Goal: Task Accomplishment & Management: Complete application form

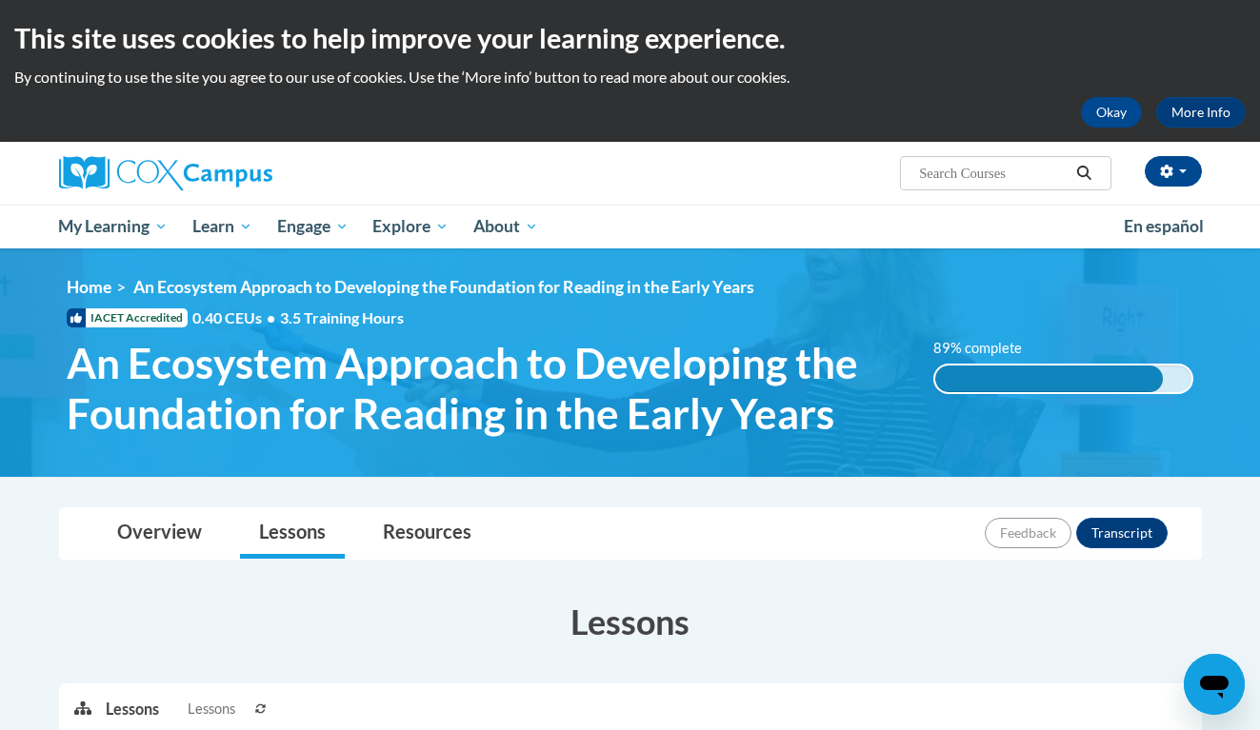
click at [934, 230] on ul "My Learning My Learning My Course Progress Certificates My Action Plans Group D…" at bounding box center [579, 227] width 1065 height 44
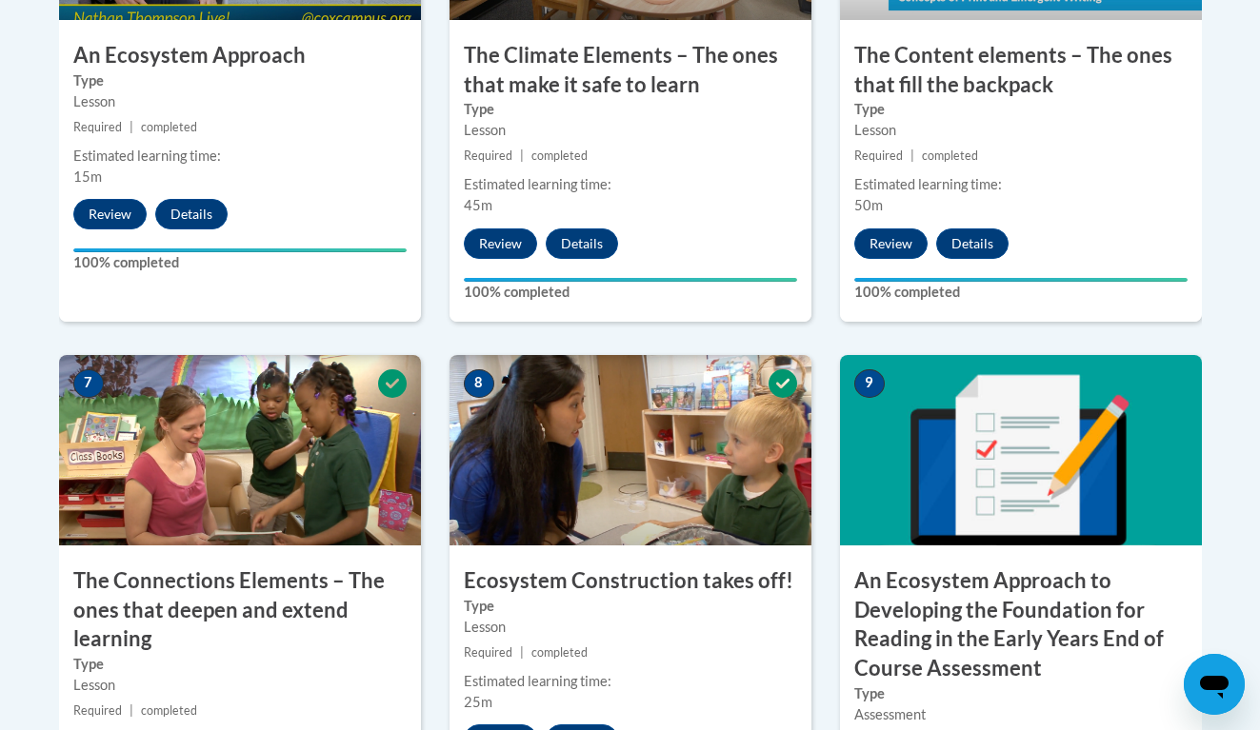
scroll to position [2038, 0]
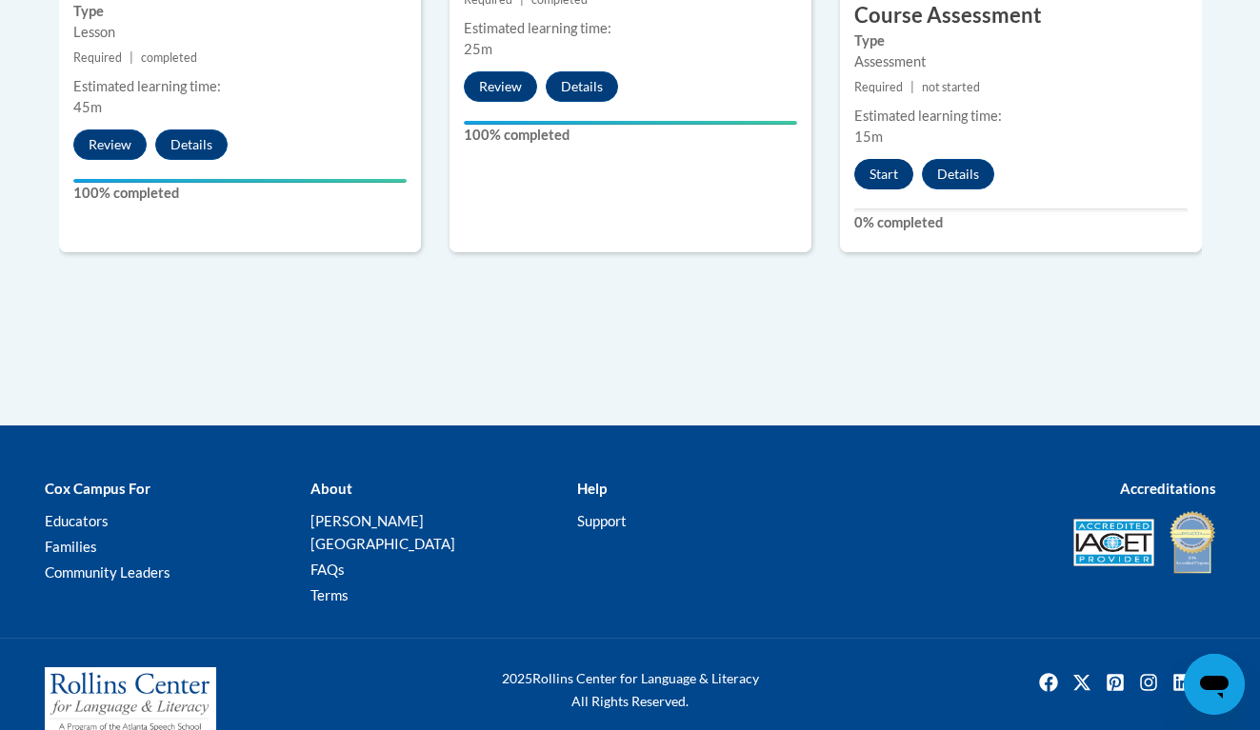
click at [895, 172] on button "Start" at bounding box center [883, 174] width 59 height 30
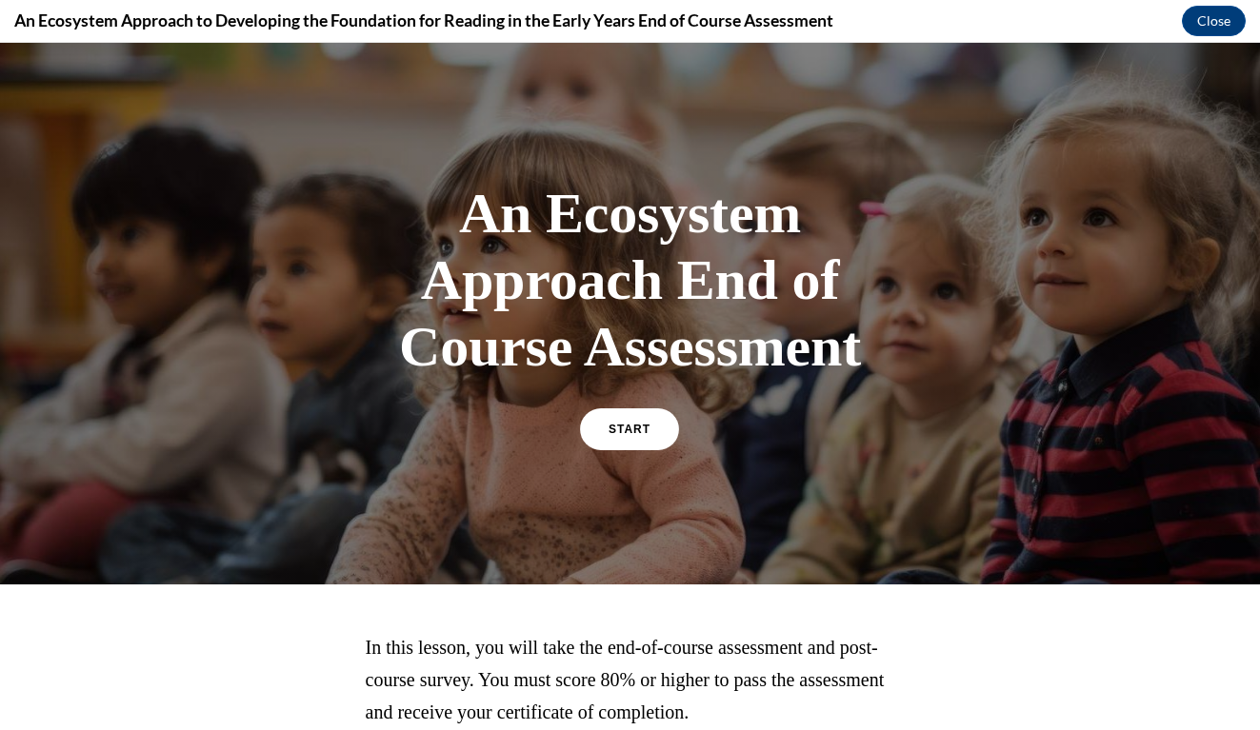
scroll to position [0, 0]
click at [632, 430] on span "START" at bounding box center [629, 430] width 44 height 14
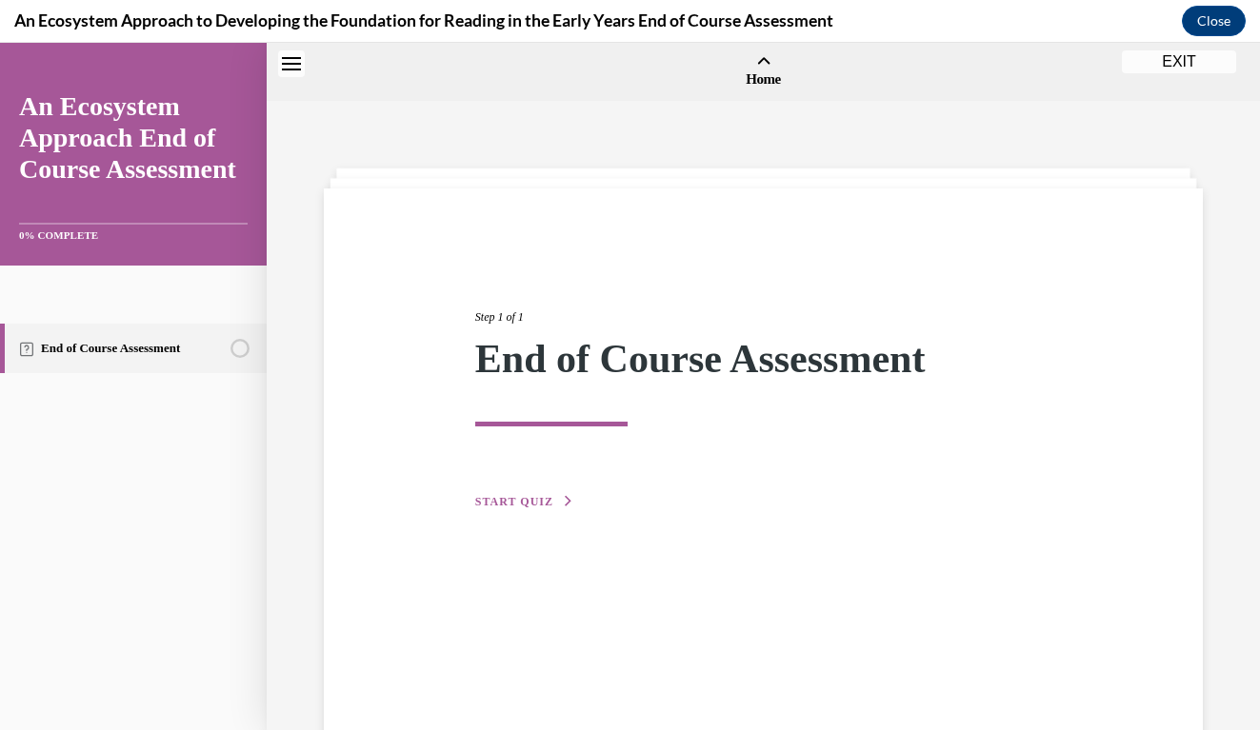
scroll to position [59, 0]
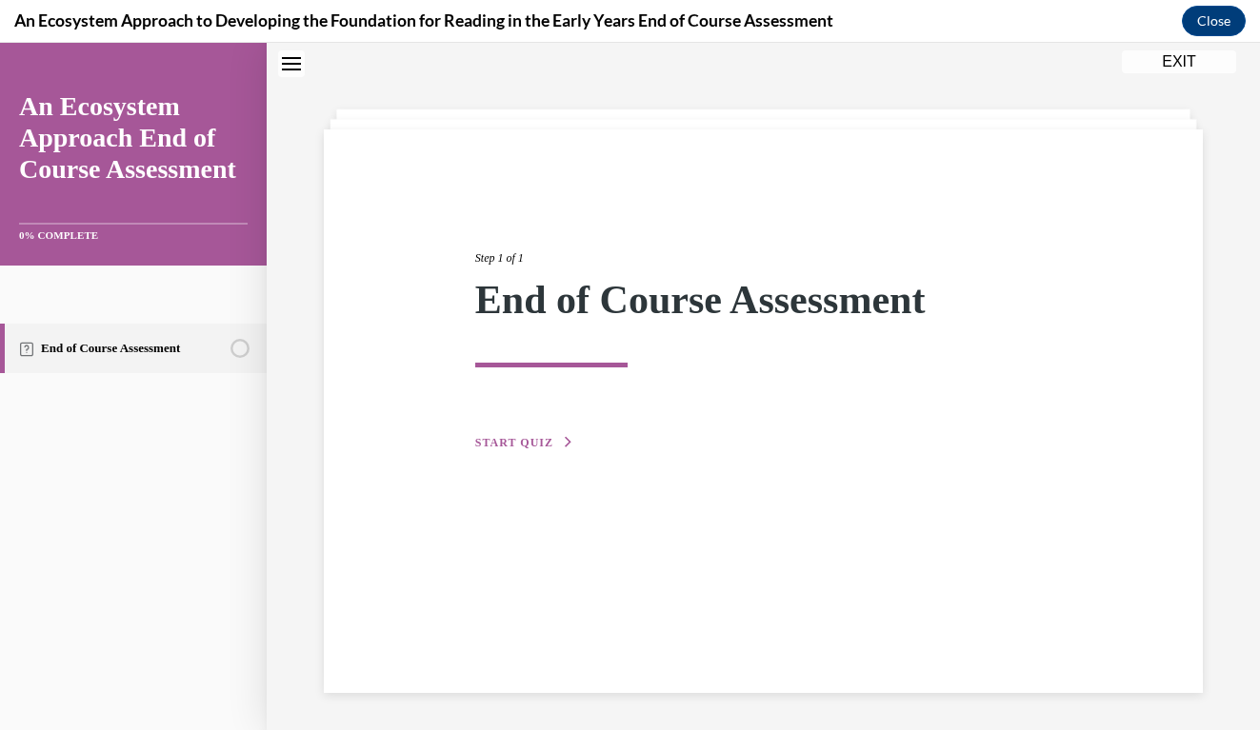
click at [538, 434] on button "START QUIZ" at bounding box center [524, 442] width 99 height 17
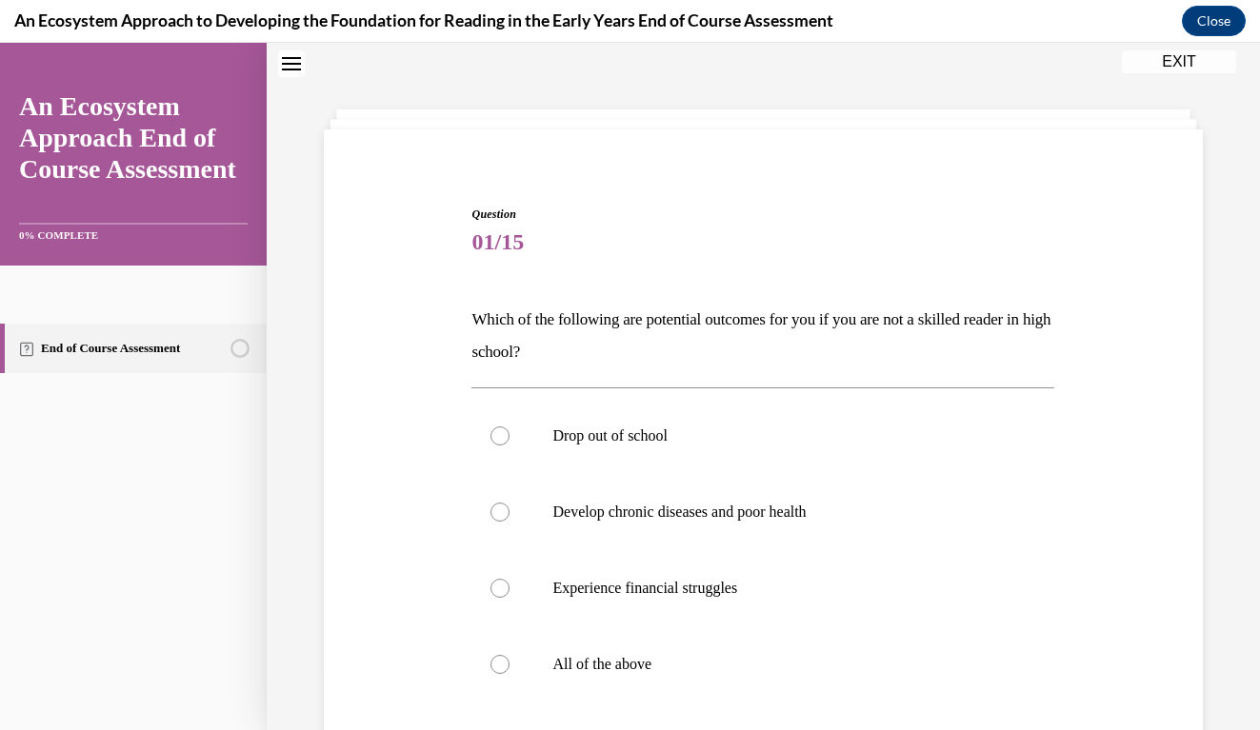
scroll to position [58, 0]
click at [1225, 162] on div "Question 01/15 Which of the following are potential outcomes for you if you are…" at bounding box center [763, 511] width 993 height 933
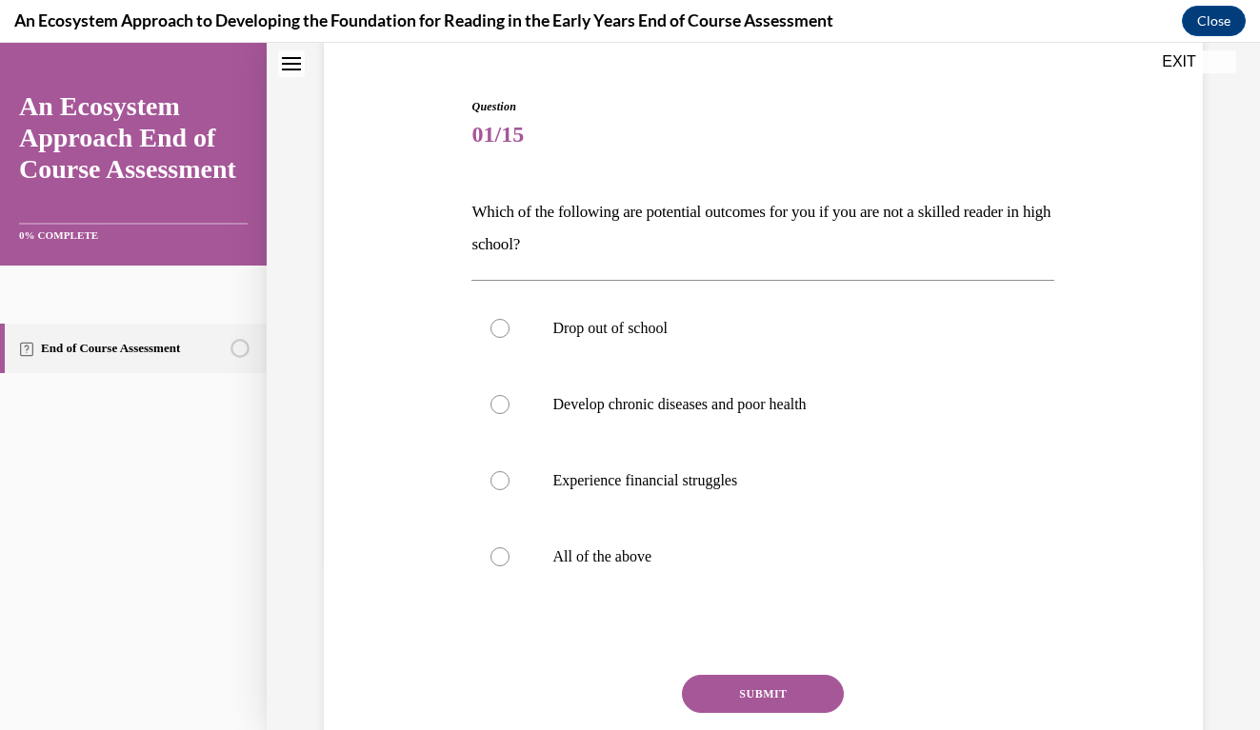
scroll to position [189, 0]
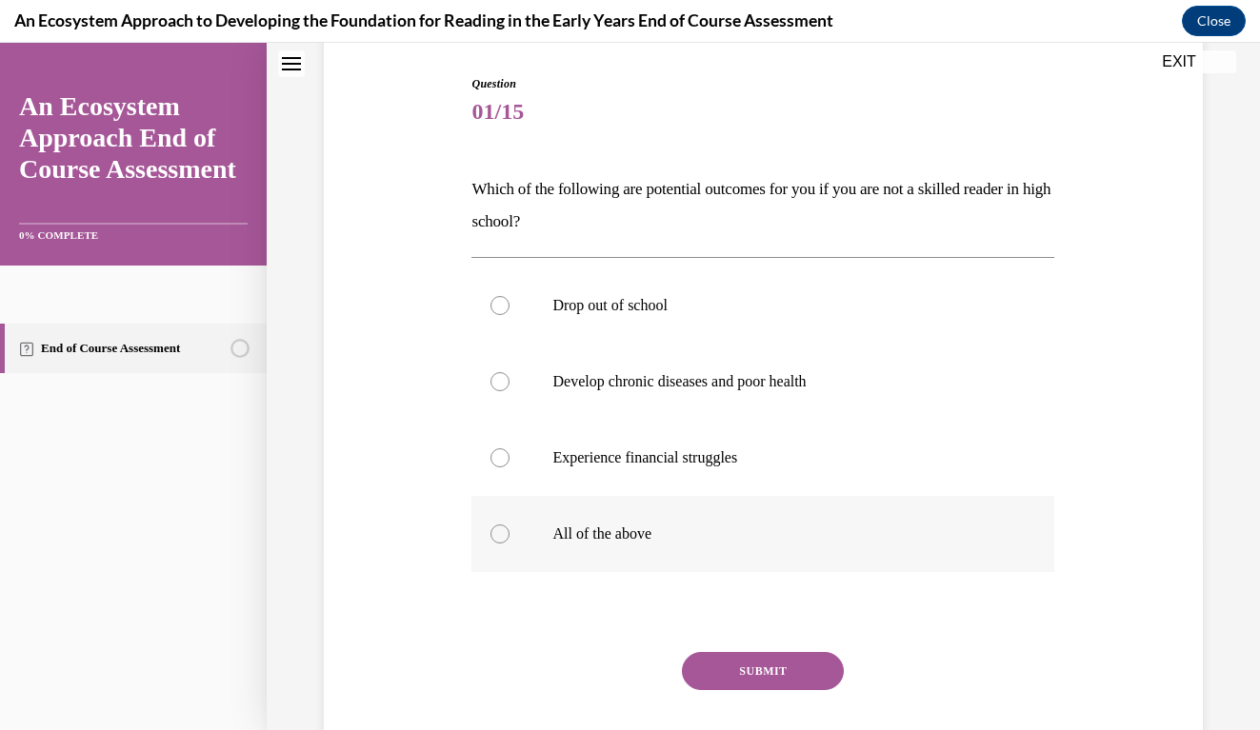
click at [508, 535] on div at bounding box center [499, 534] width 19 height 19
click at [508, 535] on input "All of the above" at bounding box center [499, 534] width 19 height 19
radio input "true"
click at [768, 678] on button "SUBMIT" at bounding box center [763, 671] width 162 height 38
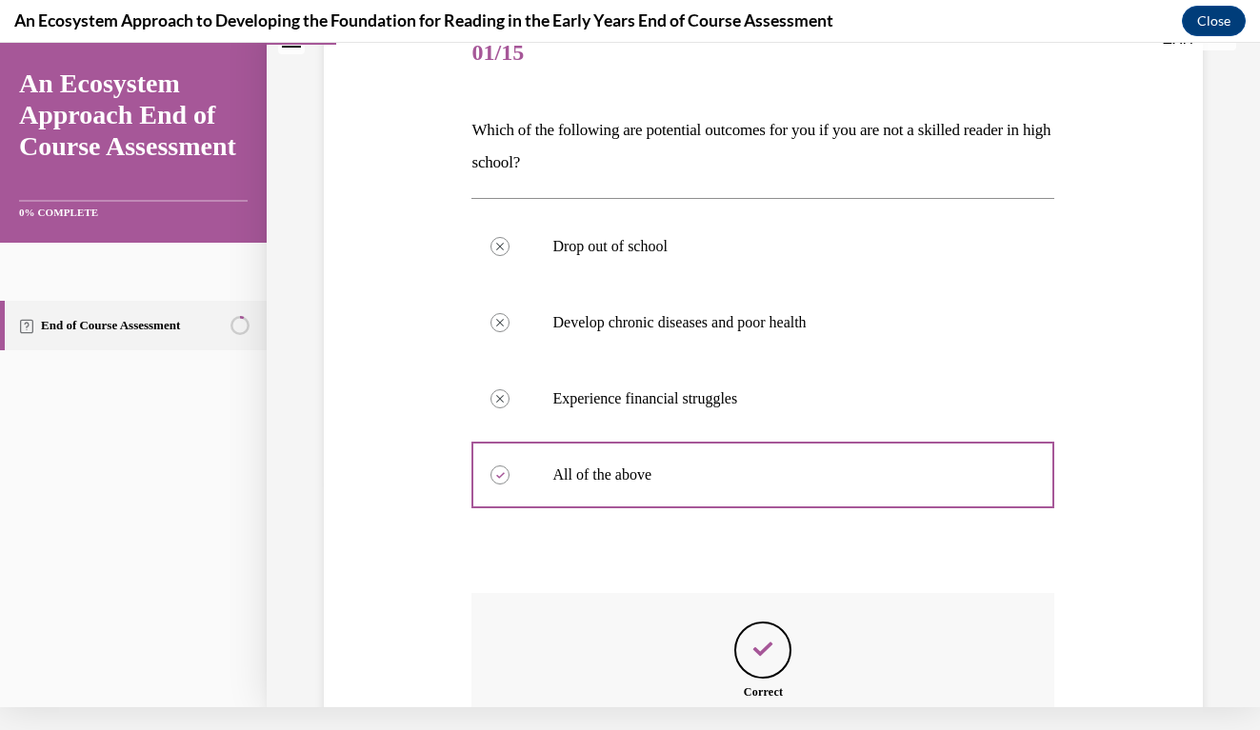
scroll to position [436, 0]
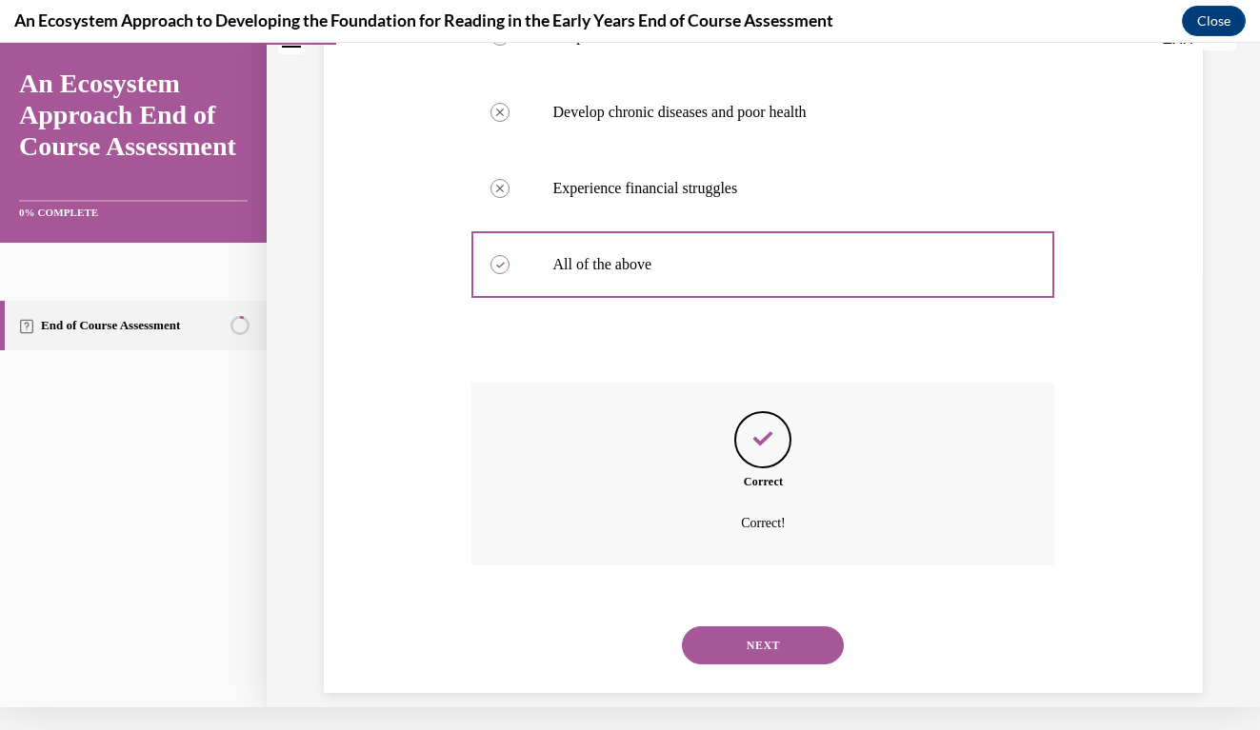
click at [766, 627] on button "NEXT" at bounding box center [763, 646] width 162 height 38
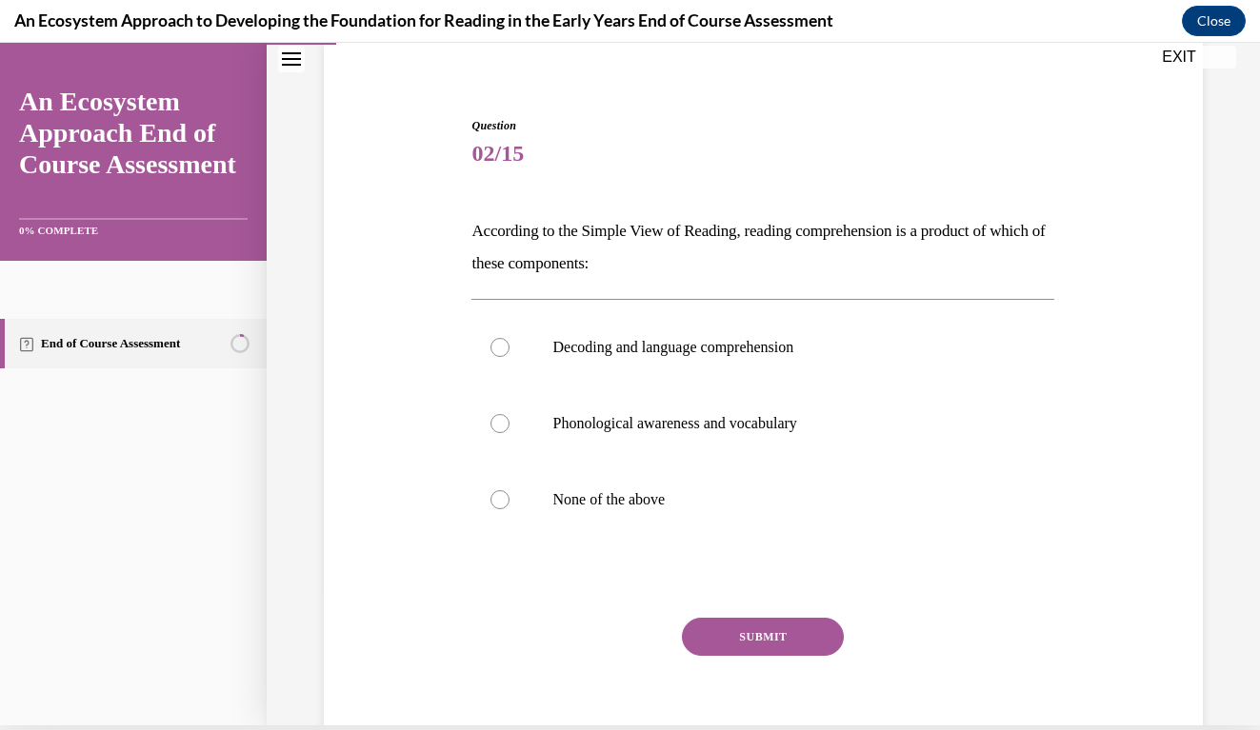
scroll to position [142, 0]
click at [523, 347] on label "Decoding and language comprehension" at bounding box center [762, 348] width 583 height 76
click at [509, 347] on input "Decoding and language comprehension" at bounding box center [499, 348] width 19 height 19
radio input "true"
click at [729, 645] on button "SUBMIT" at bounding box center [763, 638] width 162 height 38
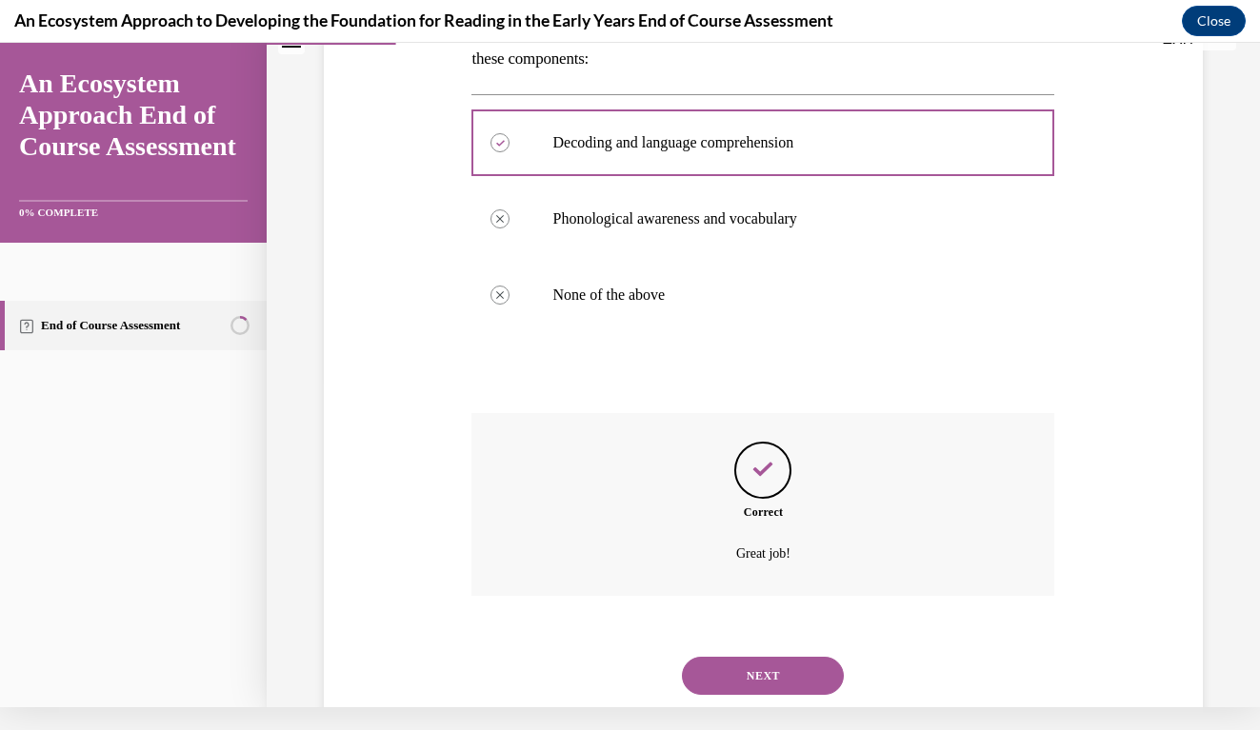
scroll to position [360, 0]
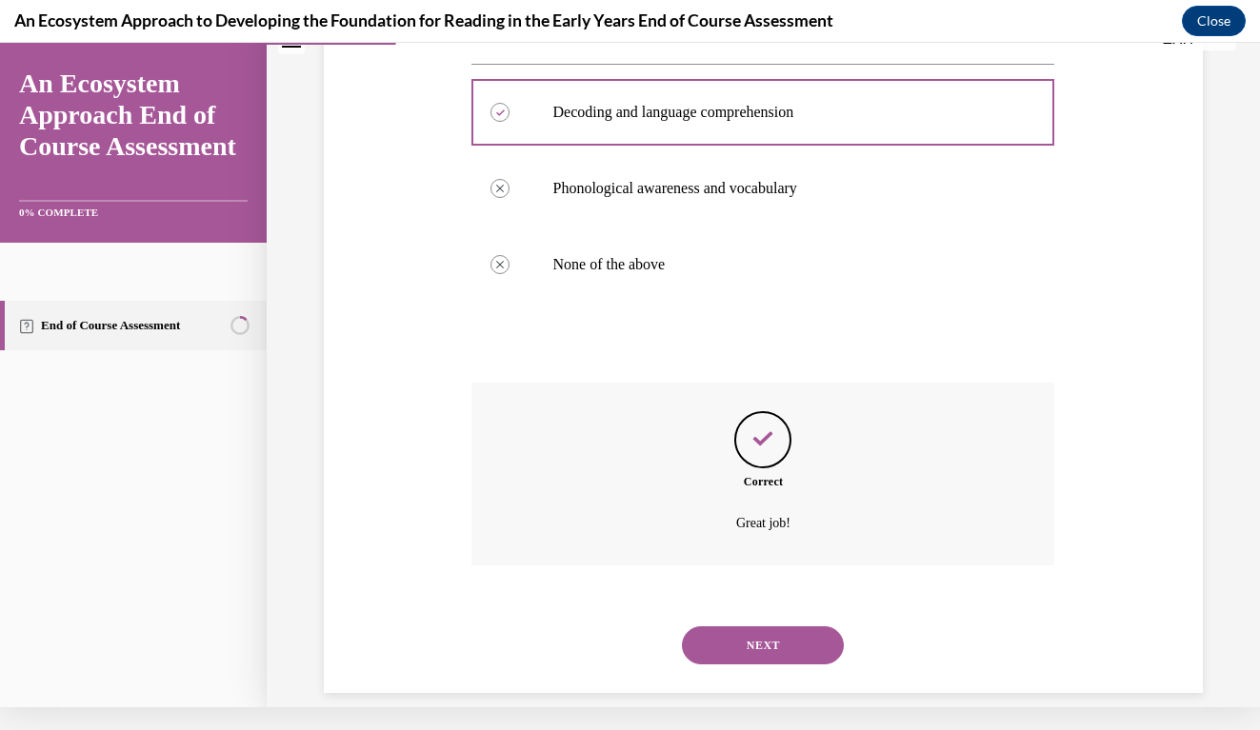
click at [1224, 478] on div "Question 02/15 According to the Simple View of Reading, reading comprehension i…" at bounding box center [763, 225] width 993 height 1011
click at [800, 627] on button "NEXT" at bounding box center [763, 646] width 162 height 38
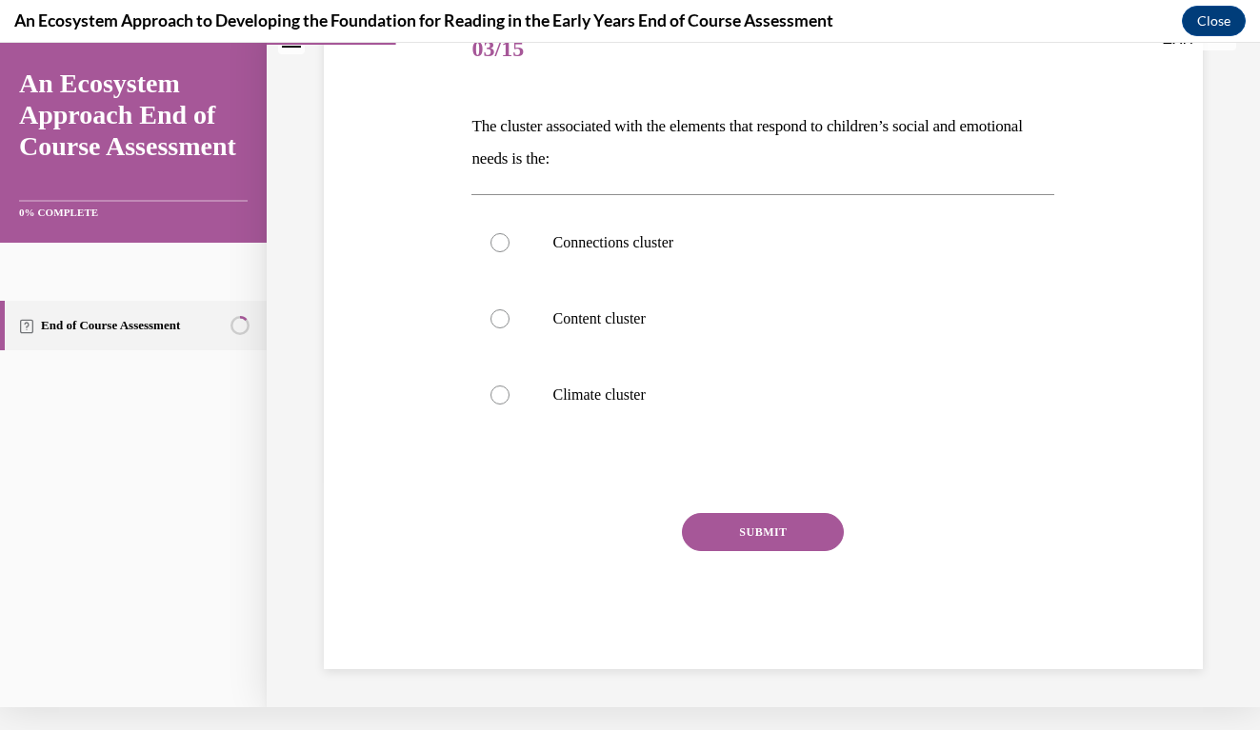
scroll to position [5, 0]
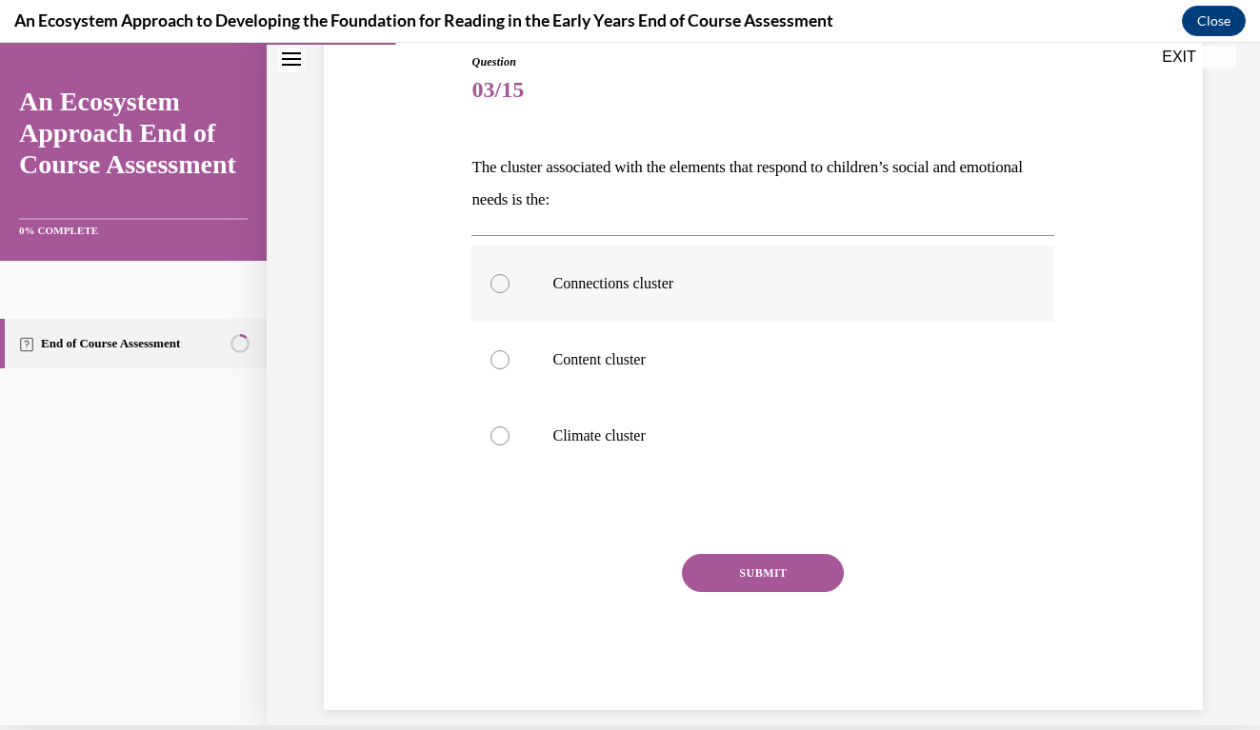
click at [508, 277] on div at bounding box center [499, 283] width 19 height 19
click at [508, 277] on input "Connections cluster" at bounding box center [499, 283] width 19 height 19
radio input "true"
click at [744, 560] on button "SUBMIT" at bounding box center [763, 573] width 162 height 38
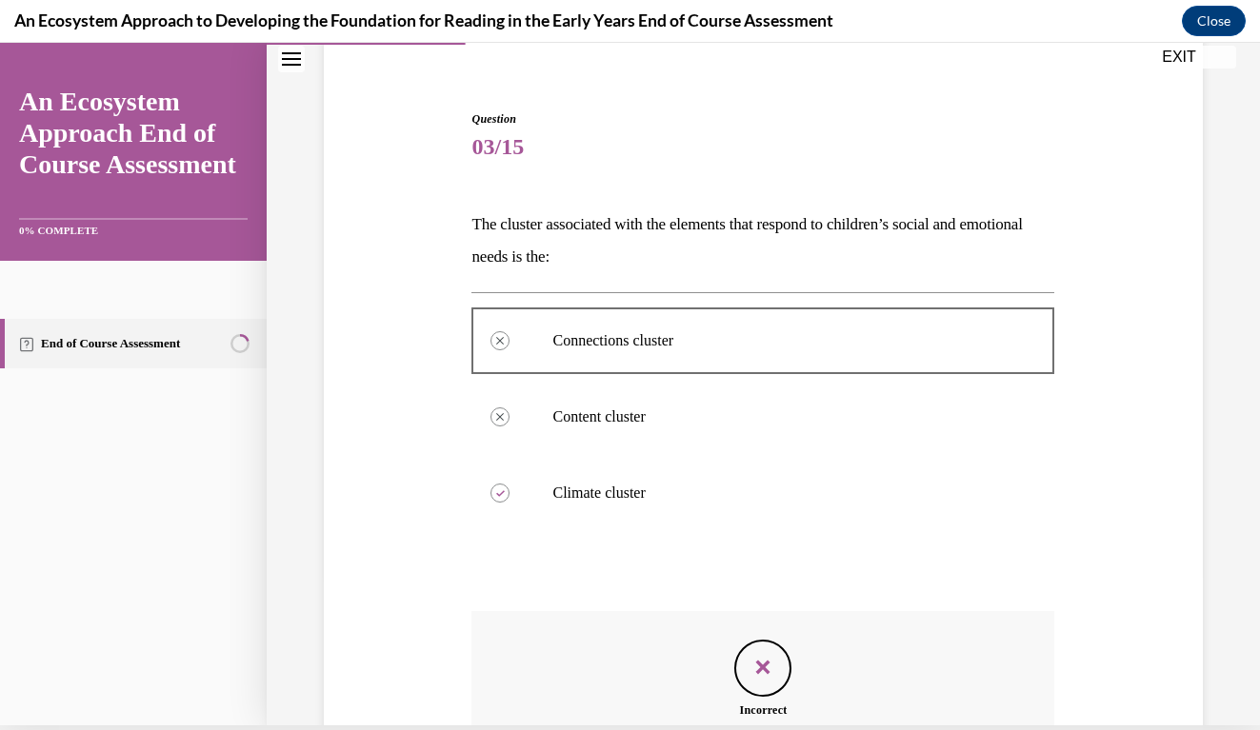
scroll to position [360, 0]
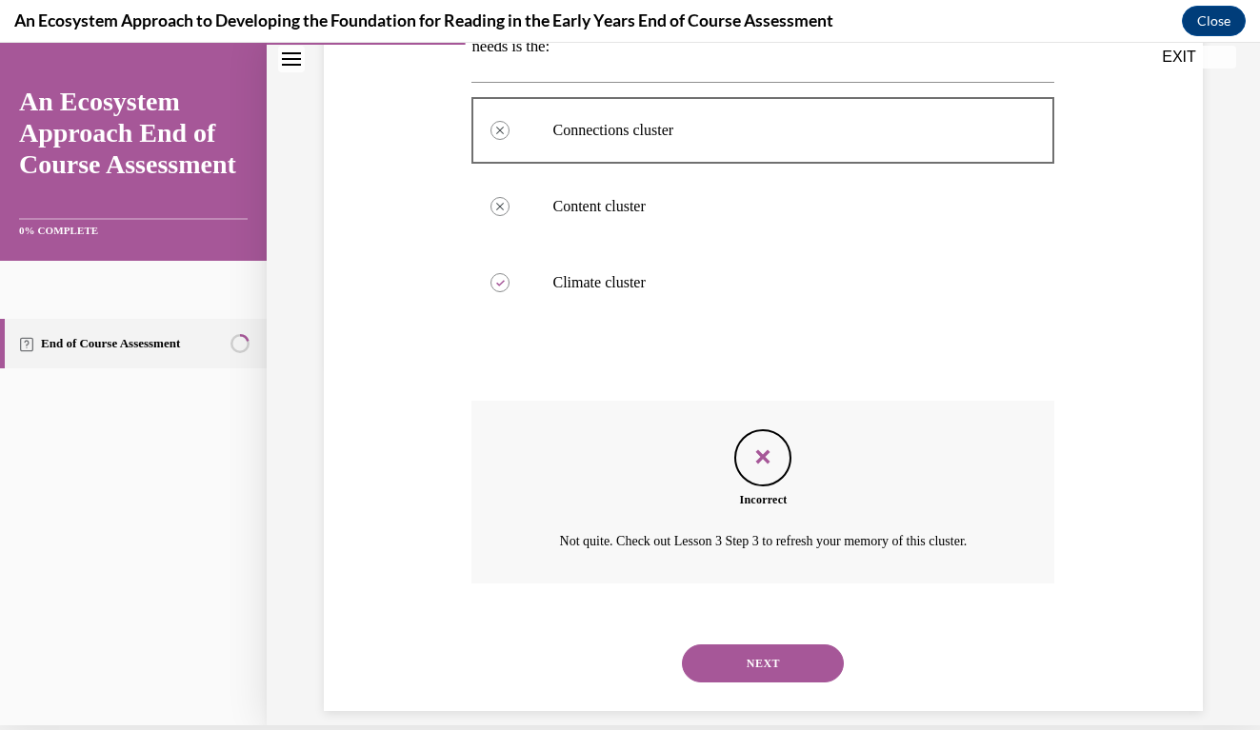
click at [764, 645] on button "NEXT" at bounding box center [763, 664] width 162 height 38
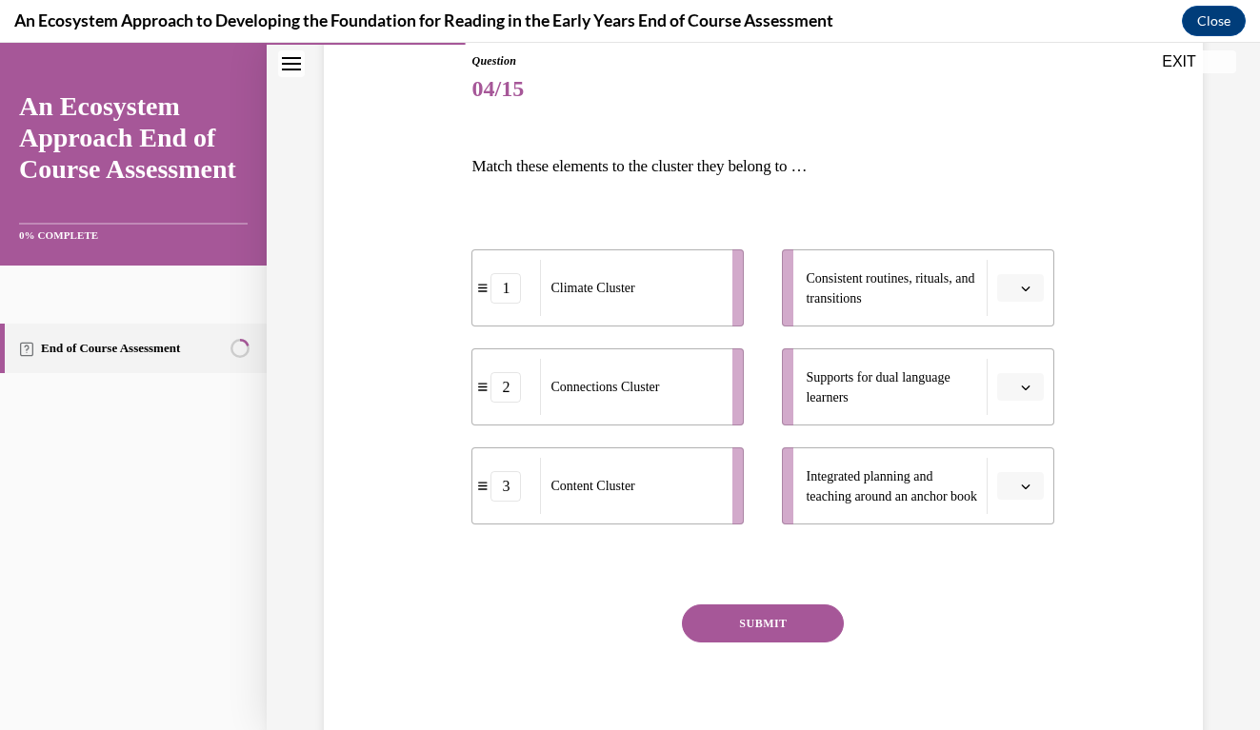
click at [1009, 291] on span "Please select an option" at bounding box center [1011, 288] width 7 height 19
click at [1005, 373] on div "1" at bounding box center [1018, 368] width 48 height 38
click at [1009, 386] on span "Please select an option" at bounding box center [1011, 387] width 7 height 19
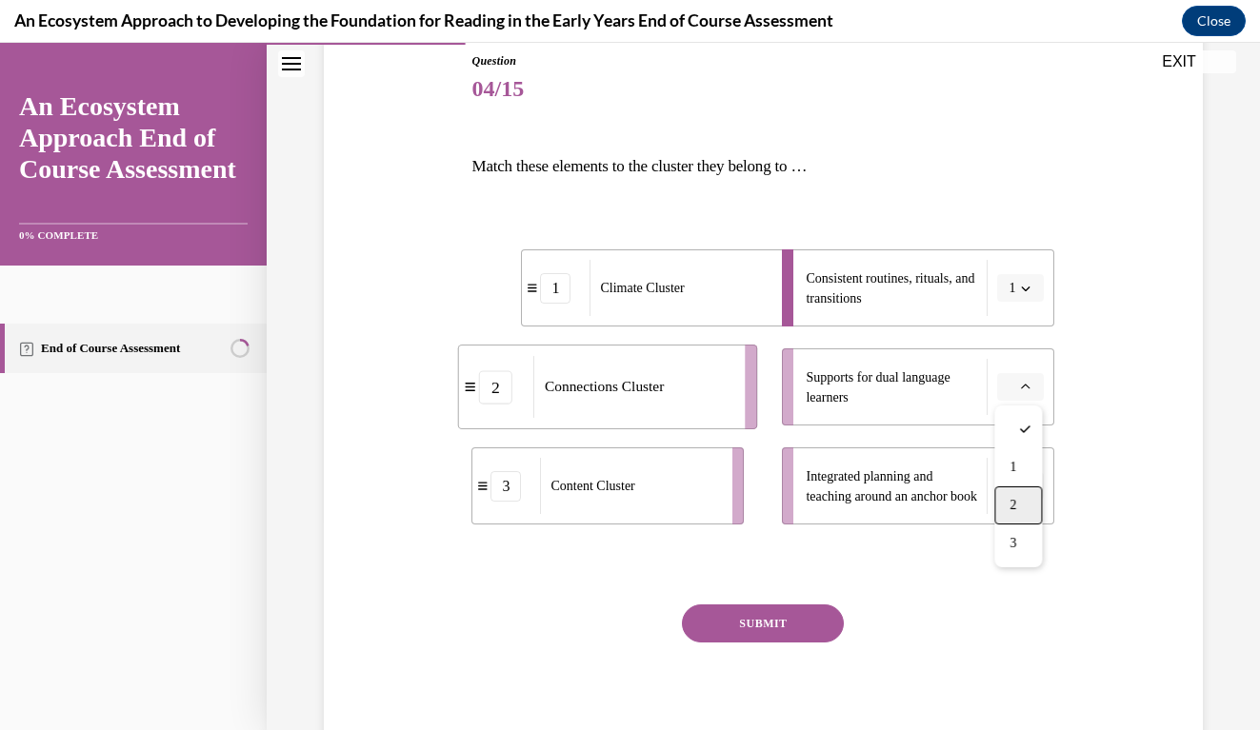
click at [1029, 499] on div "2" at bounding box center [1018, 506] width 48 height 38
click at [1028, 501] on li "Integrated planning and teaching around an anchor book" at bounding box center [918, 486] width 272 height 77
click at [1026, 484] on icon "button" at bounding box center [1026, 487] width 10 height 10
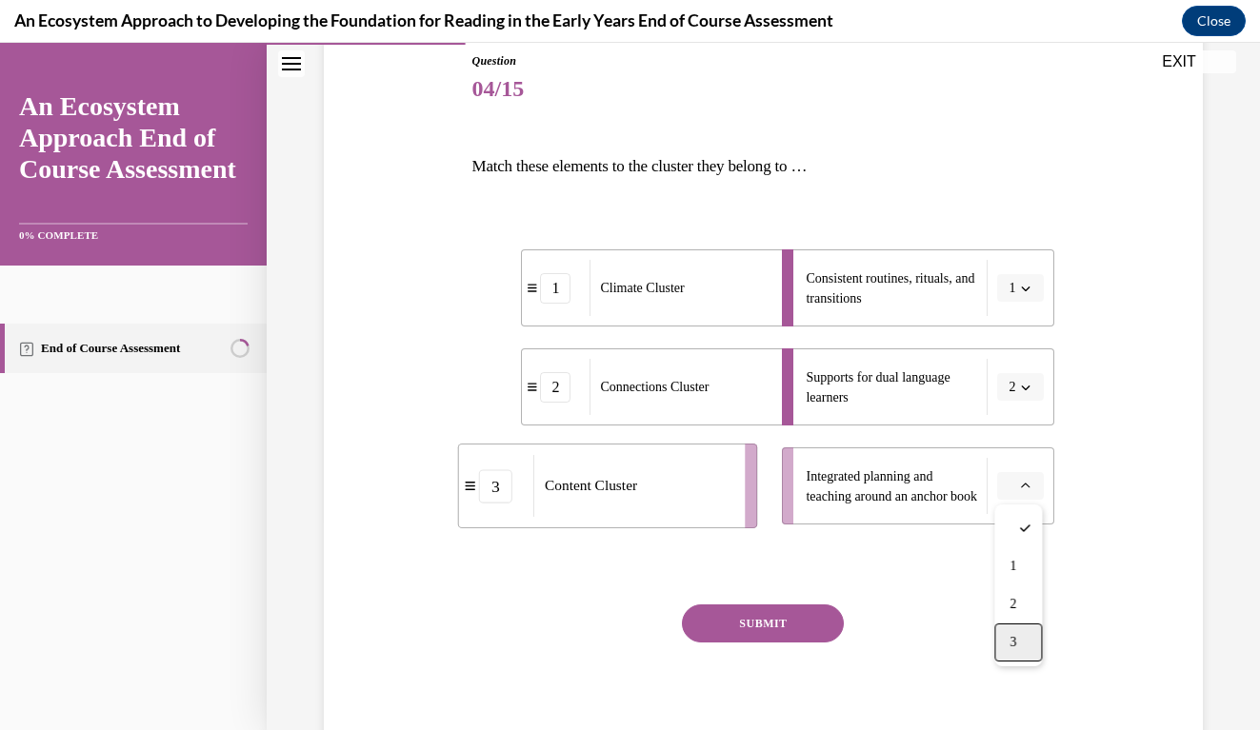
click at [1016, 637] on span "3" at bounding box center [1012, 642] width 7 height 15
click at [855, 601] on div "Question 04/15 Match these elements to the cluster they belong to … 1 Climate C…" at bounding box center [762, 406] width 583 height 708
click at [797, 614] on button "SUBMIT" at bounding box center [763, 624] width 162 height 38
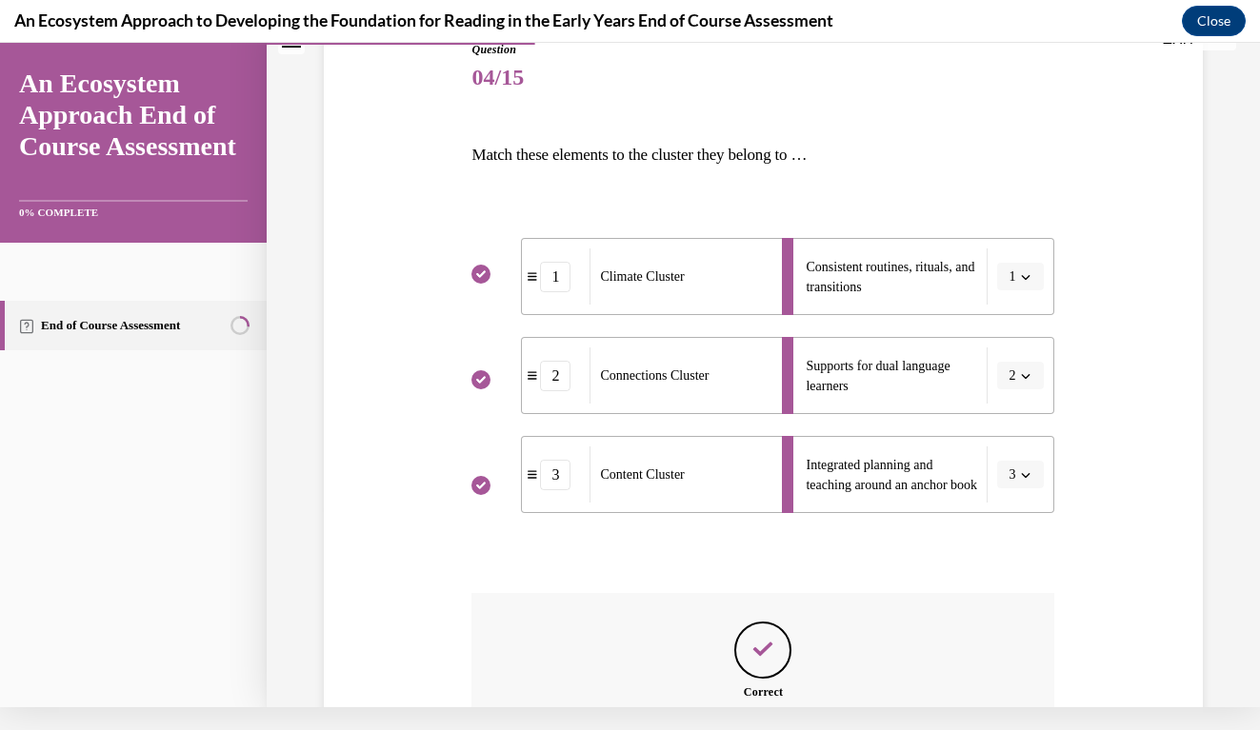
scroll to position [411, 0]
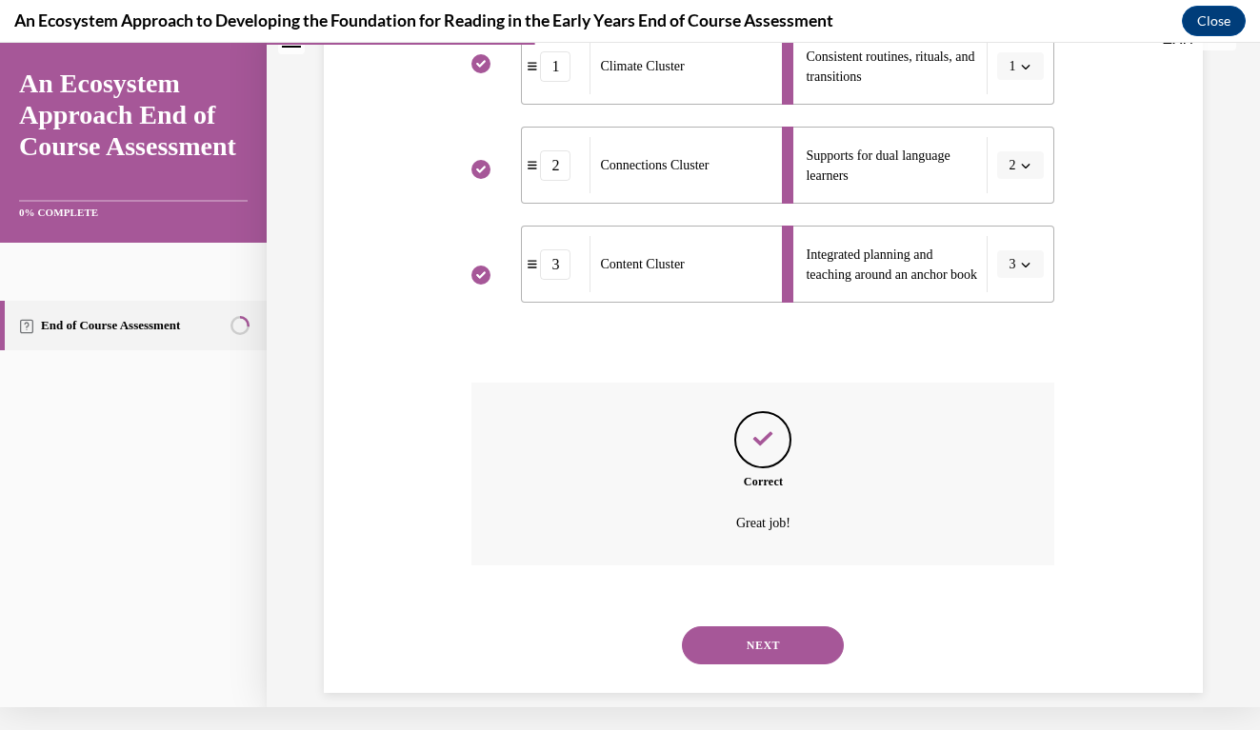
click at [770, 634] on button "NEXT" at bounding box center [763, 646] width 162 height 38
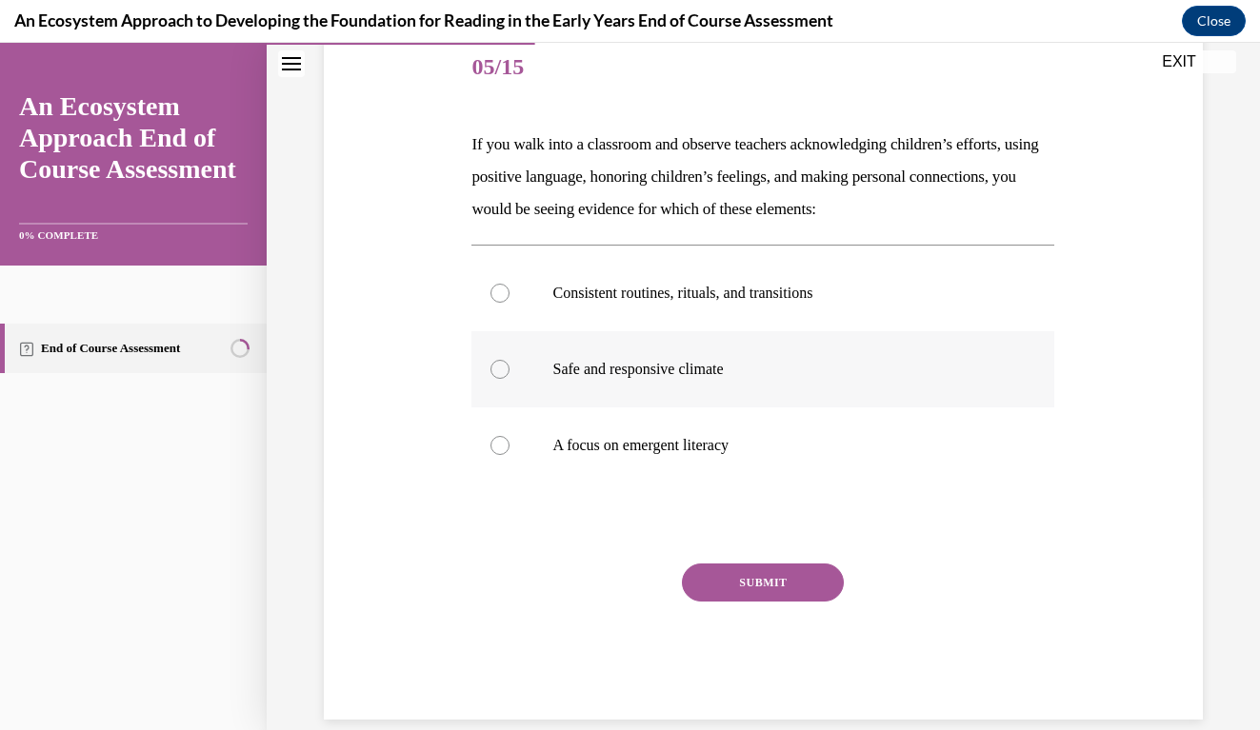
click at [493, 396] on label "Safe and responsive climate" at bounding box center [762, 369] width 583 height 76
click at [493, 379] on input "Safe and responsive climate" at bounding box center [499, 369] width 19 height 19
radio input "true"
click at [721, 602] on div "SUBMIT" at bounding box center [762, 611] width 583 height 95
click at [764, 607] on div "SUBMIT" at bounding box center [762, 611] width 583 height 95
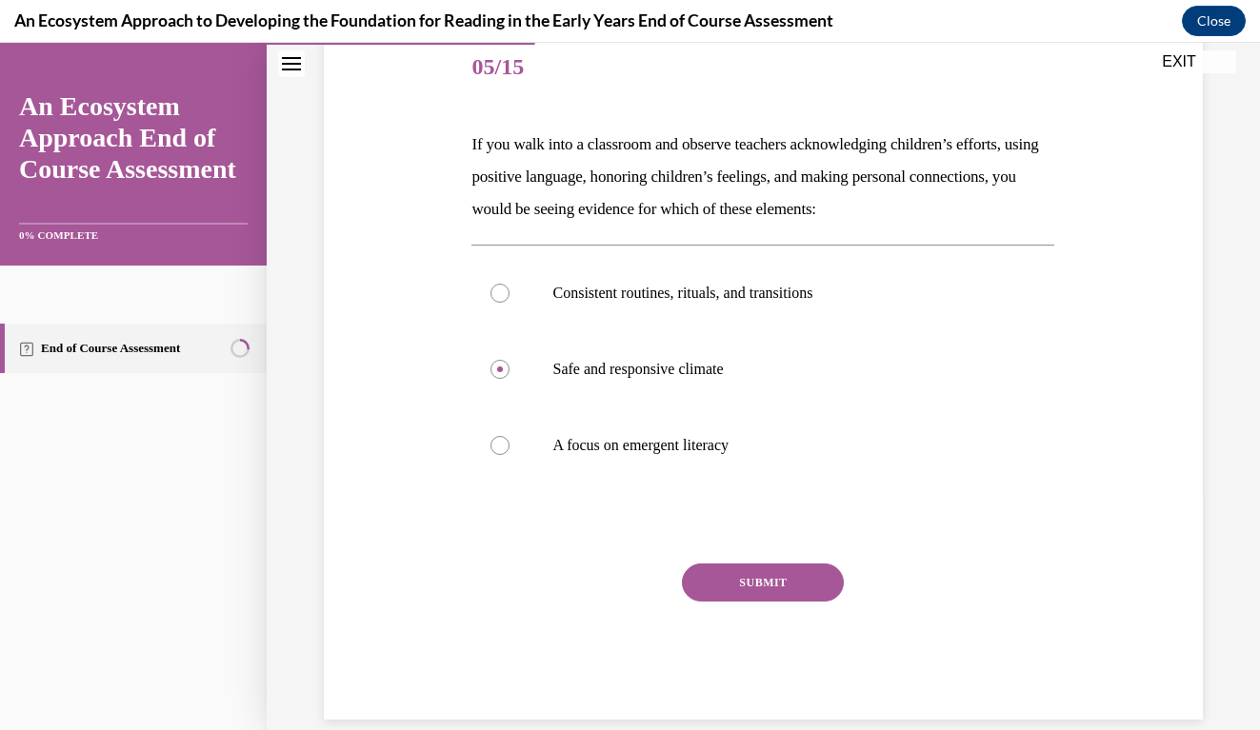
click at [1154, 262] on div "Question 05/15 If you walk into a classroom and observe teachers acknowledging …" at bounding box center [763, 346] width 888 height 747
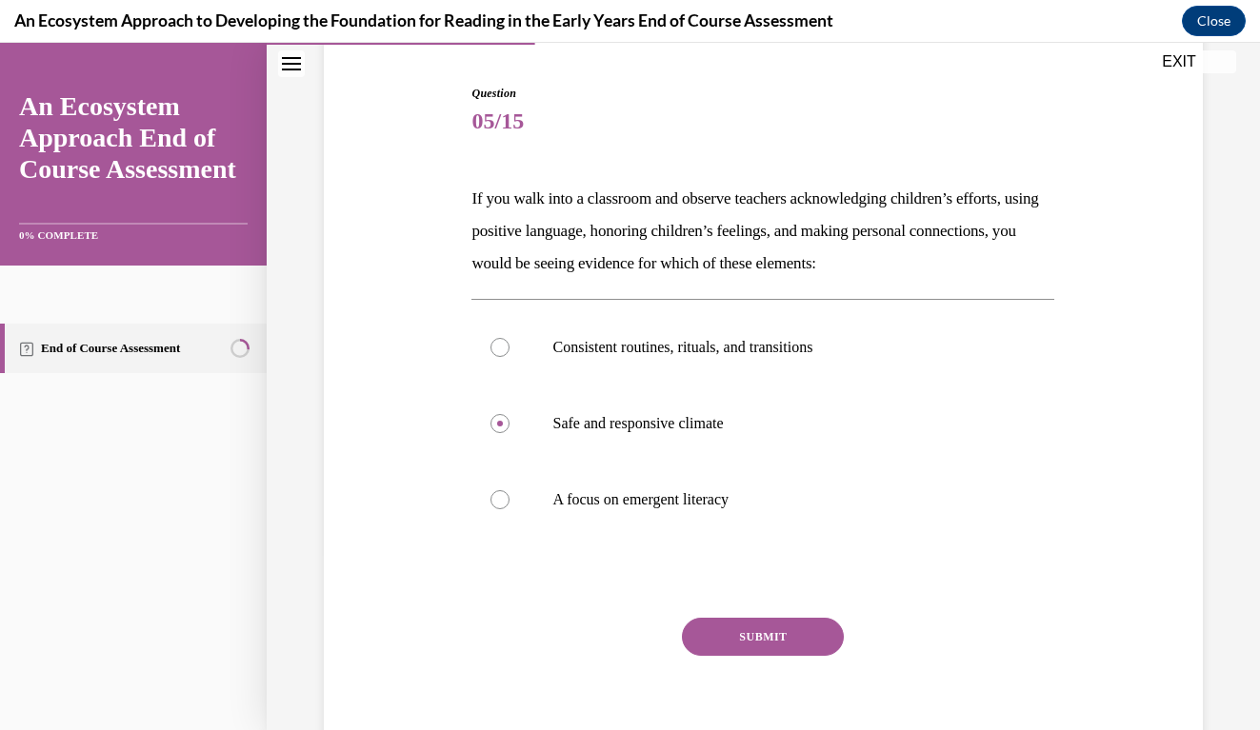
click at [754, 636] on button "SUBMIT" at bounding box center [763, 637] width 162 height 38
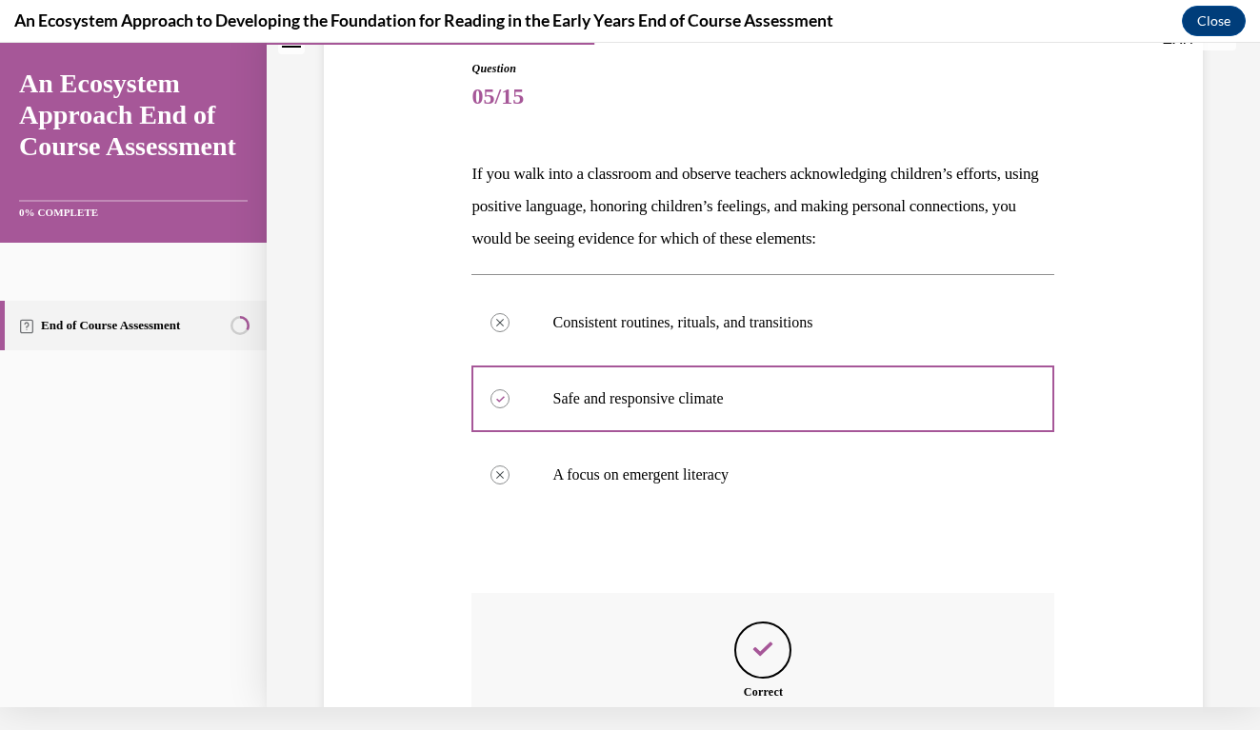
scroll to position [392, 0]
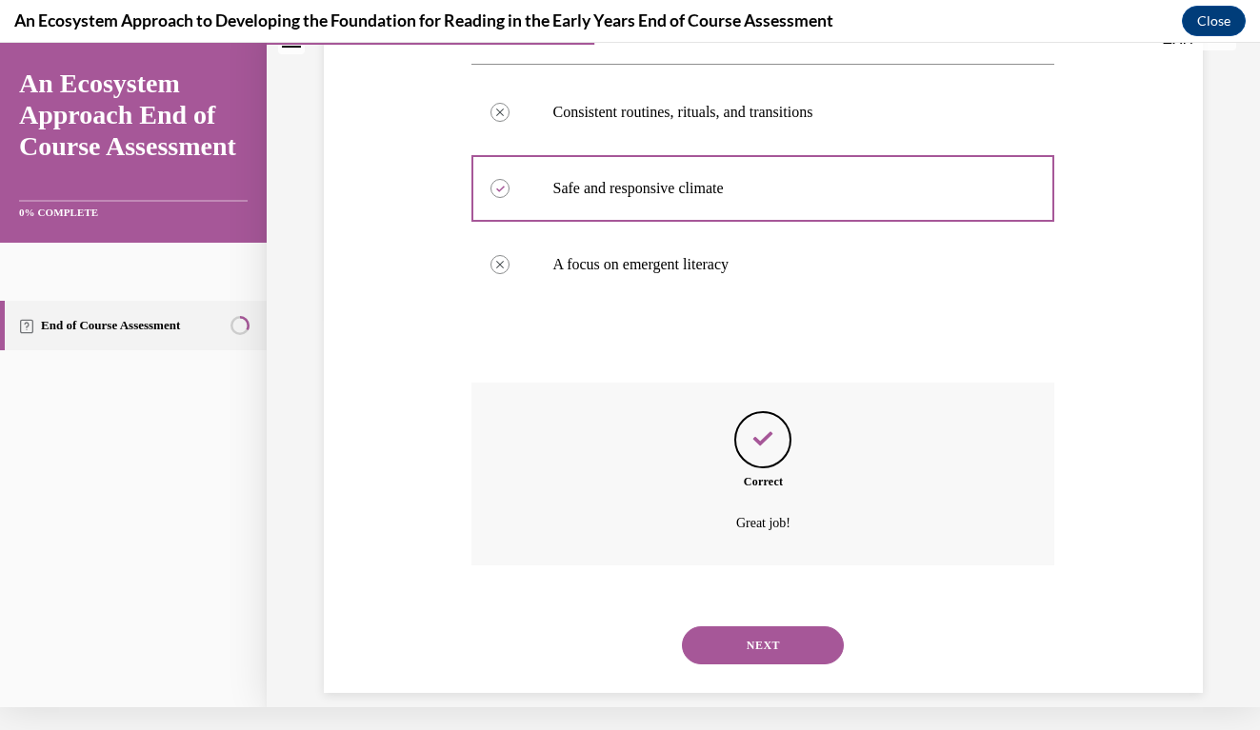
click at [767, 627] on button "NEXT" at bounding box center [763, 646] width 162 height 38
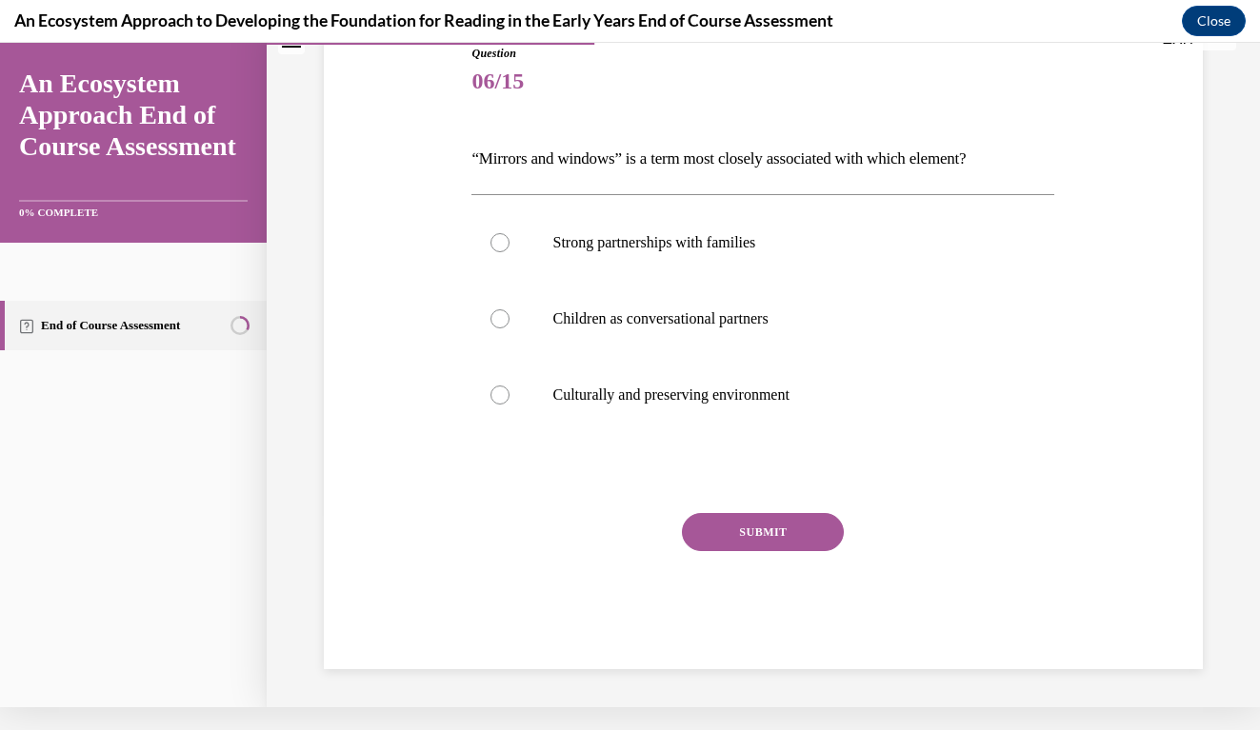
scroll to position [169, 0]
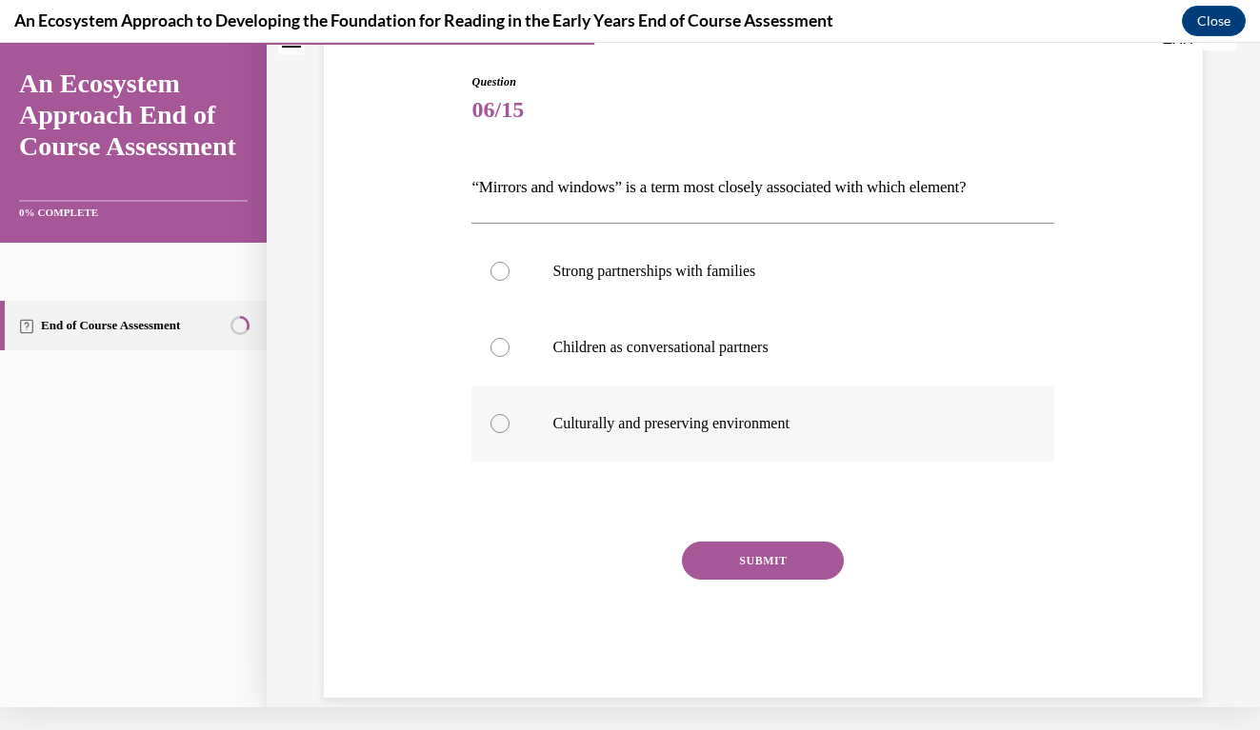
click at [518, 425] on label "Culturally and preserving environment" at bounding box center [762, 424] width 583 height 76
click at [509, 425] on input "Culturally and preserving environment" at bounding box center [499, 423] width 19 height 19
radio input "true"
click at [752, 554] on button "SUBMIT" at bounding box center [763, 561] width 162 height 38
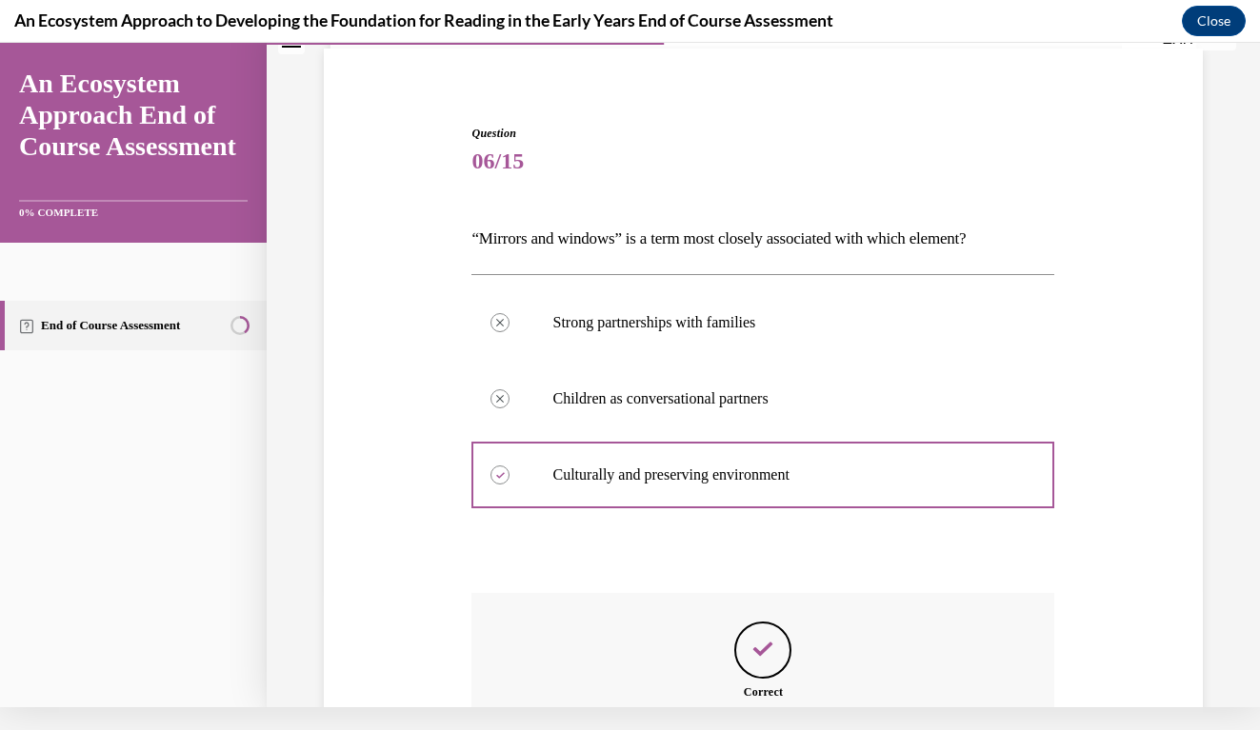
scroll to position [328, 0]
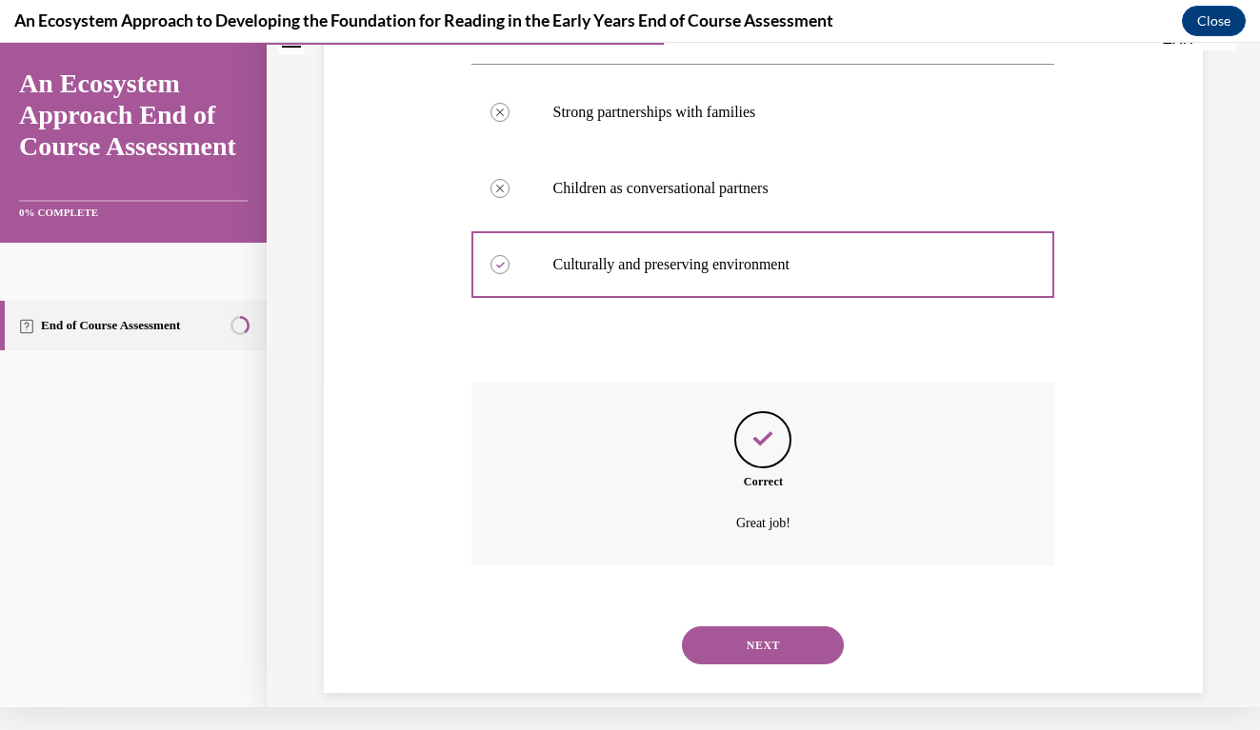
click at [729, 634] on button "NEXT" at bounding box center [763, 646] width 162 height 38
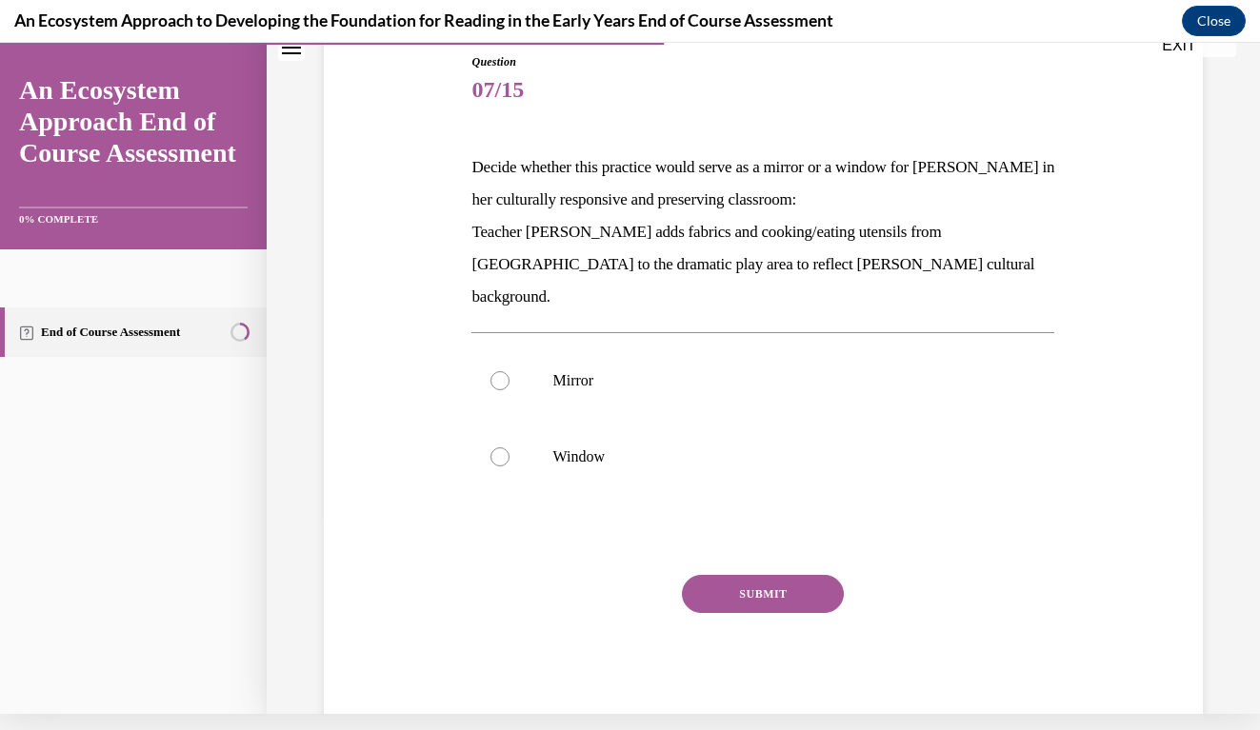
drag, startPoint x: 1138, startPoint y: 307, endPoint x: 1138, endPoint y: 264, distance: 42.8
click at [1138, 307] on div "Question 07/15 Decide whether this practice would serve as a mirror or a window…" at bounding box center [763, 363] width 888 height 735
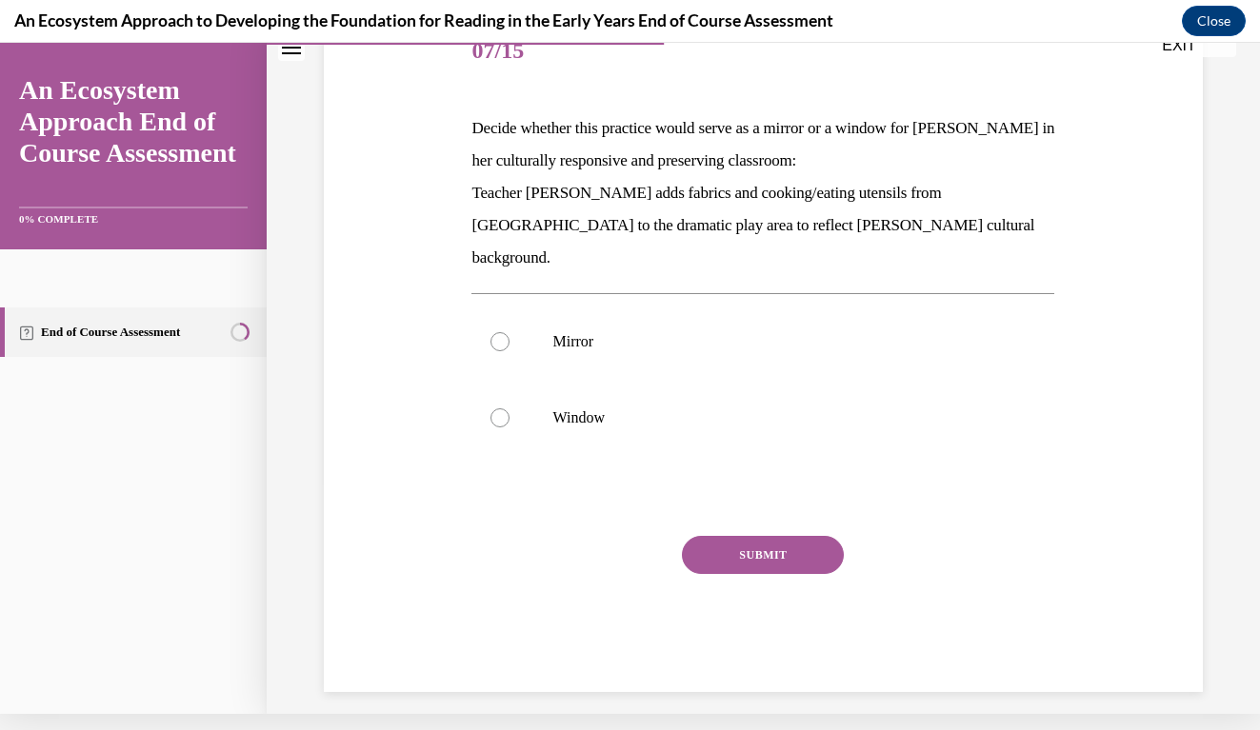
scroll to position [195, 0]
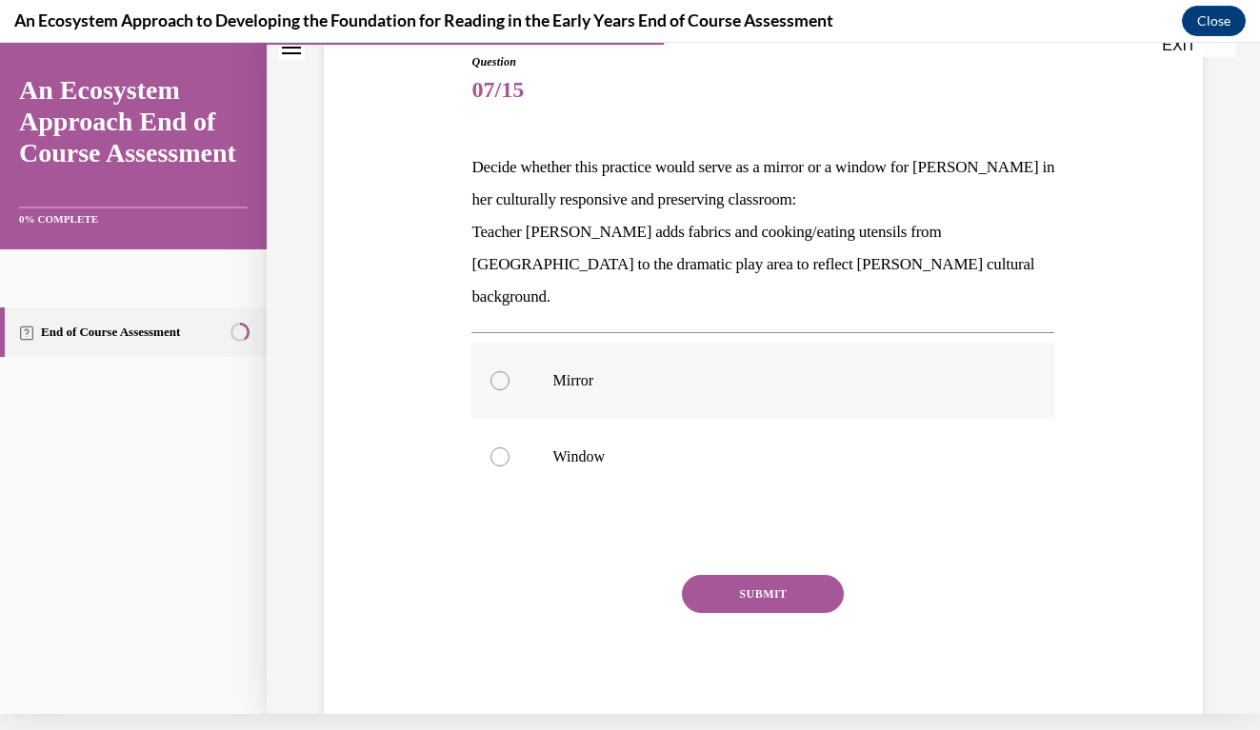
click at [506, 357] on label "Mirror" at bounding box center [762, 381] width 583 height 76
click at [506, 371] on input "Mirror" at bounding box center [499, 380] width 19 height 19
radio input "true"
click at [791, 575] on button "SUBMIT" at bounding box center [763, 594] width 162 height 38
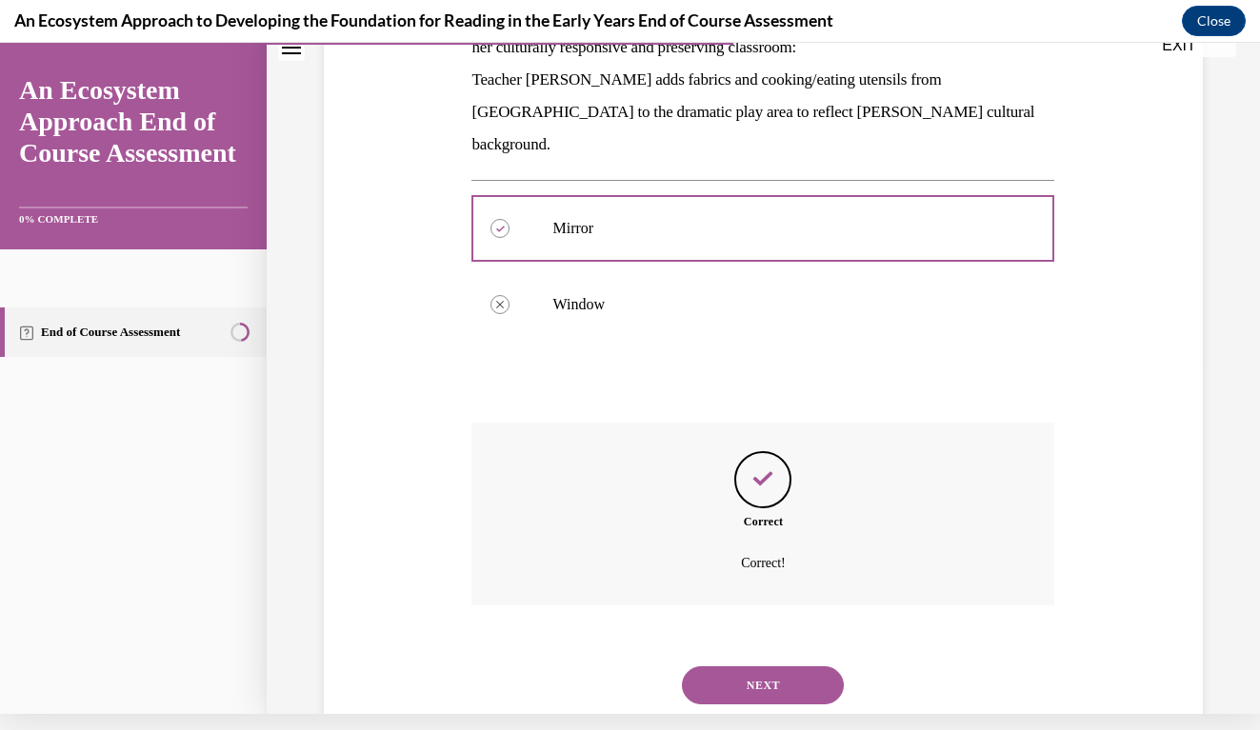
scroll to position [349, 0]
click at [746, 666] on button "NEXT" at bounding box center [763, 685] width 162 height 38
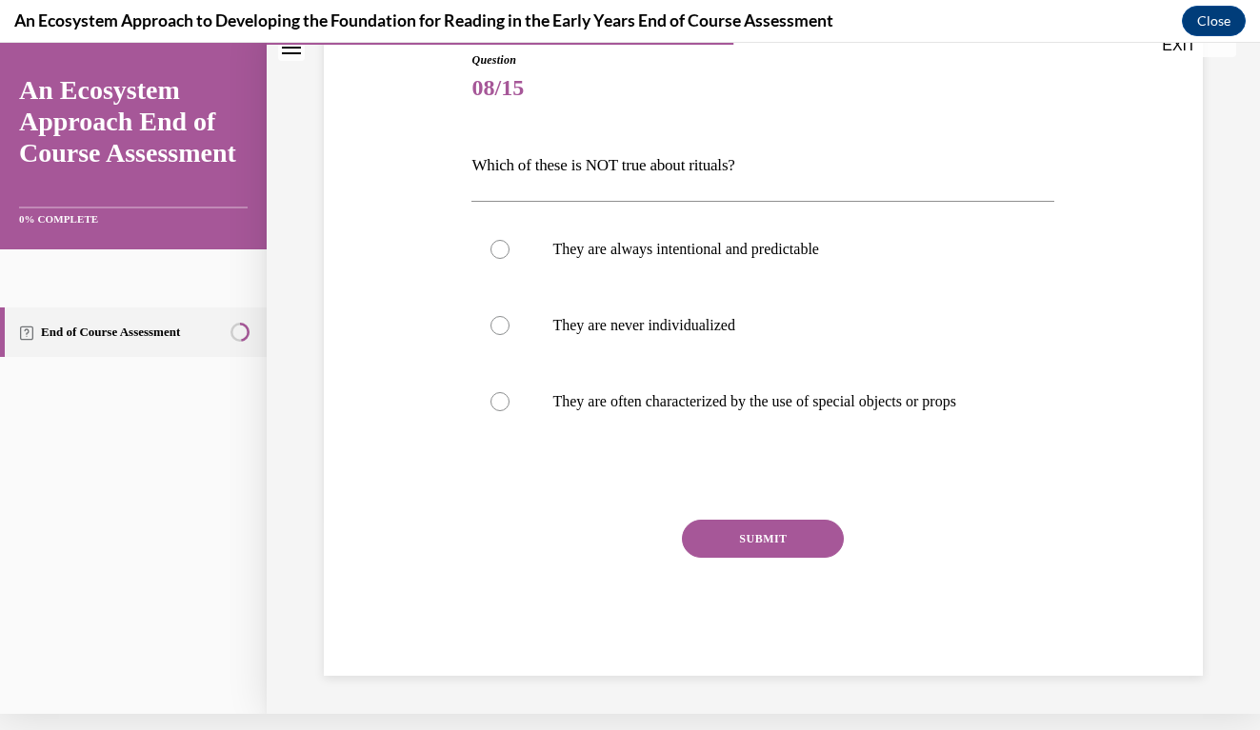
scroll to position [174, 0]
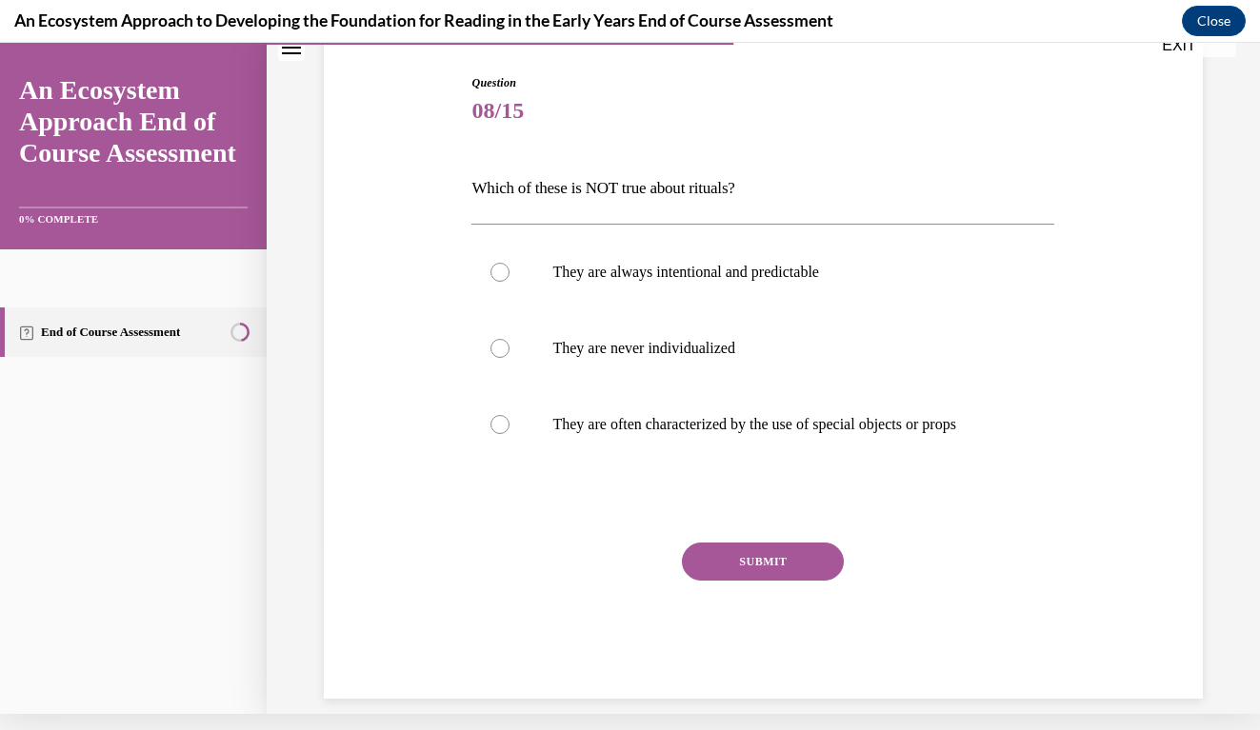
click at [1090, 347] on div "Question 08/15 Which of these is NOT true about rituals? They are always intent…" at bounding box center [763, 358] width 888 height 682
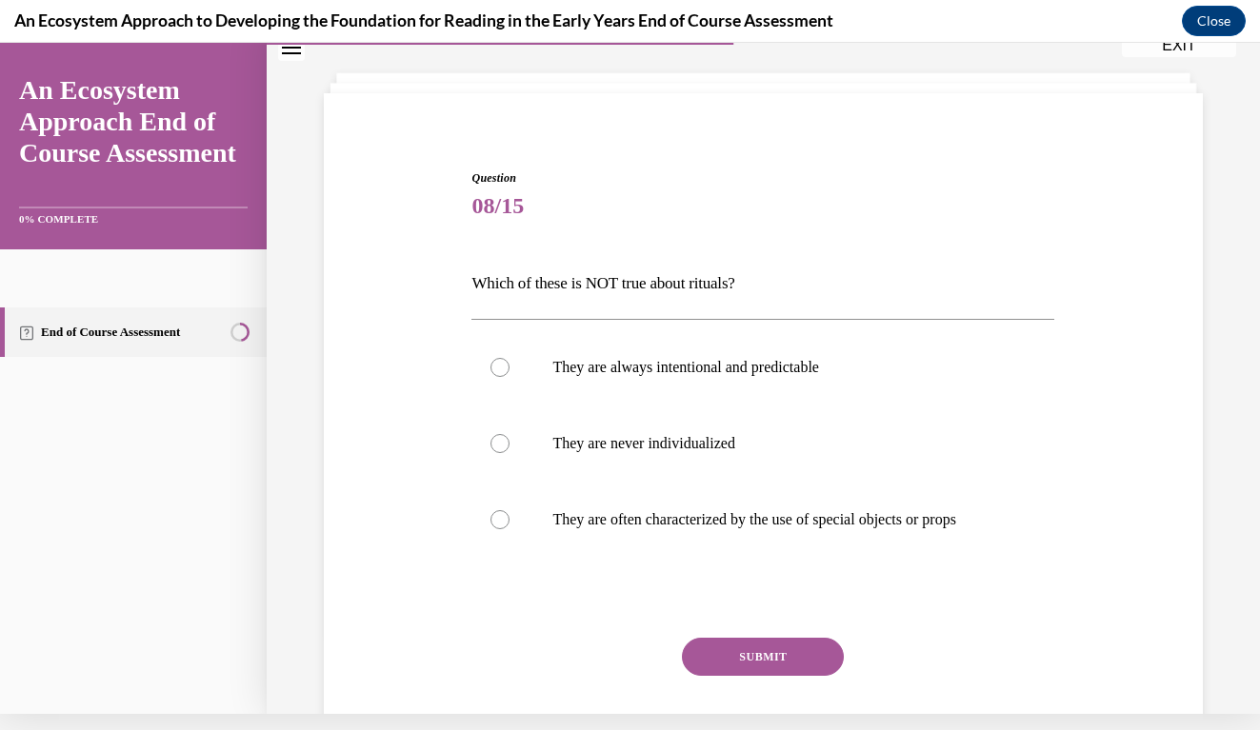
scroll to position [78, 0]
click at [510, 445] on label "They are never individualized" at bounding box center [762, 445] width 583 height 76
click at [509, 445] on input "They are never individualized" at bounding box center [499, 444] width 19 height 19
radio input "true"
click at [792, 652] on button "SUBMIT" at bounding box center [763, 658] width 162 height 38
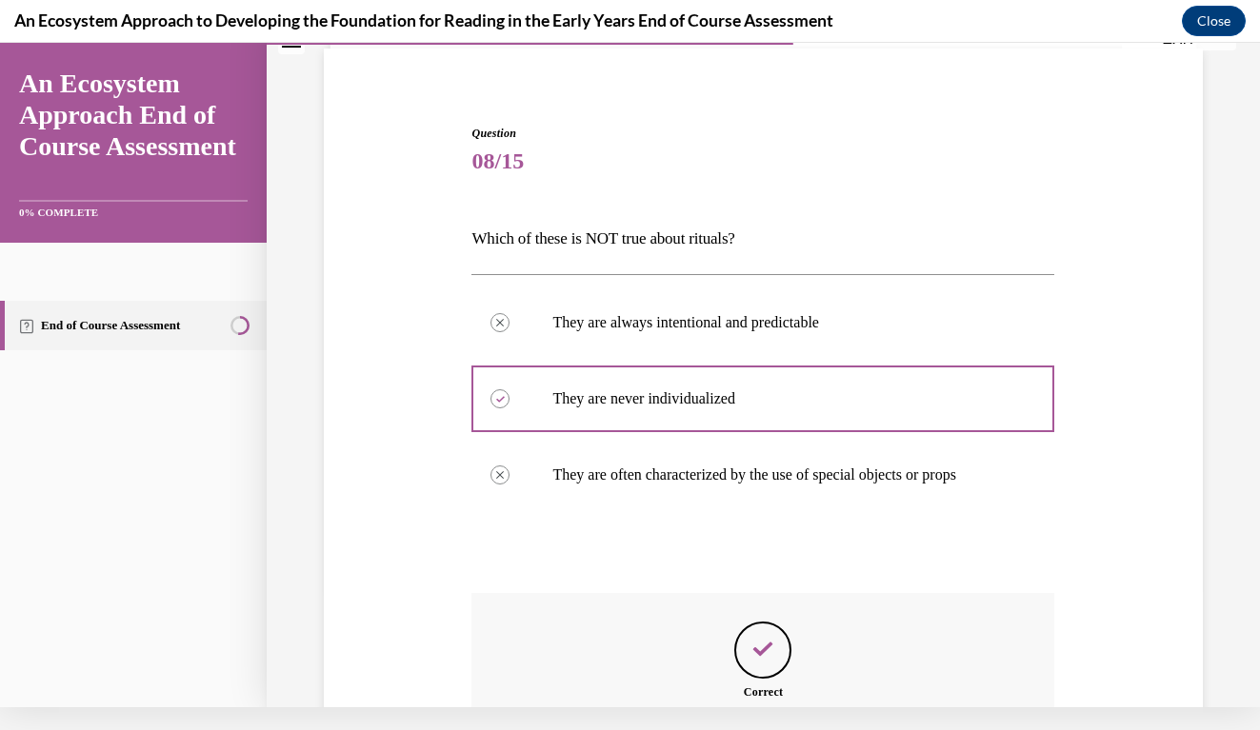
scroll to position [328, 0]
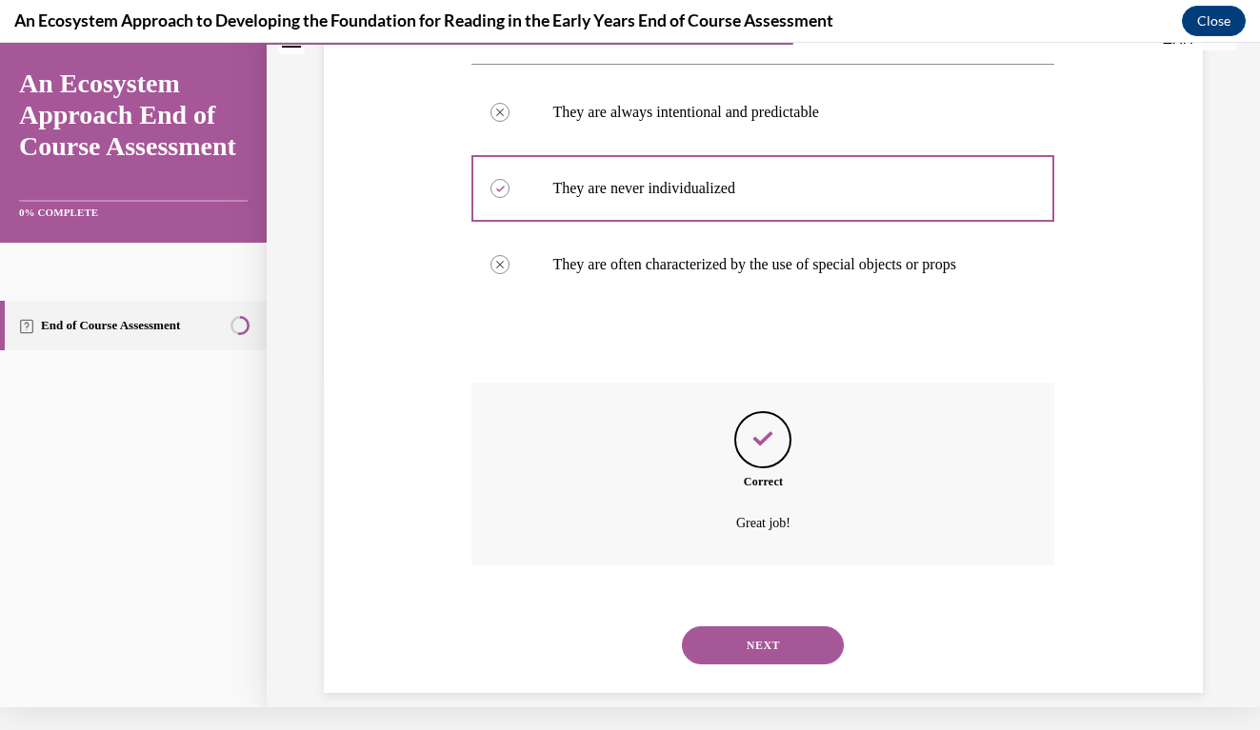
click at [770, 642] on div "NEXT" at bounding box center [762, 645] width 583 height 76
click at [770, 627] on button "NEXT" at bounding box center [763, 646] width 162 height 38
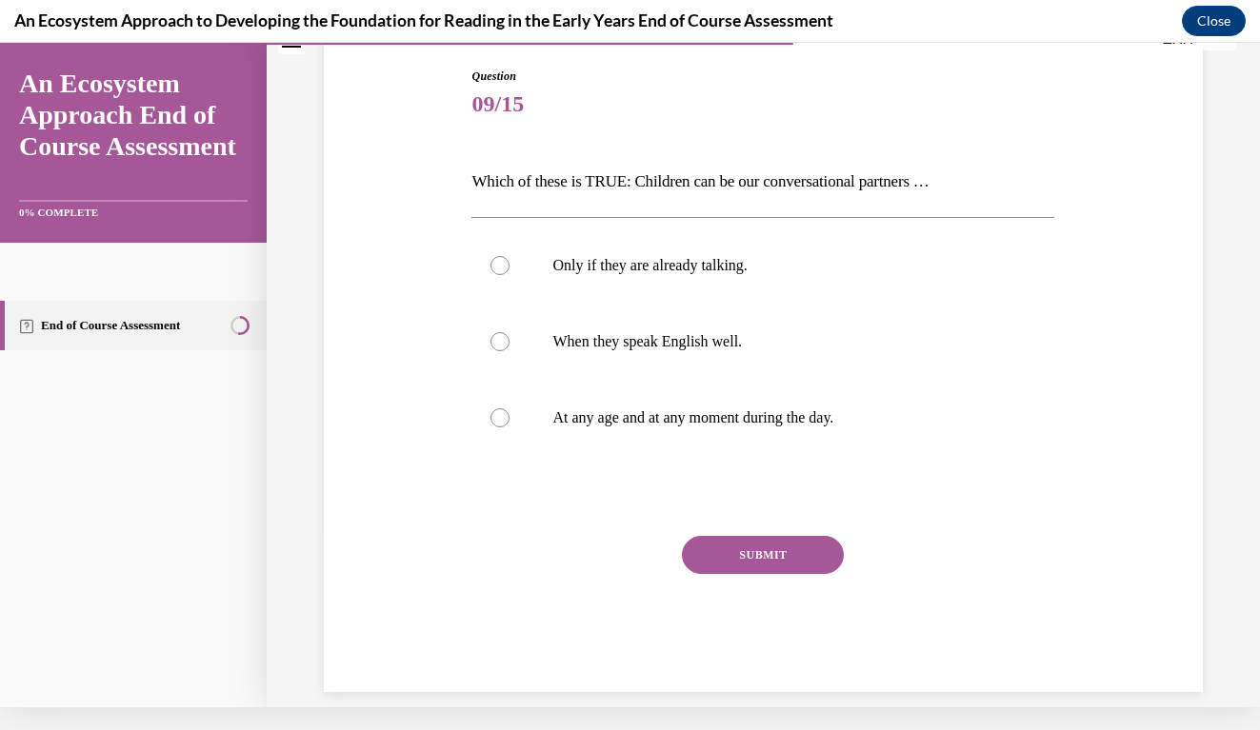
click at [1152, 398] on div "Question 09/15 Which of these is TRUE: Children can be our conversational partn…" at bounding box center [763, 351] width 888 height 682
click at [498, 424] on div at bounding box center [499, 417] width 19 height 19
click at [498, 424] on input "At any age and at any moment during the day." at bounding box center [499, 417] width 19 height 19
radio input "true"
click at [741, 546] on button "SUBMIT" at bounding box center [763, 555] width 162 height 38
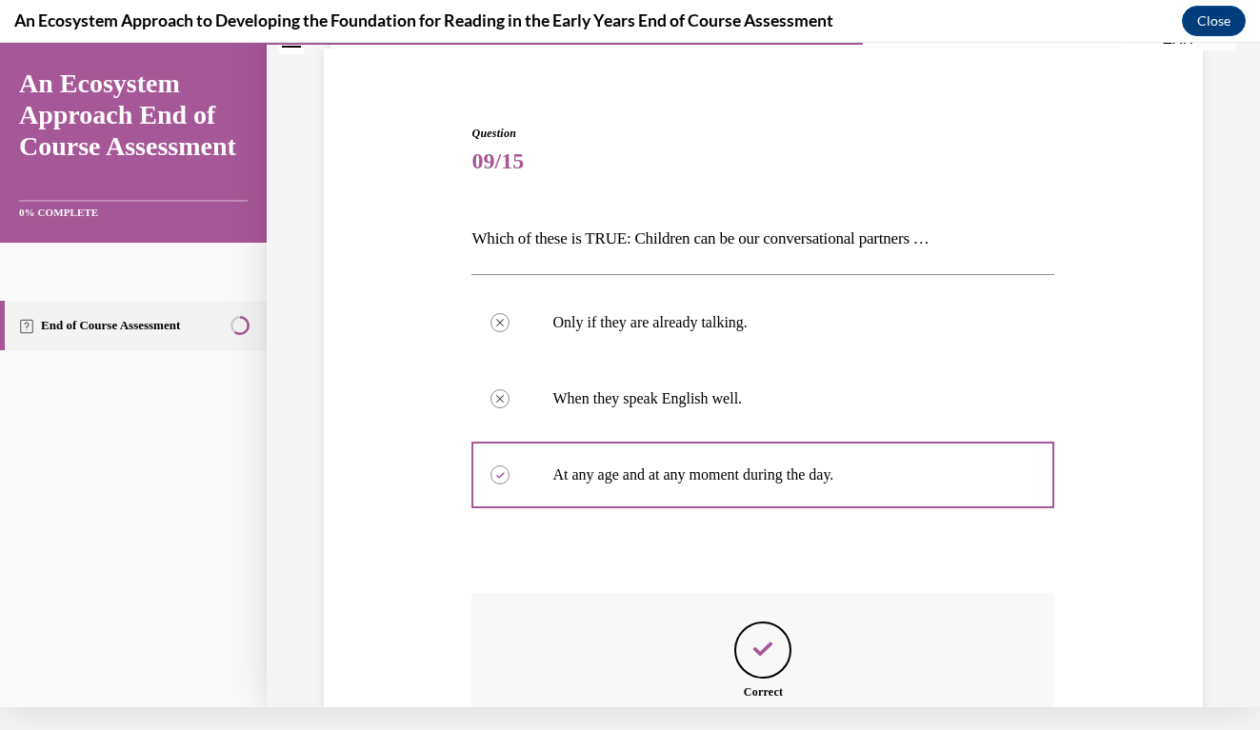
scroll to position [328, 0]
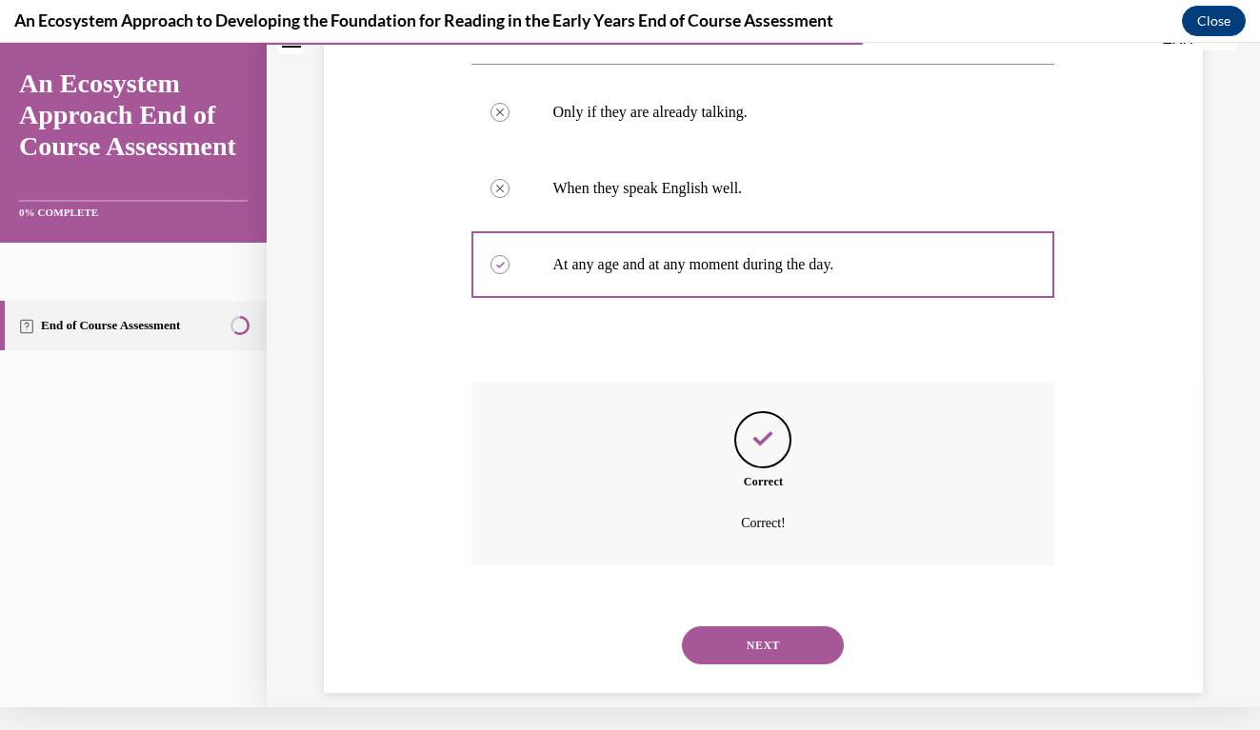
click at [739, 627] on button "NEXT" at bounding box center [763, 646] width 162 height 38
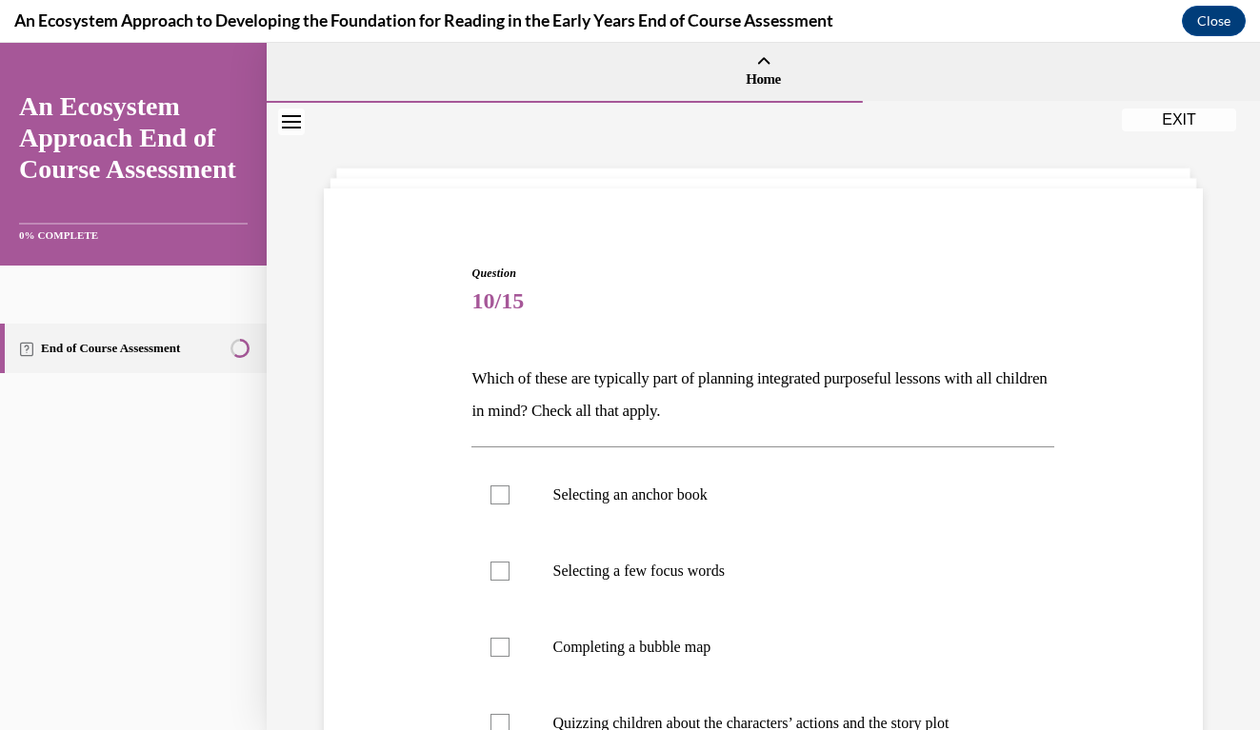
click at [1121, 407] on div "Question 10/15 Which of these are typically part of planning integrated purpose…" at bounding box center [763, 603] width 888 height 790
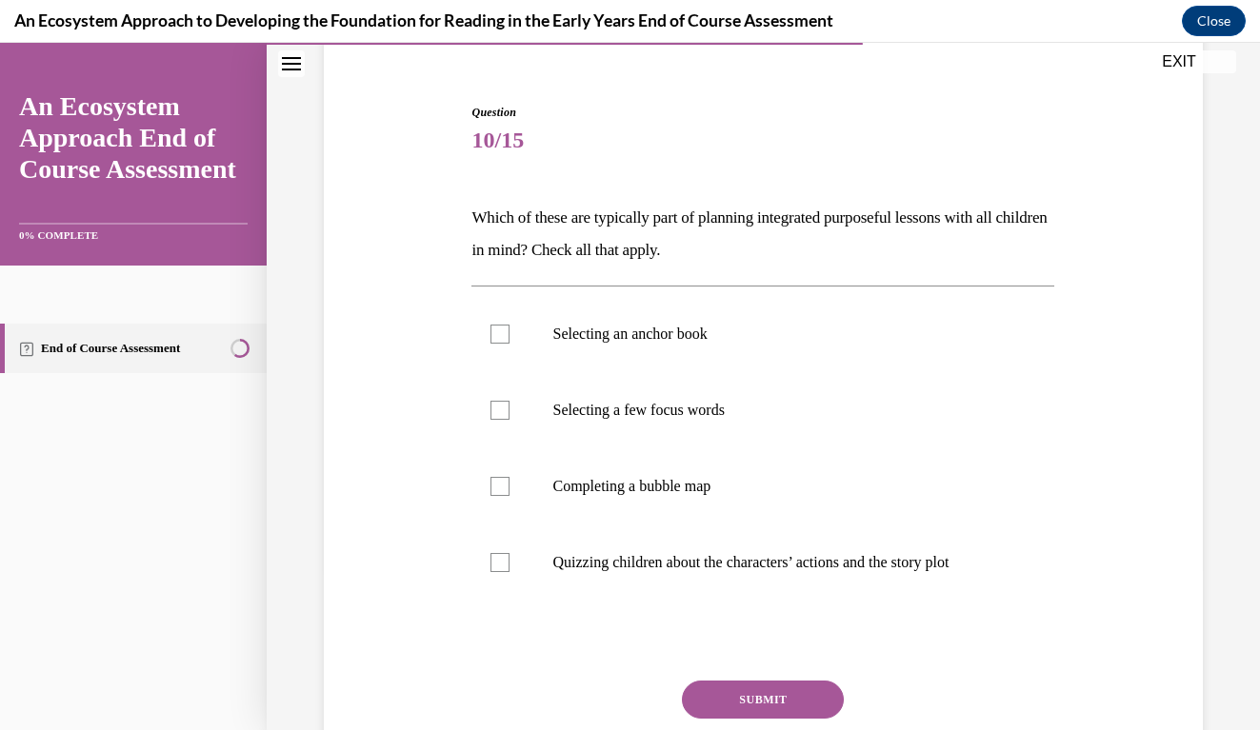
scroll to position [170, 0]
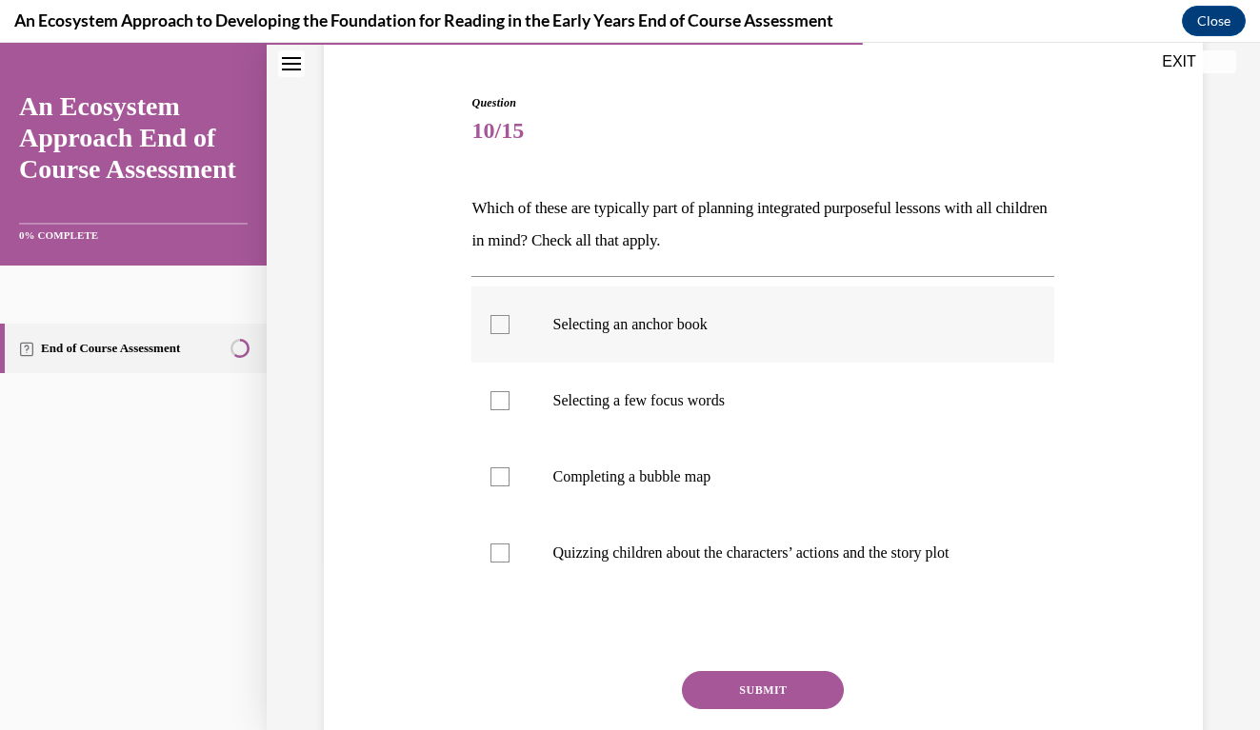
click at [496, 317] on div at bounding box center [499, 324] width 19 height 19
click at [496, 317] on input "Selecting an anchor book" at bounding box center [499, 324] width 19 height 19
checkbox input "true"
click at [496, 396] on div at bounding box center [499, 400] width 19 height 19
click at [496, 396] on input "Selecting a few focus words" at bounding box center [499, 400] width 19 height 19
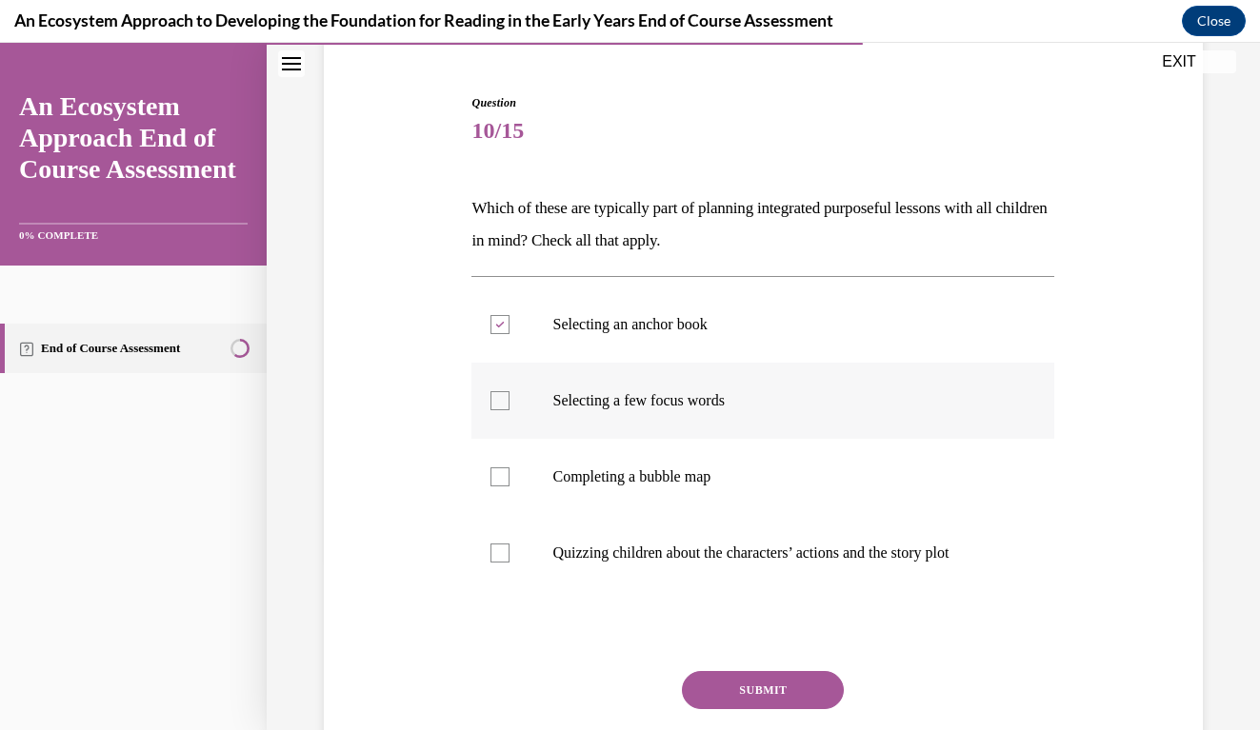
checkbox input "true"
click at [503, 472] on div at bounding box center [499, 477] width 19 height 19
click at [503, 472] on input "Completing a bubble map" at bounding box center [499, 477] width 19 height 19
checkbox input "true"
click at [745, 688] on button "SUBMIT" at bounding box center [763, 690] width 162 height 38
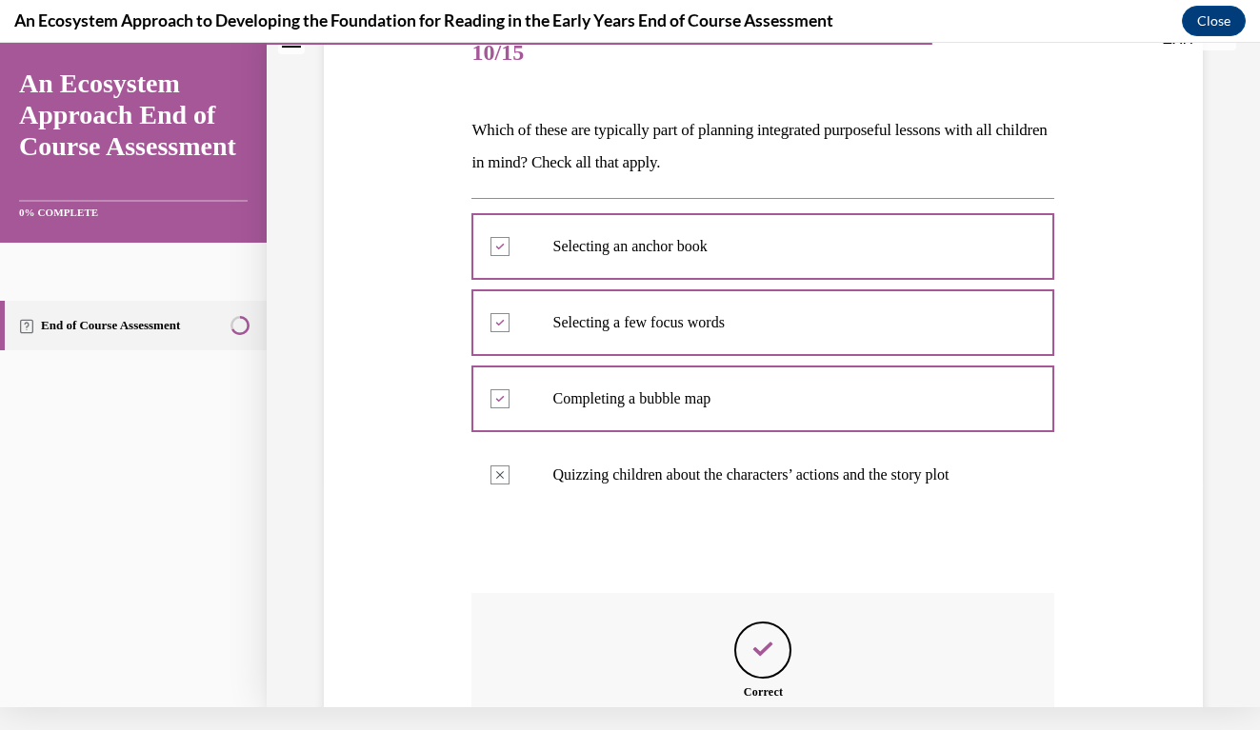
scroll to position [436, 0]
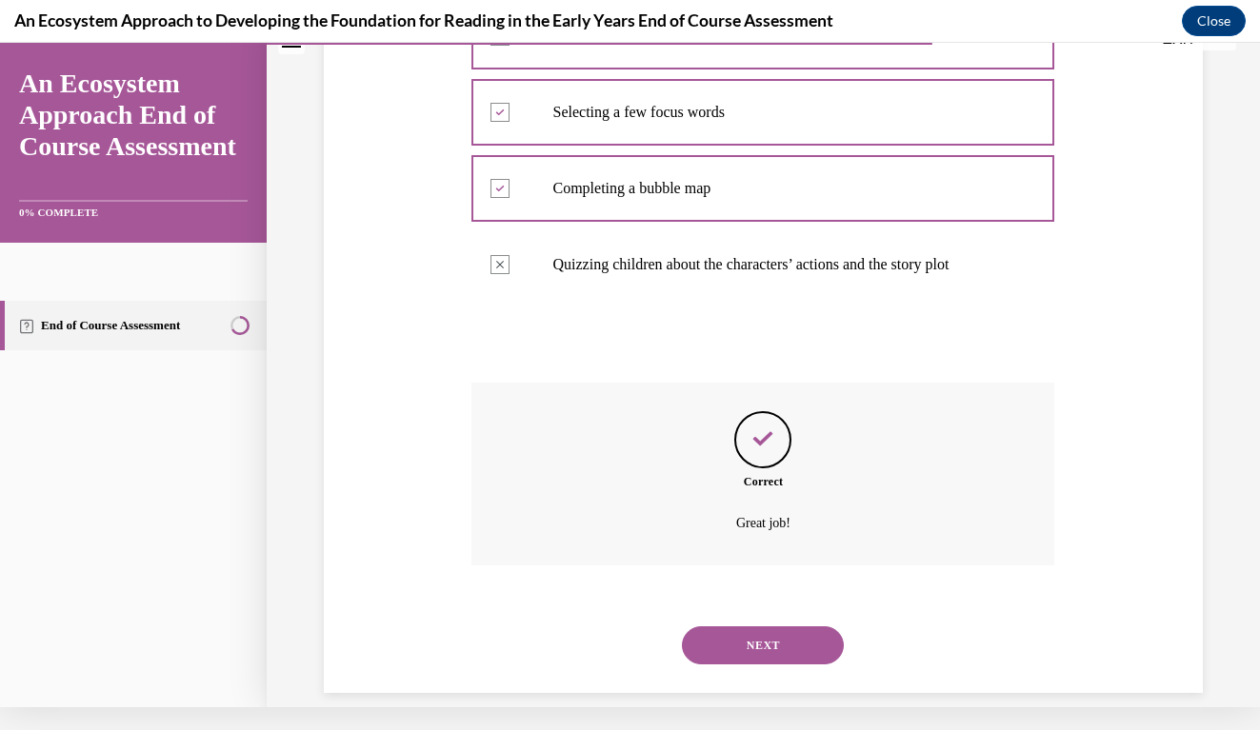
click at [780, 627] on button "NEXT" at bounding box center [763, 646] width 162 height 38
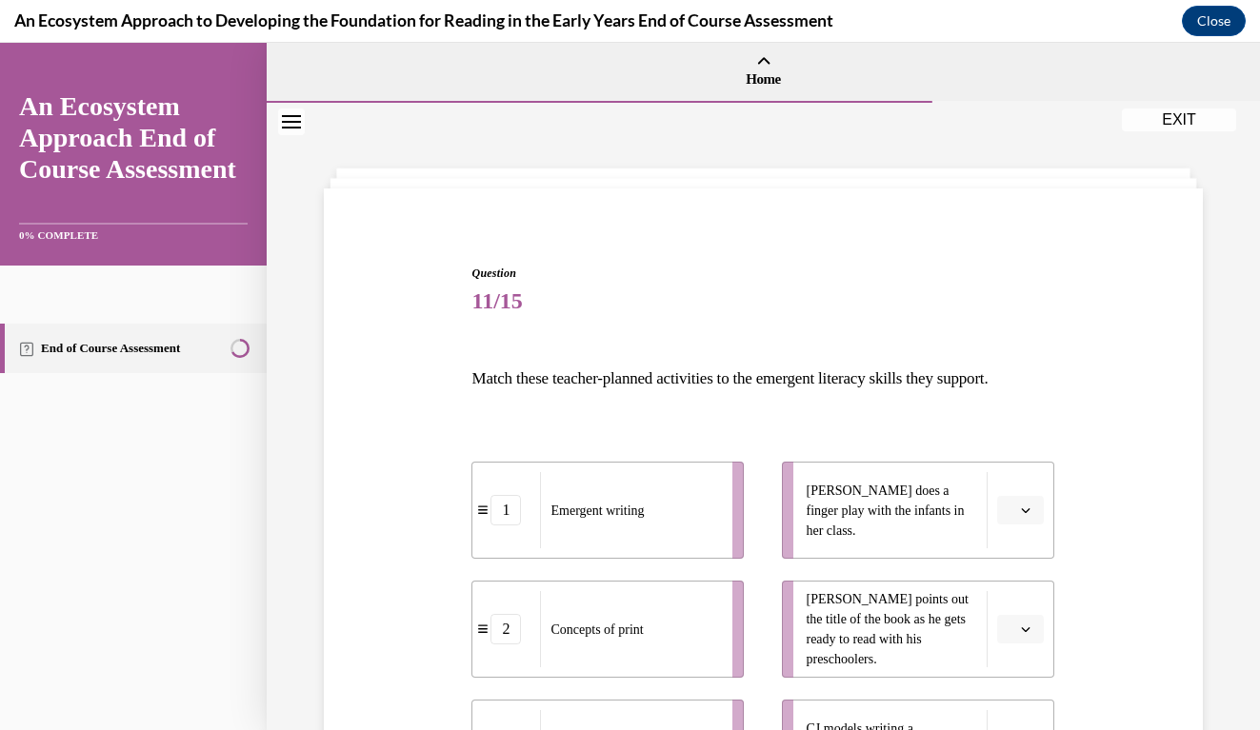
click at [1113, 368] on div "Question 11/15 Match these teacher-planned activities to the emergent literacy …" at bounding box center [763, 621] width 888 height 826
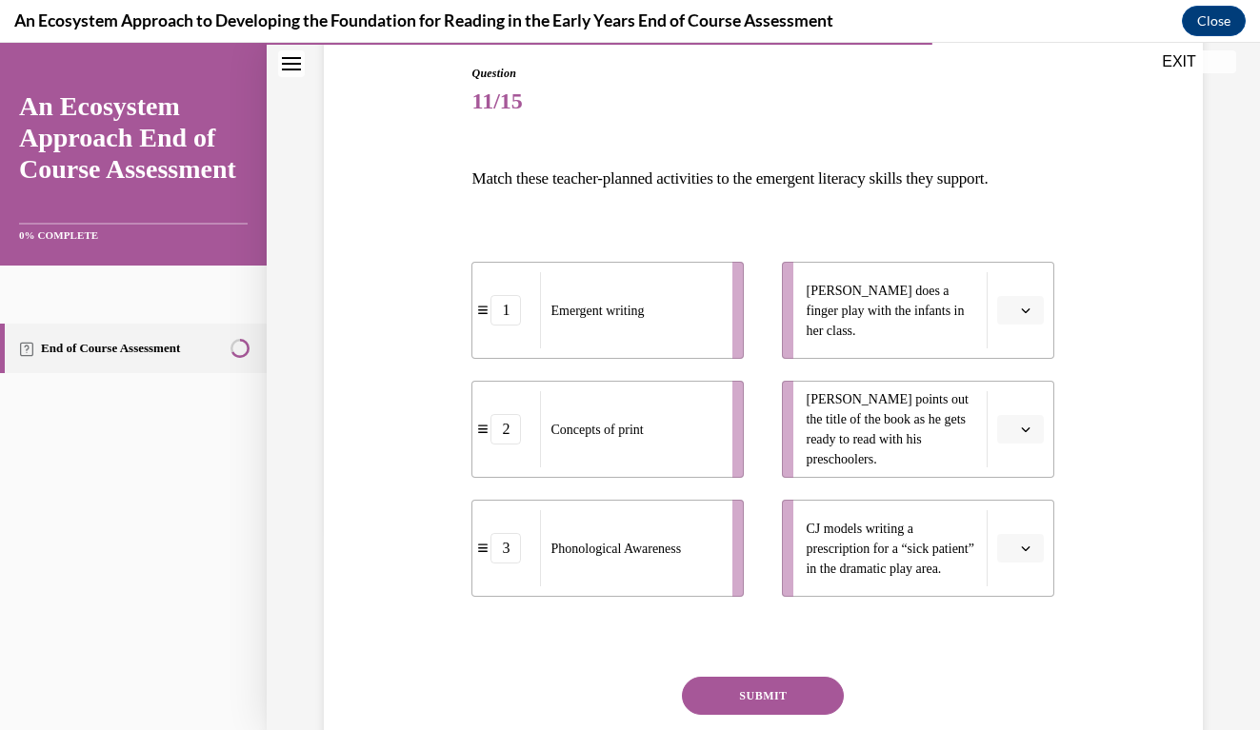
scroll to position [213, 0]
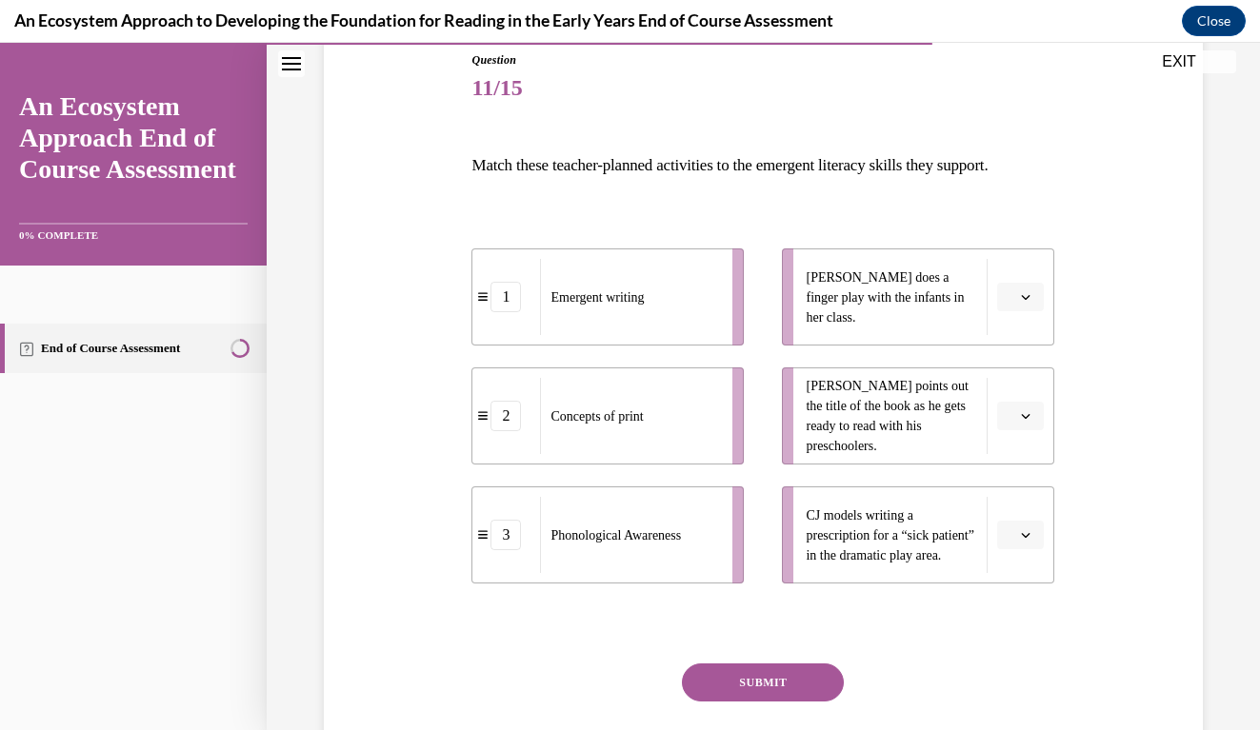
click at [1014, 536] on span "Please select an option" at bounding box center [1011, 535] width 7 height 19
click at [1015, 614] on span "1" at bounding box center [1012, 615] width 7 height 15
click at [1022, 415] on icon "button" at bounding box center [1026, 416] width 10 height 10
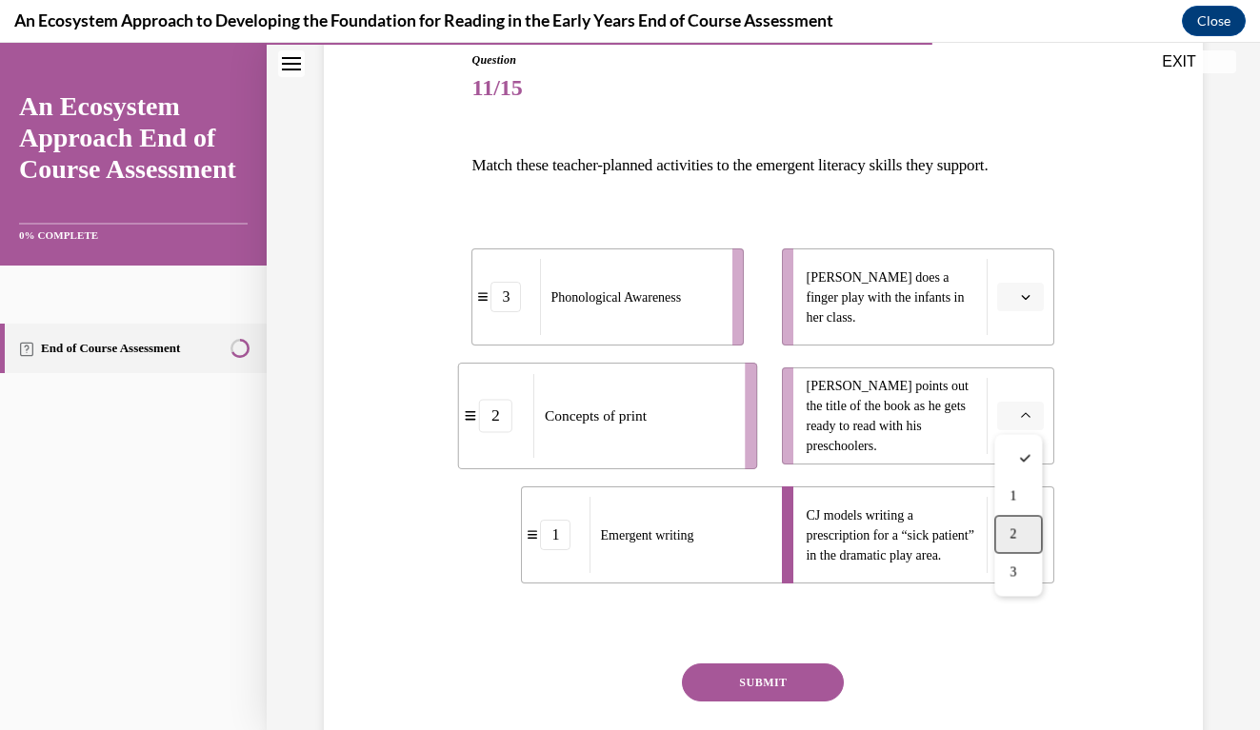
click at [1012, 546] on div "2" at bounding box center [1018, 535] width 48 height 38
click at [1026, 298] on icon "button" at bounding box center [1026, 297] width 10 height 10
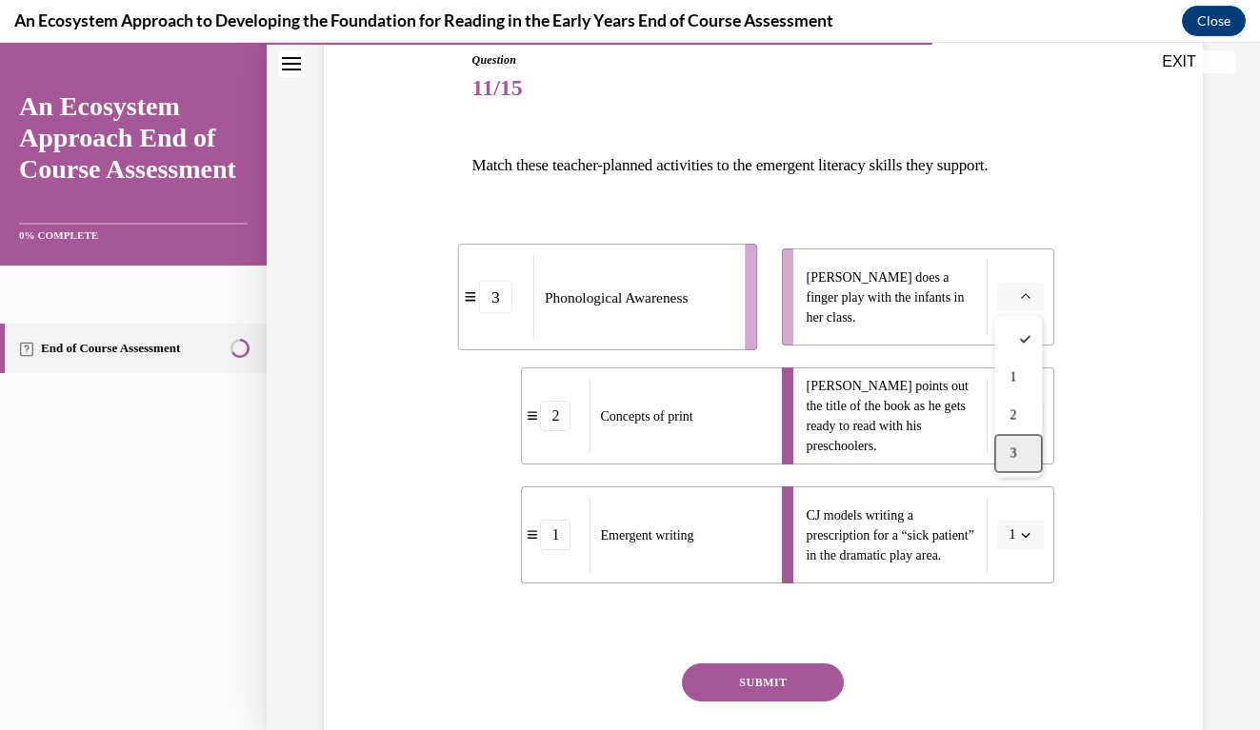
click at [1019, 448] on div "3" at bounding box center [1018, 454] width 48 height 38
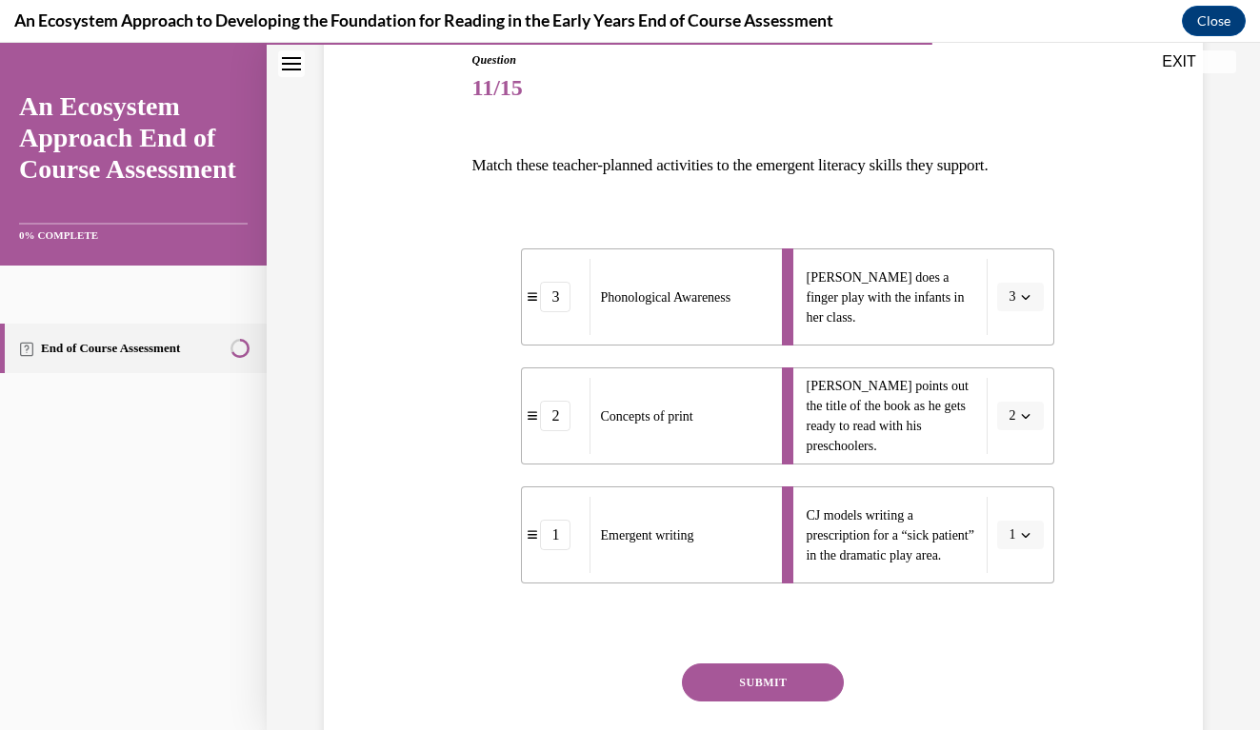
click at [730, 682] on button "SUBMIT" at bounding box center [763, 683] width 162 height 38
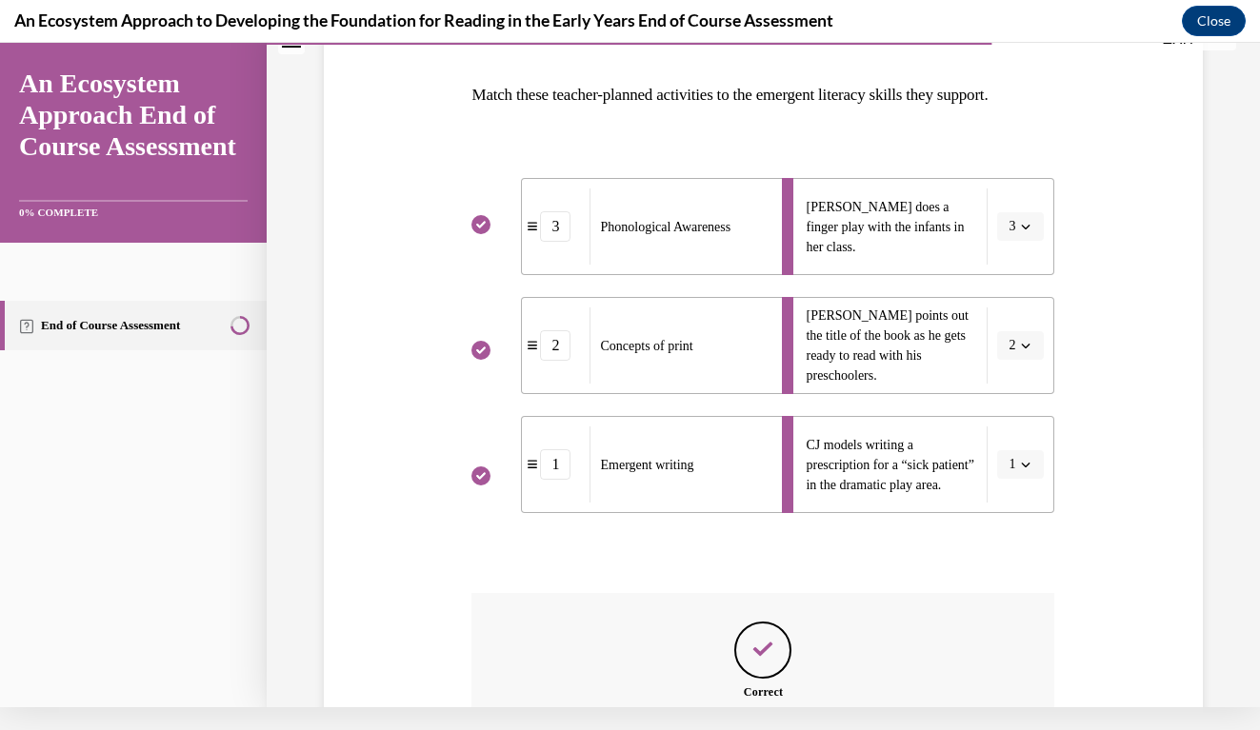
scroll to position [471, 0]
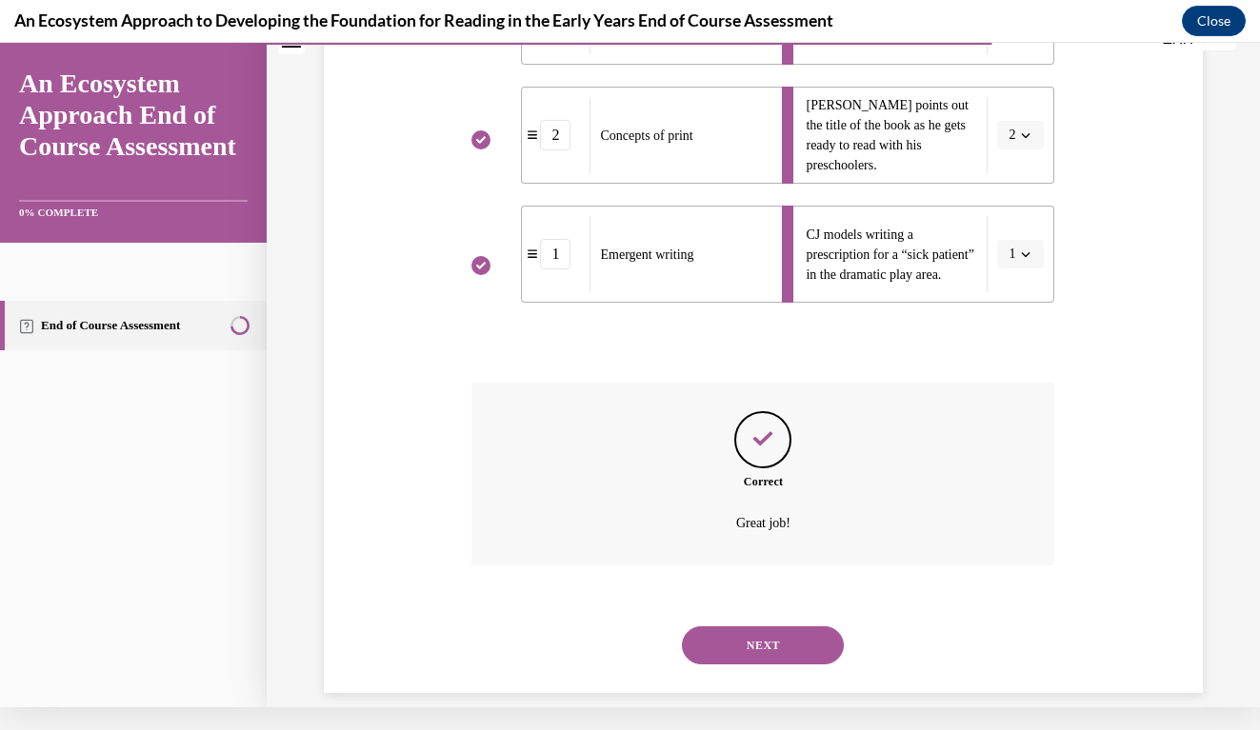
click at [756, 627] on button "NEXT" at bounding box center [763, 646] width 162 height 38
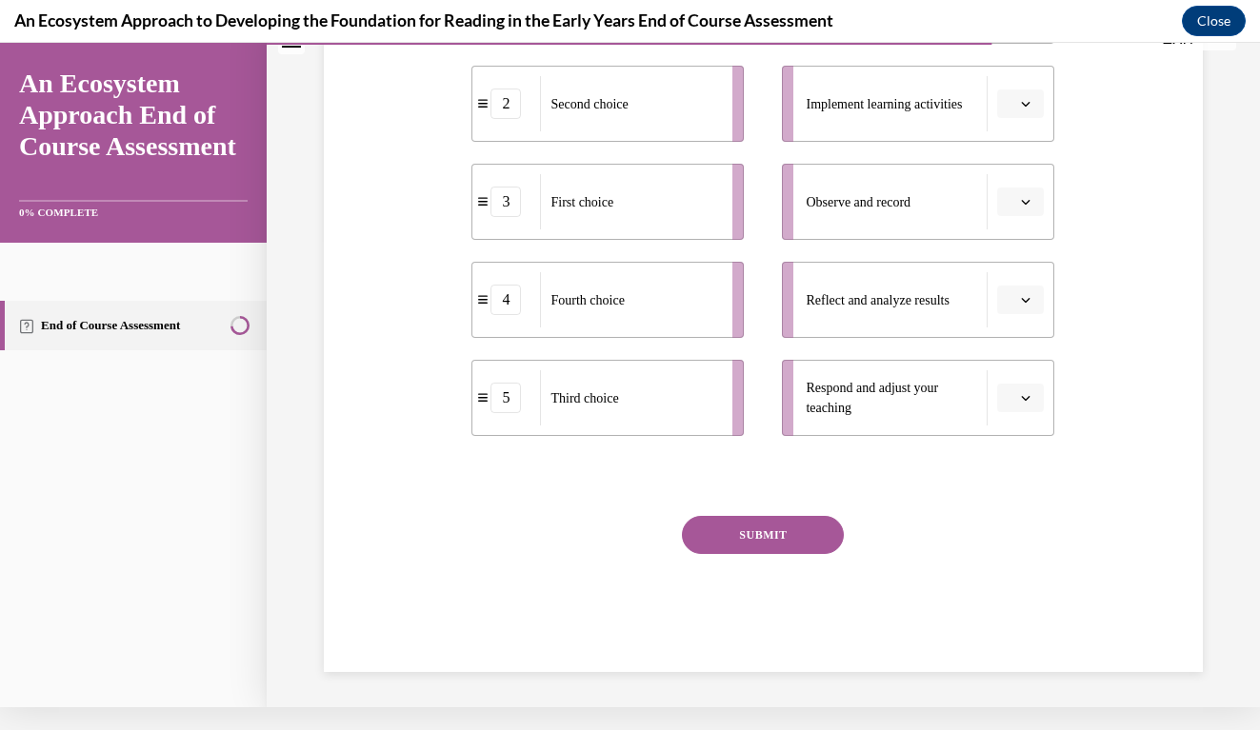
scroll to position [0, 0]
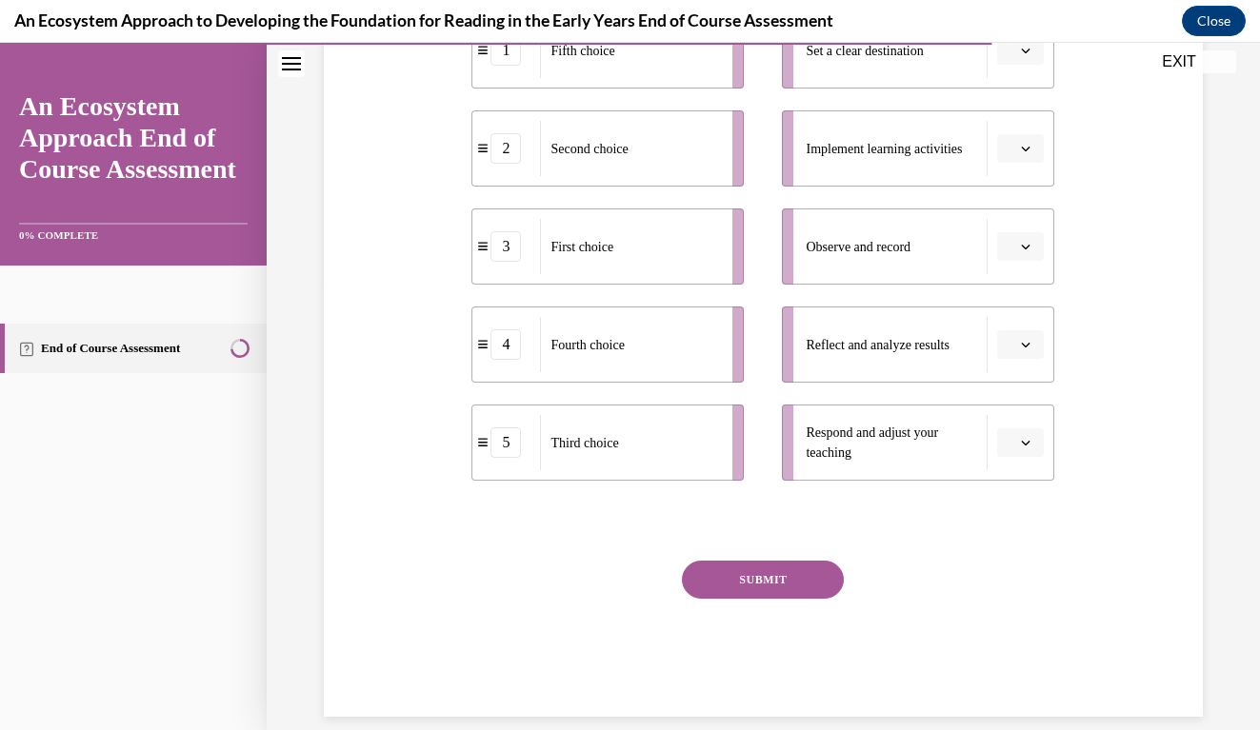
click at [1135, 515] on div "Question 12/15 Put the steps of the progress monitoring process in the right or…" at bounding box center [763, 237] width 888 height 959
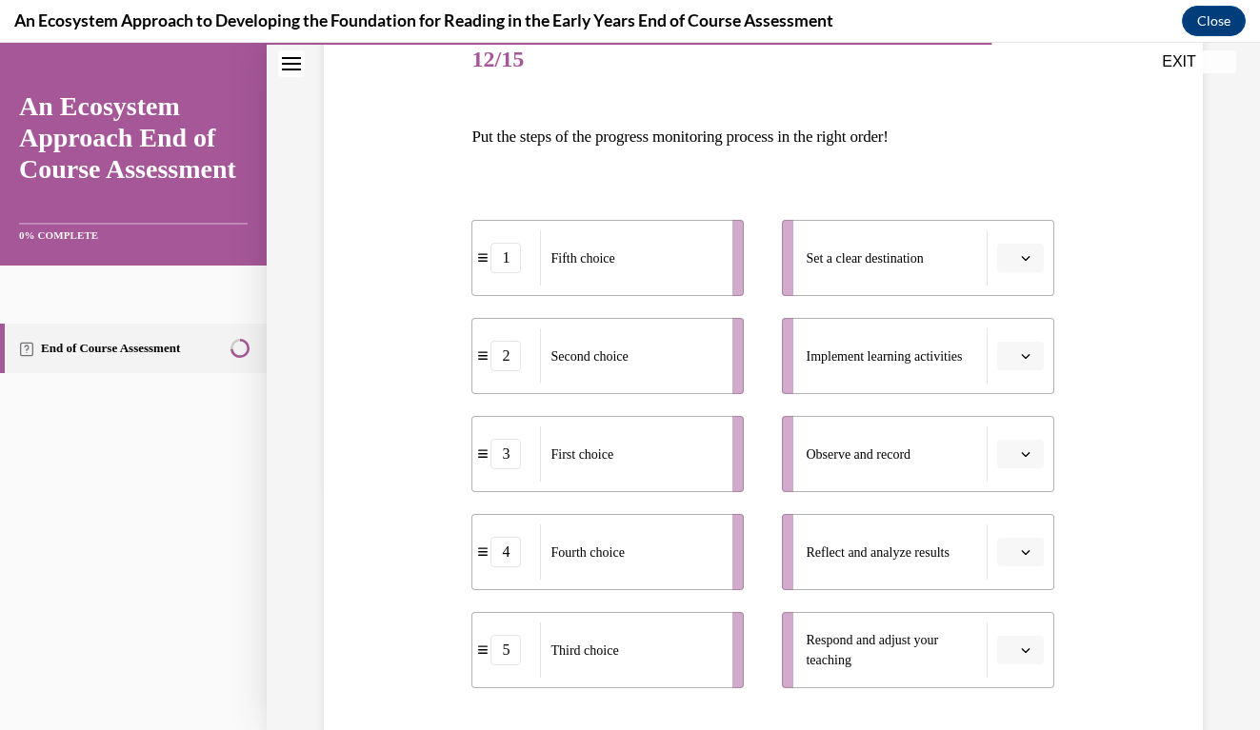
scroll to position [220, 0]
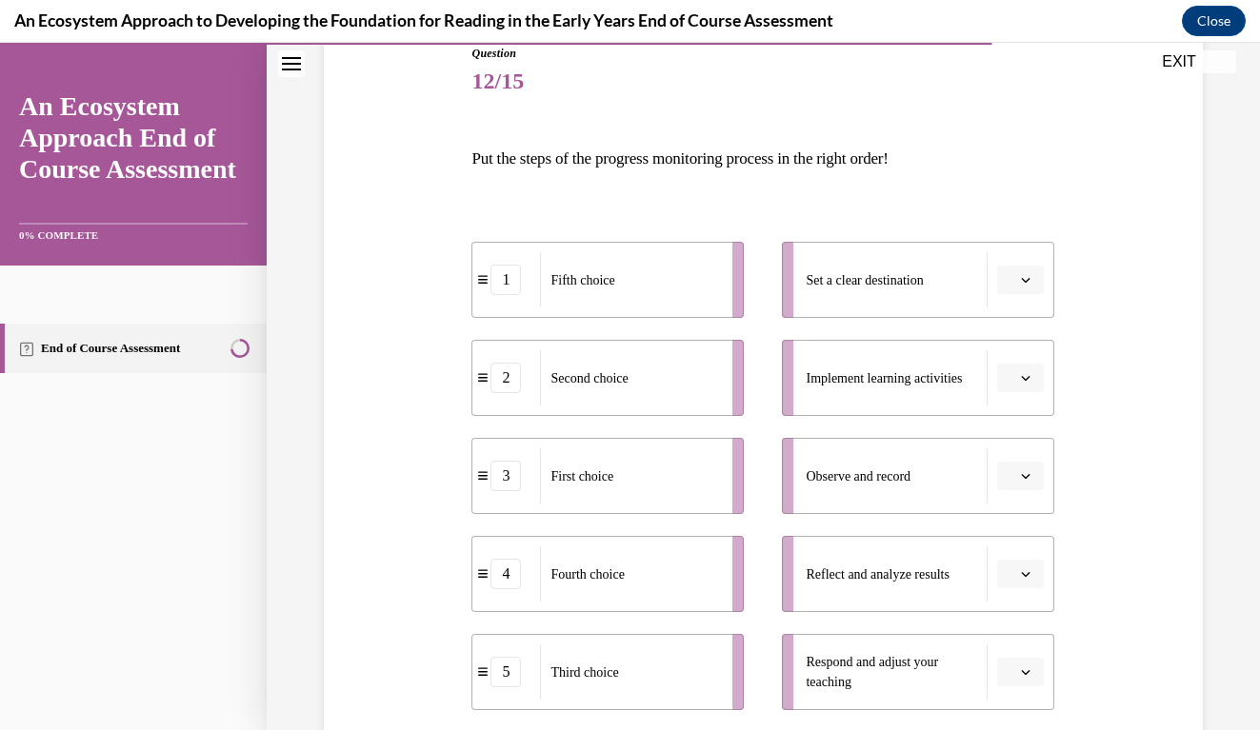
click at [1012, 287] on span "Please select an option" at bounding box center [1011, 279] width 7 height 19
click at [1006, 356] on div "1" at bounding box center [1018, 361] width 48 height 38
click at [1030, 384] on span "button" at bounding box center [1025, 377] width 13 height 13
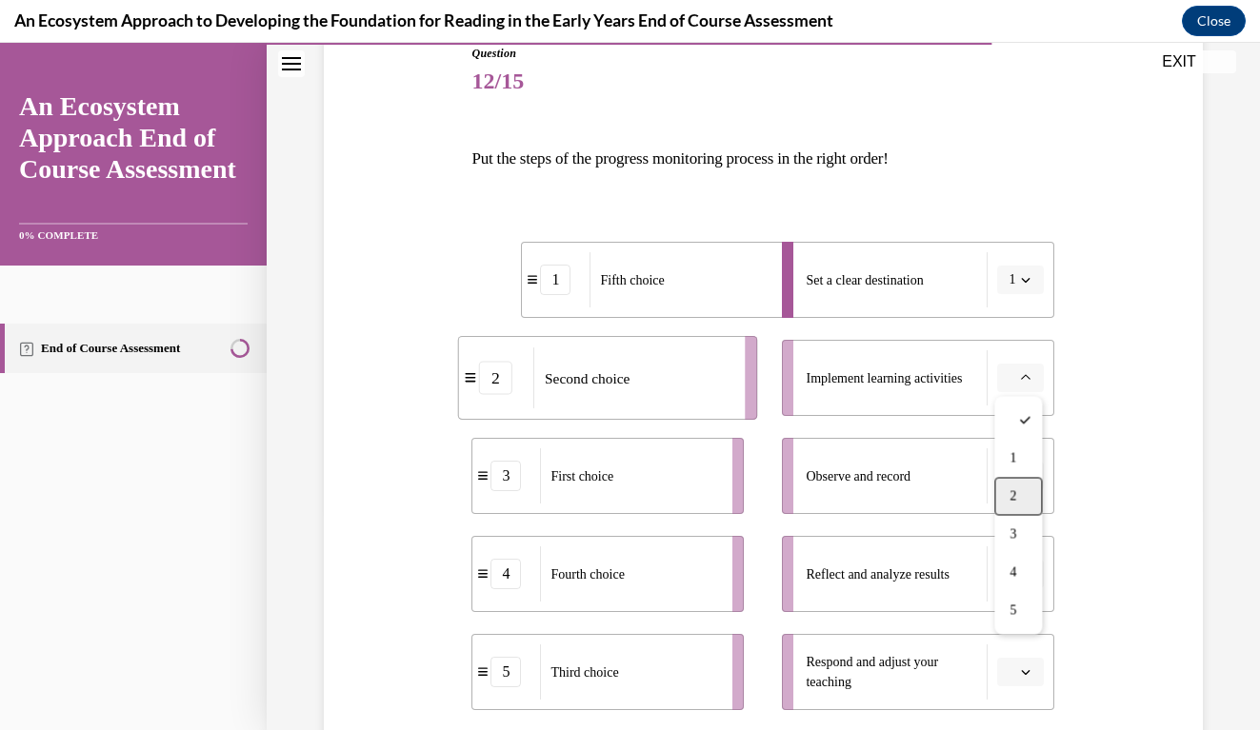
click at [1008, 489] on div "2" at bounding box center [1018, 497] width 48 height 38
click at [1021, 479] on icon "button" at bounding box center [1026, 476] width 10 height 10
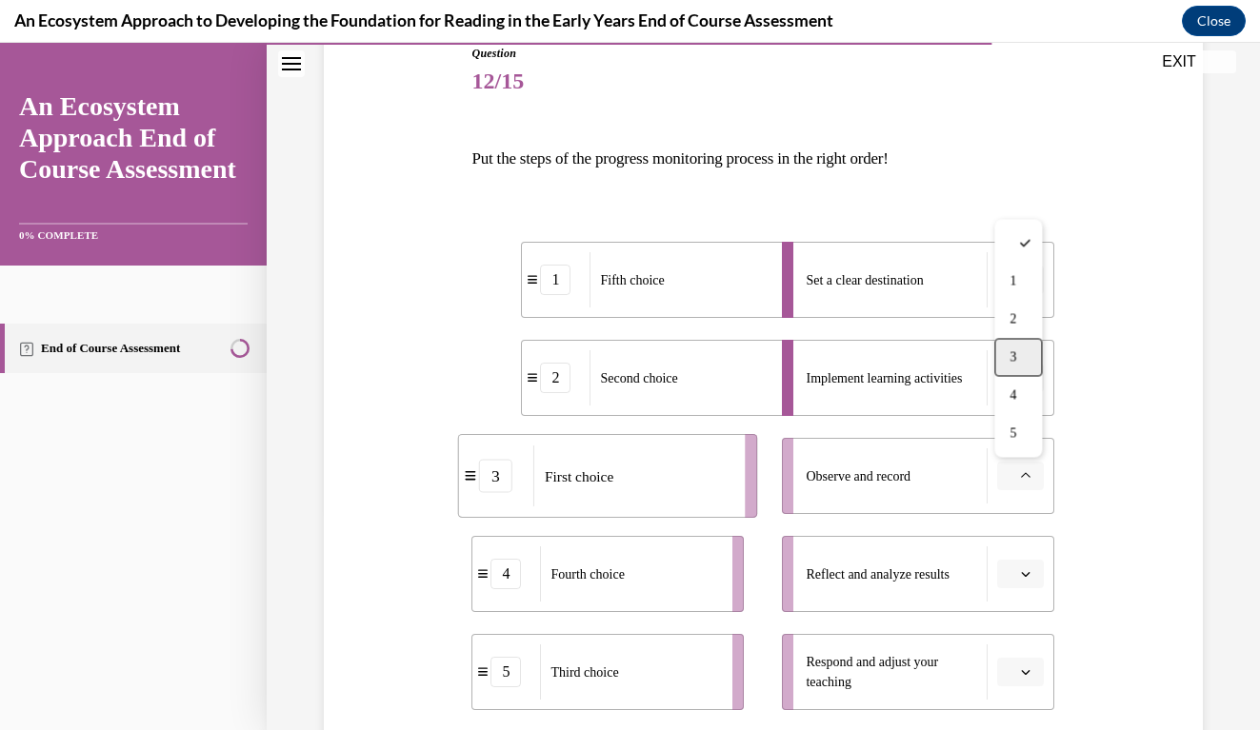
click at [1033, 363] on div "3" at bounding box center [1018, 358] width 48 height 38
click at [1013, 570] on span "Please select an option" at bounding box center [1011, 574] width 7 height 19
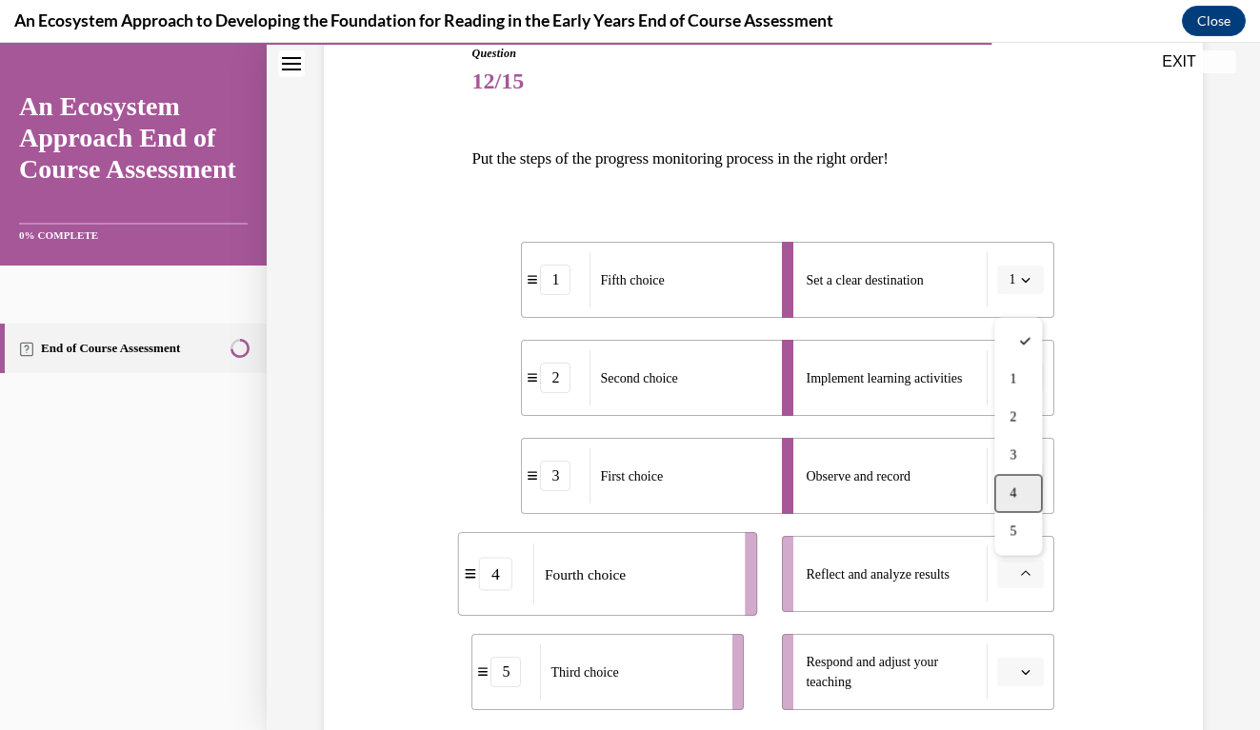
click at [1019, 493] on div "4" at bounding box center [1018, 494] width 48 height 38
click at [1009, 671] on span "Please select an option" at bounding box center [1011, 672] width 7 height 19
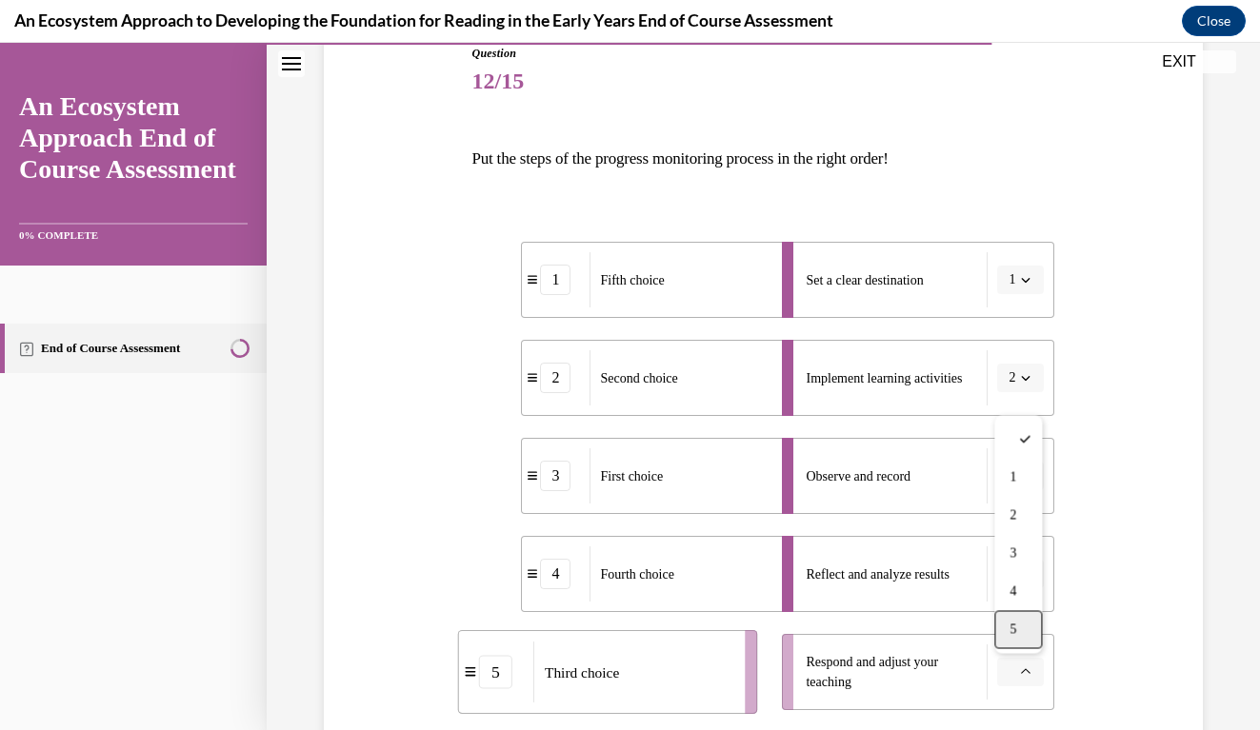
click at [1016, 631] on span "5" at bounding box center [1012, 630] width 7 height 15
click at [1075, 618] on div "Question 12/15 Put the steps of the progress monitoring process in the right or…" at bounding box center [763, 467] width 888 height 959
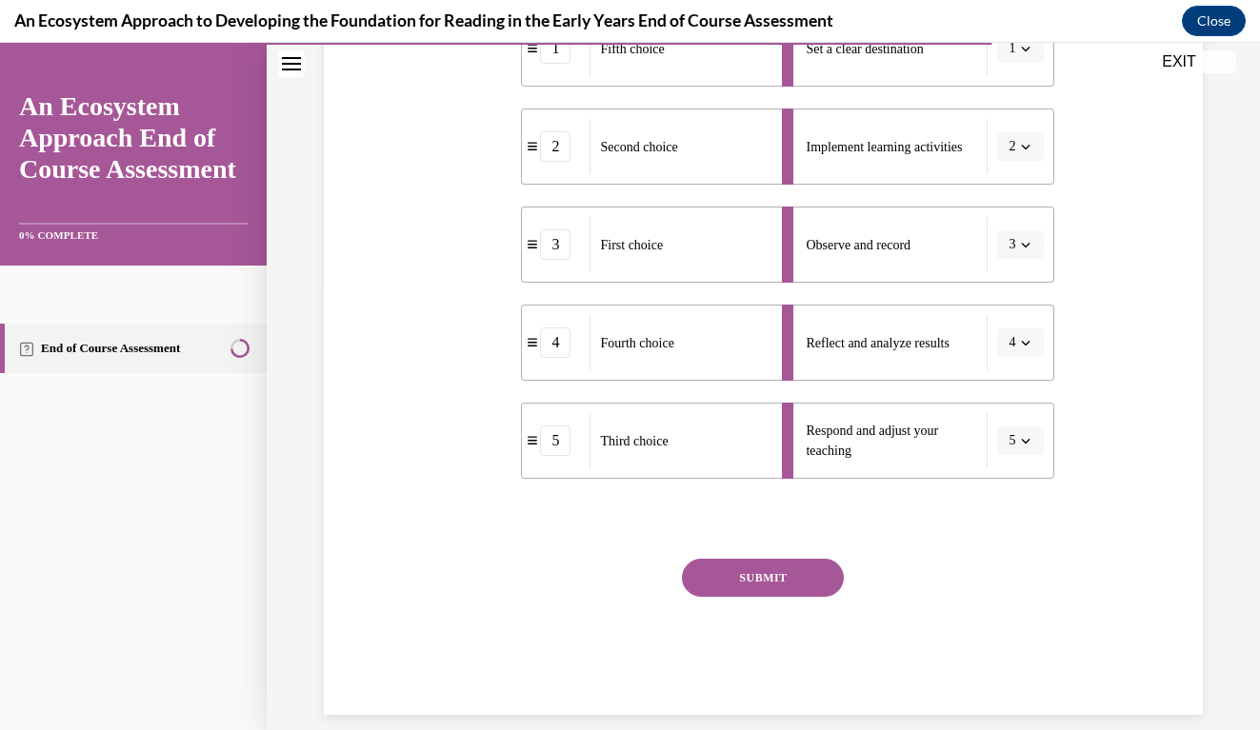
click at [771, 581] on button "SUBMIT" at bounding box center [763, 578] width 162 height 38
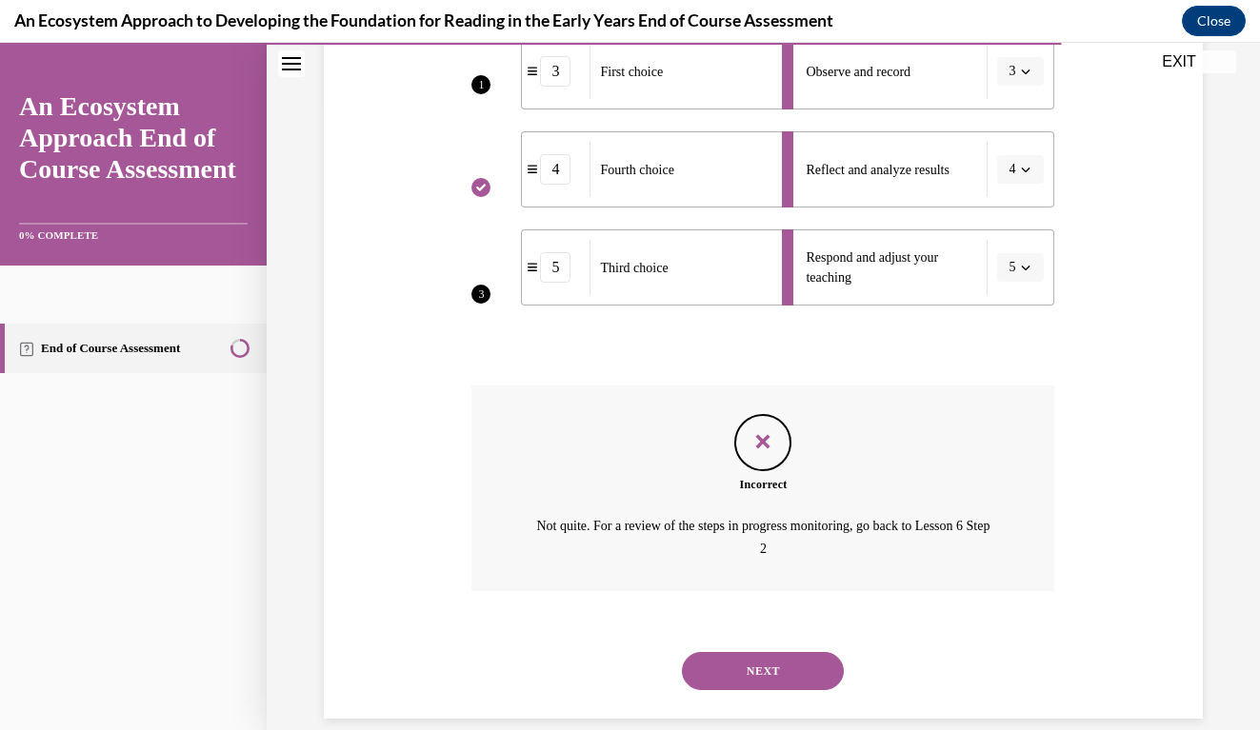
scroll to position [627, 0]
click at [771, 654] on button "NEXT" at bounding box center [763, 669] width 162 height 38
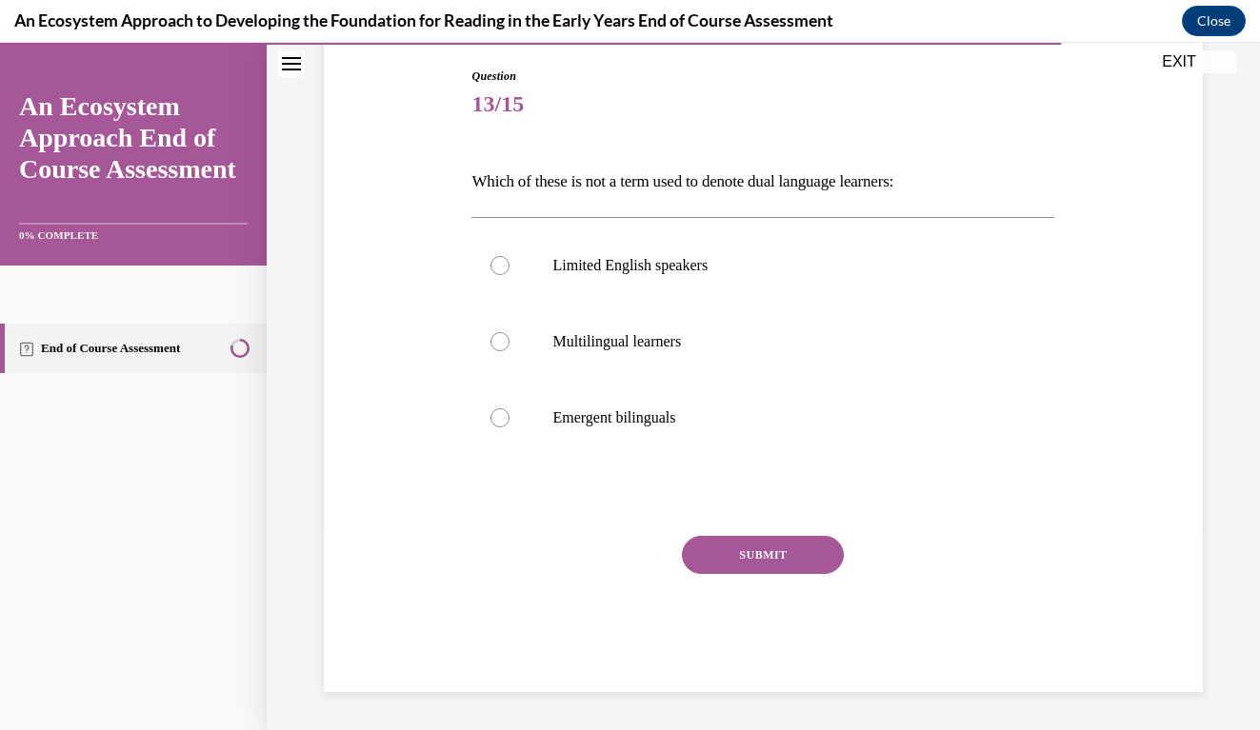
scroll to position [158, 0]
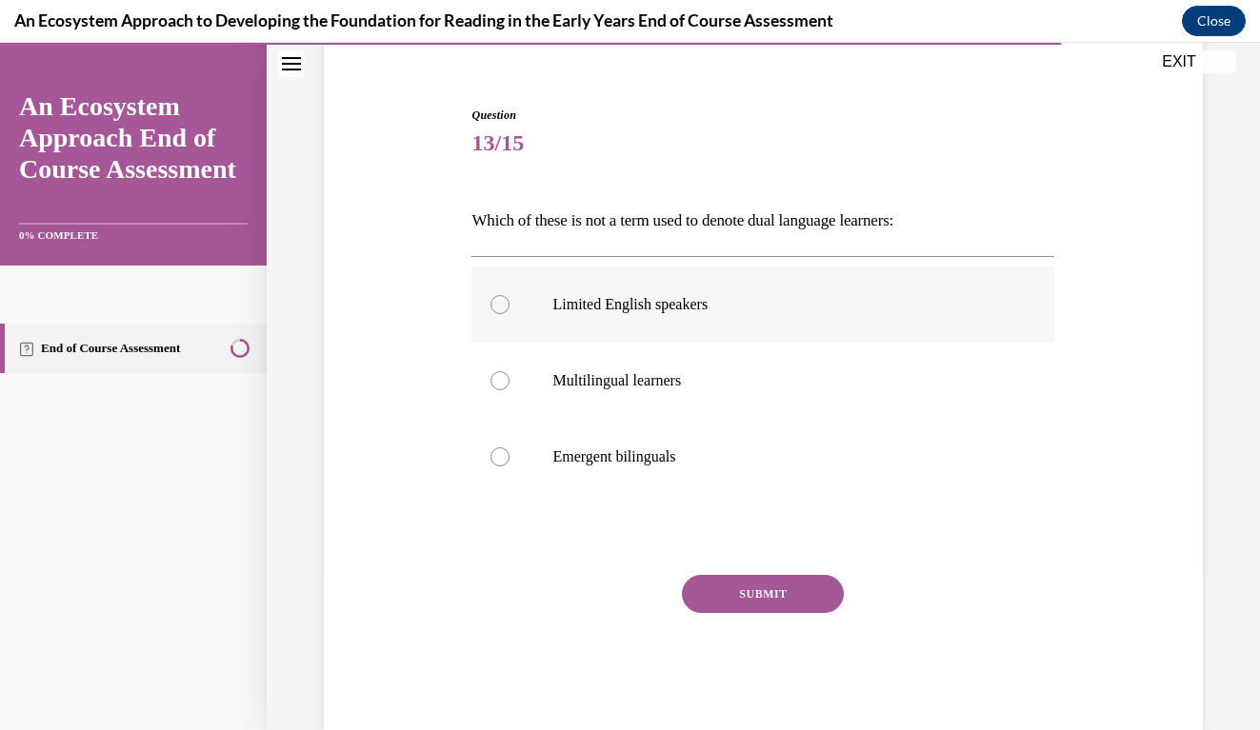
click at [492, 295] on label "Limited English speakers" at bounding box center [762, 305] width 583 height 76
click at [492, 295] on input "Limited English speakers" at bounding box center [499, 304] width 19 height 19
radio input "true"
click at [744, 592] on button "SUBMIT" at bounding box center [763, 594] width 162 height 38
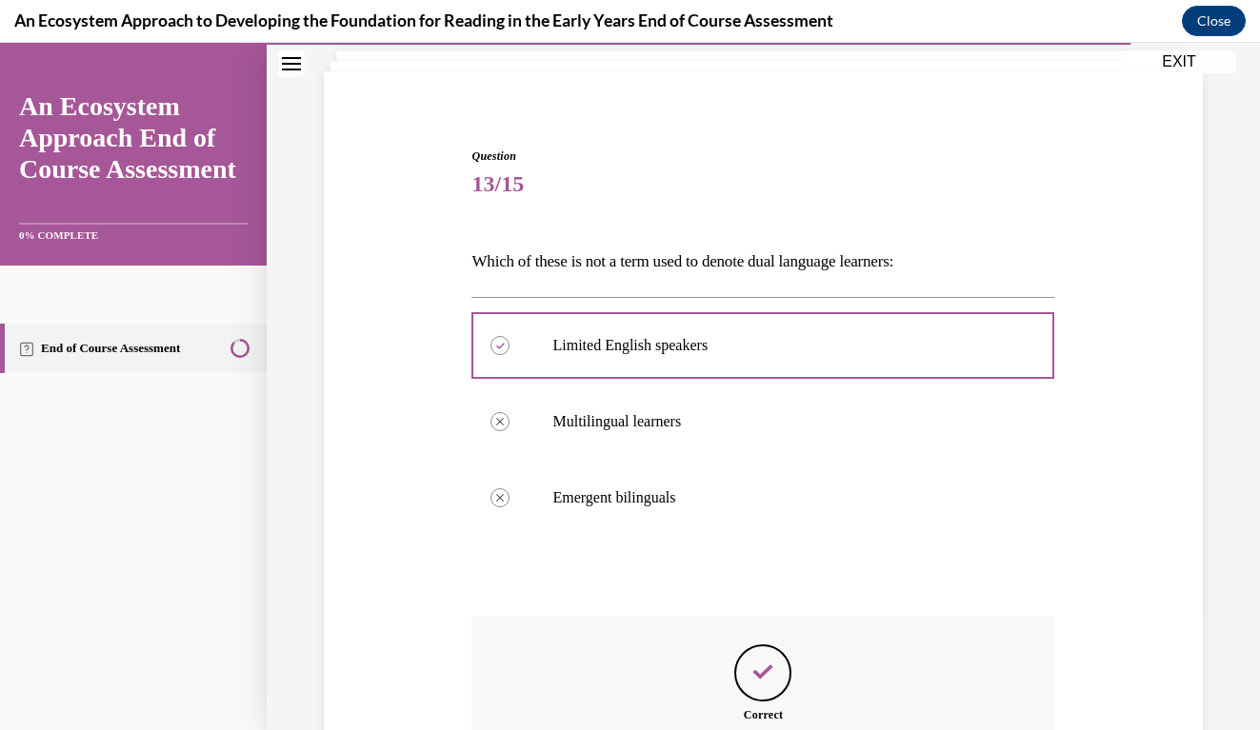
scroll to position [328, 0]
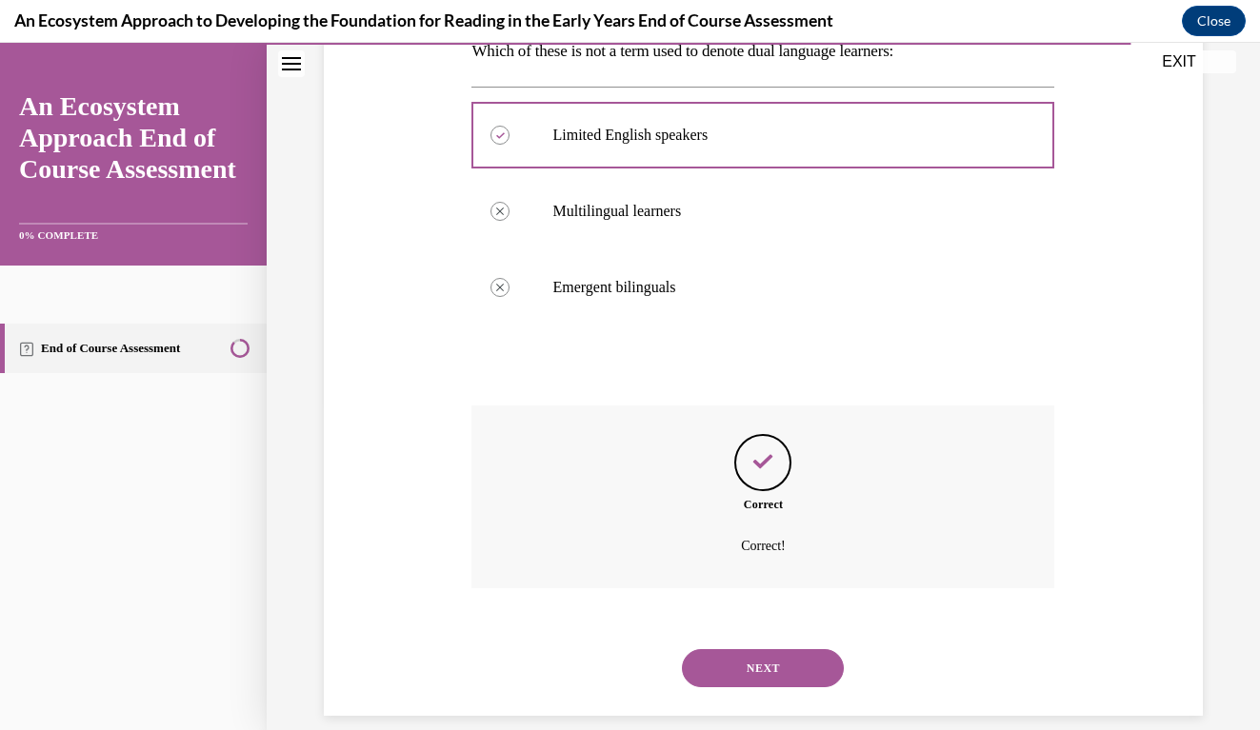
click at [777, 649] on button "NEXT" at bounding box center [763, 668] width 162 height 38
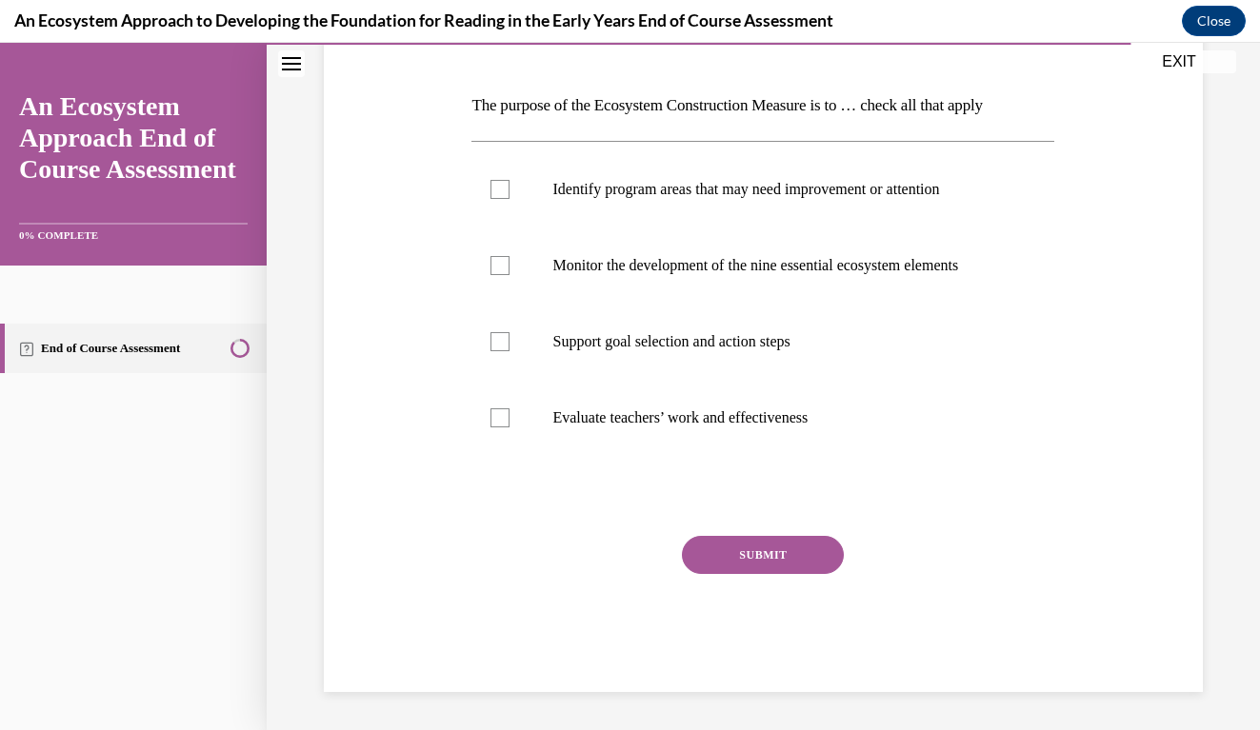
scroll to position [245, 0]
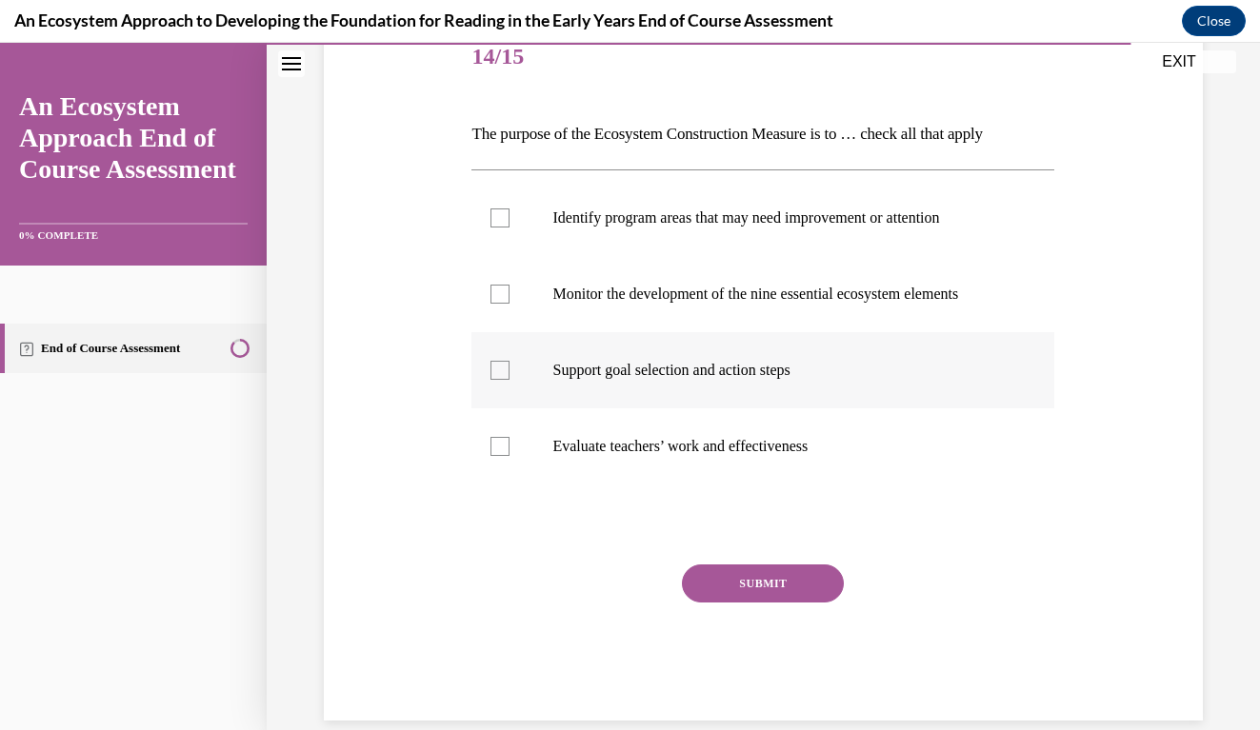
click at [509, 408] on label "Support goal selection and action steps" at bounding box center [762, 370] width 583 height 76
click at [509, 380] on input "Support goal selection and action steps" at bounding box center [499, 370] width 19 height 19
click at [503, 349] on label "Support goal selection and action steps" at bounding box center [762, 370] width 583 height 76
click at [503, 361] on input "Support goal selection and action steps" at bounding box center [499, 370] width 19 height 19
checkbox input "false"
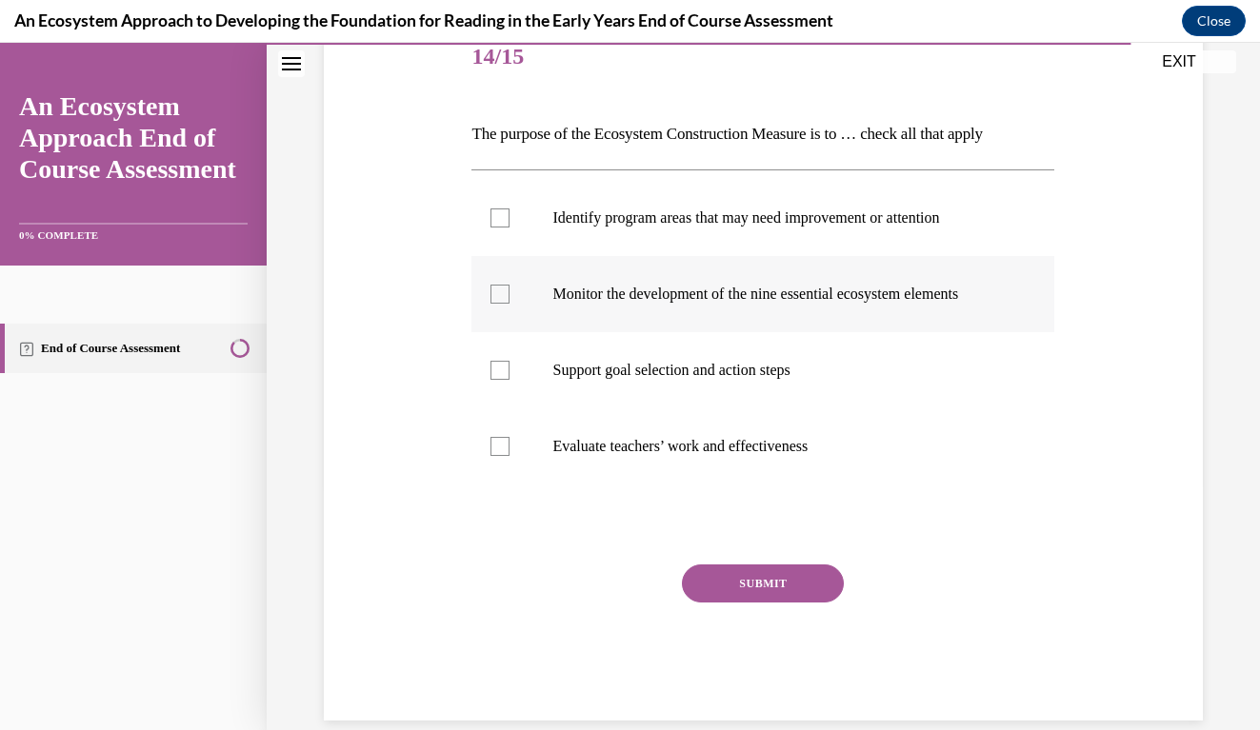
click at [502, 325] on label "Monitor the development of the nine essential ecosystem elements" at bounding box center [762, 294] width 583 height 76
click at [502, 304] on input "Monitor the development of the nine essential ecosystem elements" at bounding box center [499, 294] width 19 height 19
click at [508, 264] on label "Monitor the development of the nine essential ecosystem elements" at bounding box center [762, 294] width 583 height 76
click at [508, 285] on input "Monitor the development of the nine essential ecosystem elements" at bounding box center [499, 294] width 19 height 19
click at [508, 256] on label "Monitor the development of the nine essential ecosystem elements" at bounding box center [762, 294] width 583 height 76
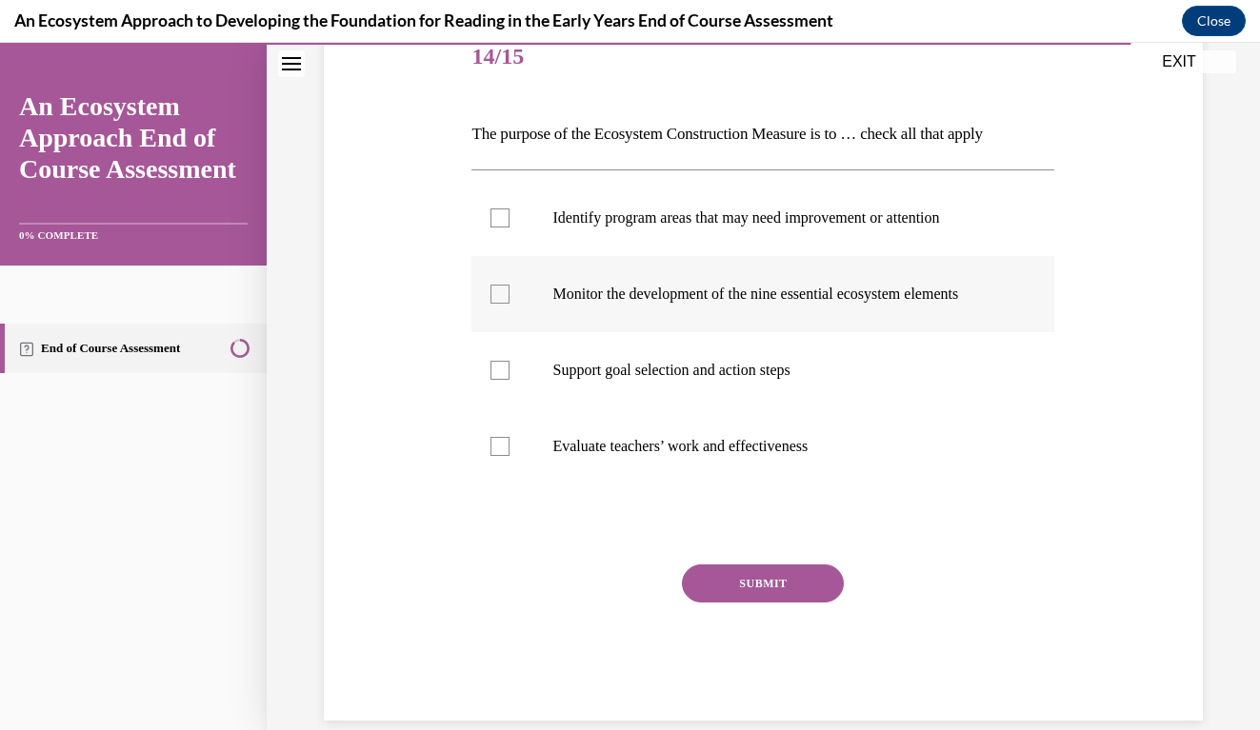
click at [508, 285] on input "Monitor the development of the nine essential ecosystem elements" at bounding box center [499, 294] width 19 height 19
checkbox input "true"
click at [508, 243] on label "Identify program areas that may need improvement or attention" at bounding box center [762, 218] width 583 height 76
click at [508, 228] on input "Identify program areas that may need improvement or attention" at bounding box center [499, 218] width 19 height 19
checkbox input "true"
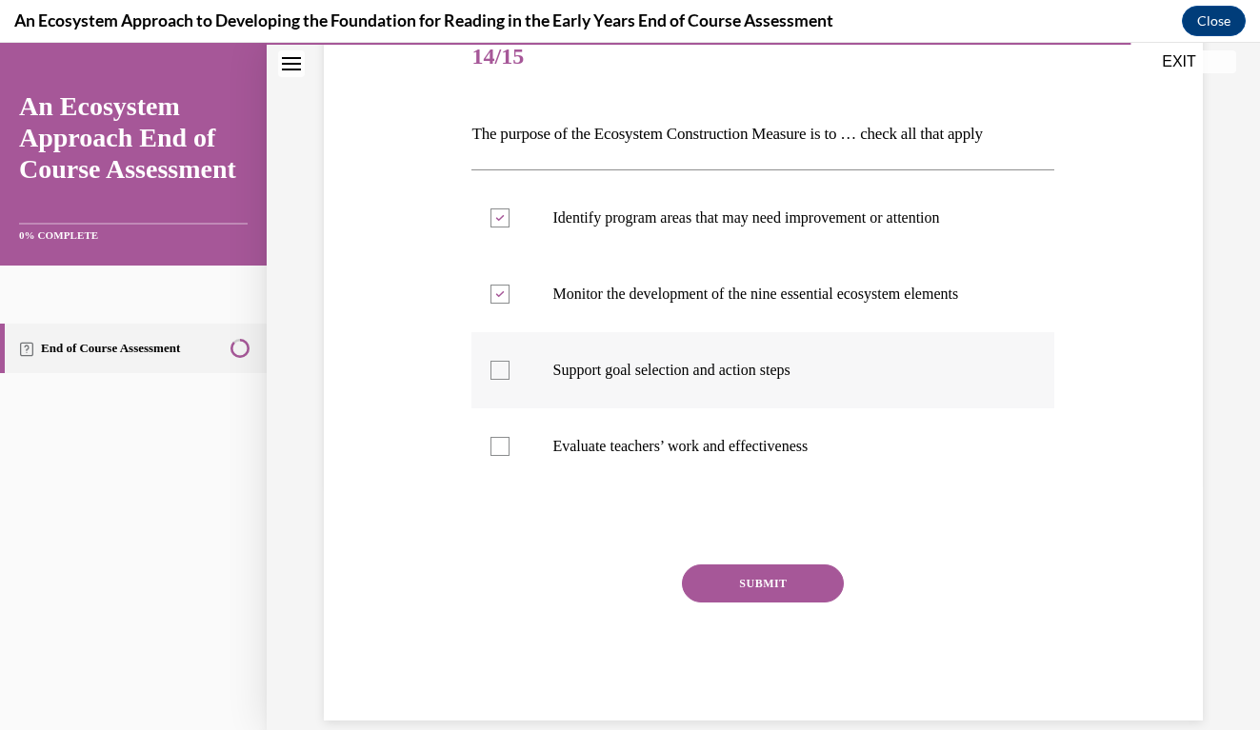
click at [496, 400] on label "Support goal selection and action steps" at bounding box center [762, 370] width 583 height 76
click at [496, 380] on input "Support goal selection and action steps" at bounding box center [499, 370] width 19 height 19
checkbox input "true"
click at [766, 635] on div "SUBMIT" at bounding box center [762, 612] width 583 height 95
click at [759, 605] on div "SUBMIT" at bounding box center [762, 612] width 583 height 95
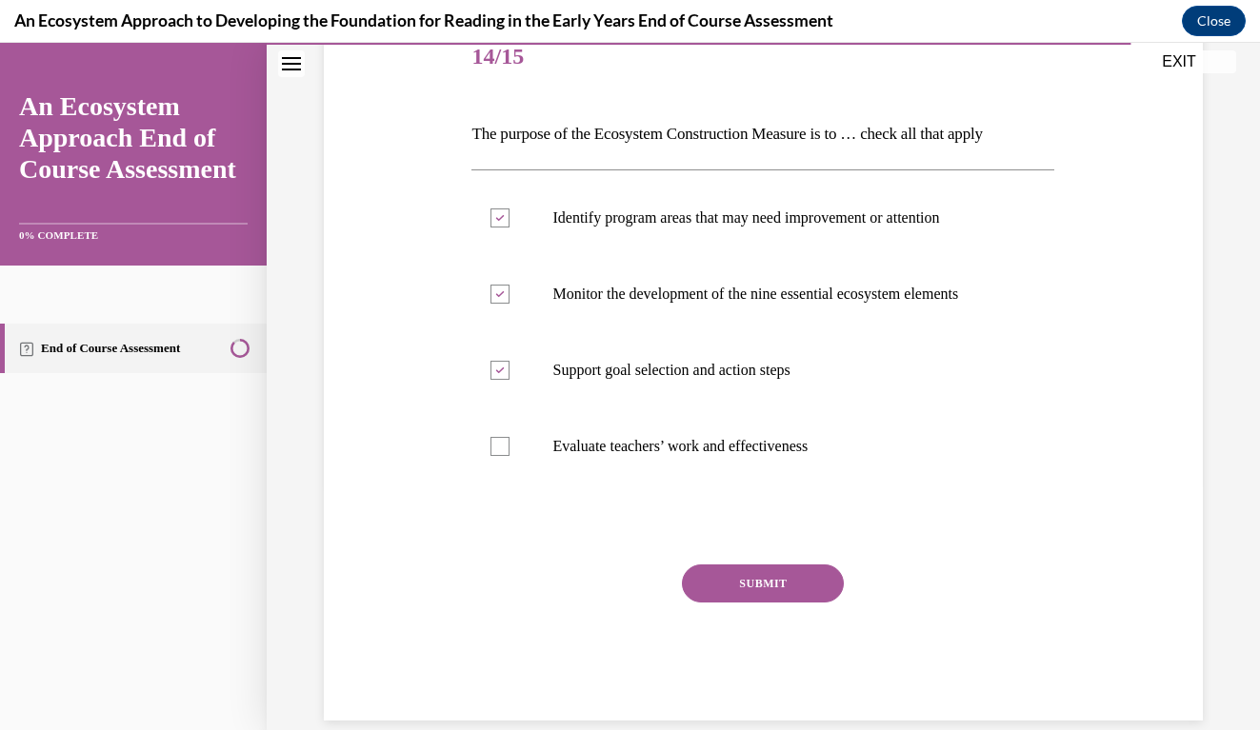
click at [759, 611] on div "SUBMIT" at bounding box center [762, 612] width 583 height 95
click at [785, 609] on div "SUBMIT" at bounding box center [762, 612] width 583 height 95
click at [776, 622] on div "SUBMIT" at bounding box center [762, 612] width 583 height 95
click at [774, 594] on button "SUBMIT" at bounding box center [763, 584] width 162 height 38
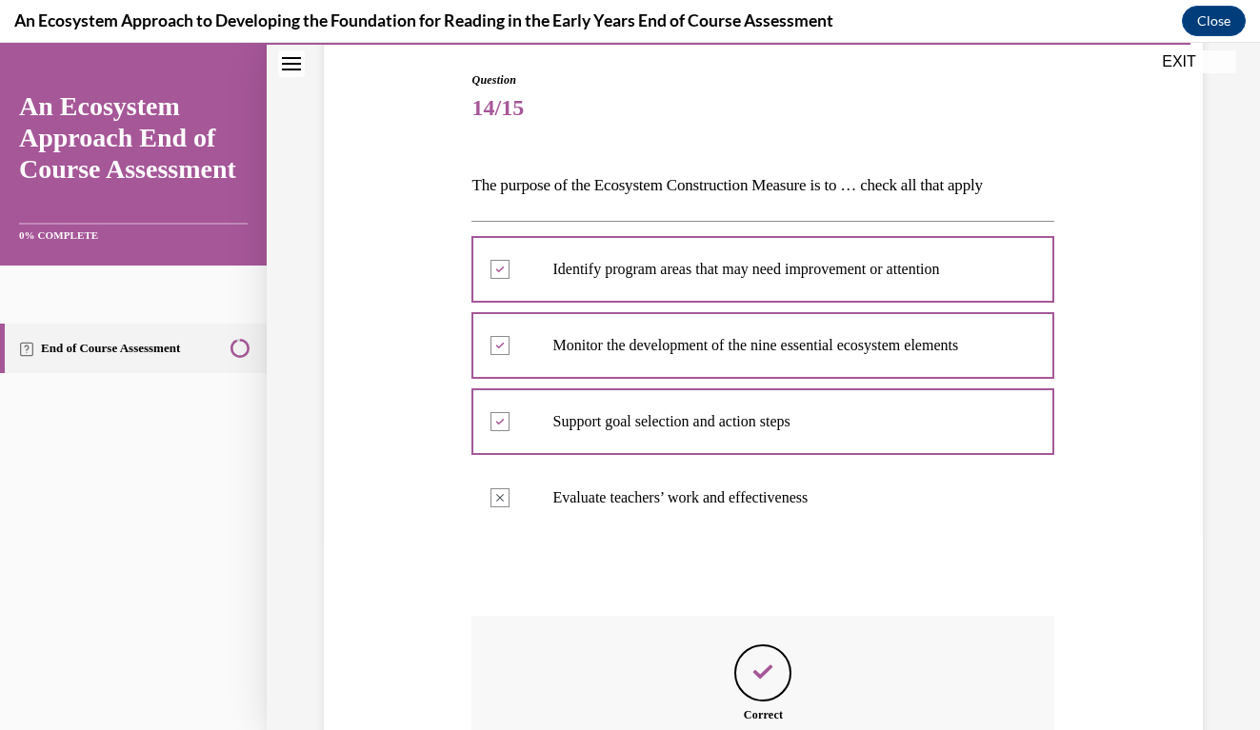
scroll to position [404, 0]
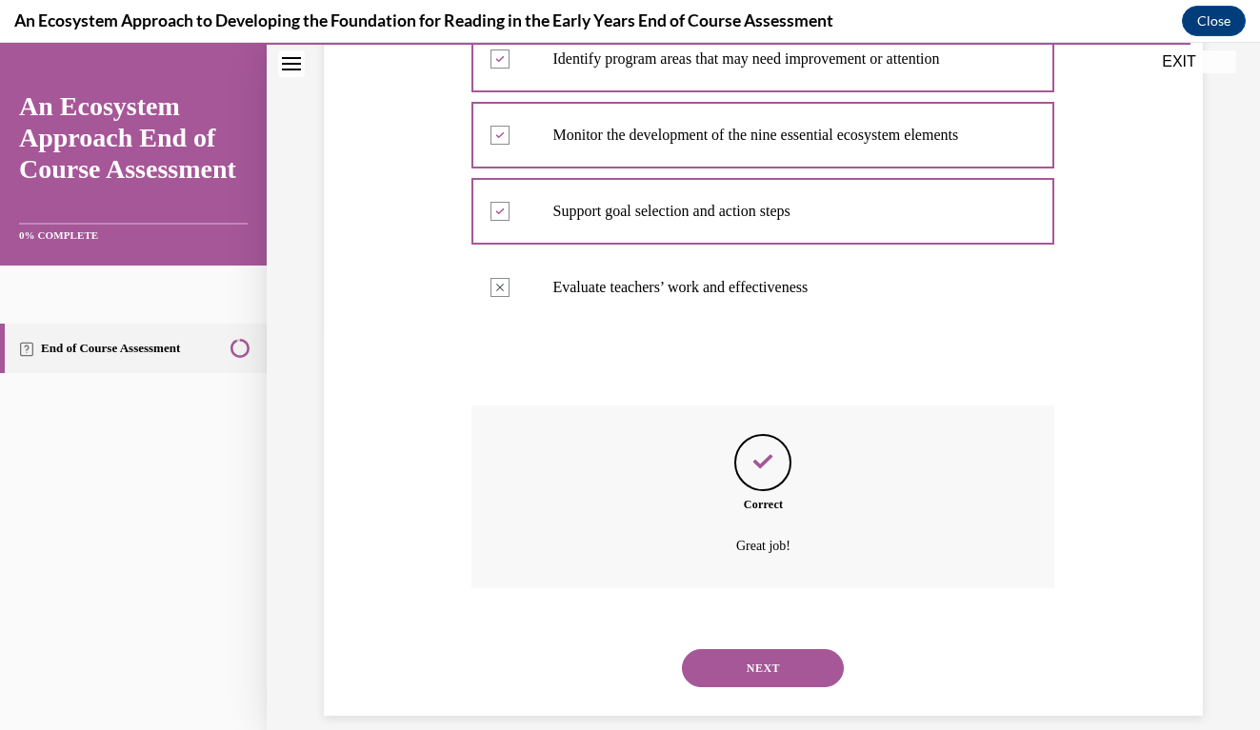
click at [765, 649] on button "NEXT" at bounding box center [763, 668] width 162 height 38
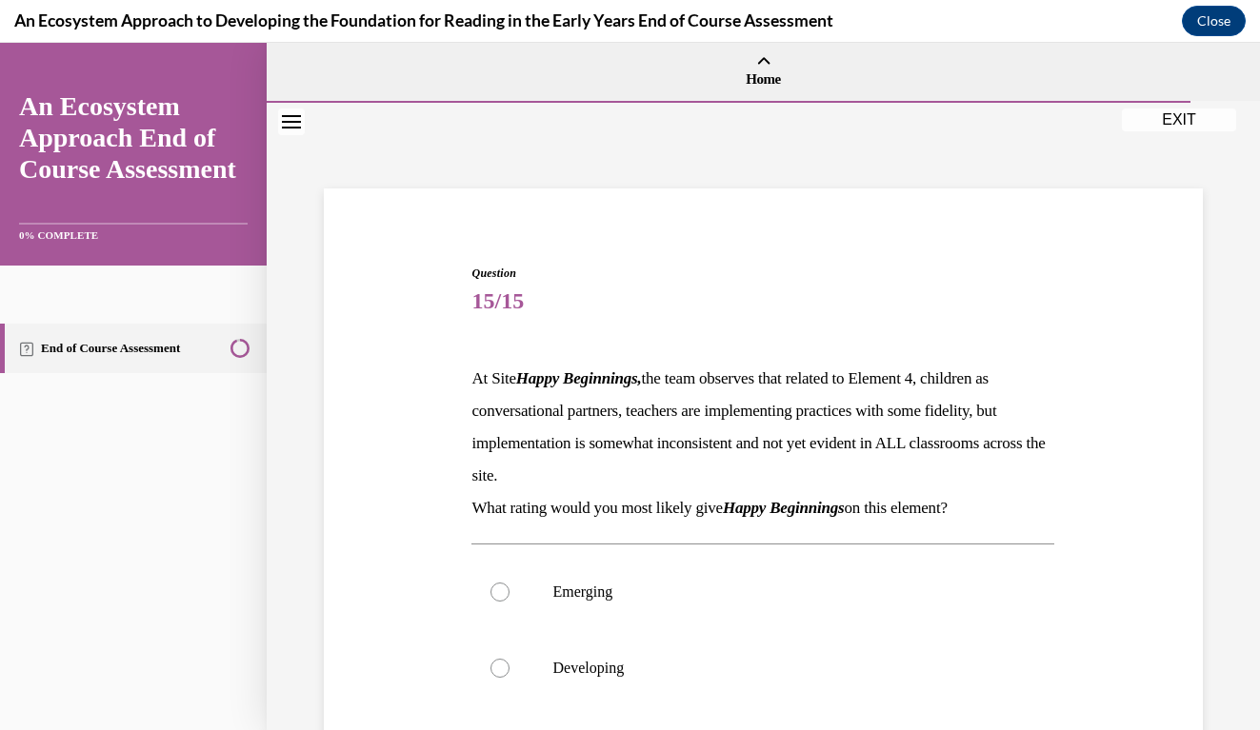
click at [1094, 543] on div "Question 15/15 At Site Happy Beginnings, the team observes that related to Elem…" at bounding box center [763, 613] width 888 height 811
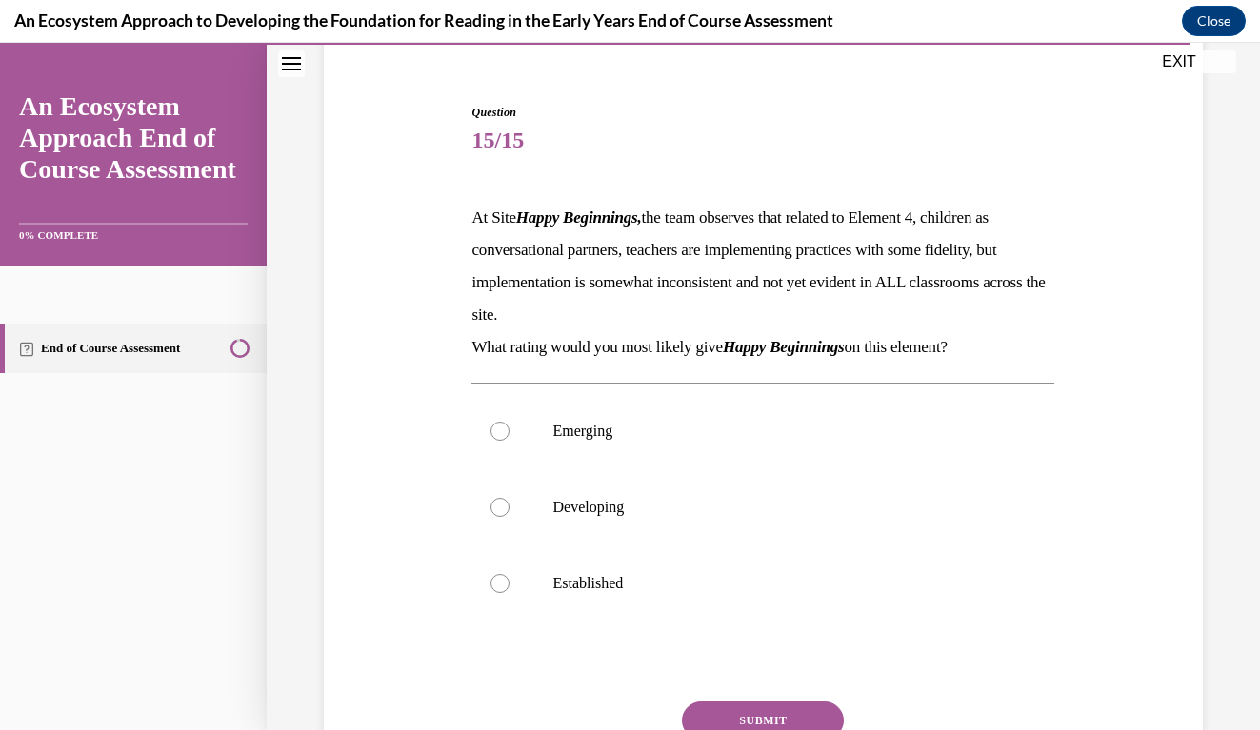
scroll to position [209, 0]
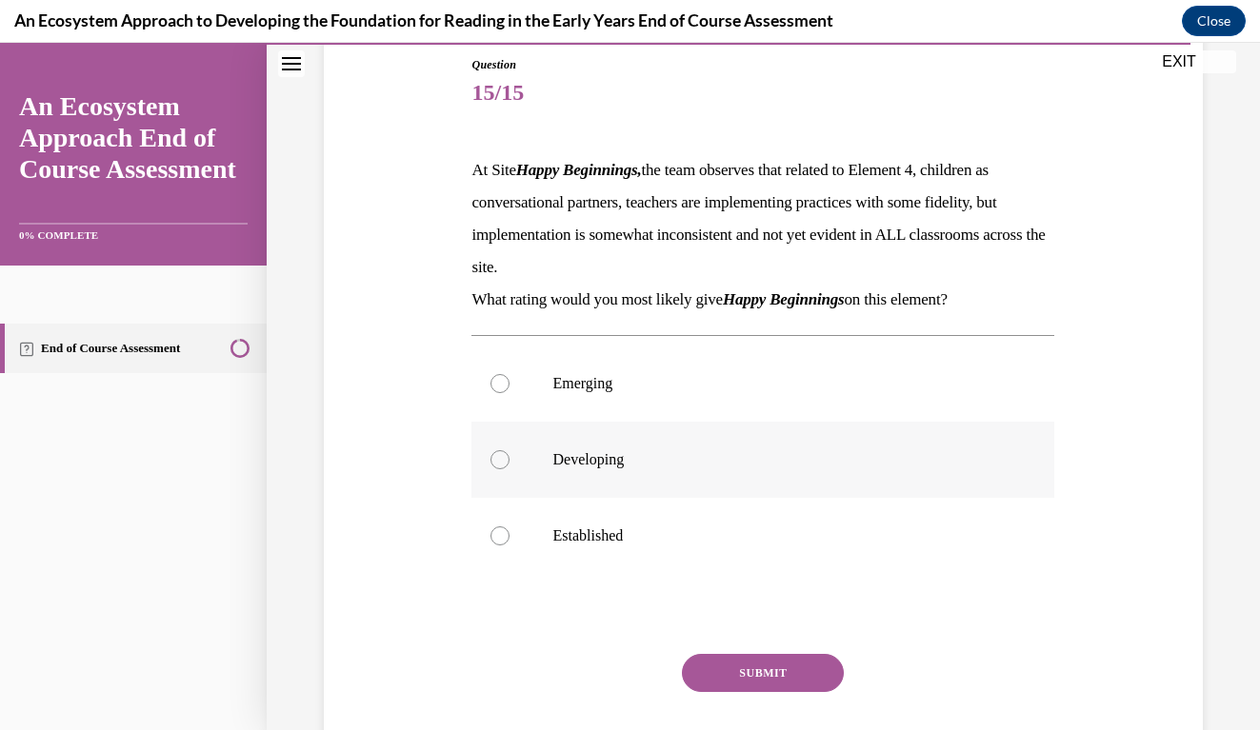
click at [507, 453] on div at bounding box center [499, 459] width 19 height 19
click at [507, 453] on input "Developing" at bounding box center [499, 459] width 19 height 19
radio input "true"
click at [778, 677] on button "SUBMIT" at bounding box center [763, 673] width 162 height 38
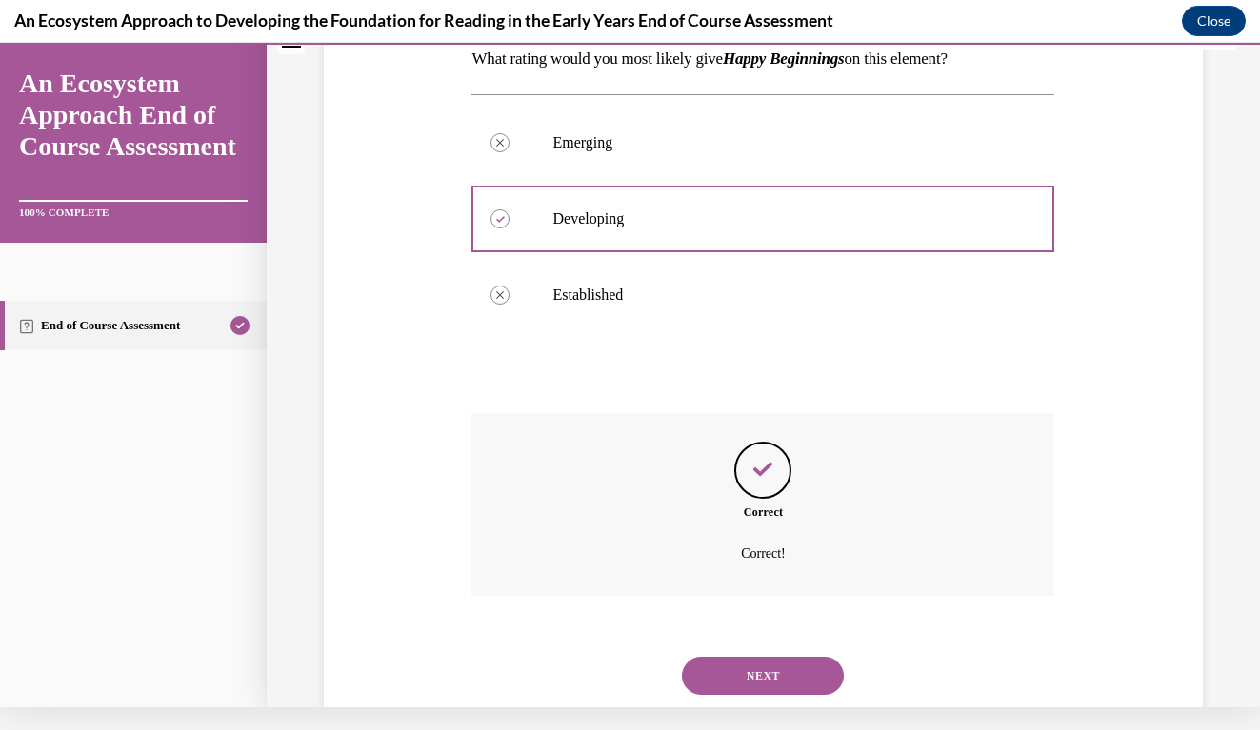
scroll to position [457, 0]
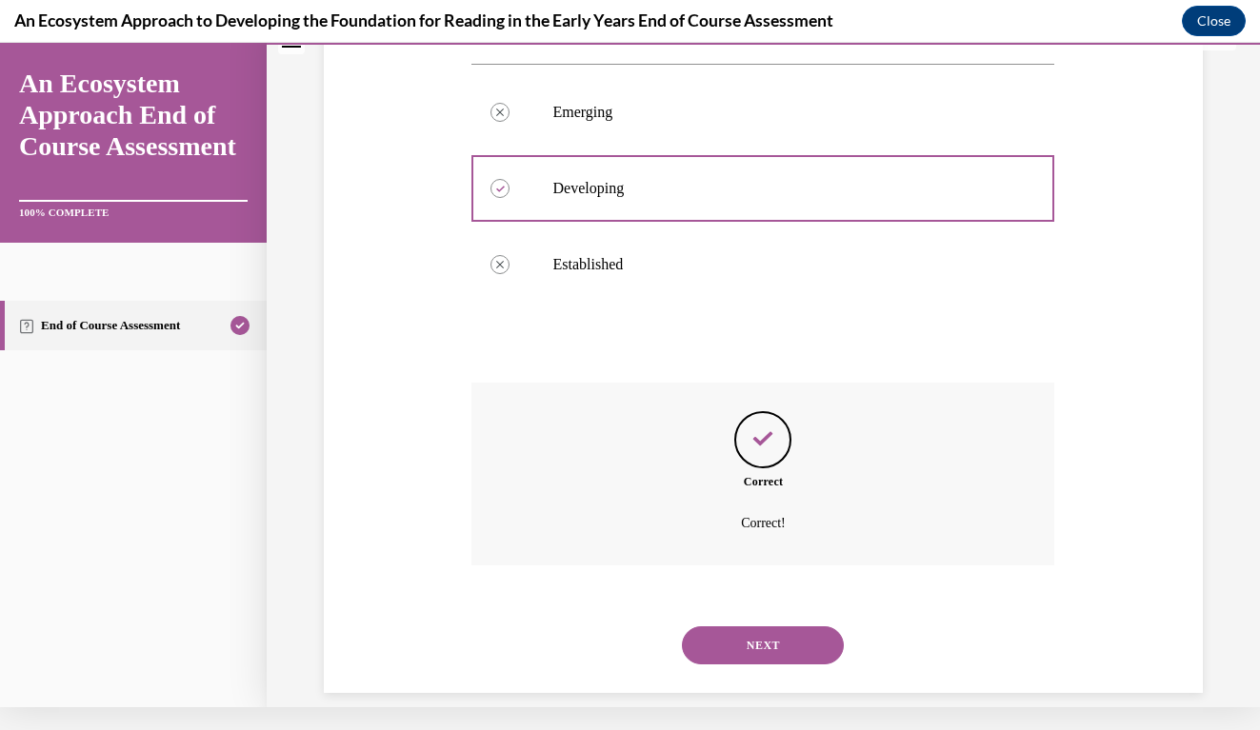
click at [775, 631] on button "NEXT" at bounding box center [763, 646] width 162 height 38
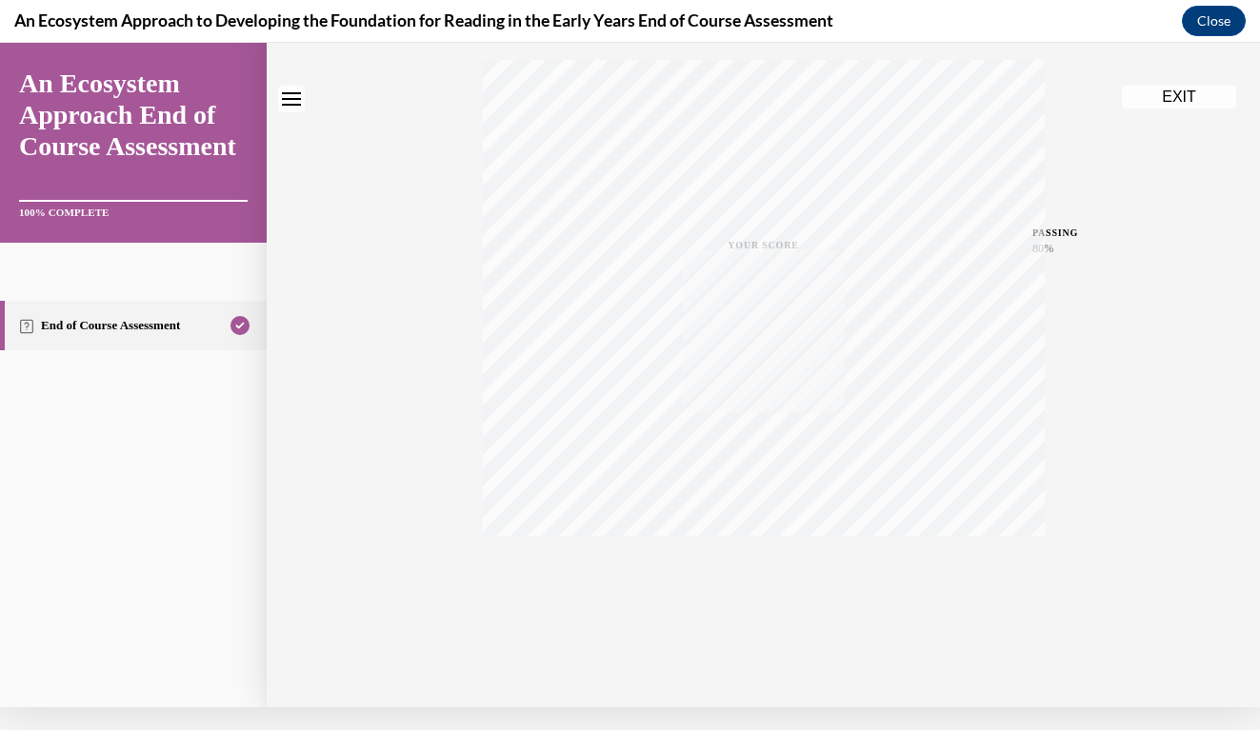
scroll to position [0, 0]
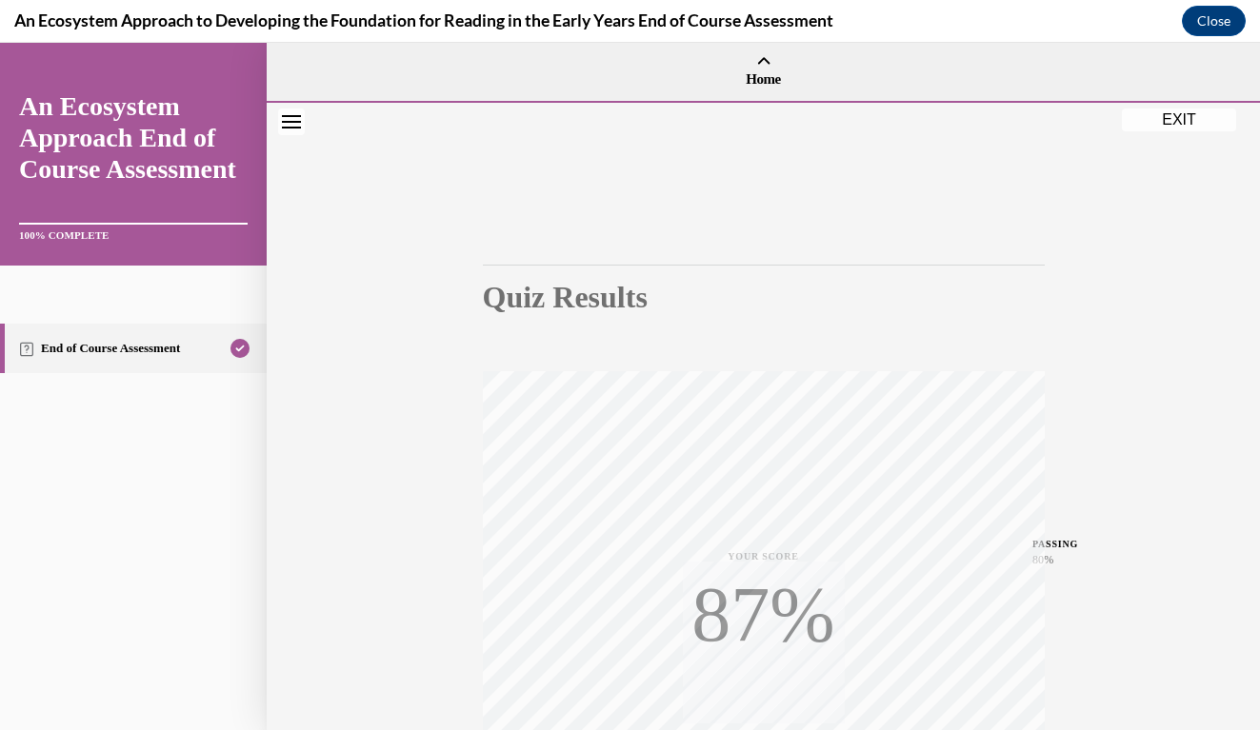
click at [1160, 423] on div "Quiz Results PASSING 80% Your score 87% Passed PASSING 80% Your score Your scor…" at bounding box center [763, 561] width 993 height 916
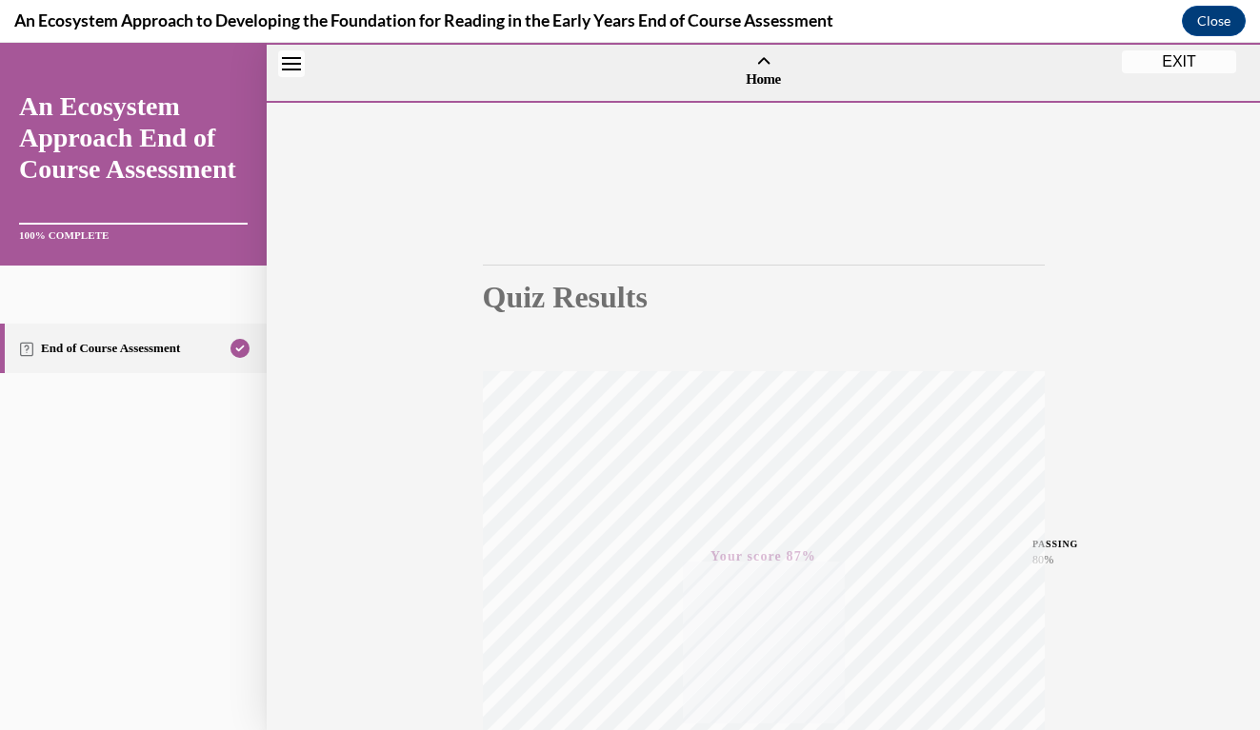
scroll to position [289, 0]
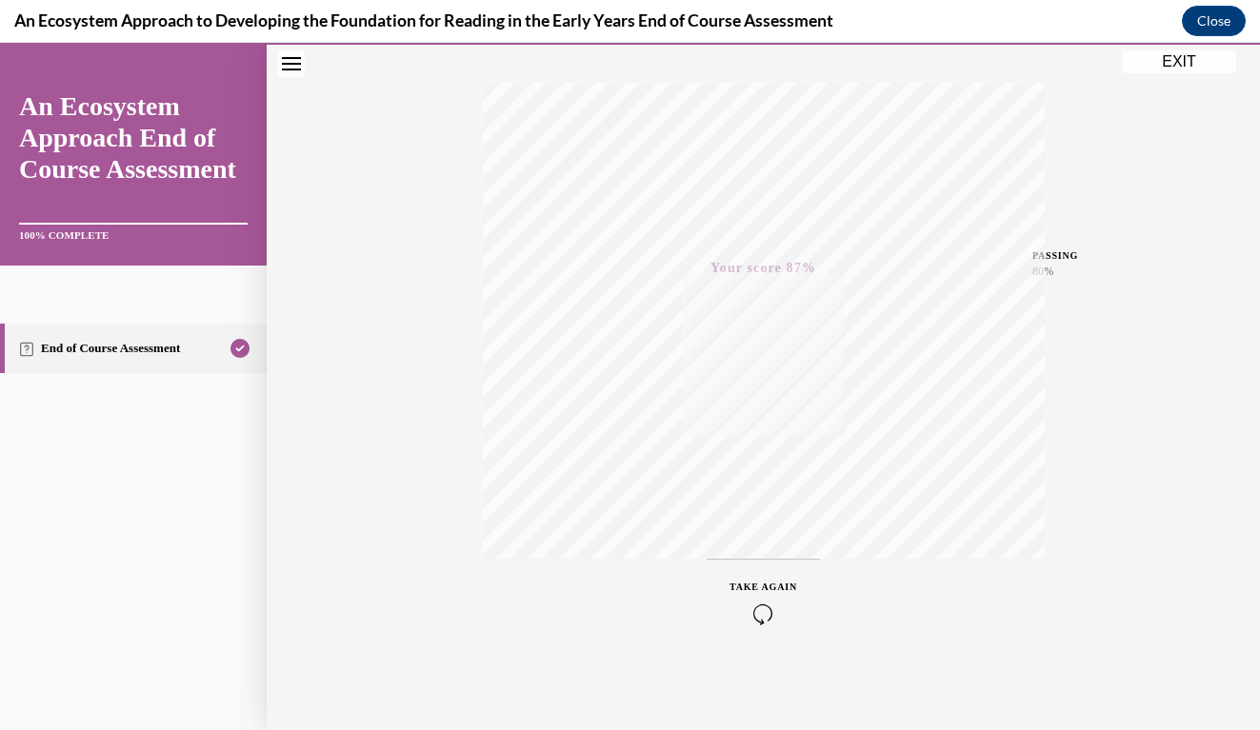
click at [1176, 64] on button "EXIT" at bounding box center [1179, 61] width 114 height 23
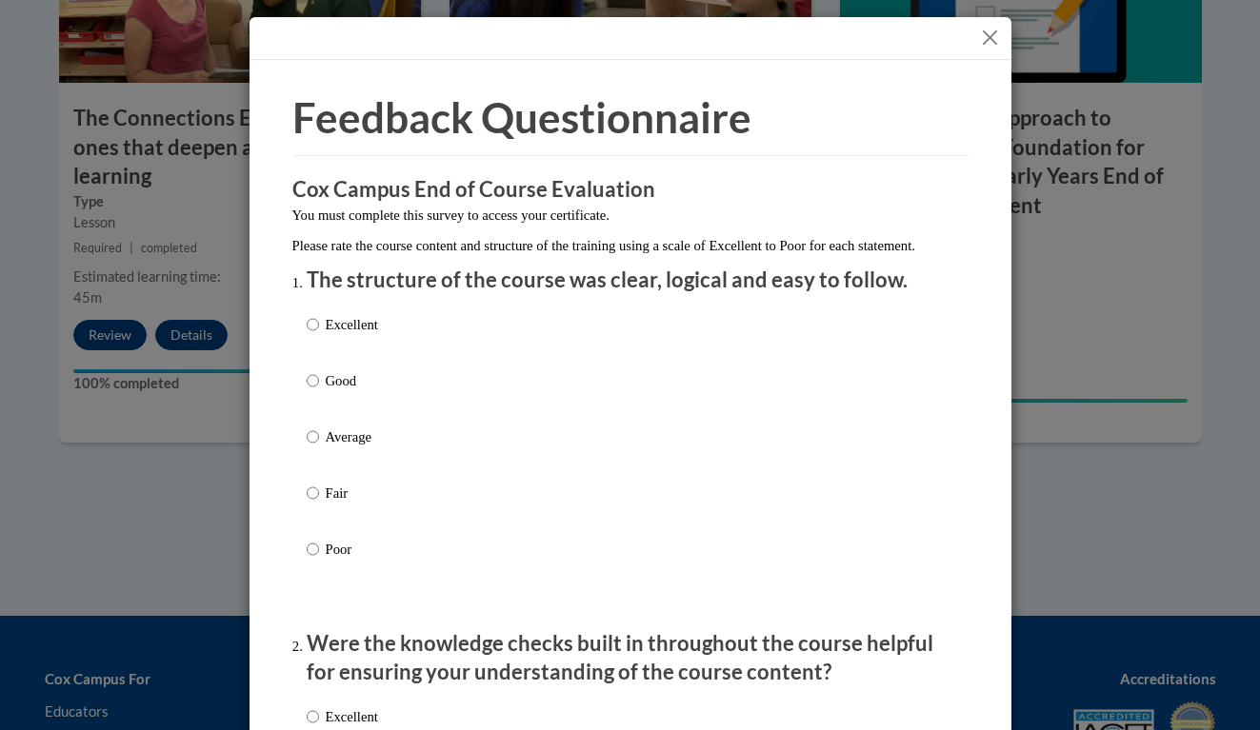
scroll to position [0, 0]
click at [316, 335] on input "Excellent" at bounding box center [313, 324] width 12 height 21
radio input "true"
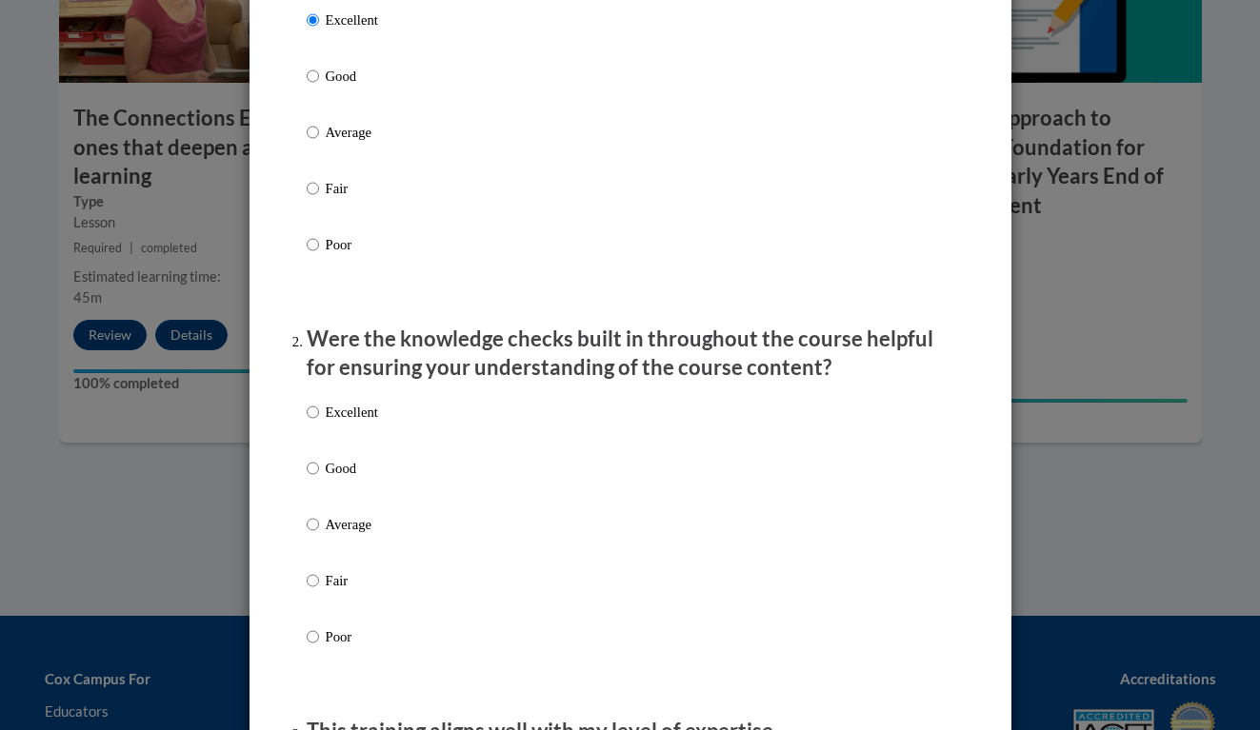
scroll to position [327, 0]
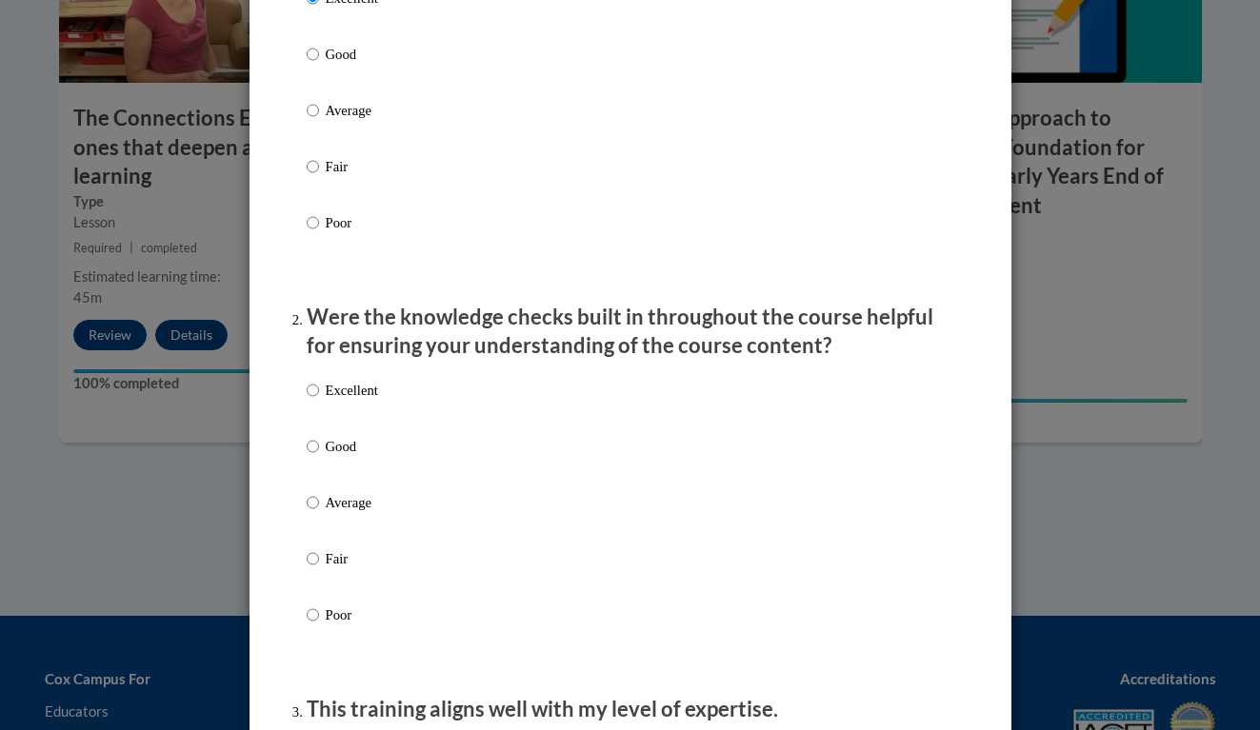
click at [317, 401] on input "Excellent" at bounding box center [313, 390] width 12 height 21
radio input "true"
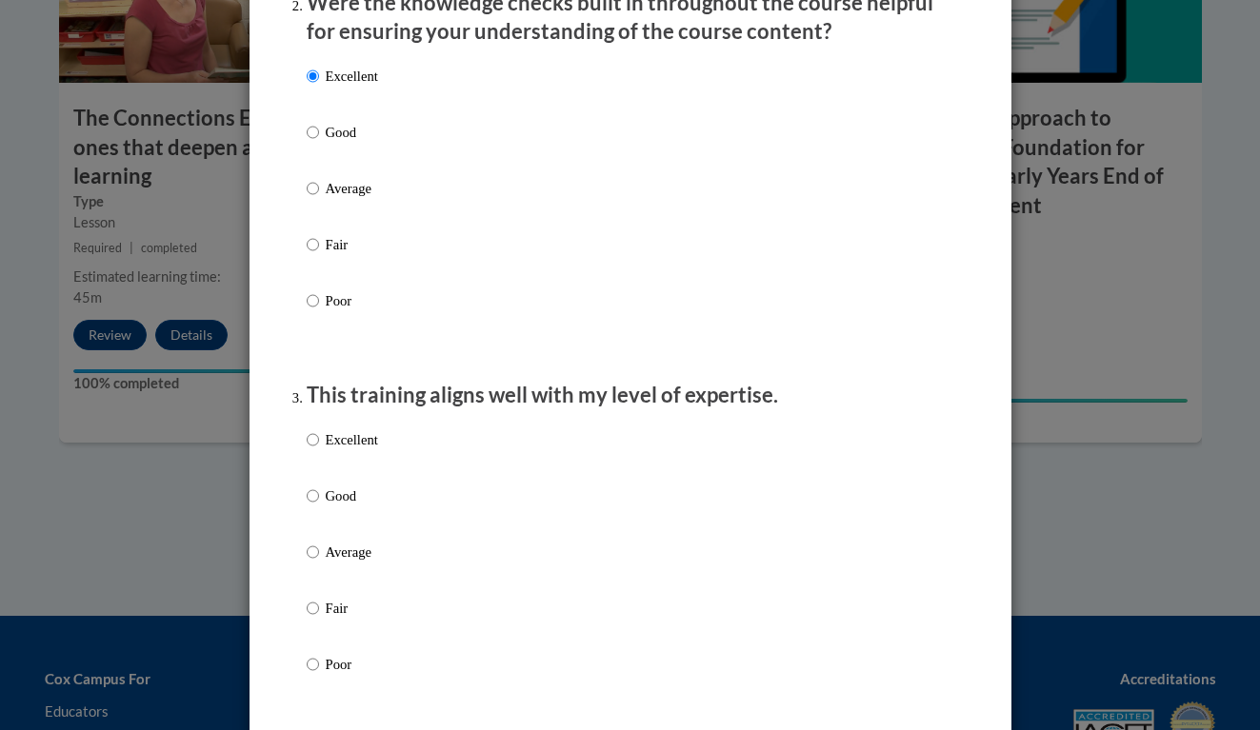
scroll to position [703, 0]
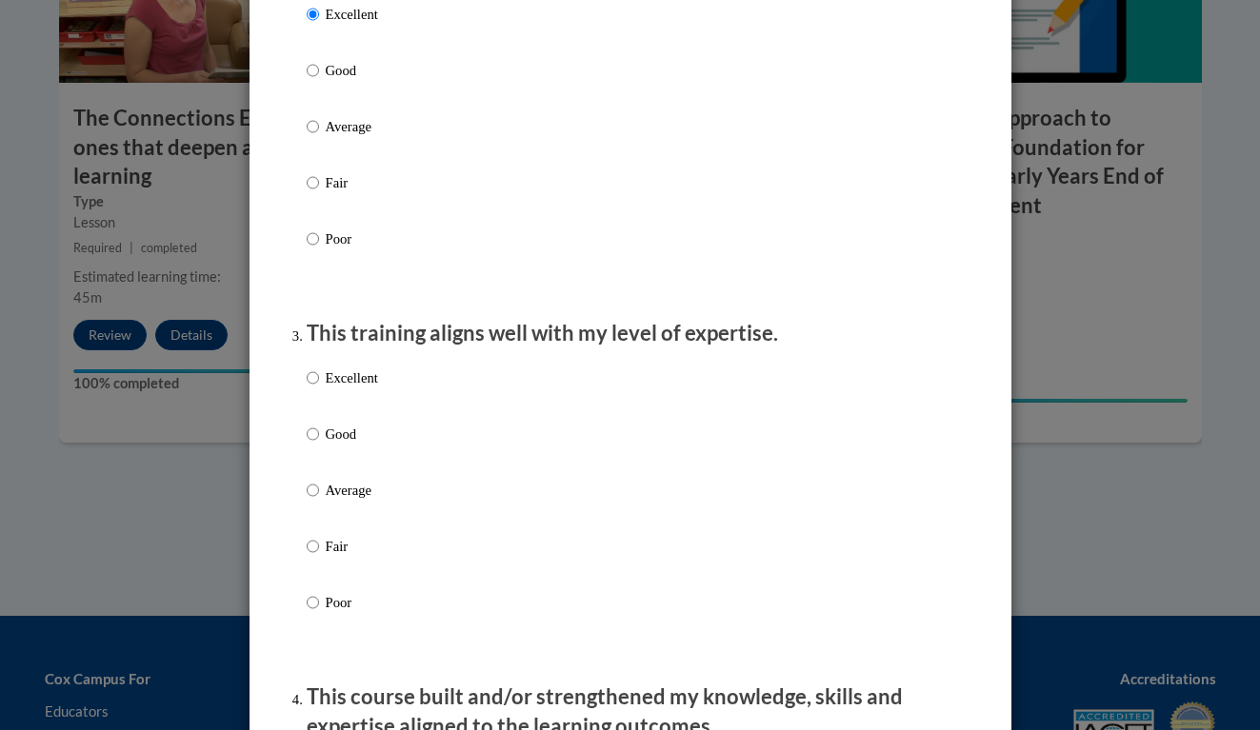
click at [309, 388] on input "Excellent" at bounding box center [313, 378] width 12 height 21
radio input "true"
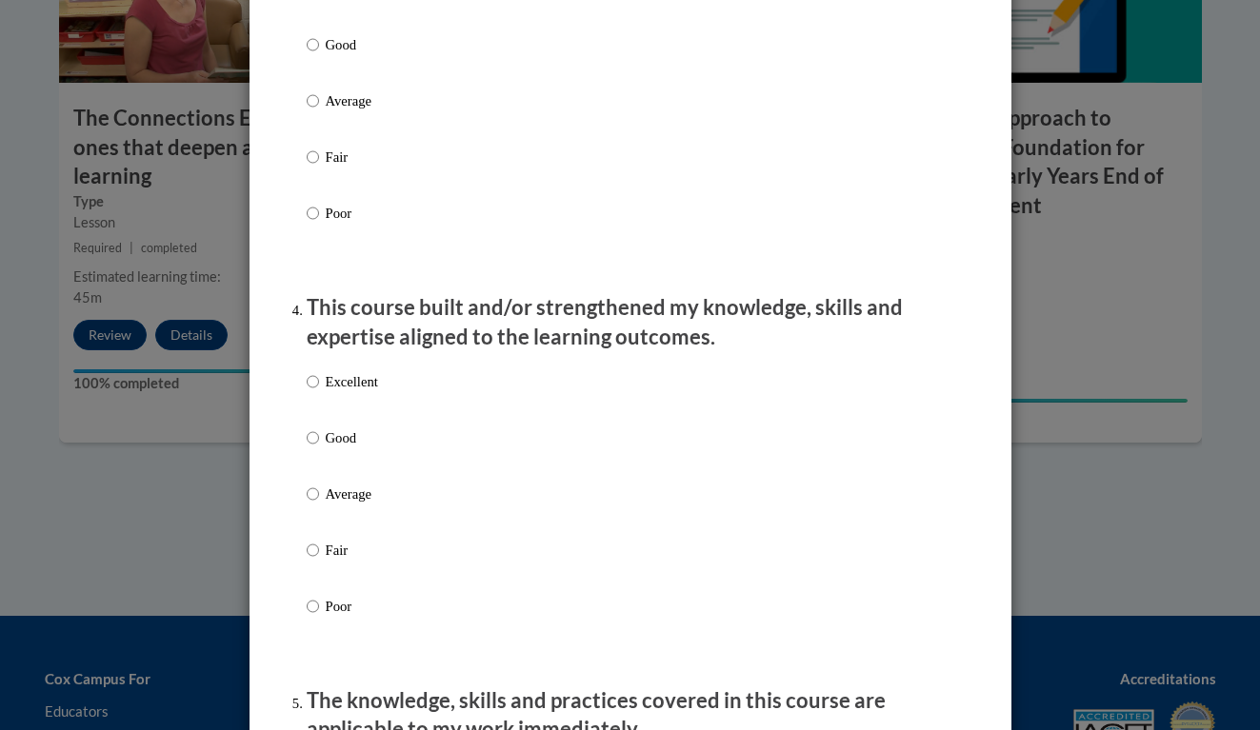
scroll to position [1103, 0]
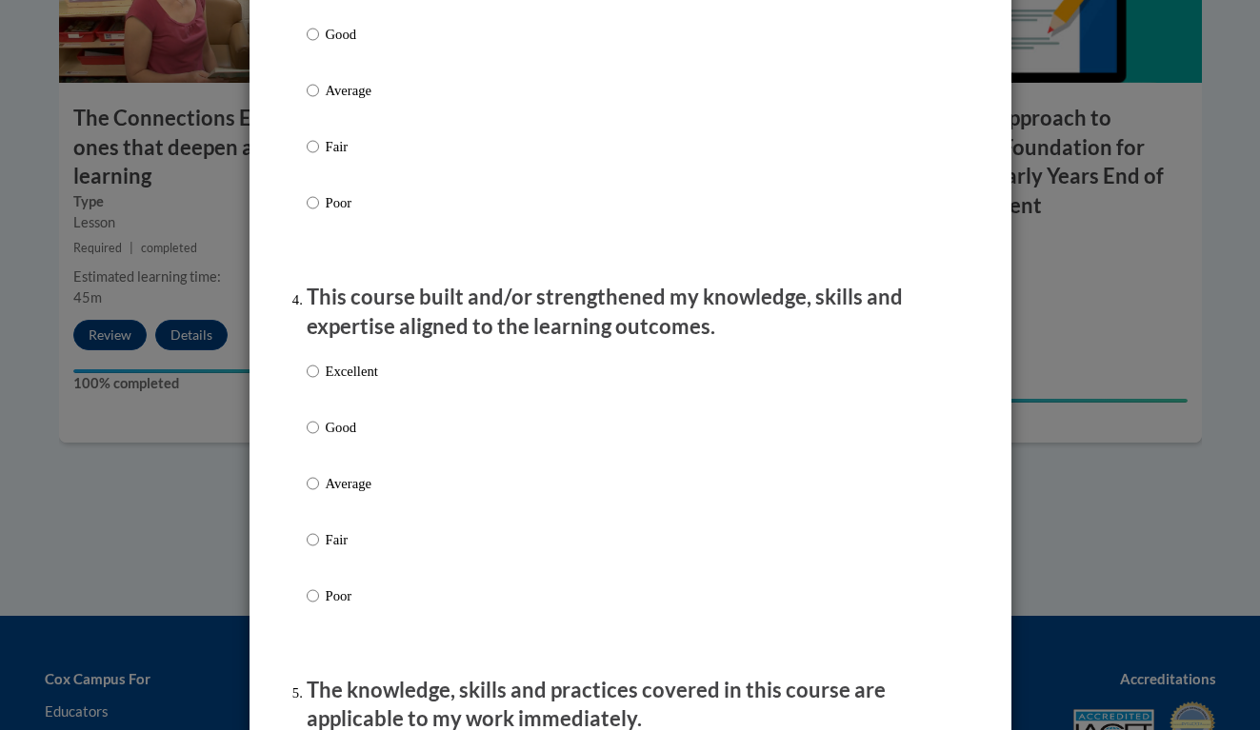
click at [314, 382] on input "Excellent" at bounding box center [313, 371] width 12 height 21
radio input "true"
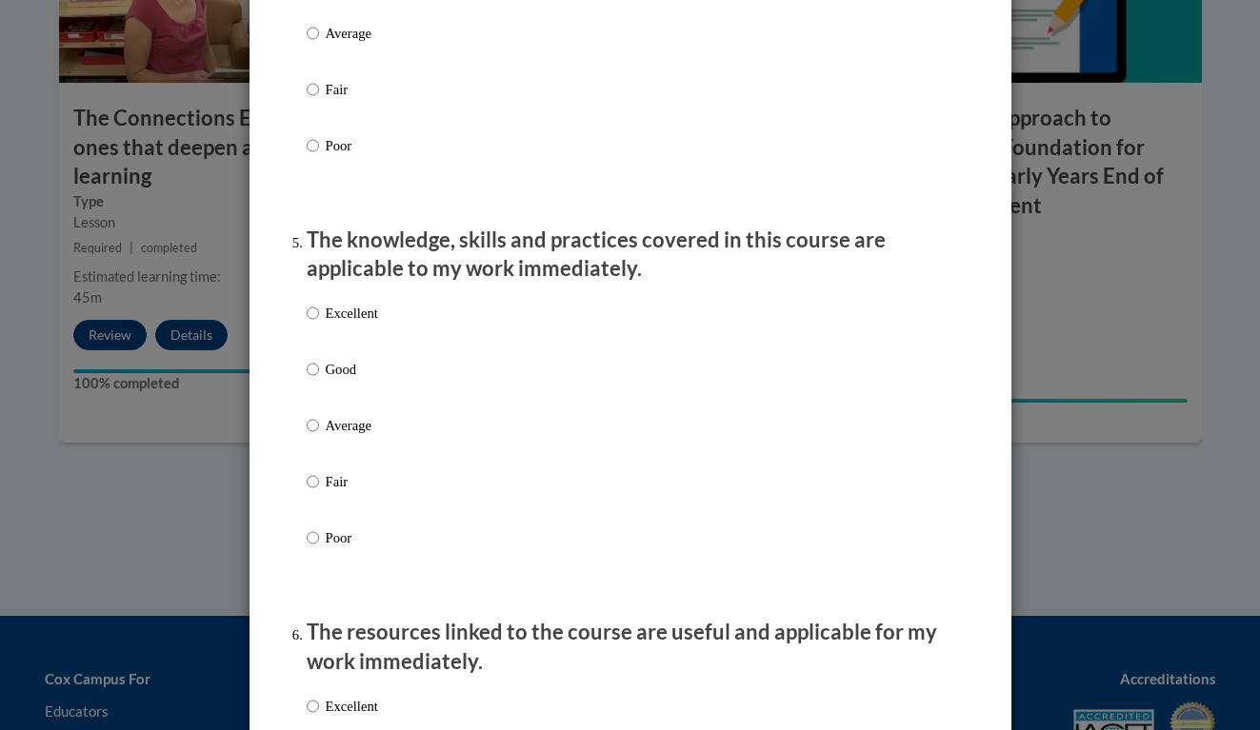
scroll to position [1554, 0]
click at [315, 323] on input "Excellent" at bounding box center [313, 312] width 12 height 21
radio input "true"
click at [290, 380] on div "Feedback Questionnaire Rate Course Comments Cox Campus End of Course Evaluation…" at bounding box center [630, 470] width 705 height 3871
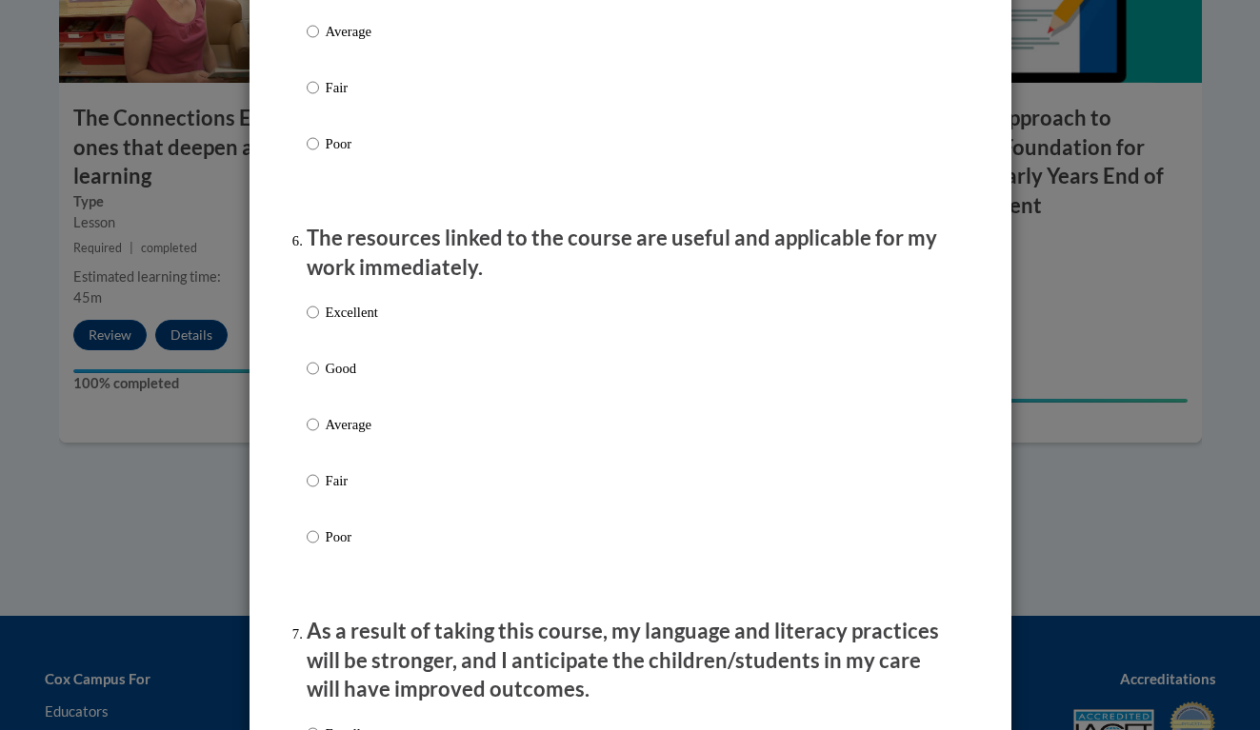
scroll to position [1952, 0]
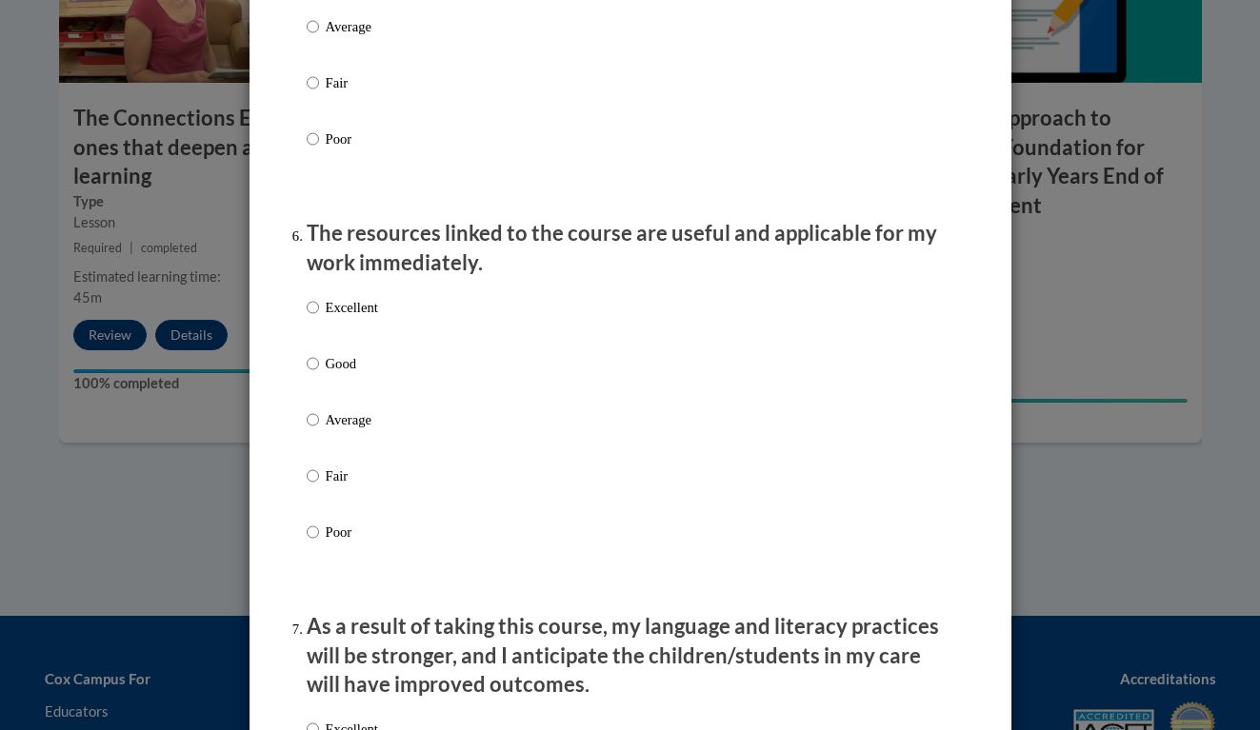
click at [312, 314] on input "Excellent" at bounding box center [313, 307] width 12 height 21
radio input "true"
click at [289, 367] on div "Feedback Questionnaire Rate Course Comments Cox Campus End of Course Evaluation…" at bounding box center [630, 72] width 705 height 3871
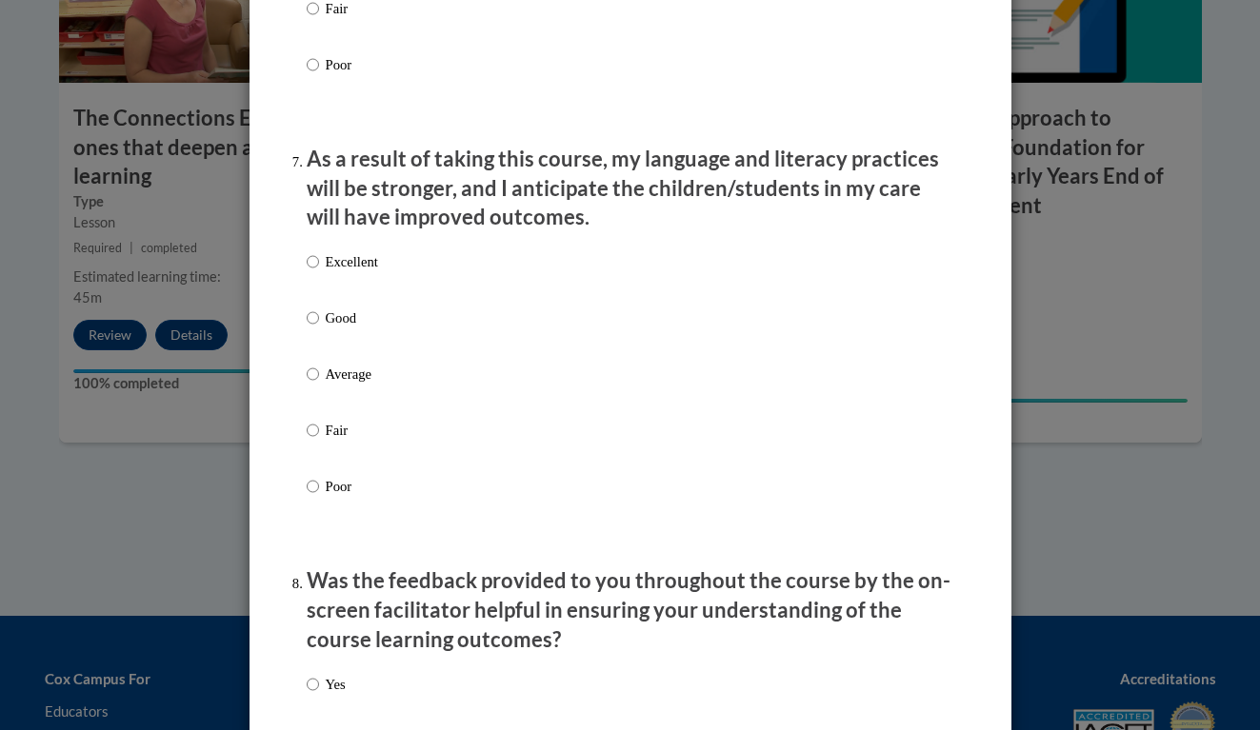
scroll to position [2422, 0]
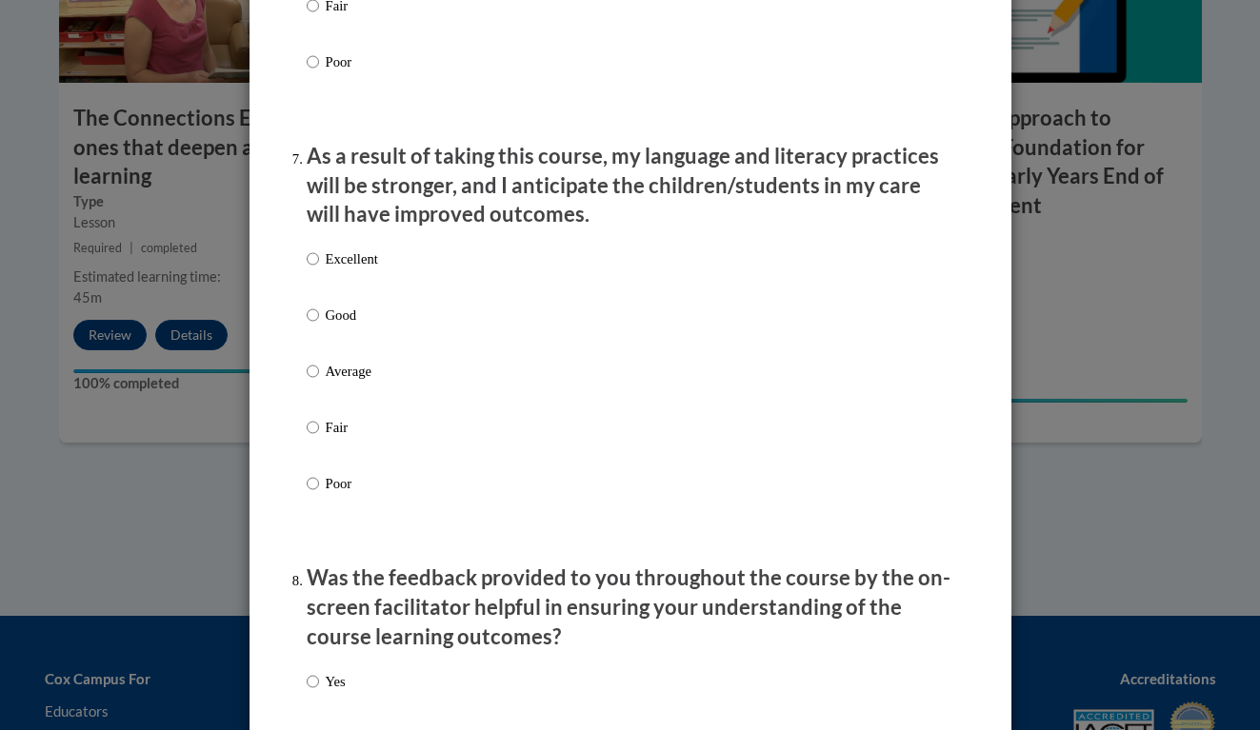
click at [319, 267] on label "Excellent" at bounding box center [342, 274] width 71 height 51
click at [319, 267] on input "Excellent" at bounding box center [313, 259] width 12 height 21
radio input "true"
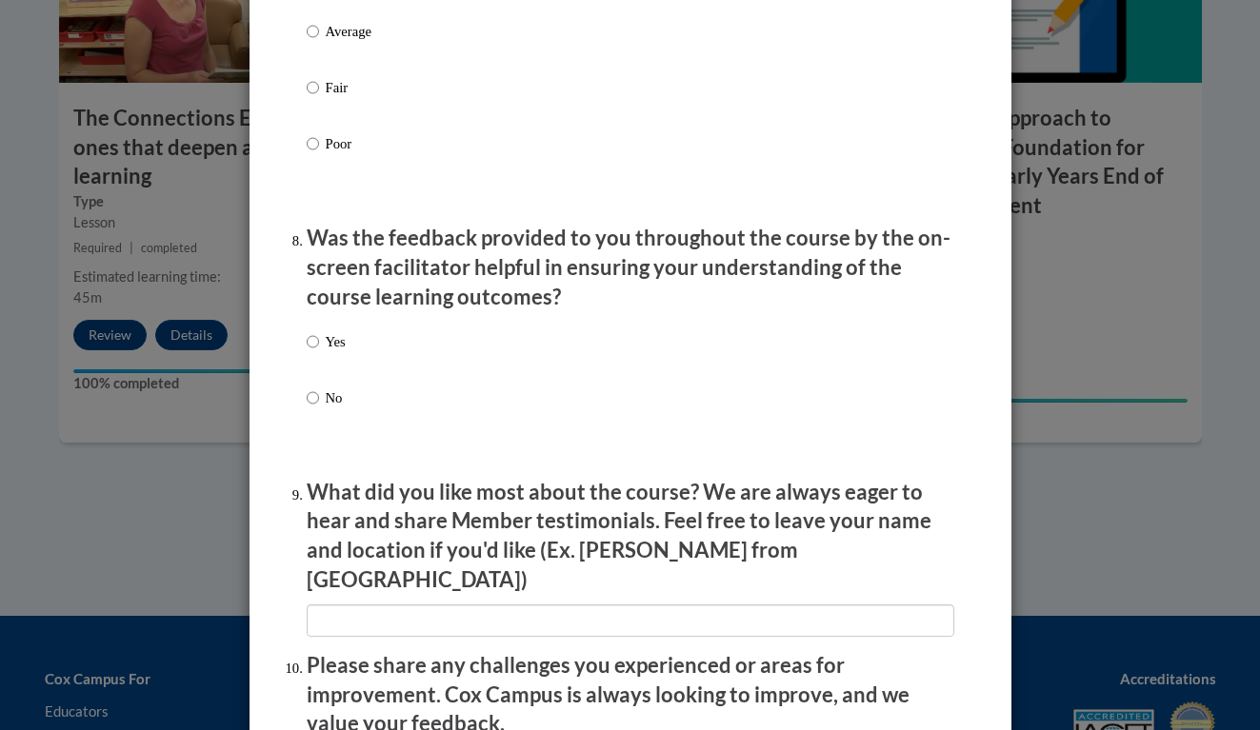
scroll to position [2822, 0]
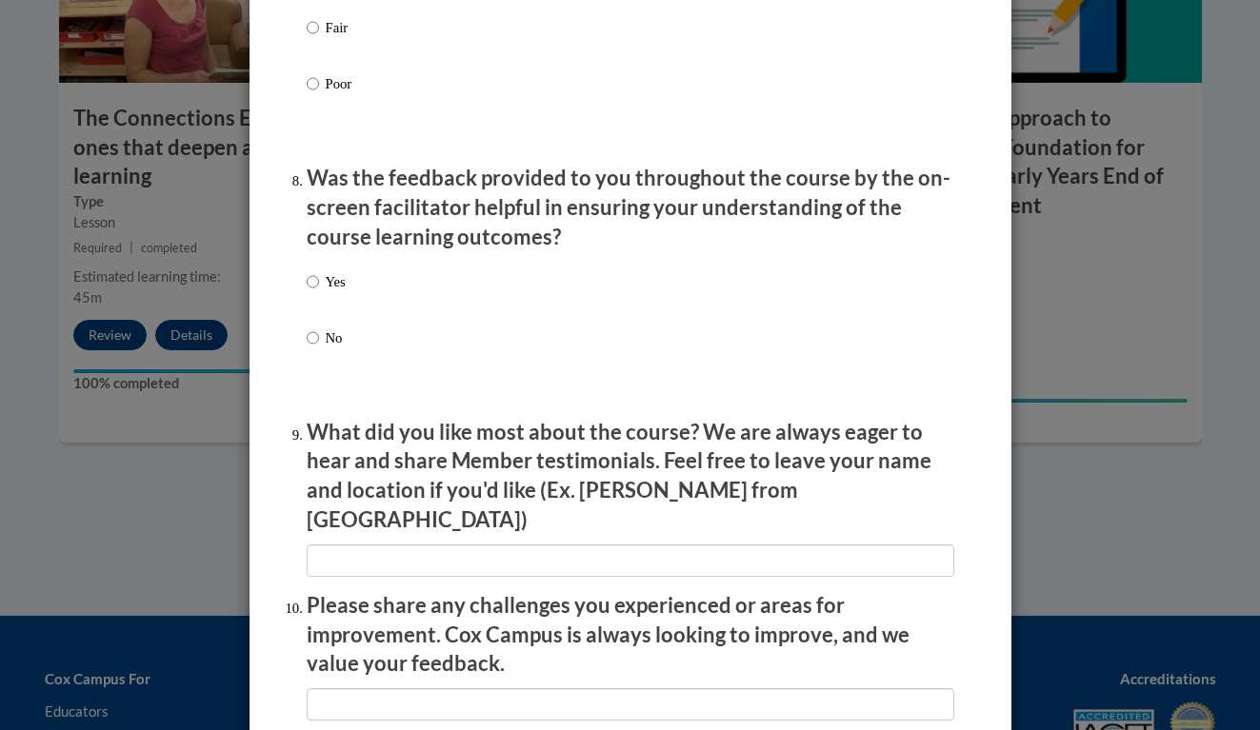
click at [313, 280] on input "Yes" at bounding box center [313, 281] width 12 height 21
radio input "true"
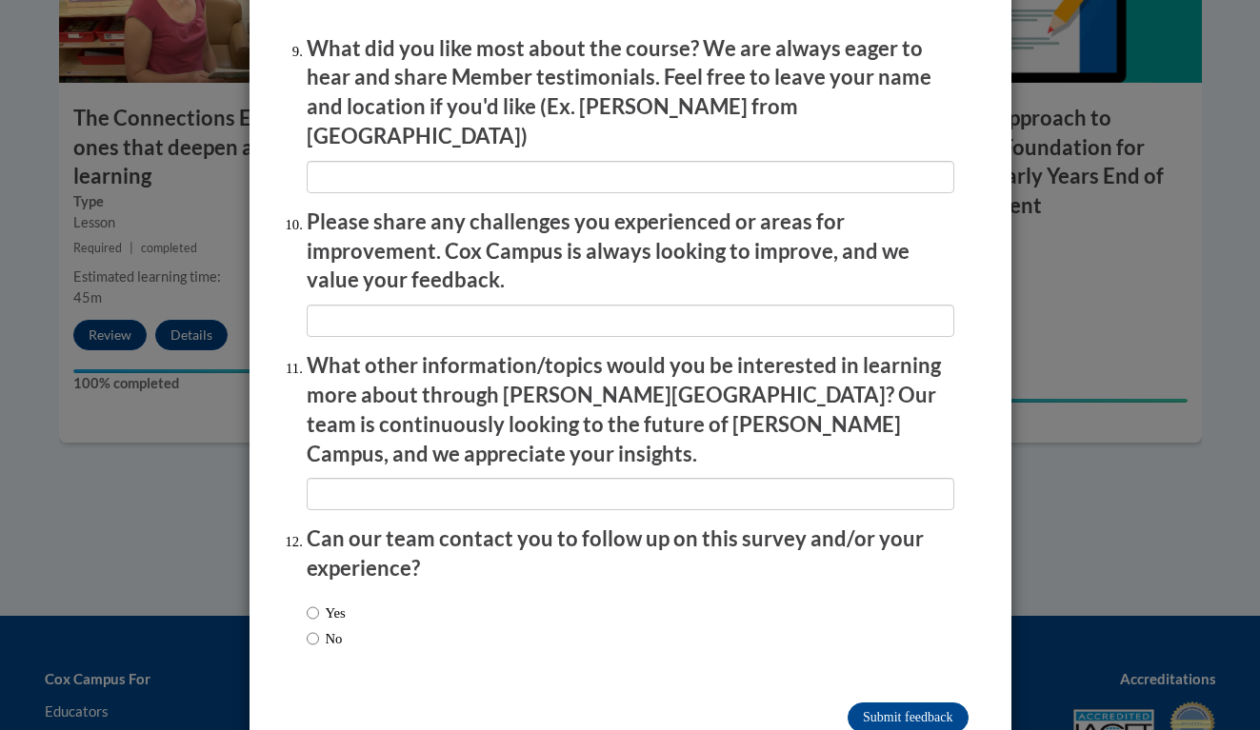
scroll to position [3204, 0]
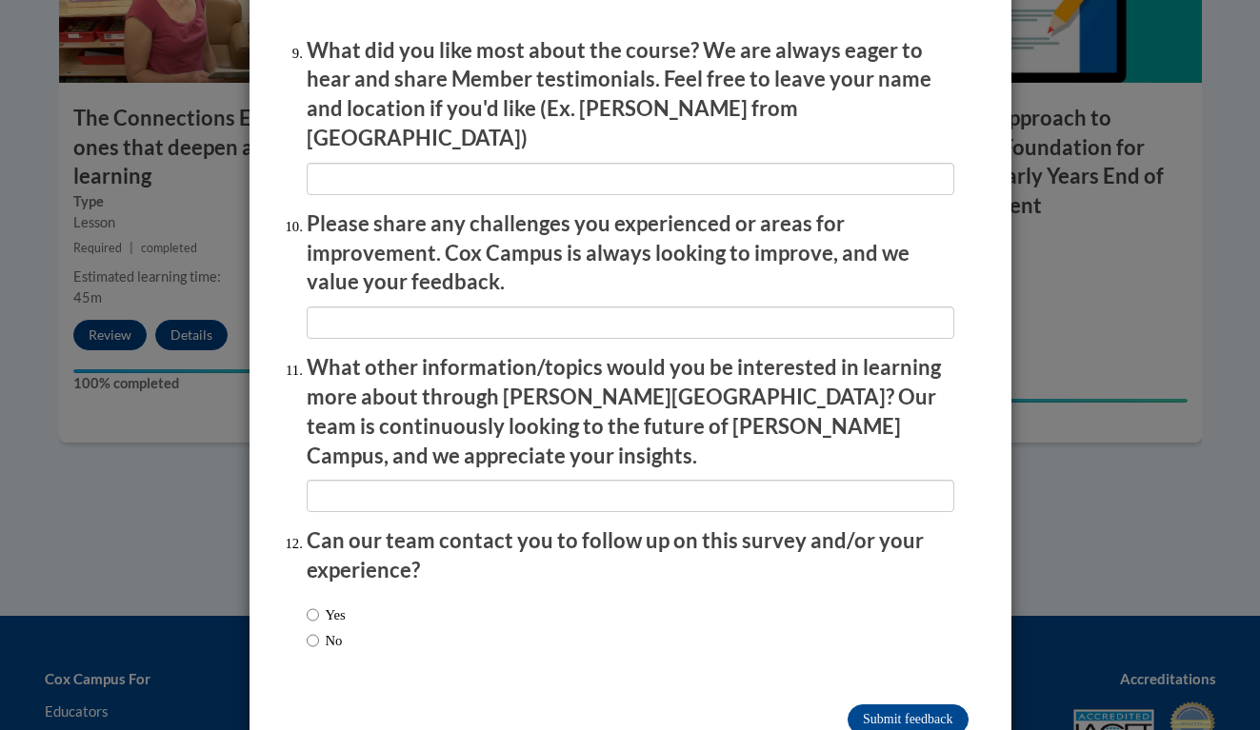
click at [314, 605] on input "Yes" at bounding box center [313, 615] width 12 height 21
radio input "true"
click at [867, 705] on input "Submit feedback" at bounding box center [907, 720] width 120 height 30
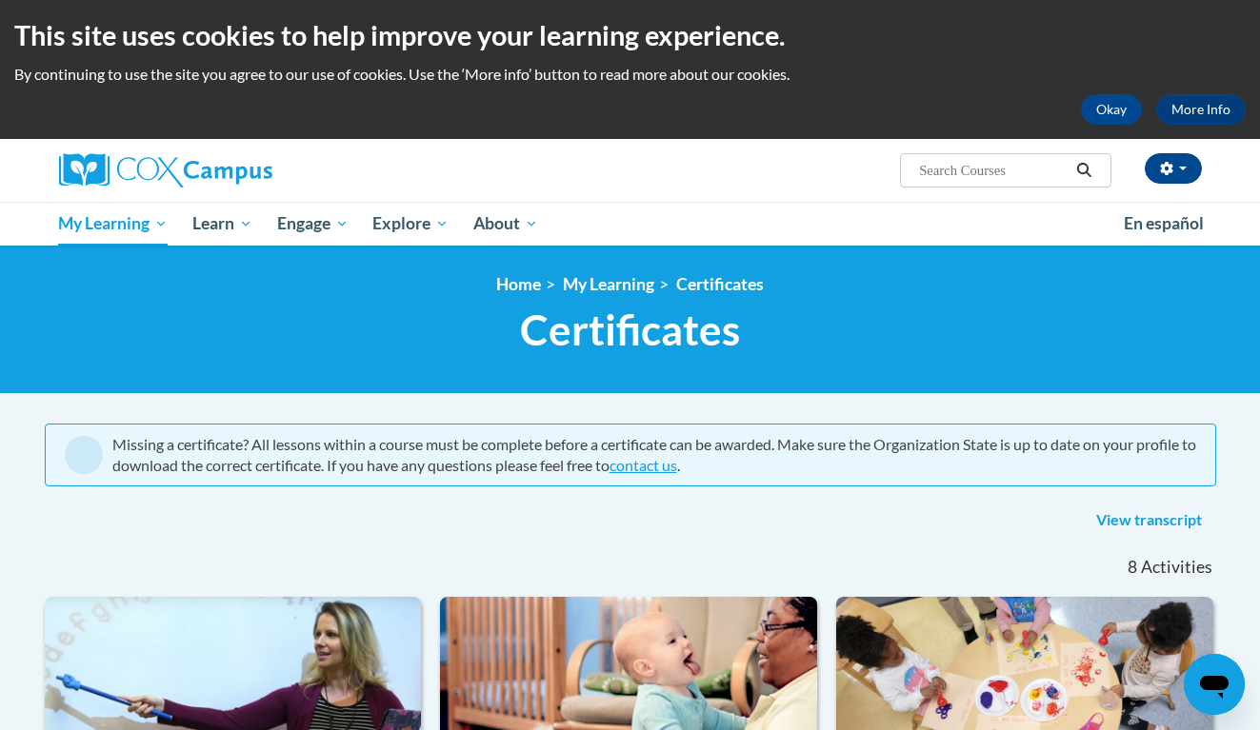
scroll to position [-33, 0]
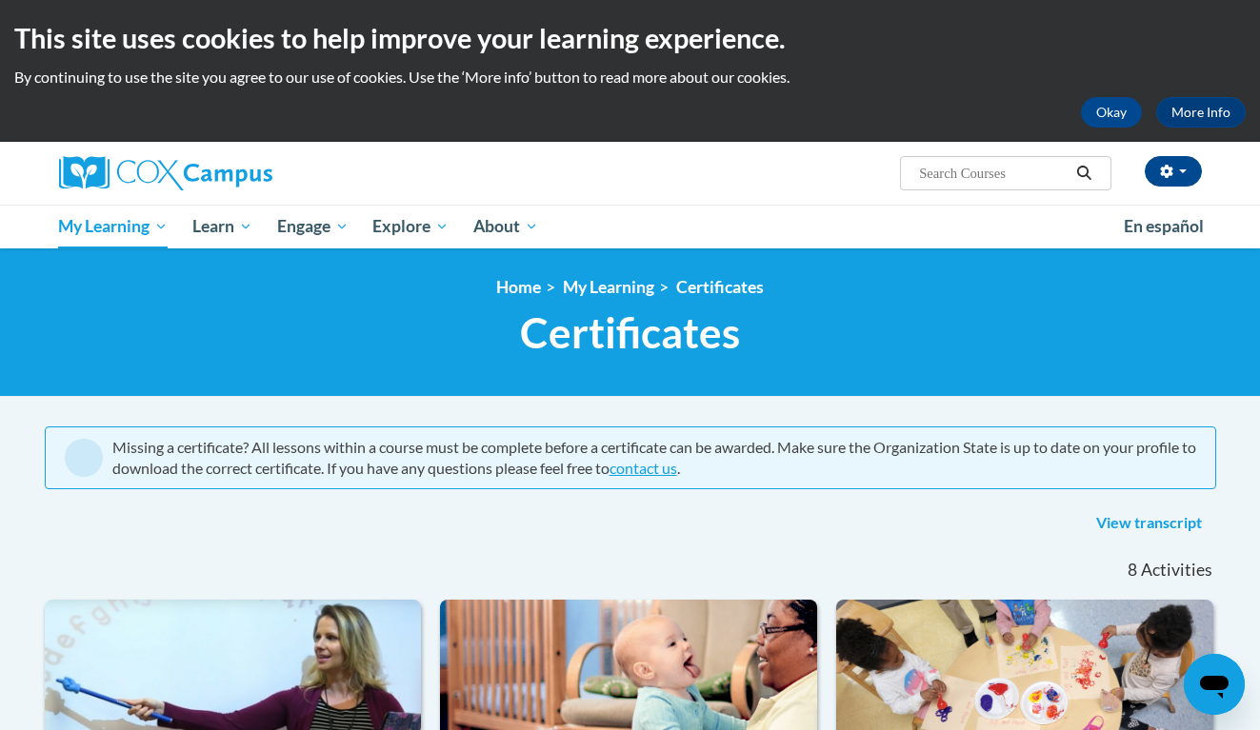
click at [937, 185] on input "Search..." at bounding box center [993, 173] width 152 height 23
click at [543, 580] on div at bounding box center [680, 563] width 300 height 44
click at [953, 183] on input "Search..." at bounding box center [993, 173] width 152 height 23
type input "transforming story time"
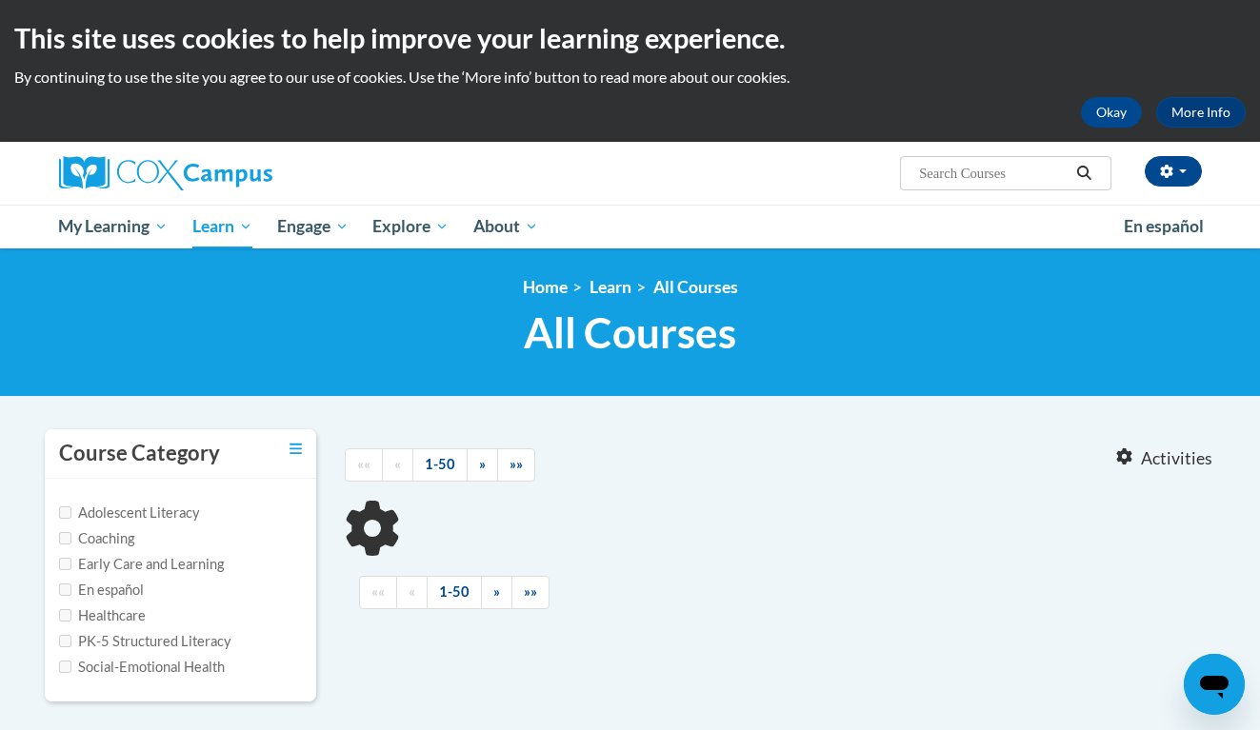
type input "transforming story time"
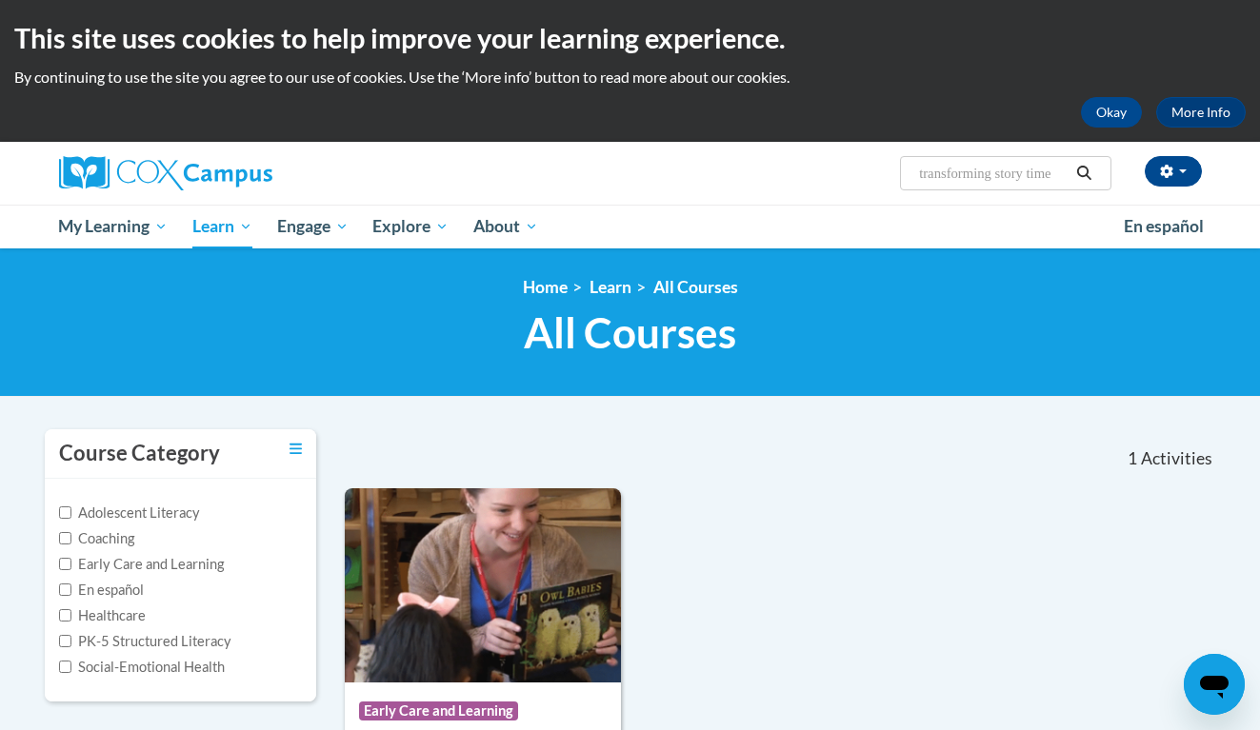
click at [741, 239] on ul "My Learning My Learning My Course Progress Certificates My Action Plans Group D…" at bounding box center [579, 227] width 1065 height 44
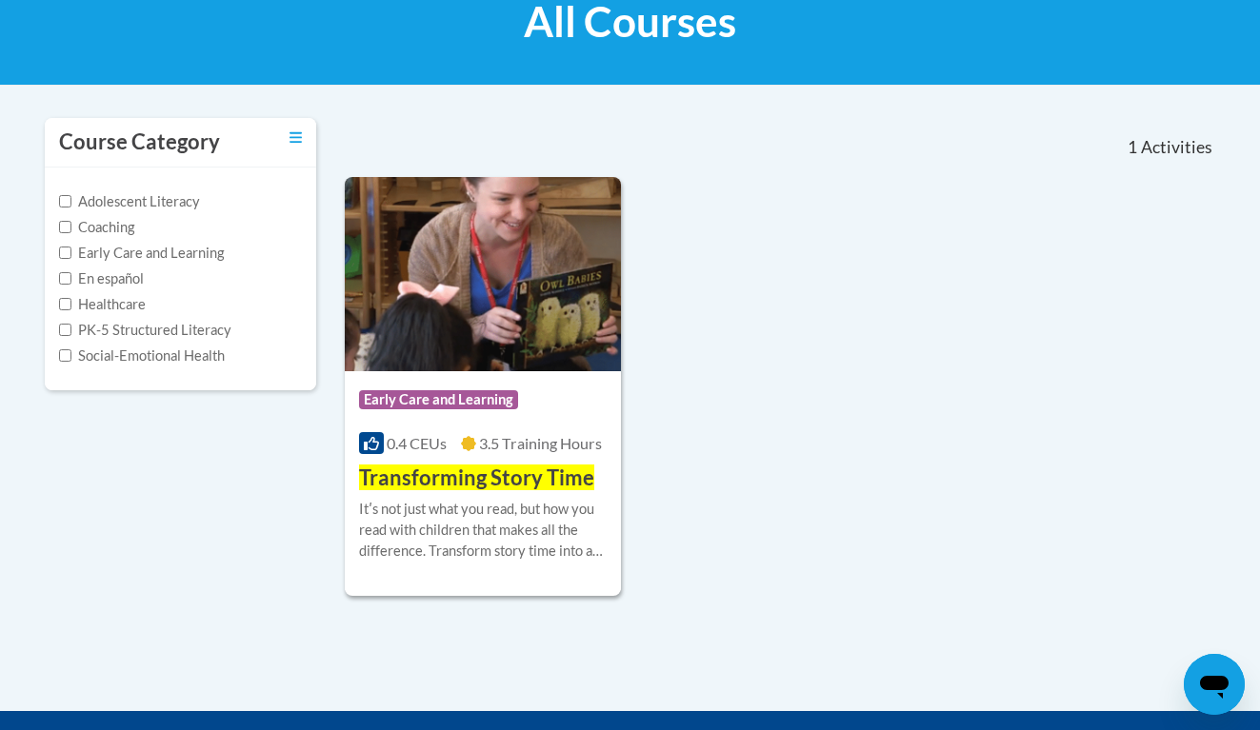
scroll to position [312, 0]
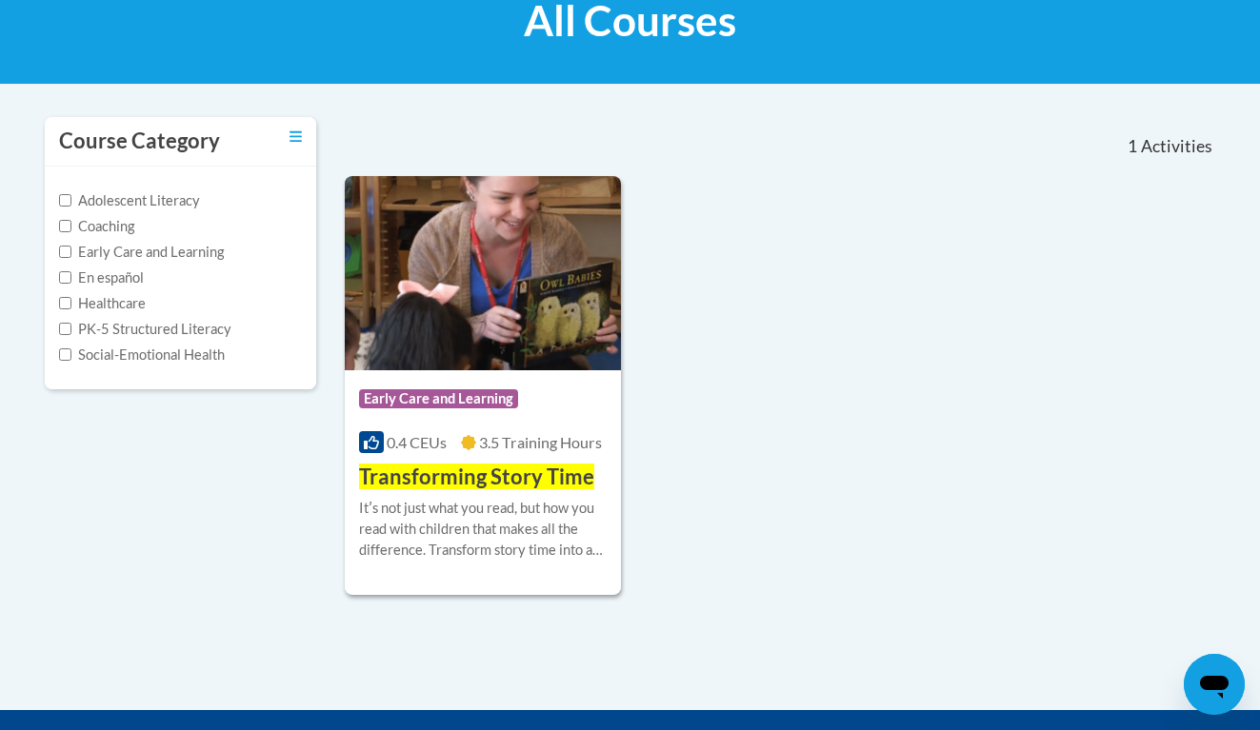
click at [485, 488] on h3 "Transforming Story Time" at bounding box center [476, 478] width 235 height 30
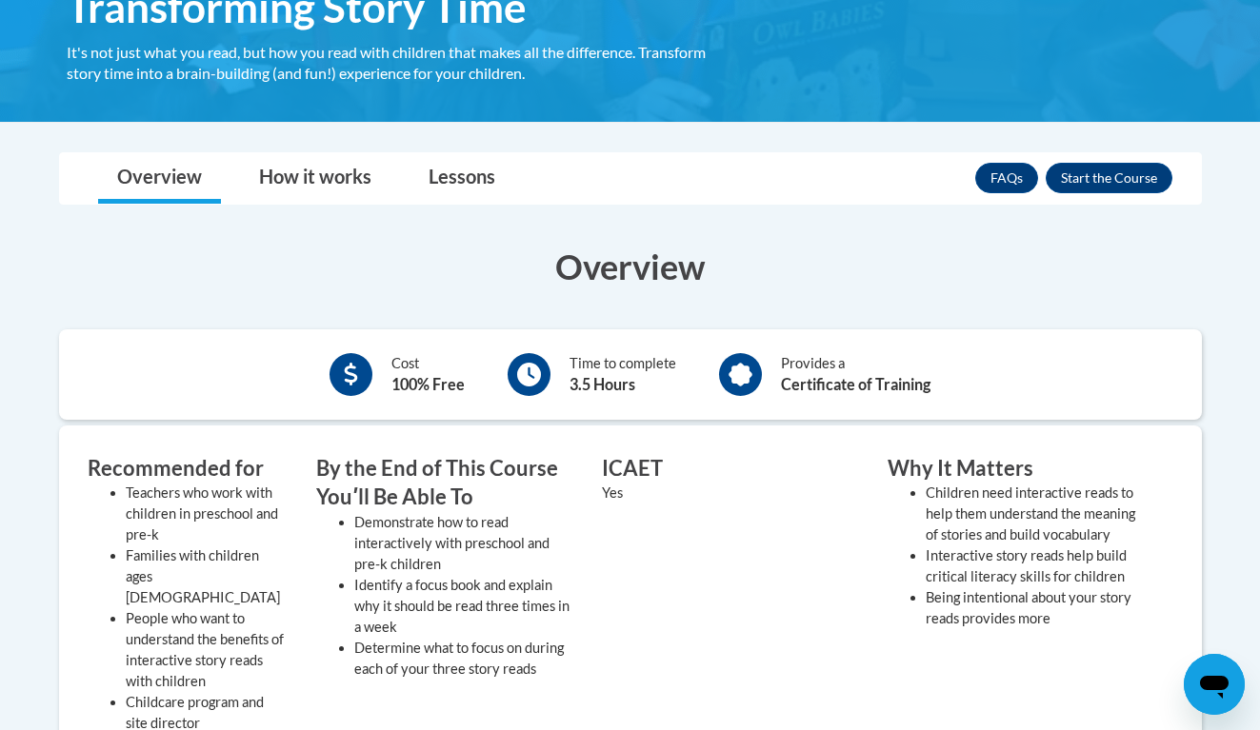
scroll to position [278, 0]
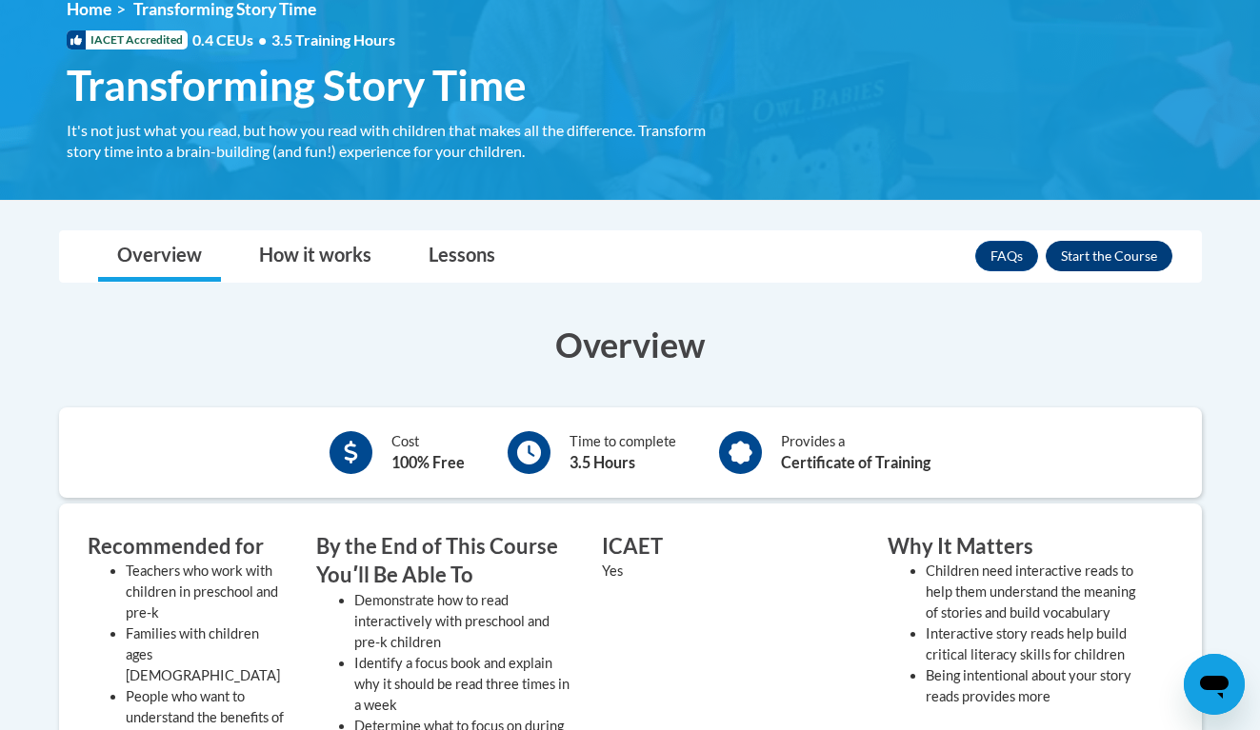
click at [1106, 262] on button "Enroll" at bounding box center [1109, 256] width 127 height 30
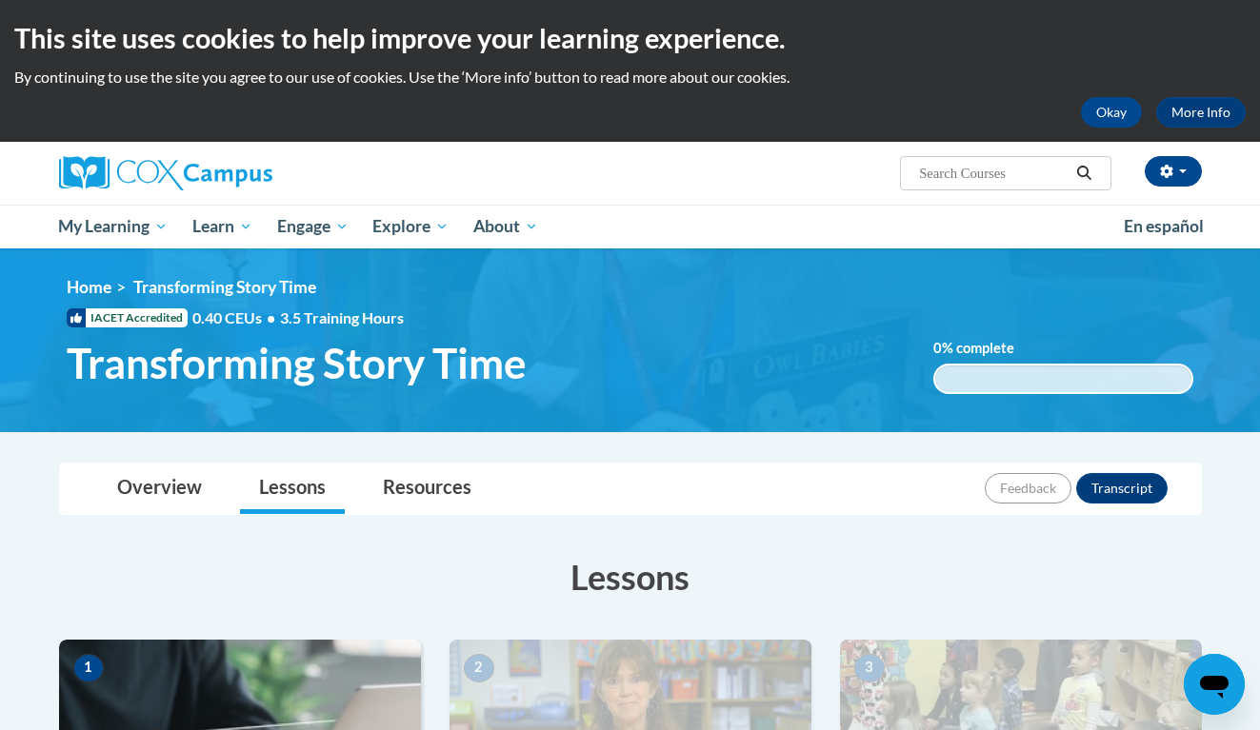
click at [985, 226] on ul "My Learning My Learning My Course Progress Certificates My Action Plans Group D…" at bounding box center [579, 227] width 1065 height 44
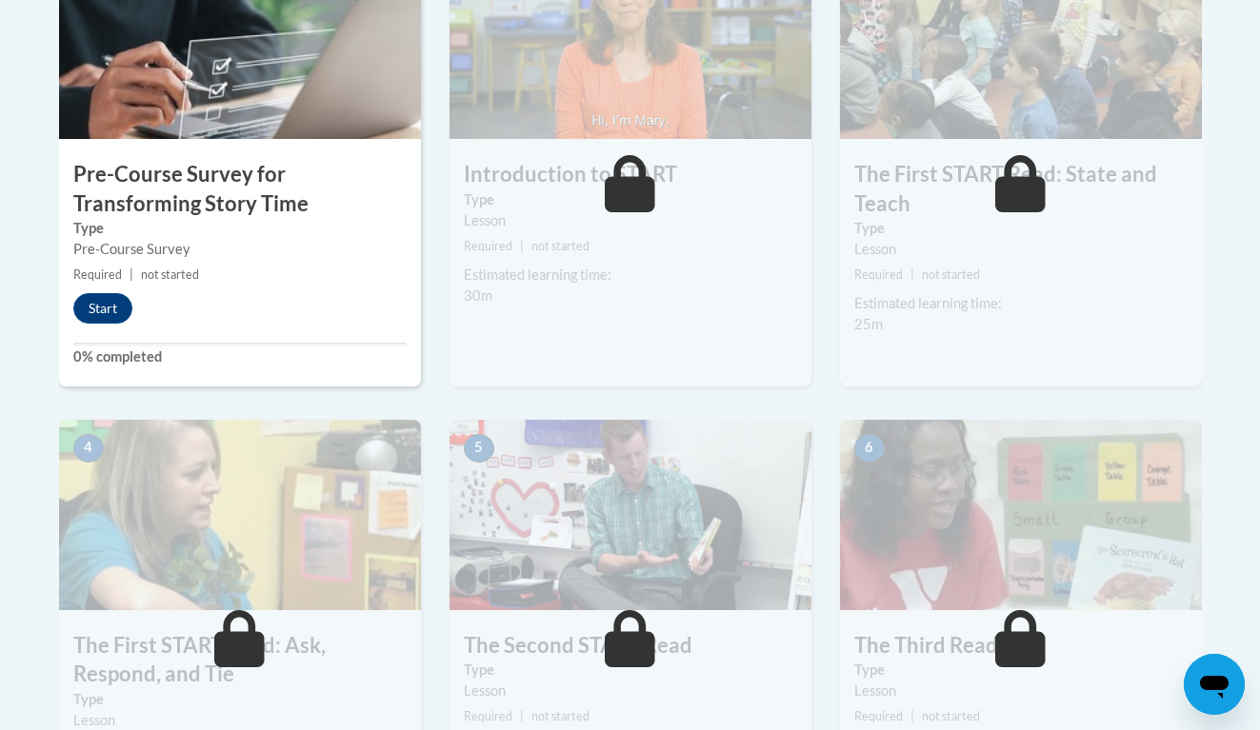
scroll to position [692, 0]
click at [104, 301] on button "Start" at bounding box center [102, 307] width 59 height 30
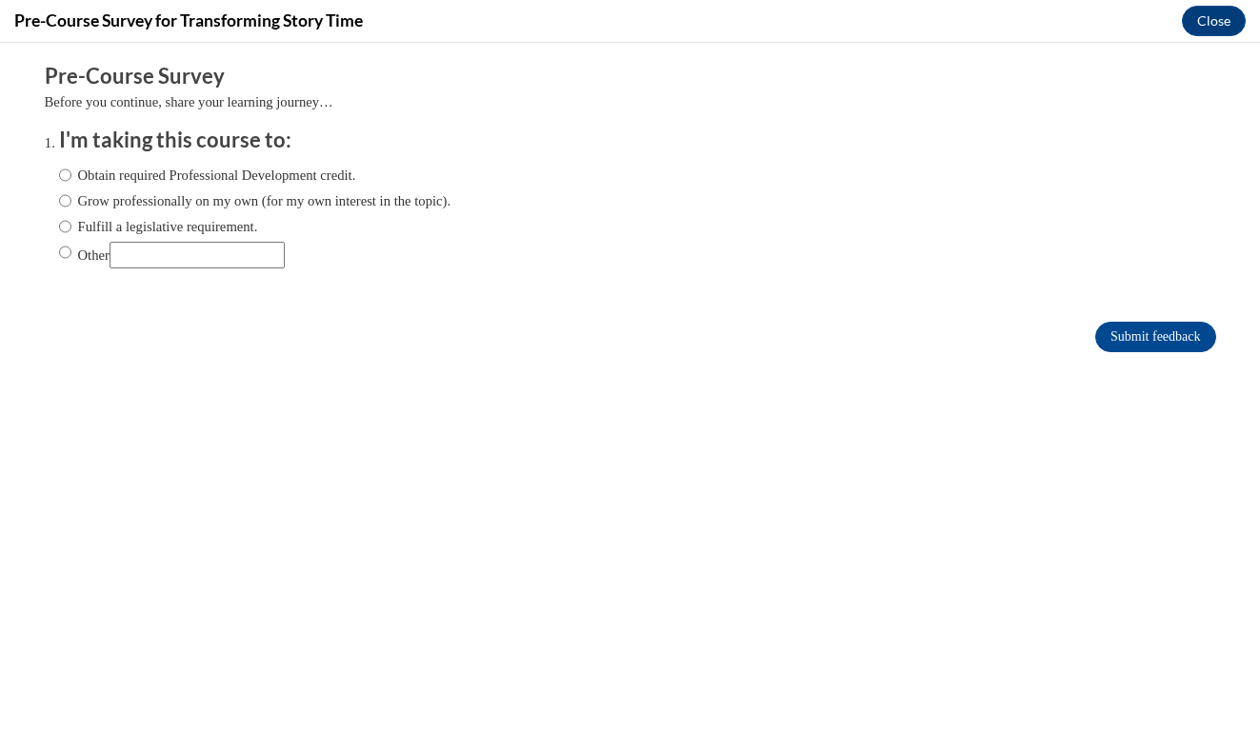
scroll to position [0, 0]
click at [66, 173] on input "Obtain required Professional Development credit." at bounding box center [65, 175] width 12 height 21
radio input "true"
click at [1162, 335] on input "Submit feedback" at bounding box center [1155, 337] width 120 height 30
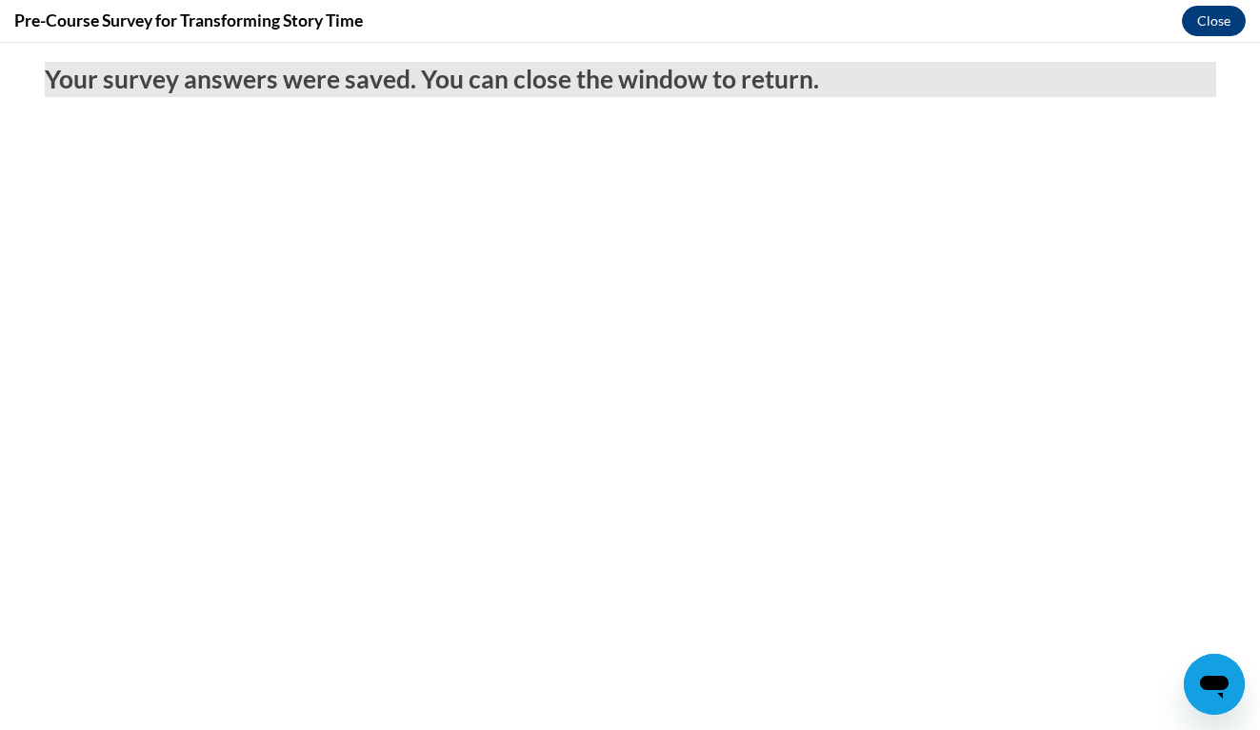
click at [1203, 14] on button "Close" at bounding box center [1214, 21] width 64 height 30
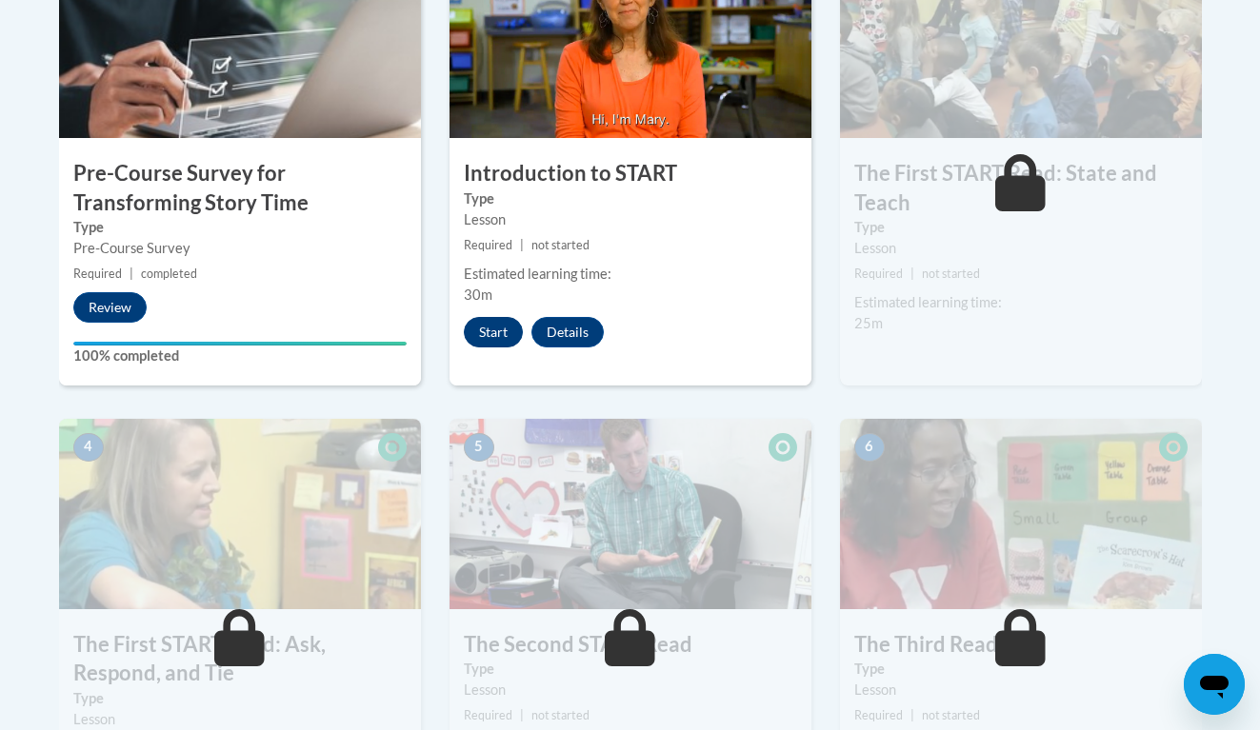
click at [495, 320] on button "Start" at bounding box center [493, 332] width 59 height 30
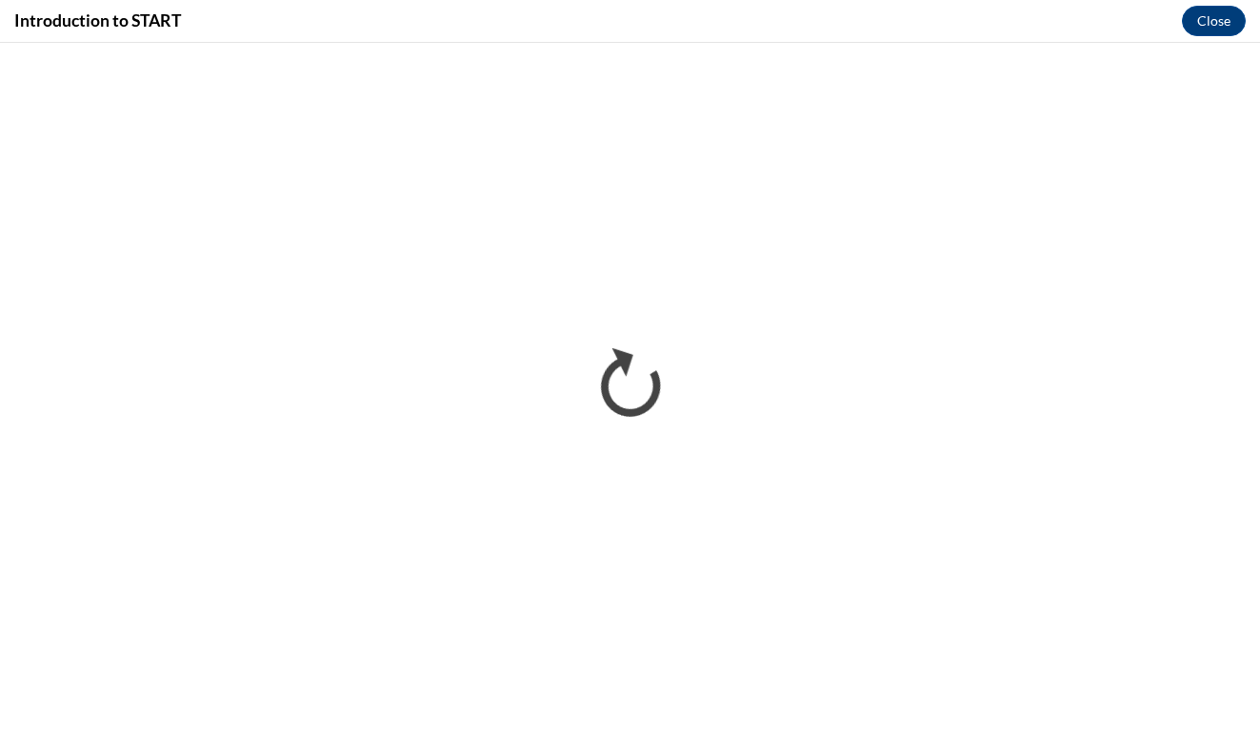
click at [1028, 23] on div "Introduction to START Close" at bounding box center [630, 21] width 1260 height 43
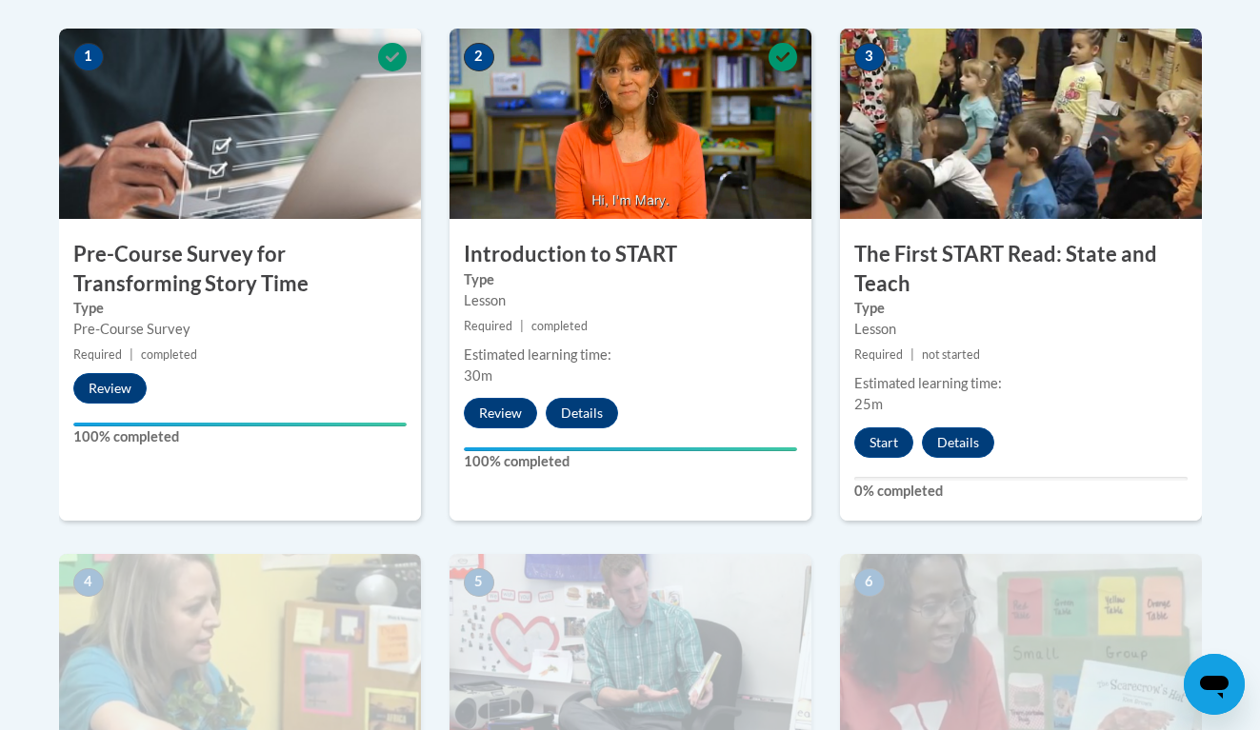
scroll to position [692, 0]
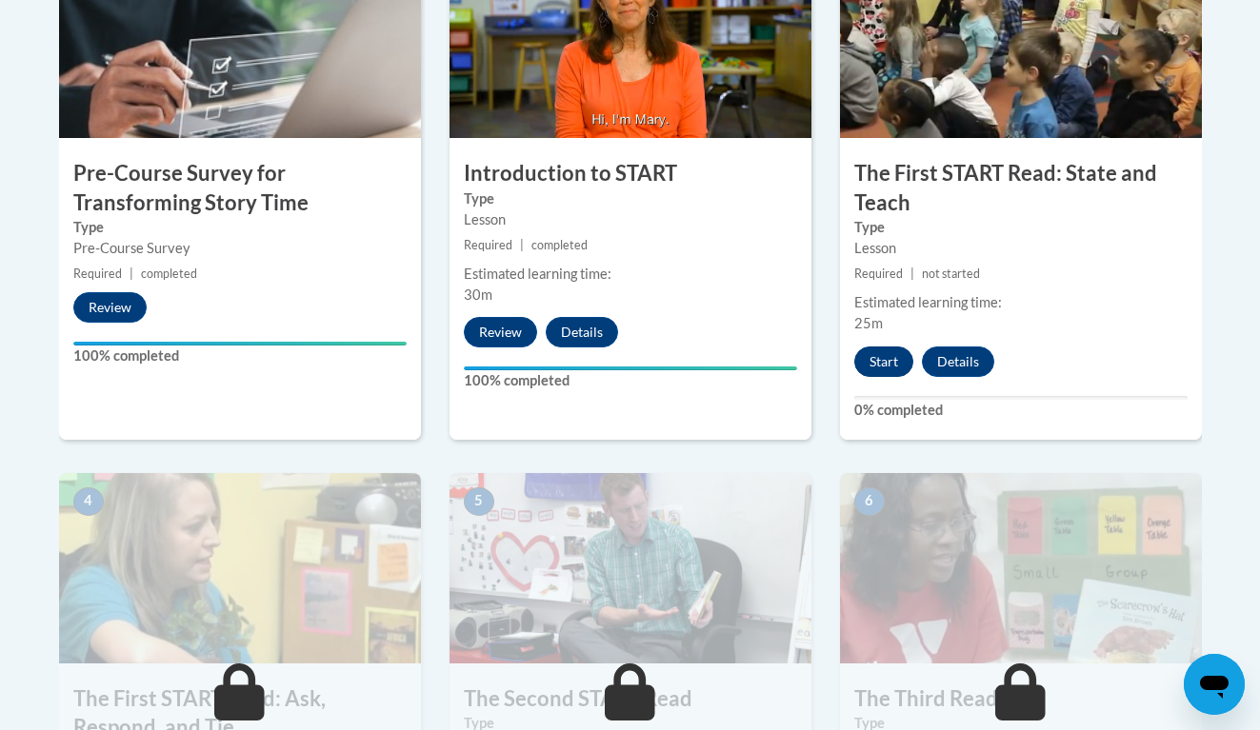
click at [886, 351] on button "Start" at bounding box center [883, 362] width 59 height 30
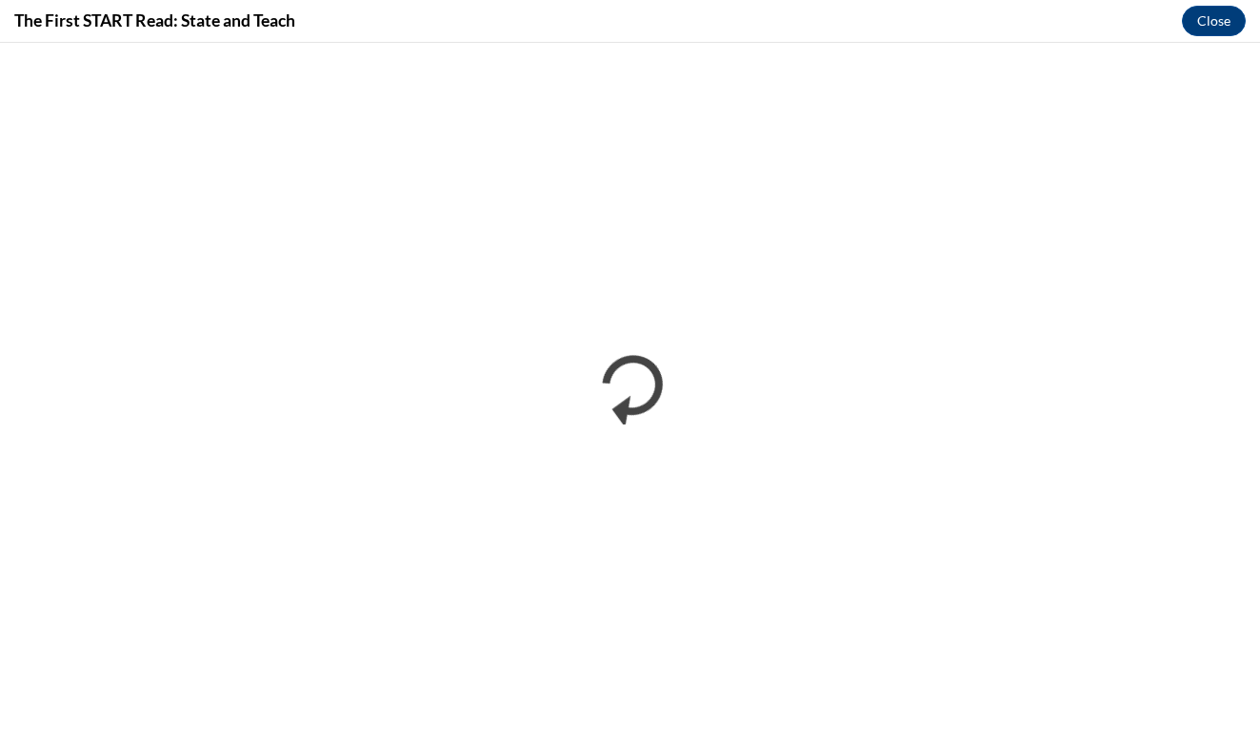
scroll to position [0, 0]
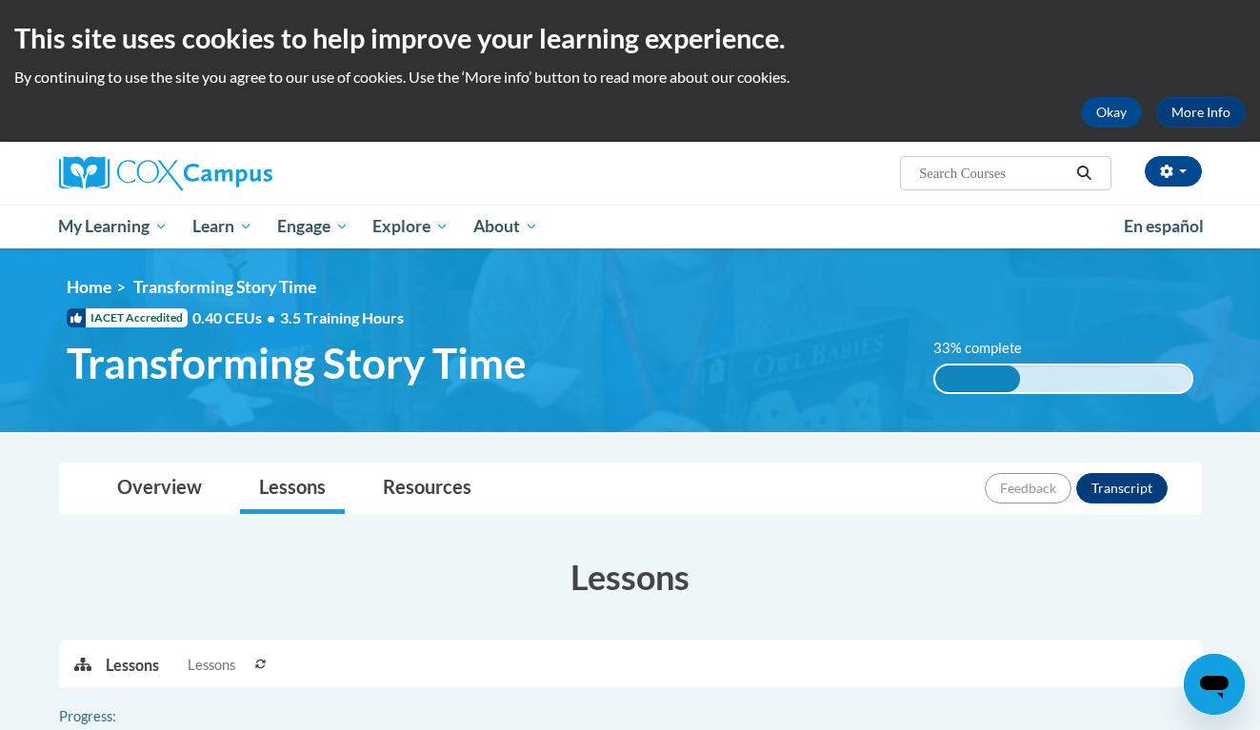
click at [967, 231] on ul "My Learning My Learning My Course Progress Certificates My Action Plans Group D…" at bounding box center [579, 227] width 1065 height 44
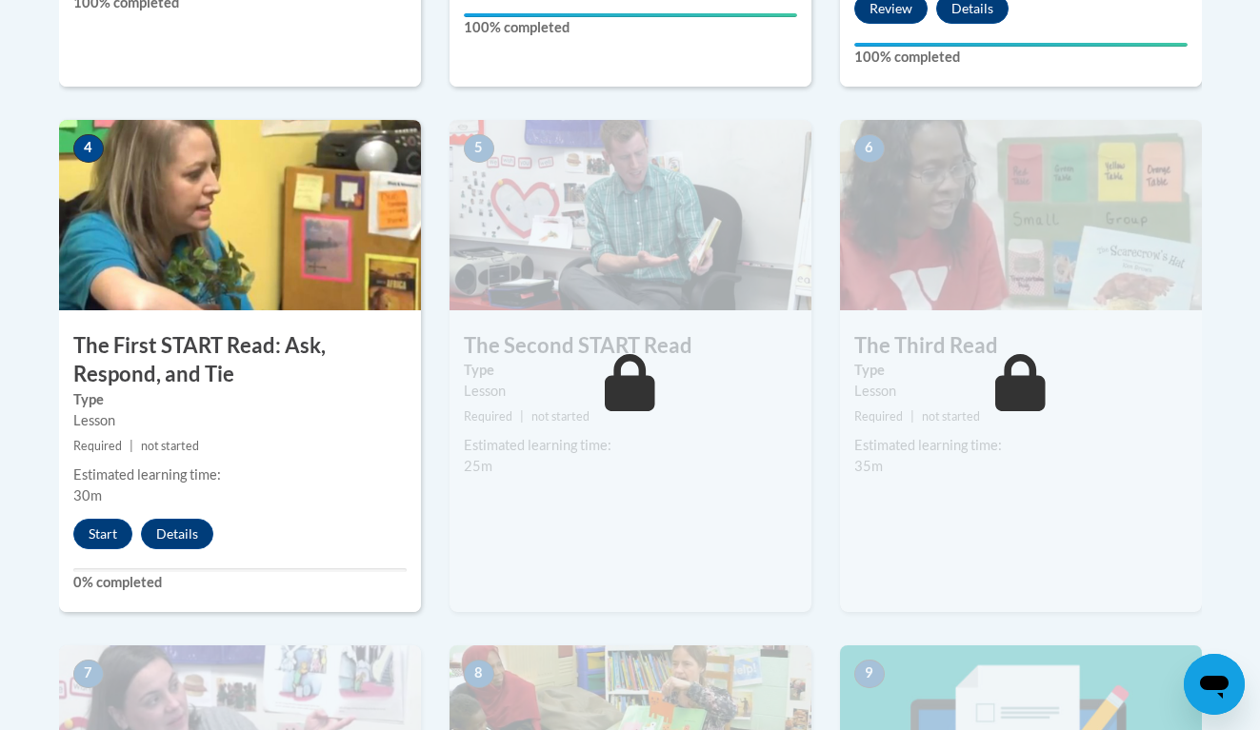
scroll to position [1084, 0]
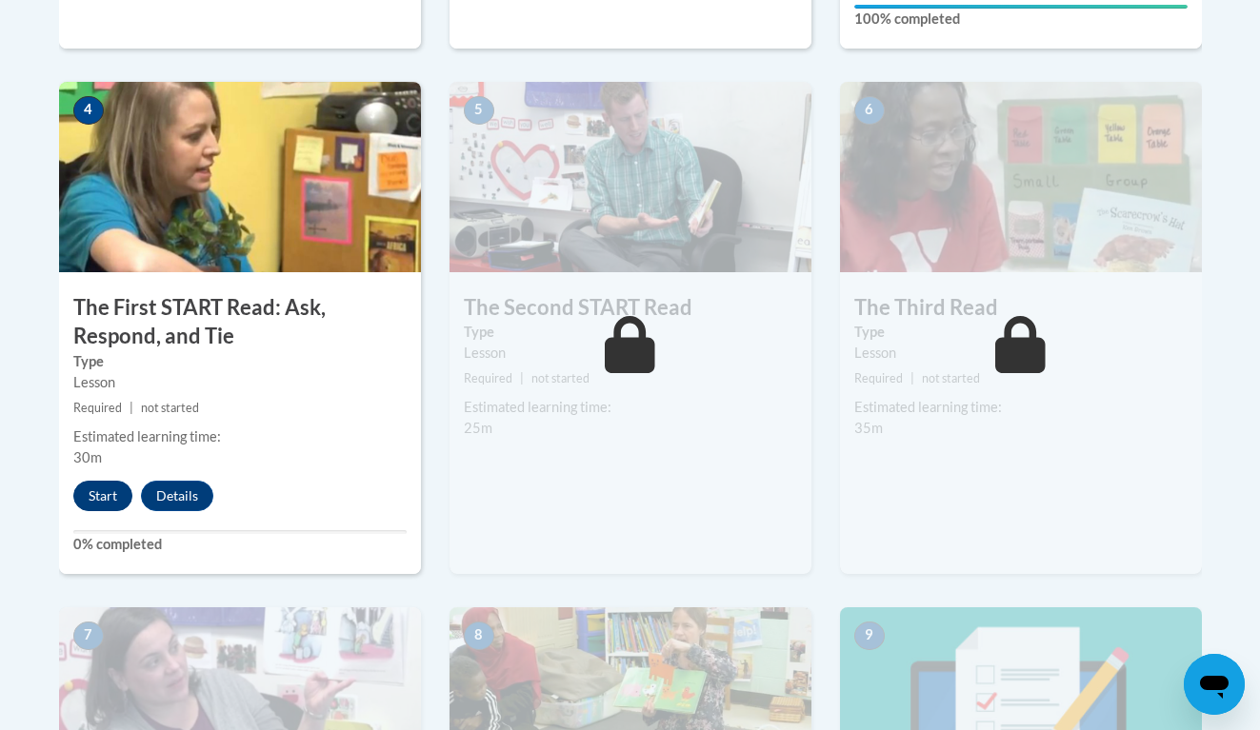
click at [110, 489] on button "Start" at bounding box center [102, 496] width 59 height 30
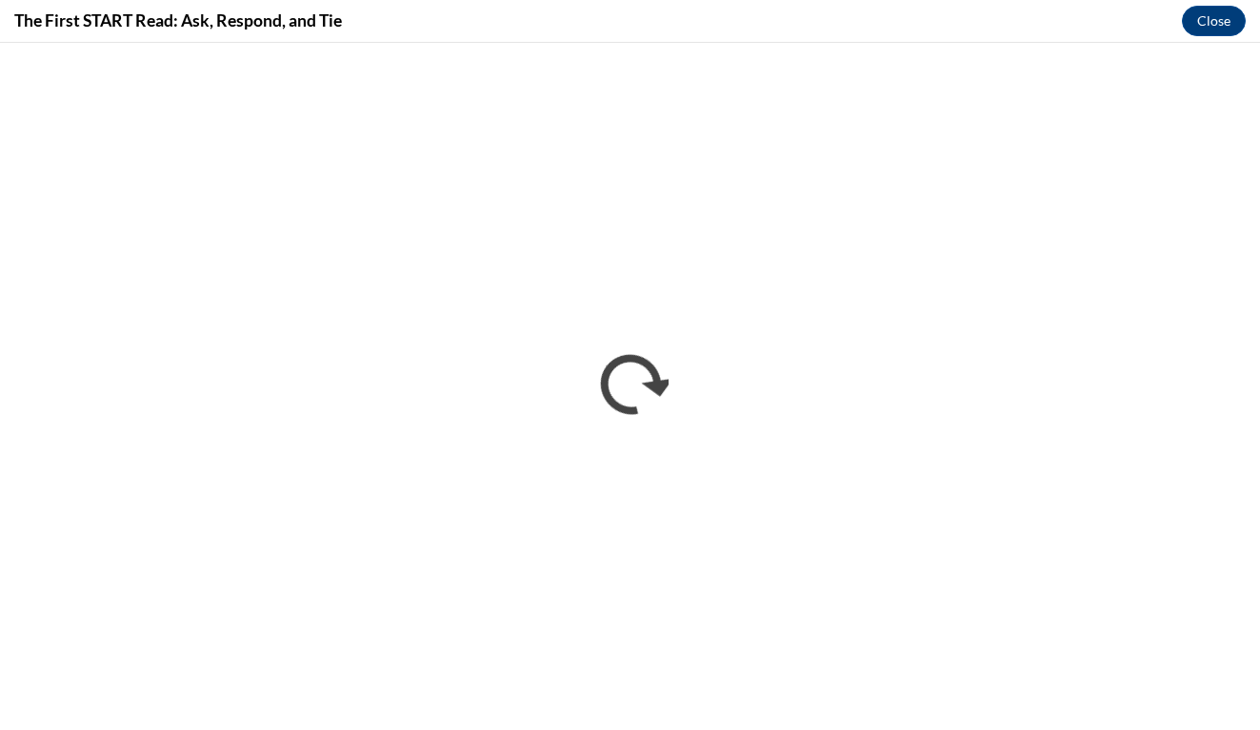
scroll to position [0, 0]
click at [1204, 26] on button "Close" at bounding box center [1214, 21] width 64 height 30
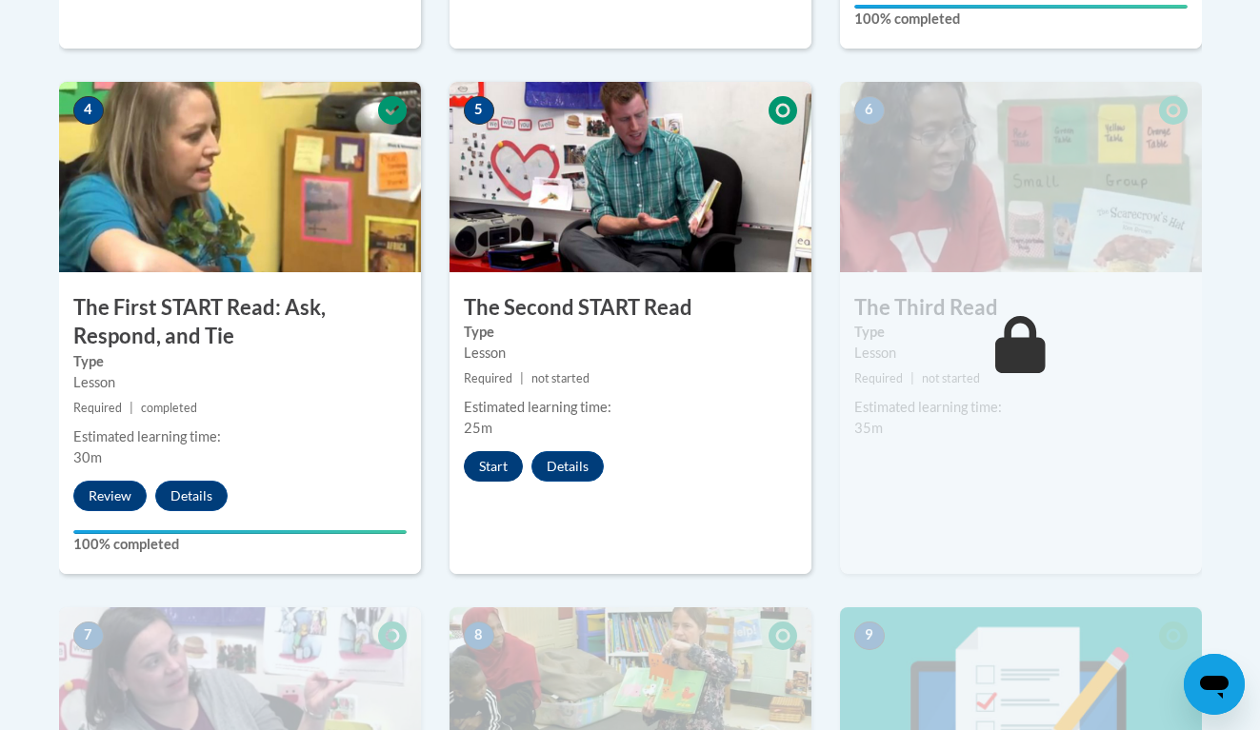
click at [473, 471] on button "Start" at bounding box center [493, 466] width 59 height 30
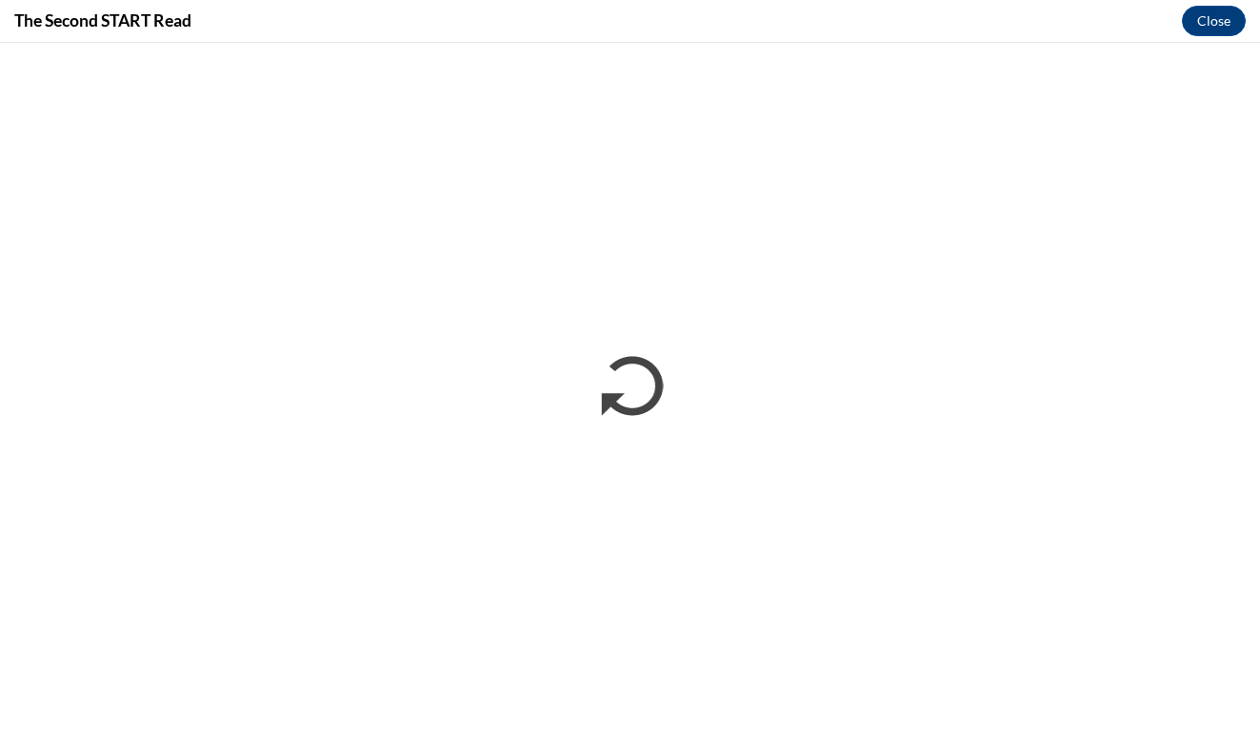
click at [954, 22] on div "The Second START Read Close" at bounding box center [630, 21] width 1260 height 43
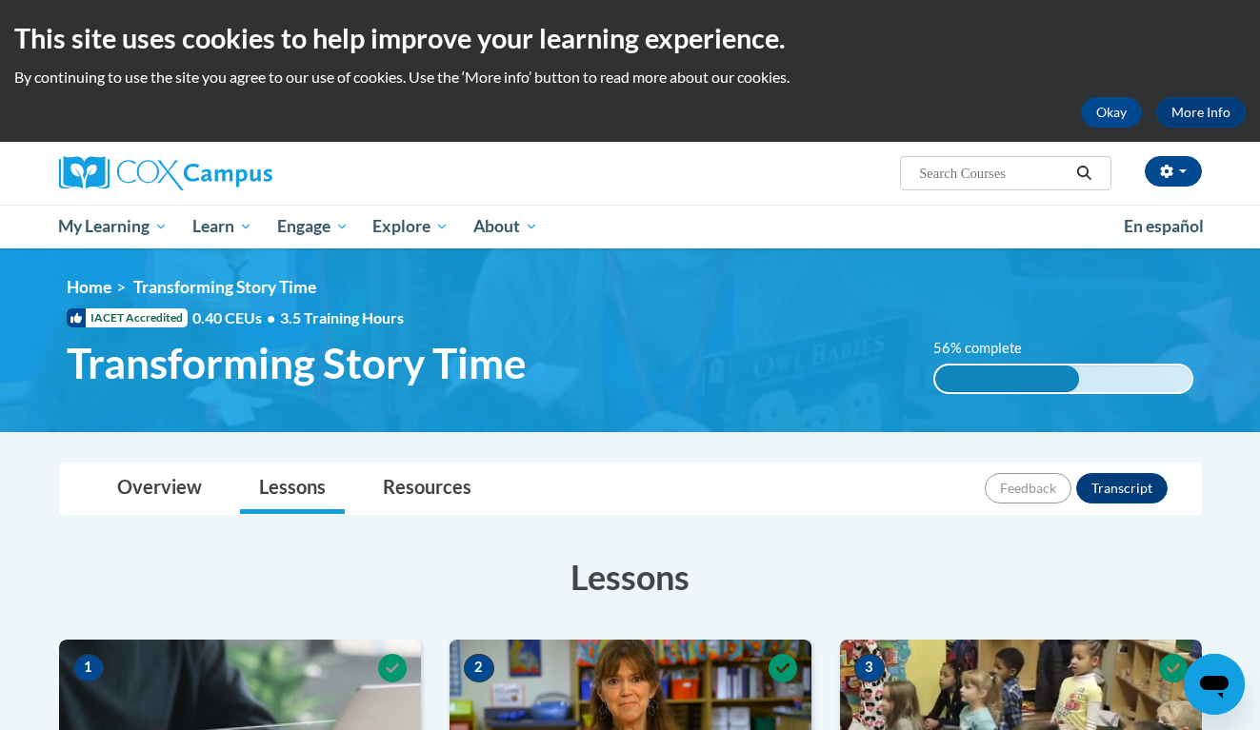
click at [742, 221] on ul "My Learning My Learning My Course Progress Certificates My Action Plans Group D…" at bounding box center [579, 227] width 1065 height 44
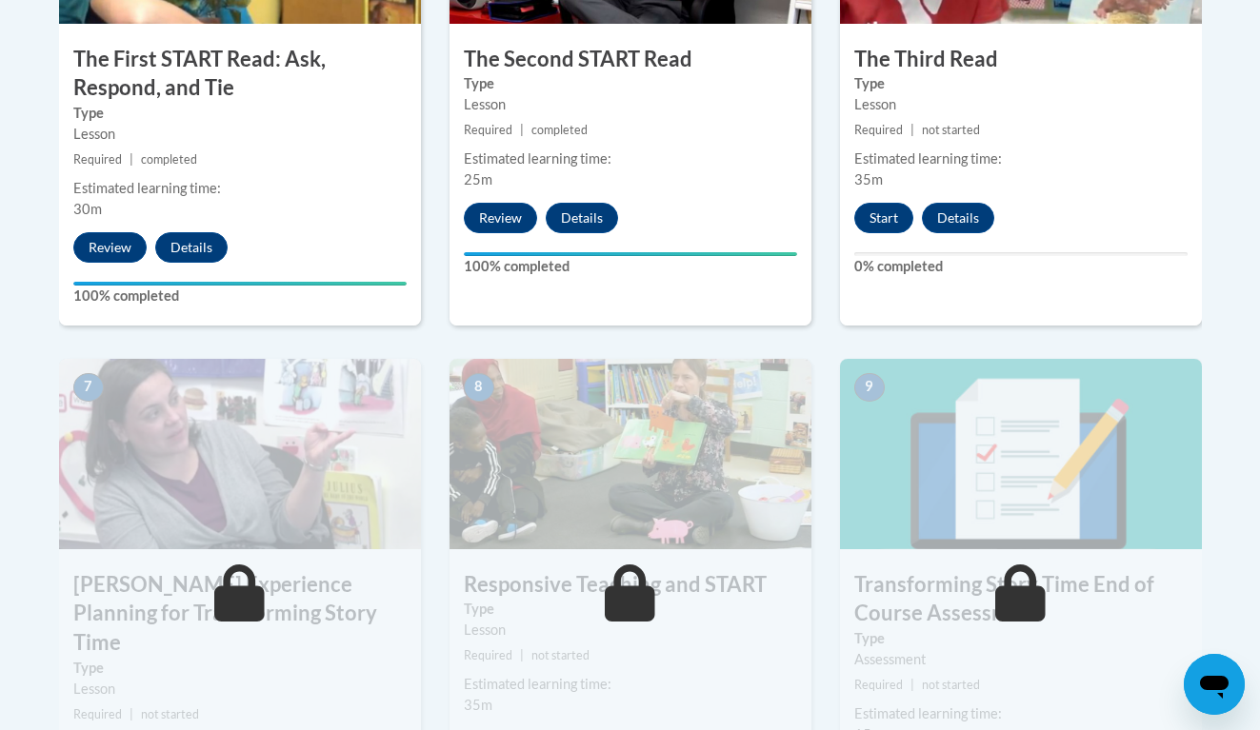
scroll to position [1384, 0]
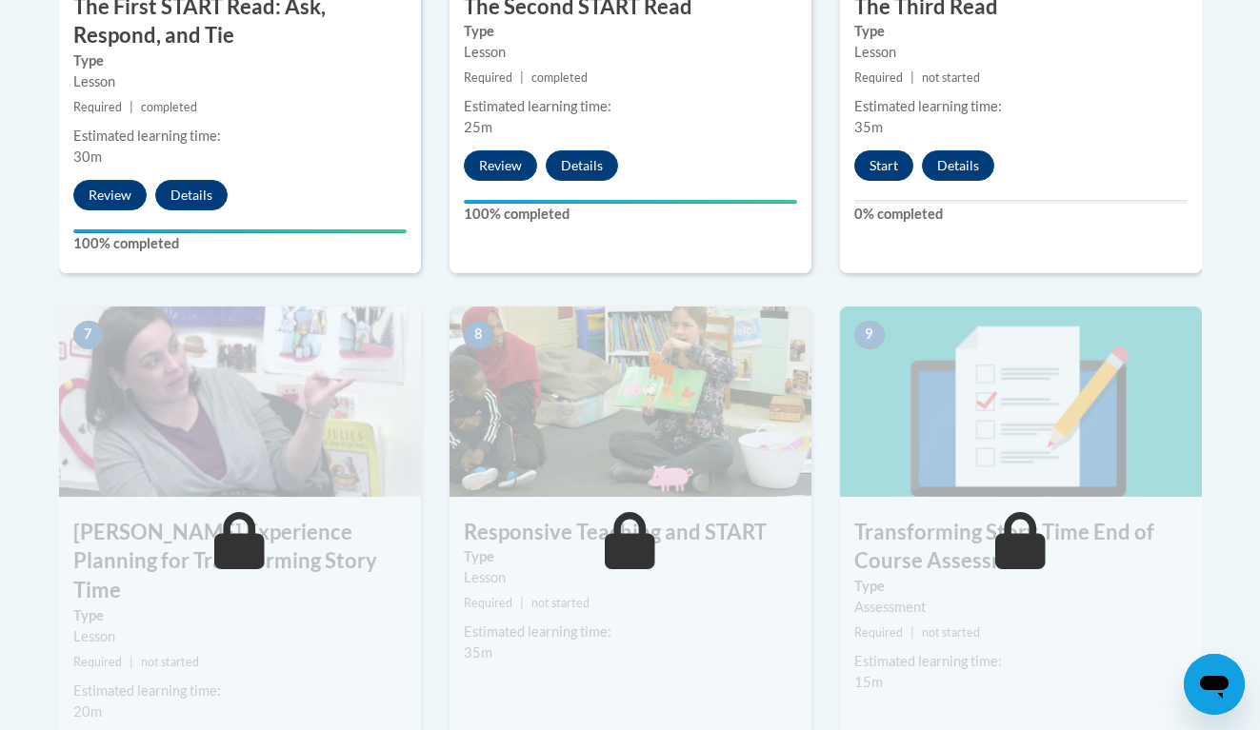
click at [890, 165] on button "Start" at bounding box center [883, 165] width 59 height 30
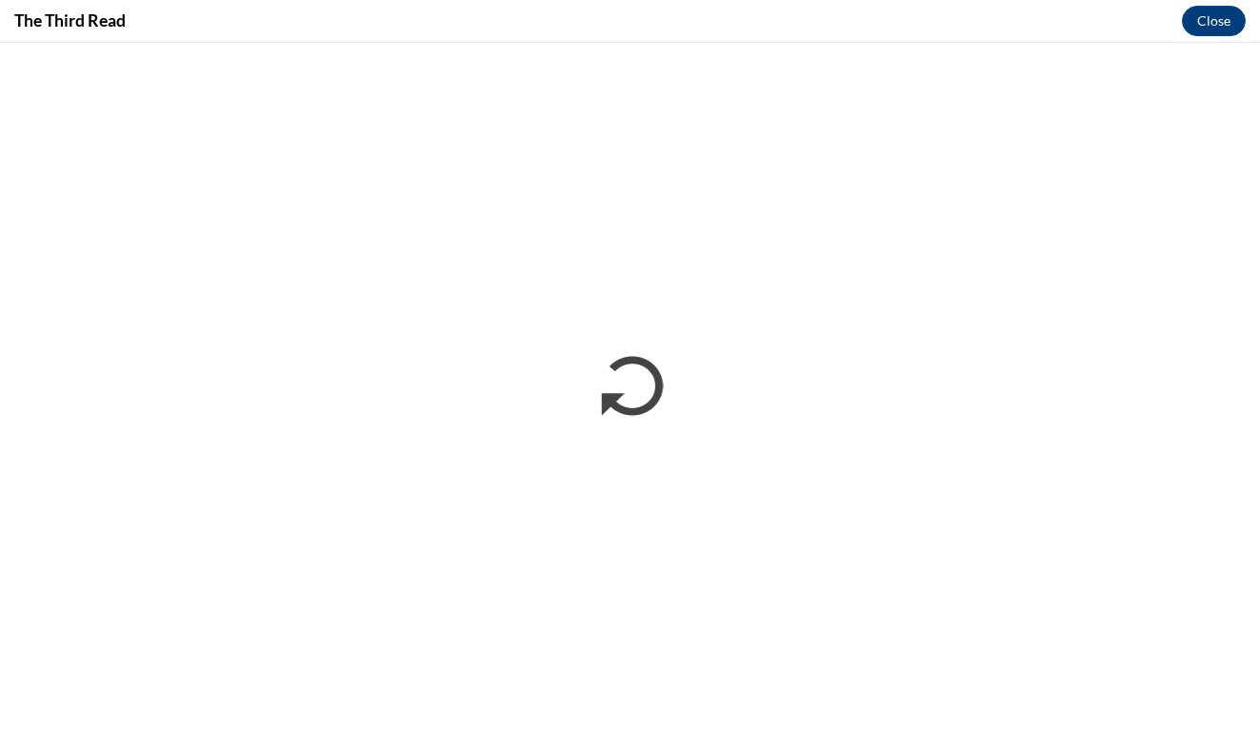
scroll to position [0, 0]
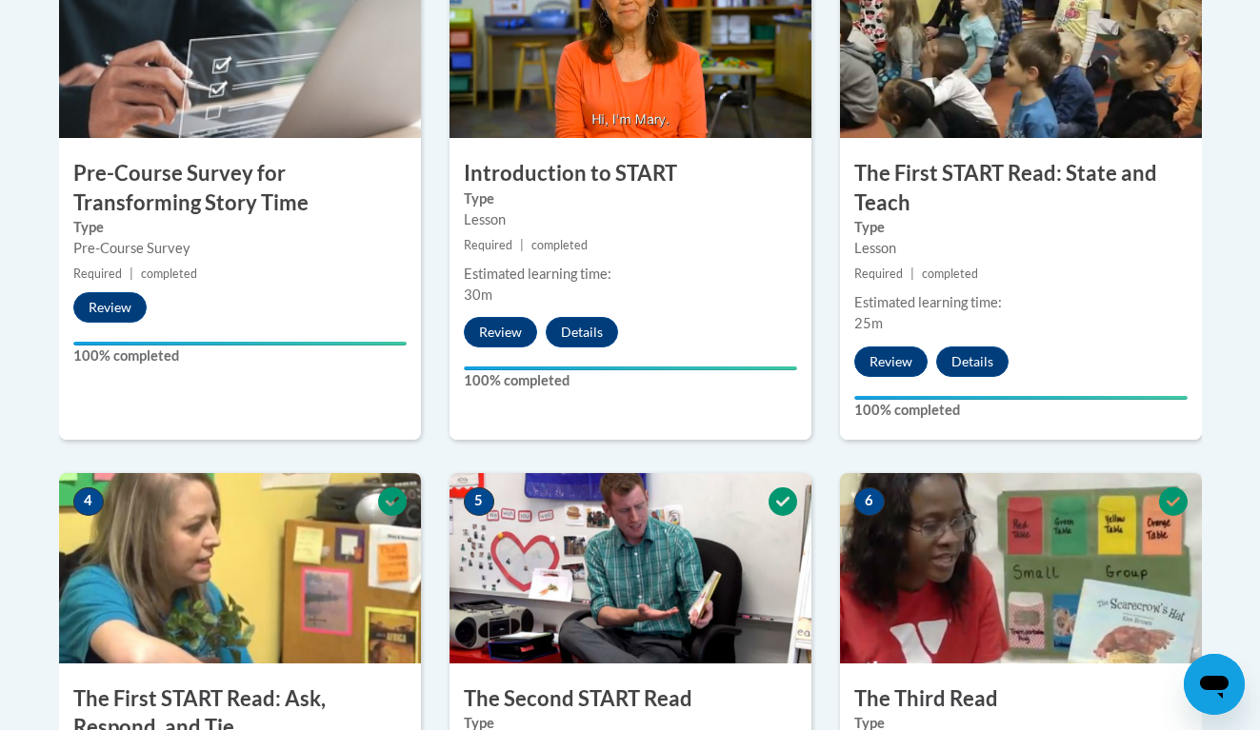
scroll to position [1384, 0]
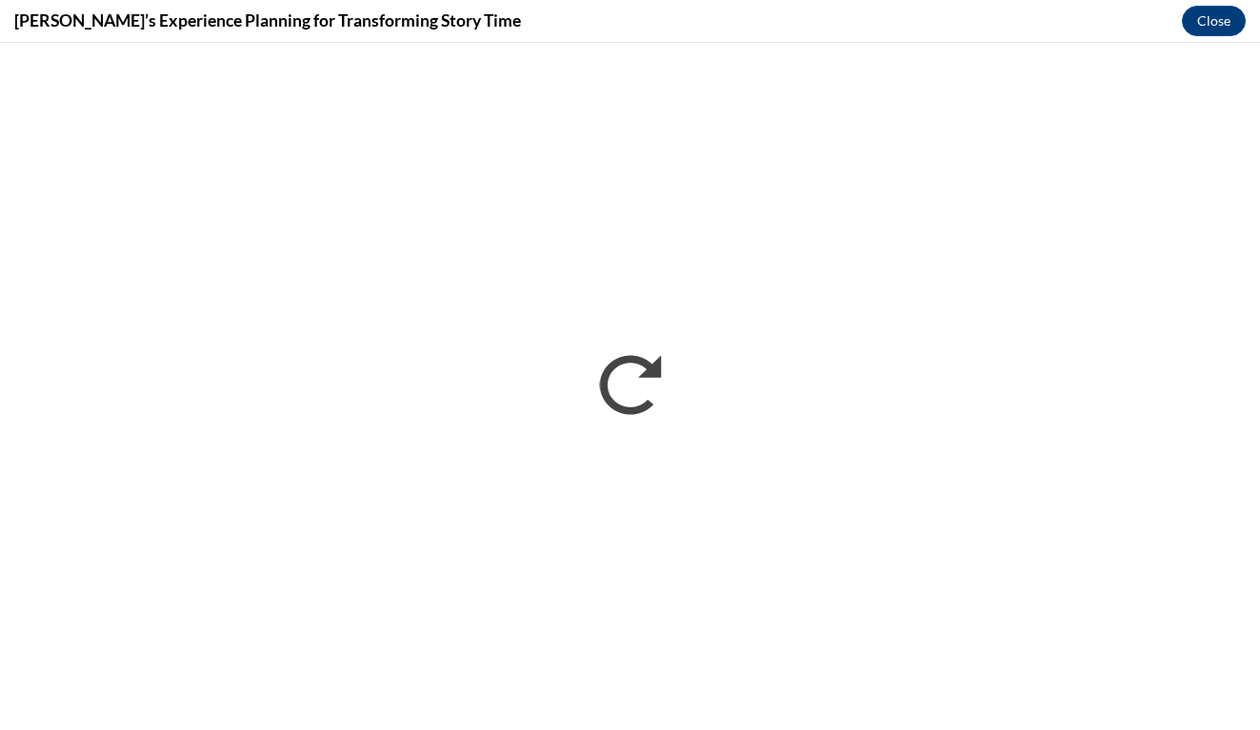
scroll to position [0, 0]
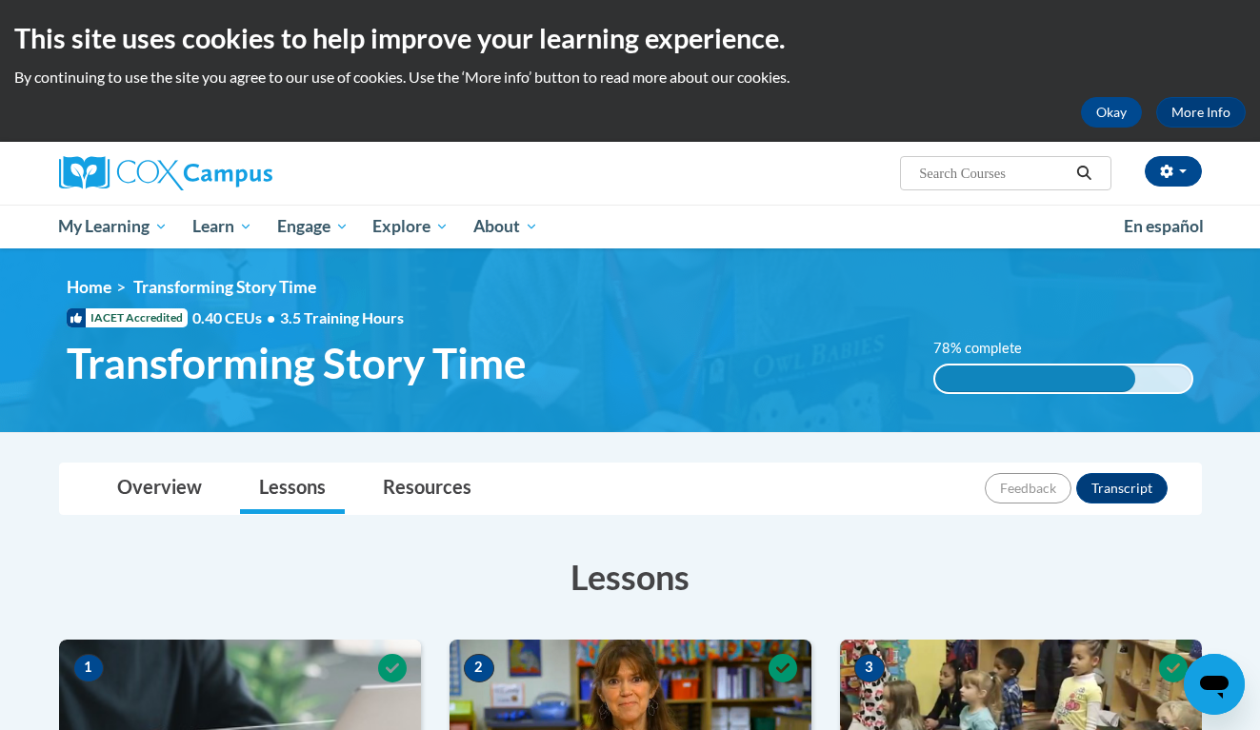
click at [826, 204] on div "Hannah Rolfsen (America/New_York UTC-04:00) My Profile Inbox My Transcripts Log…" at bounding box center [630, 173] width 1200 height 63
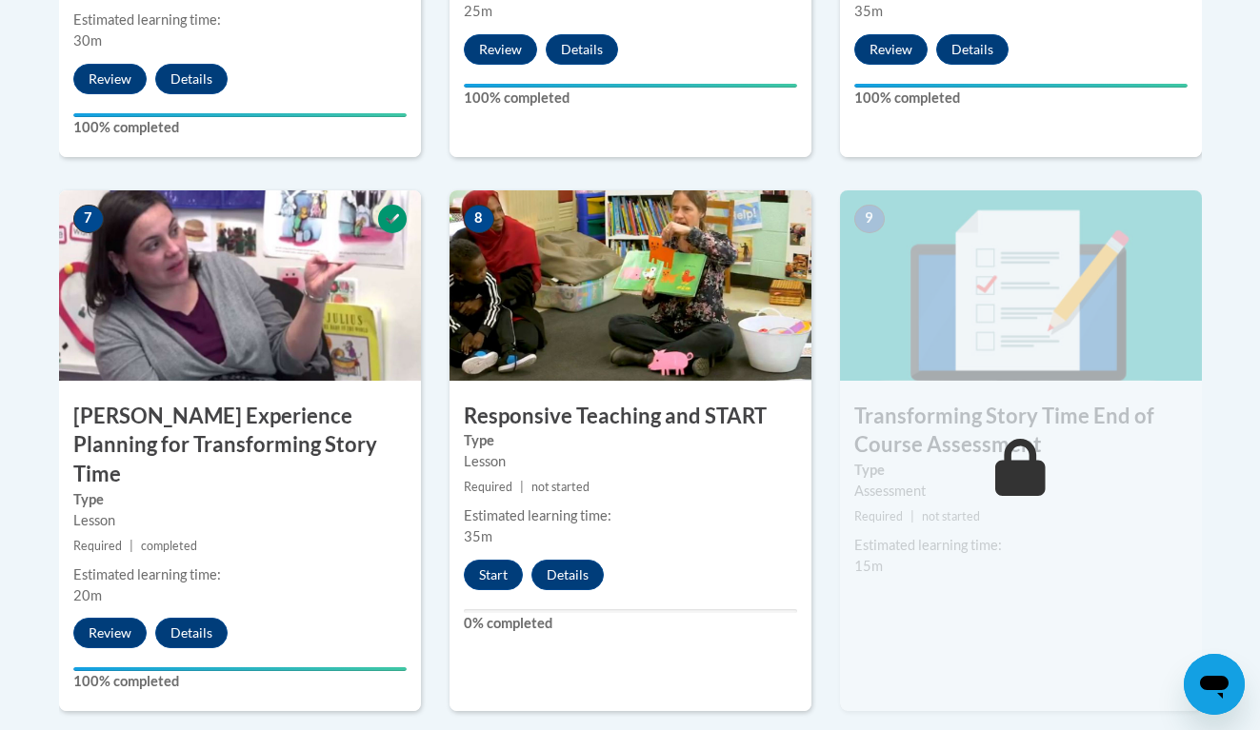
scroll to position [1502, 0]
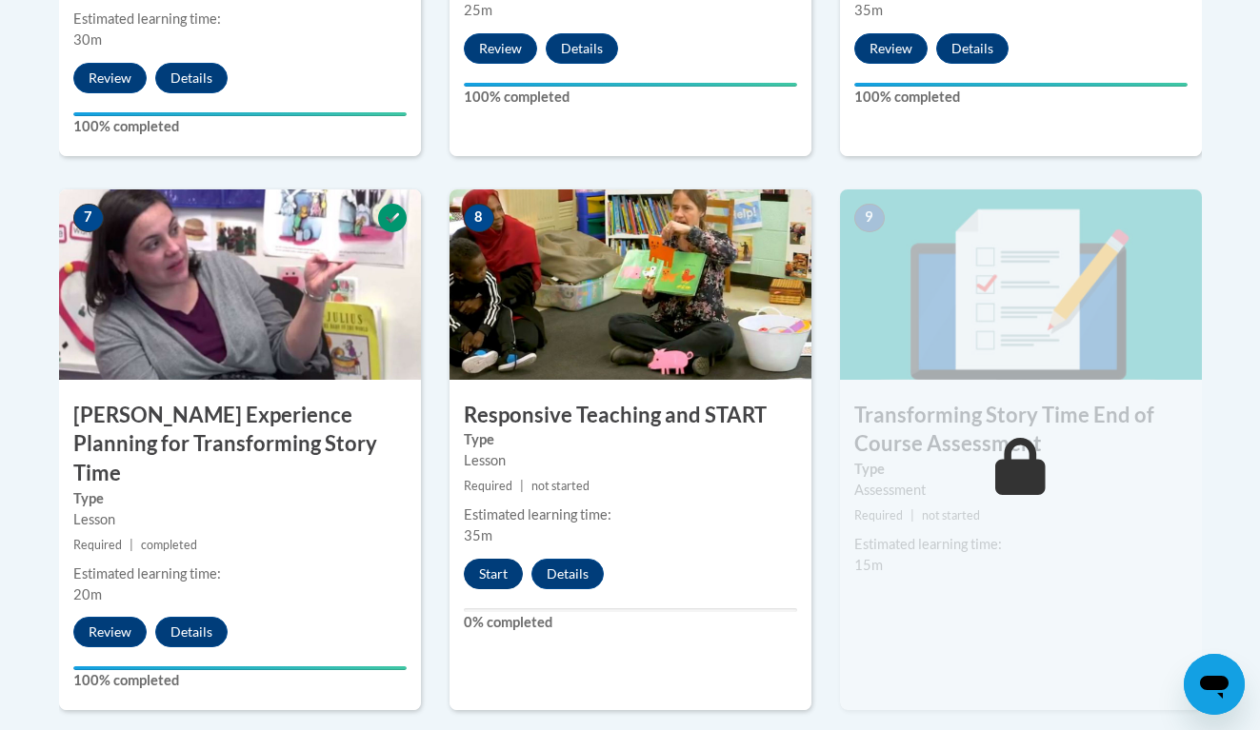
click at [478, 559] on button "Start" at bounding box center [493, 574] width 59 height 30
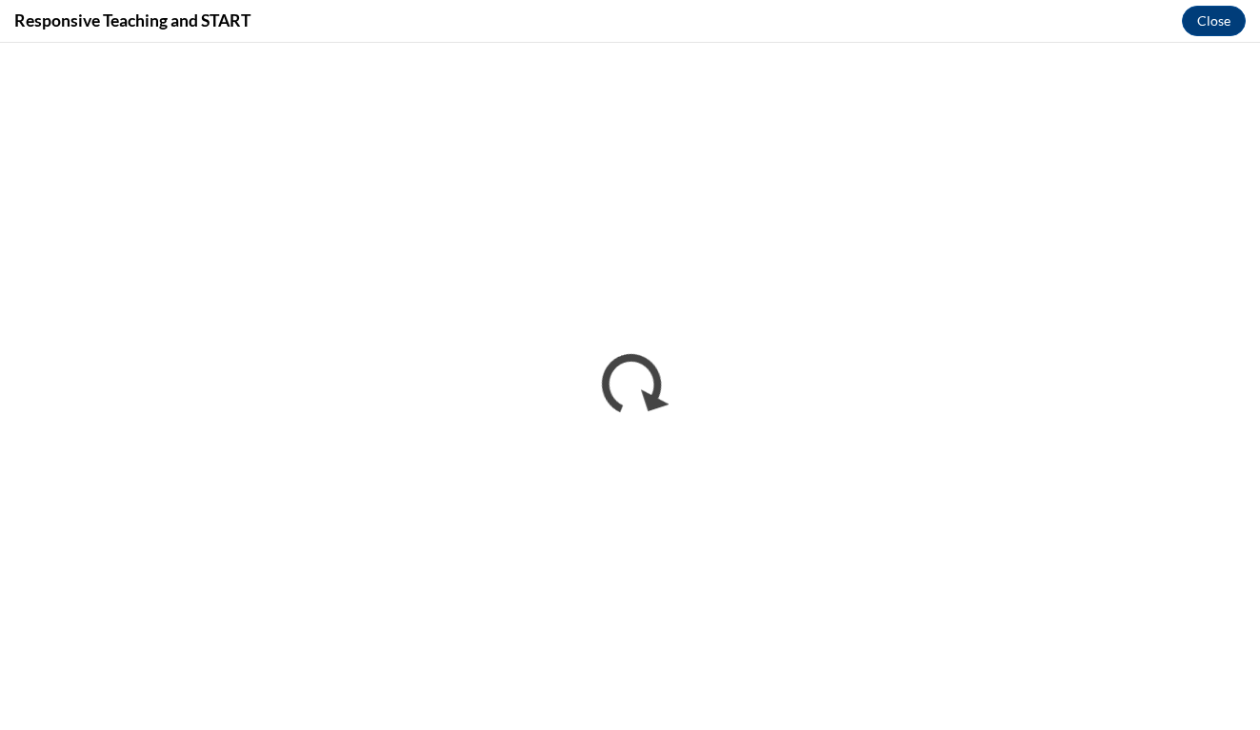
scroll to position [0, 0]
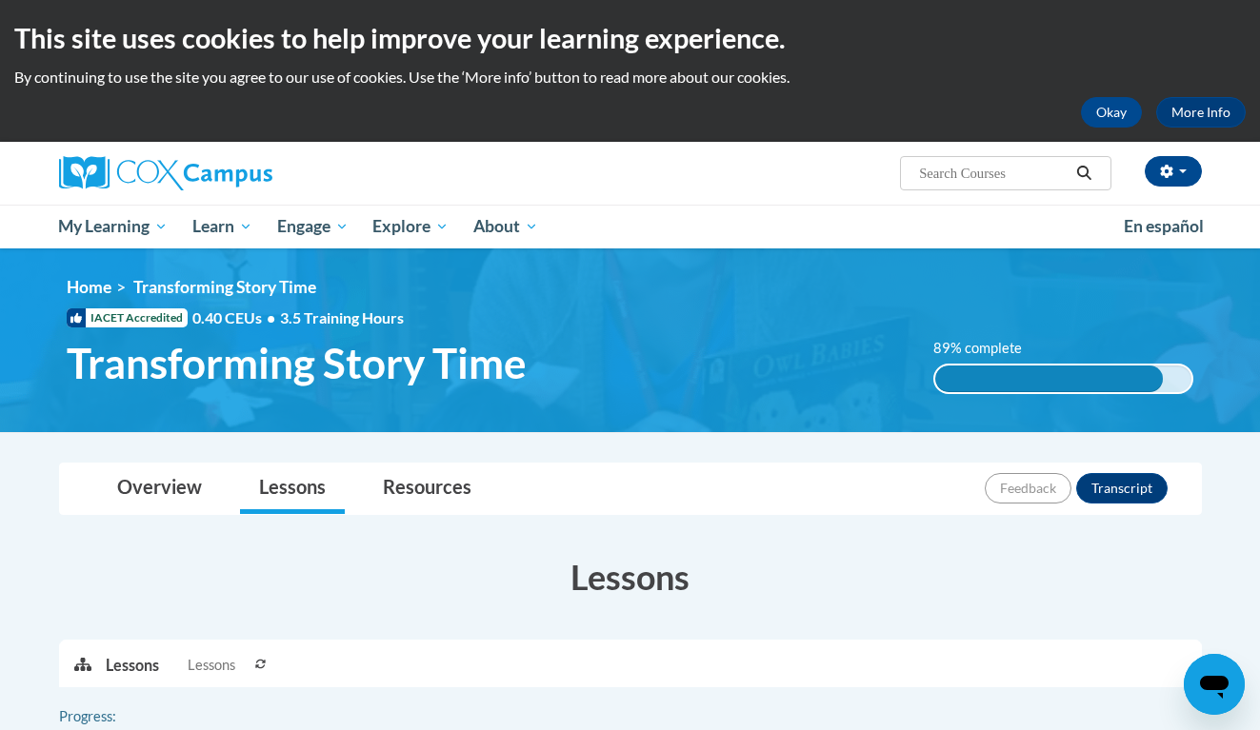
click at [799, 215] on ul "My Learning My Learning My Course Progress Certificates My Action Plans Group D…" at bounding box center [579, 227] width 1065 height 44
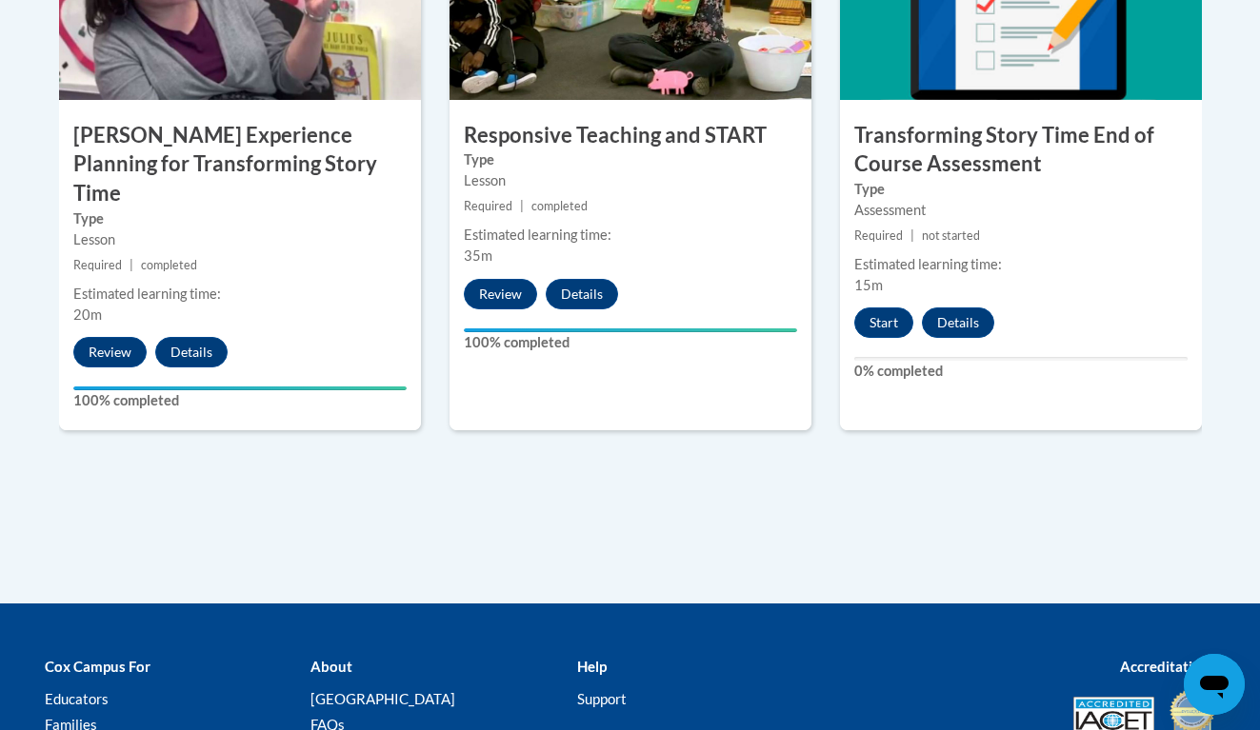
scroll to position [1779, 0]
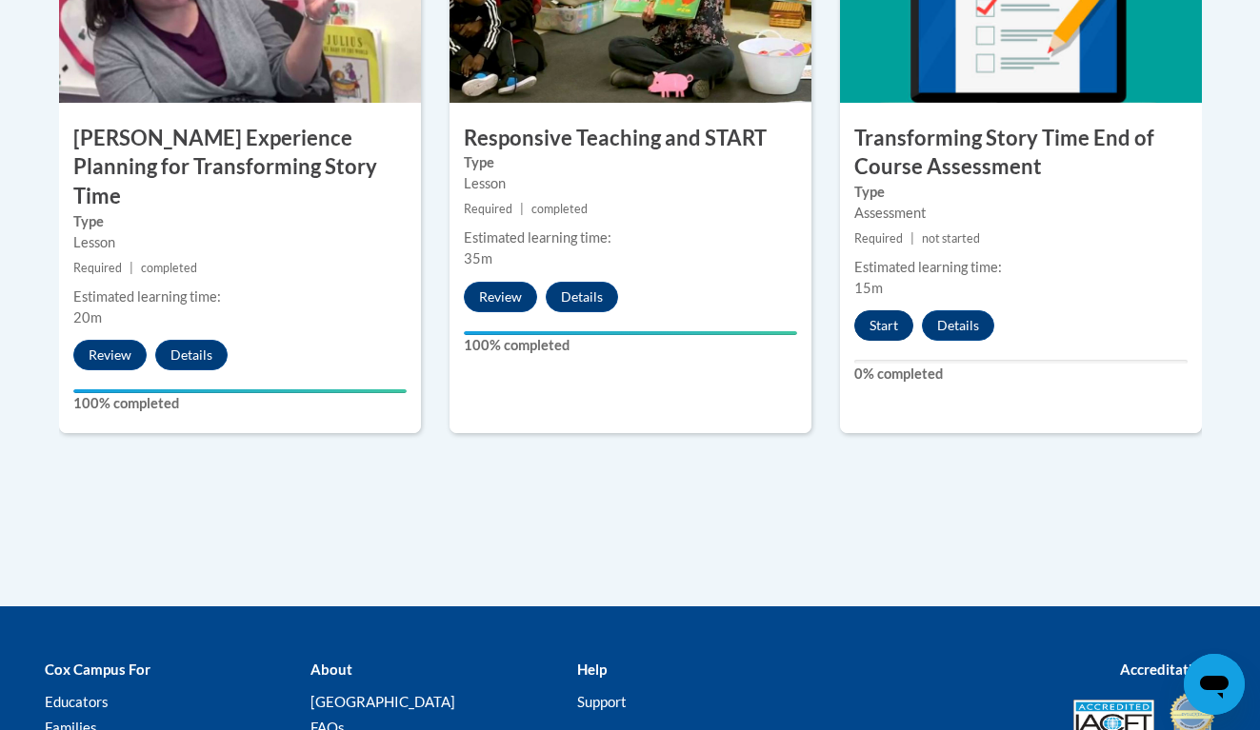
click at [895, 317] on button "Start" at bounding box center [883, 325] width 59 height 30
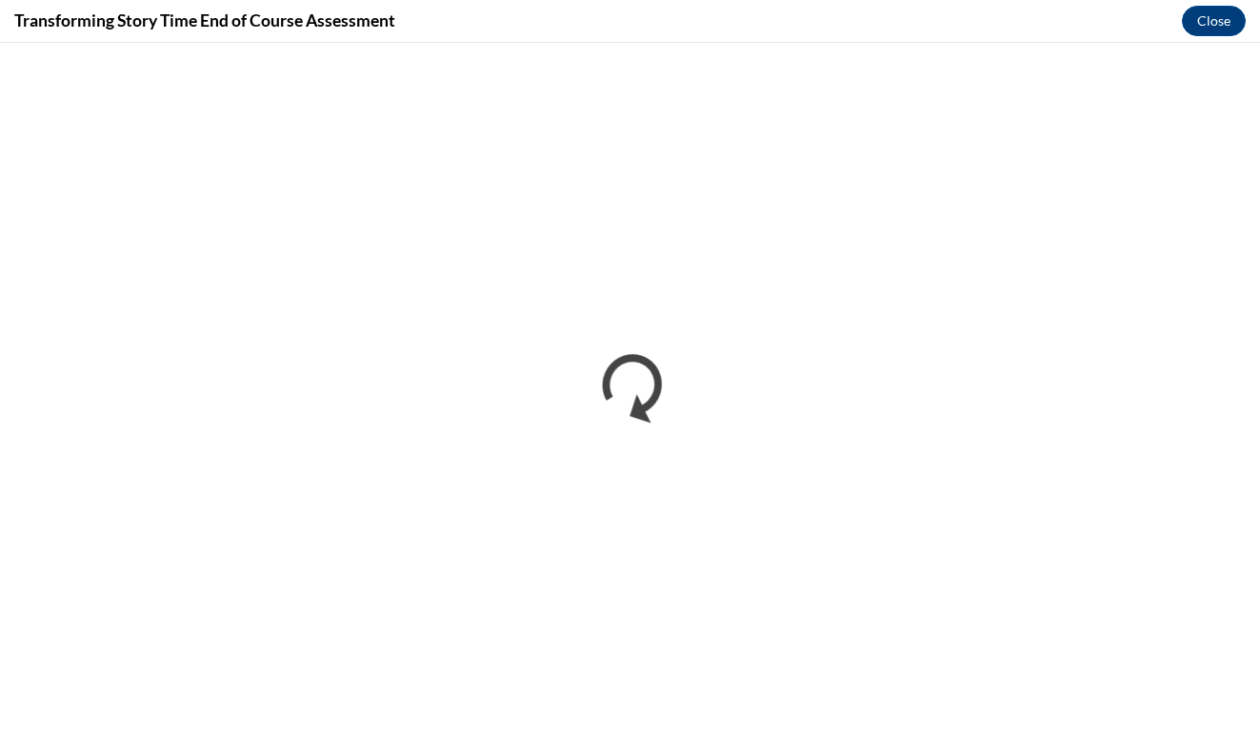
scroll to position [0, 0]
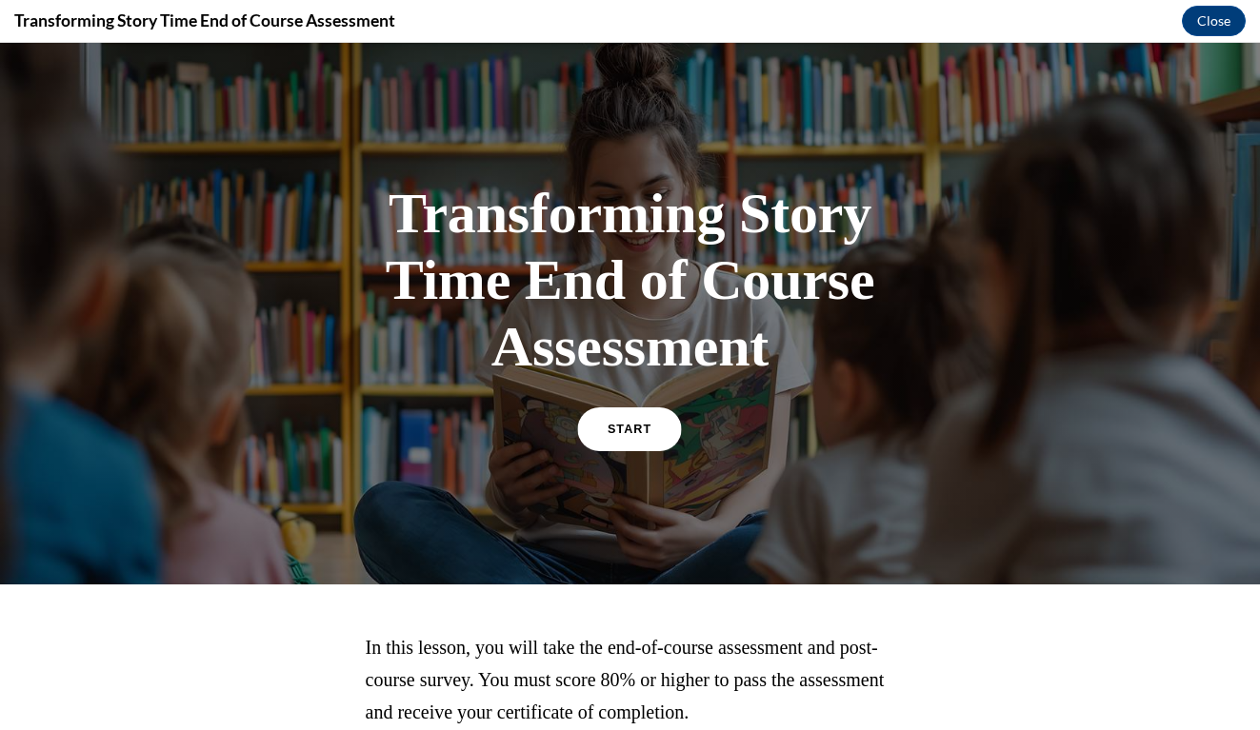
click at [627, 424] on span "START" at bounding box center [629, 430] width 44 height 14
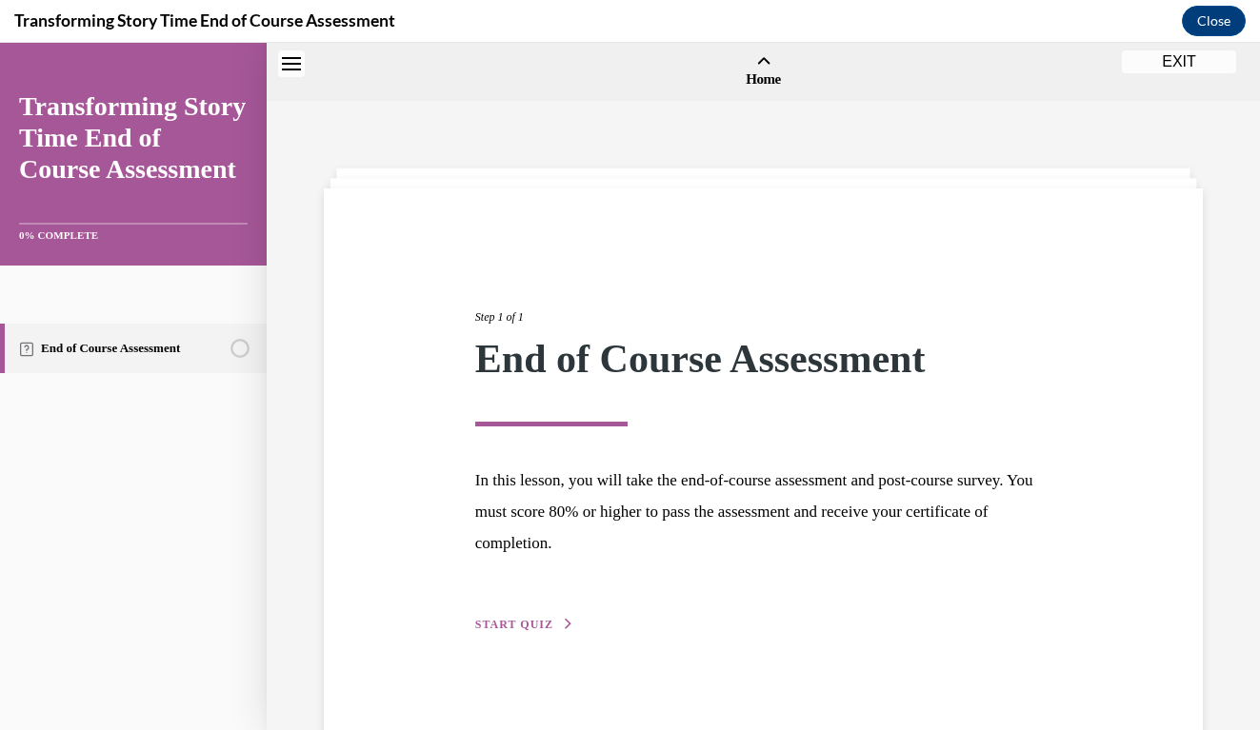
scroll to position [59, 0]
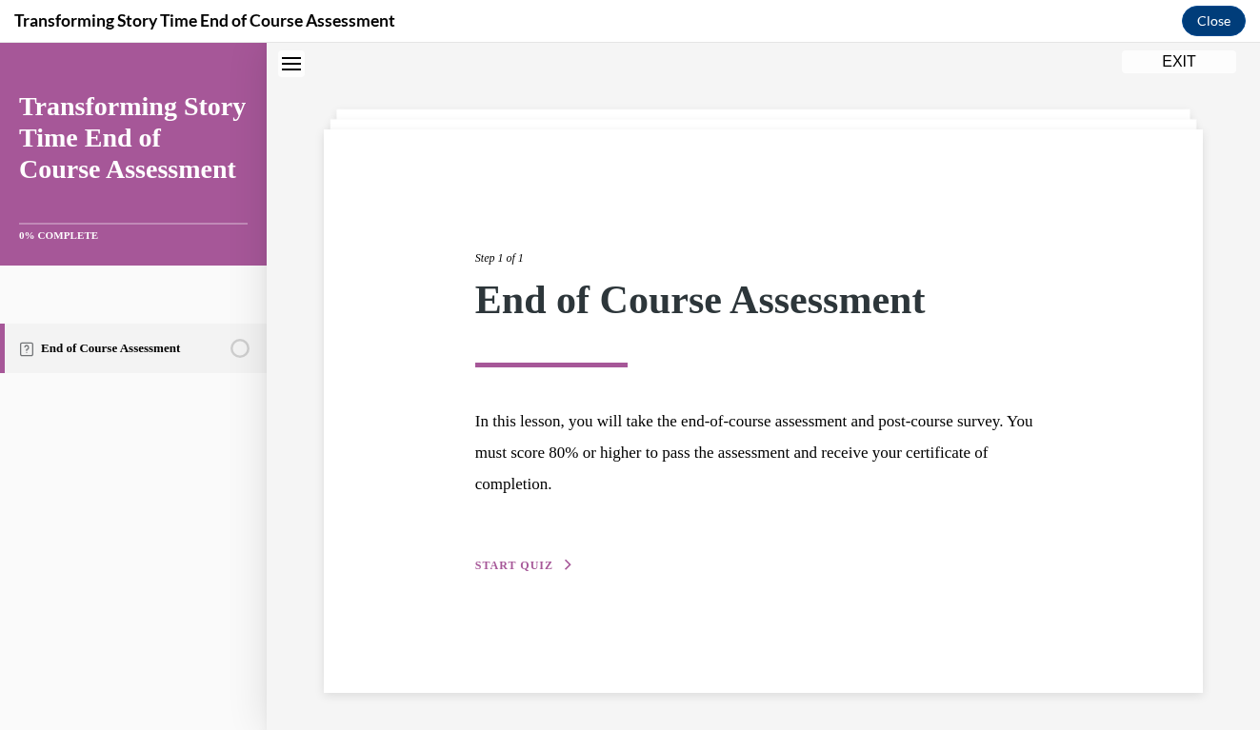
click at [543, 563] on span "START QUIZ" at bounding box center [514, 565] width 78 height 13
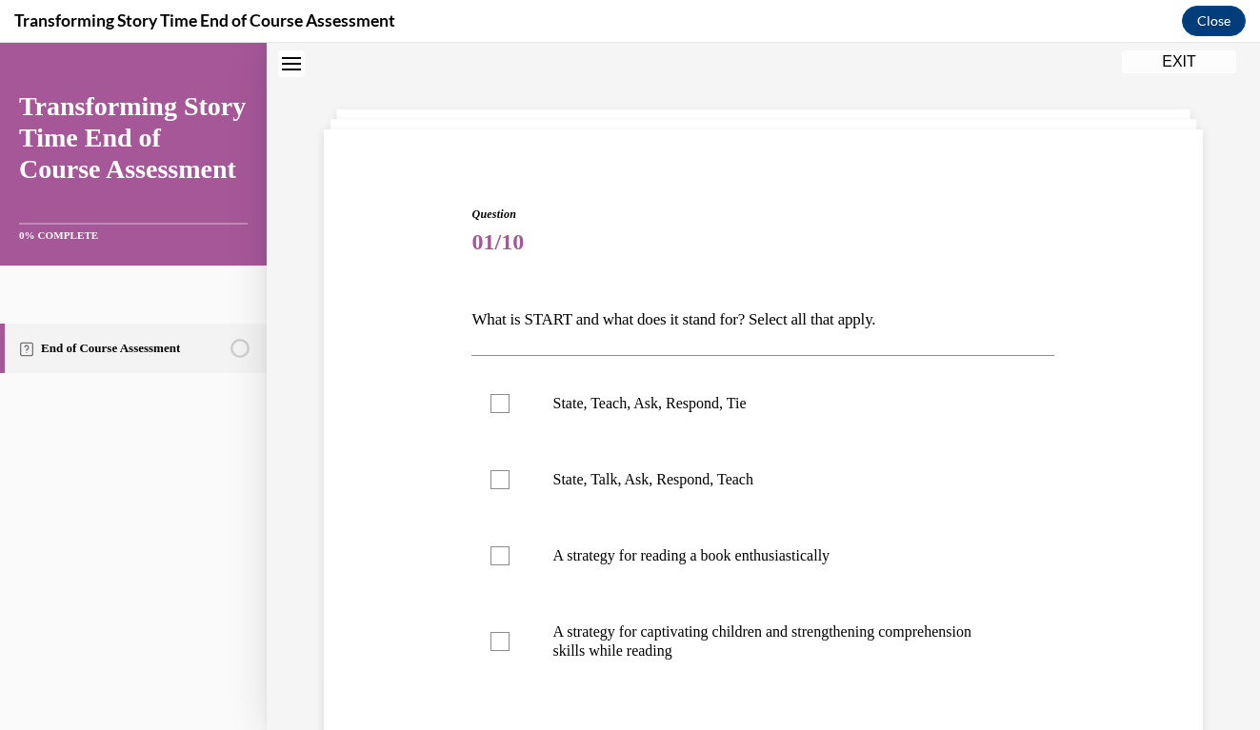
scroll to position [58, 0]
click at [1149, 435] on div "Question 01/10 What is START and what does it stand for? Select all that apply.…" at bounding box center [763, 537] width 888 height 777
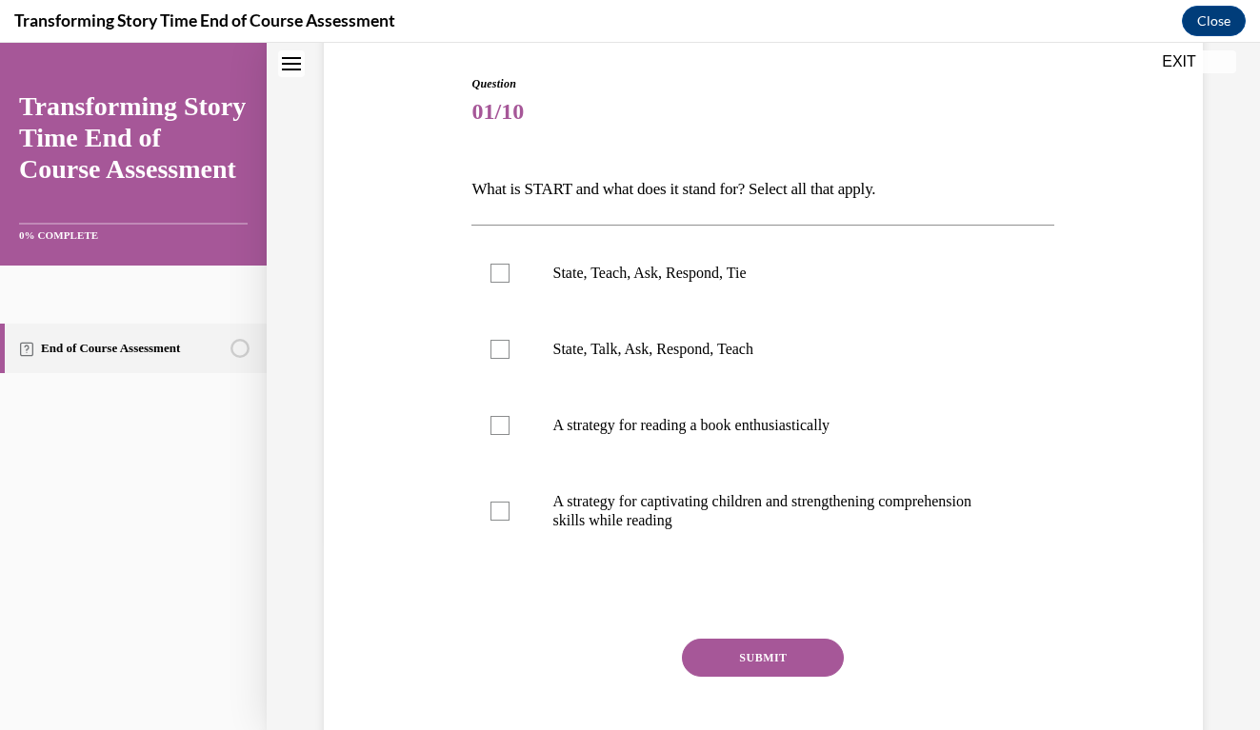
scroll to position [217, 0]
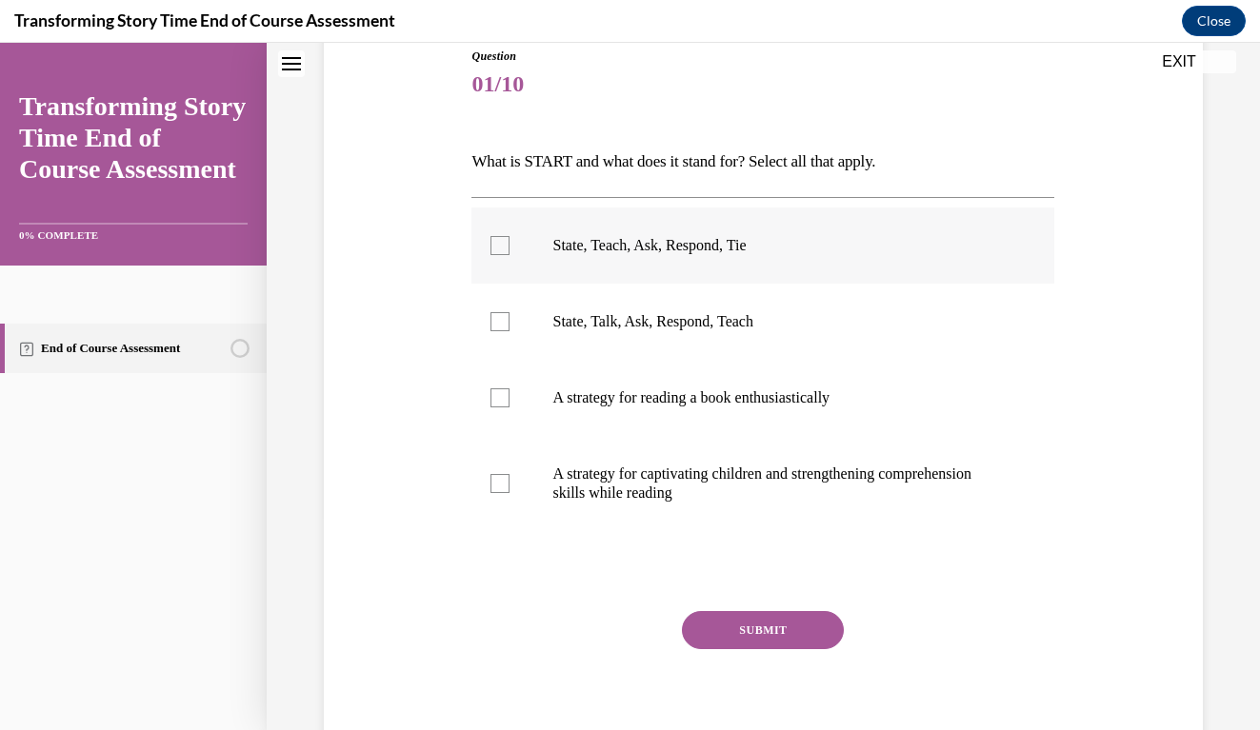
click at [505, 233] on label "State, Teach, Ask, Respond, Tie" at bounding box center [762, 246] width 583 height 76
click at [505, 236] on input "State, Teach, Ask, Respond, Tie" at bounding box center [499, 245] width 19 height 19
checkbox input "true"
click at [502, 476] on div at bounding box center [499, 483] width 19 height 19
click at [502, 476] on input "A strategy for captivating children and strengthening comprehension skills whil…" at bounding box center [499, 483] width 19 height 19
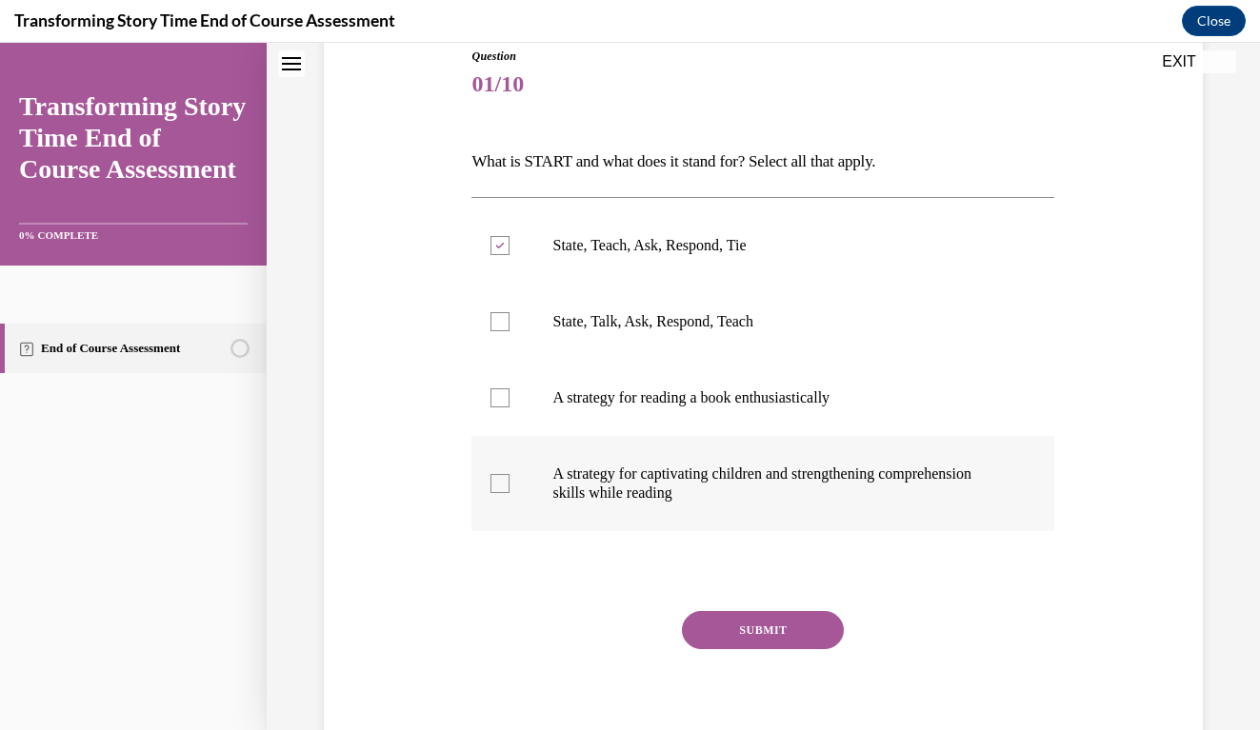
checkbox input "true"
click at [751, 627] on button "SUBMIT" at bounding box center [763, 630] width 162 height 38
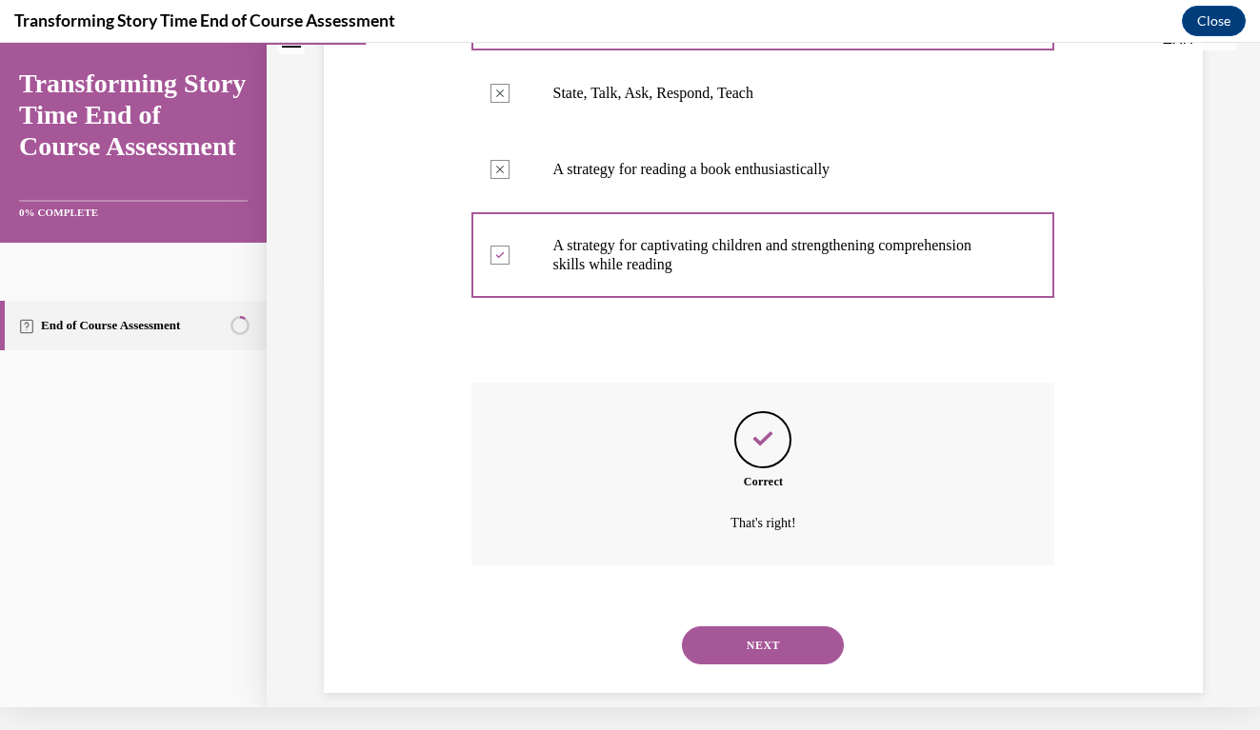
click at [751, 627] on button "NEXT" at bounding box center [763, 646] width 162 height 38
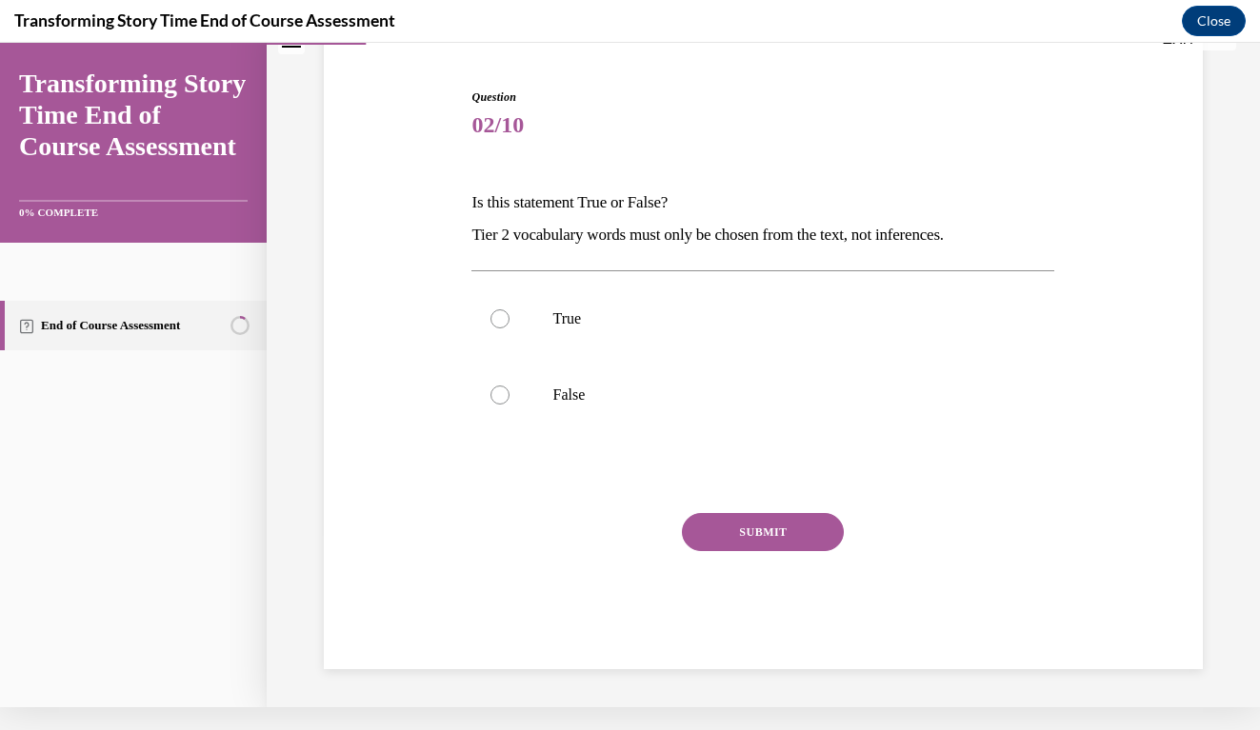
scroll to position [130, 0]
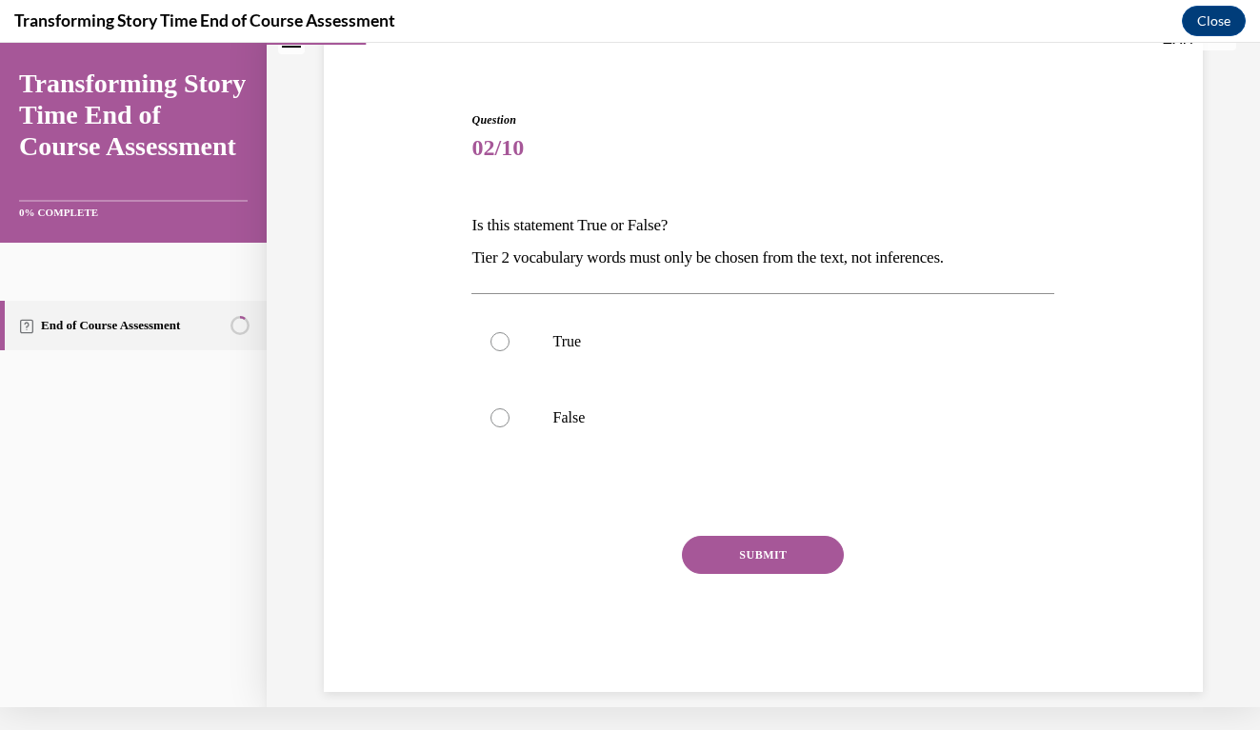
click at [1092, 352] on div "Question 02/10 Is this statement True or False? Tier 2 vocabulary words must on…" at bounding box center [763, 373] width 888 height 638
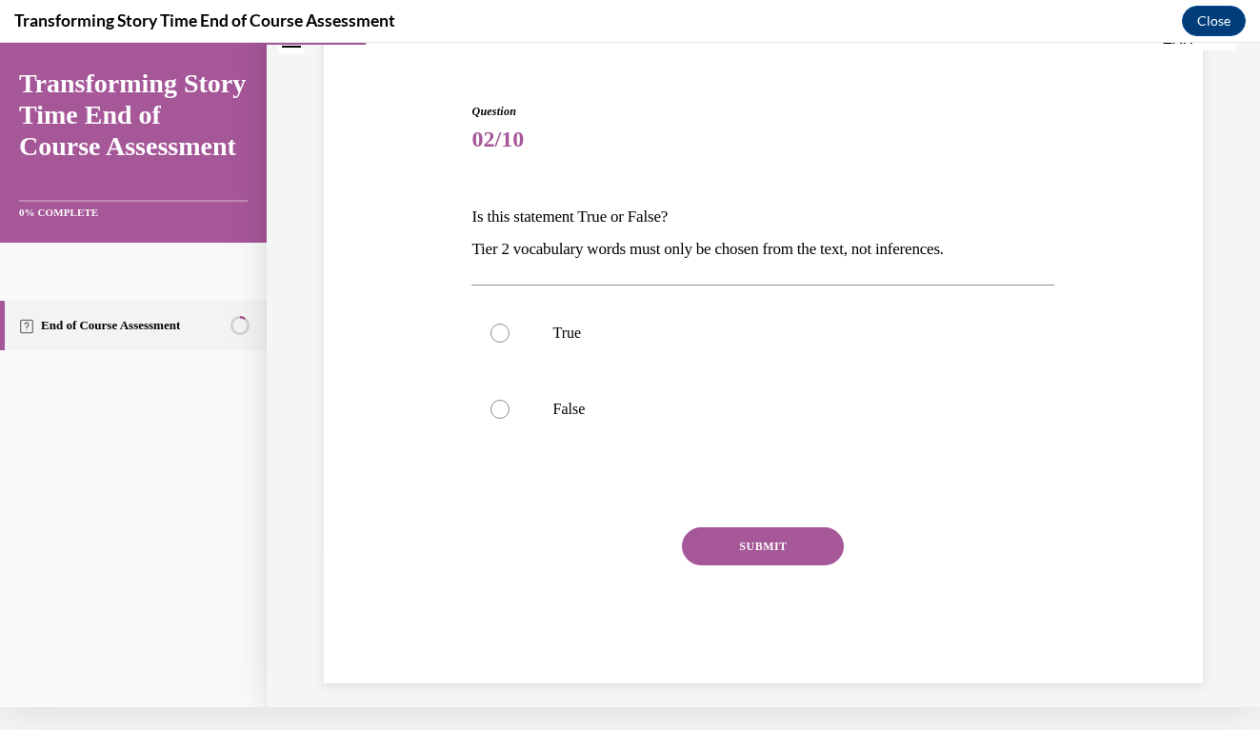
scroll to position [129, 0]
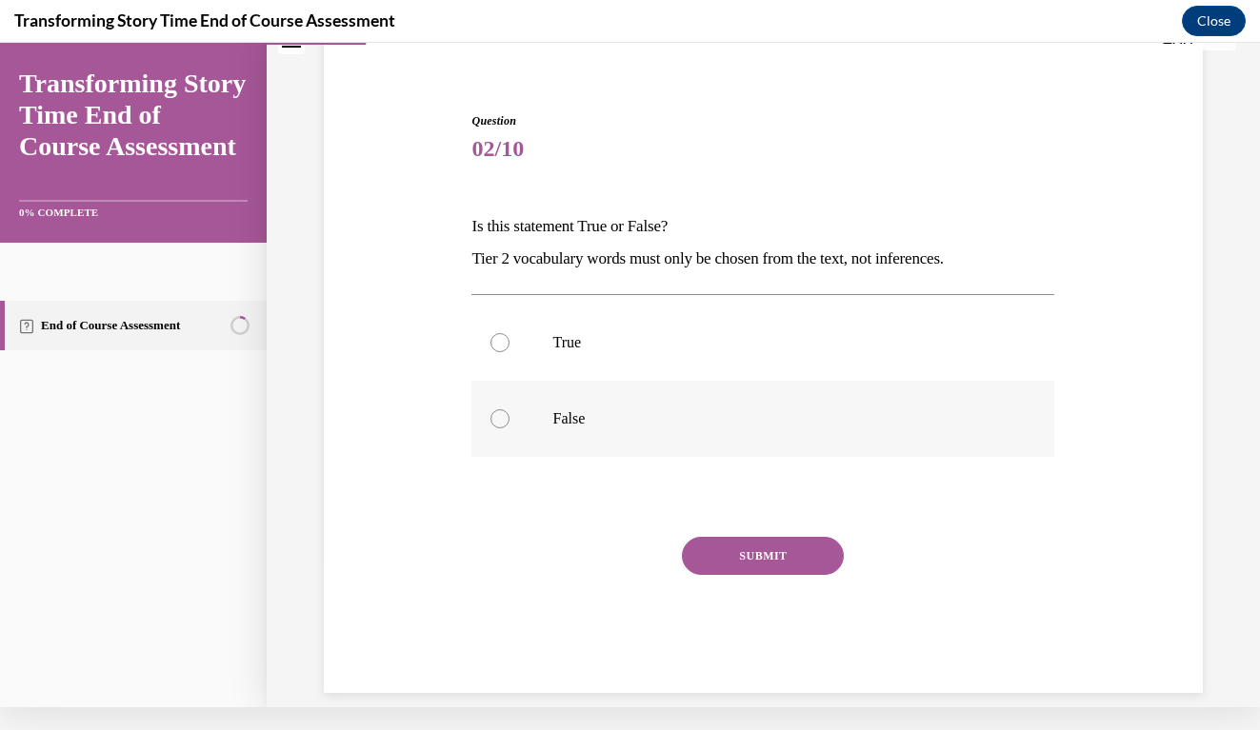
click at [502, 405] on label "False" at bounding box center [762, 419] width 583 height 76
click at [502, 409] on input "False" at bounding box center [499, 418] width 19 height 19
radio input "true"
click at [809, 531] on div "Question 02/10 Is this statement True or False? Tier 2 vocabulary words must on…" at bounding box center [762, 402] width 583 height 581
click at [805, 548] on button "SUBMIT" at bounding box center [763, 556] width 162 height 38
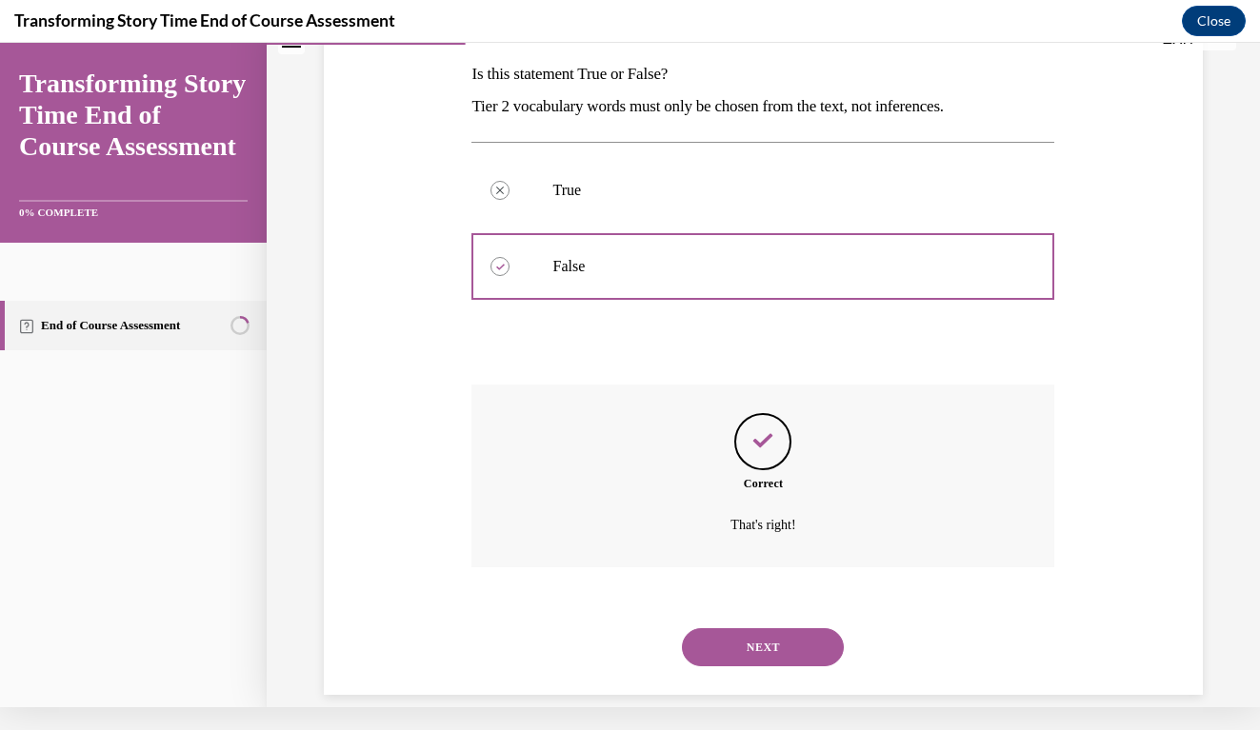
scroll to position [284, 0]
click at [777, 627] on button "NEXT" at bounding box center [763, 646] width 162 height 38
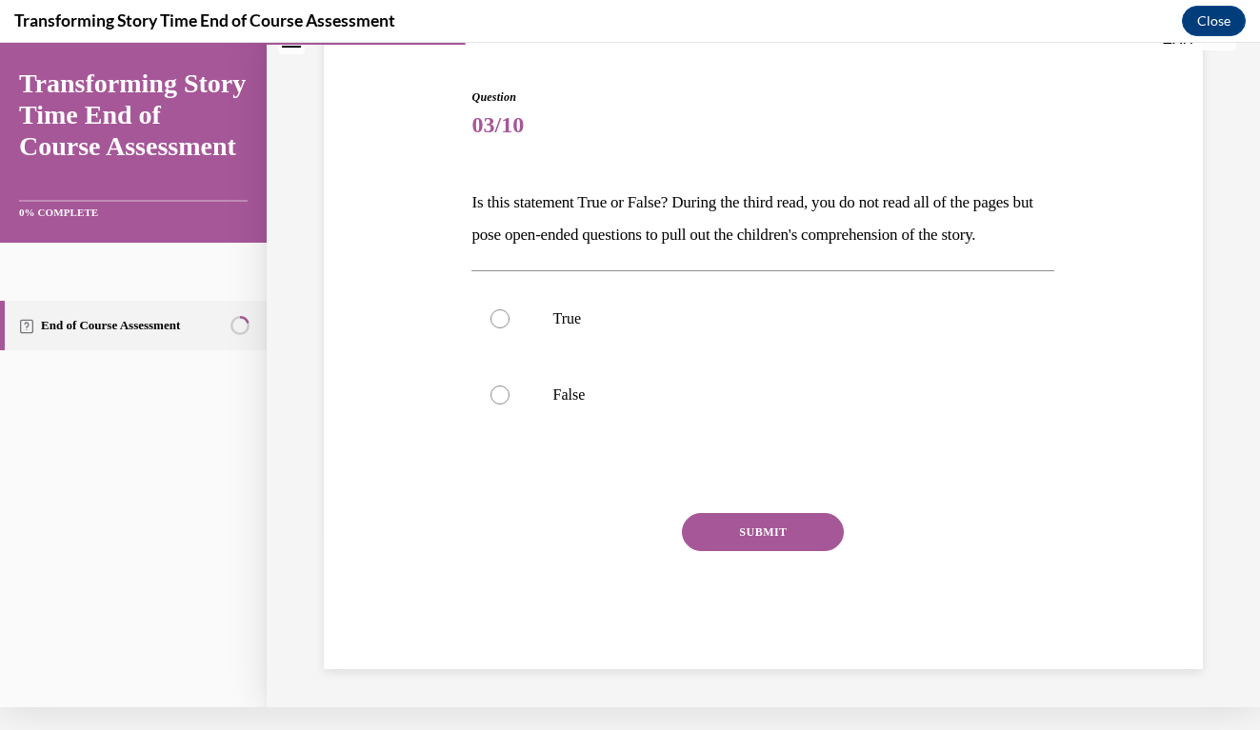
scroll to position [158, 0]
click at [518, 353] on label "True" at bounding box center [762, 319] width 583 height 76
click at [509, 329] on input "True" at bounding box center [499, 318] width 19 height 19
radio input "true"
click at [744, 550] on button "SUBMIT" at bounding box center [763, 532] width 162 height 38
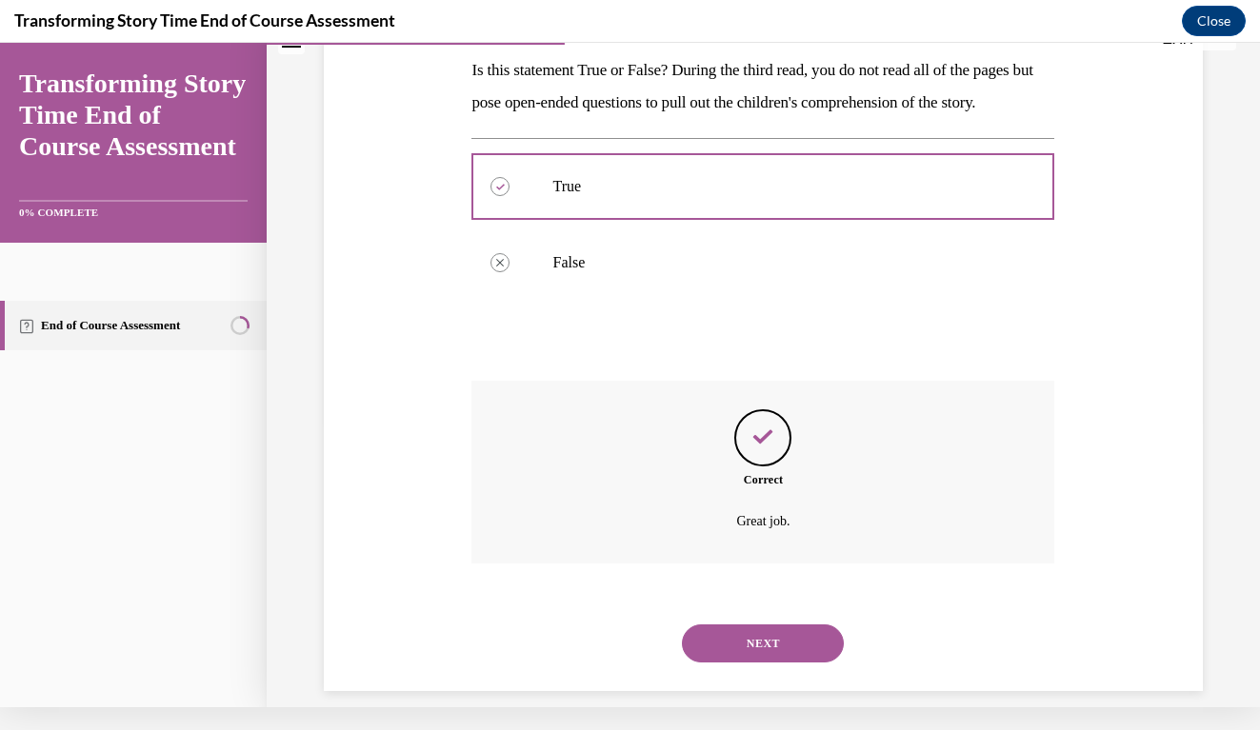
scroll to position [316, 0]
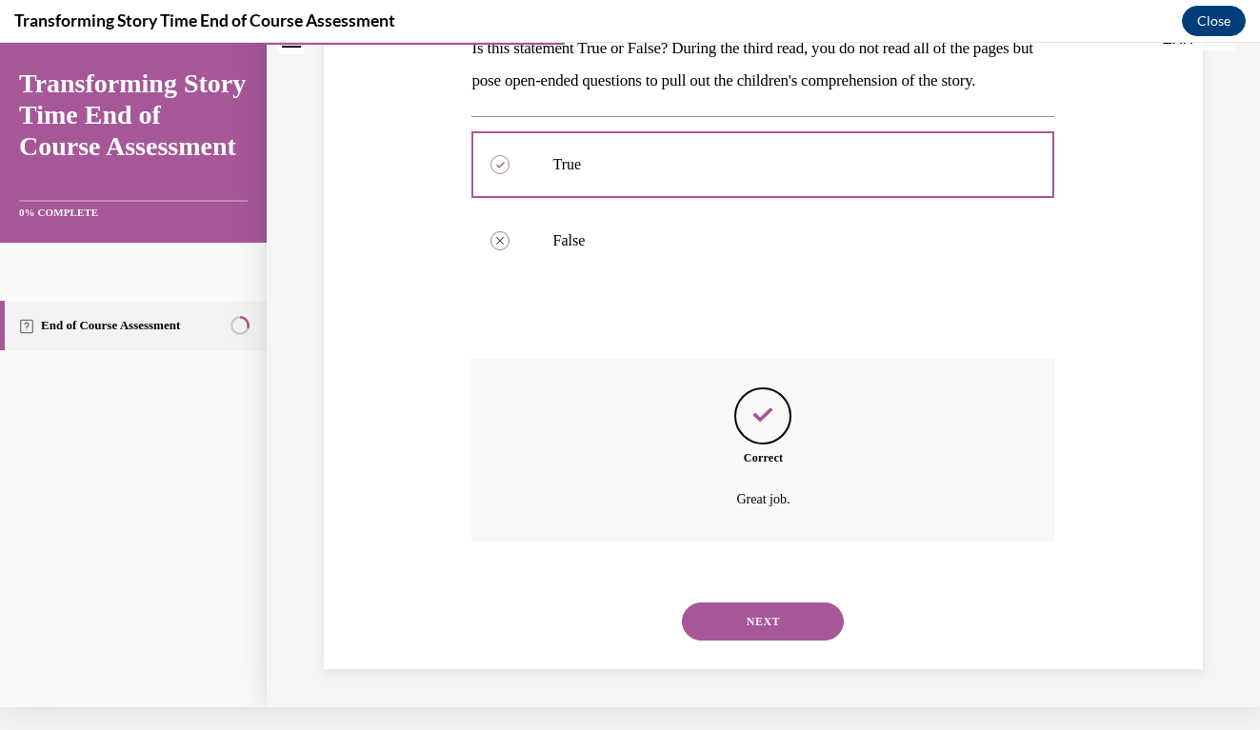
click at [1107, 523] on div "Question 03/10 Is this statement True or False? During the third read, you do n…" at bounding box center [763, 273] width 888 height 792
click at [803, 607] on button "NEXT" at bounding box center [763, 622] width 162 height 38
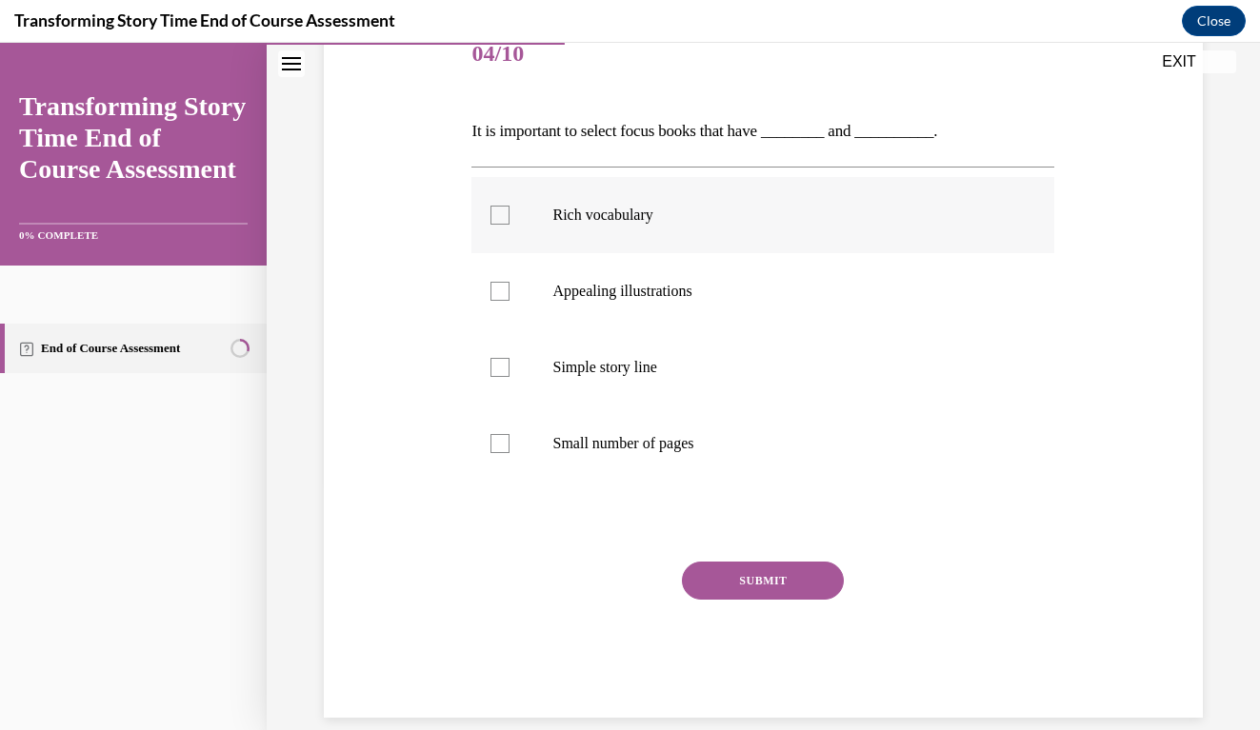
click at [496, 246] on label "Rich vocabulary" at bounding box center [762, 215] width 583 height 76
click at [496, 225] on input "Rich vocabulary" at bounding box center [499, 215] width 19 height 19
checkbox input "true"
click at [504, 329] on label "Simple story line" at bounding box center [762, 367] width 583 height 76
click at [504, 358] on input "Simple story line" at bounding box center [499, 367] width 19 height 19
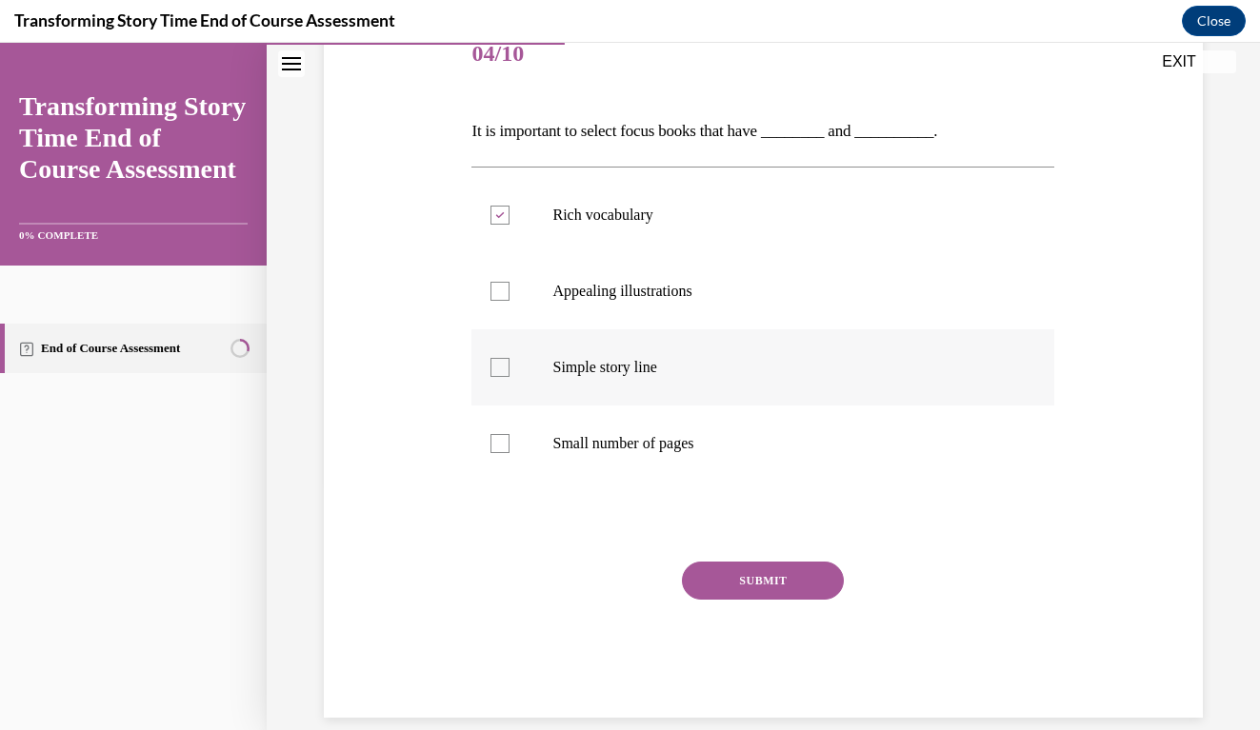
checkbox input "true"
click at [501, 319] on label "Appealing illustrations" at bounding box center [762, 291] width 583 height 76
click at [501, 301] on input "Appealing illustrations" at bounding box center [499, 291] width 19 height 19
checkbox input "true"
click at [505, 393] on label "Simple story line" at bounding box center [762, 367] width 583 height 76
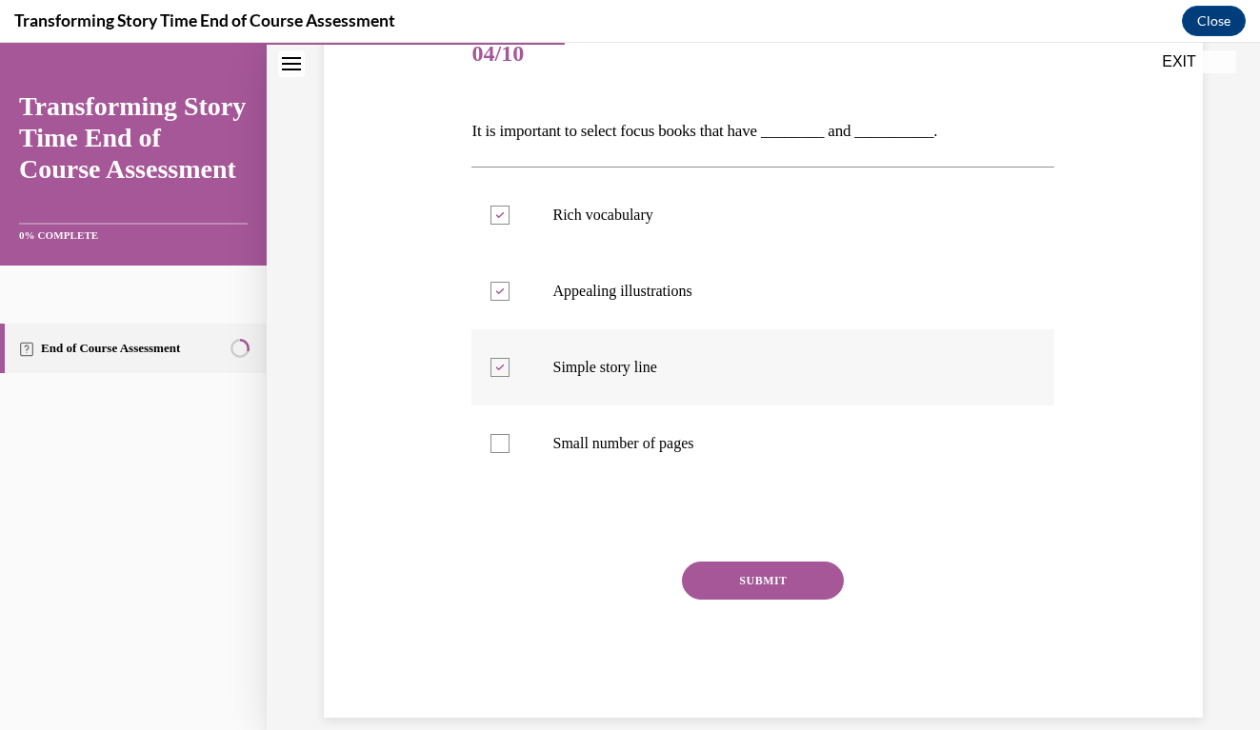
click at [505, 377] on input "Simple story line" at bounding box center [499, 367] width 19 height 19
checkbox input "false"
click at [811, 620] on div "SUBMIT" at bounding box center [762, 609] width 583 height 95
click at [763, 620] on div "SUBMIT" at bounding box center [762, 609] width 583 height 95
click at [751, 606] on div "SUBMIT" at bounding box center [762, 609] width 583 height 95
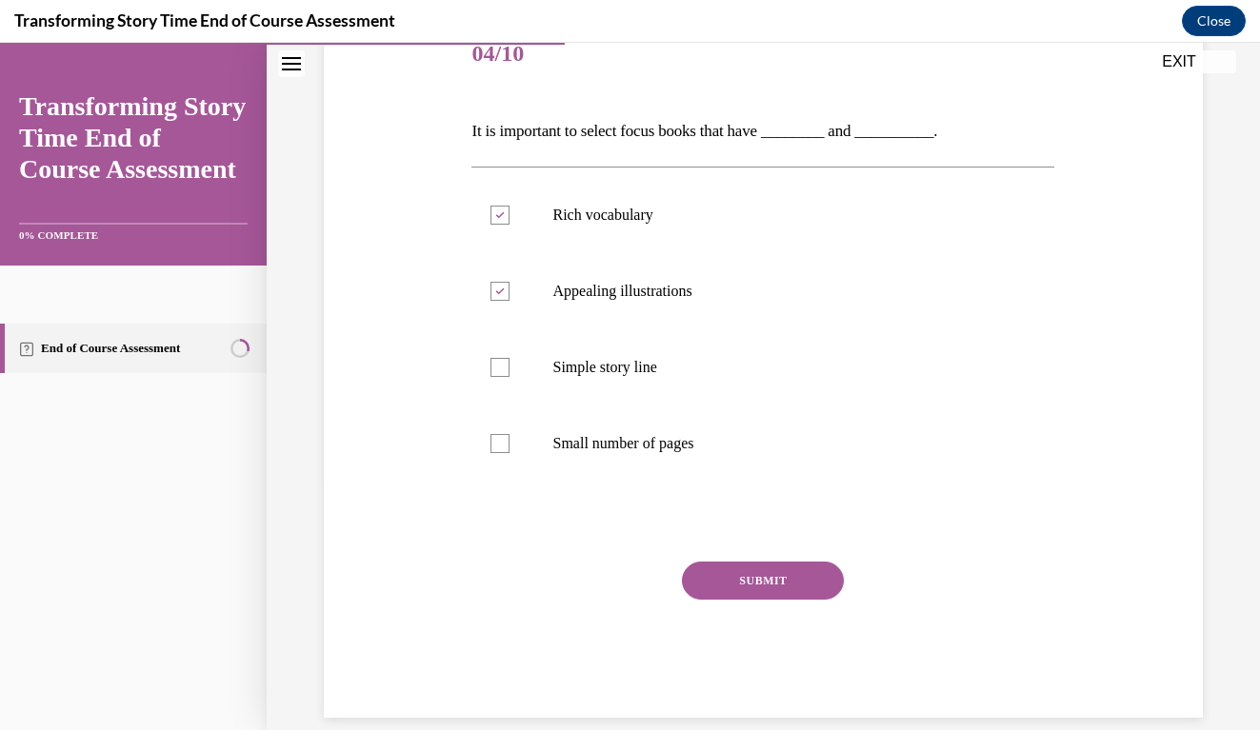
click at [785, 584] on button "SUBMIT" at bounding box center [763, 581] width 162 height 38
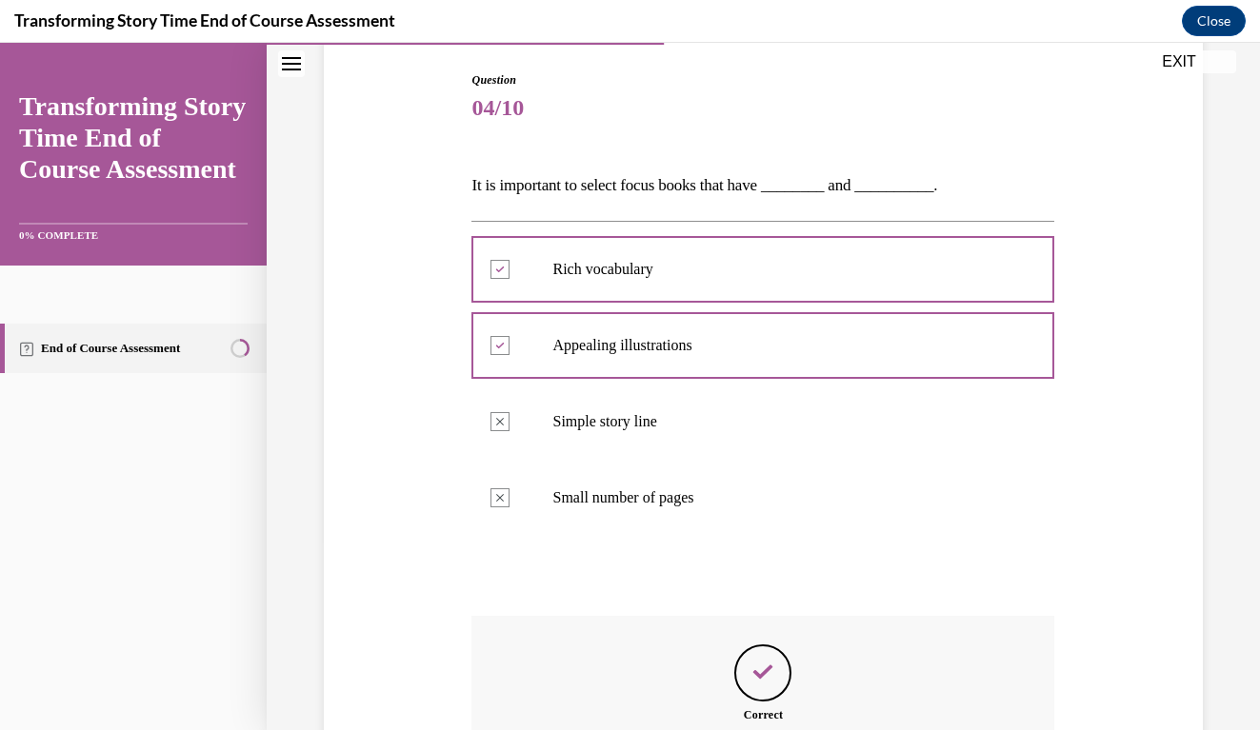
scroll to position [404, 0]
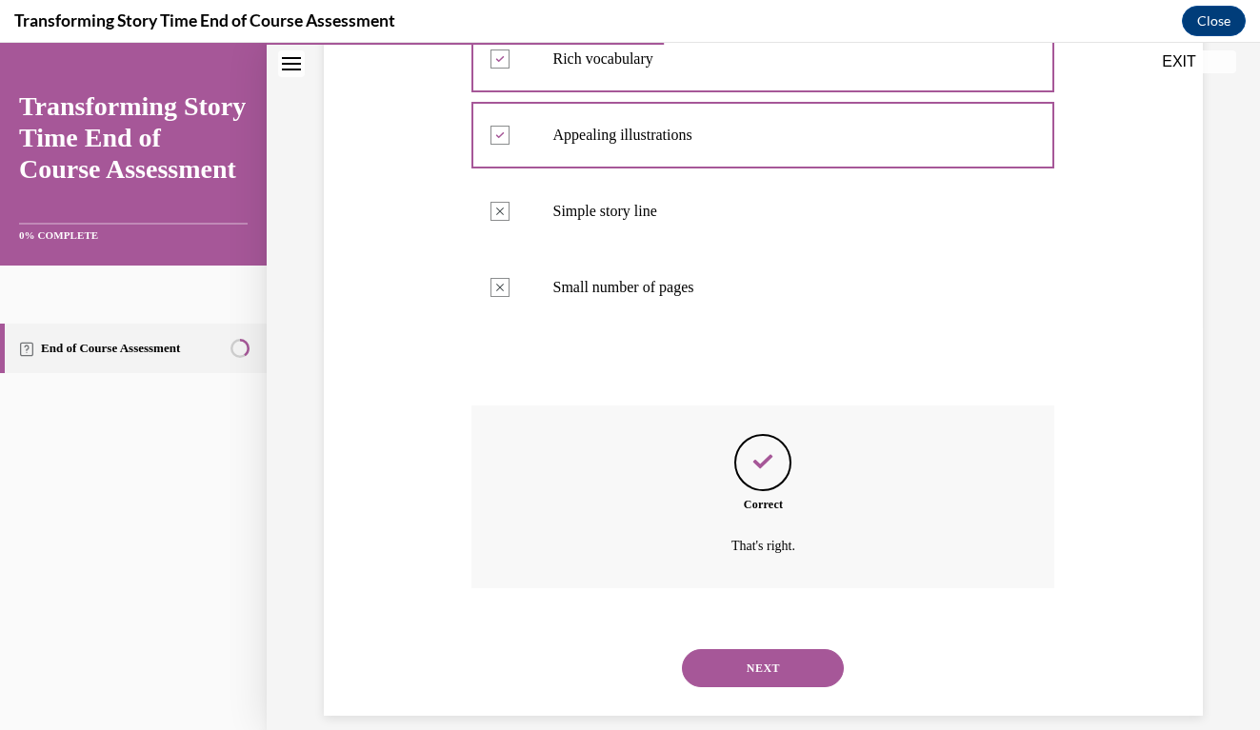
click at [771, 649] on button "NEXT" at bounding box center [763, 668] width 162 height 38
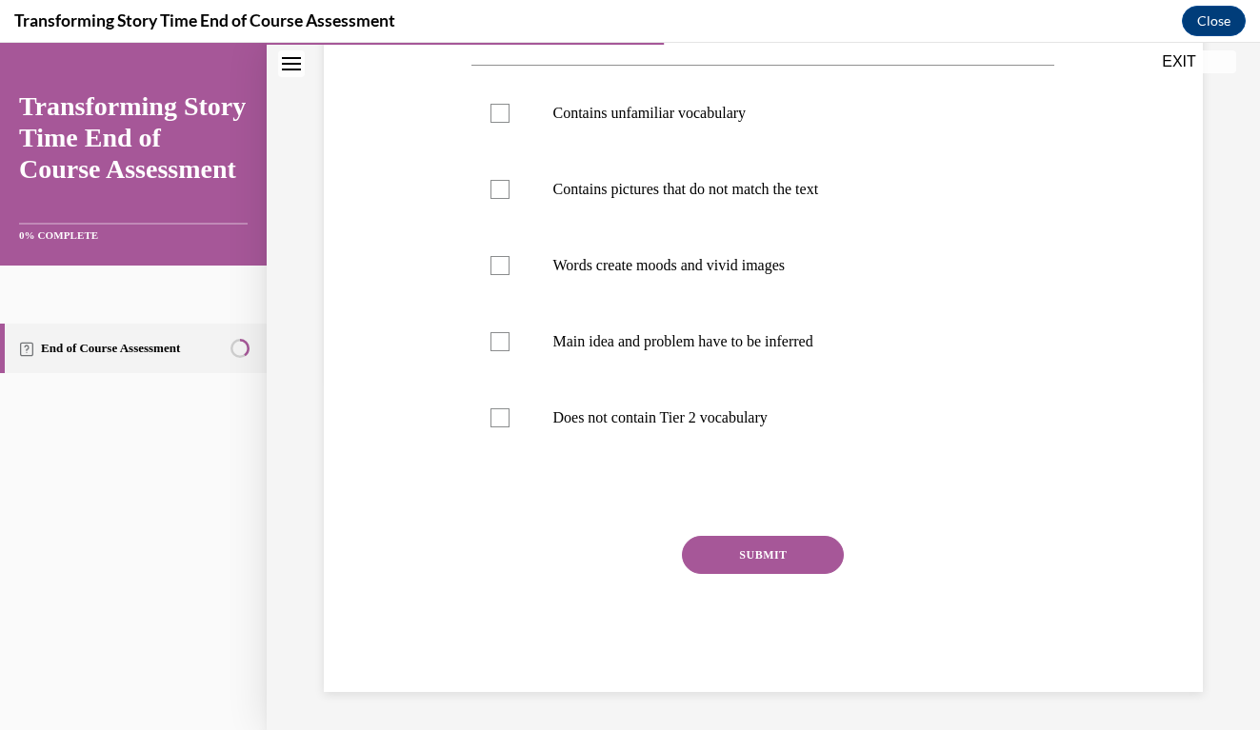
scroll to position [325, 0]
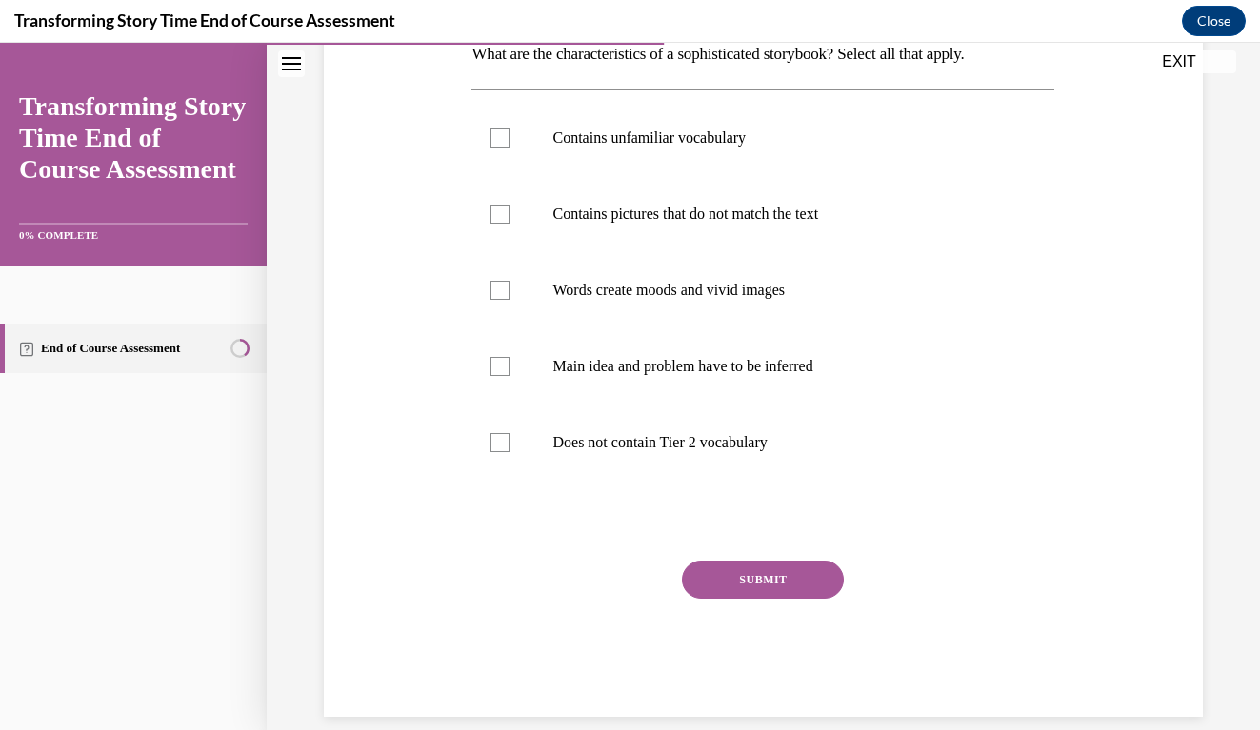
click at [1146, 528] on div "Question 05/10 What are the characteristics of a sophisticated storybook? Selec…" at bounding box center [763, 300] width 888 height 834
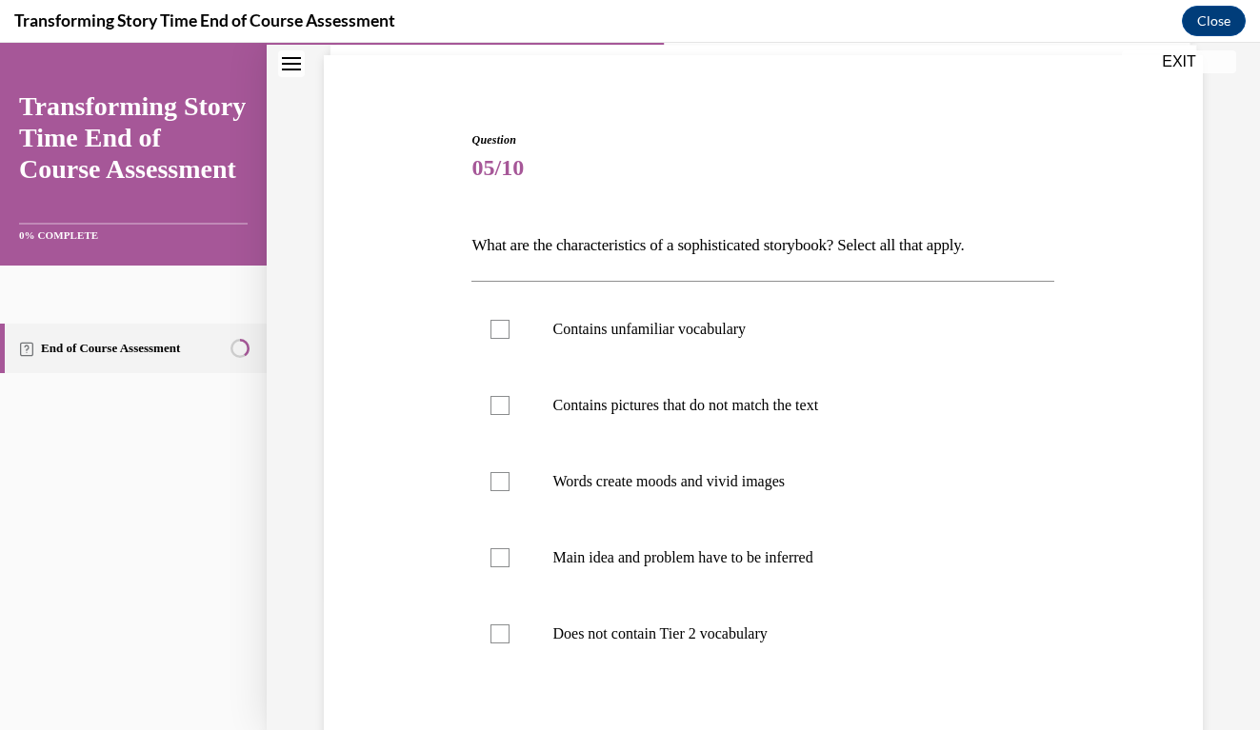
scroll to position [139, 0]
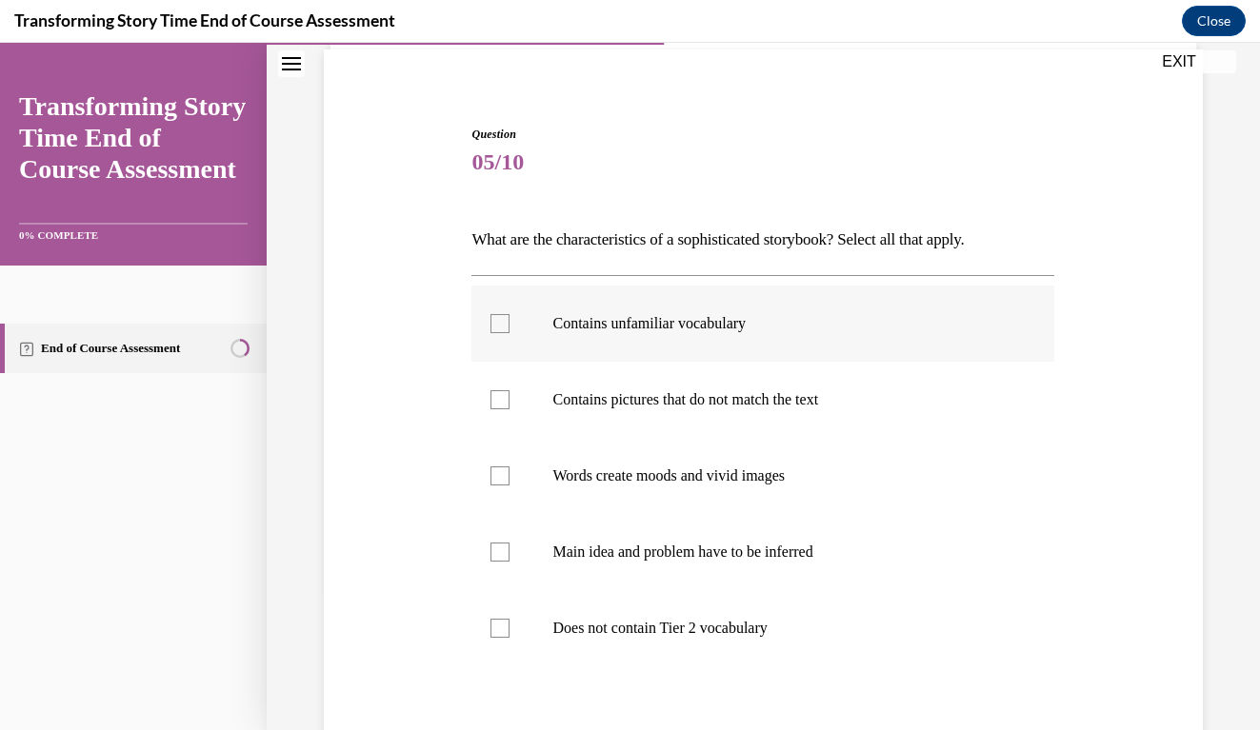
click at [505, 325] on div at bounding box center [499, 323] width 19 height 19
click at [505, 325] on input "Contains unfamiliar vocabulary" at bounding box center [499, 323] width 19 height 19
checkbox input "true"
click at [505, 475] on div at bounding box center [499, 476] width 19 height 19
click at [505, 475] on input "Words create moods and vivid images" at bounding box center [499, 476] width 19 height 19
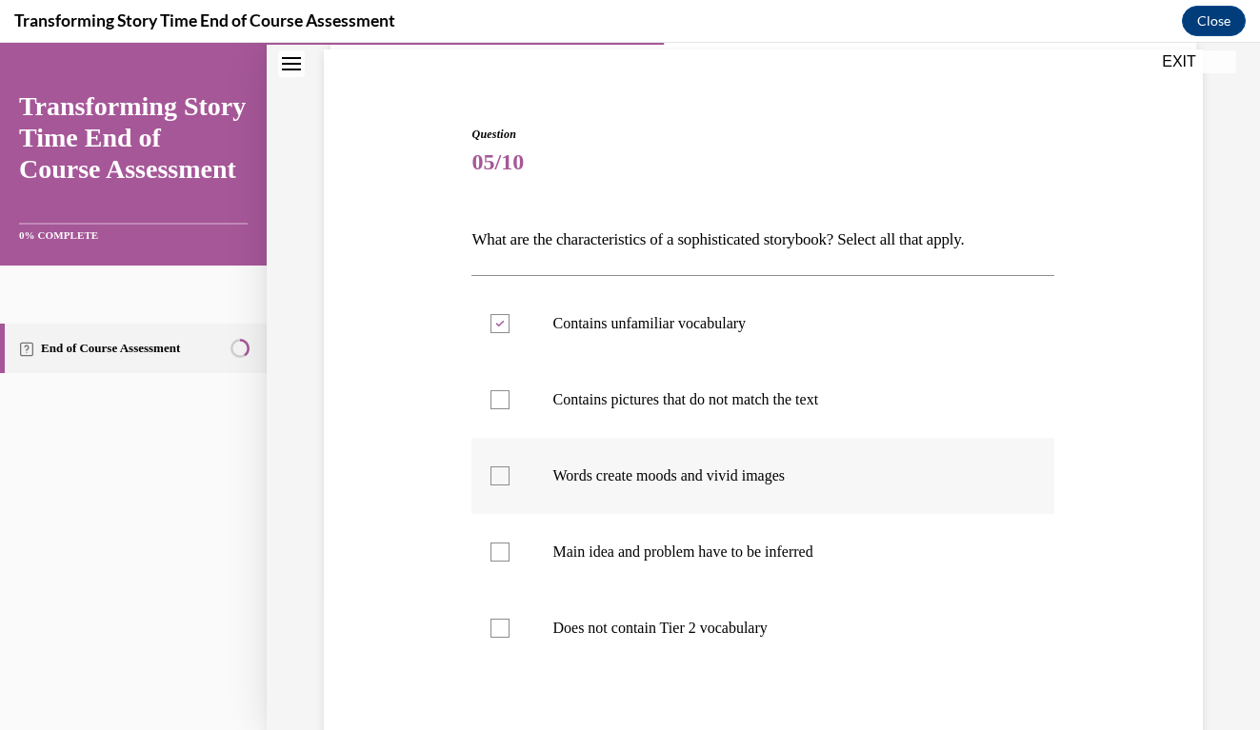
checkbox input "true"
click at [503, 551] on div at bounding box center [499, 552] width 19 height 19
click at [503, 551] on input "Main idea and problem have to be inferred" at bounding box center [499, 552] width 19 height 19
checkbox input "true"
click at [1081, 585] on div "Question 05/10 What are the characteristics of a sophisticated storybook? Selec…" at bounding box center [763, 486] width 888 height 834
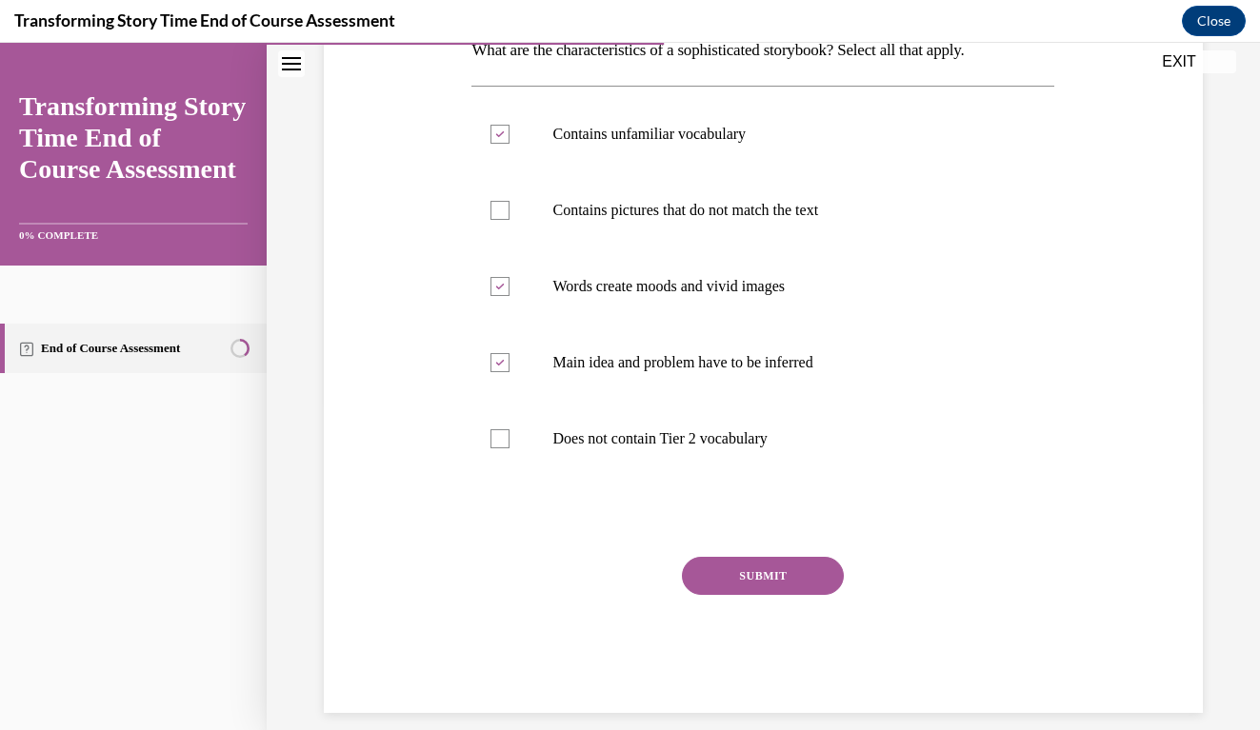
click at [806, 583] on button "SUBMIT" at bounding box center [763, 576] width 162 height 38
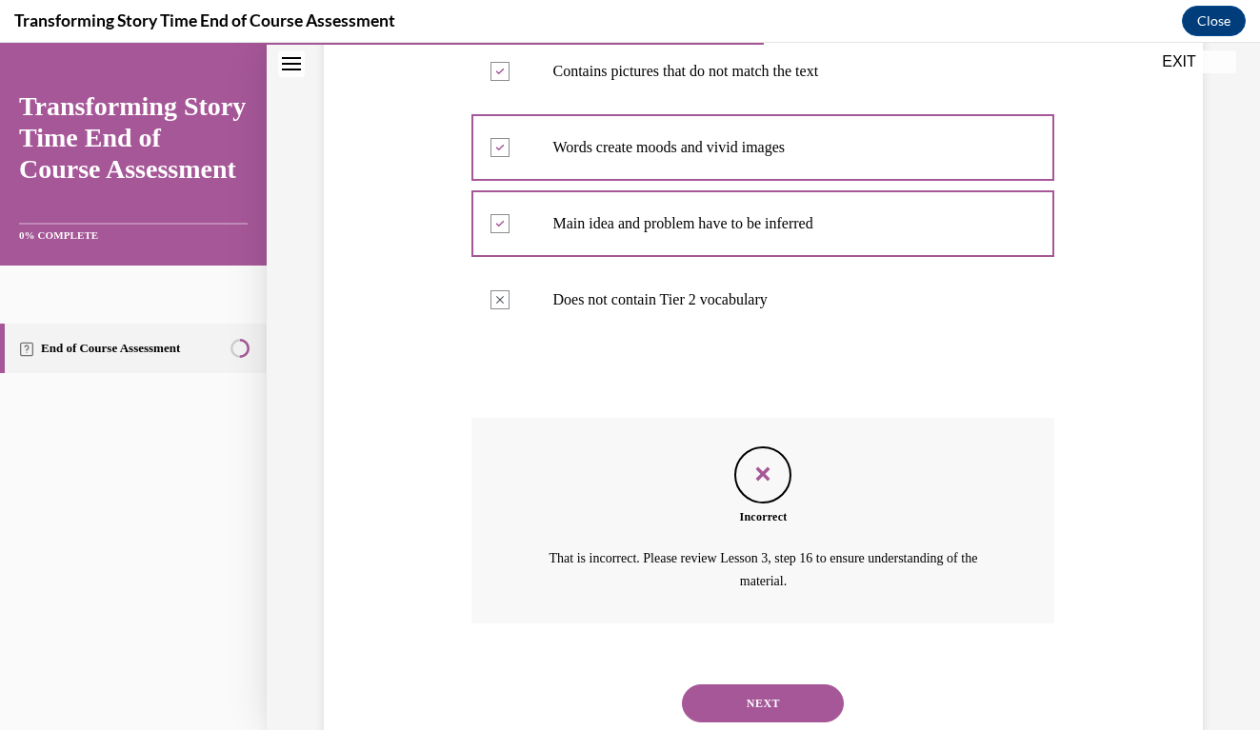
scroll to position [502, 0]
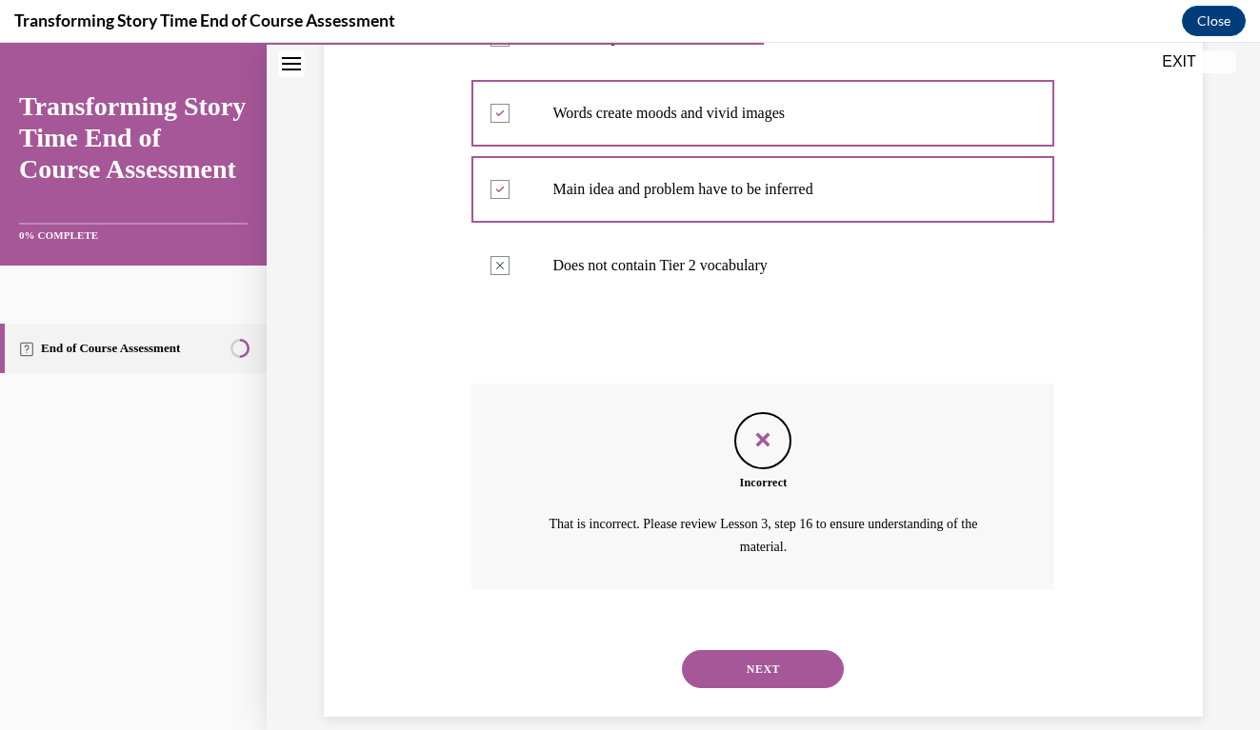
click at [778, 650] on button "NEXT" at bounding box center [763, 669] width 162 height 38
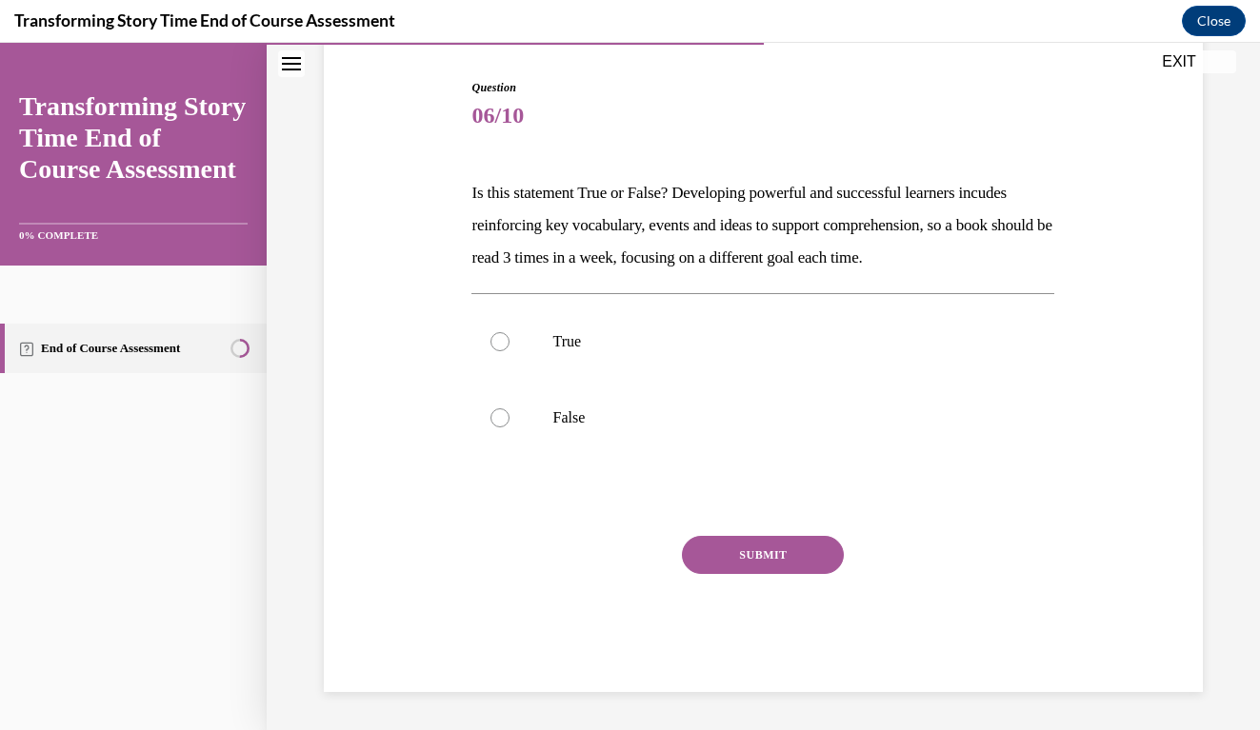
scroll to position [159, 0]
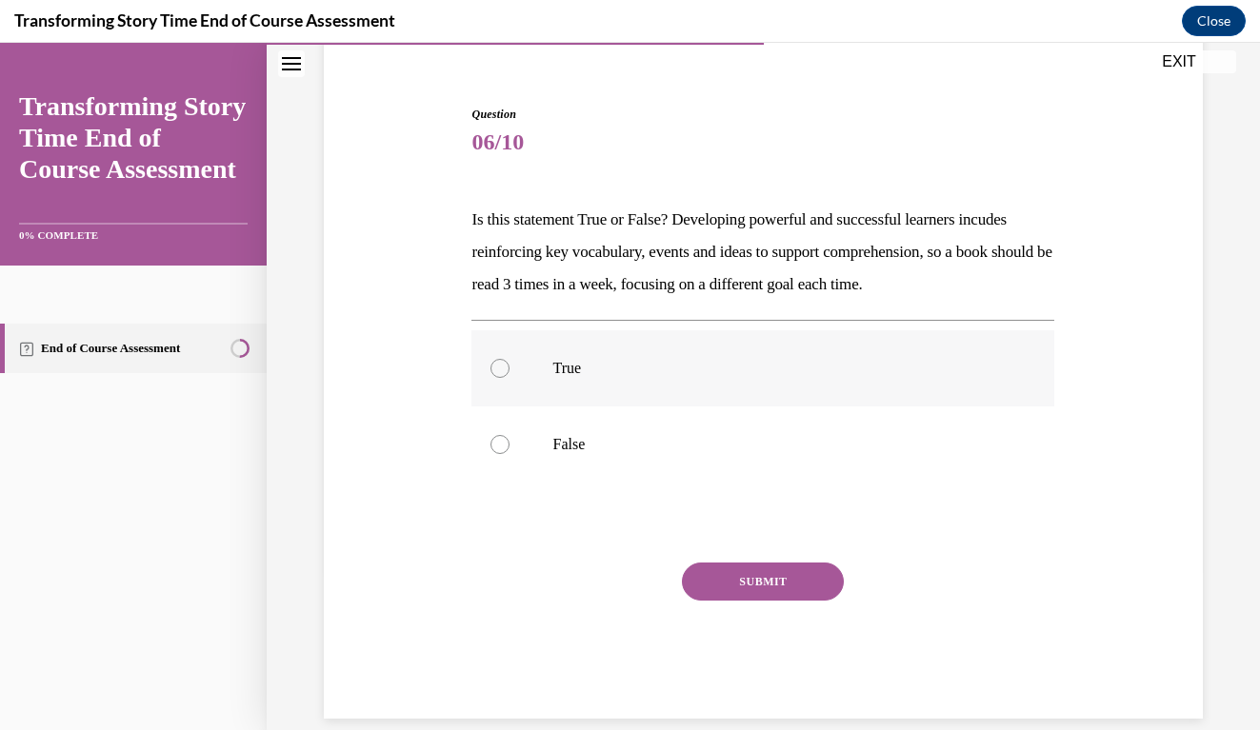
click at [510, 380] on label "True" at bounding box center [762, 368] width 583 height 76
click at [509, 378] on input "True" at bounding box center [499, 368] width 19 height 19
radio input "true"
click at [740, 580] on button "SUBMIT" at bounding box center [763, 582] width 162 height 38
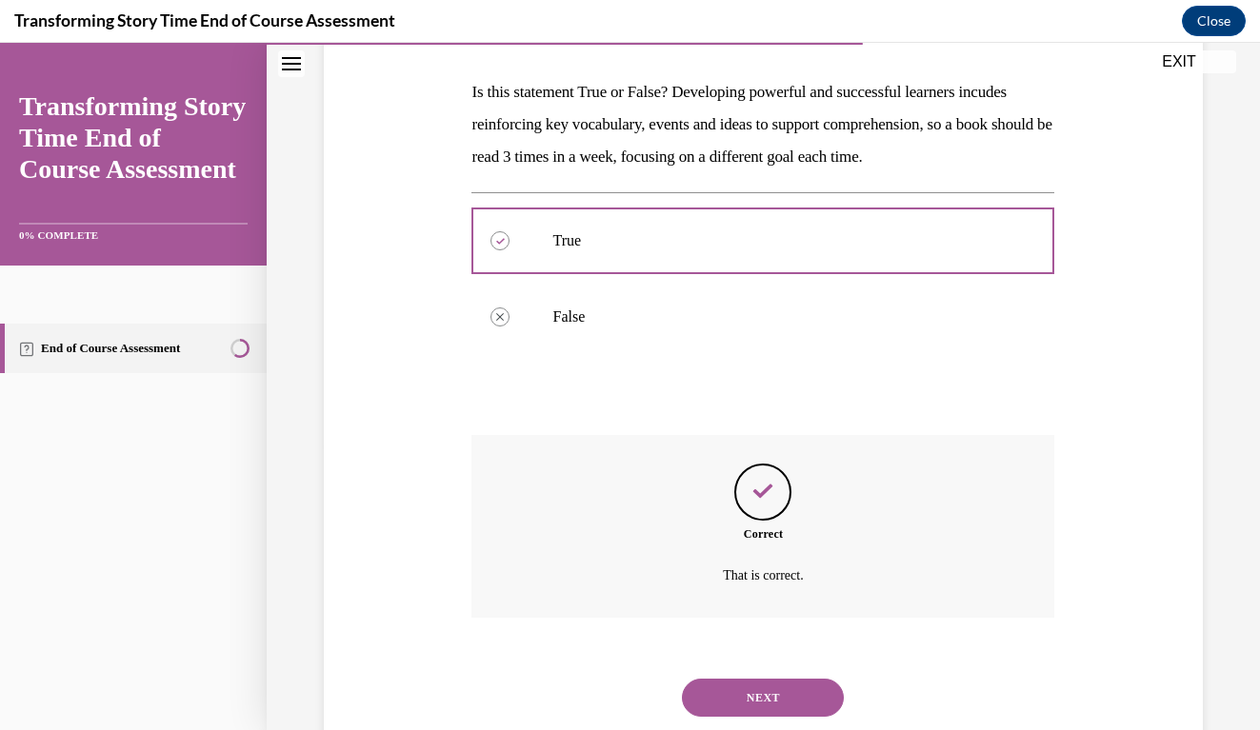
scroll to position [316, 0]
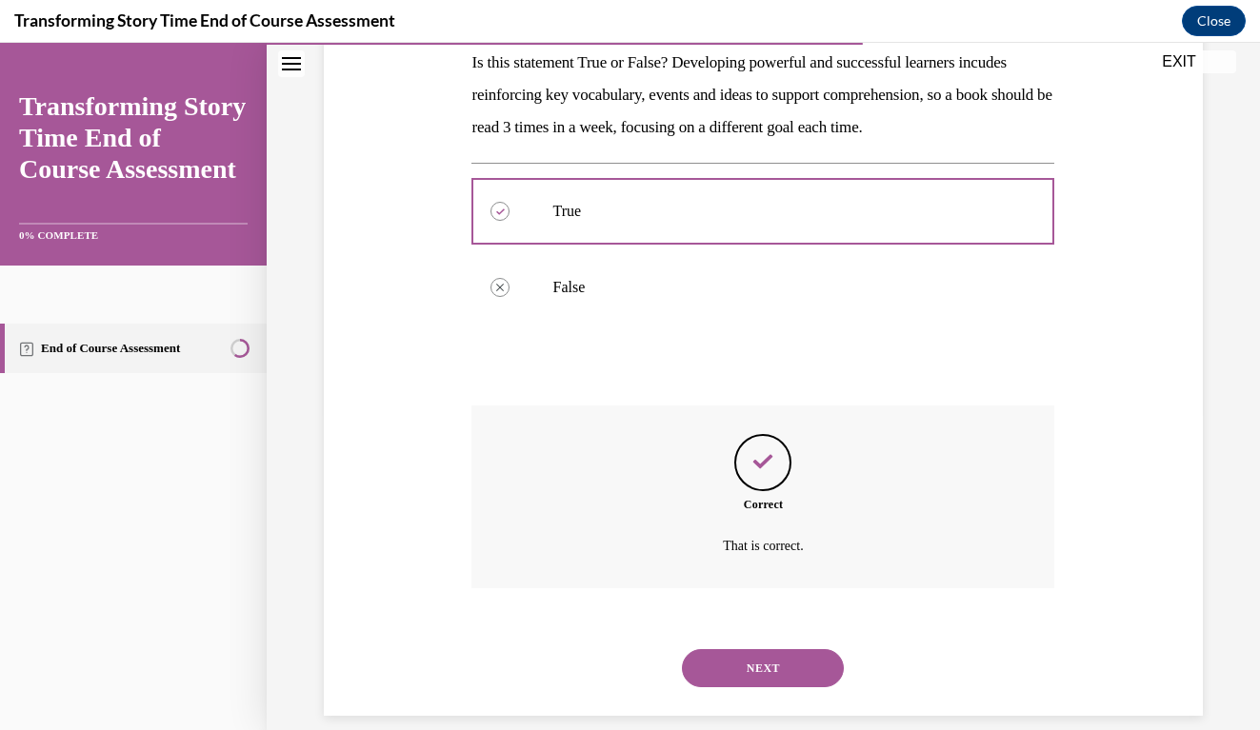
click at [1141, 396] on div "Question 06/10 Is this statement True or False? Developing powerful and success…" at bounding box center [763, 303] width 888 height 825
click at [783, 652] on button "NEXT" at bounding box center [763, 668] width 162 height 38
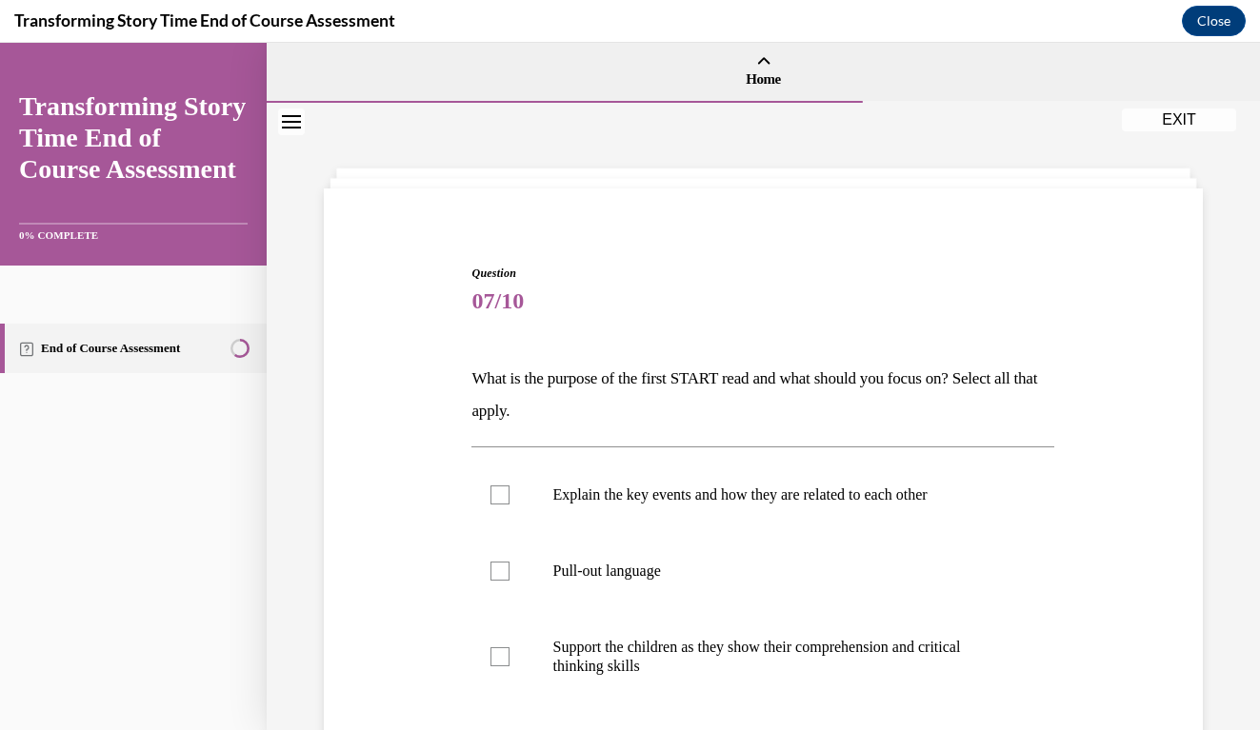
click at [1118, 343] on div "Question 07/10 What is the purpose of the first START read and what should you …" at bounding box center [763, 651] width 888 height 886
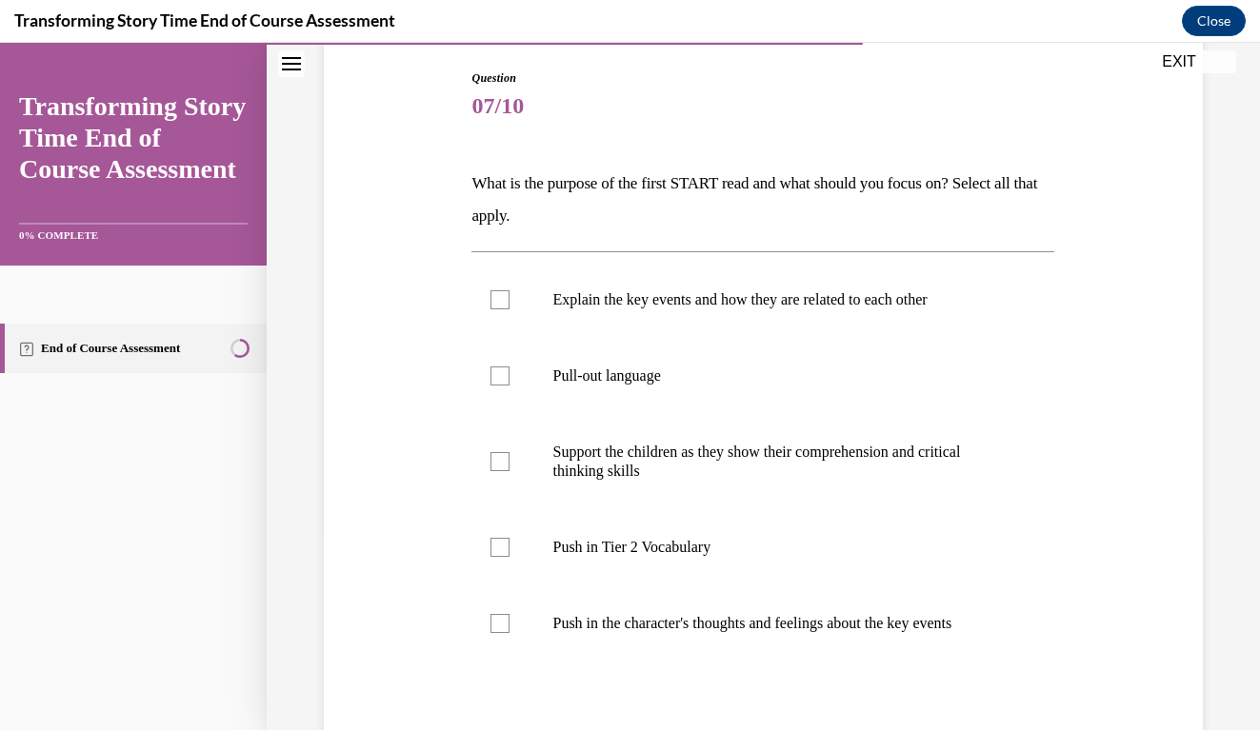
scroll to position [202, 0]
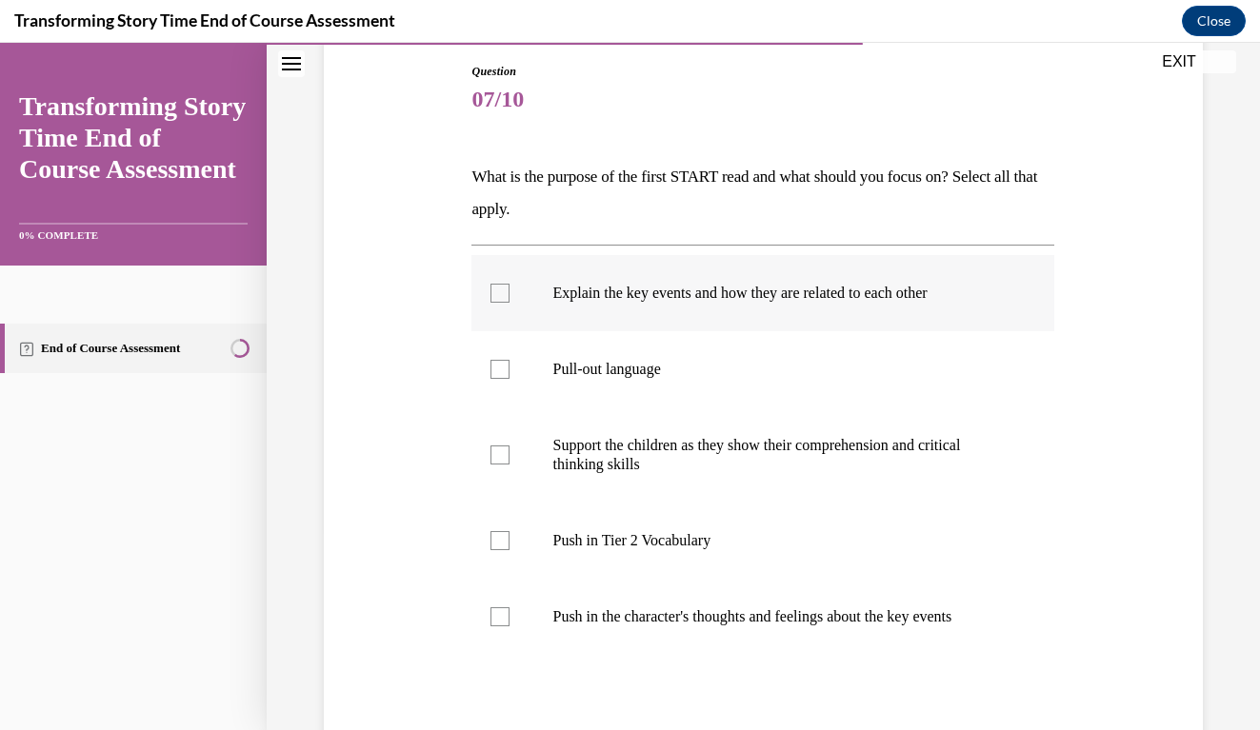
click at [507, 303] on label "Explain the key events and how they are related to each other" at bounding box center [762, 293] width 583 height 76
click at [507, 303] on input "Explain the key events and how they are related to each other" at bounding box center [499, 293] width 19 height 19
checkbox input "true"
click at [501, 356] on label "Pull-out language" at bounding box center [762, 369] width 583 height 76
click at [501, 360] on input "Pull-out language" at bounding box center [499, 369] width 19 height 19
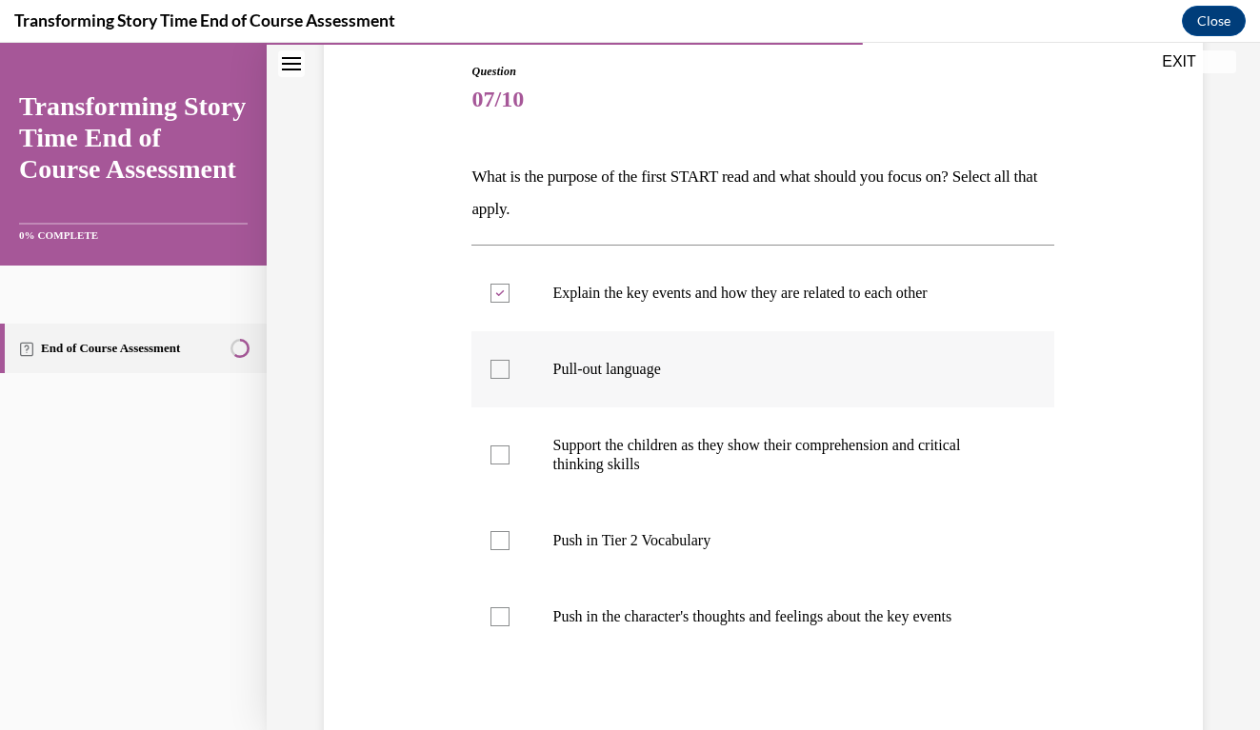
checkbox input "true"
click at [1121, 478] on div "Question 07/10 What is the purpose of the first START read and what should you …" at bounding box center [763, 449] width 888 height 886
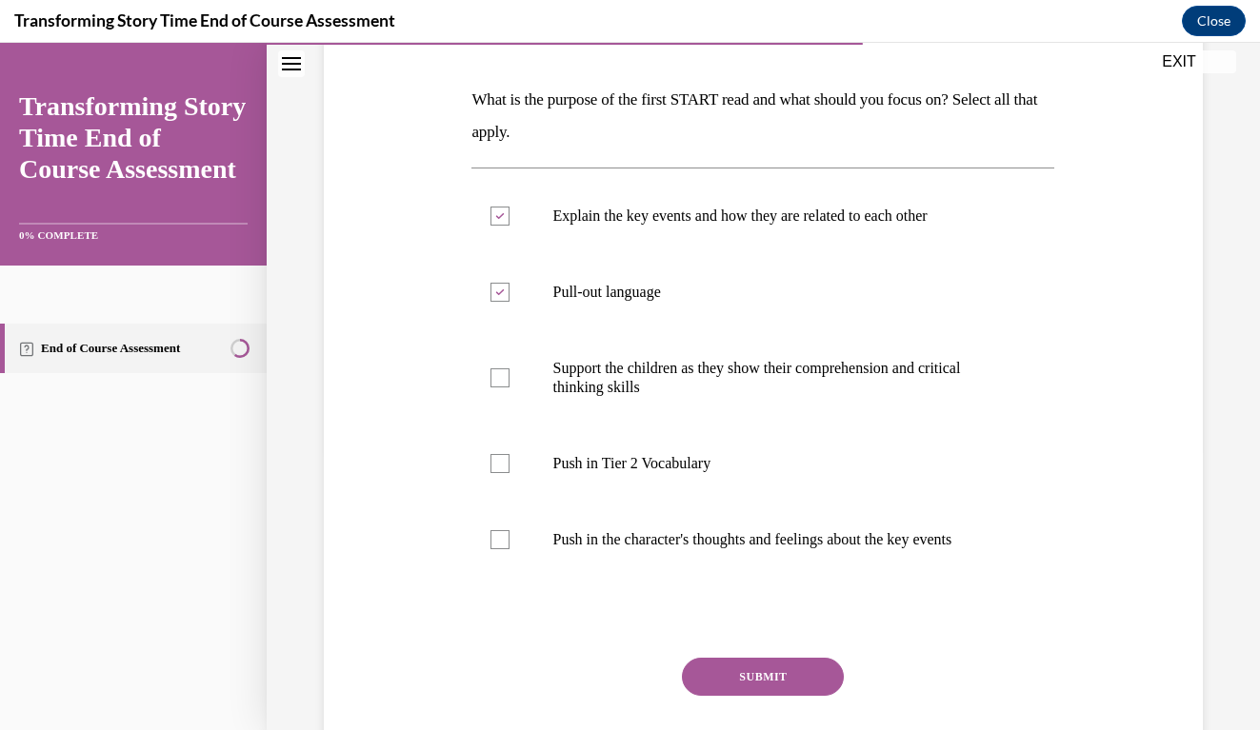
scroll to position [296, 0]
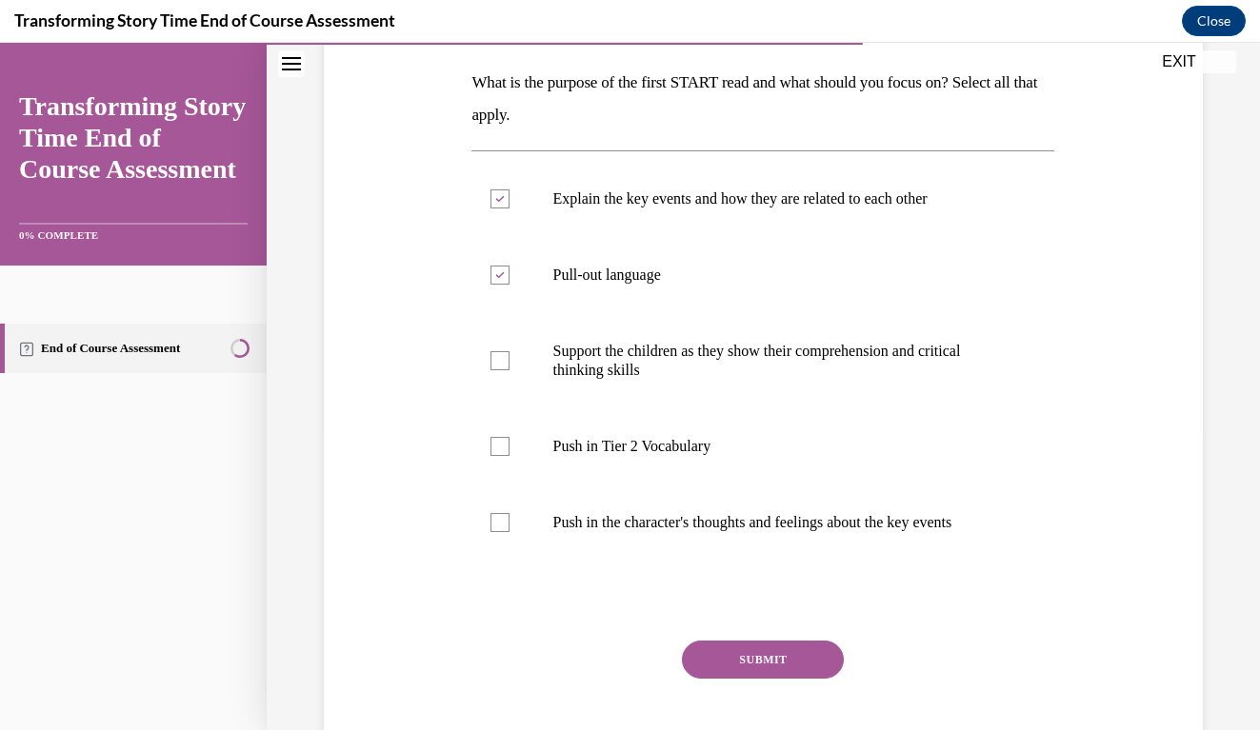
click at [787, 644] on button "SUBMIT" at bounding box center [763, 660] width 162 height 38
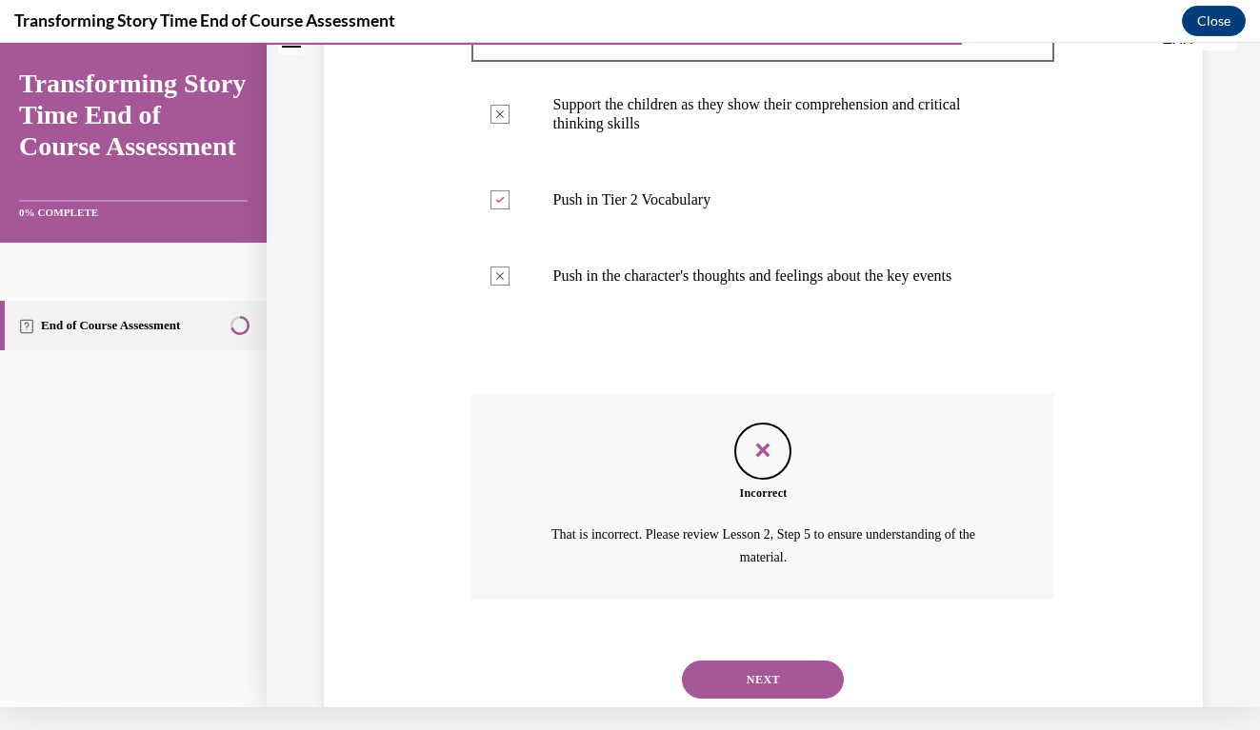
scroll to position [553, 0]
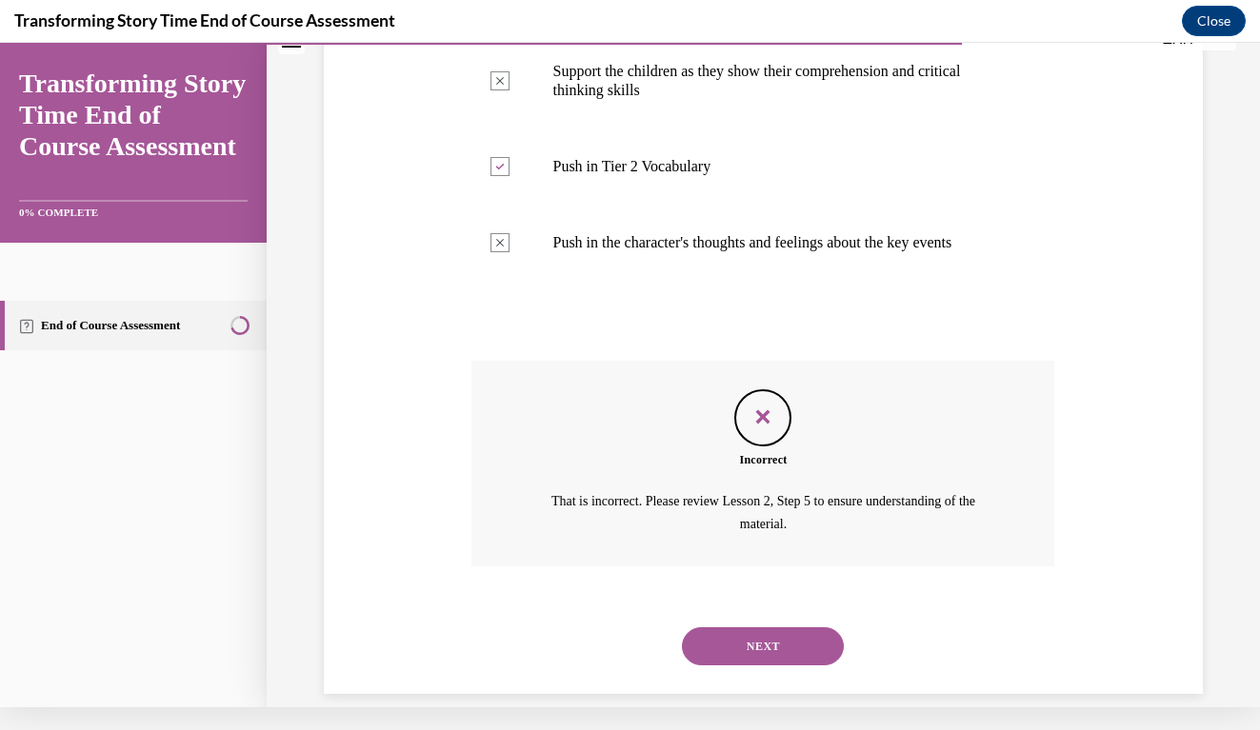
click at [784, 627] on button "NEXT" at bounding box center [763, 646] width 162 height 38
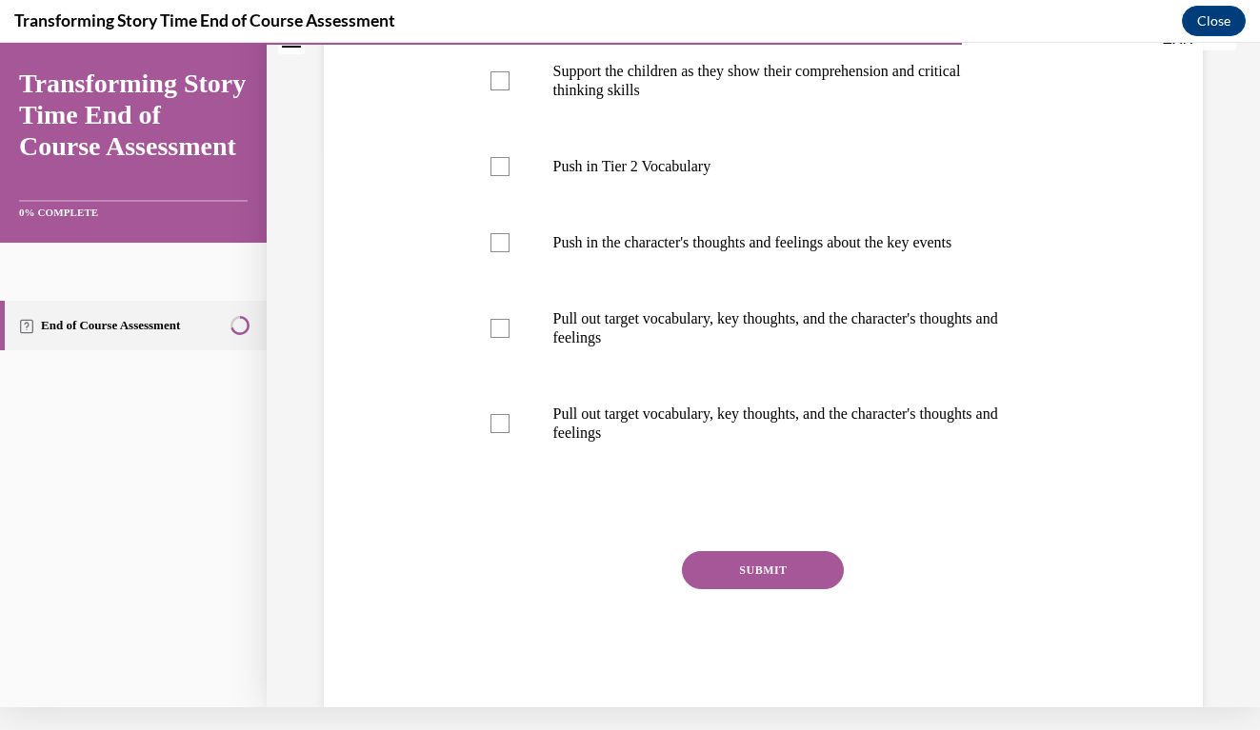
scroll to position [0, 0]
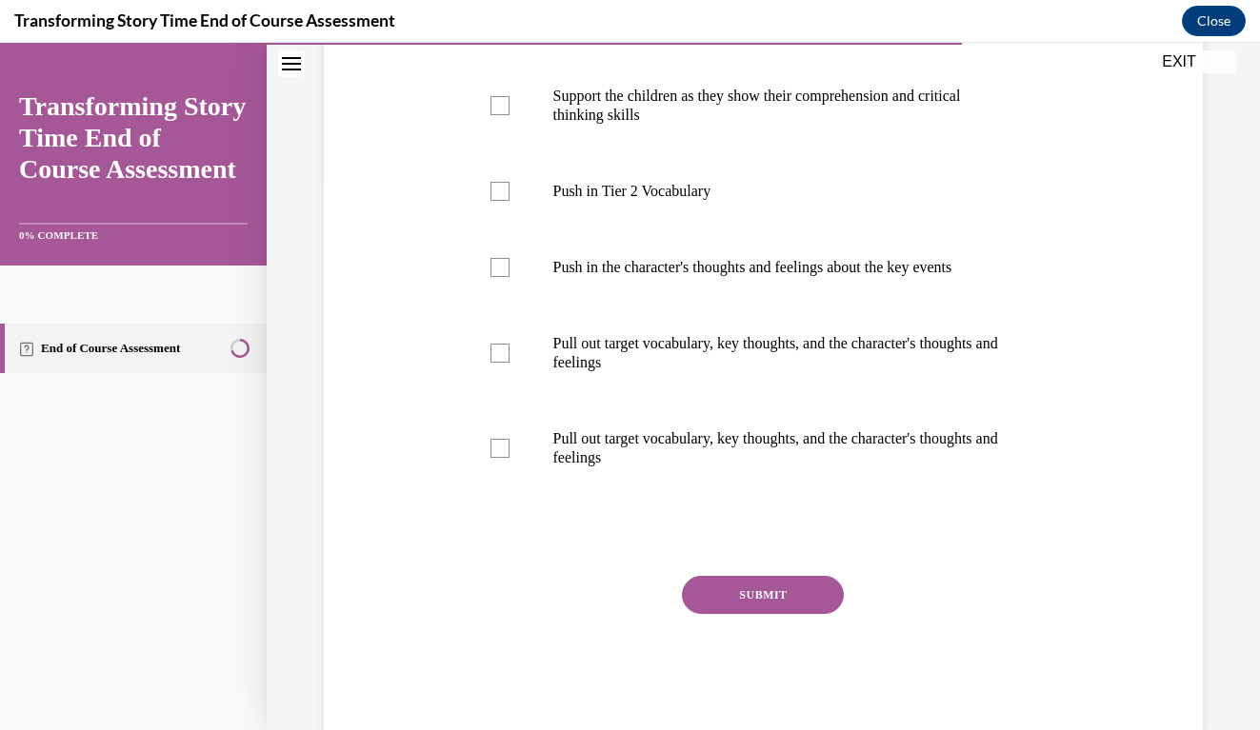
click at [1149, 501] on div "Question 08/10 What is the purpose of the second START read and what should you…" at bounding box center [763, 194] width 888 height 1076
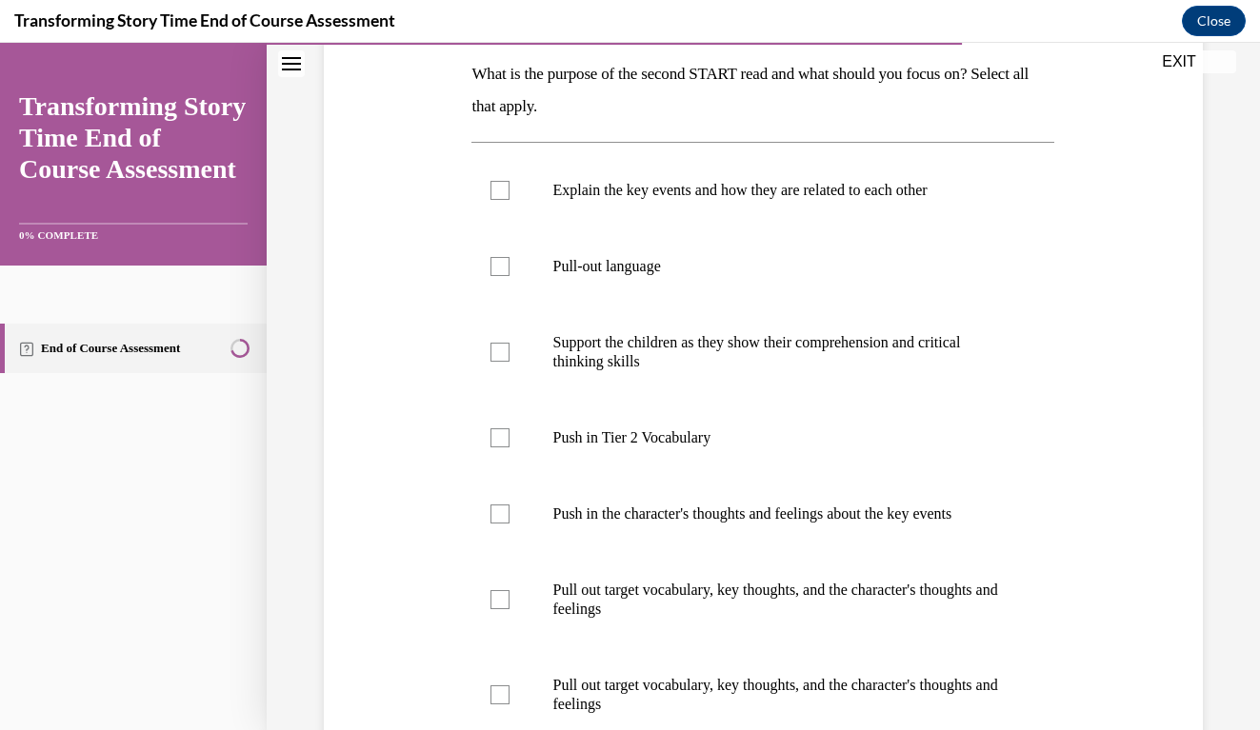
scroll to position [307, 0]
click at [508, 195] on div at bounding box center [499, 188] width 19 height 19
click at [508, 195] on input "Explain the key events and how they are related to each other" at bounding box center [499, 188] width 19 height 19
checkbox input "true"
click at [498, 413] on label "Push in Tier 2 Vocabulary" at bounding box center [762, 436] width 583 height 76
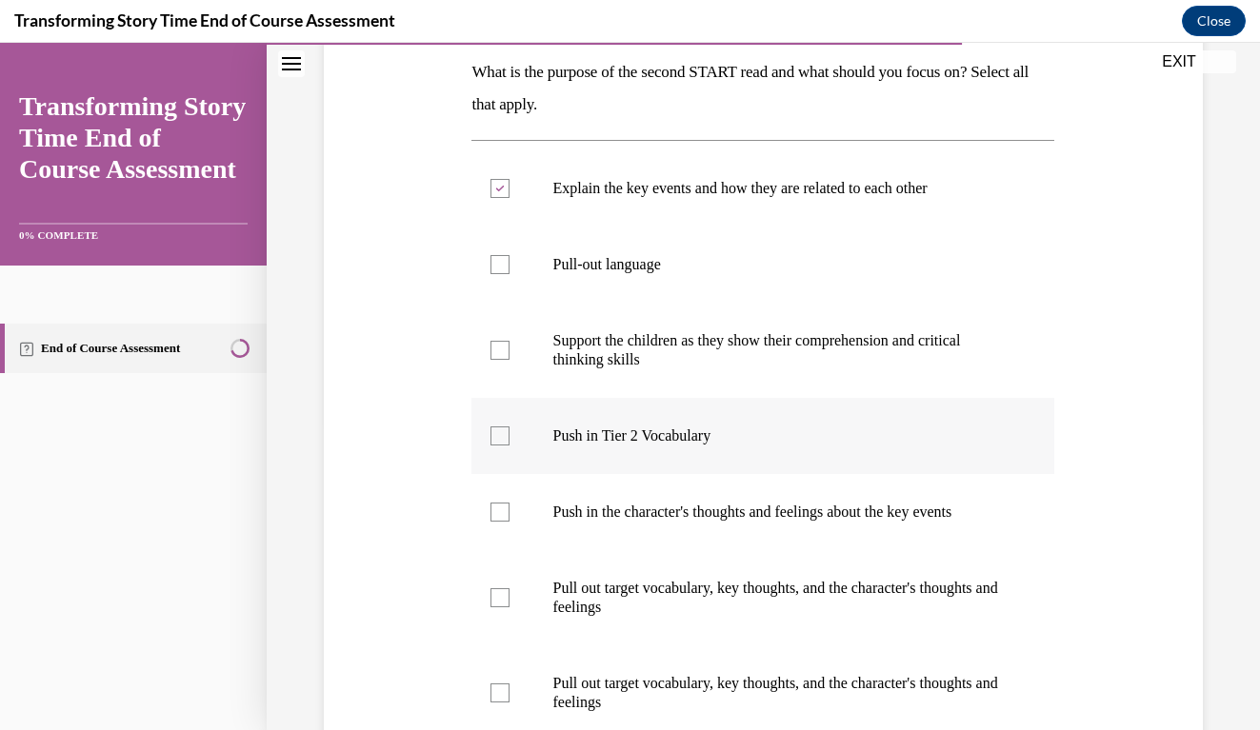
click at [498, 427] on input "Push in Tier 2 Vocabulary" at bounding box center [499, 436] width 19 height 19
checkbox input "true"
click at [1140, 437] on div "Question 08/10 What is the purpose of the second START read and what should you…" at bounding box center [763, 439] width 888 height 1076
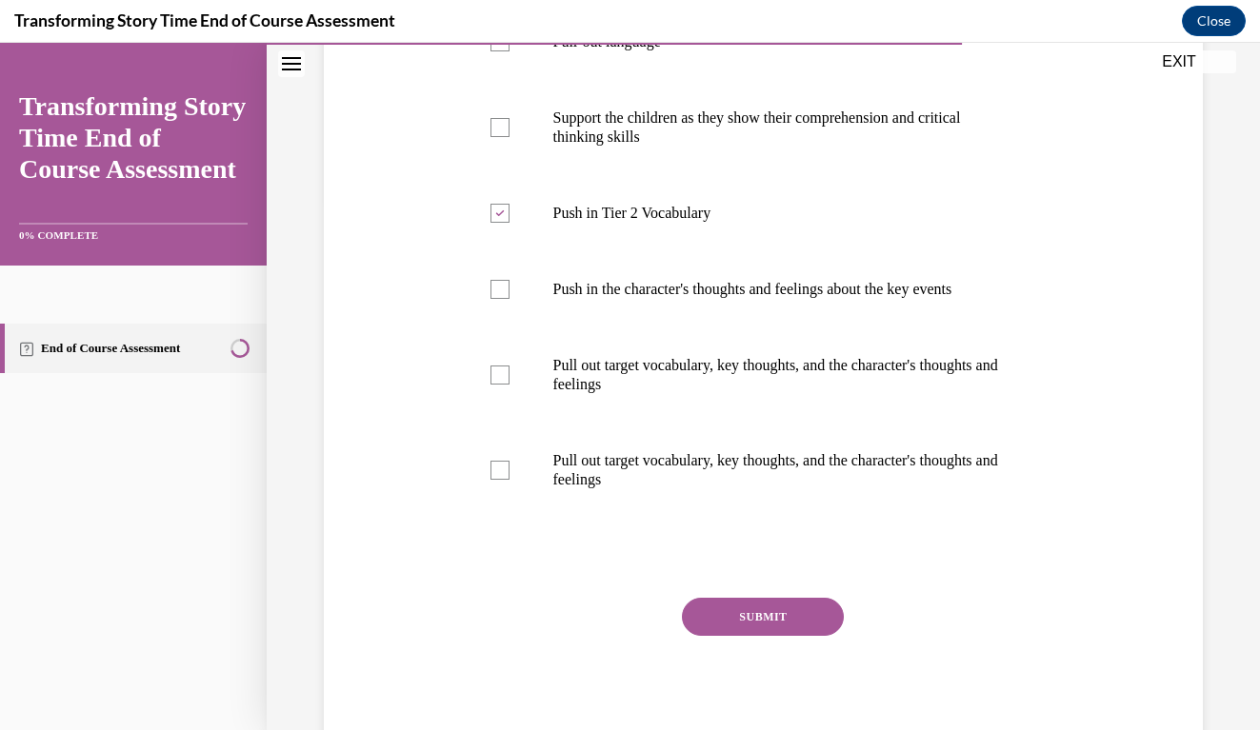
scroll to position [568, 0]
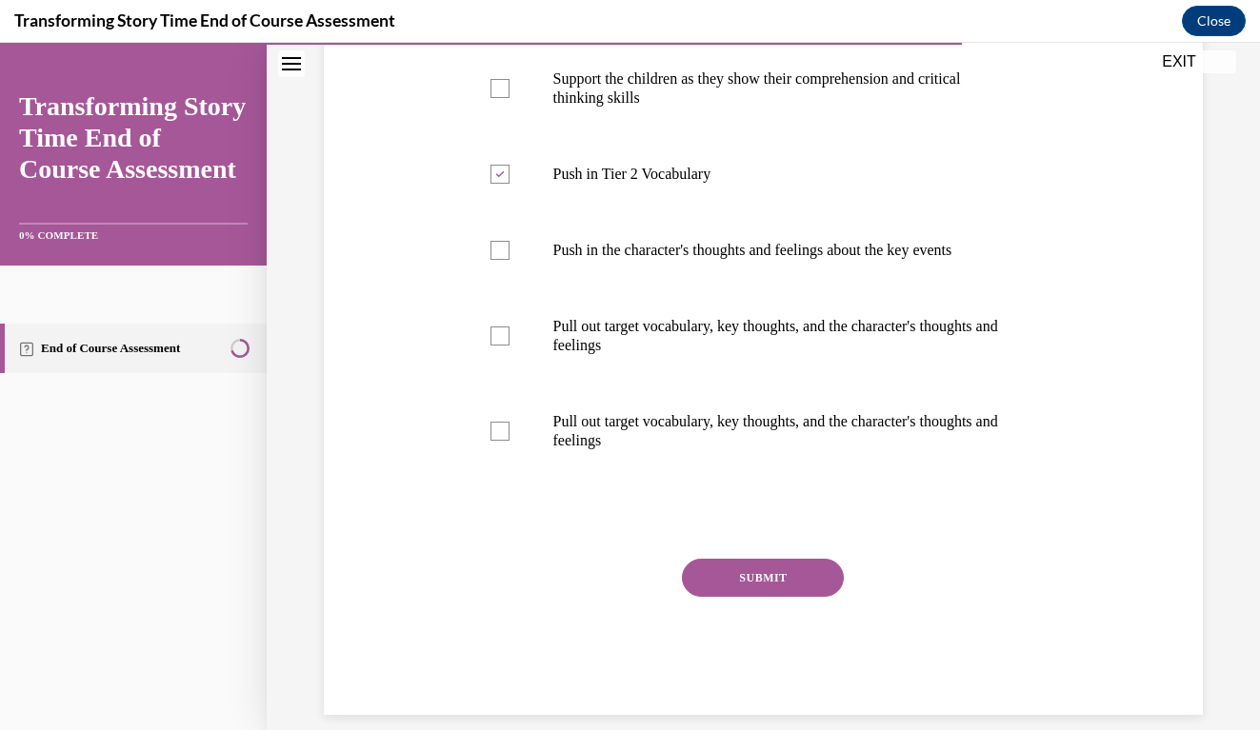
click at [781, 576] on button "SUBMIT" at bounding box center [763, 578] width 162 height 38
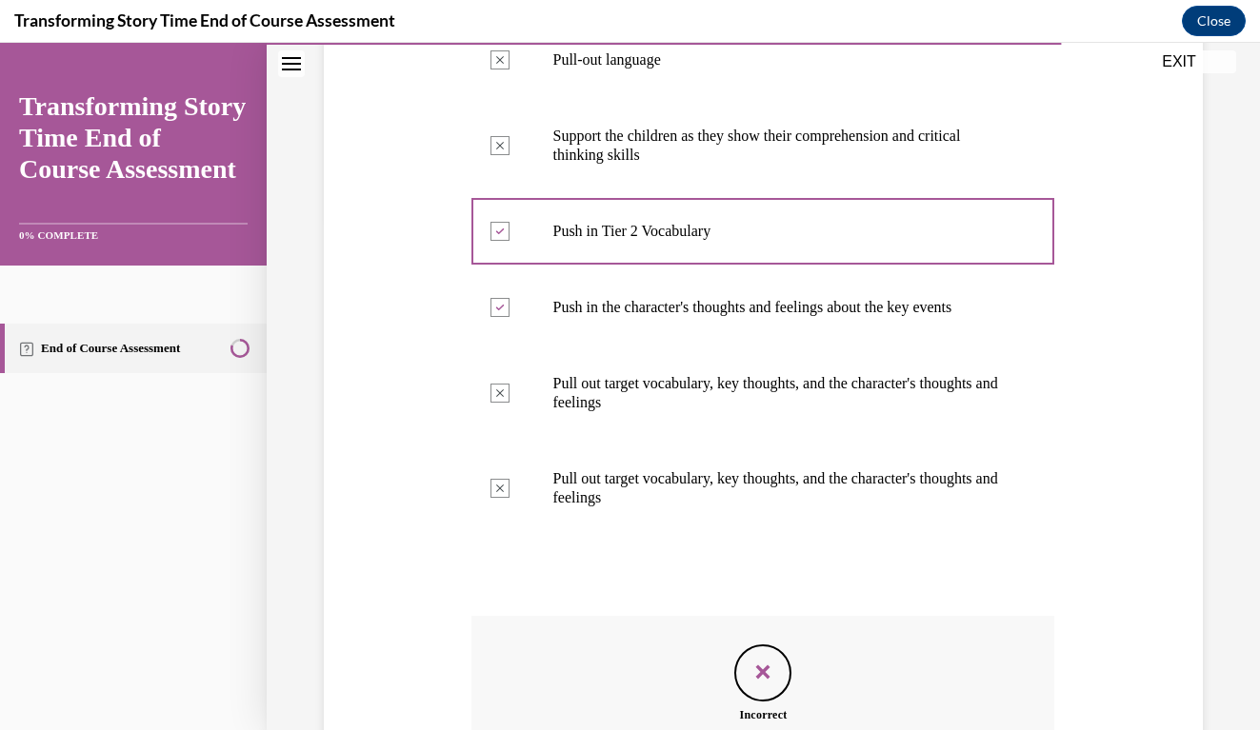
scroll to position [744, 0]
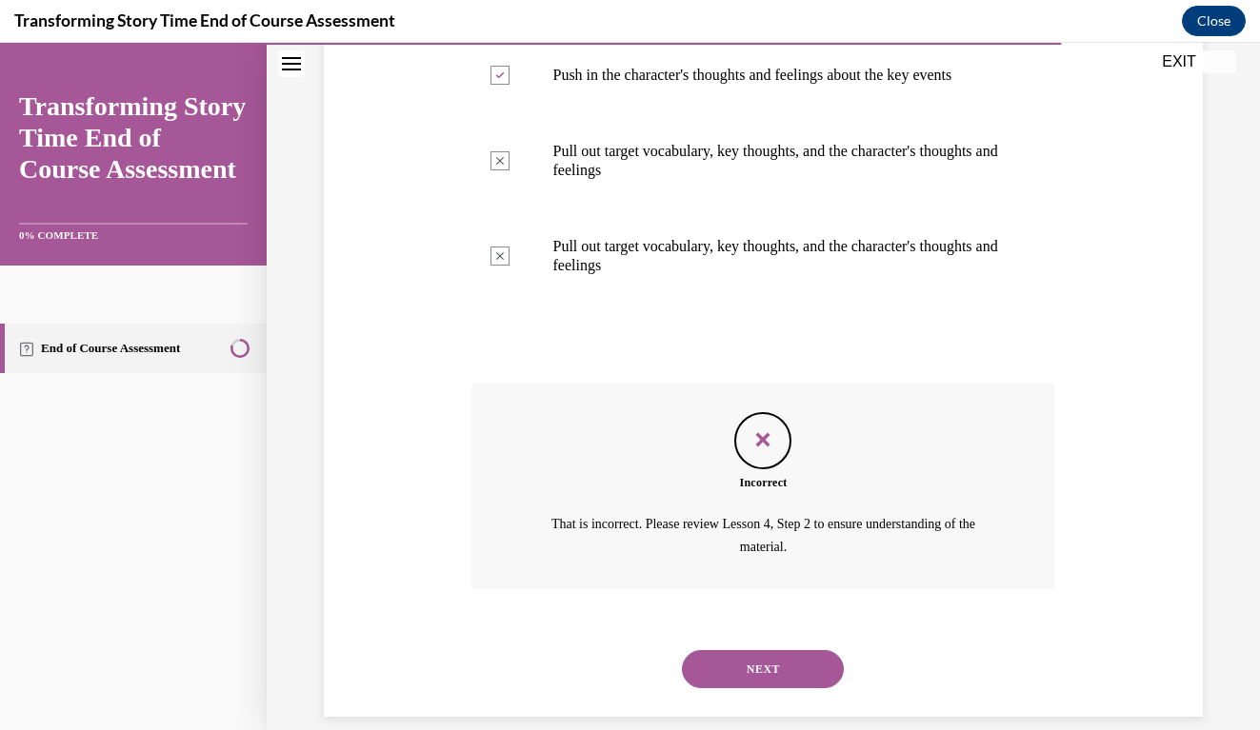
click at [760, 650] on button "NEXT" at bounding box center [763, 669] width 162 height 38
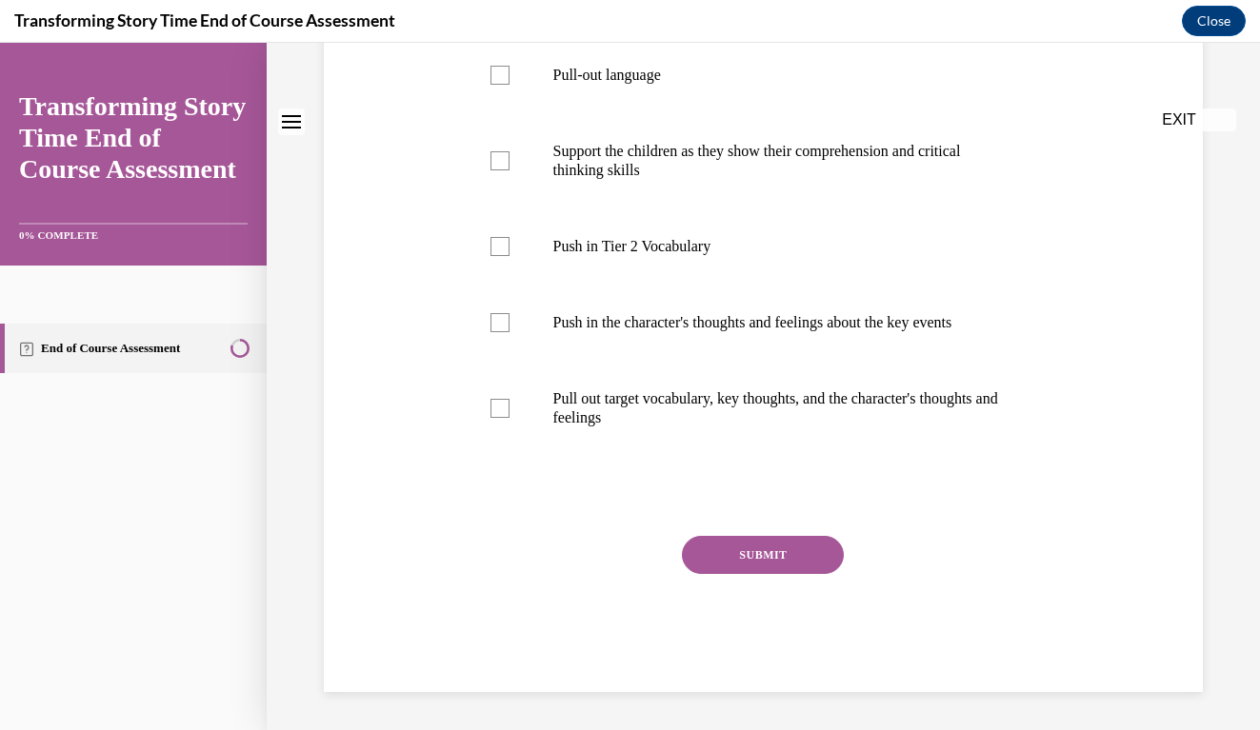
scroll to position [0, 0]
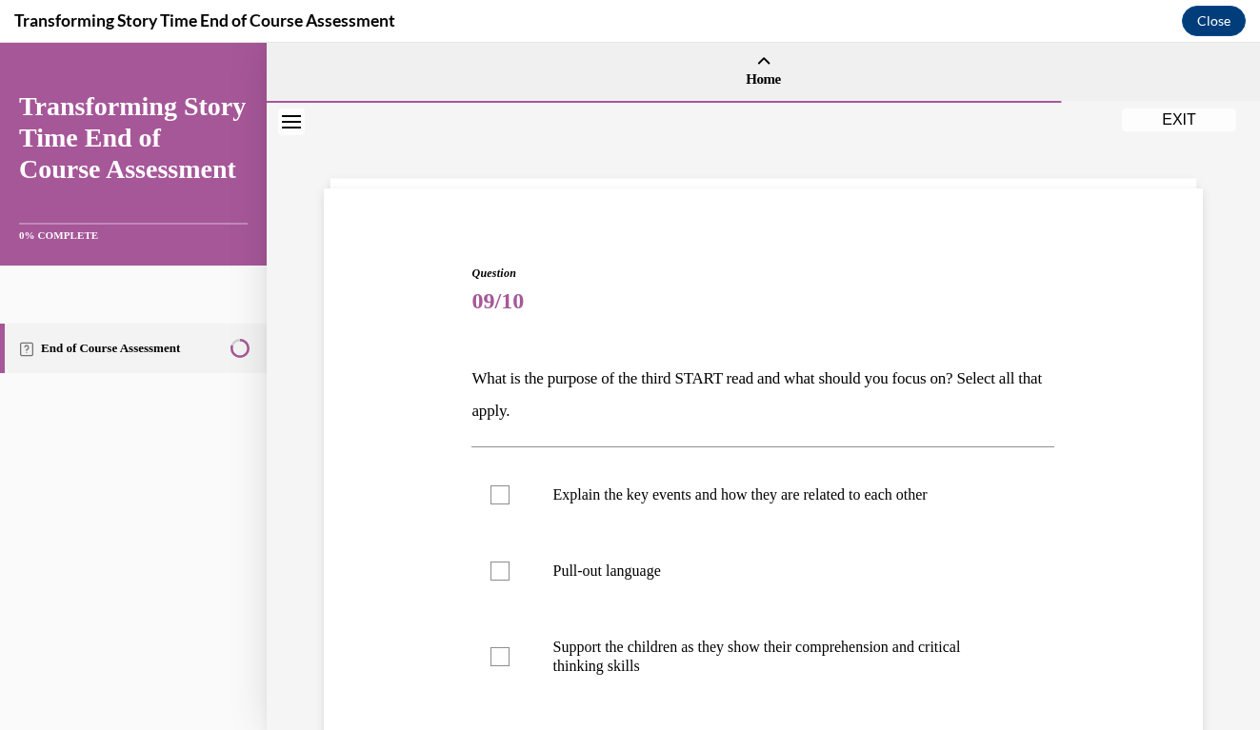
click at [1152, 408] on div "Question 09/10 What is the purpose of the third START read and what should you …" at bounding box center [763, 698] width 888 height 981
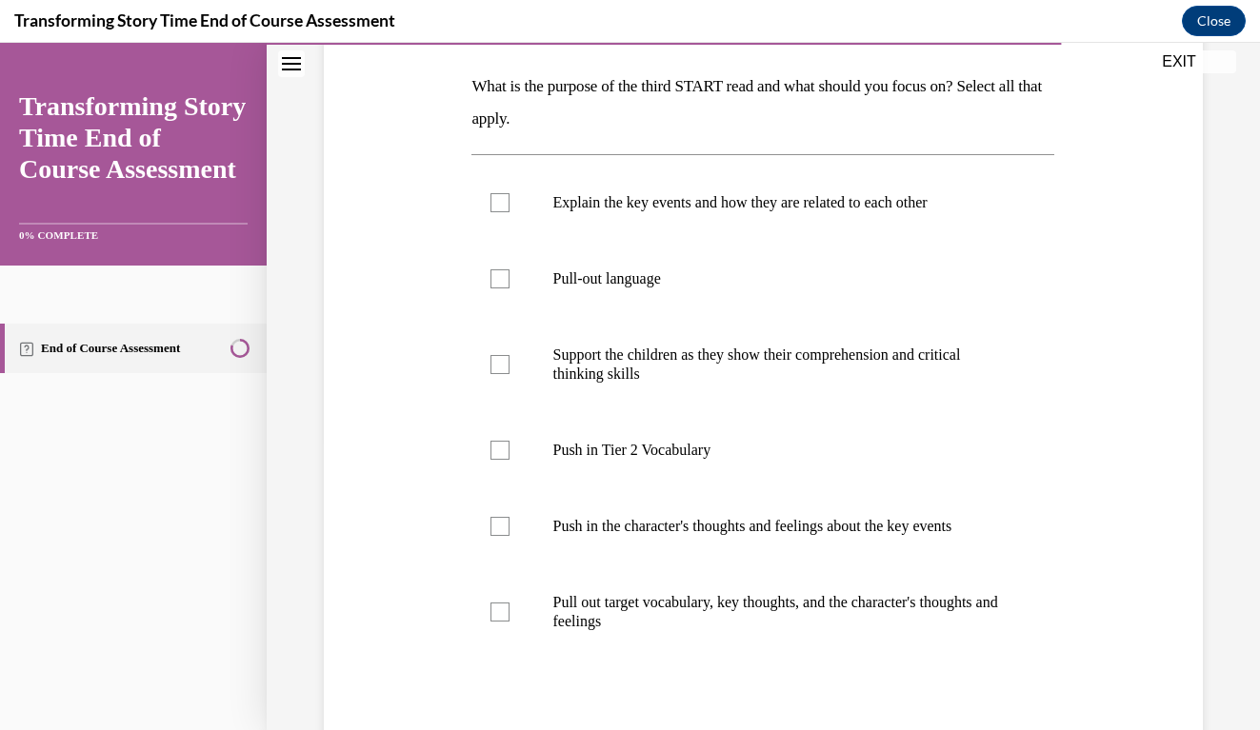
scroll to position [312, 0]
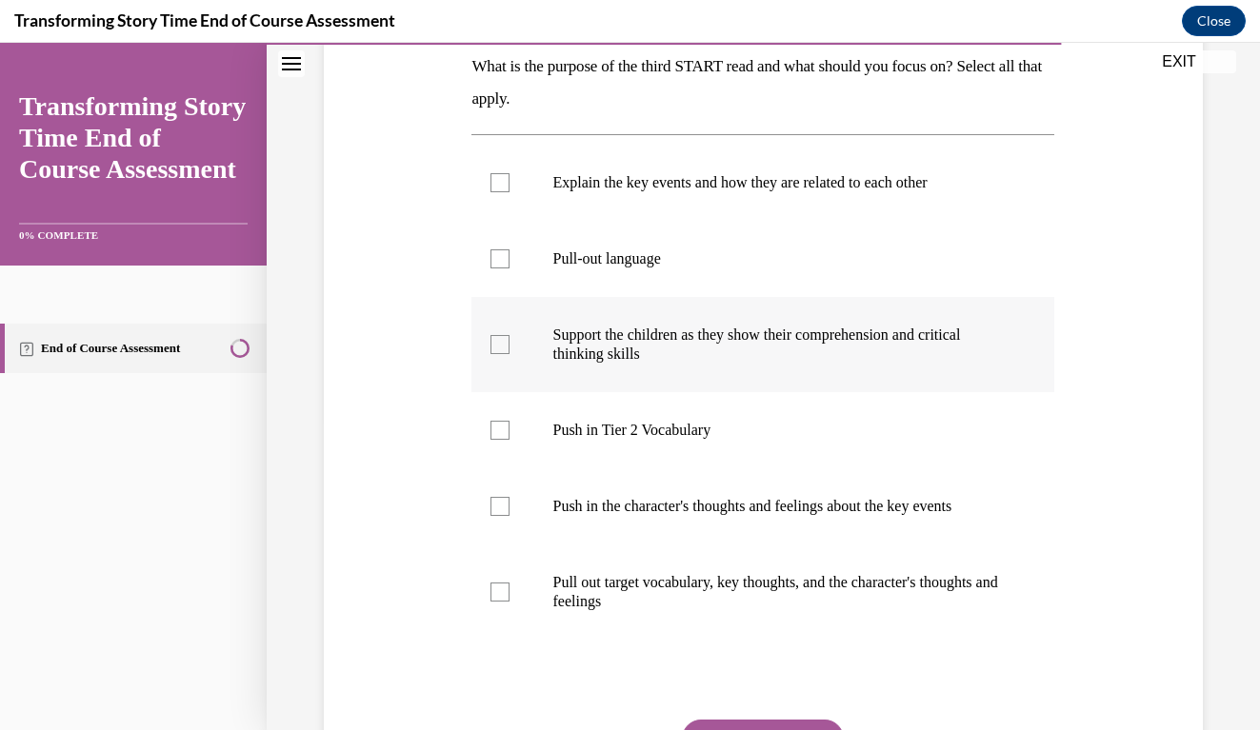
click at [500, 345] on div at bounding box center [499, 344] width 19 height 19
click at [500, 345] on input "Support the children as they show their comprehension and critical thinking ski…" at bounding box center [499, 344] width 19 height 19
checkbox input "true"
click at [512, 506] on label "Push in the character's thoughts and feelings about the key events" at bounding box center [762, 506] width 583 height 76
click at [509, 506] on input "Push in the character's thoughts and feelings about the key events" at bounding box center [499, 506] width 19 height 19
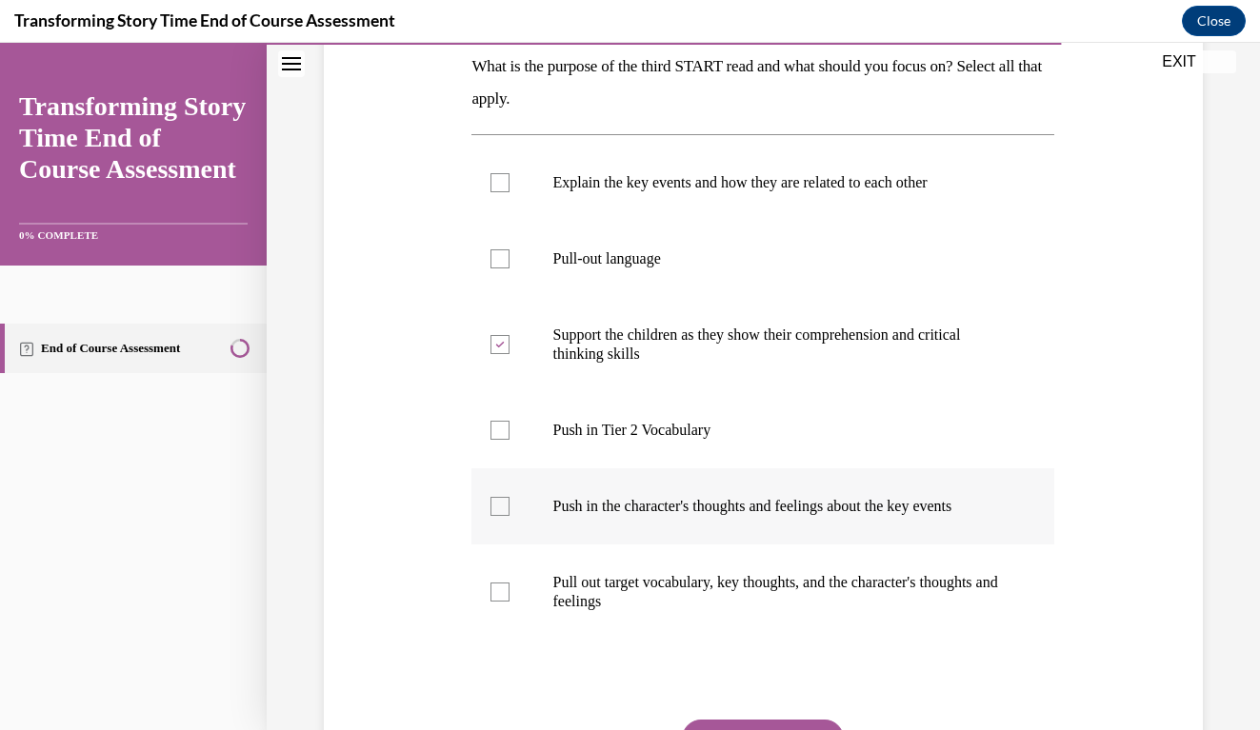
checkbox input "true"
click at [496, 580] on label "Pull out target vocabulary, key thoughts, and the character's thoughts and feel…" at bounding box center [762, 592] width 583 height 95
click at [496, 583] on input "Pull out target vocabulary, key thoughts, and the character's thoughts and feel…" at bounding box center [499, 592] width 19 height 19
checkbox input "true"
click at [1138, 528] on div "Question 09/10 What is the purpose of the third START read and what should you …" at bounding box center [763, 385] width 888 height 981
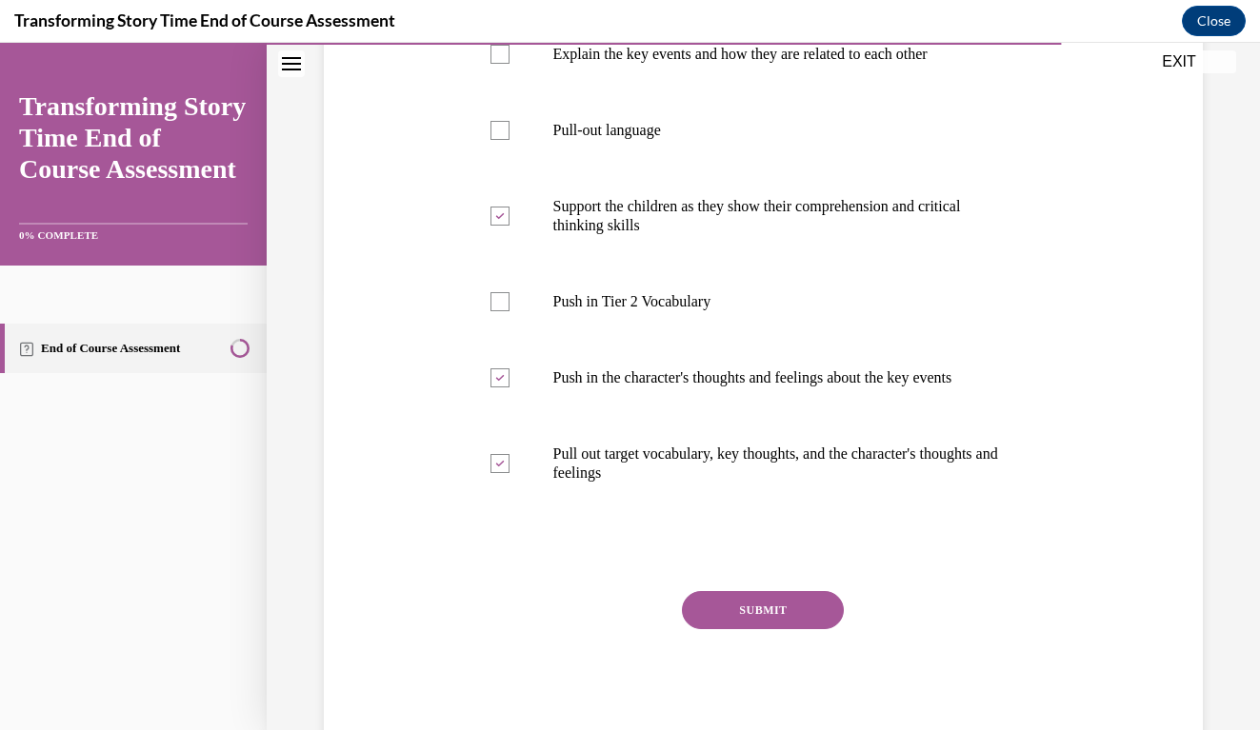
click at [795, 612] on button "SUBMIT" at bounding box center [763, 610] width 162 height 38
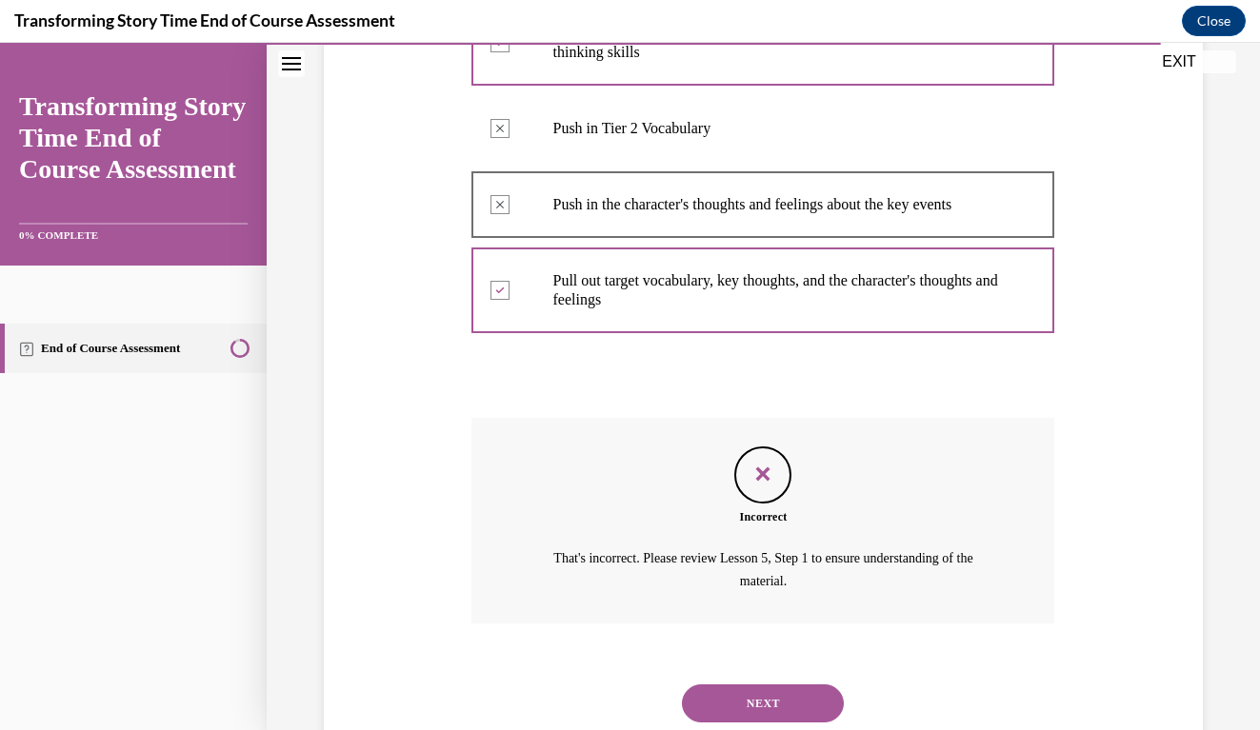
scroll to position [648, 0]
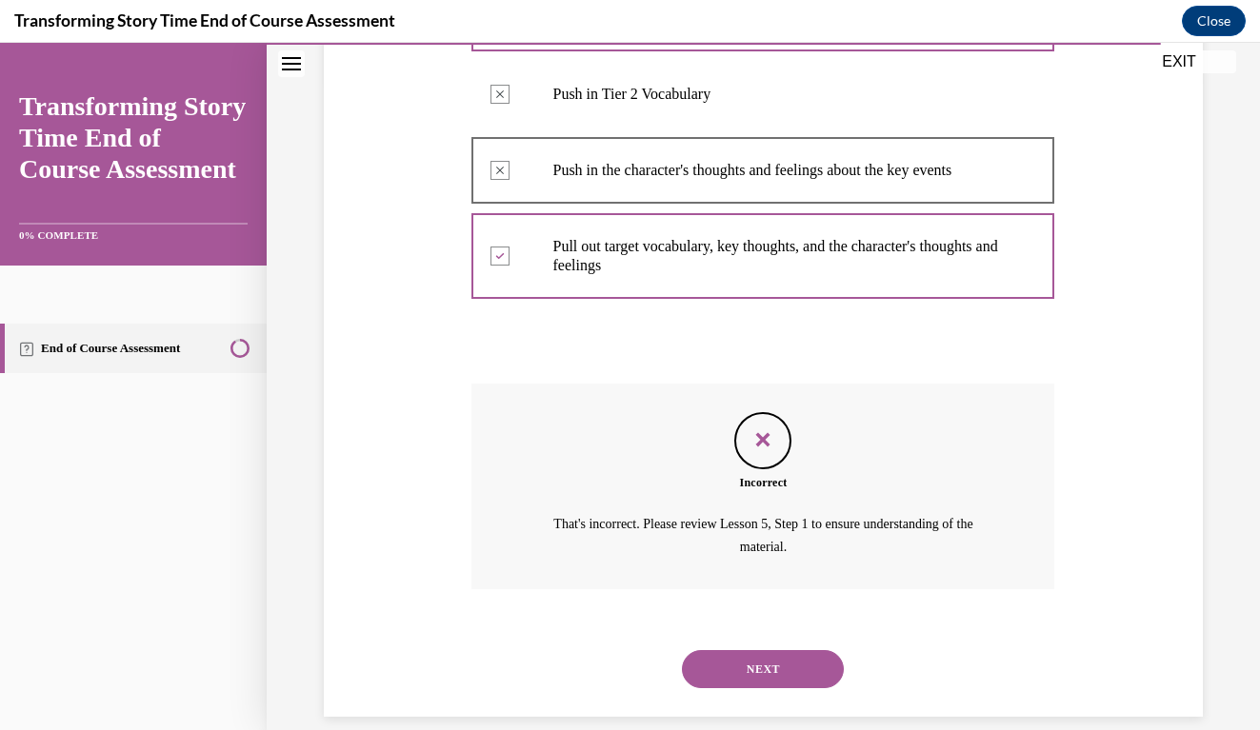
click at [781, 650] on button "NEXT" at bounding box center [763, 669] width 162 height 38
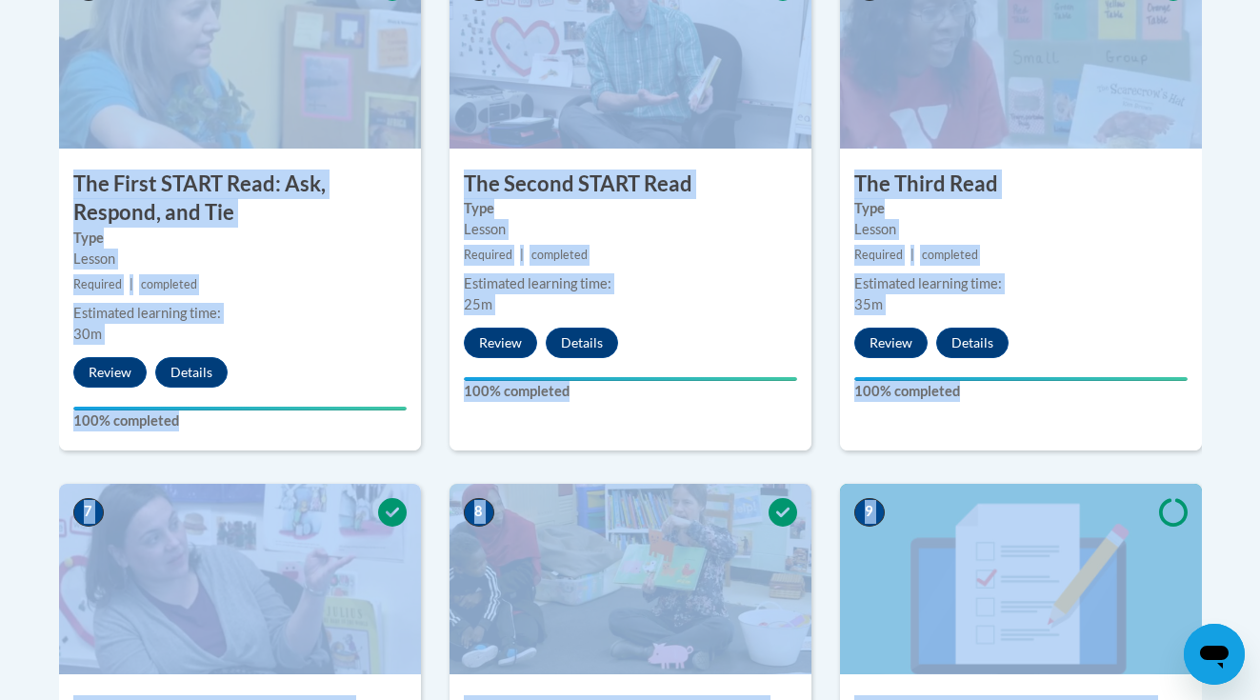
scroll to position [1869, 0]
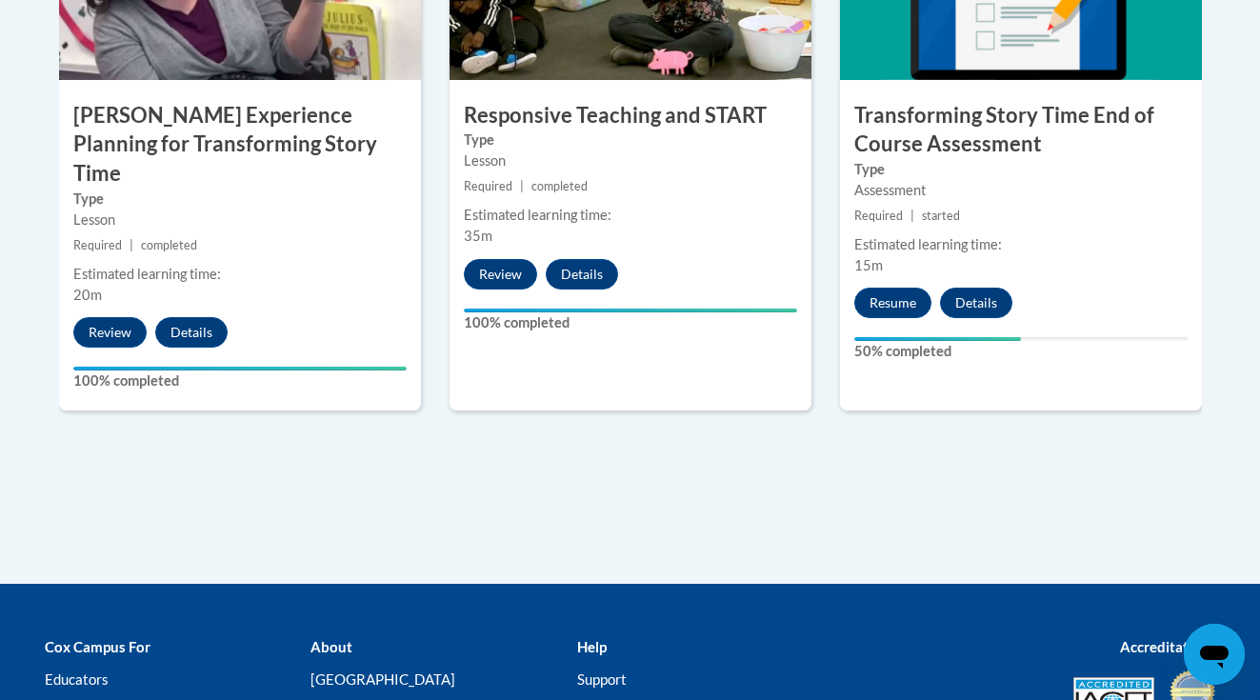
scroll to position [1798, 0]
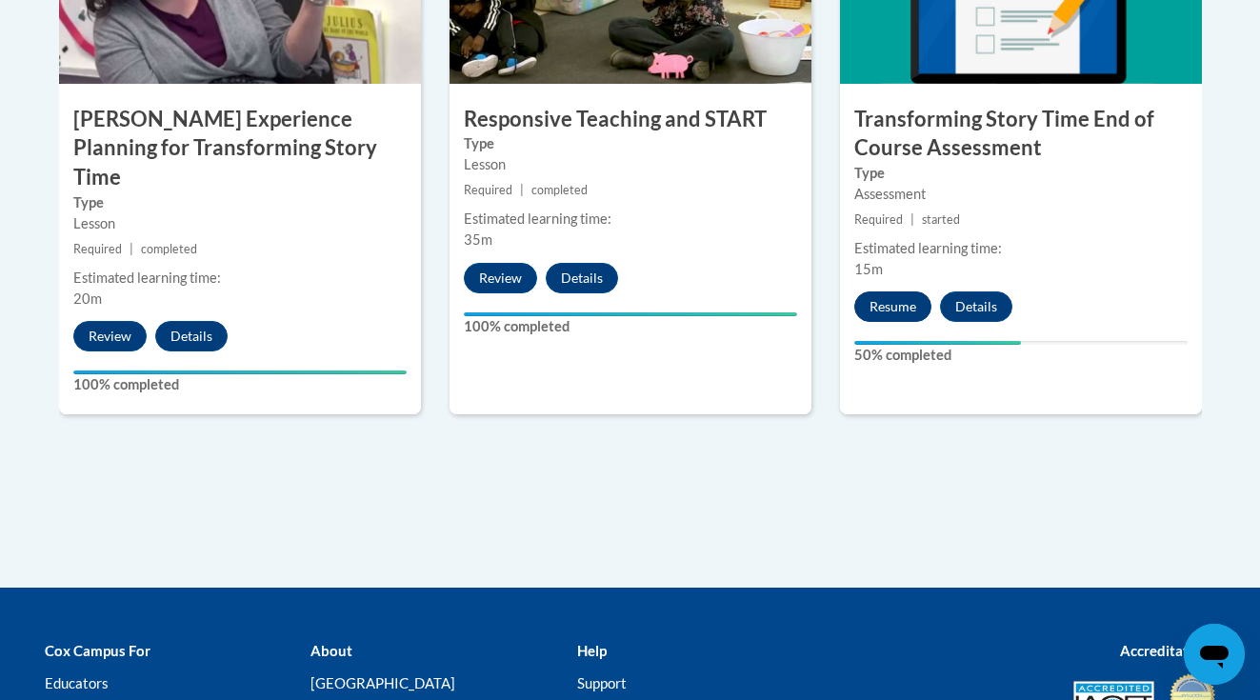
click at [875, 302] on button "Resume" at bounding box center [892, 306] width 77 height 30
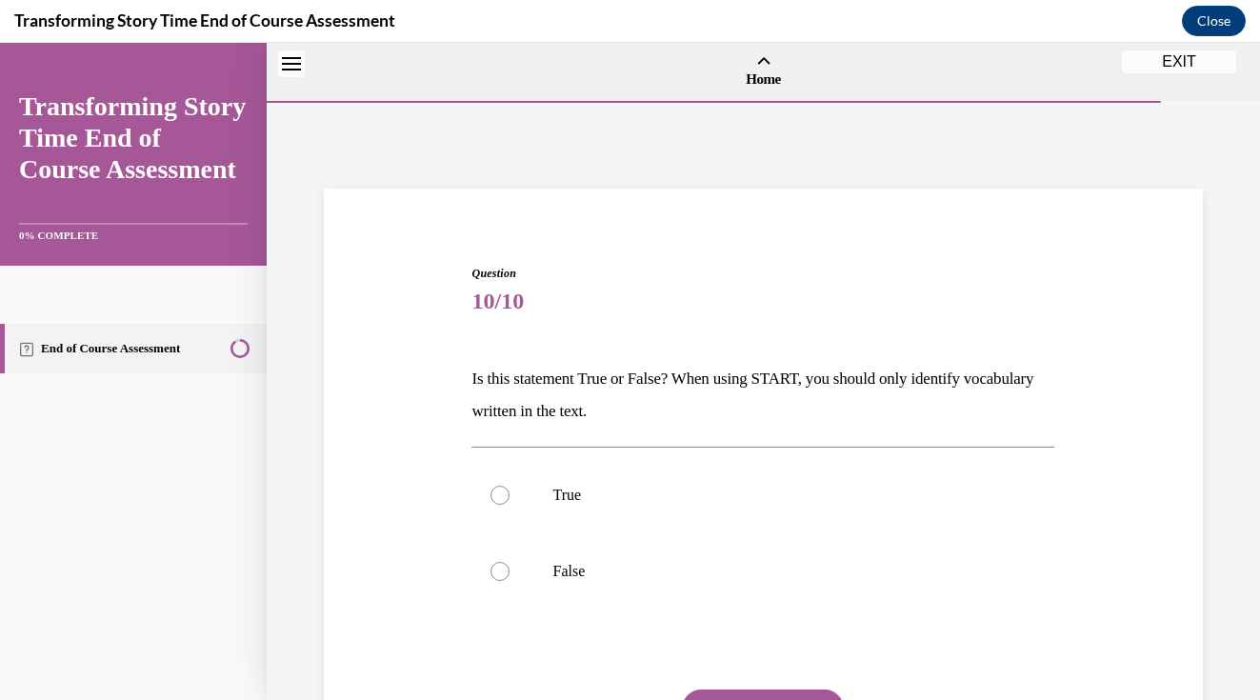
scroll to position [59, 0]
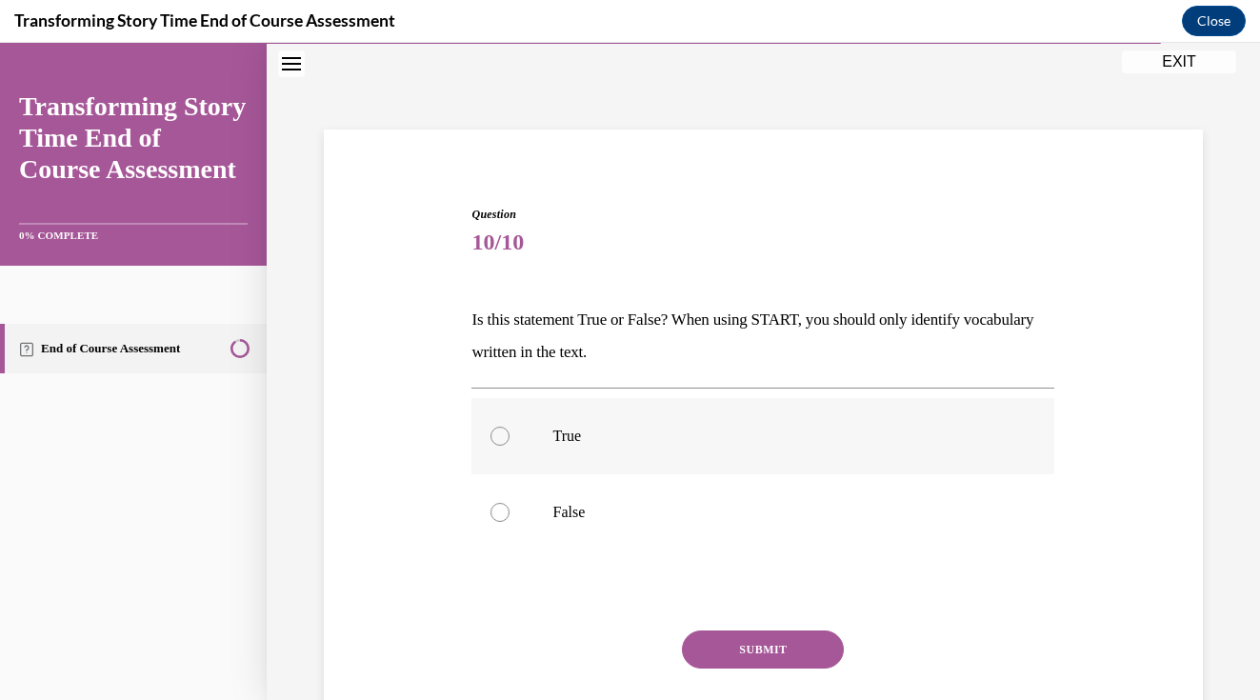
click at [504, 440] on div at bounding box center [499, 436] width 19 height 19
click at [504, 440] on input "True" at bounding box center [499, 436] width 19 height 19
radio input "true"
click at [737, 645] on button "SUBMIT" at bounding box center [763, 649] width 162 height 38
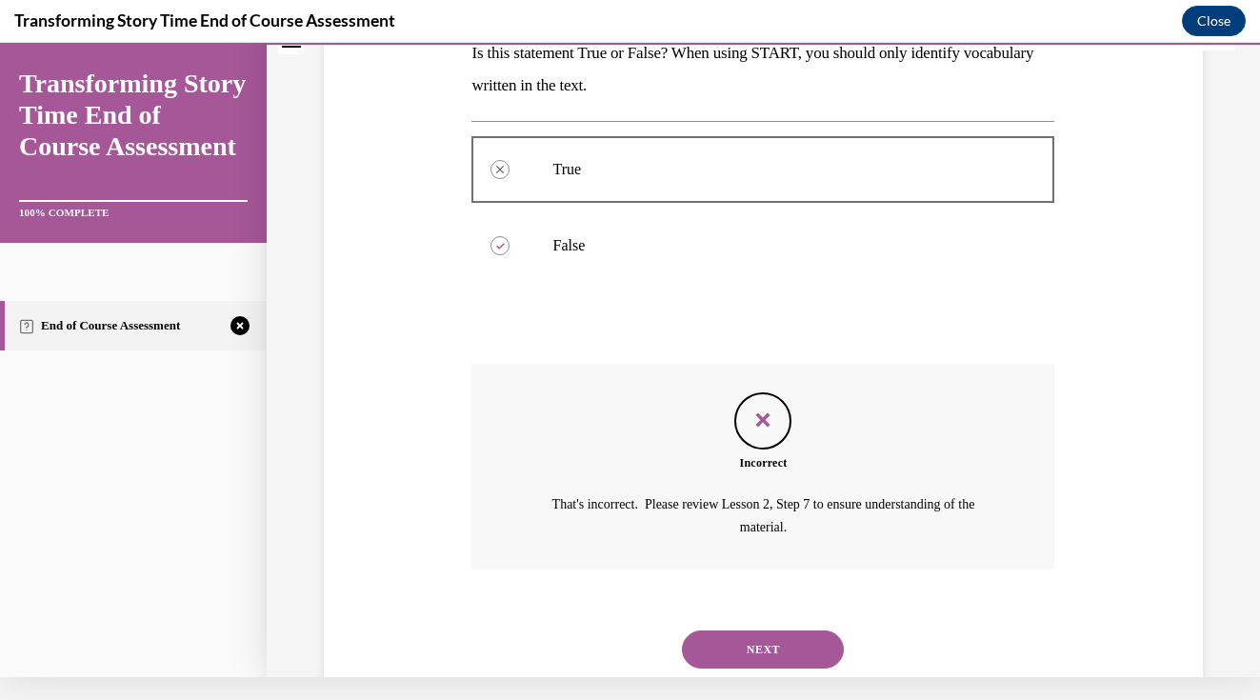
scroll to position [336, 0]
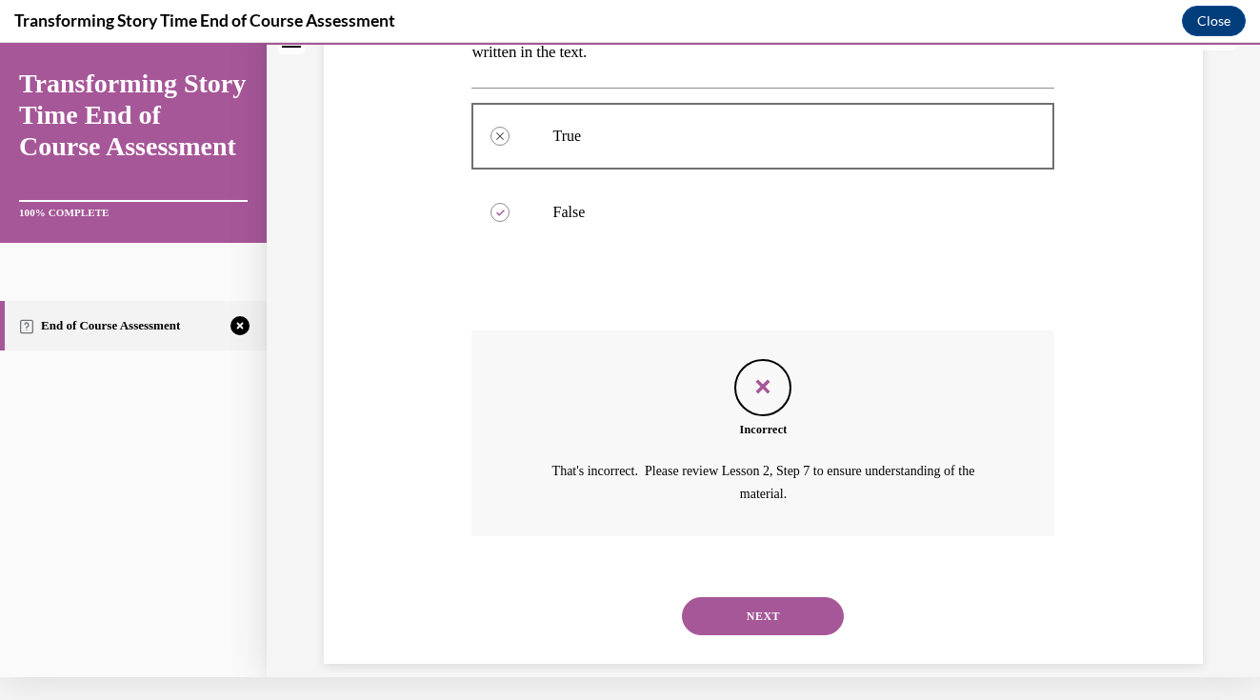
click at [787, 601] on button "NEXT" at bounding box center [763, 616] width 162 height 38
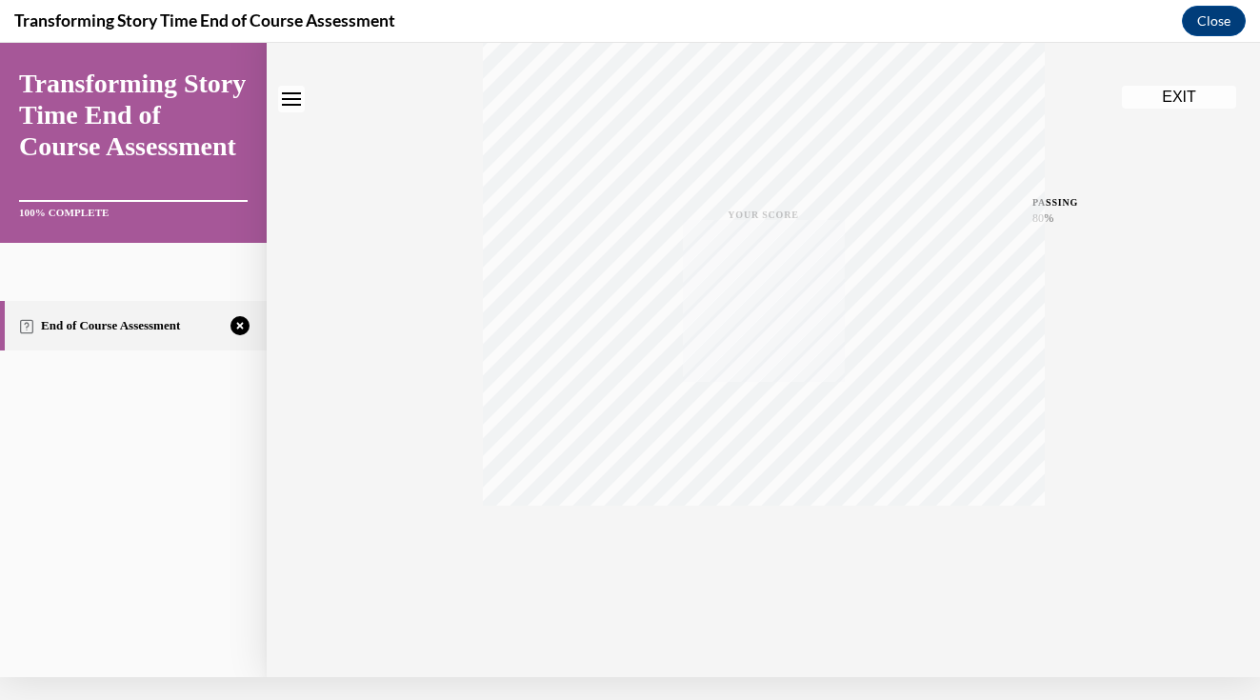
scroll to position [0, 0]
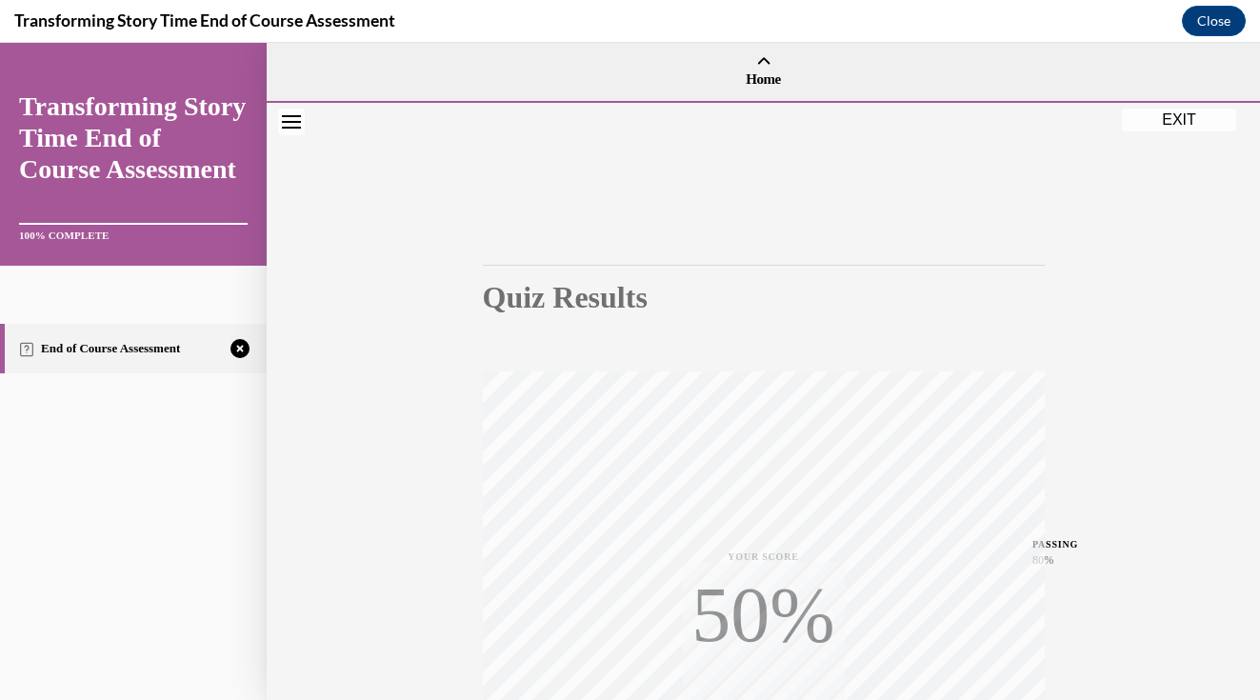
click at [1155, 403] on div "Quiz Results PASSING 80% Your score 50% Failed PASSING 80% Your score Your scor…" at bounding box center [763, 561] width 993 height 916
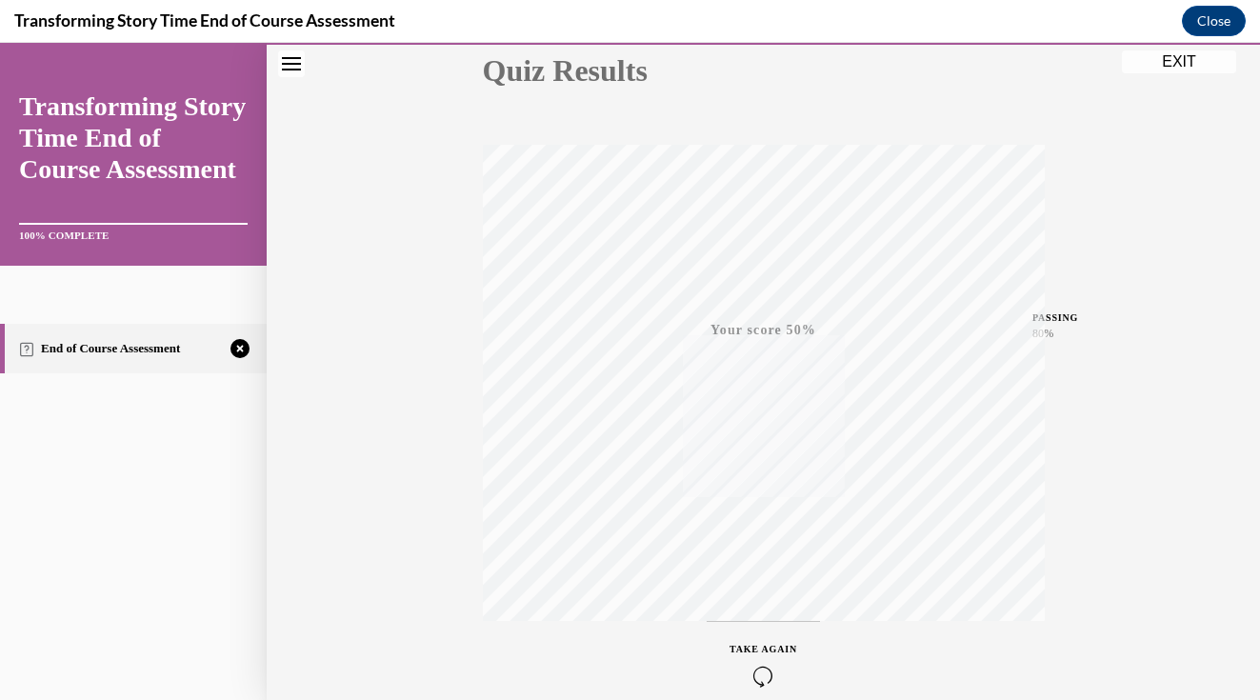
scroll to position [319, 0]
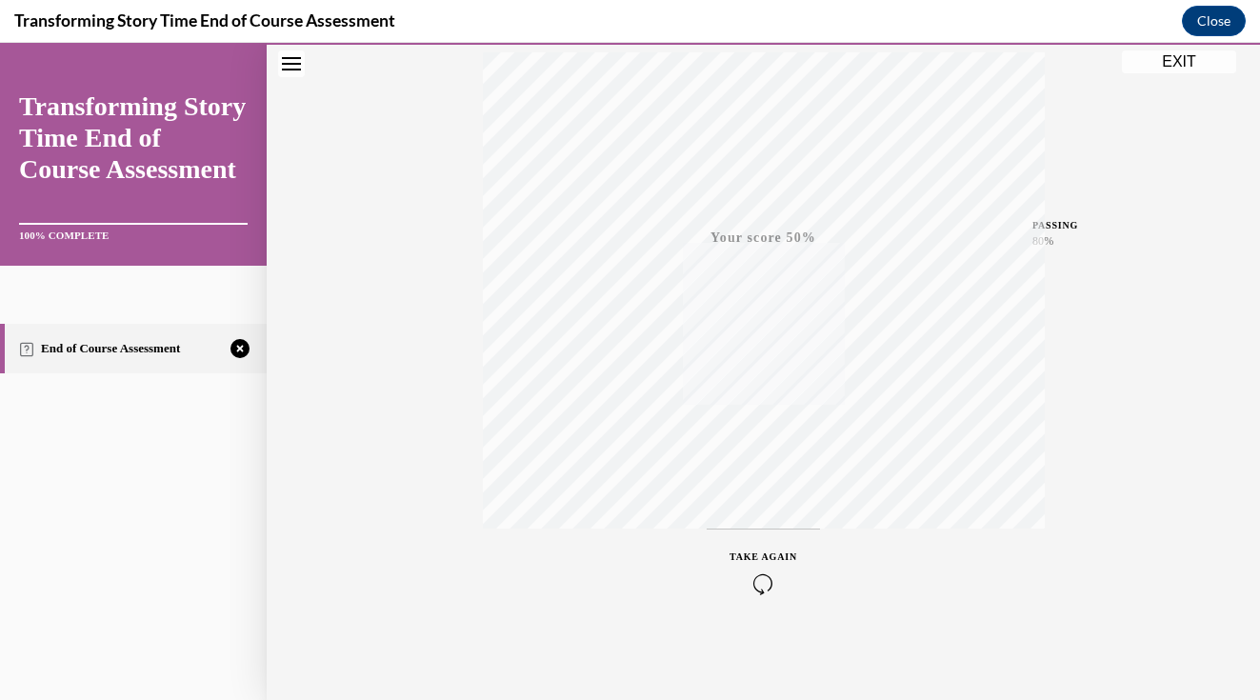
click at [759, 554] on span "TAKE AGAIN" at bounding box center [763, 556] width 68 height 10
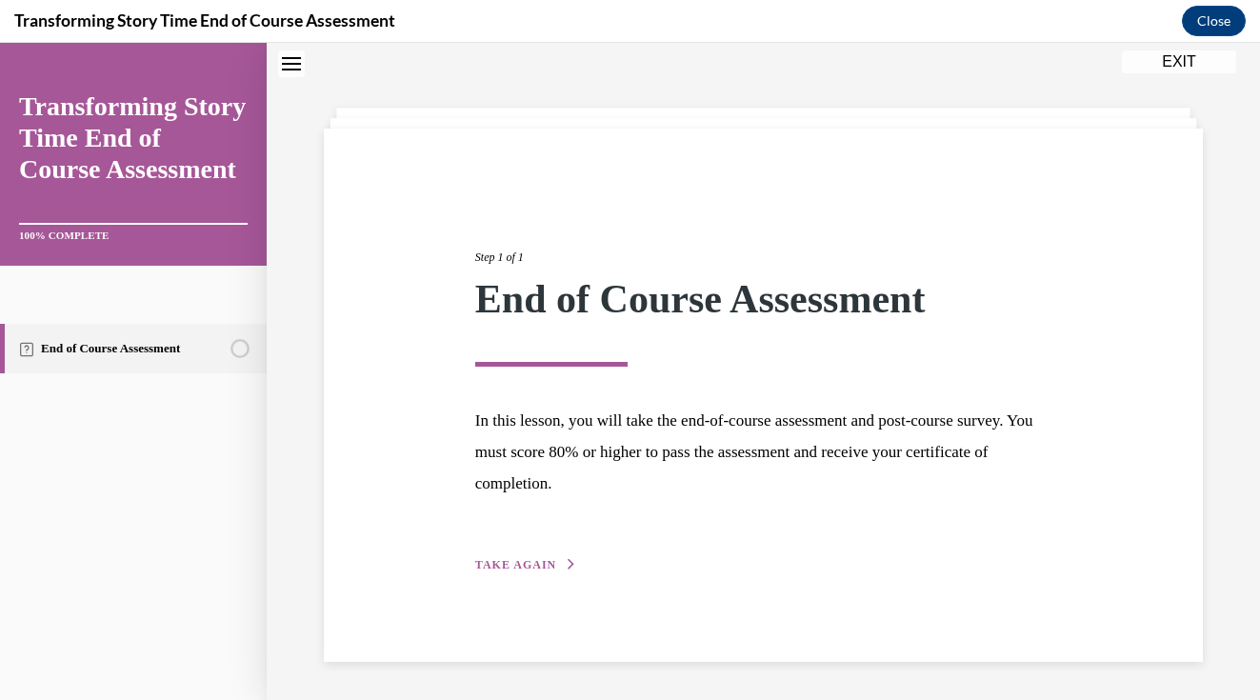
scroll to position [60, 0]
click at [534, 572] on button "TAKE AGAIN" at bounding box center [526, 564] width 102 height 17
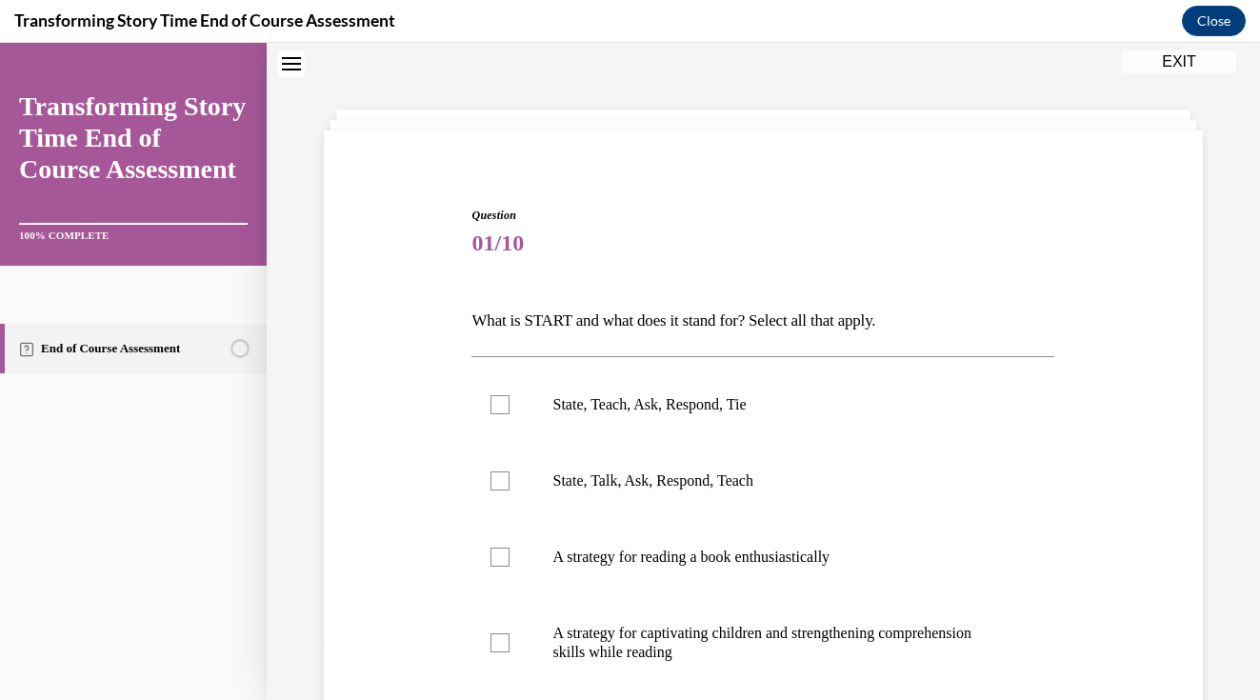
click at [1102, 356] on div "Question 01/10 What is START and what does it stand for? Select all that apply.…" at bounding box center [763, 537] width 888 height 777
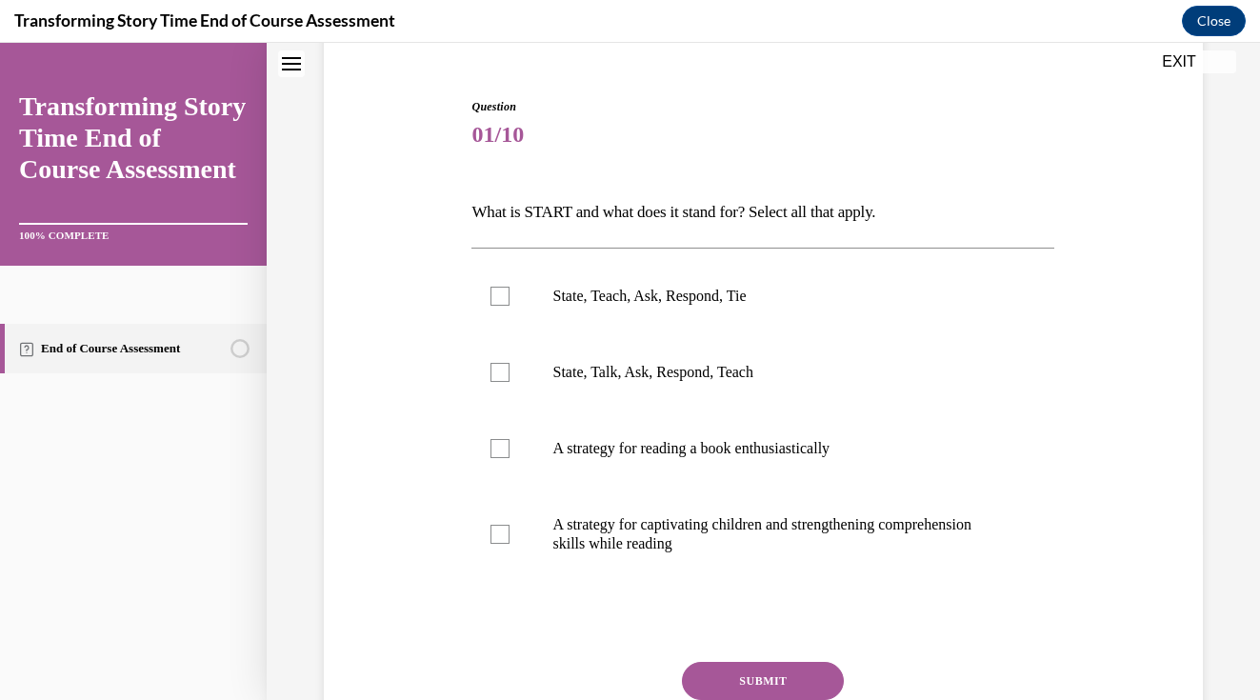
scroll to position [171, 0]
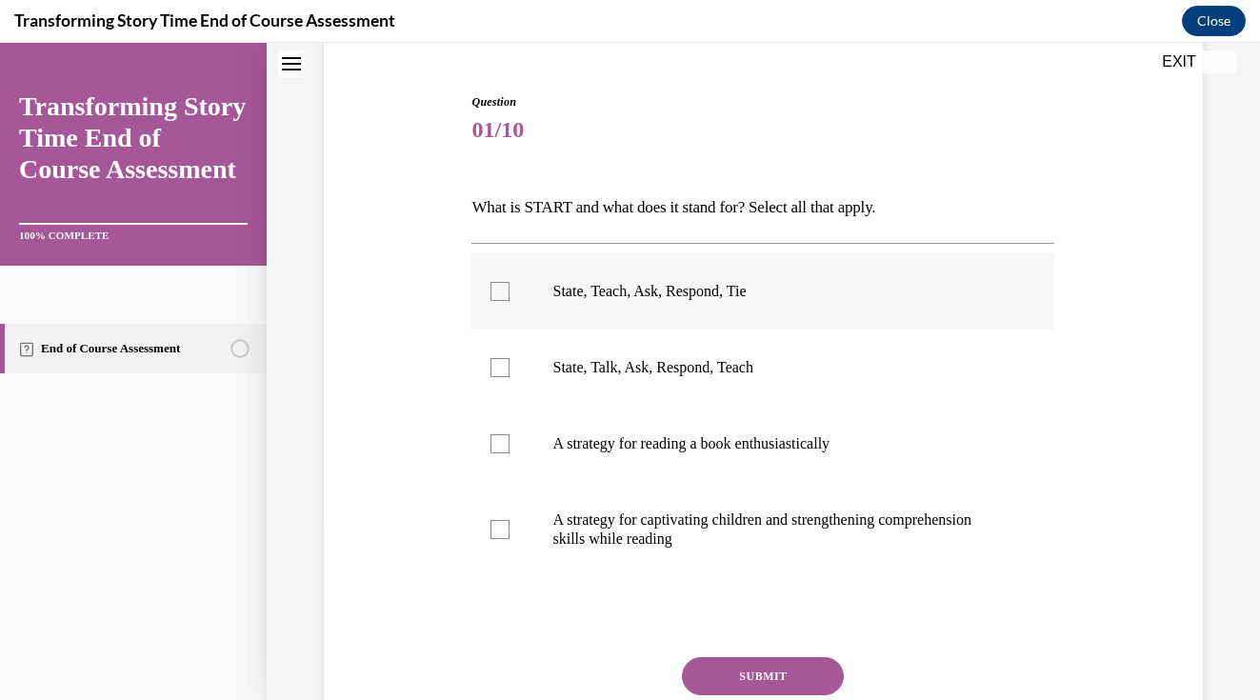
click at [508, 289] on div at bounding box center [499, 291] width 19 height 19
click at [508, 289] on input "State, Teach, Ask, Respond, Tie" at bounding box center [499, 291] width 19 height 19
checkbox input "true"
click at [815, 679] on button "SUBMIT" at bounding box center [763, 676] width 162 height 38
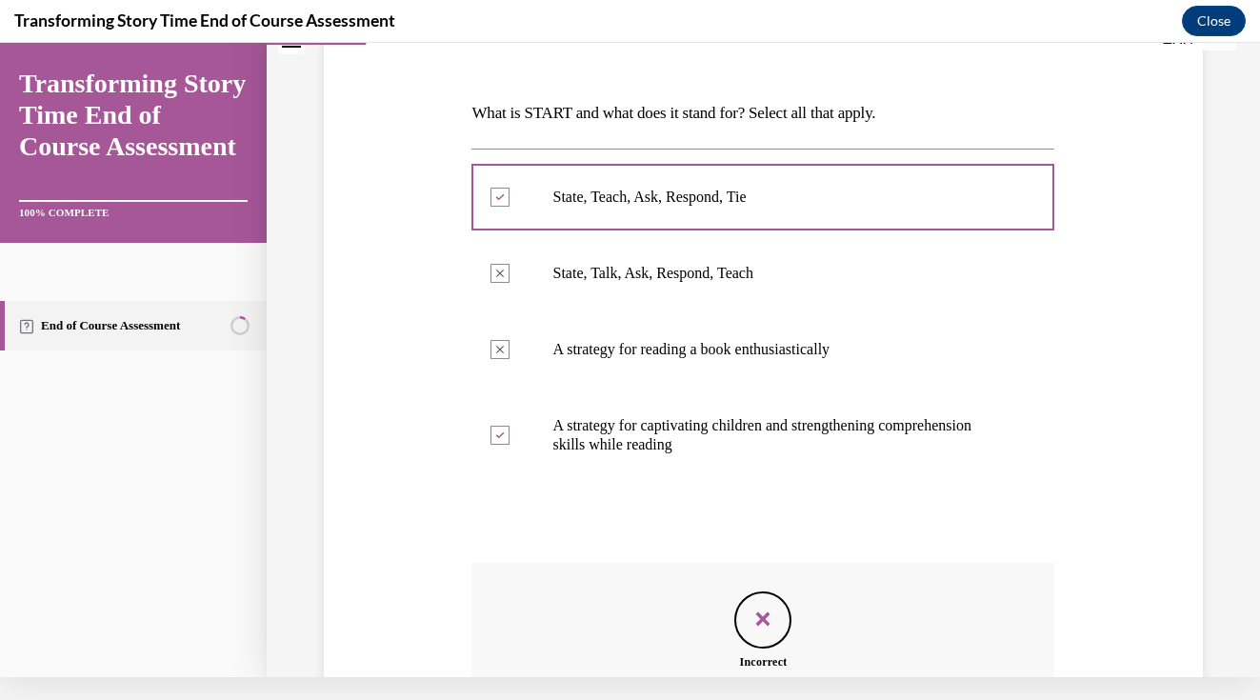
scroll to position [475, 0]
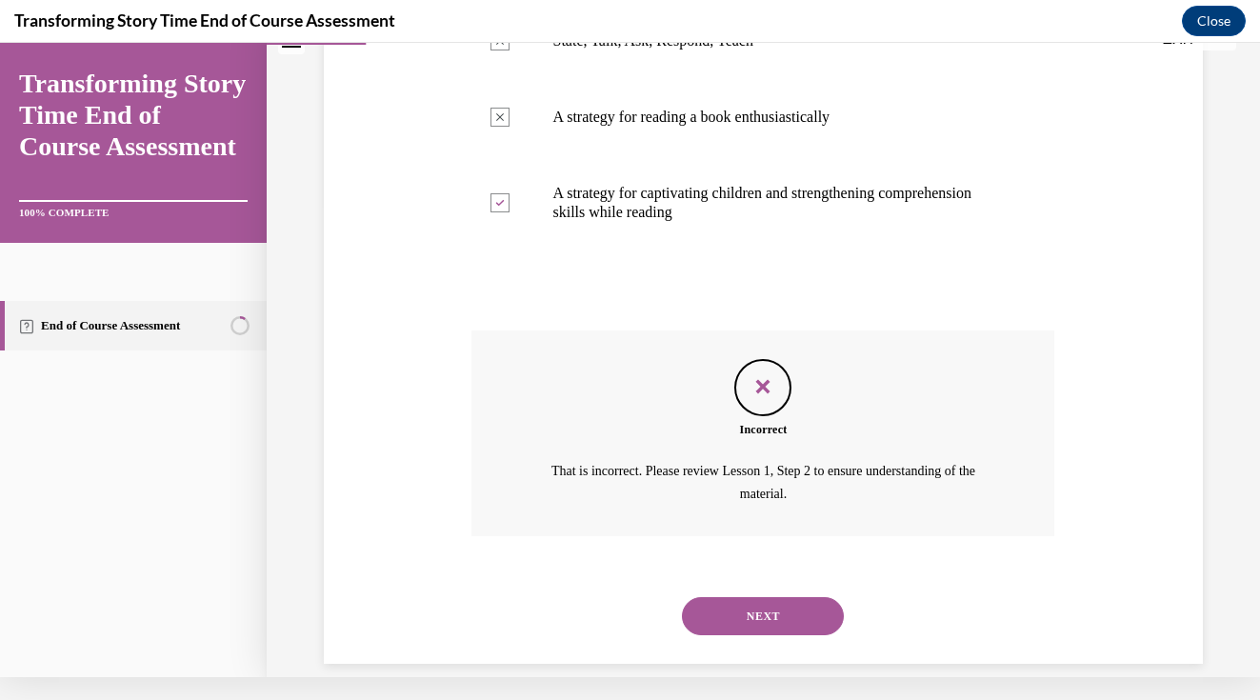
click at [1131, 445] on div "Question 01/10 What is START and what does it stand for? Select all that apply.…" at bounding box center [763, 187] width 888 height 954
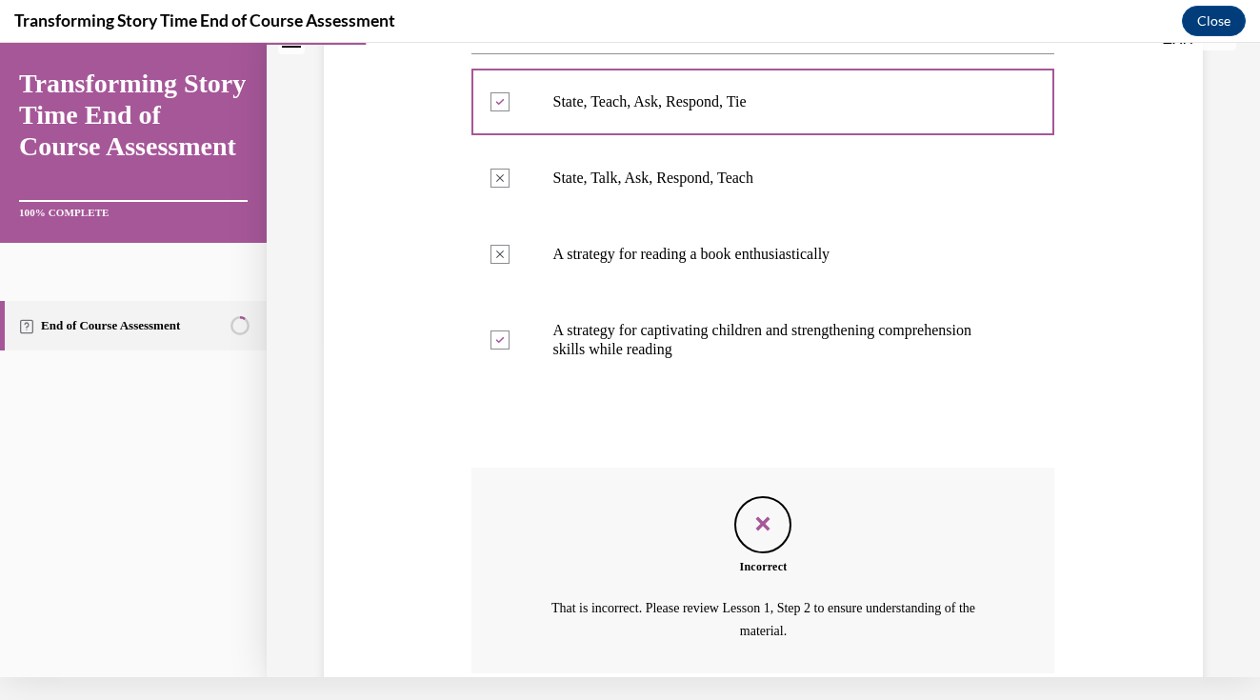
scroll to position [332, 0]
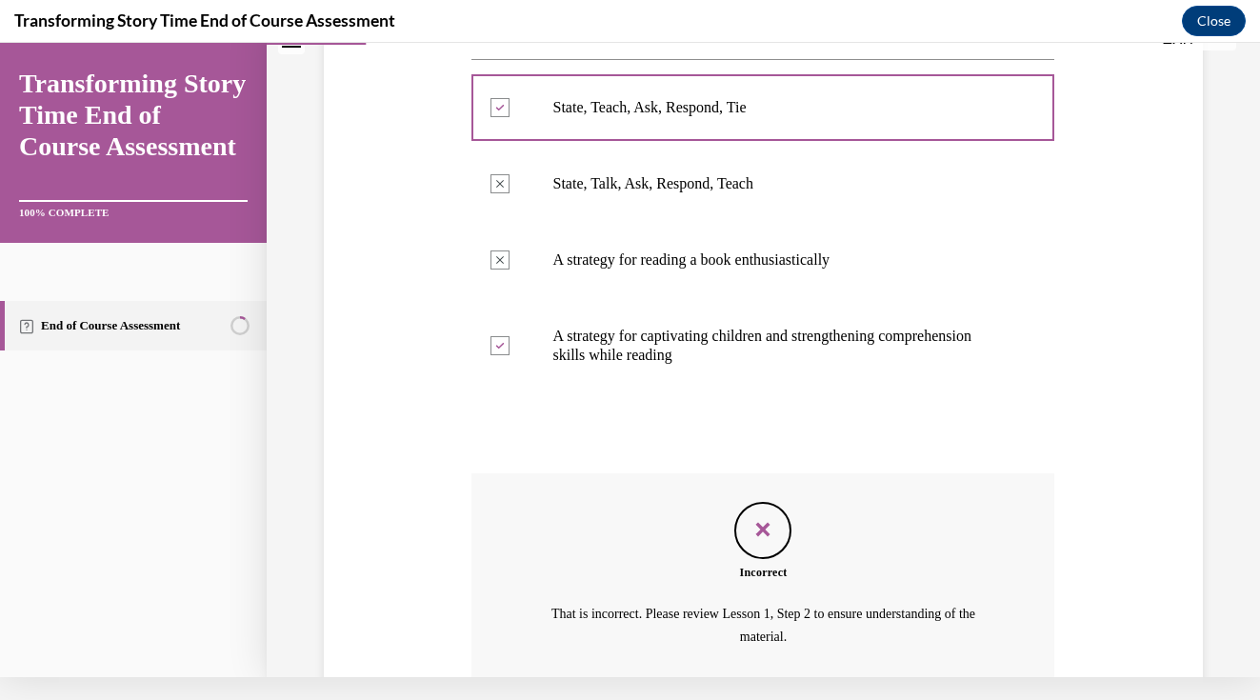
click at [1145, 344] on div "Question 01/10 What is START and what does it stand for? Select all that apply.…" at bounding box center [763, 329] width 888 height 954
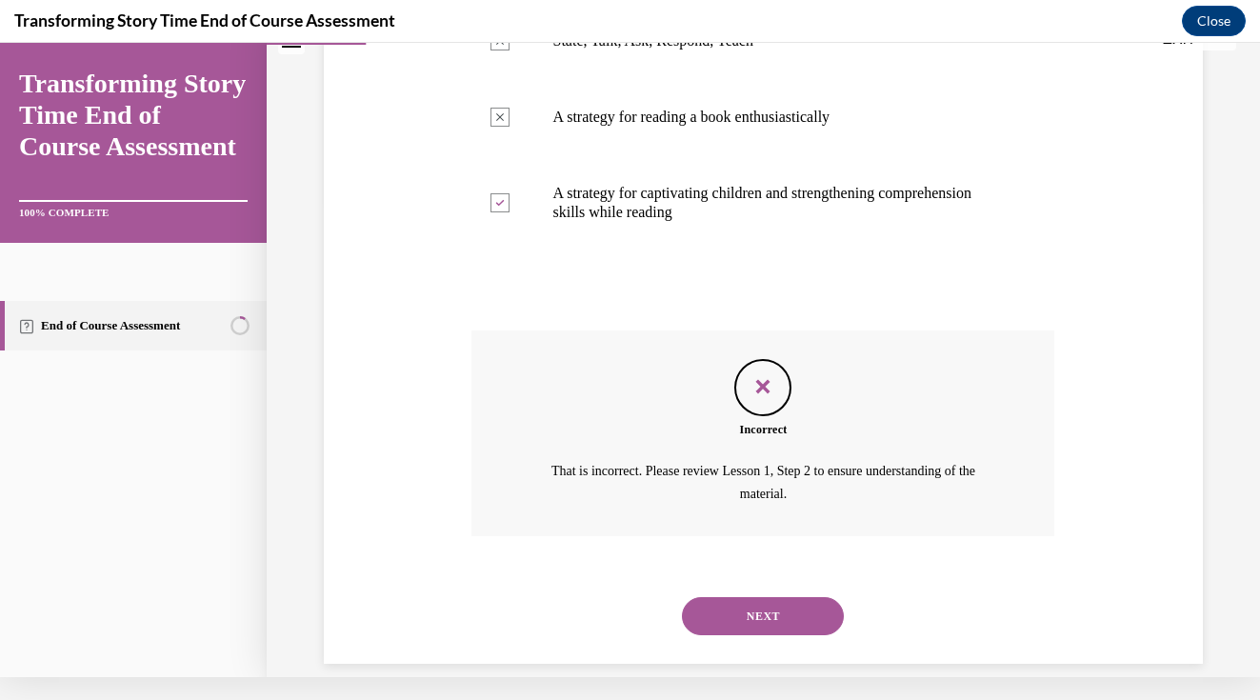
click at [771, 597] on button "NEXT" at bounding box center [763, 616] width 162 height 38
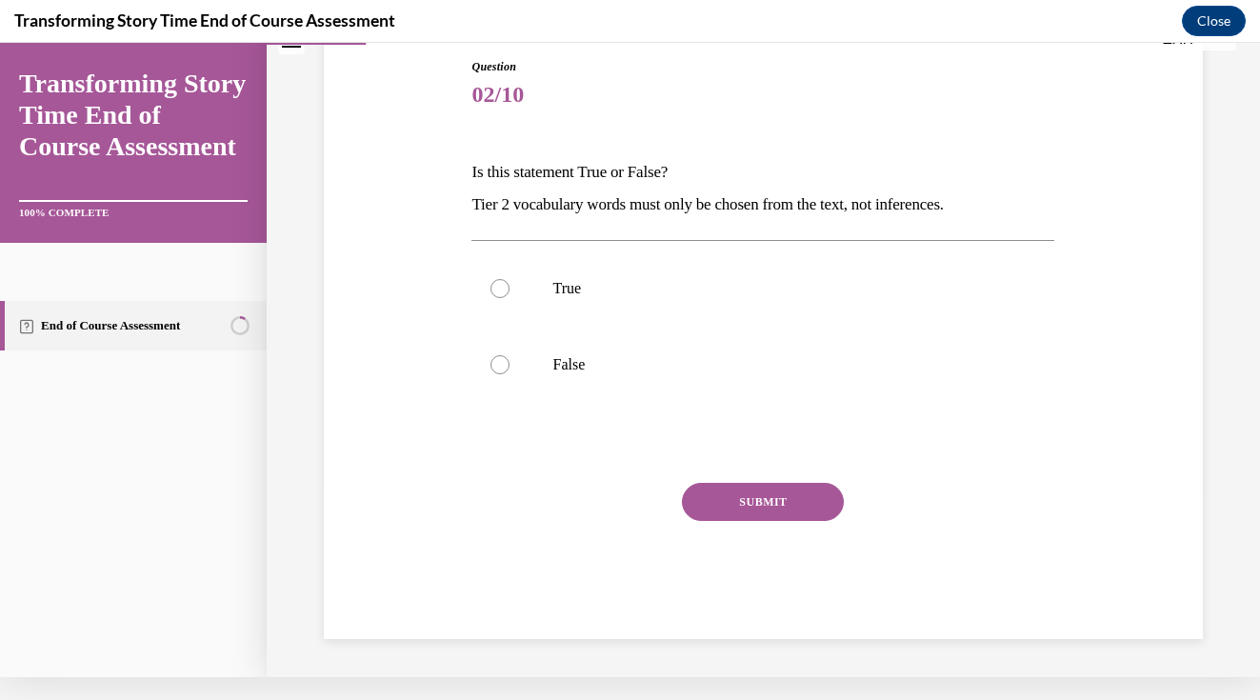
scroll to position [161, 0]
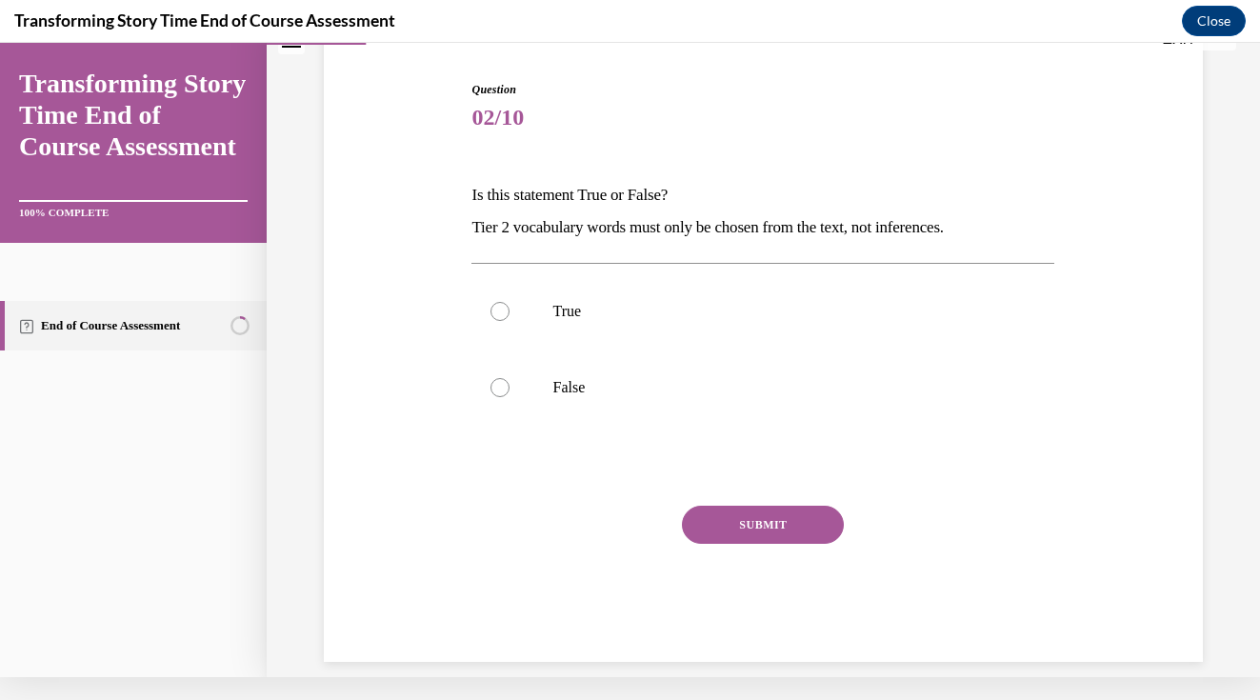
click at [1132, 277] on div "Question 02/10 Is this statement True or False? Tier 2 vocabulary words must on…" at bounding box center [763, 343] width 888 height 638
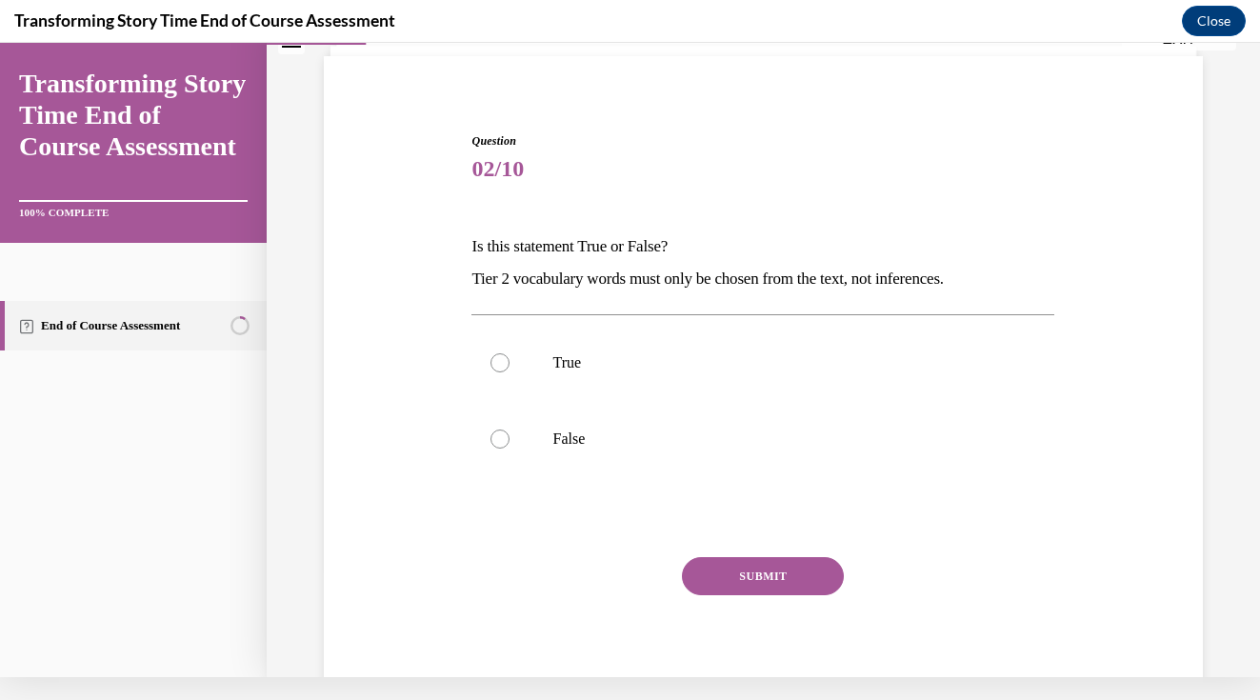
scroll to position [94, 0]
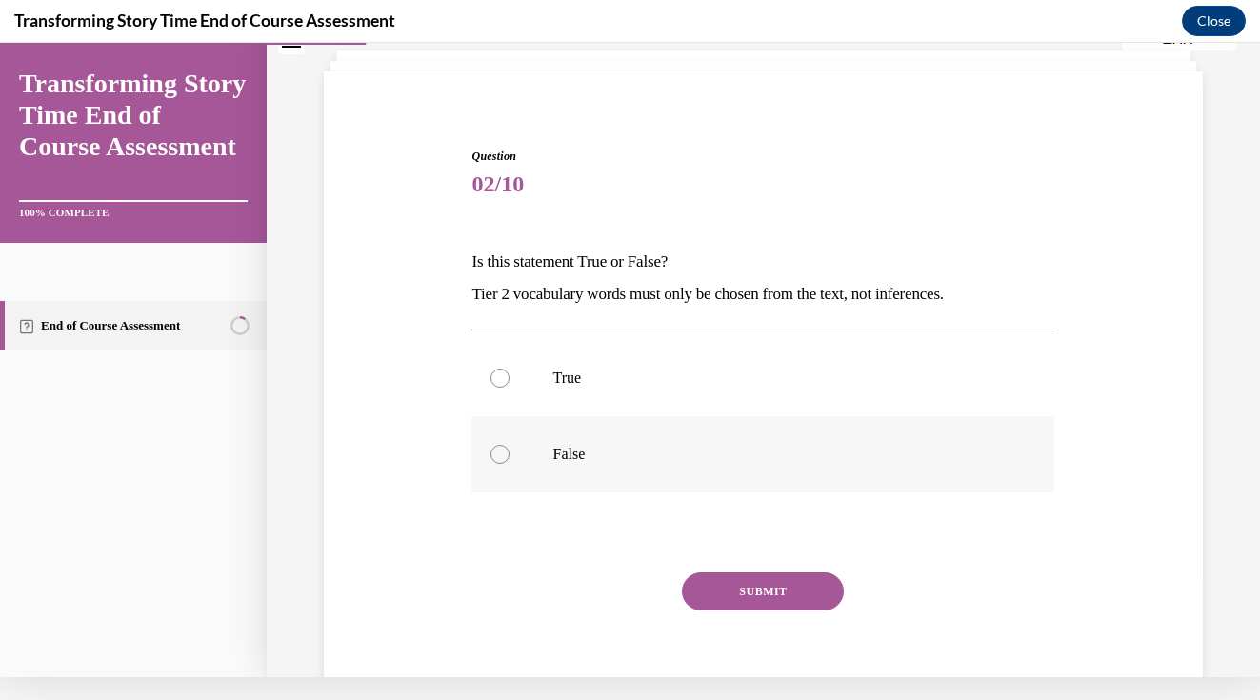
click at [502, 445] on div at bounding box center [499, 454] width 19 height 19
click at [502, 445] on input "False" at bounding box center [499, 454] width 19 height 19
radio input "true"
click at [797, 602] on button "SUBMIT" at bounding box center [763, 591] width 162 height 38
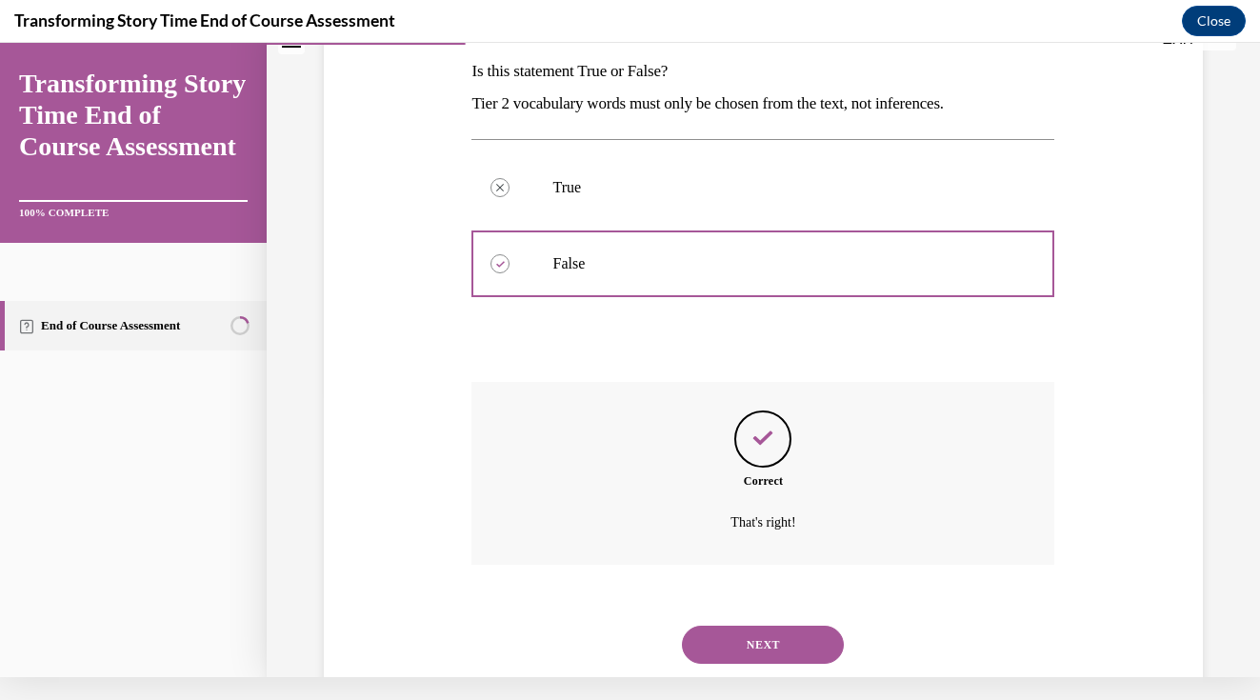
scroll to position [314, 0]
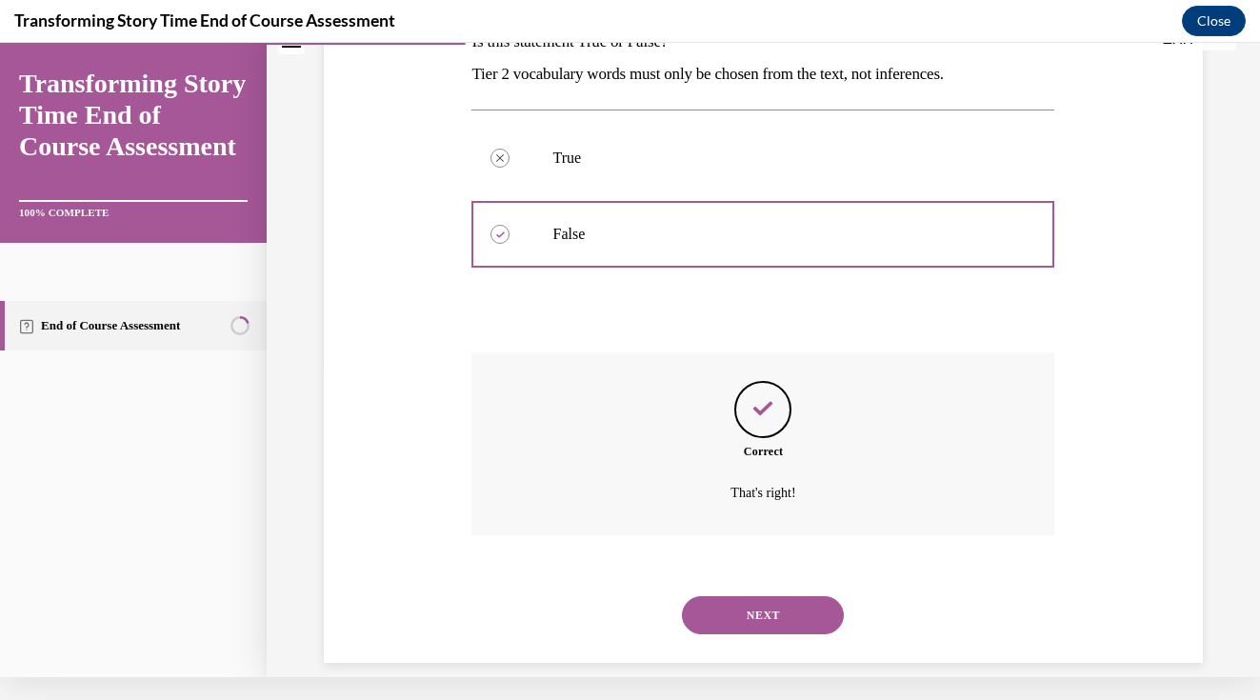
click at [780, 596] on button "NEXT" at bounding box center [763, 615] width 162 height 38
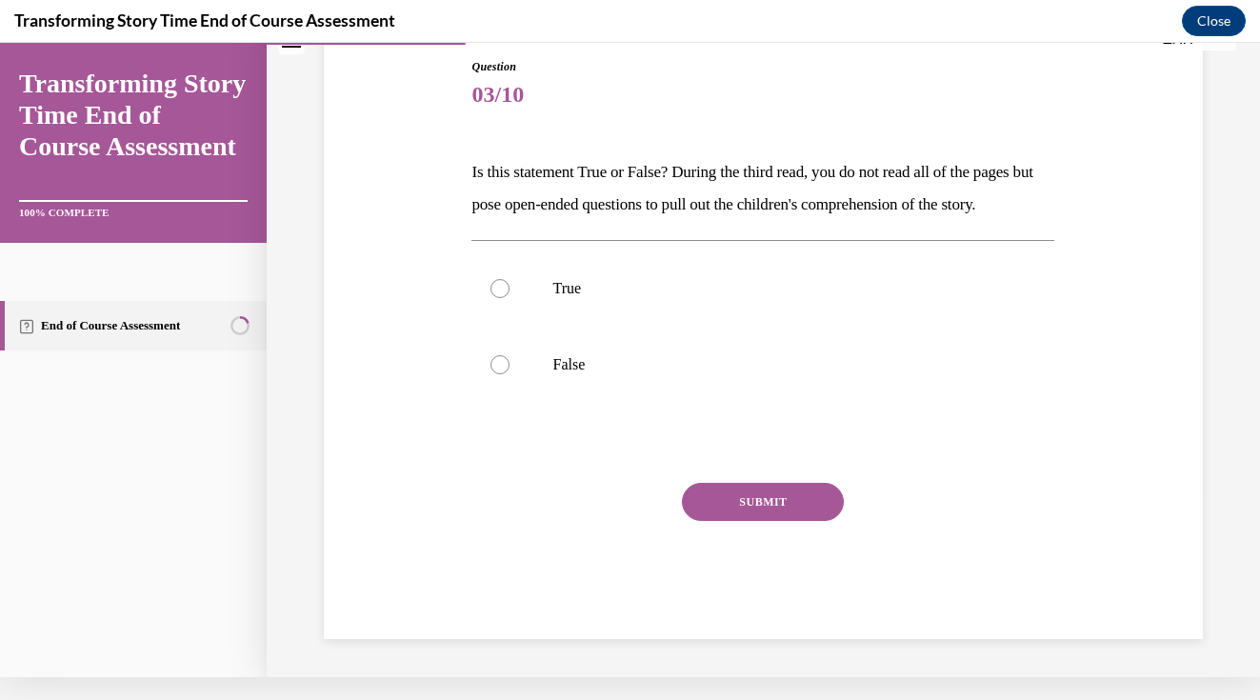
scroll to position [18, 0]
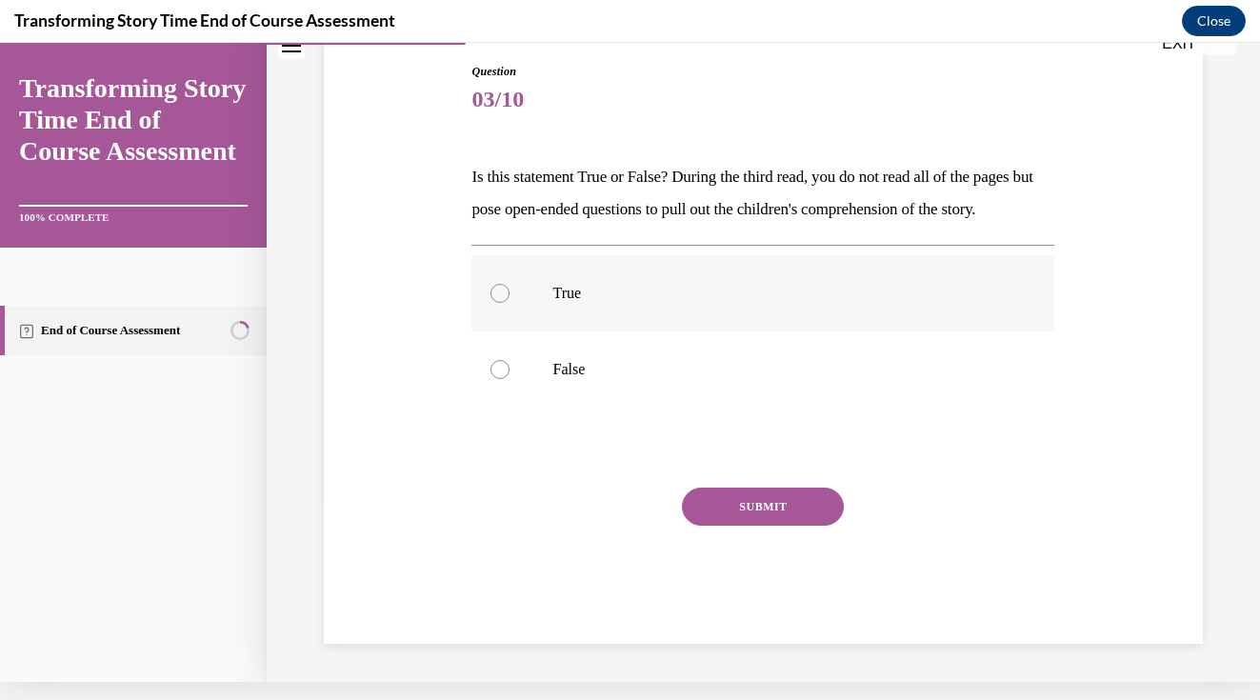
click at [488, 315] on label "True" at bounding box center [762, 293] width 583 height 76
click at [490, 303] on input "True" at bounding box center [499, 293] width 19 height 19
radio input "true"
click at [800, 524] on button "SUBMIT" at bounding box center [763, 507] width 162 height 38
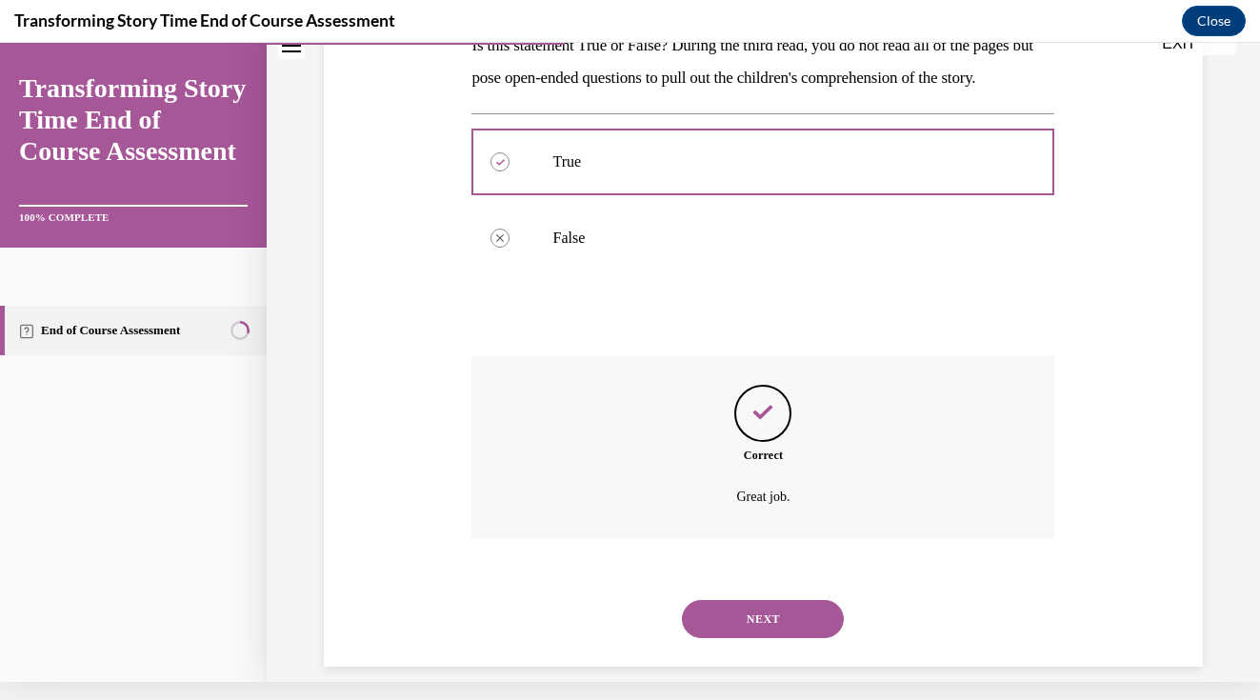
scroll to position [347, 0]
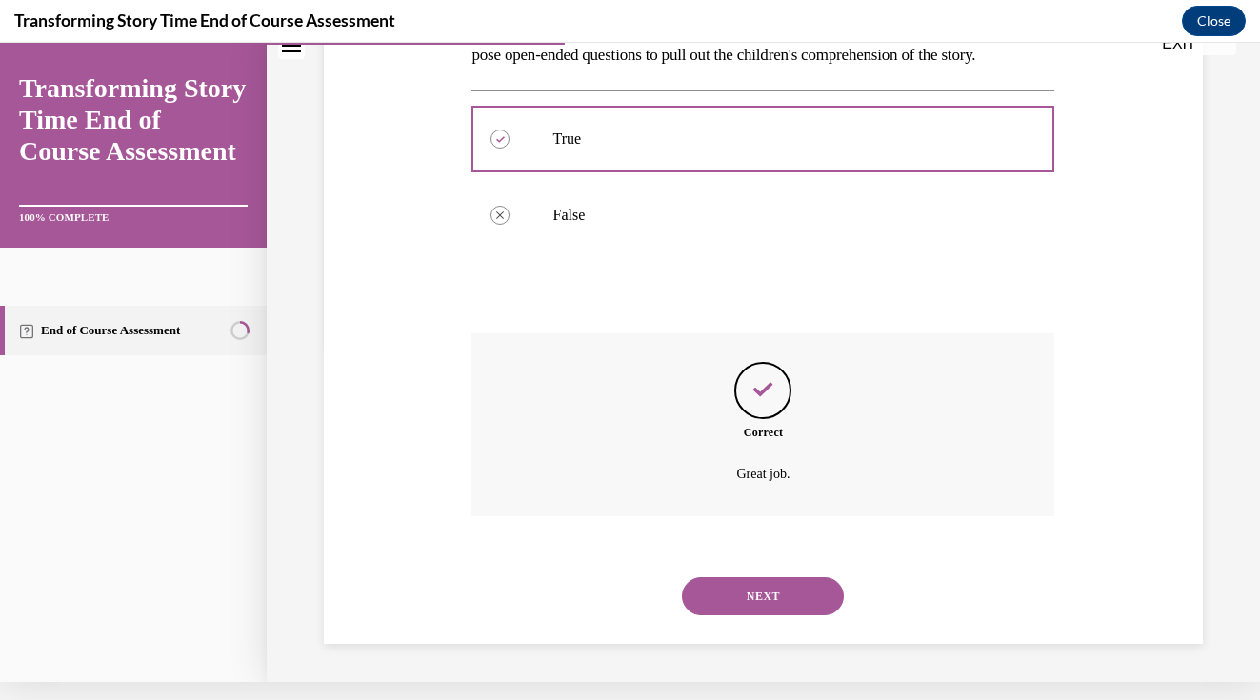
click at [743, 592] on button "NEXT" at bounding box center [763, 596] width 162 height 38
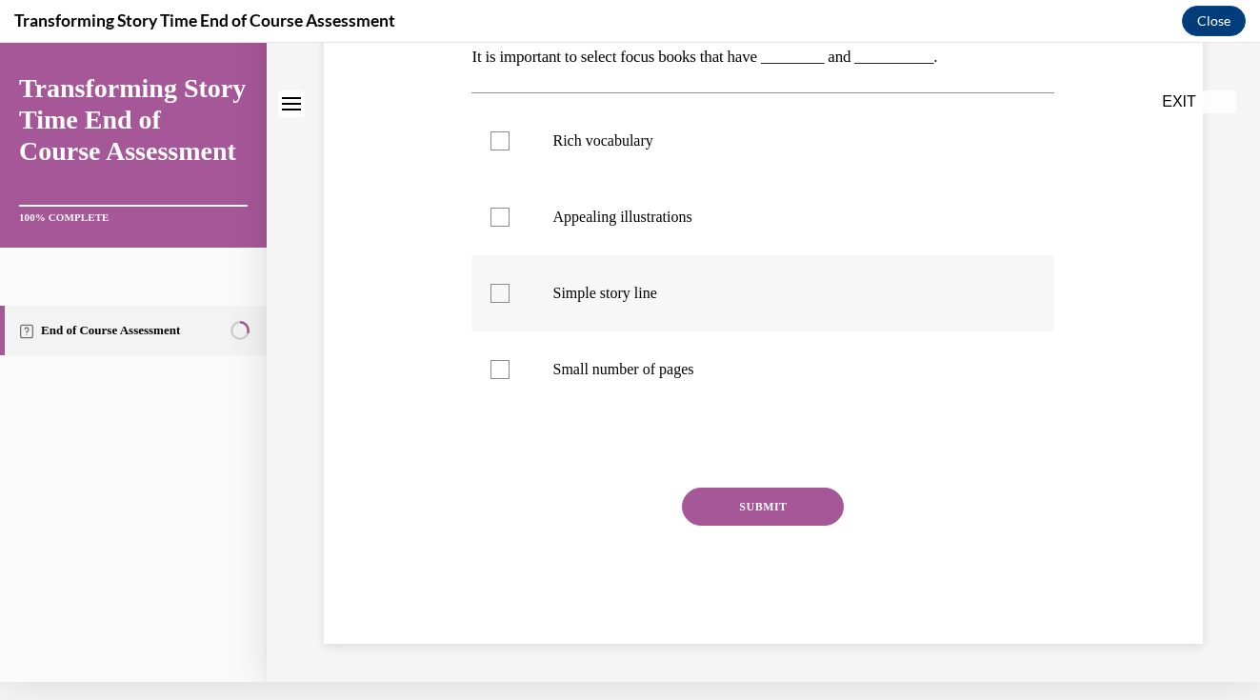
scroll to position [0, 0]
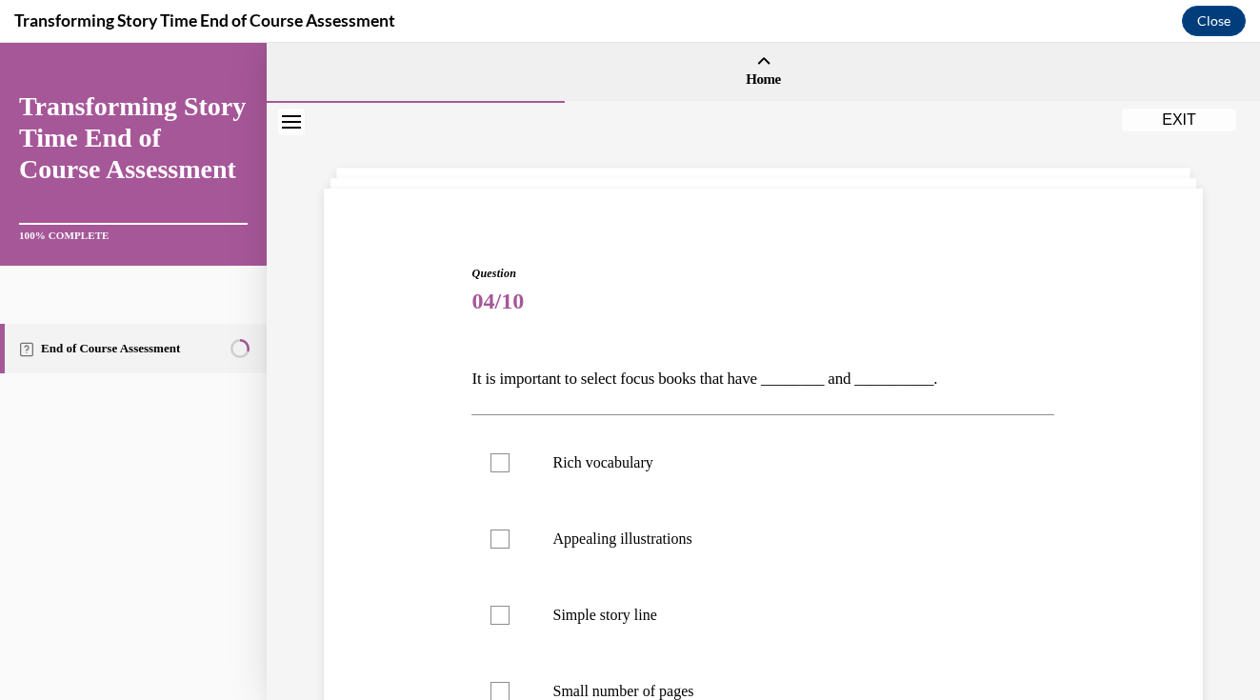
click at [1148, 468] on div "Question 04/10 It is important to select focus books that have ________ and ___…" at bounding box center [763, 587] width 888 height 758
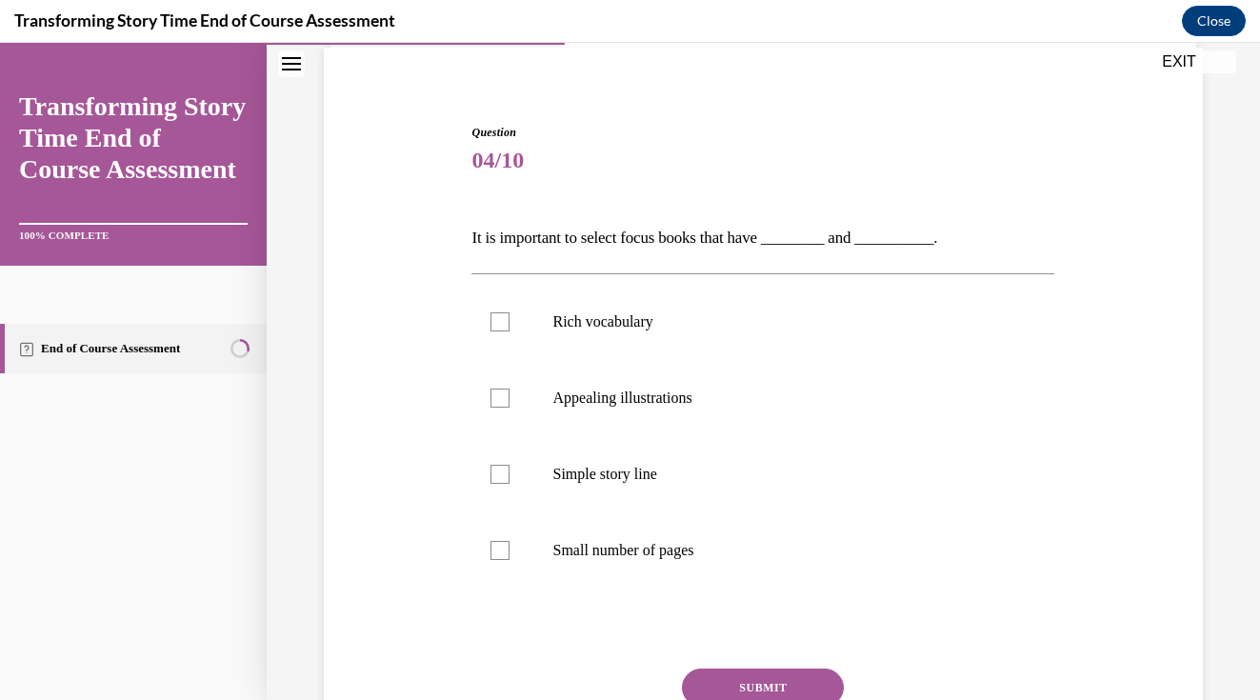
scroll to position [142, 0]
click at [502, 338] on label "Rich vocabulary" at bounding box center [762, 321] width 583 height 76
click at [502, 330] on input "Rich vocabulary" at bounding box center [499, 320] width 19 height 19
checkbox input "true"
click at [502, 388] on div at bounding box center [499, 397] width 19 height 19
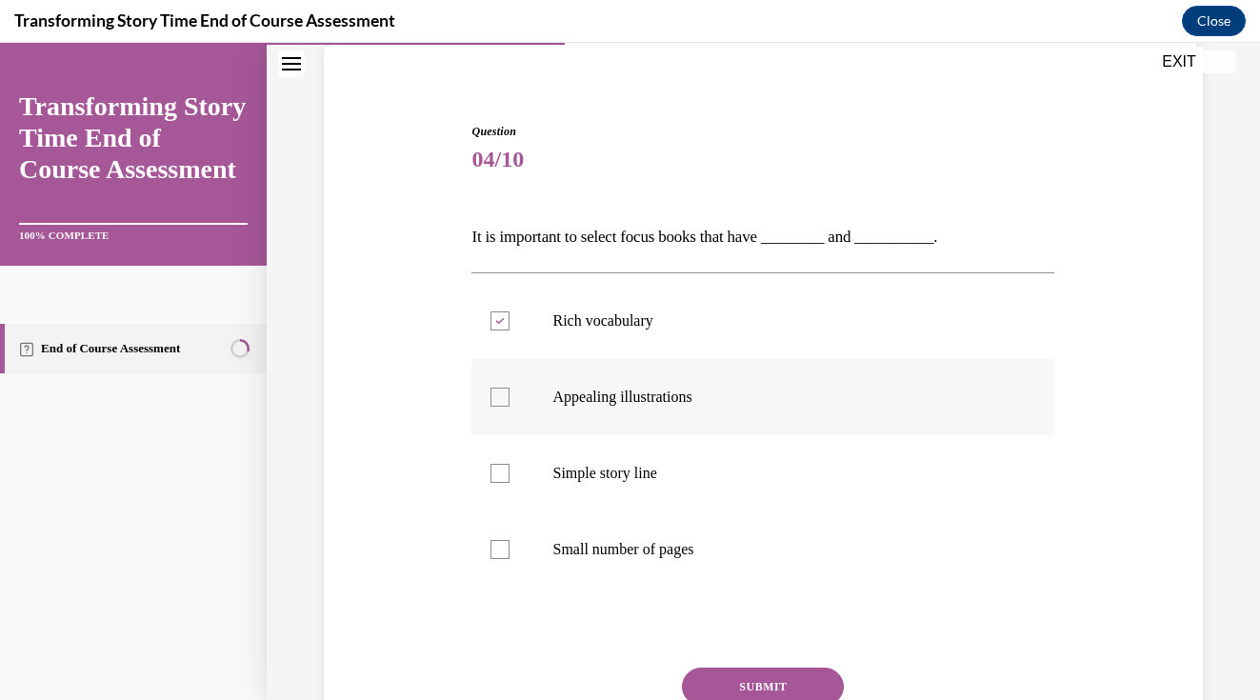
click at [502, 388] on input "Appealing illustrations" at bounding box center [499, 397] width 19 height 19
checkbox input "true"
click at [773, 673] on button "SUBMIT" at bounding box center [763, 686] width 162 height 38
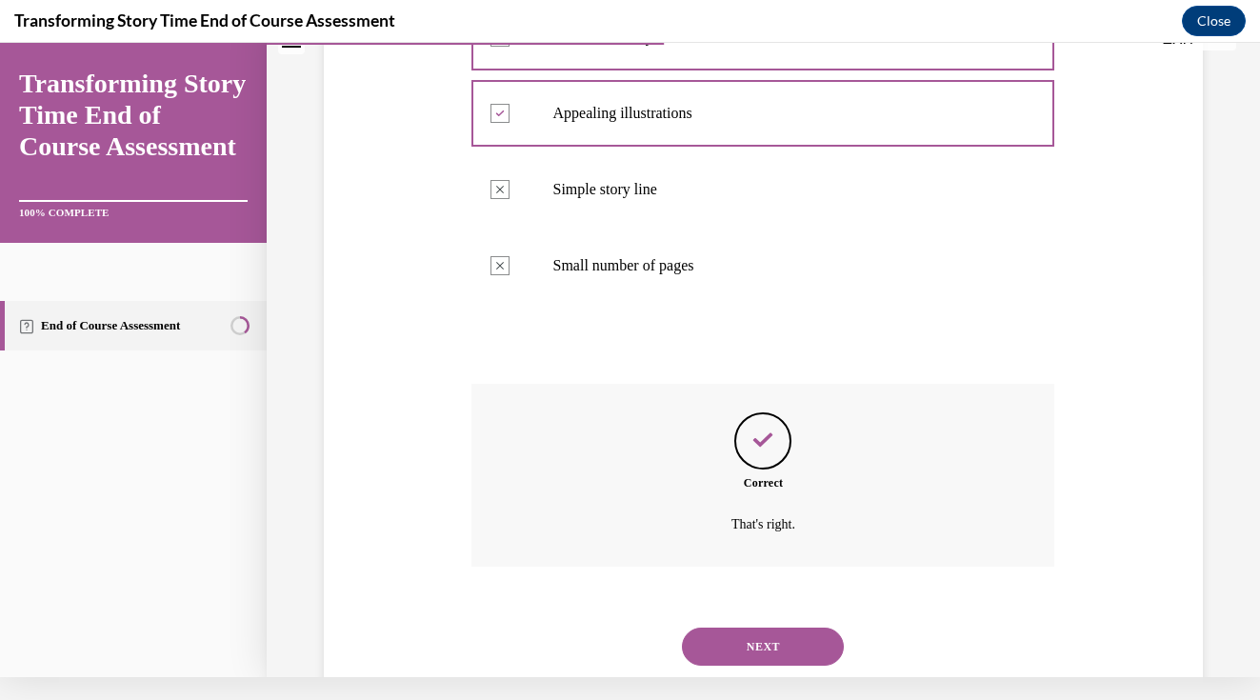
scroll to position [434, 0]
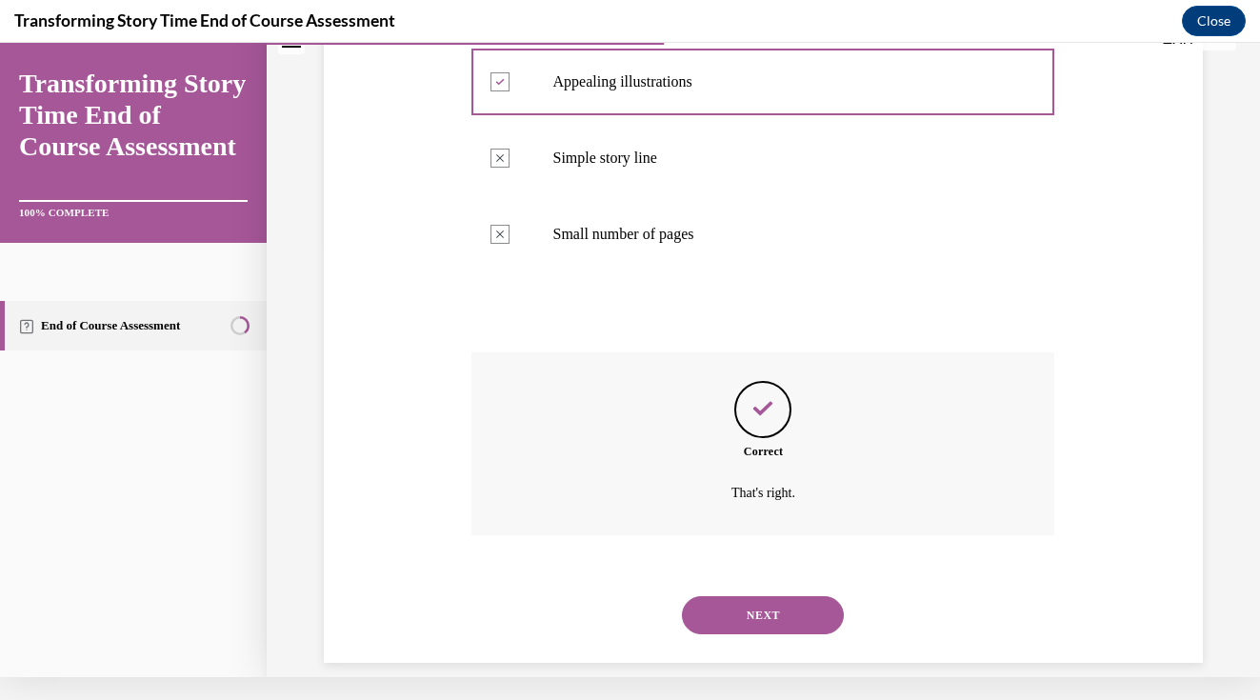
click at [773, 596] on button "NEXT" at bounding box center [763, 615] width 162 height 38
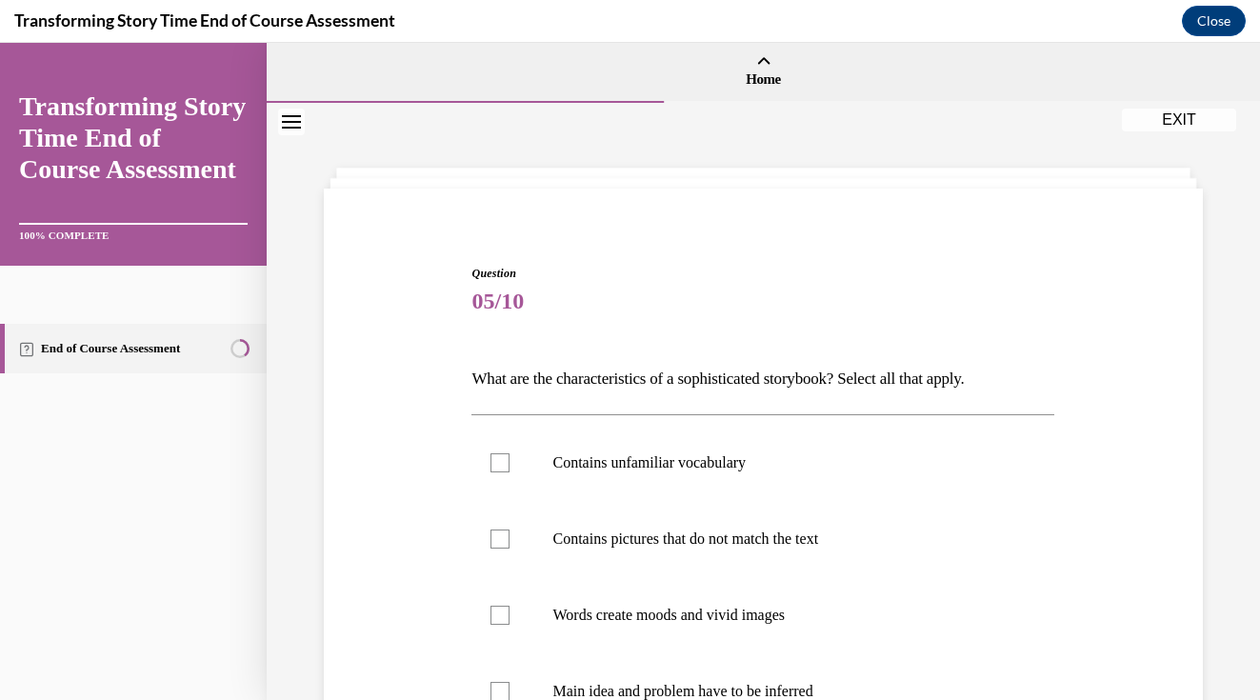
click at [1177, 430] on div "Question 05/10 What are the characteristics of a sophisticated storybook? Selec…" at bounding box center [763, 625] width 888 height 834
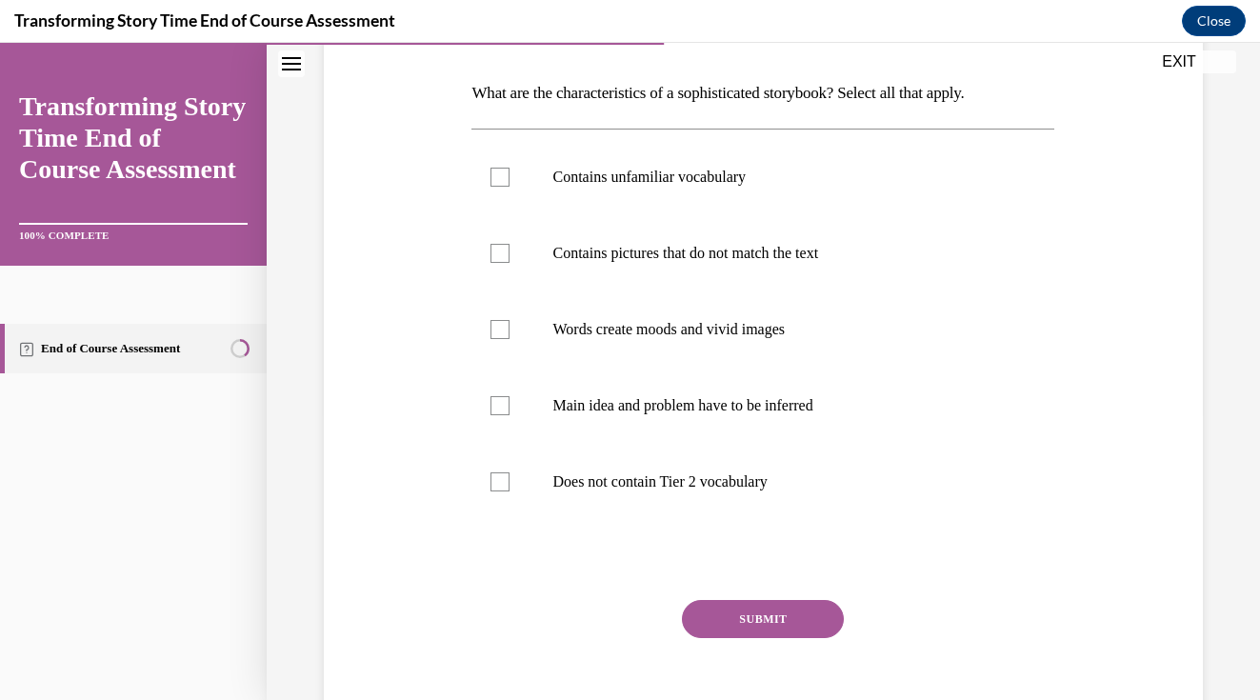
scroll to position [287, 0]
click at [503, 169] on div at bounding box center [499, 176] width 19 height 19
click at [503, 169] on input "Contains unfamiliar vocabulary" at bounding box center [499, 176] width 19 height 19
checkbox input "true"
click at [505, 331] on div at bounding box center [499, 328] width 19 height 19
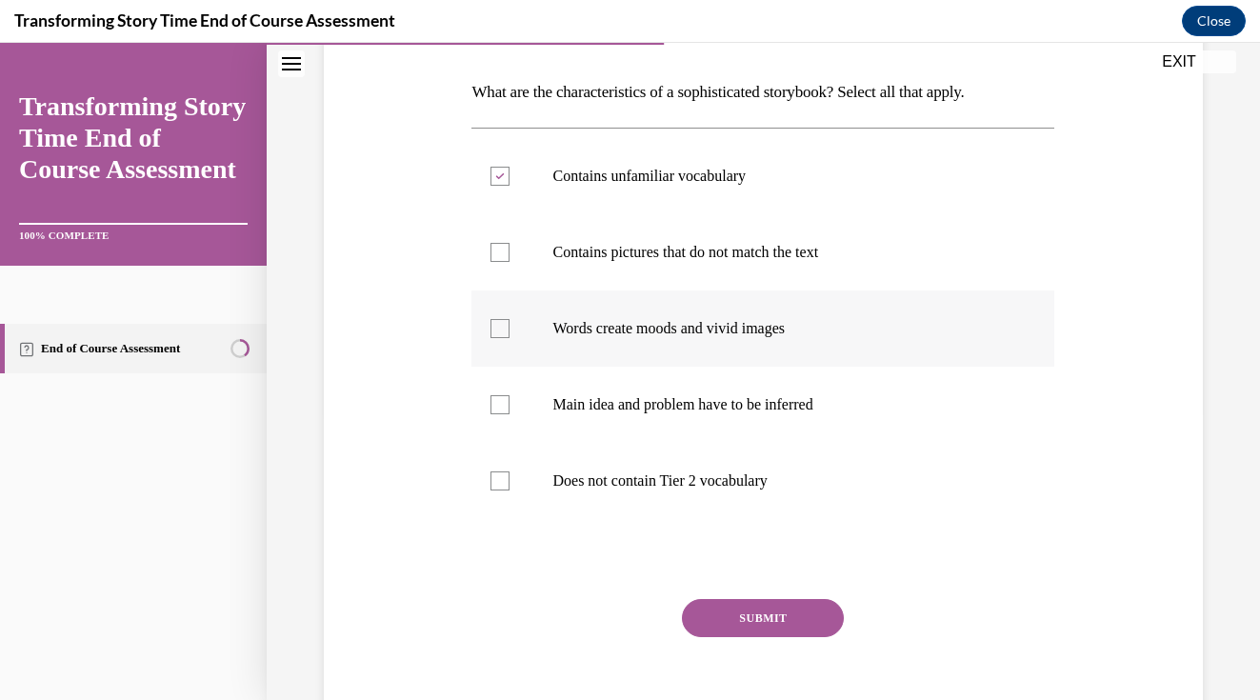
click at [505, 331] on input "Words create moods and vivid images" at bounding box center [499, 328] width 19 height 19
checkbox input "true"
click at [496, 393] on label "Main idea and problem have to be inferred" at bounding box center [762, 405] width 583 height 76
click at [496, 395] on input "Main idea and problem have to be inferred" at bounding box center [499, 404] width 19 height 19
checkbox input "true"
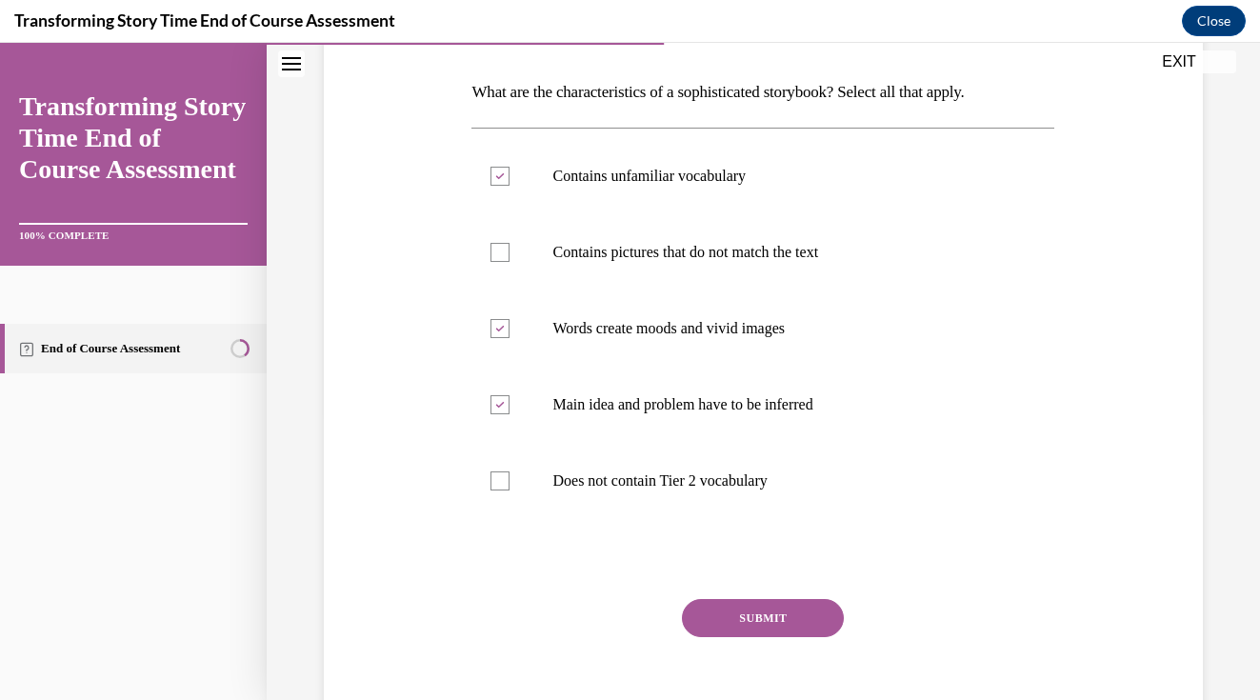
click at [769, 602] on button "SUBMIT" at bounding box center [763, 618] width 162 height 38
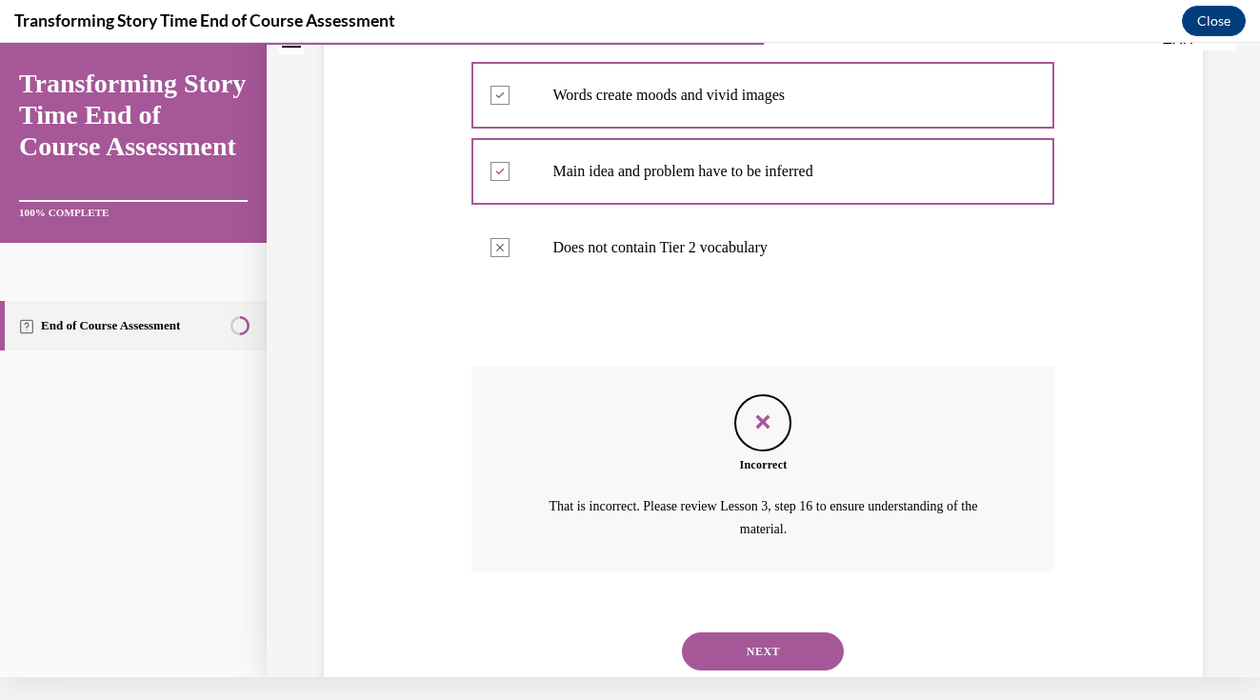
scroll to position [532, 0]
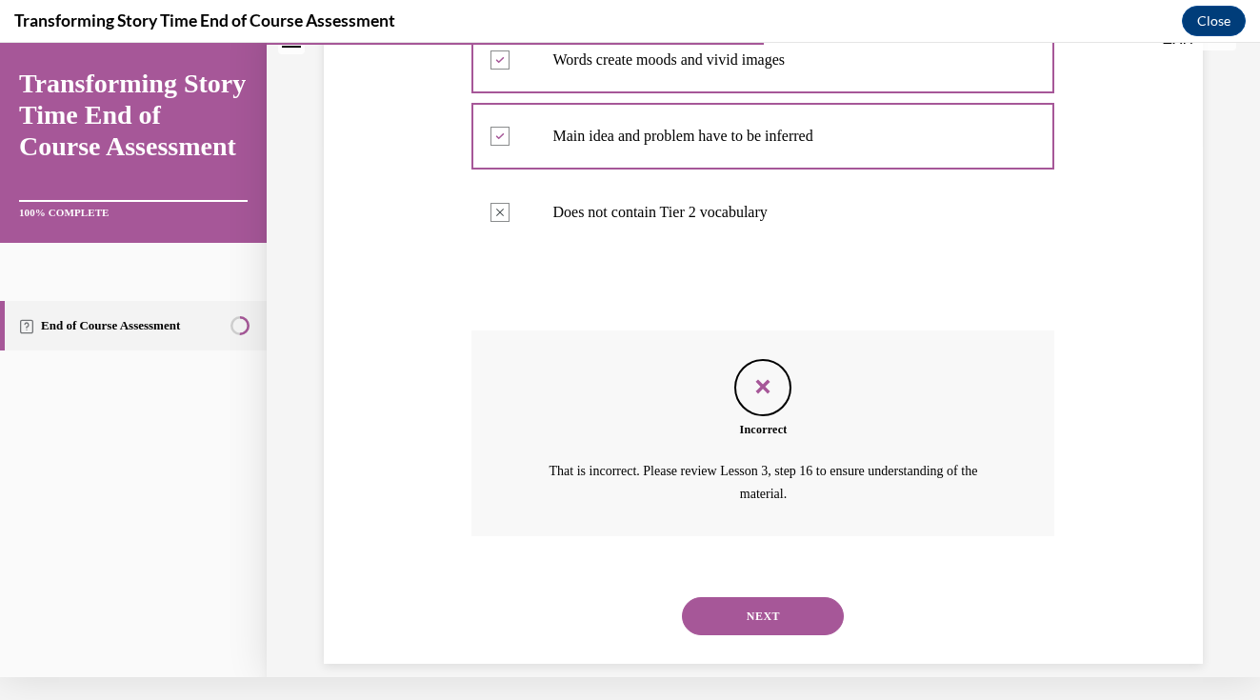
click at [1117, 555] on div "Question 05/10 What are the characteristics of a sophisticated storybook? Selec…" at bounding box center [763, 157] width 888 height 1011
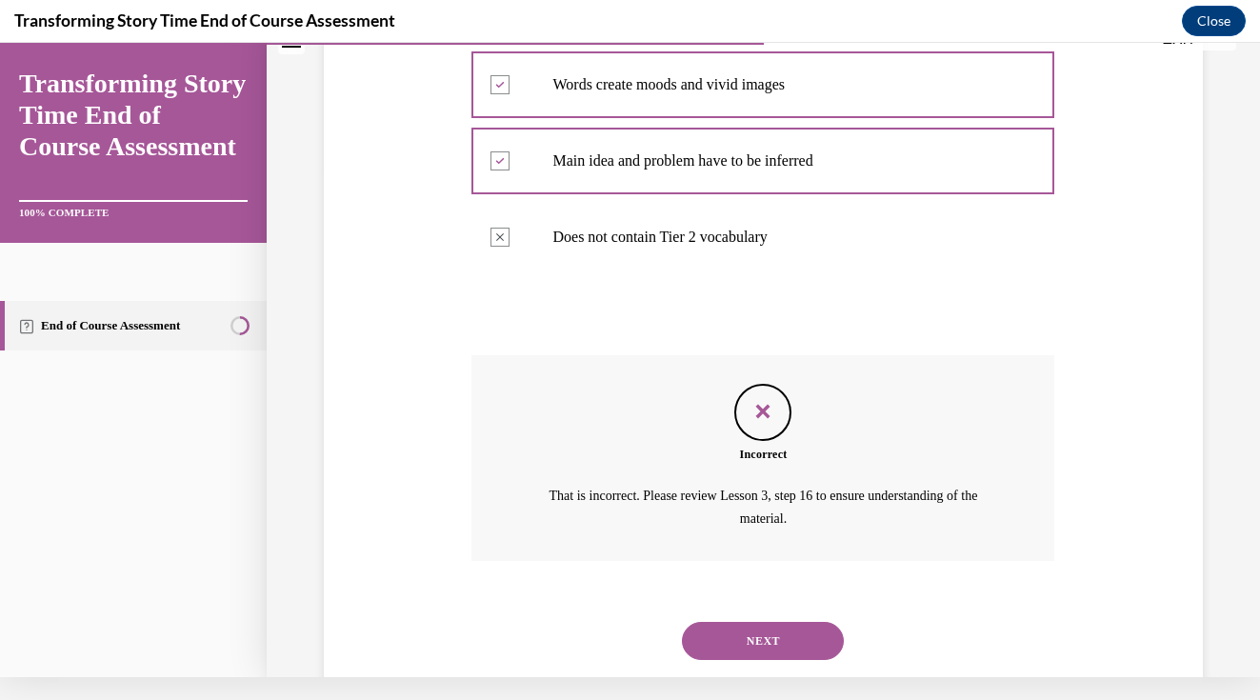
click at [806, 622] on button "NEXT" at bounding box center [763, 641] width 162 height 38
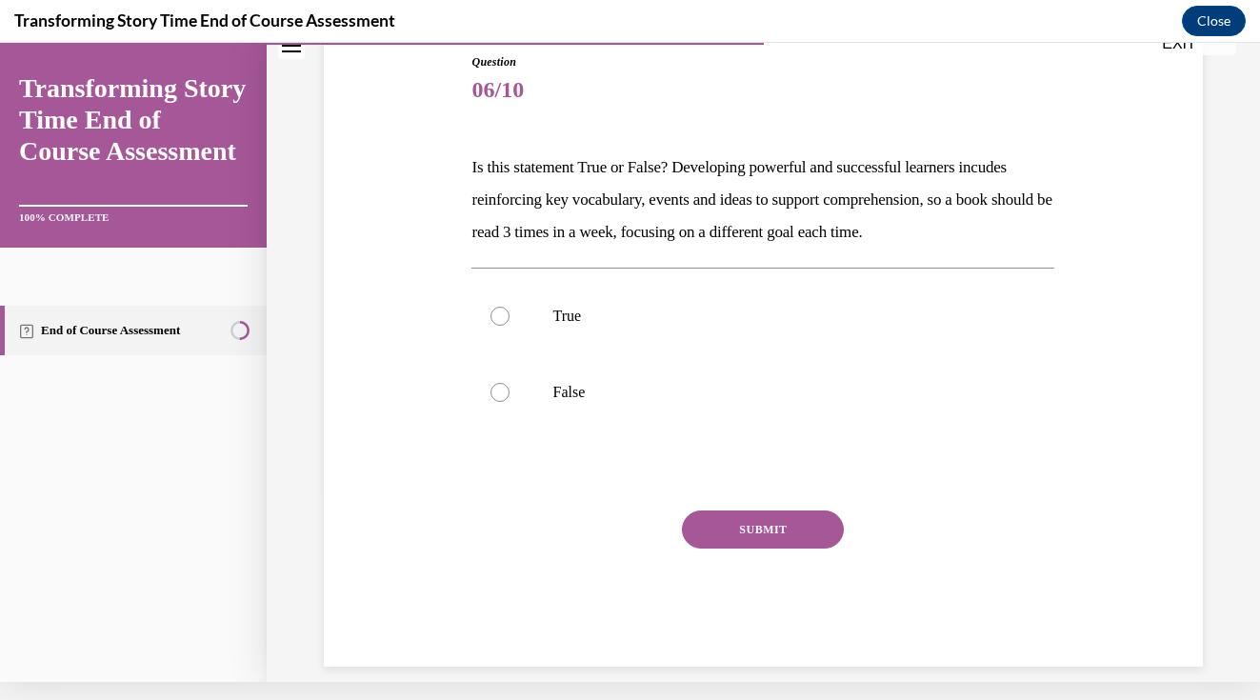
click at [1097, 273] on div "Question 06/10 Is this statement True or False? Developing powerful and success…" at bounding box center [763, 331] width 888 height 670
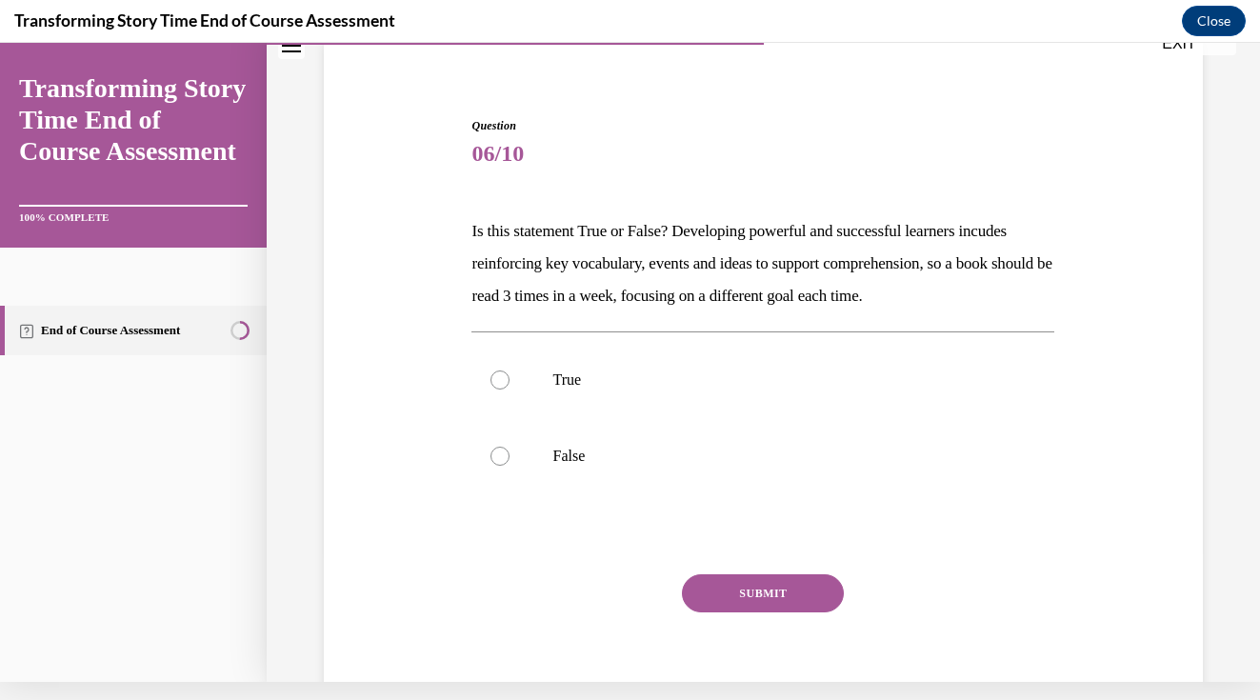
scroll to position [118, 0]
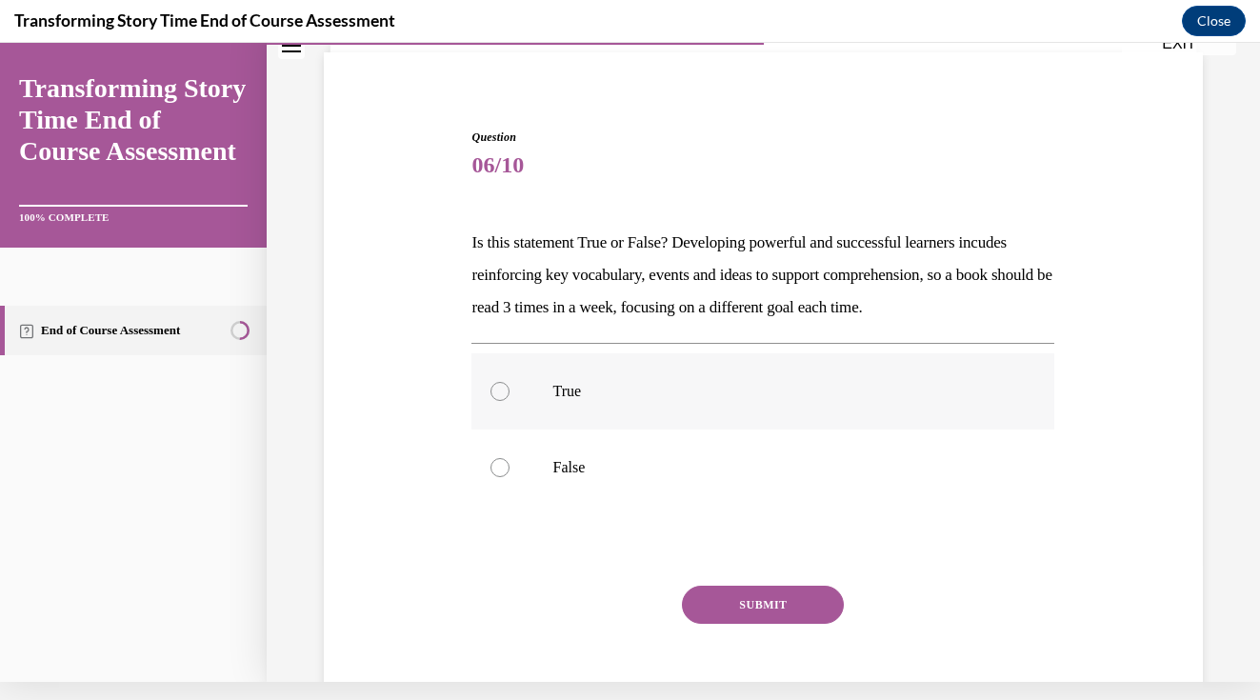
click at [501, 398] on div at bounding box center [499, 391] width 19 height 19
click at [501, 398] on input "True" at bounding box center [499, 391] width 19 height 19
radio input "true"
click at [770, 609] on button "SUBMIT" at bounding box center [763, 605] width 162 height 38
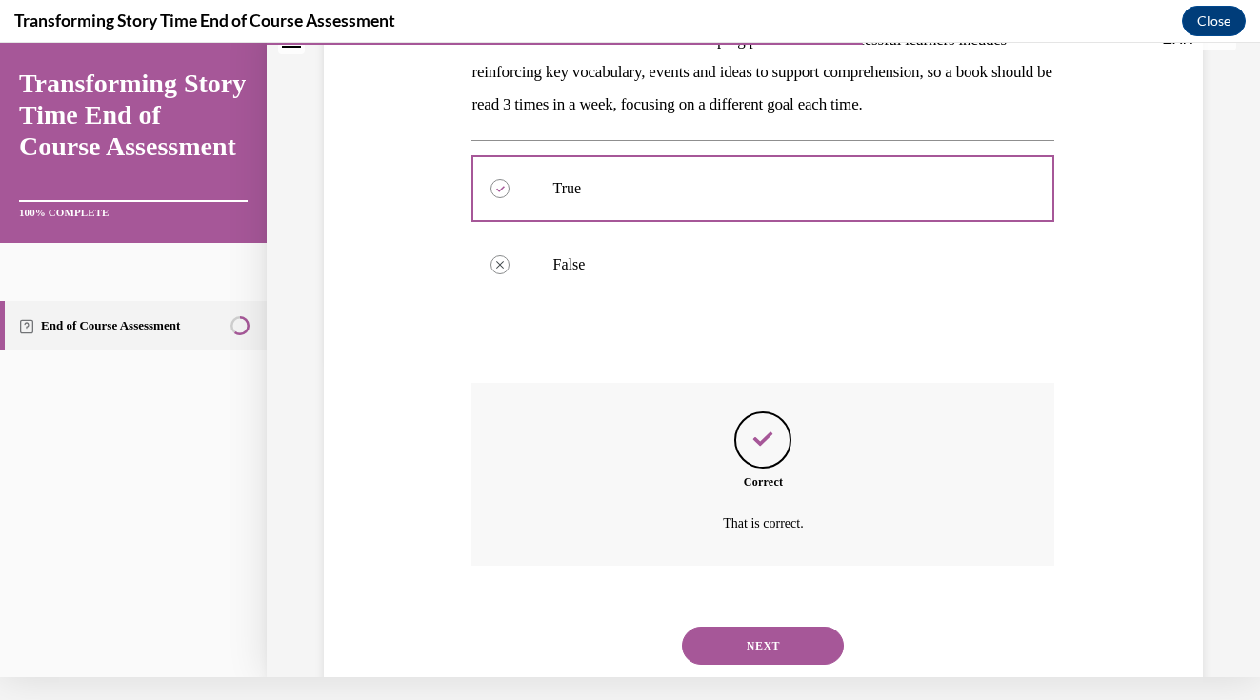
scroll to position [347, 0]
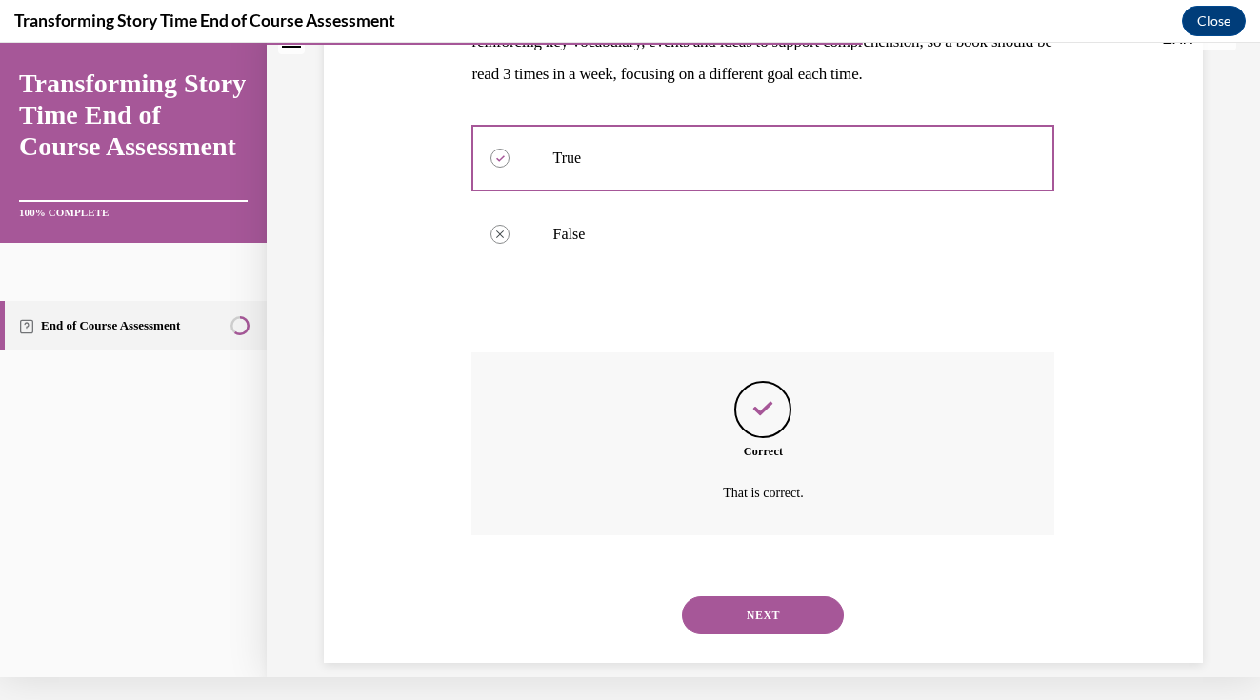
click at [777, 596] on button "NEXT" at bounding box center [763, 615] width 162 height 38
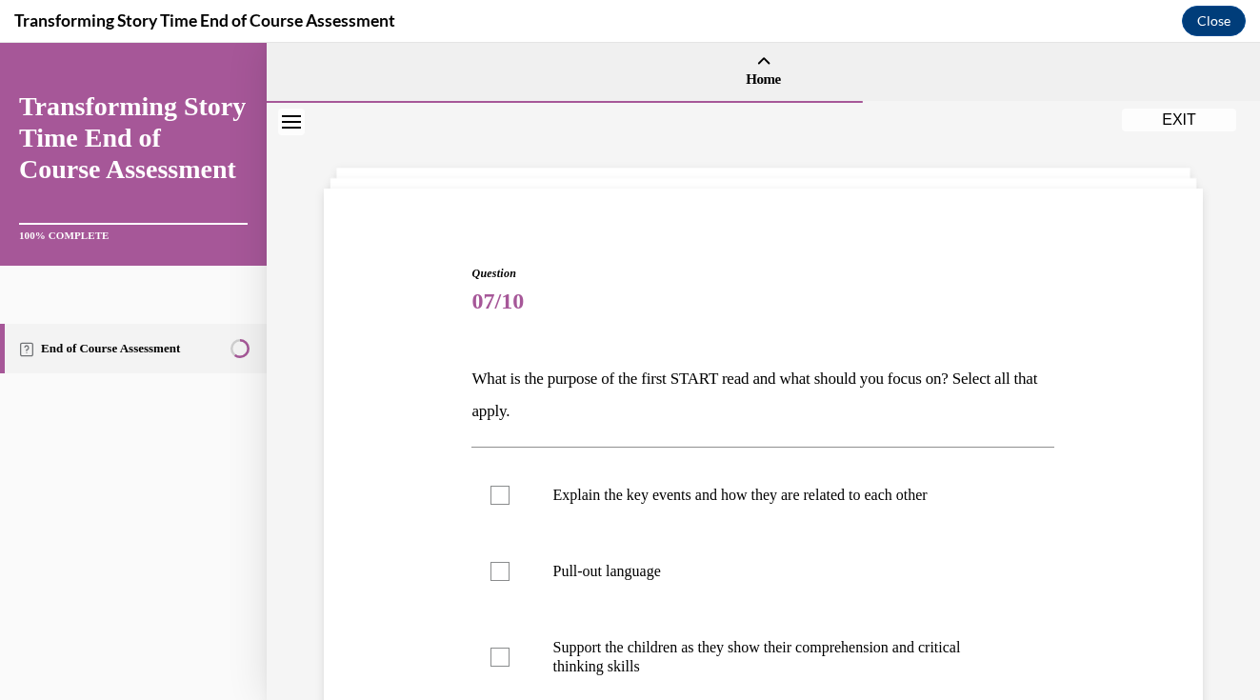
click at [1144, 388] on div "Question 07/10 What is the purpose of the first START read and what should you …" at bounding box center [763, 651] width 888 height 886
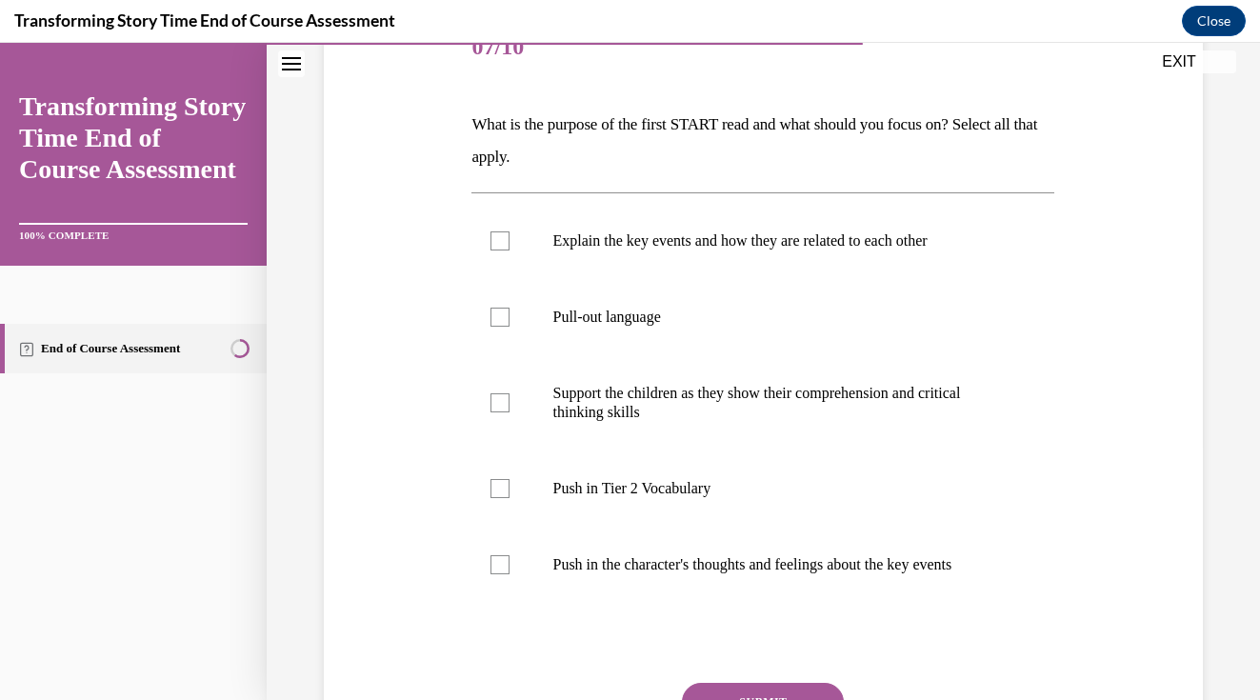
scroll to position [258, 0]
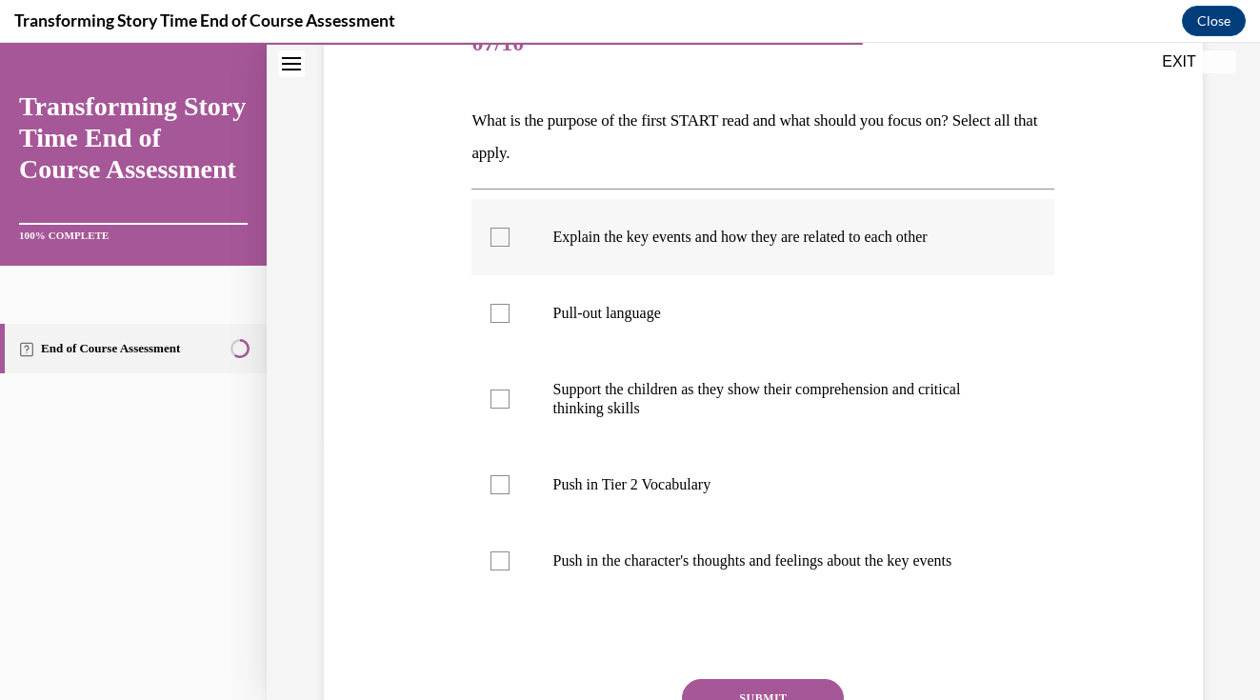
click at [499, 251] on label "Explain the key events and how they are related to each other" at bounding box center [762, 237] width 583 height 76
click at [499, 247] on input "Explain the key events and how they are related to each other" at bounding box center [499, 237] width 19 height 19
checkbox input "true"
click at [502, 323] on label "Pull-out language" at bounding box center [762, 313] width 583 height 76
click at [502, 323] on input "Pull-out language" at bounding box center [499, 313] width 19 height 19
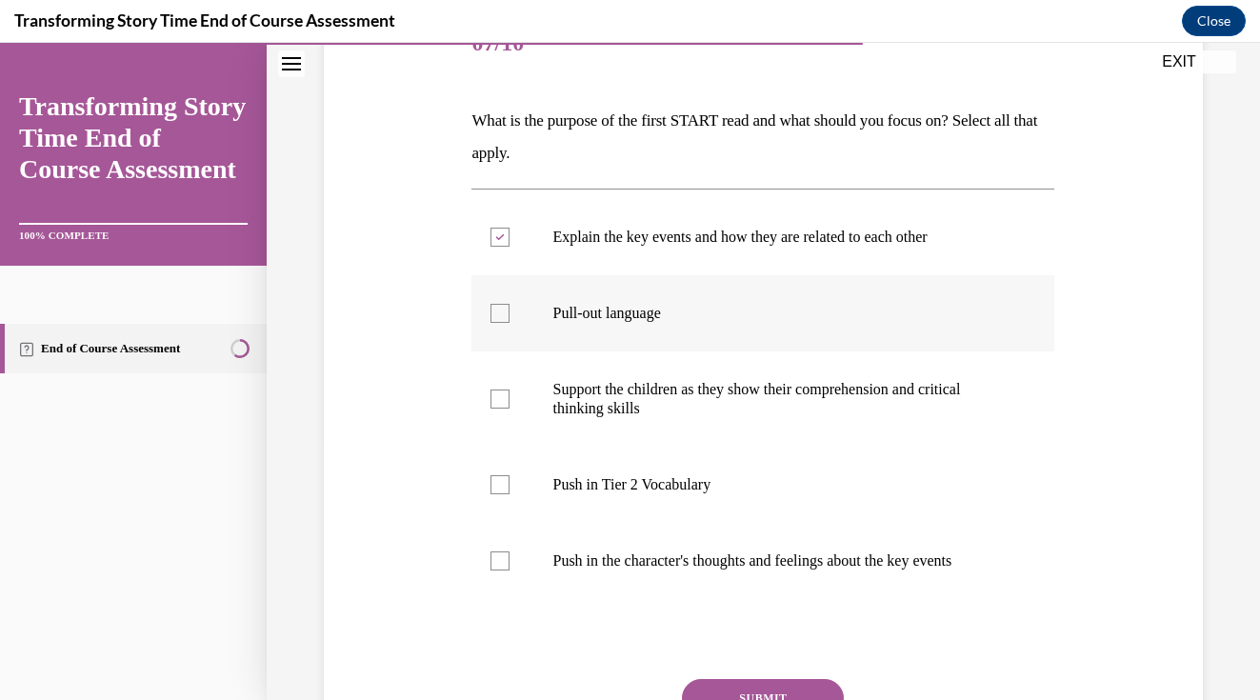
checkbox input "true"
click at [738, 679] on button "SUBMIT" at bounding box center [763, 698] width 162 height 38
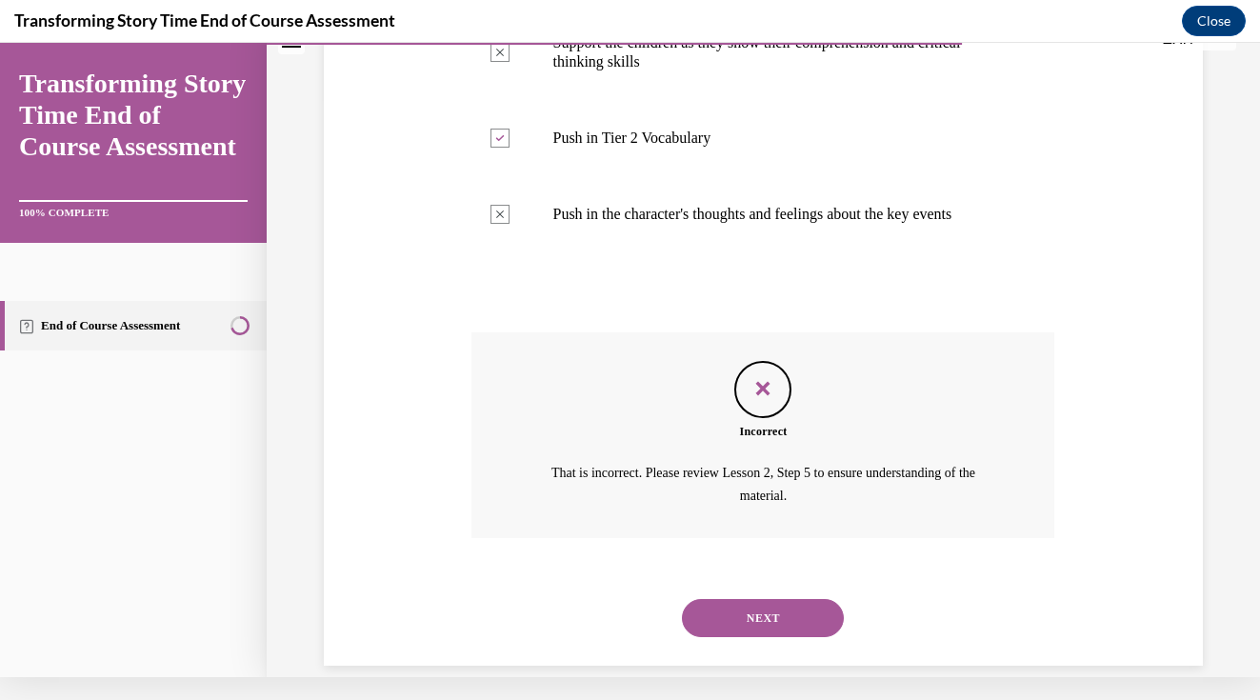
scroll to position [584, 0]
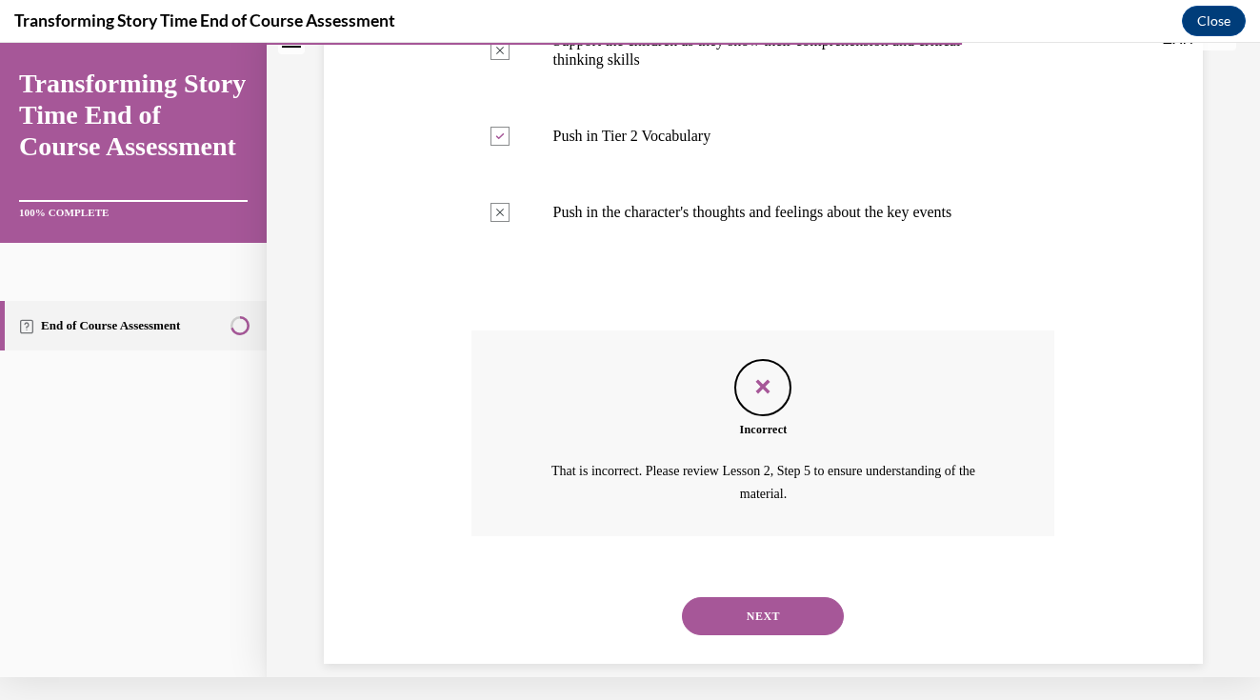
click at [1087, 428] on div "Question 07/10 What is the purpose of the first START read and what should you …" at bounding box center [763, 132] width 888 height 1063
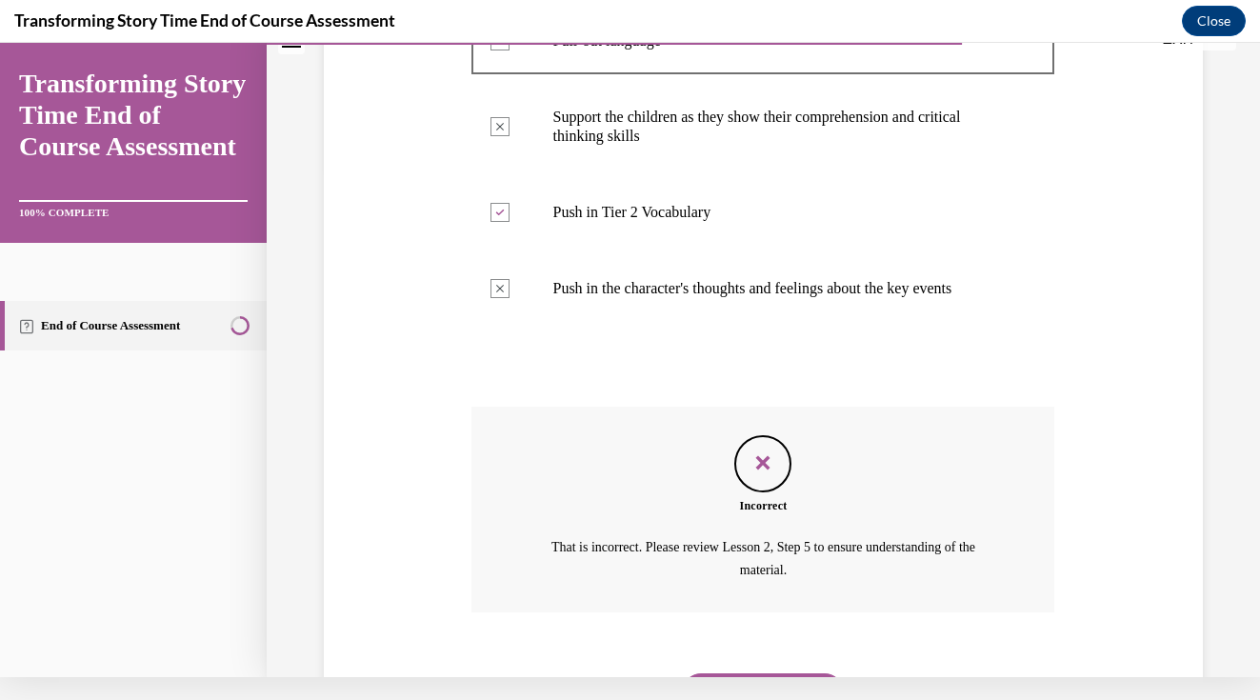
scroll to position [527, 0]
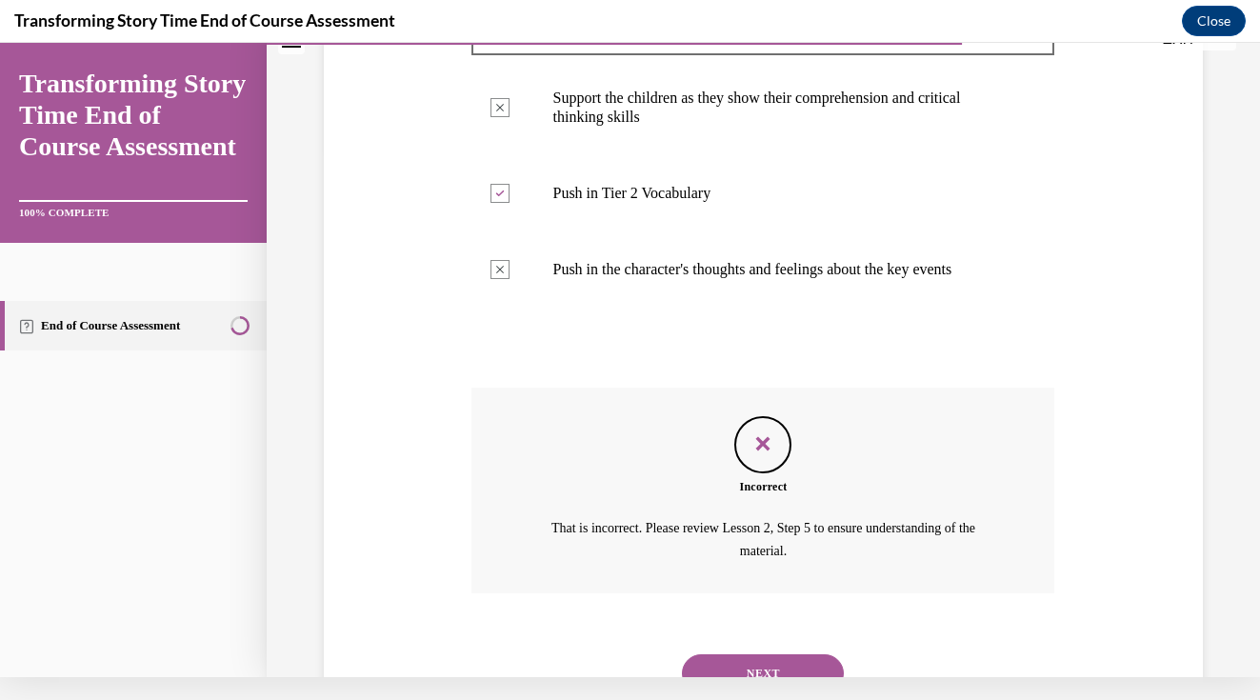
click at [802, 658] on button "NEXT" at bounding box center [763, 673] width 162 height 38
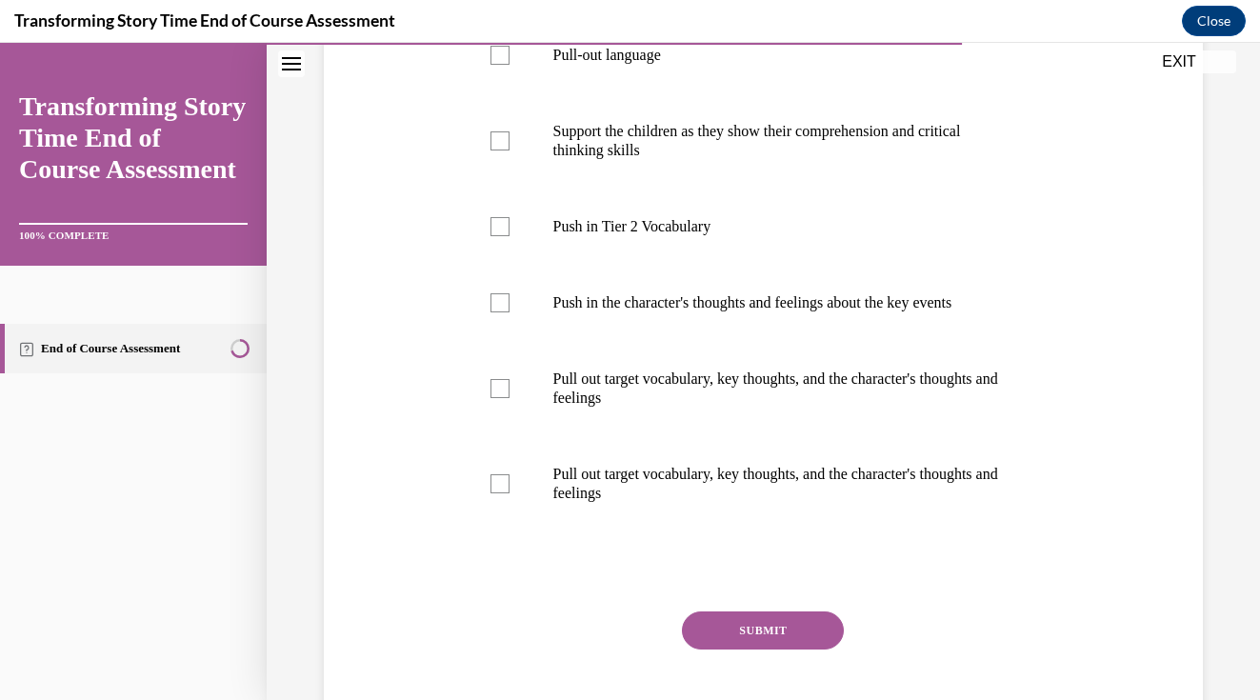
click at [1092, 379] on div "Question 08/10 What is the purpose of the second START read and what should you…" at bounding box center [763, 229] width 888 height 1076
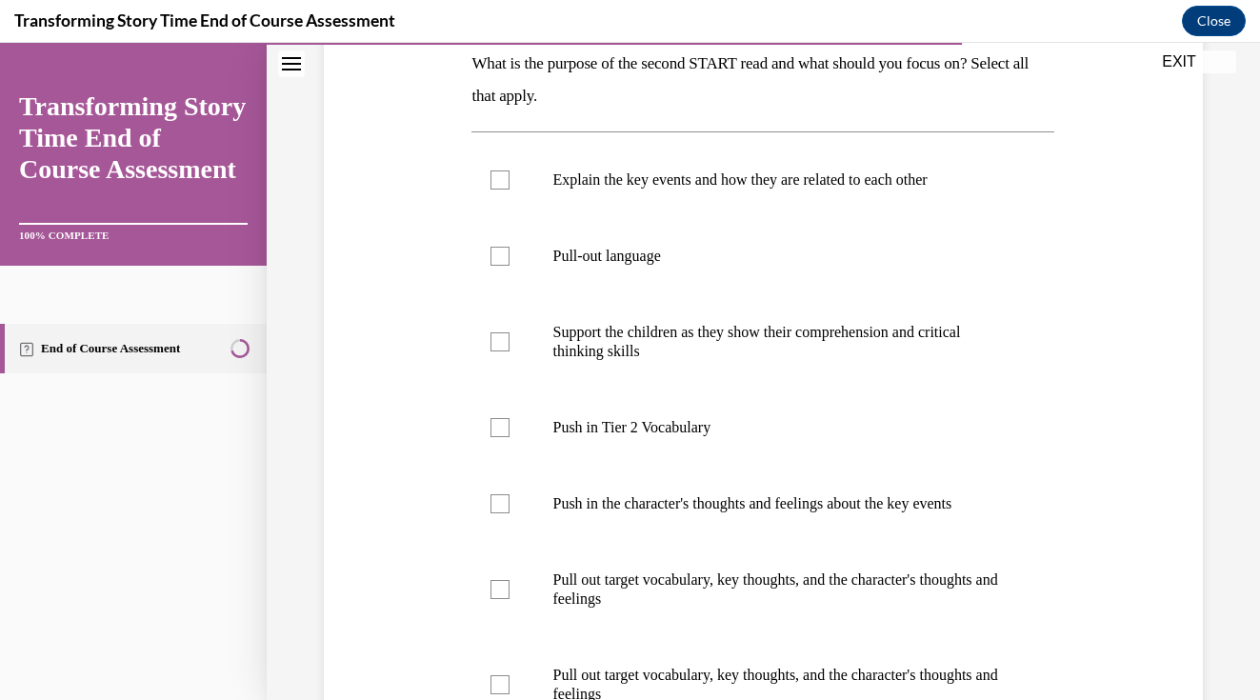
scroll to position [303, 0]
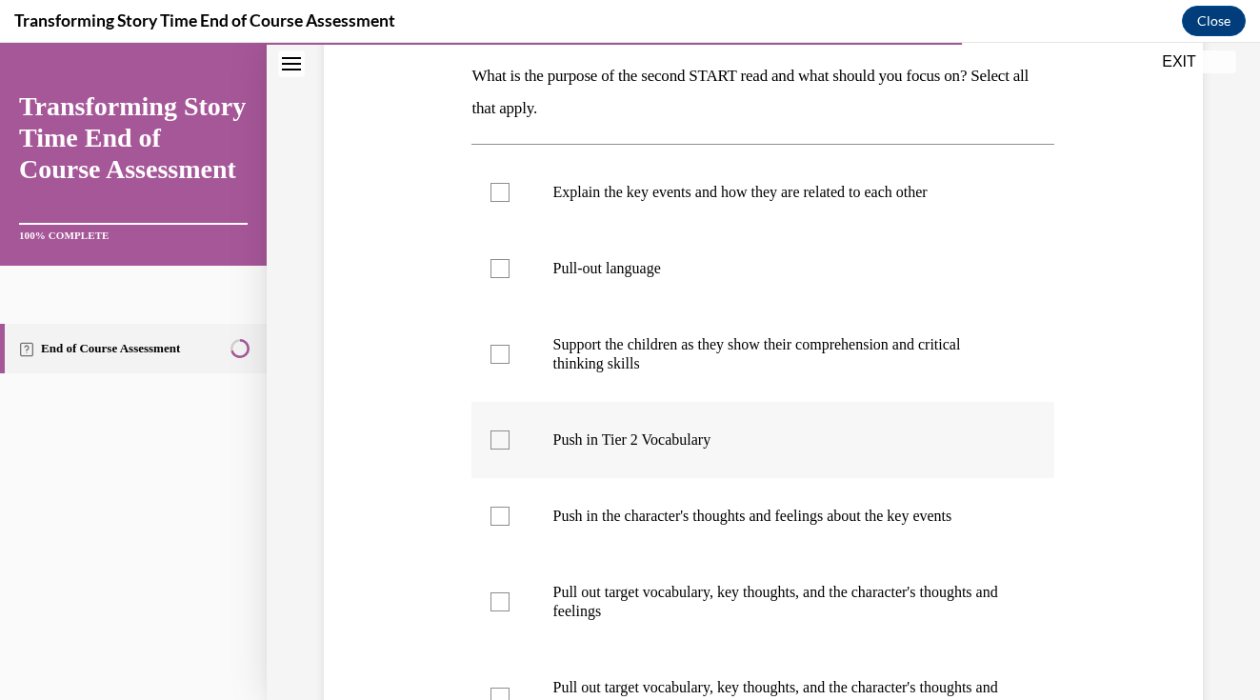
click at [509, 442] on div at bounding box center [499, 439] width 19 height 19
click at [509, 442] on input "Push in Tier 2 Vocabulary" at bounding box center [499, 439] width 19 height 19
checkbox input "true"
click at [511, 590] on label "Pull out target vocabulary, key thoughts, and the character's thoughts and feel…" at bounding box center [762, 601] width 583 height 95
click at [509, 592] on input "Pull out target vocabulary, key thoughts, and the character's thoughts and feel…" at bounding box center [499, 601] width 19 height 19
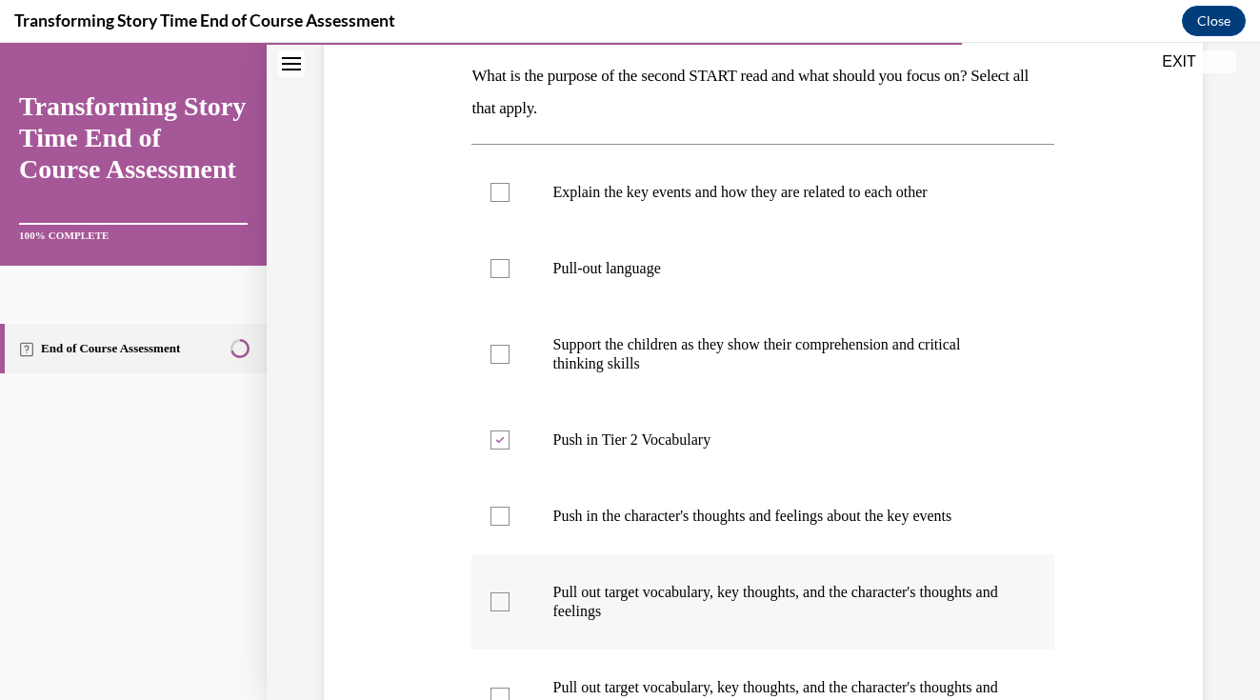
checkbox input "true"
click at [1190, 565] on div "Question 08/10 What is the purpose of the second START read and what should you…" at bounding box center [763, 443] width 888 height 1076
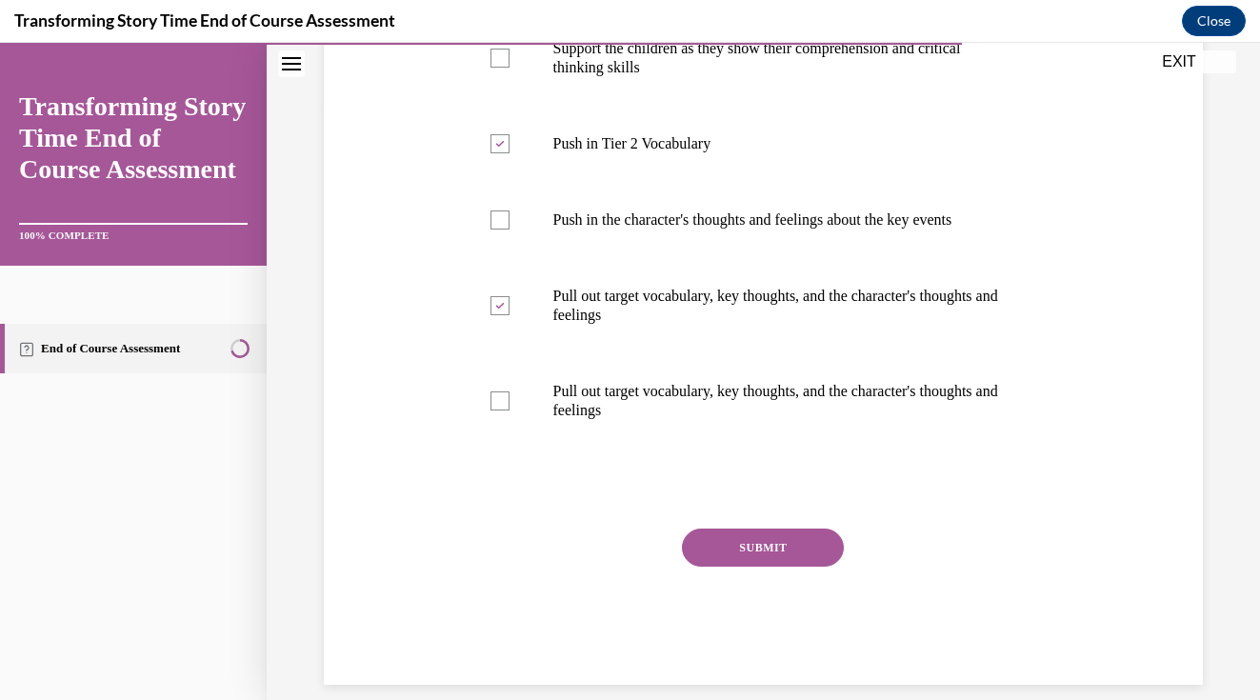
click at [746, 560] on button "SUBMIT" at bounding box center [763, 547] width 162 height 38
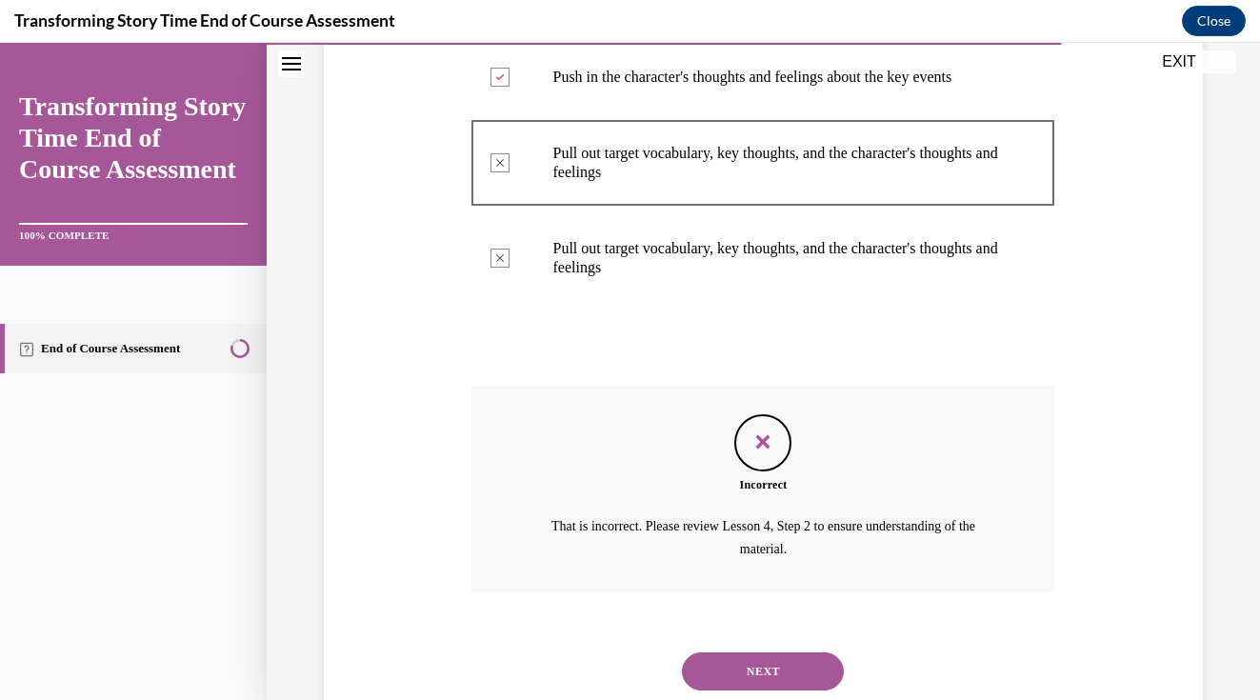
scroll to position [774, 0]
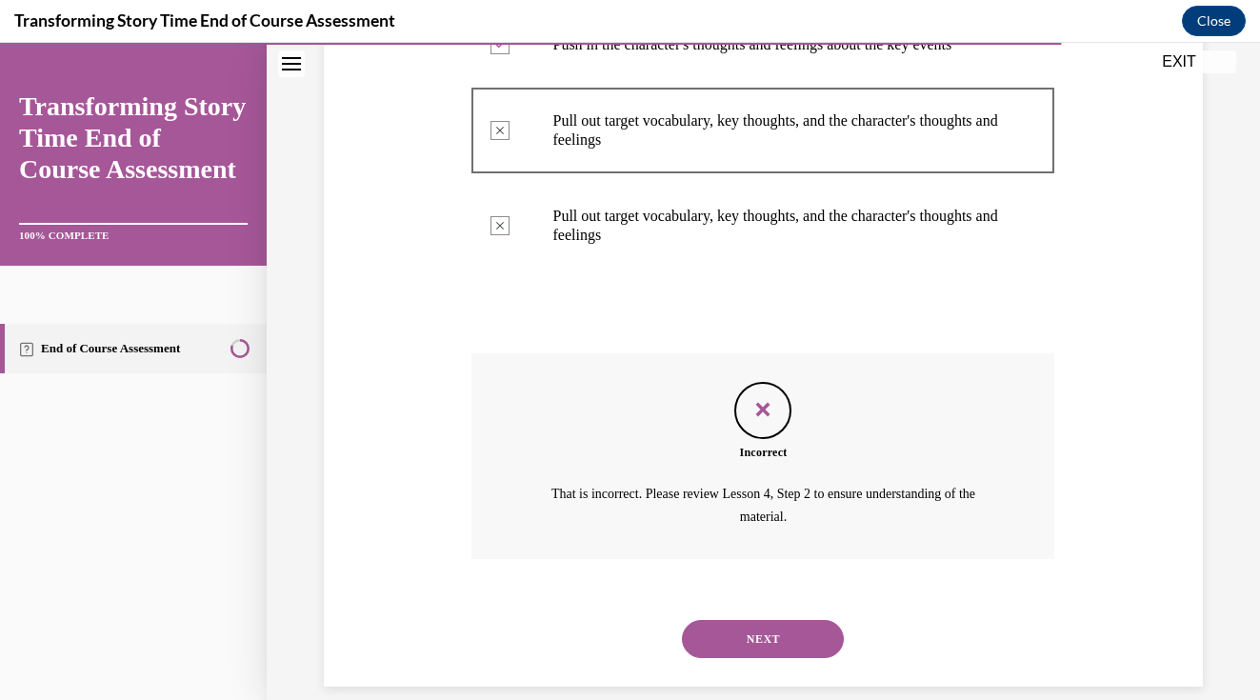
click at [791, 625] on button "NEXT" at bounding box center [763, 639] width 162 height 38
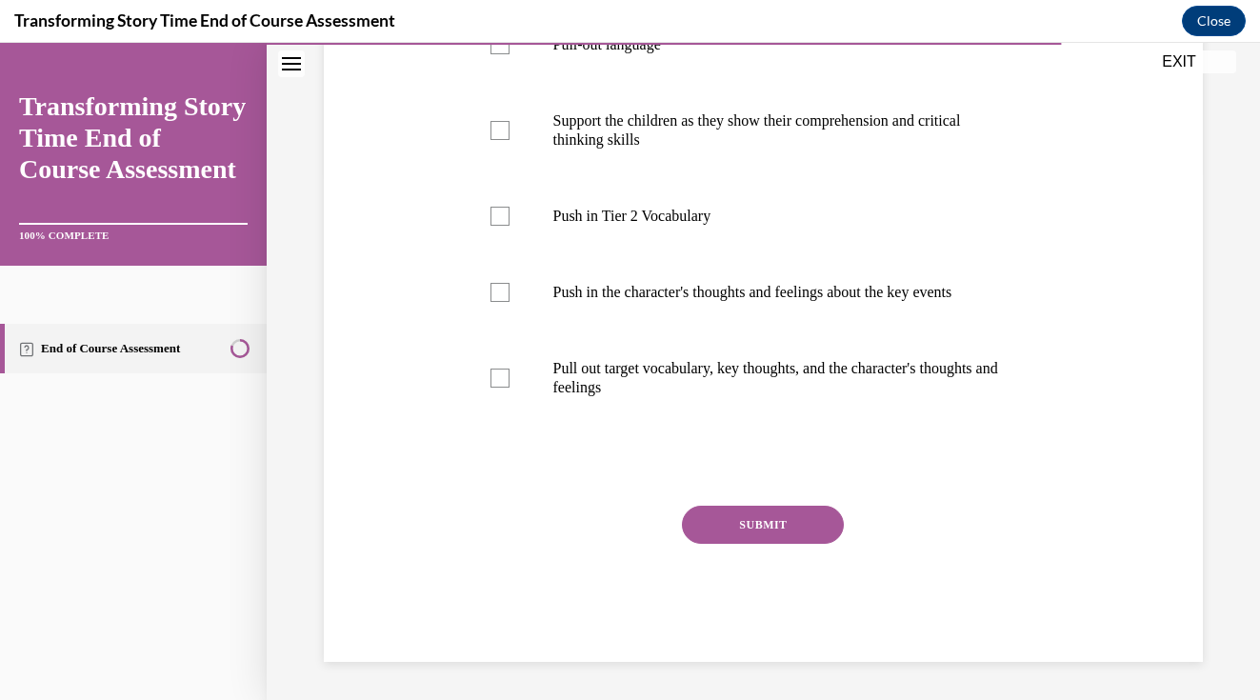
scroll to position [489, 0]
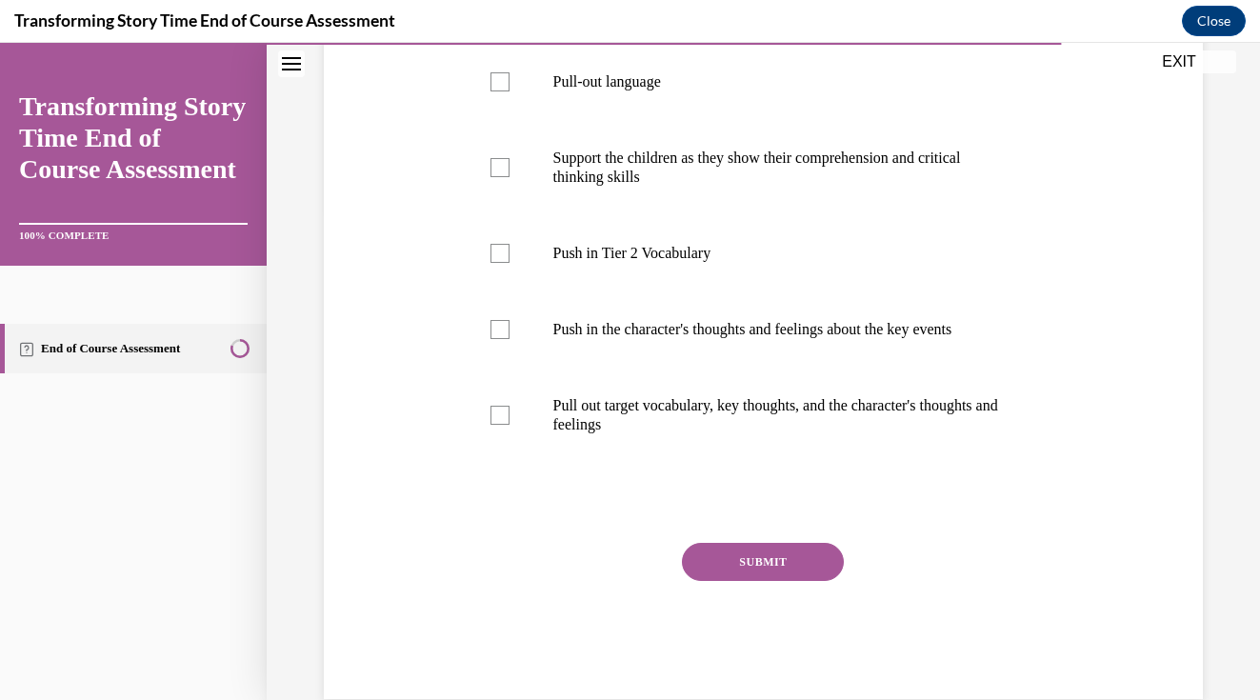
click at [470, 521] on div "Question 09/10 What is the purpose of the third START read and what should you …" at bounding box center [763, 223] width 592 height 952
click at [496, 499] on div at bounding box center [762, 502] width 583 height 23
click at [509, 491] on div at bounding box center [762, 502] width 583 height 23
click at [1126, 431] on div "Question 09/10 What is the purpose of the third START read and what should you …" at bounding box center [763, 208] width 888 height 981
click at [501, 561] on div "SUBMIT" at bounding box center [762, 590] width 583 height 95
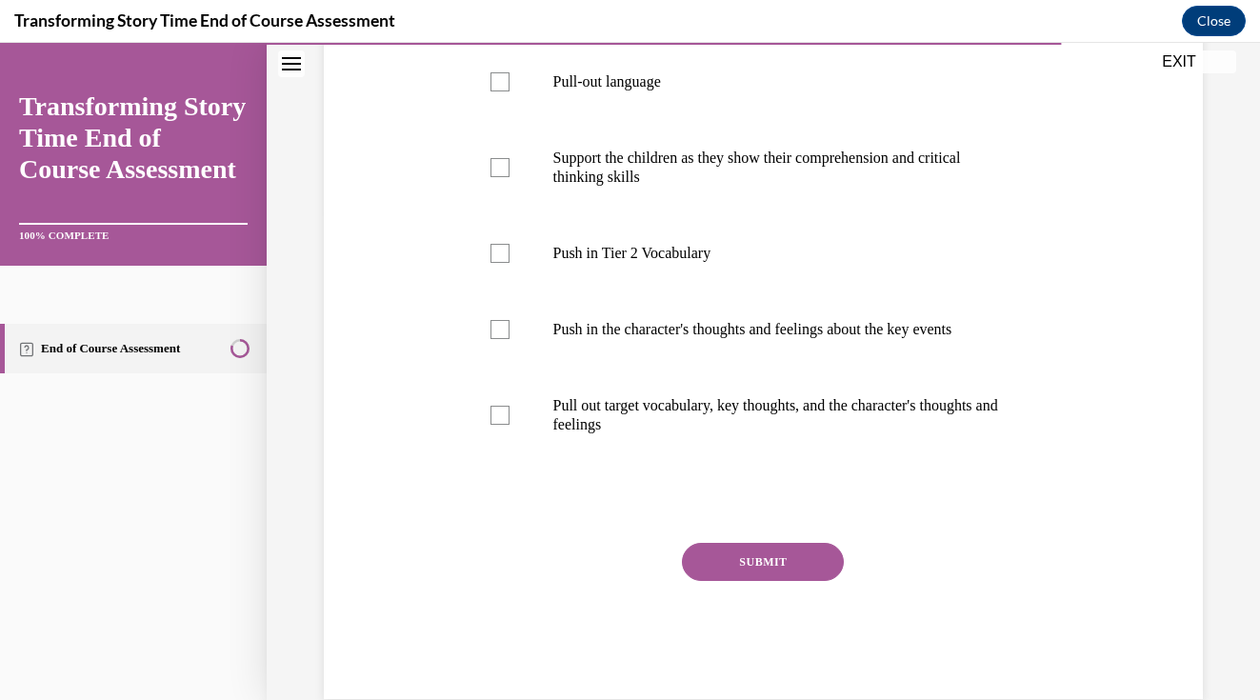
click at [501, 567] on div "SUBMIT" at bounding box center [762, 590] width 583 height 95
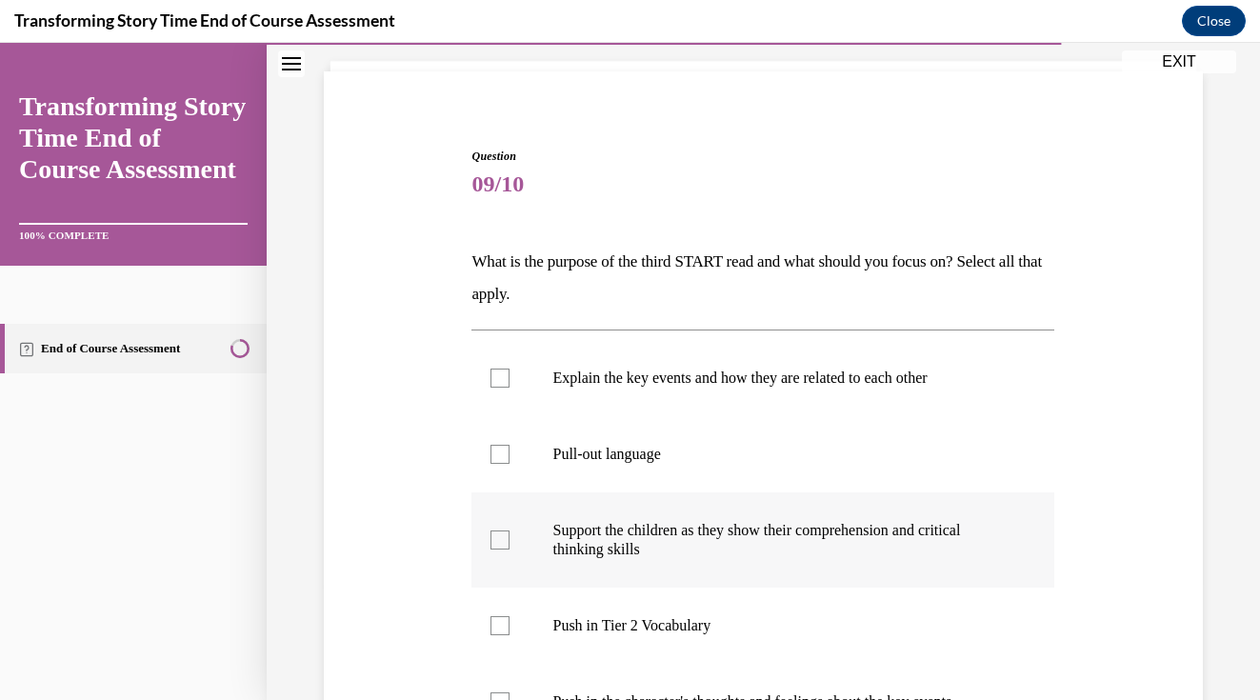
scroll to position [128, 0]
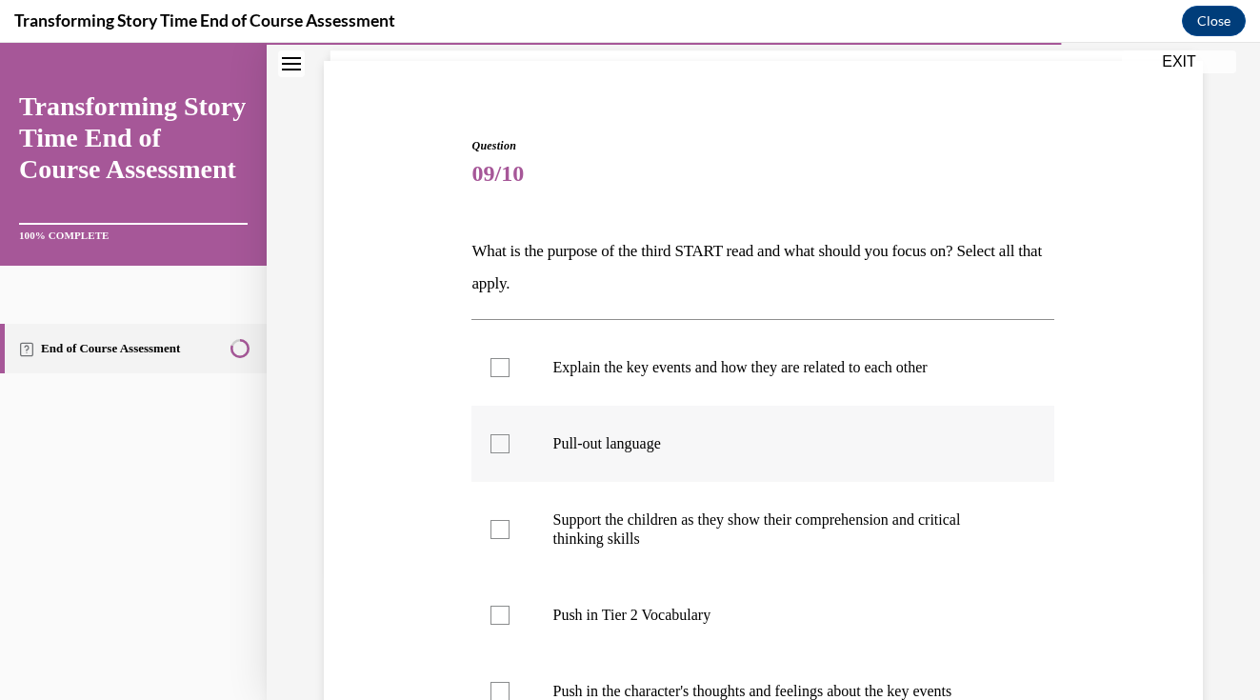
click at [504, 442] on div at bounding box center [499, 443] width 19 height 19
click at [504, 442] on input "Pull-out language" at bounding box center [499, 443] width 19 height 19
checkbox input "true"
click at [1181, 404] on div "Question 09/10 What is the purpose of the third START read and what should you …" at bounding box center [763, 570] width 888 height 981
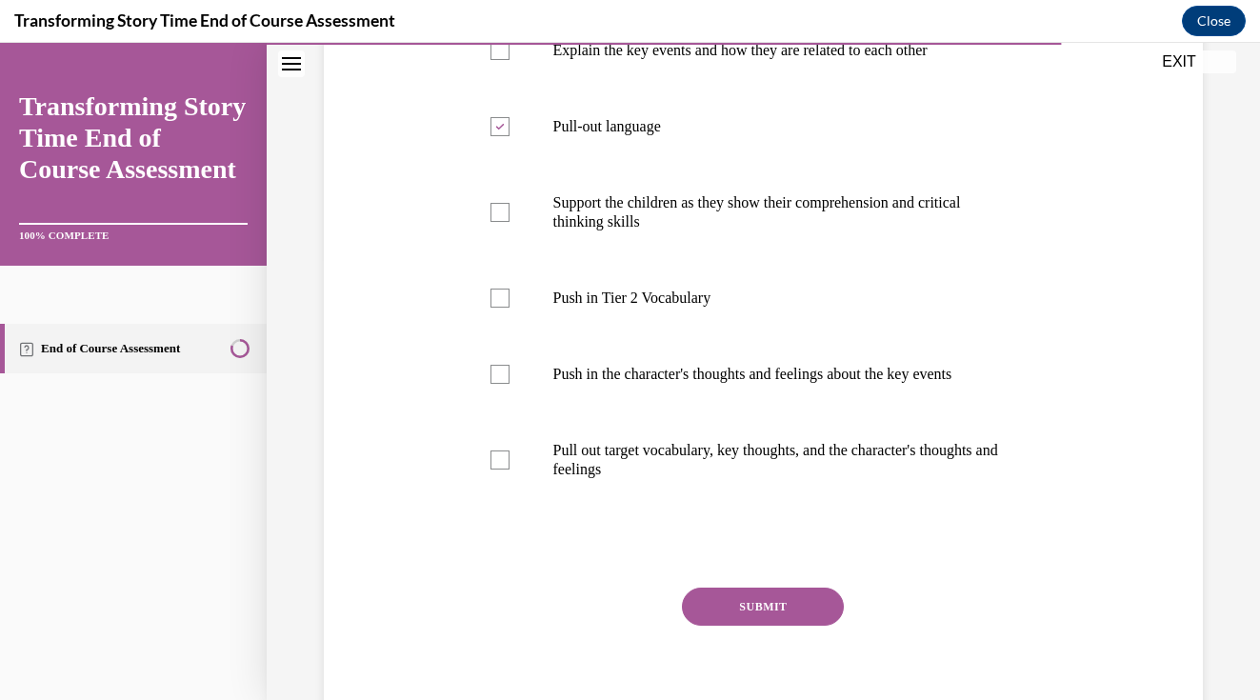
scroll to position [504, 0]
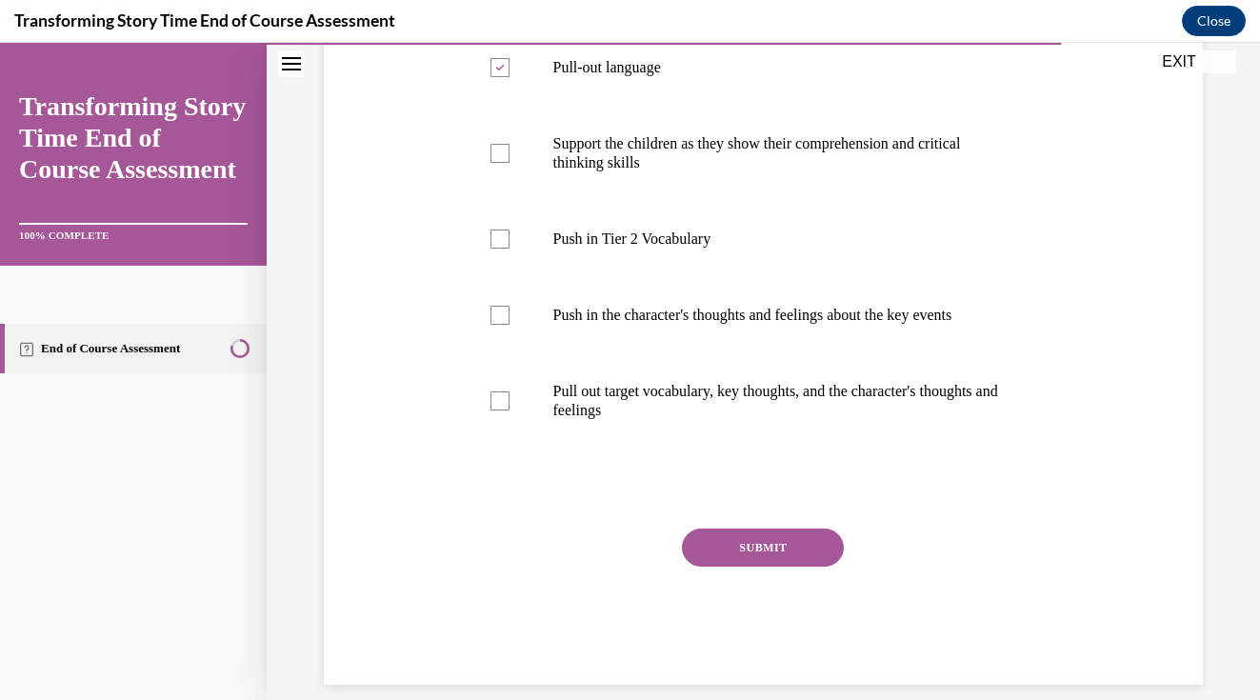
click at [752, 548] on button "SUBMIT" at bounding box center [763, 547] width 162 height 38
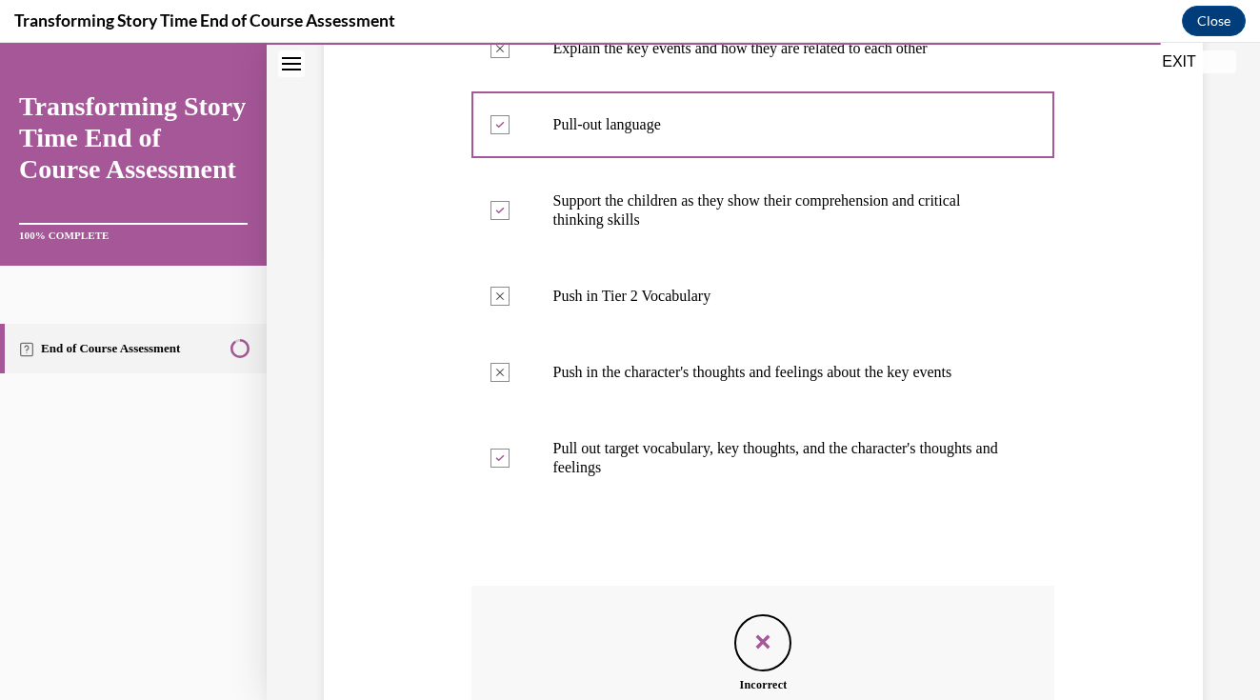
scroll to position [679, 0]
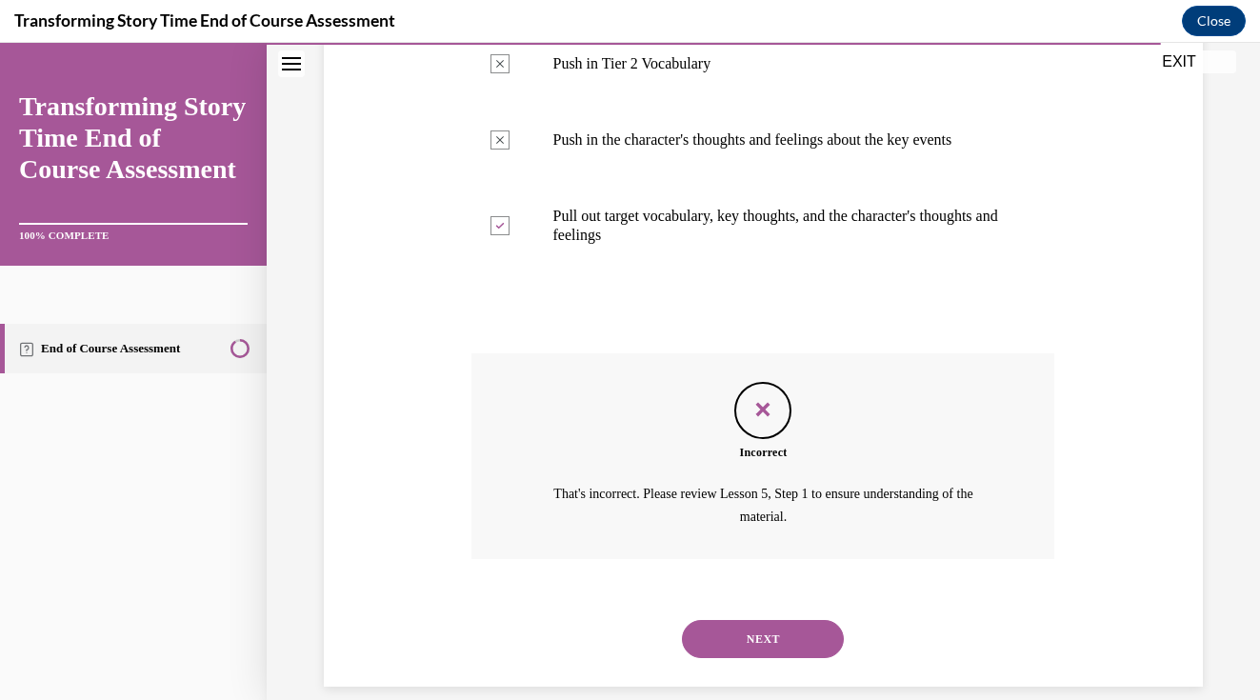
click at [783, 620] on button "NEXT" at bounding box center [763, 639] width 162 height 38
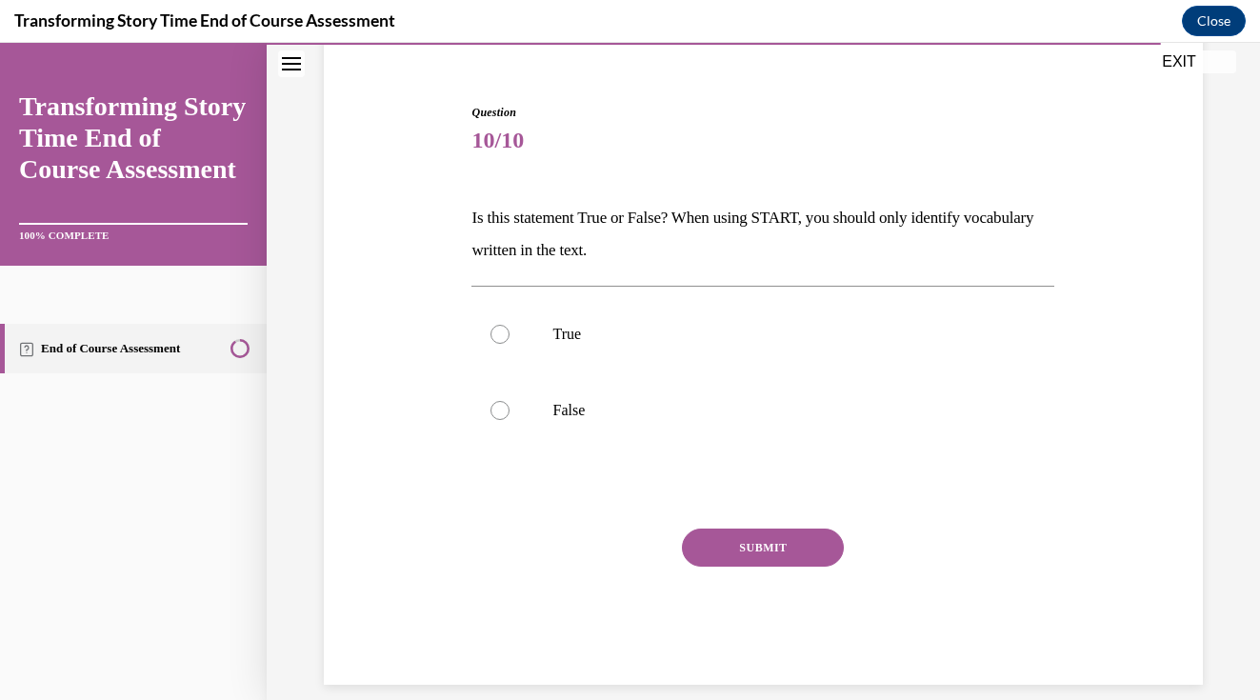
scroll to position [161, 0]
click at [491, 332] on div at bounding box center [499, 334] width 19 height 19
click at [491, 332] on input "True" at bounding box center [499, 334] width 19 height 19
radio input "true"
click at [750, 573] on div "SUBMIT" at bounding box center [762, 575] width 583 height 95
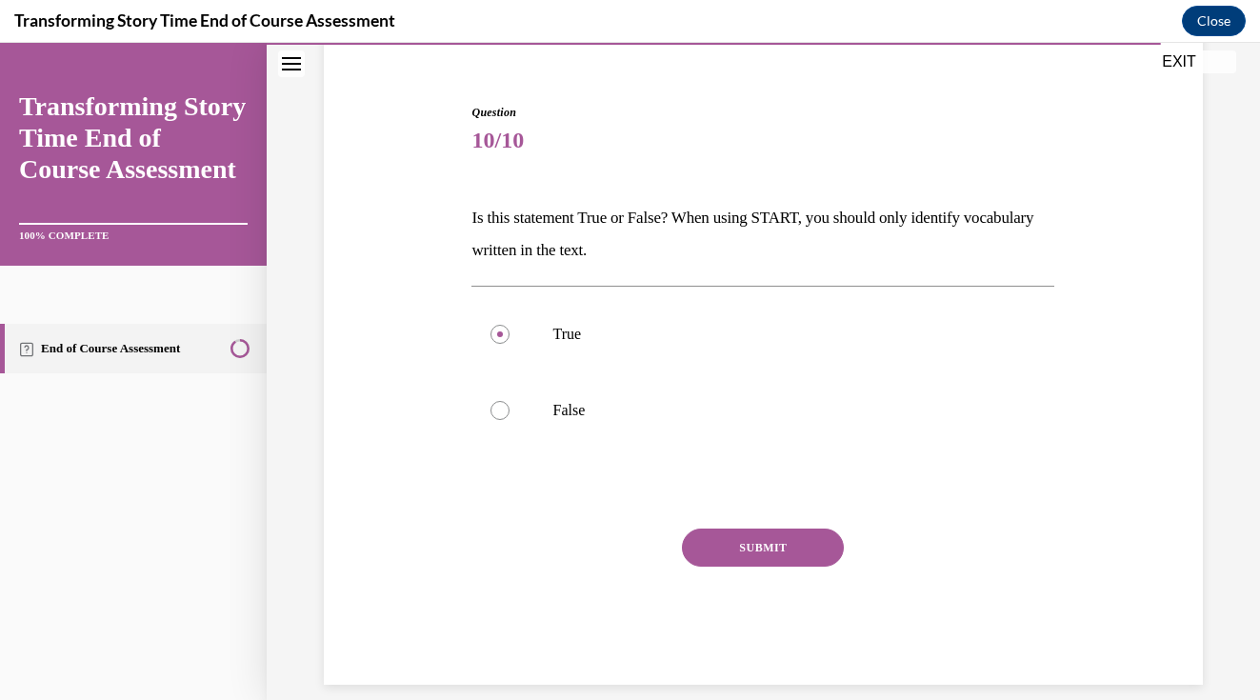
click at [749, 541] on button "SUBMIT" at bounding box center [763, 547] width 162 height 38
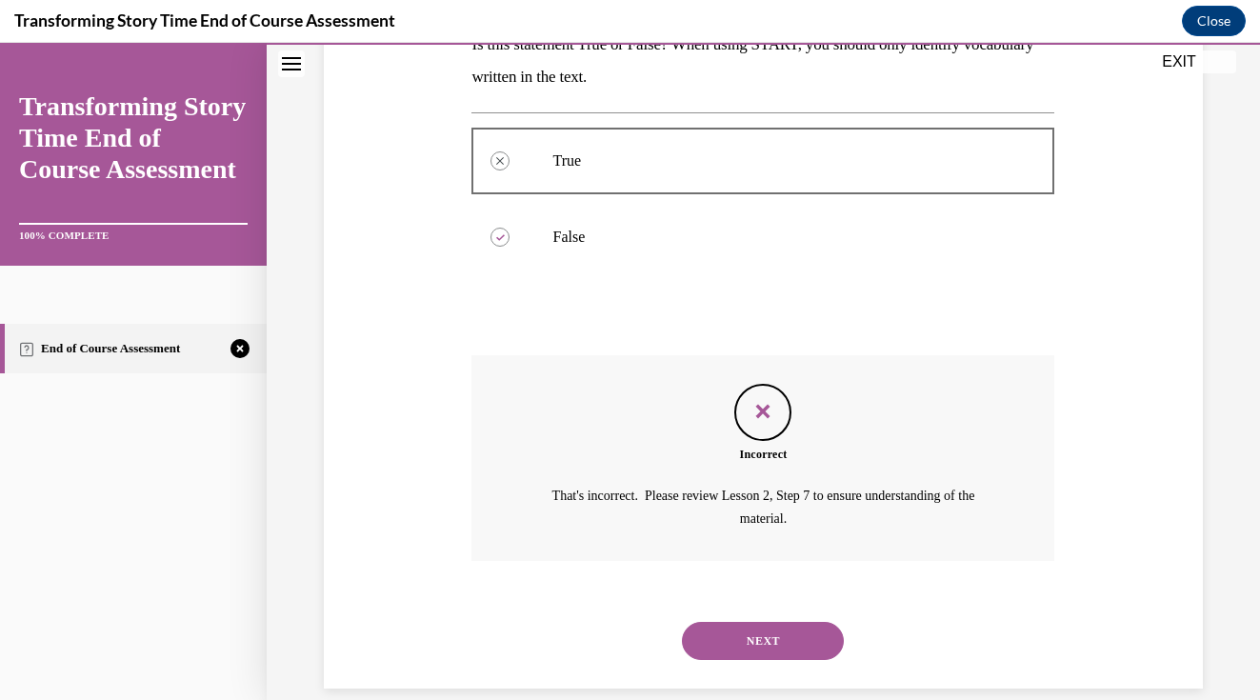
scroll to position [336, 0]
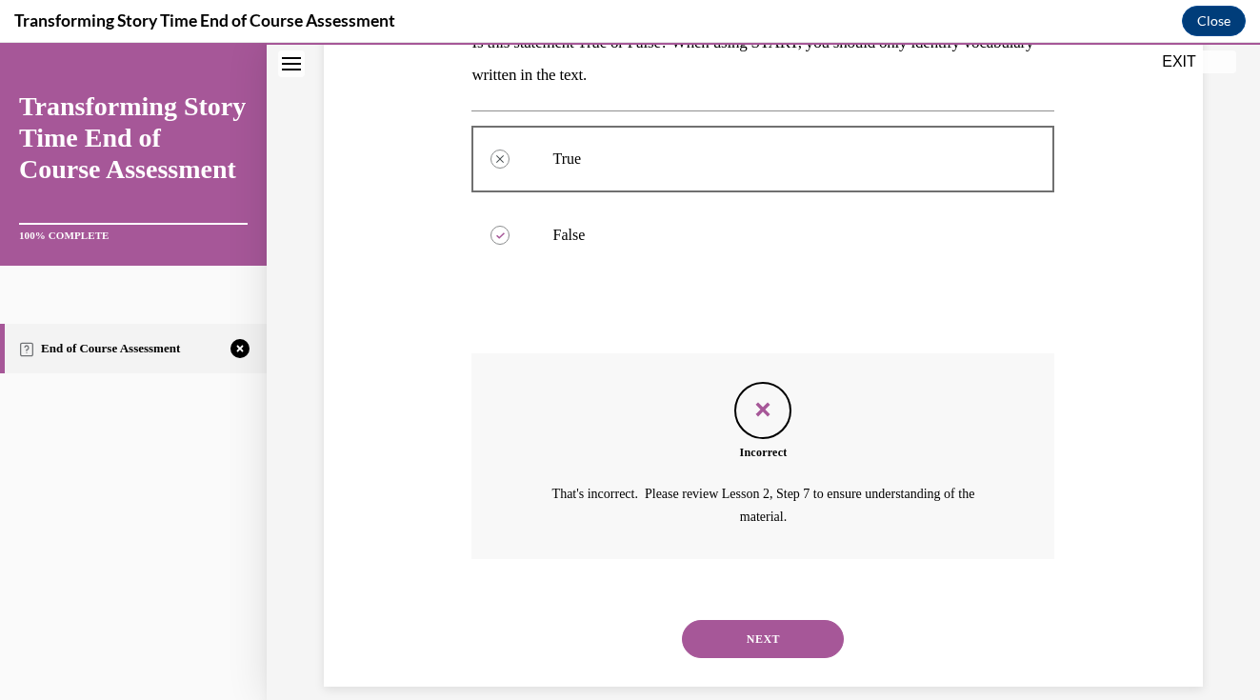
click at [796, 623] on button "NEXT" at bounding box center [763, 639] width 162 height 38
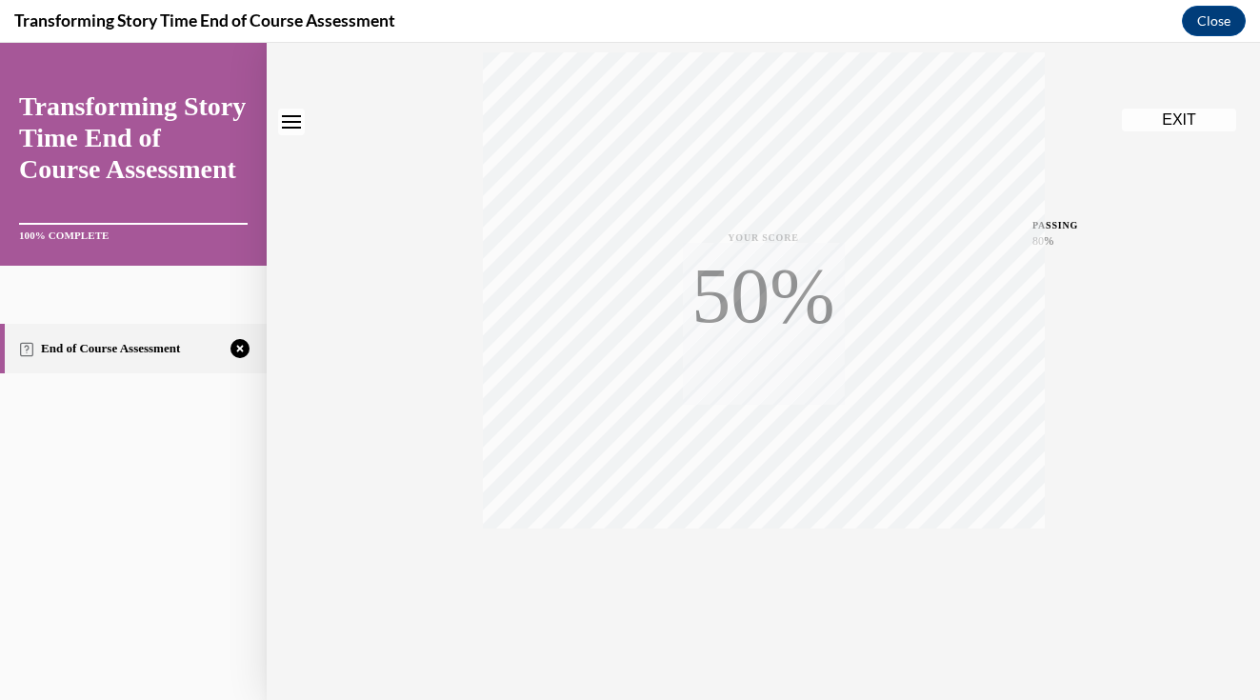
scroll to position [0, 0]
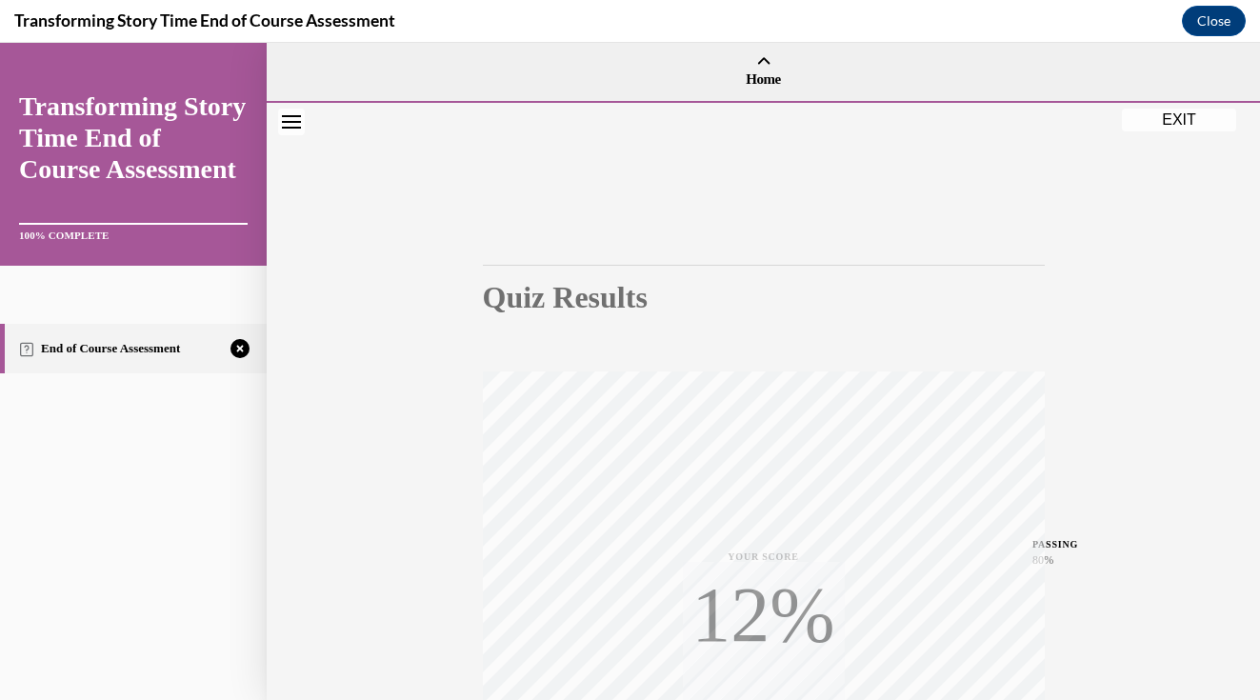
click at [1114, 412] on div "Quiz Results PASSING 80% Your score 40% Failed PASSING 80% Your score Your scor…" at bounding box center [763, 561] width 993 height 916
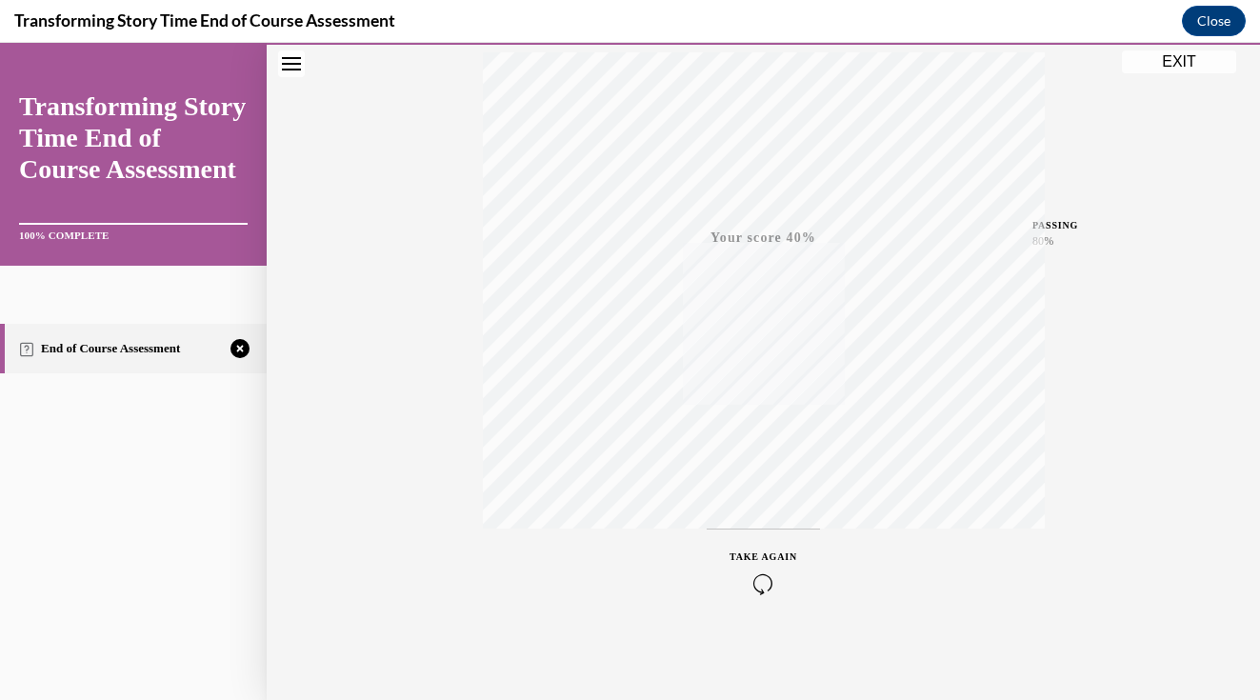
scroll to position [319, 0]
click at [768, 560] on span "TAKE AGAIN" at bounding box center [763, 556] width 68 height 10
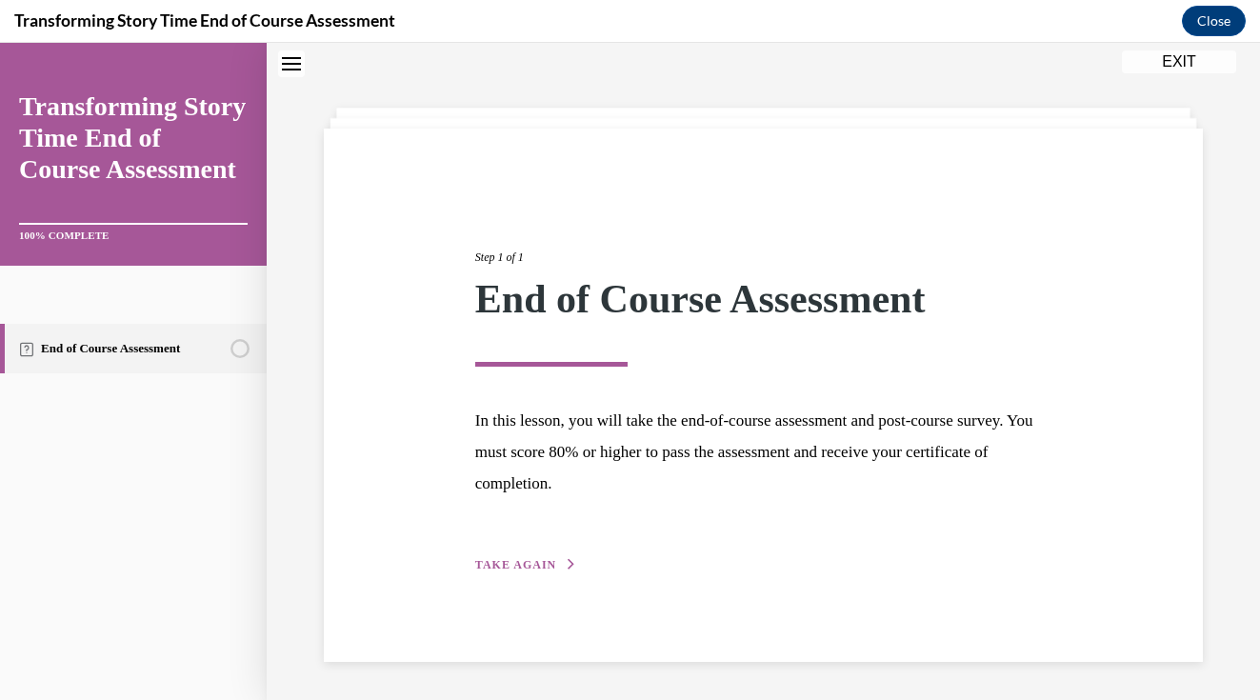
click at [516, 568] on span "TAKE AGAIN" at bounding box center [515, 564] width 81 height 13
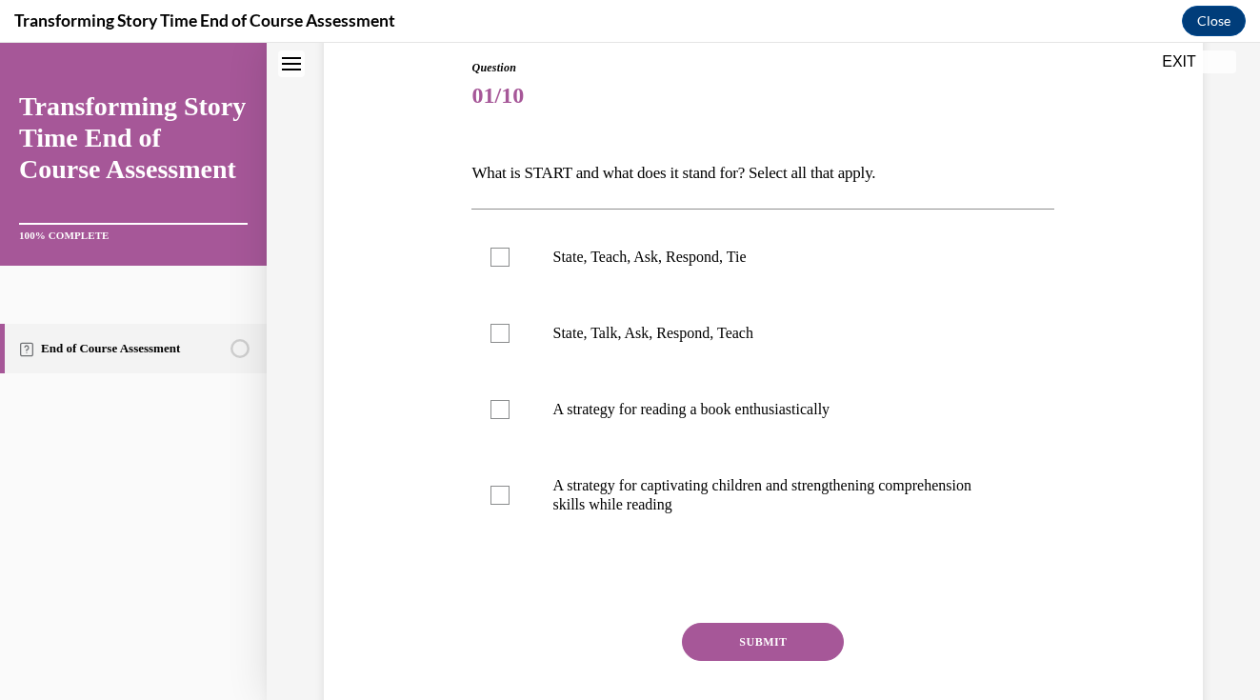
scroll to position [228, 0]
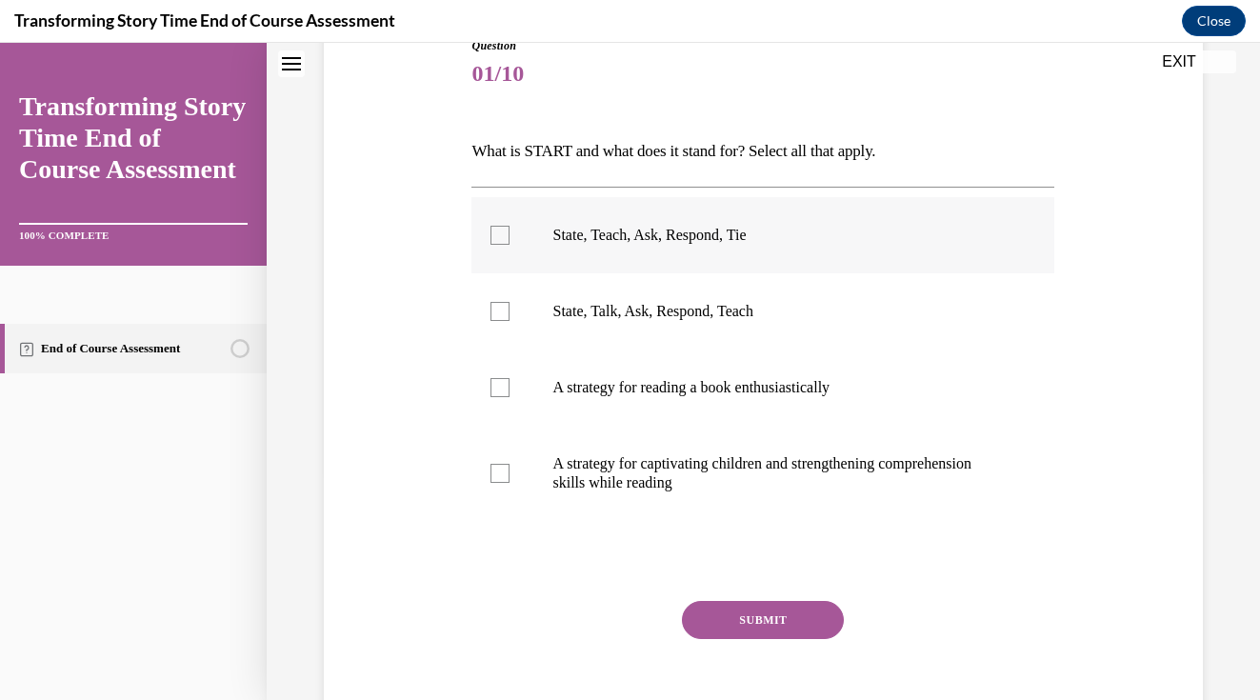
click at [507, 256] on label "State, Teach, Ask, Respond, Tie" at bounding box center [762, 235] width 583 height 76
click at [507, 245] on input "State, Teach, Ask, Respond, Tie" at bounding box center [499, 235] width 19 height 19
checkbox input "true"
click at [497, 460] on label "A strategy for captivating children and strengthening comprehension skills whil…" at bounding box center [762, 473] width 583 height 95
click at [497, 464] on input "A strategy for captivating children and strengthening comprehension skills whil…" at bounding box center [499, 473] width 19 height 19
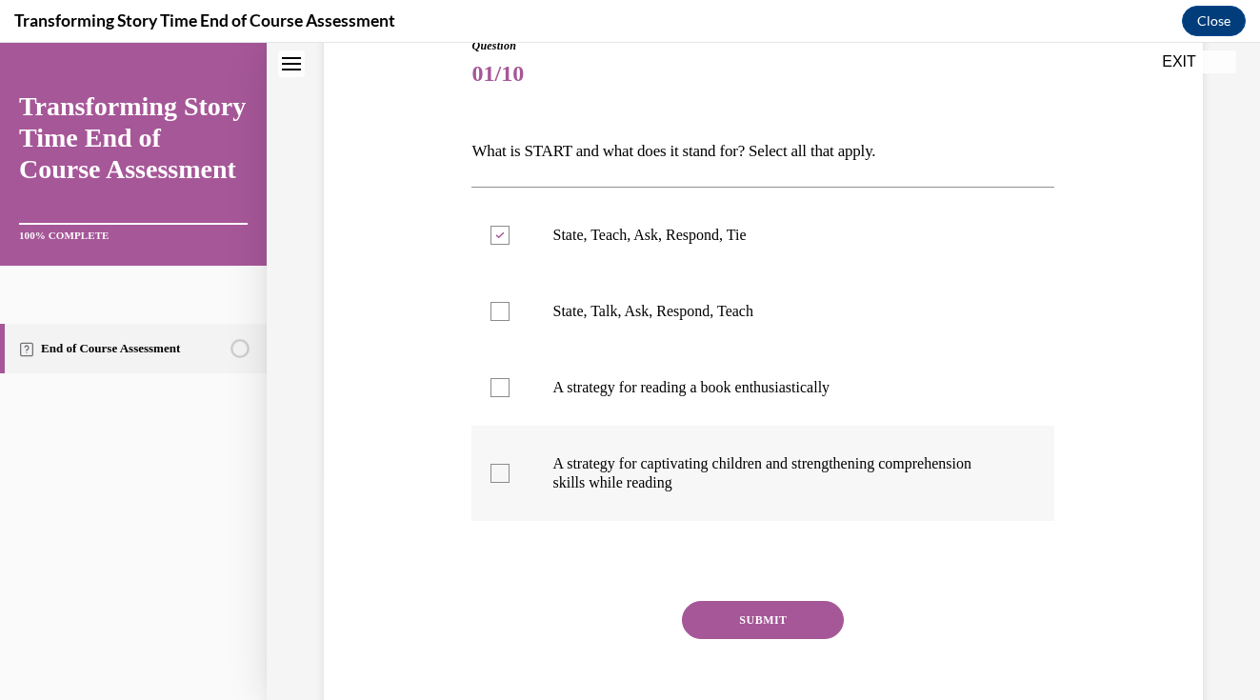
checkbox input "true"
click at [786, 622] on button "SUBMIT" at bounding box center [763, 620] width 162 height 38
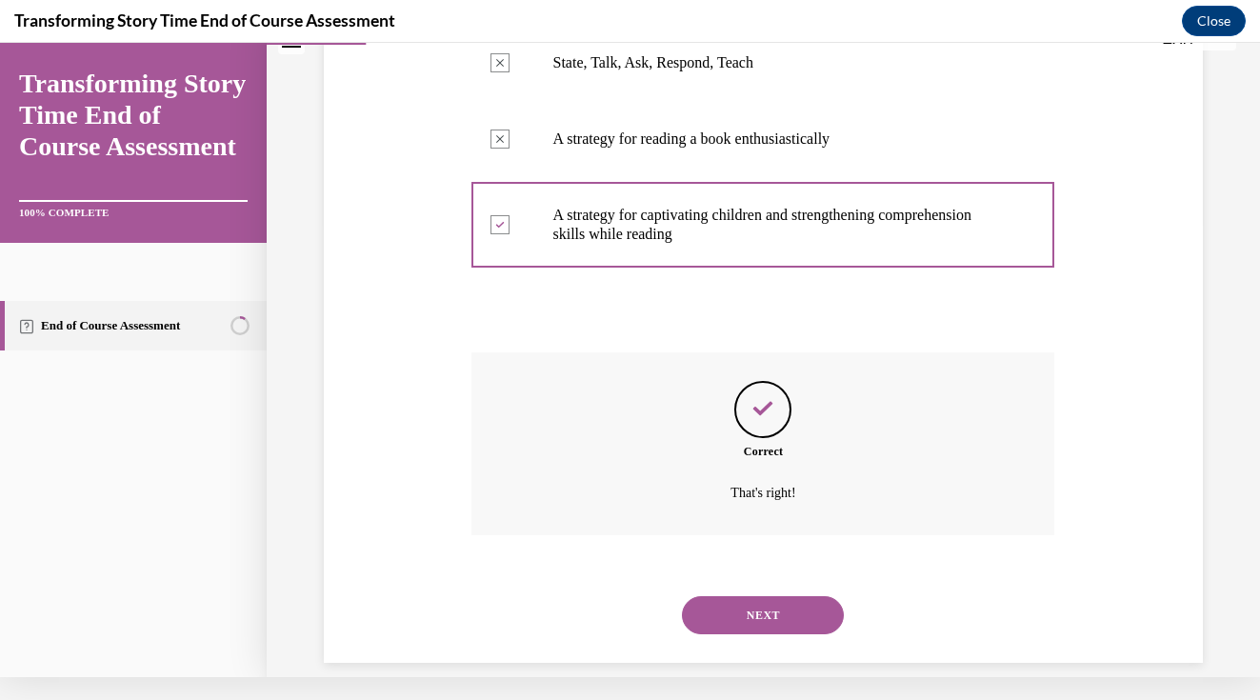
click at [784, 601] on button "NEXT" at bounding box center [763, 615] width 162 height 38
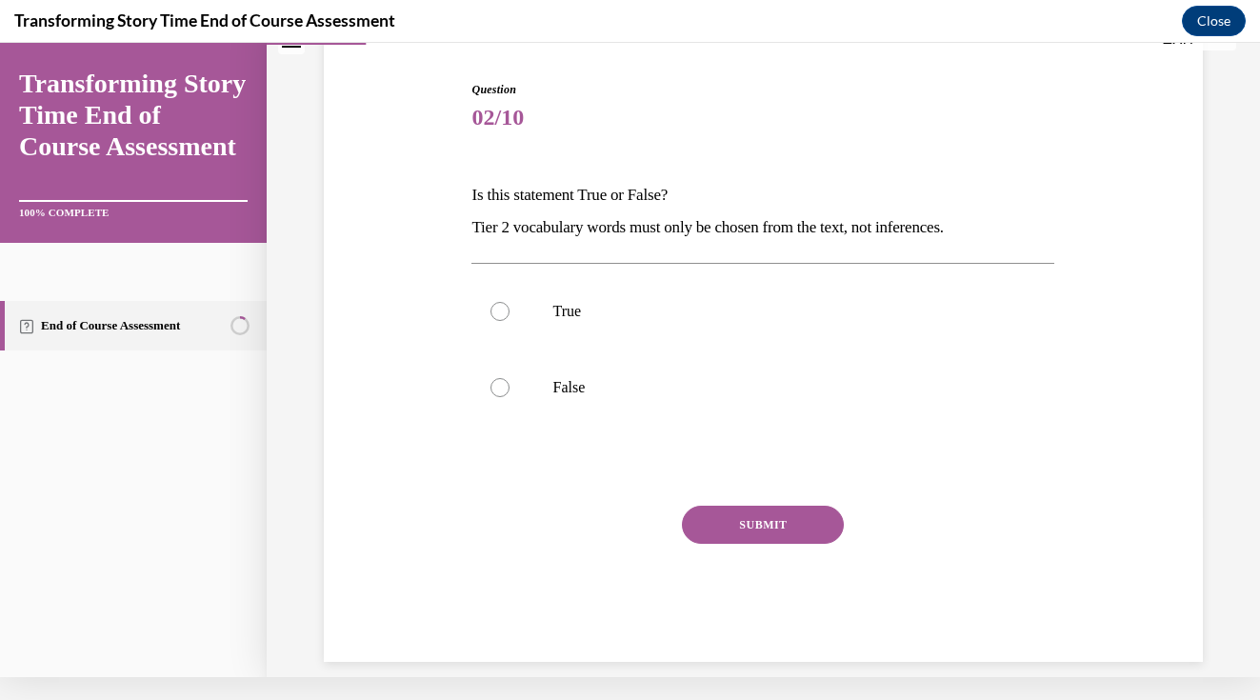
click at [1142, 278] on div "Question 02/10 Is this statement True or False? Tier 2 vocabulary words must on…" at bounding box center [763, 343] width 888 height 638
click at [501, 377] on label "False" at bounding box center [762, 387] width 583 height 76
click at [501, 378] on input "False" at bounding box center [499, 387] width 19 height 19
radio input "true"
click at [767, 520] on button "SUBMIT" at bounding box center [763, 525] width 162 height 38
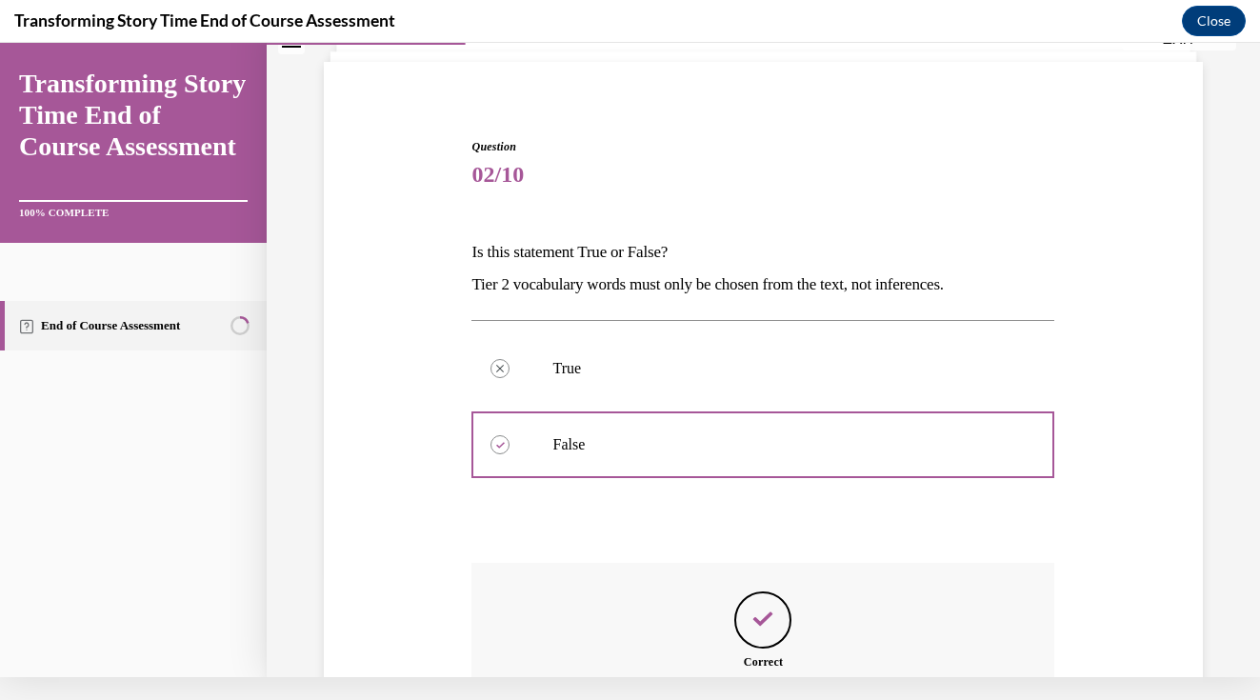
scroll to position [314, 0]
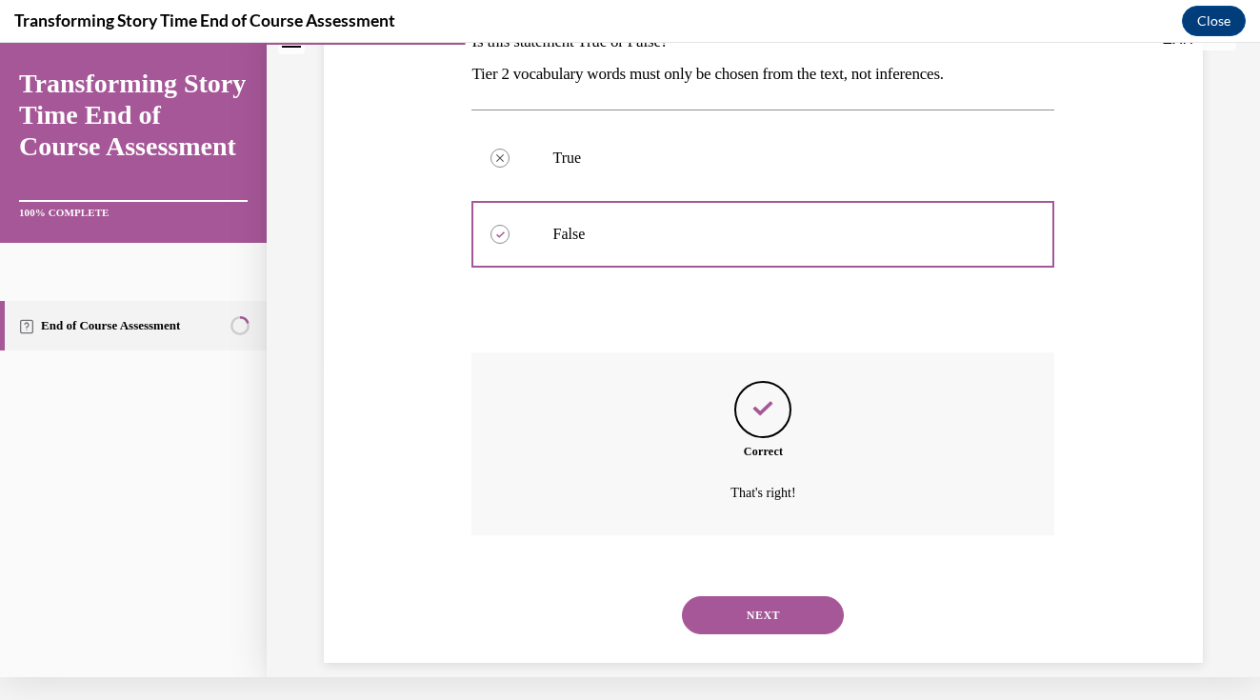
click at [756, 577] on div "NEXT" at bounding box center [762, 615] width 583 height 76
click at [756, 596] on button "NEXT" at bounding box center [763, 615] width 162 height 38
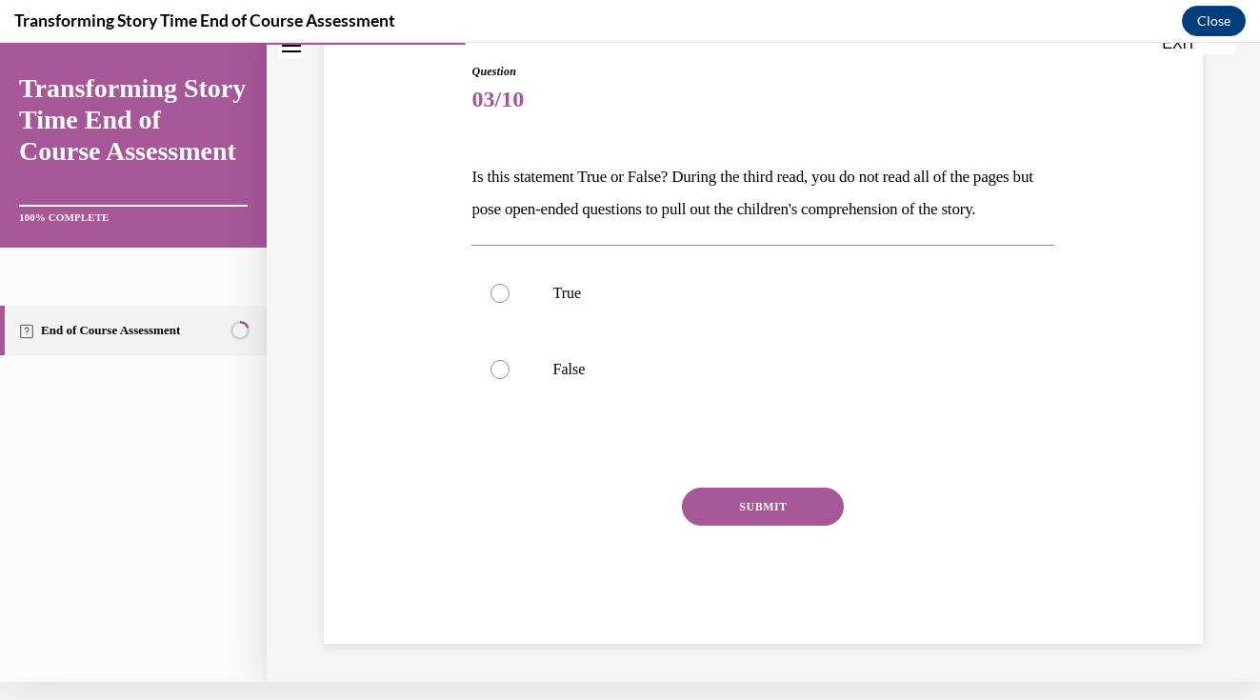
click at [1141, 260] on div "Question 03/10 Is this statement True or False? During the third read, you do n…" at bounding box center [763, 325] width 888 height 638
click at [500, 303] on div at bounding box center [499, 293] width 19 height 19
click at [500, 303] on input "True" at bounding box center [499, 293] width 19 height 19
radio input "true"
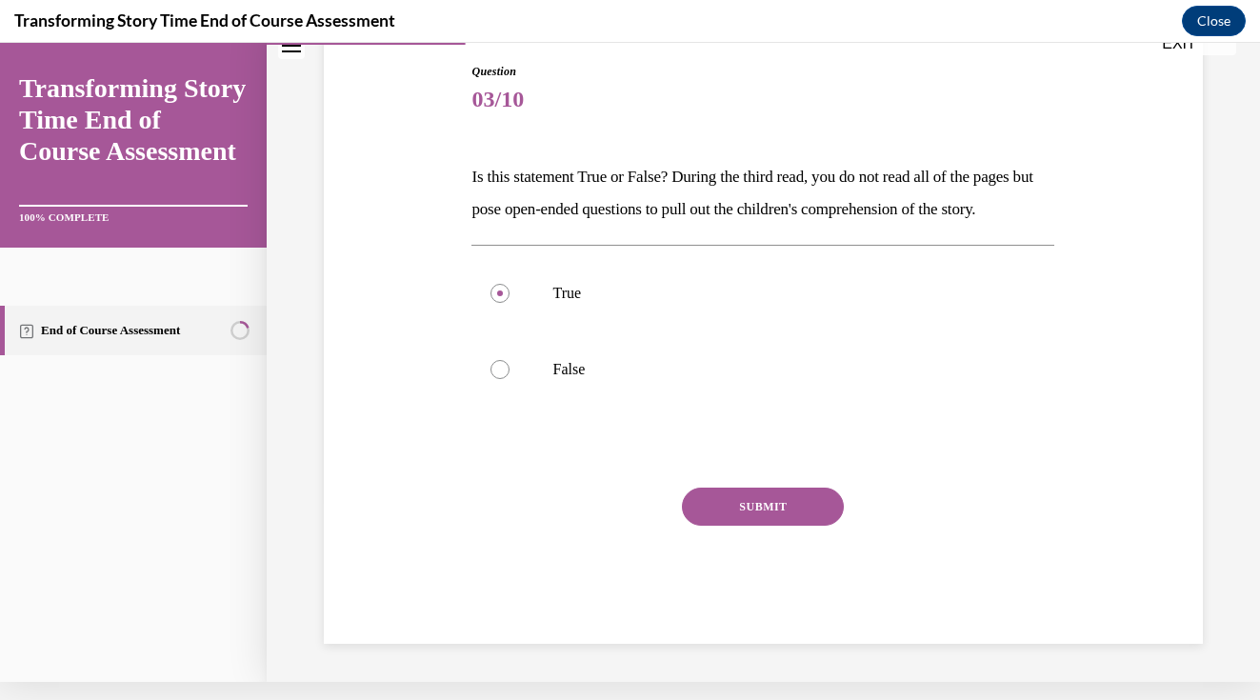
click at [727, 526] on button "SUBMIT" at bounding box center [763, 507] width 162 height 38
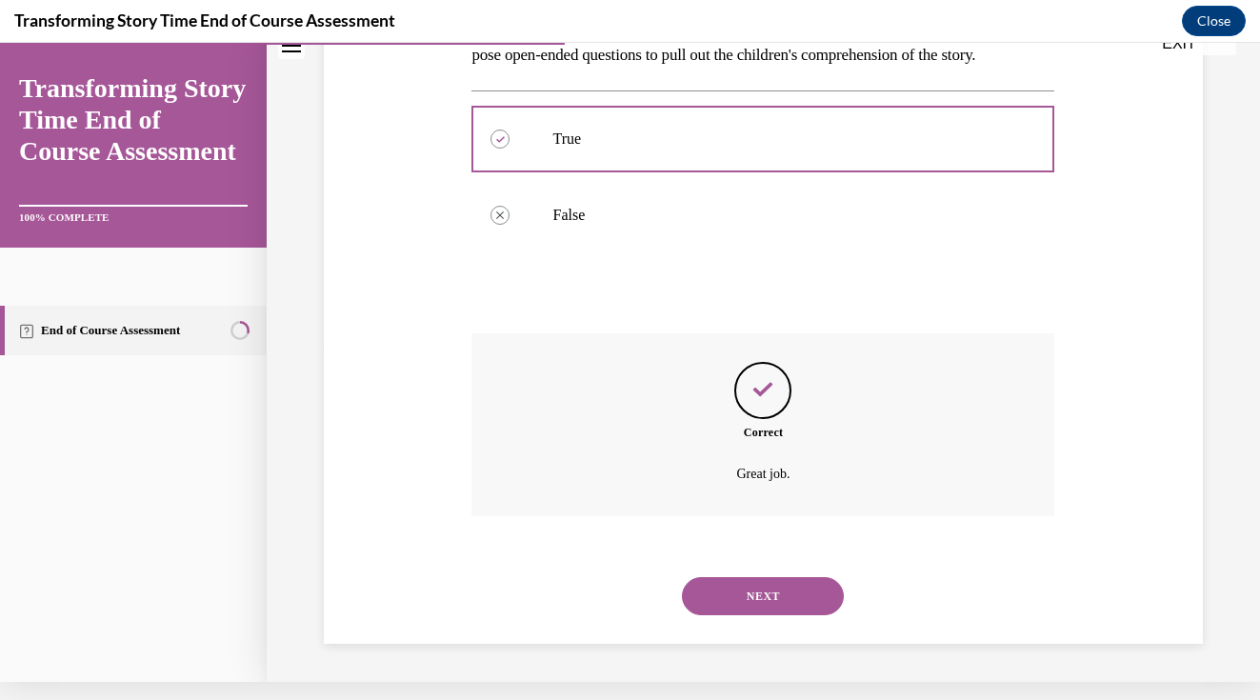
scroll to position [347, 0]
click at [723, 611] on button "NEXT" at bounding box center [763, 596] width 162 height 38
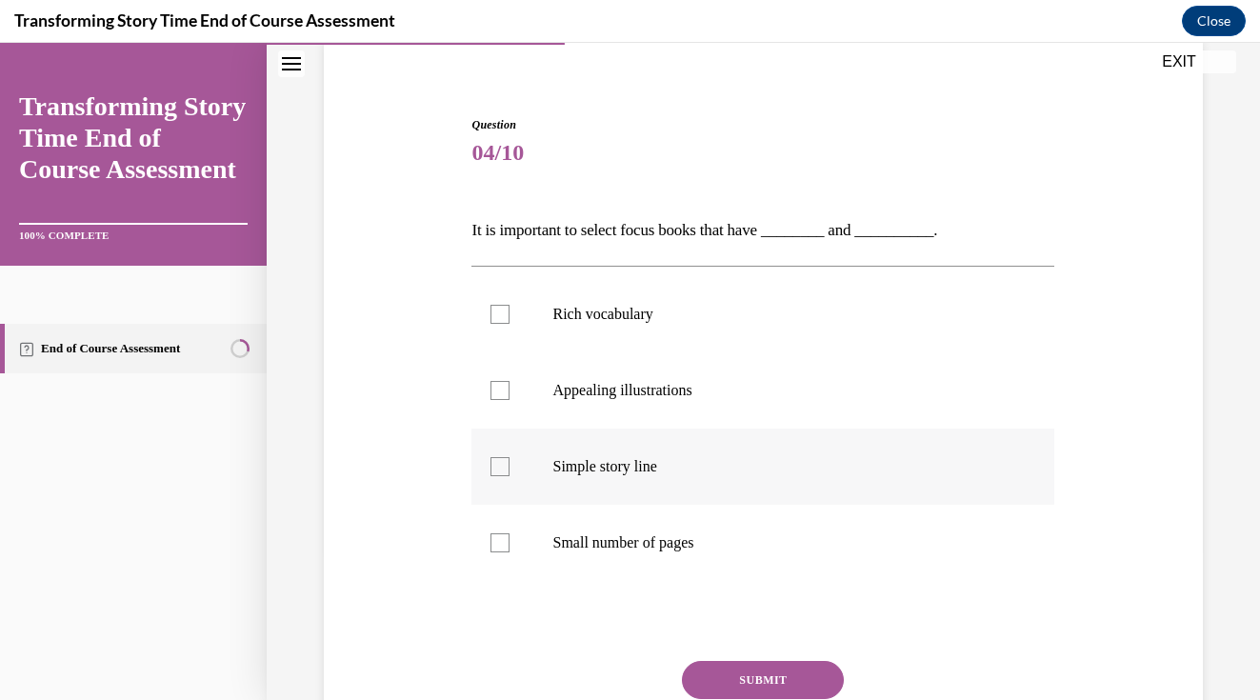
scroll to position [159, 0]
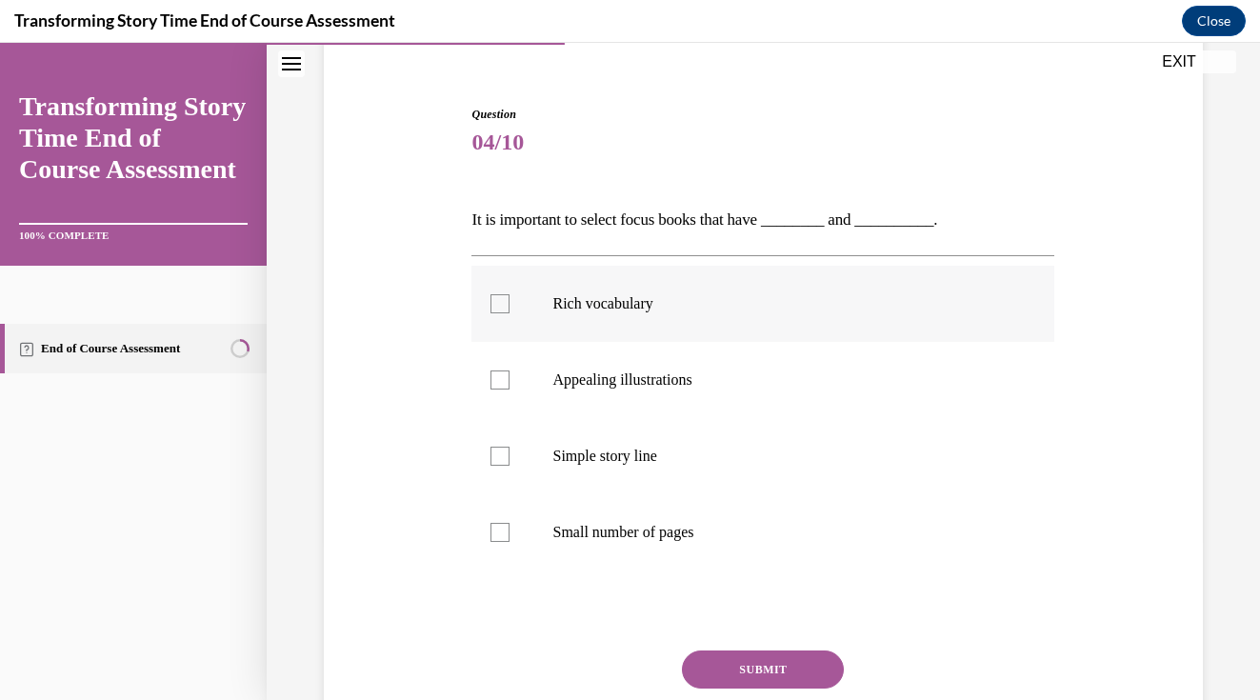
click at [506, 319] on label "Rich vocabulary" at bounding box center [762, 304] width 583 height 76
click at [506, 313] on input "Rich vocabulary" at bounding box center [499, 303] width 19 height 19
checkbox input "true"
click at [500, 382] on div at bounding box center [499, 379] width 19 height 19
click at [500, 382] on input "Appealing illustrations" at bounding box center [499, 379] width 19 height 19
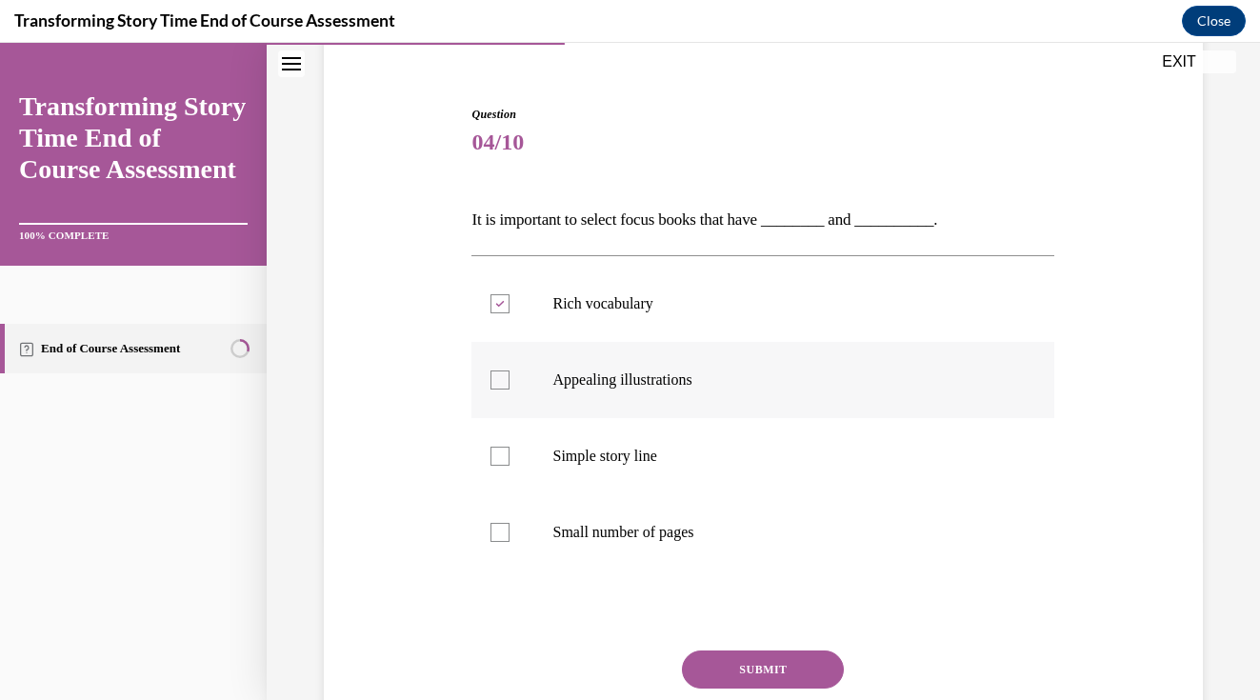
checkbox input "true"
click at [769, 657] on button "SUBMIT" at bounding box center [763, 669] width 162 height 38
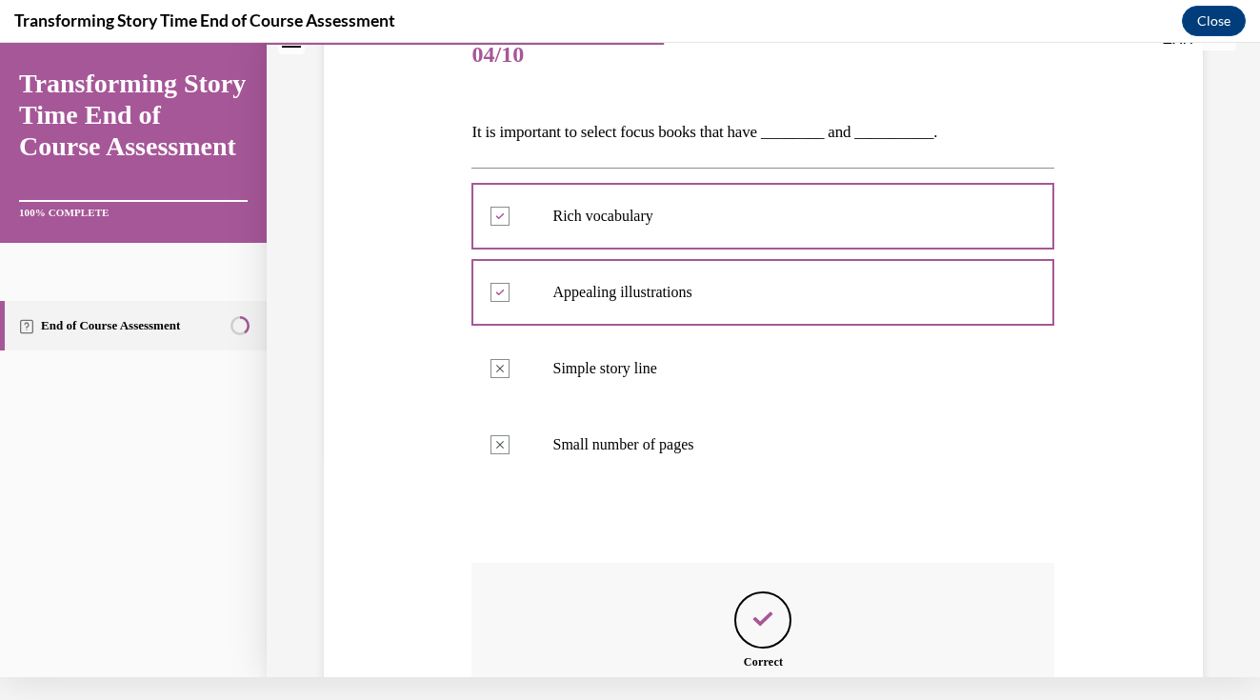
scroll to position [434, 0]
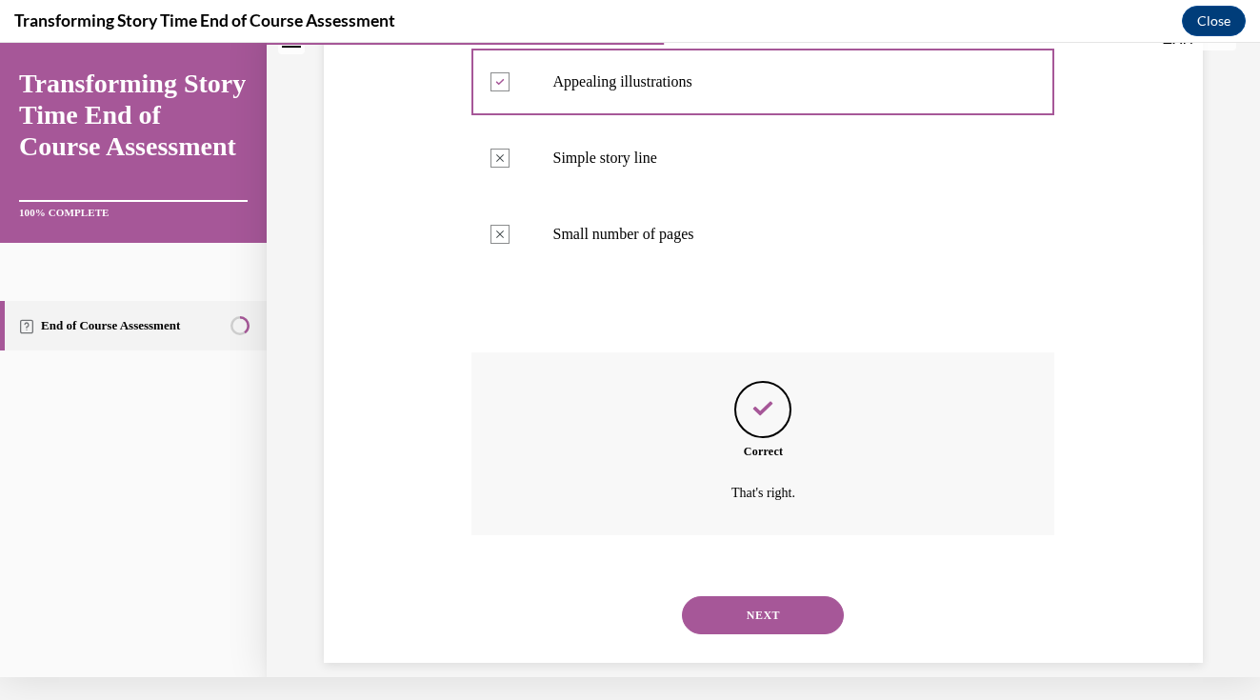
click at [794, 596] on button "NEXT" at bounding box center [763, 615] width 162 height 38
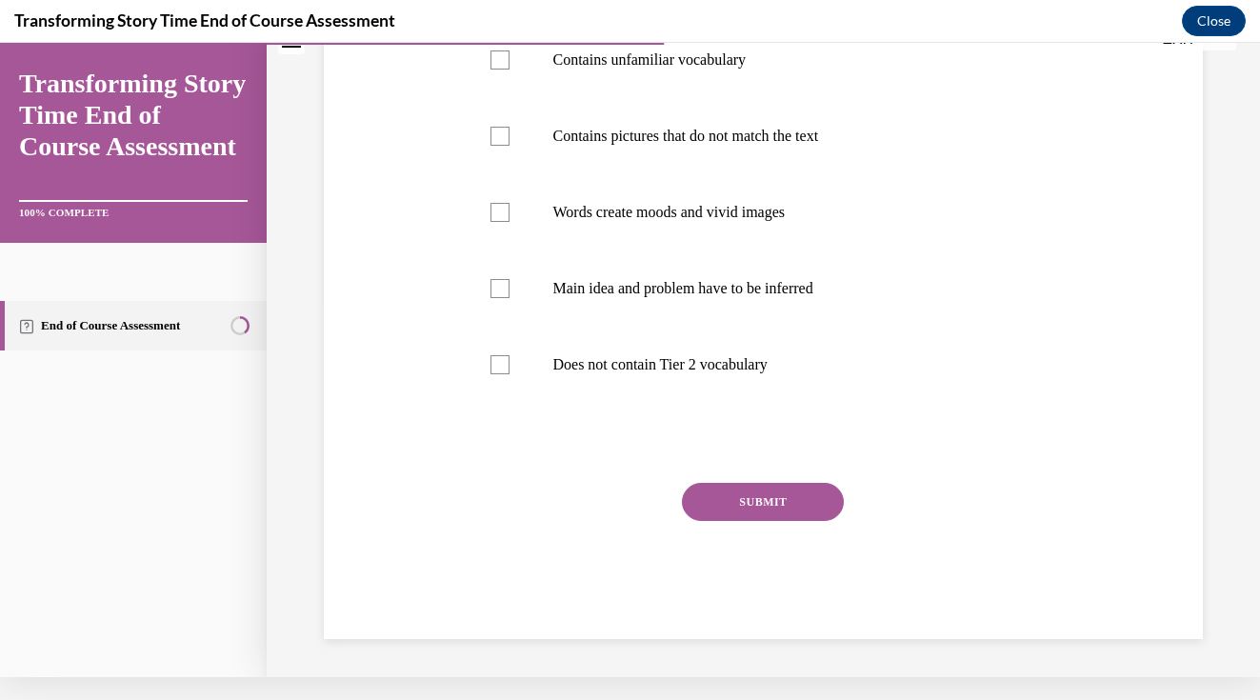
scroll to position [0, 0]
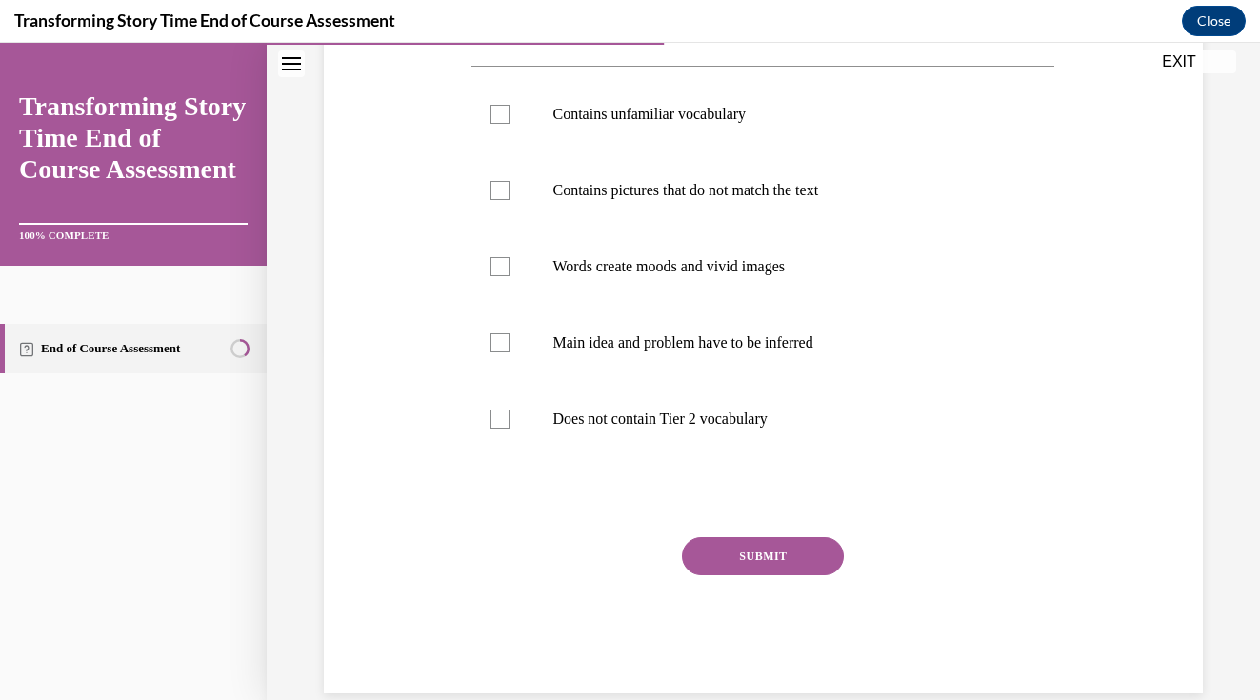
click at [1194, 320] on div "Question 05/10 What are the characteristics of a sophisticated storybook? Selec…" at bounding box center [763, 276] width 888 height 834
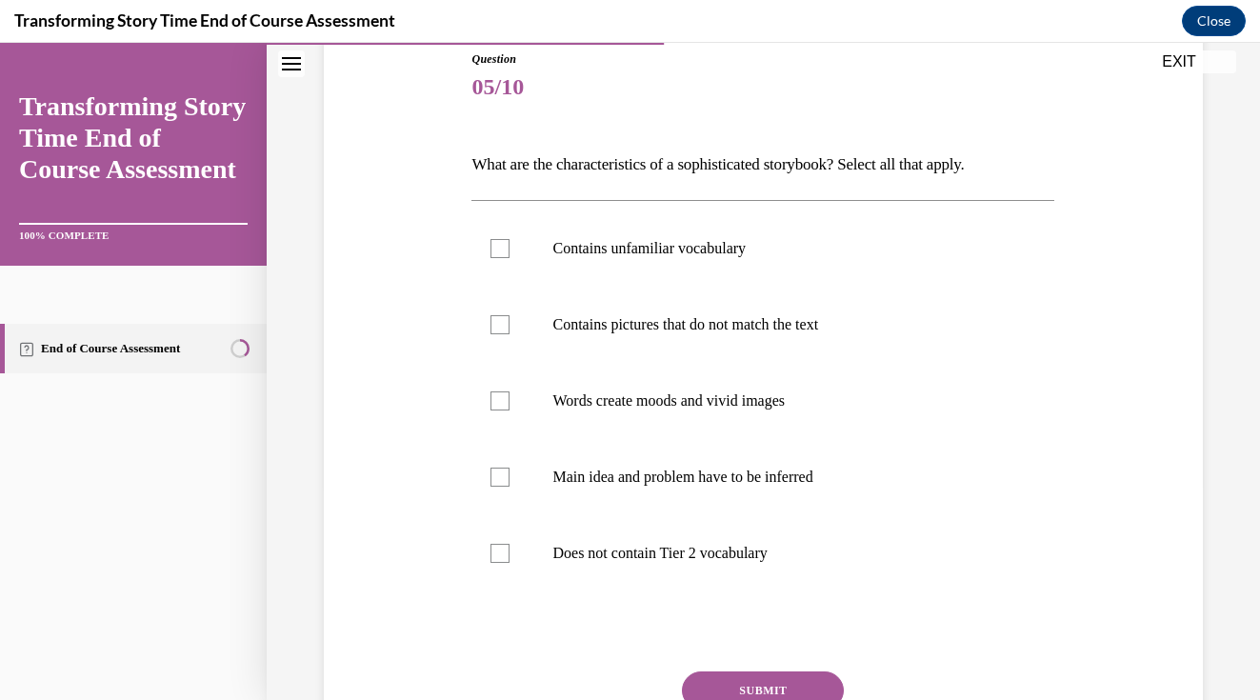
scroll to position [216, 0]
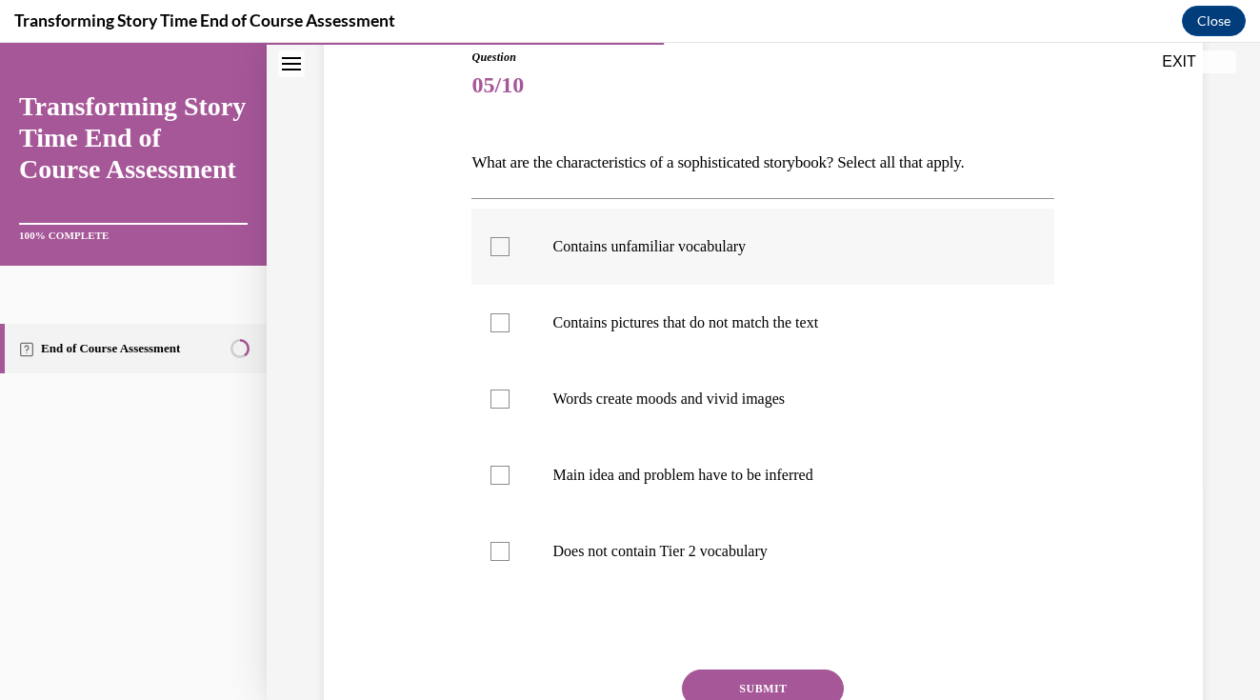
click at [501, 249] on div at bounding box center [499, 246] width 19 height 19
click at [501, 249] on input "Contains unfamiliar vocabulary" at bounding box center [499, 246] width 19 height 19
checkbox input "true"
click at [505, 406] on div at bounding box center [499, 398] width 19 height 19
click at [505, 406] on input "Words create moods and vivid images" at bounding box center [499, 398] width 19 height 19
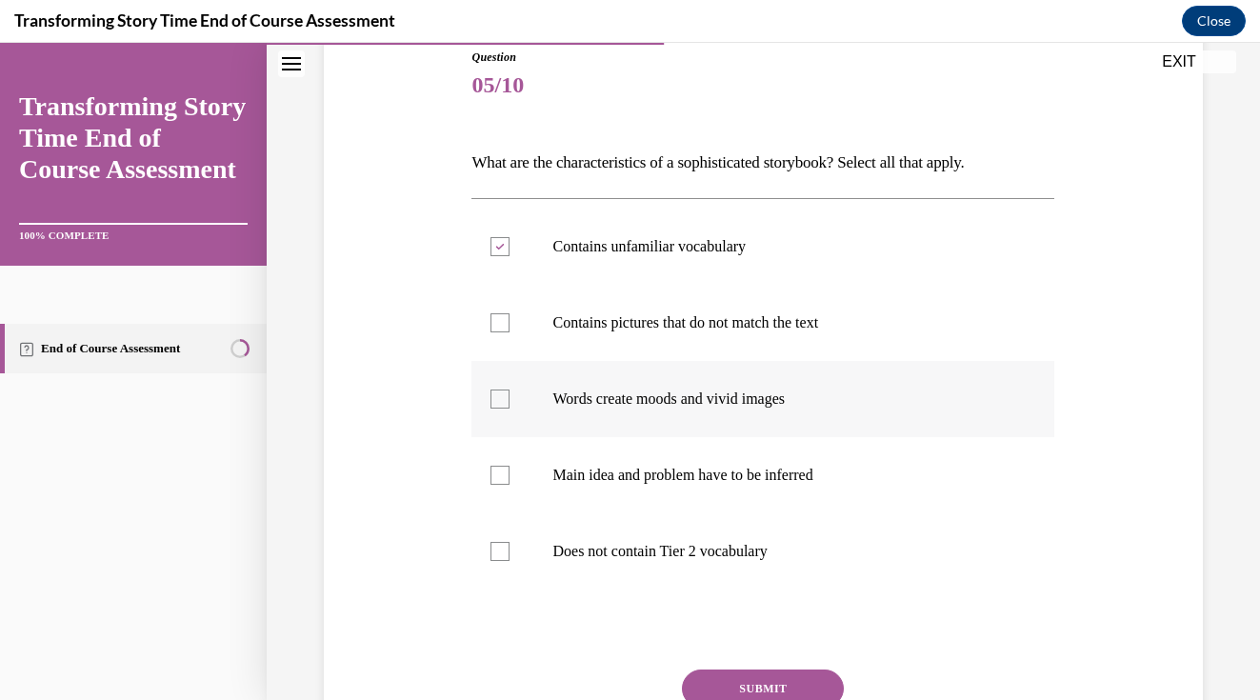
checkbox input "true"
click at [500, 470] on div at bounding box center [499, 475] width 19 height 19
click at [500, 470] on input "Main idea and problem have to be inferred" at bounding box center [499, 475] width 19 height 19
checkbox input "true"
click at [762, 674] on button "SUBMIT" at bounding box center [763, 688] width 162 height 38
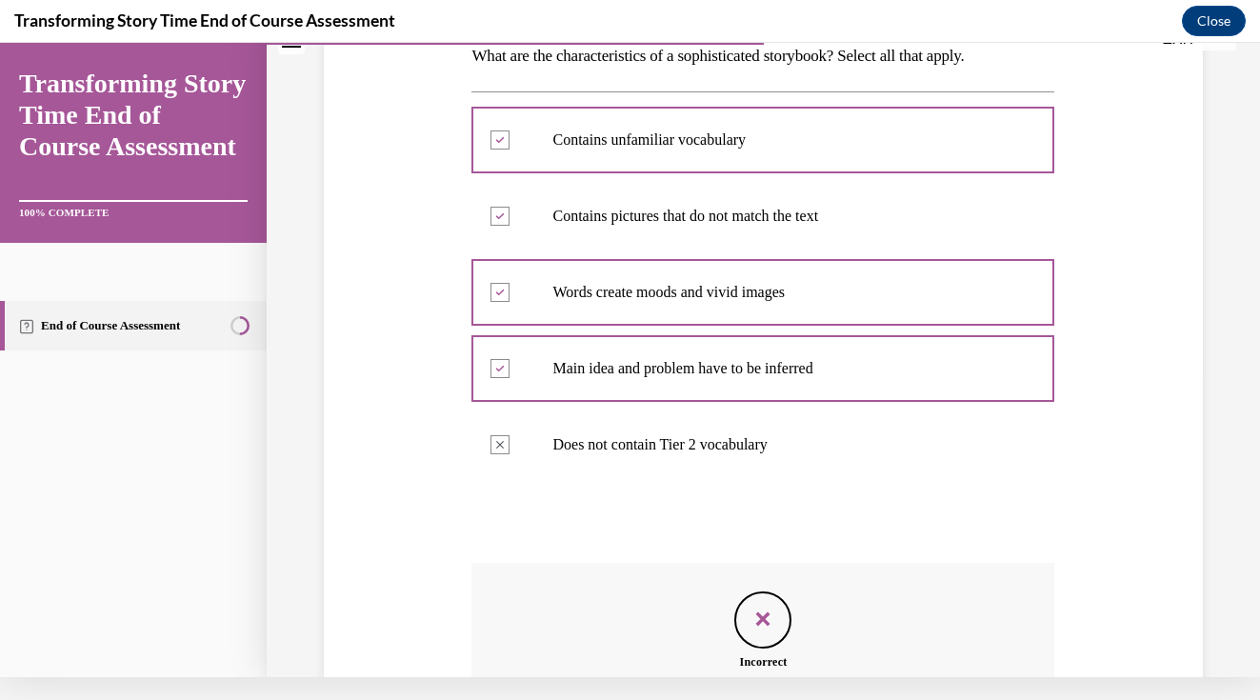
scroll to position [532, 0]
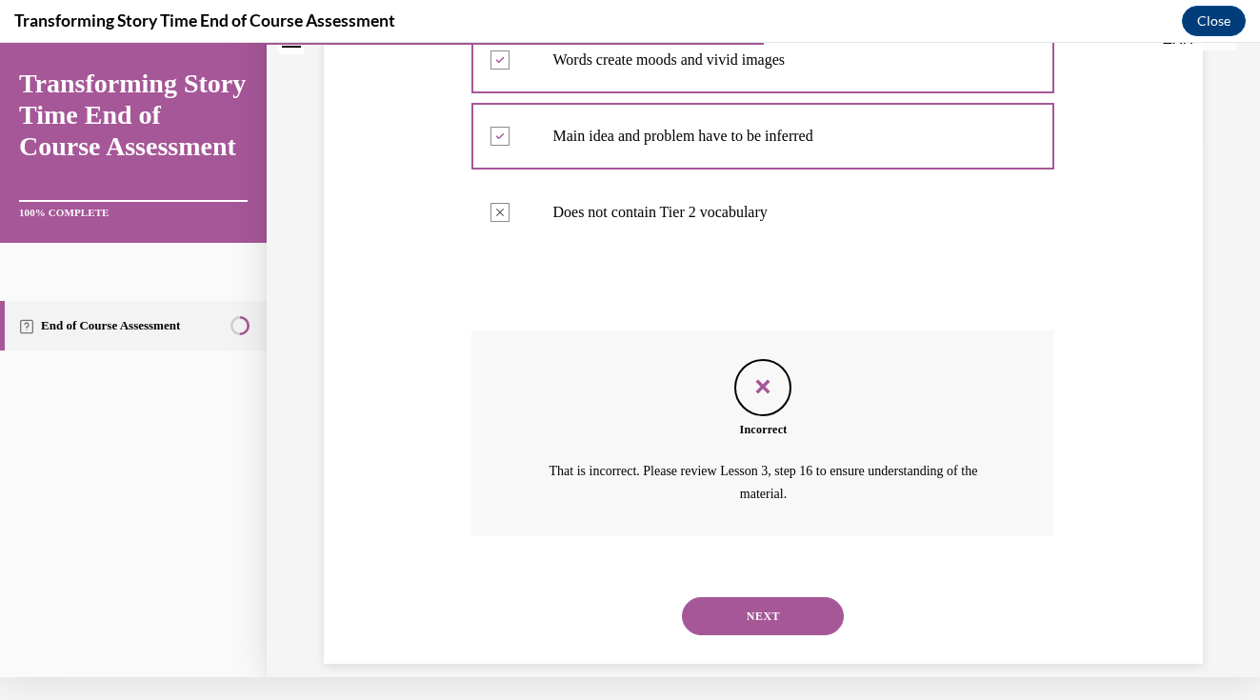
click at [755, 597] on button "NEXT" at bounding box center [763, 616] width 162 height 38
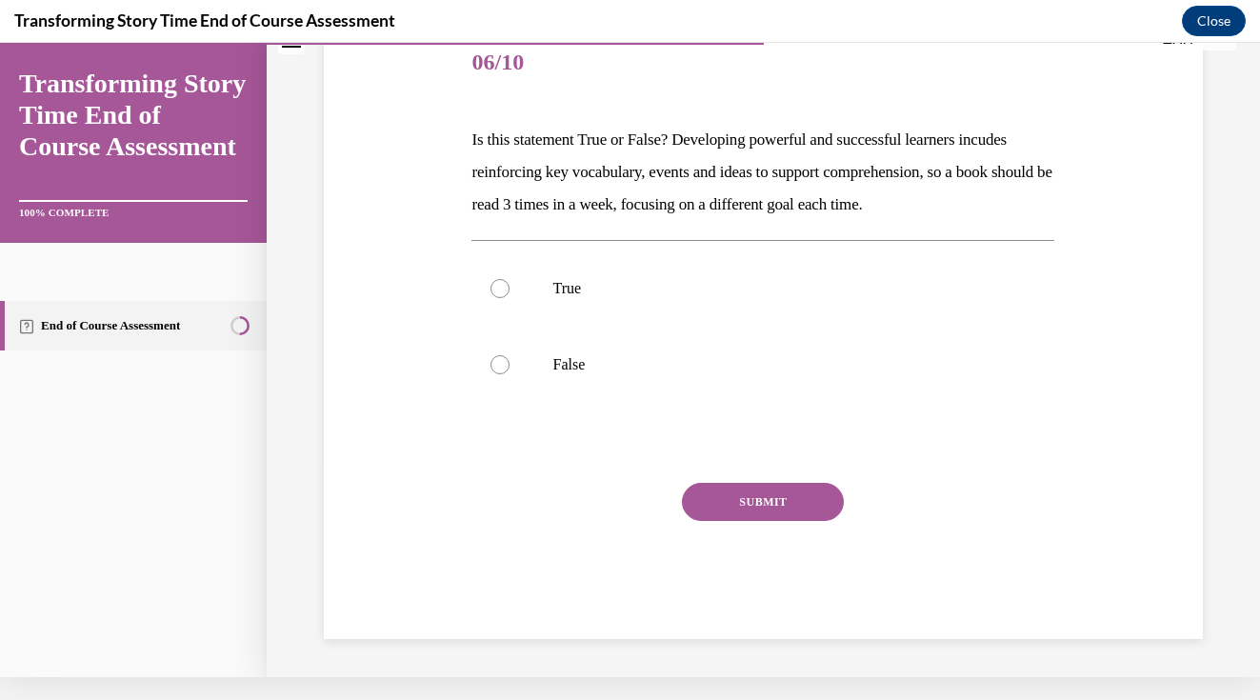
scroll to position [18, 0]
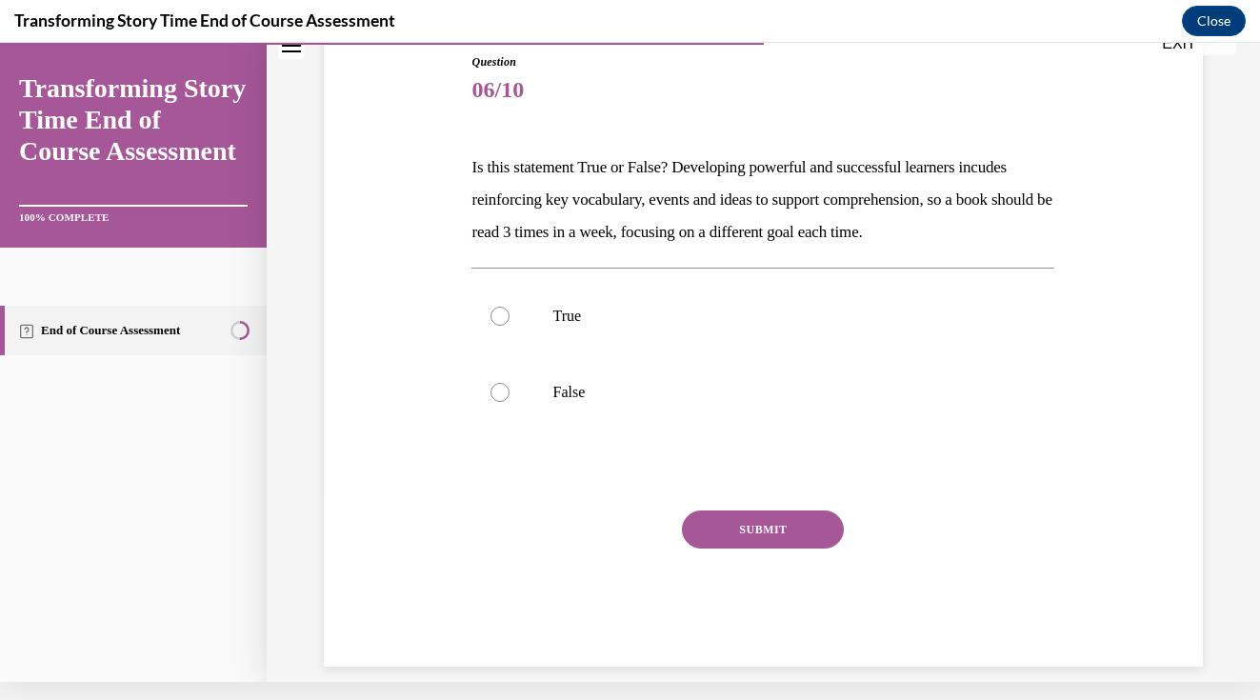
click at [1125, 189] on div "Question 06/10 Is this statement True or False? Developing powerful and success…" at bounding box center [763, 331] width 888 height 670
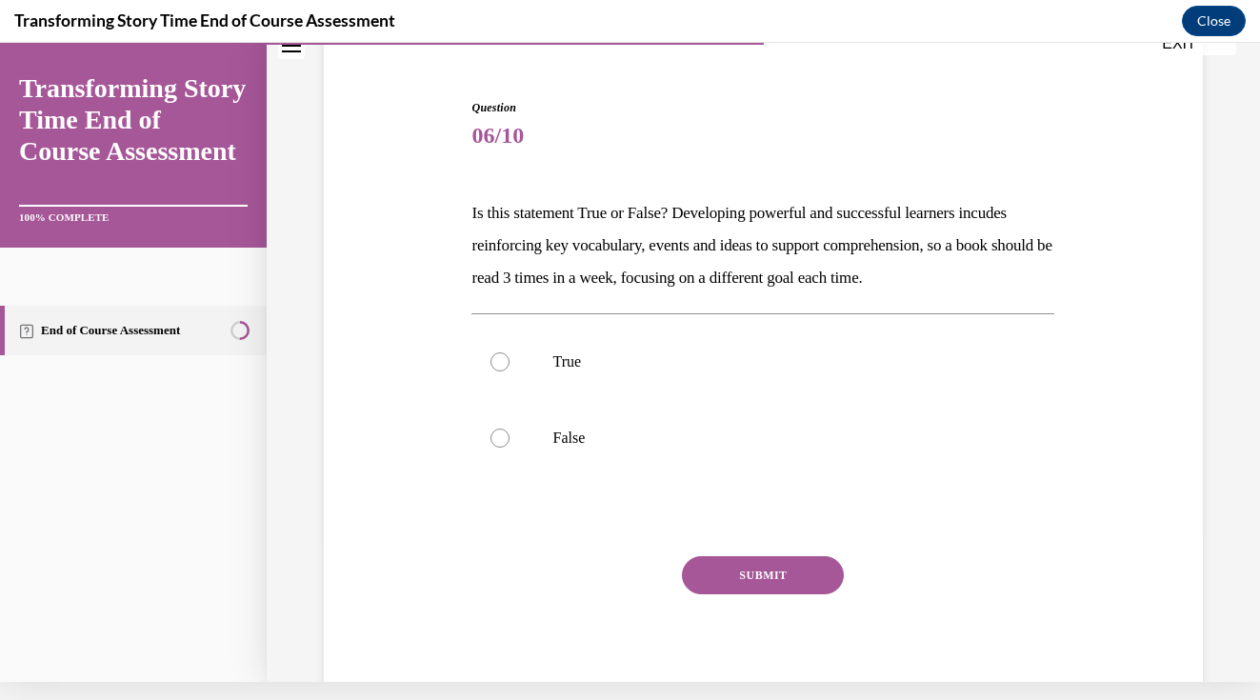
scroll to position [146, 0]
click at [509, 368] on label "True" at bounding box center [762, 364] width 583 height 76
click at [509, 368] on input "True" at bounding box center [499, 363] width 19 height 19
radio input "true"
click at [783, 578] on button "SUBMIT" at bounding box center [763, 577] width 162 height 38
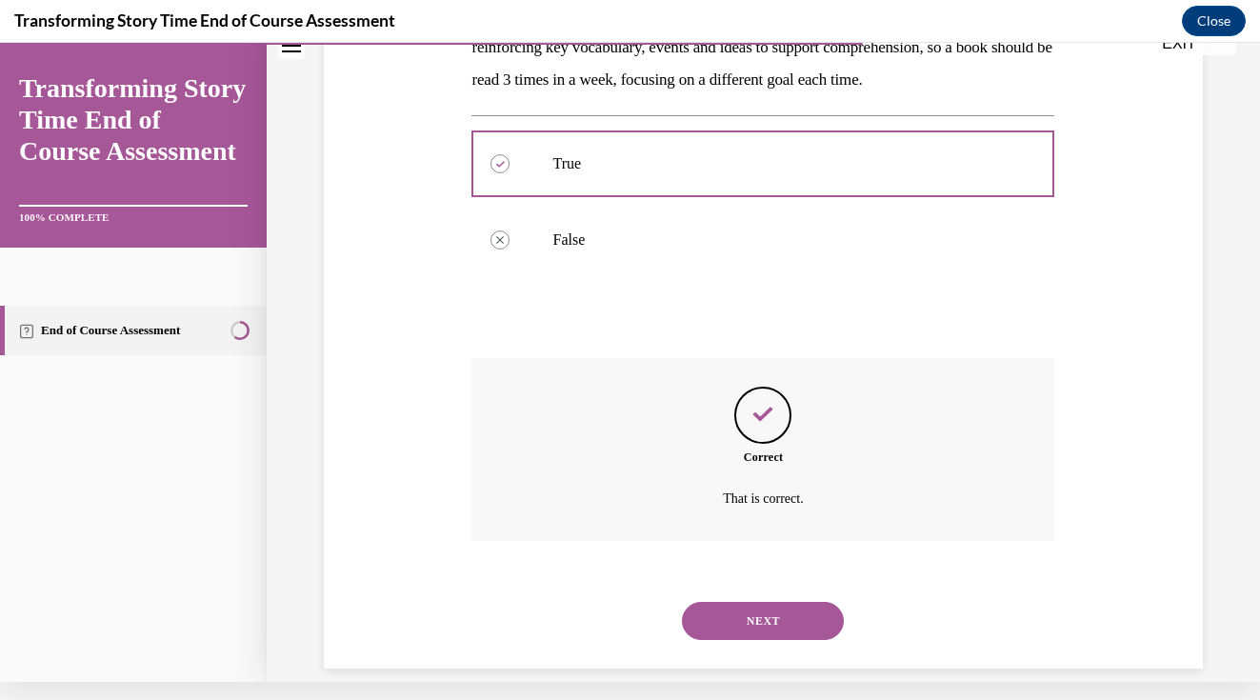
scroll to position [347, 0]
click at [781, 601] on button "NEXT" at bounding box center [763, 620] width 162 height 38
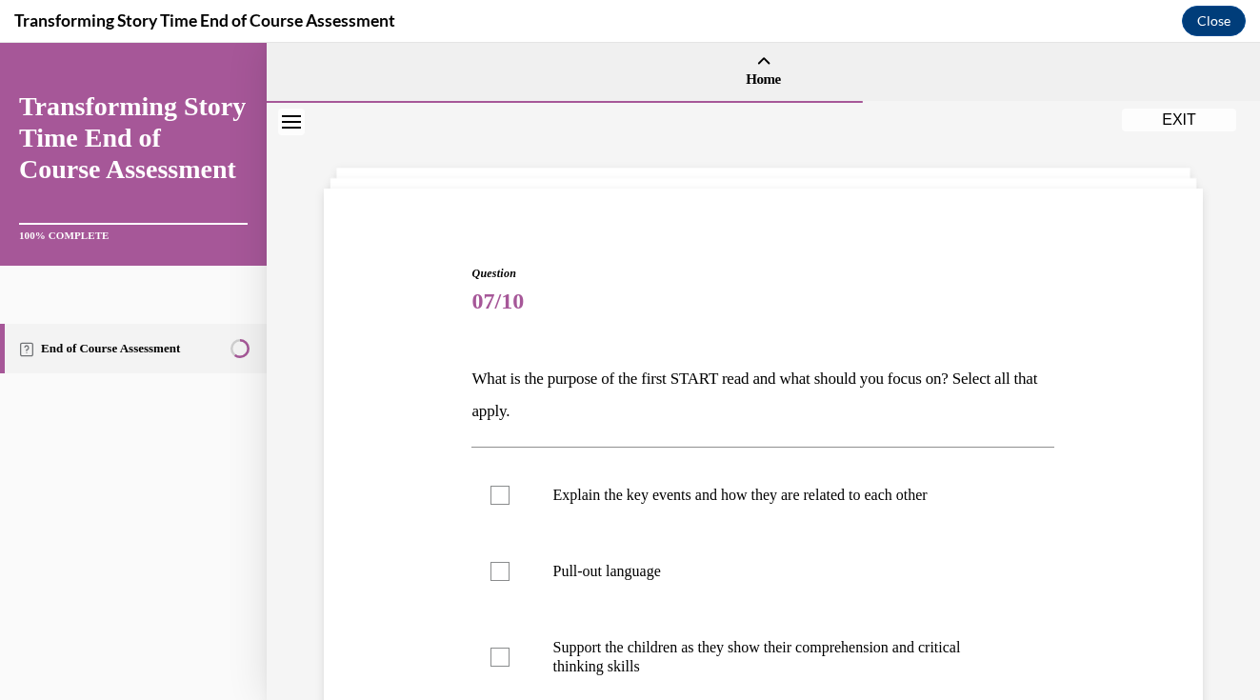
click at [1119, 387] on div "Question 07/10 What is the purpose of the first START read and what should you …" at bounding box center [763, 651] width 888 height 886
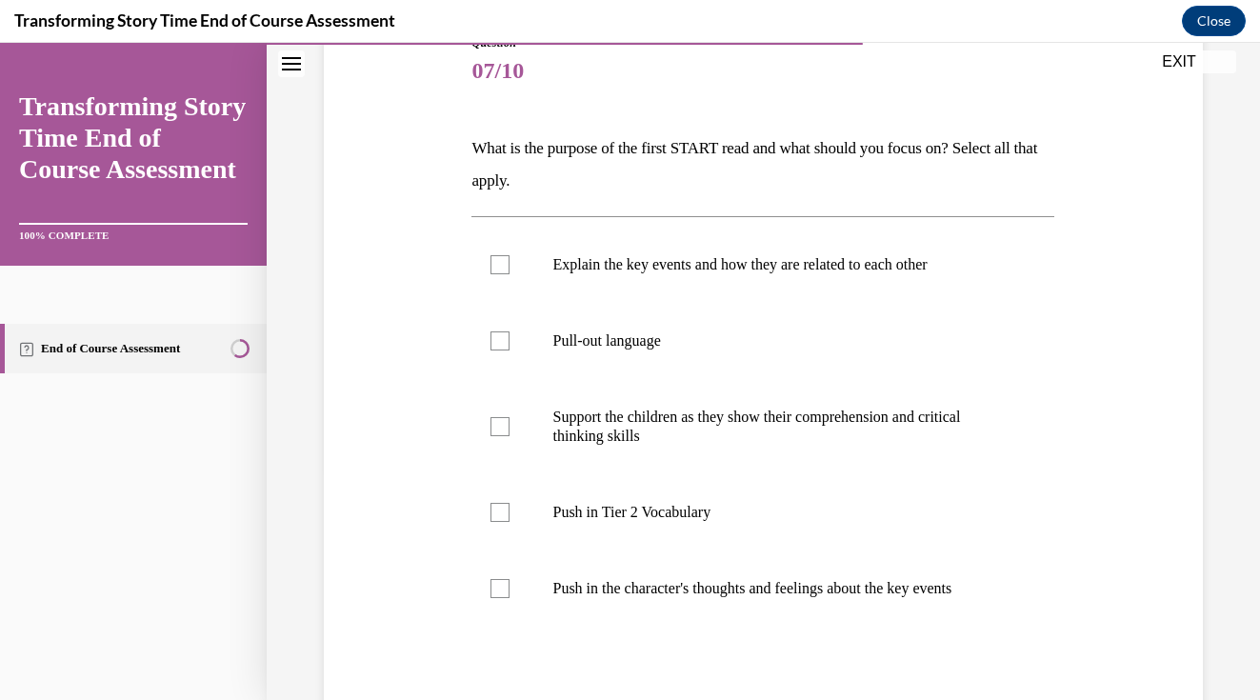
scroll to position [234, 0]
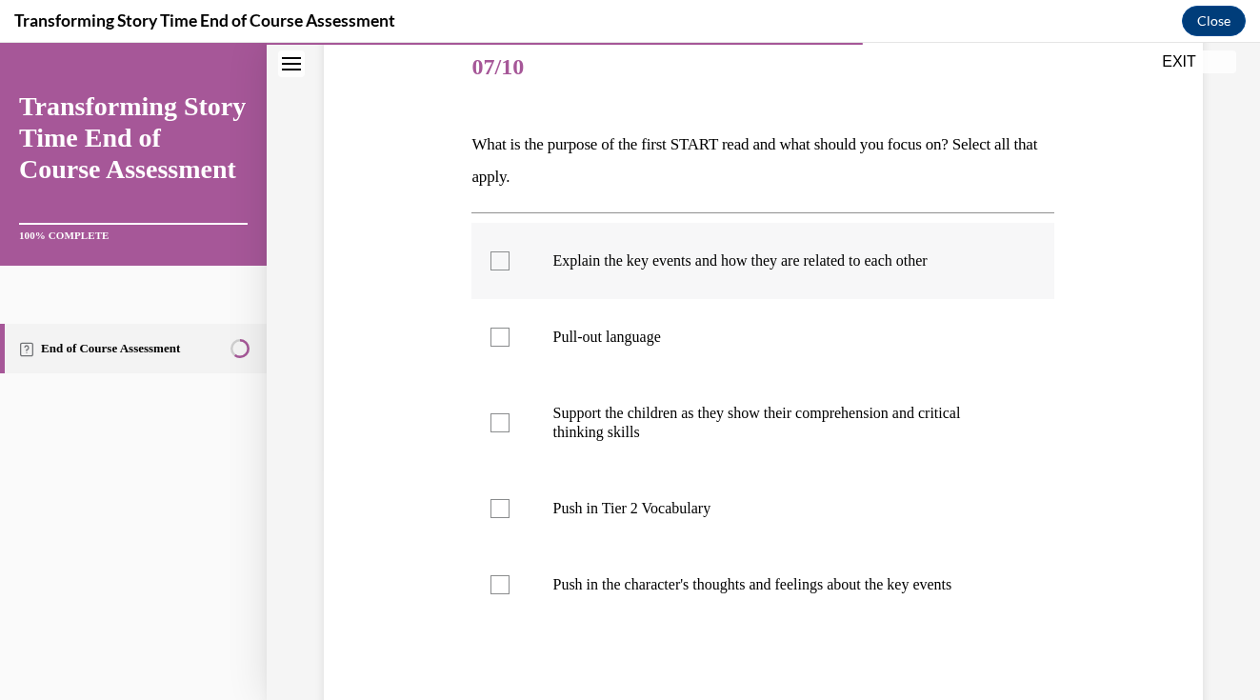
click at [500, 257] on div at bounding box center [499, 260] width 19 height 19
click at [500, 257] on input "Explain the key events and how they are related to each other" at bounding box center [499, 260] width 19 height 19
checkbox input "true"
click at [492, 333] on div at bounding box center [499, 337] width 19 height 19
click at [492, 333] on input "Pull-out language" at bounding box center [499, 337] width 19 height 19
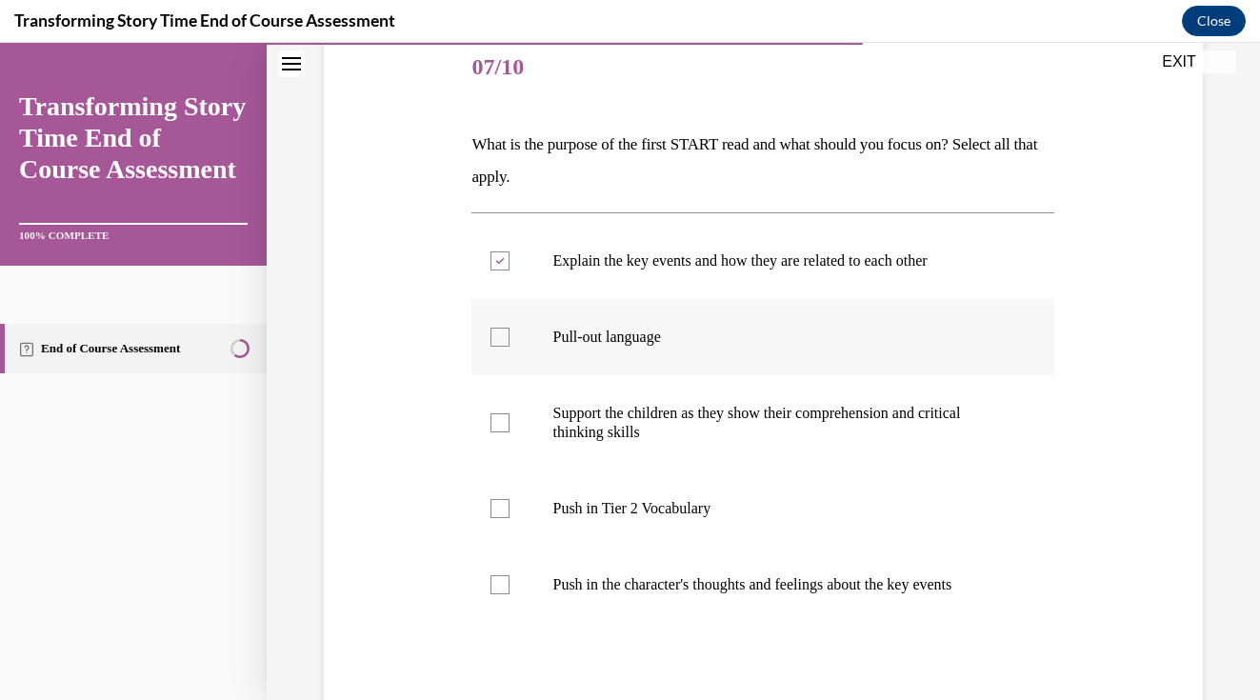
checkbox input "true"
click at [508, 428] on div at bounding box center [499, 422] width 19 height 19
click at [508, 428] on input "Support the children as they show their comprehension and critical thinking ski…" at bounding box center [499, 422] width 19 height 19
click at [1135, 520] on div "Question 07/10 What is the purpose of the first START read and what should you …" at bounding box center [763, 416] width 888 height 886
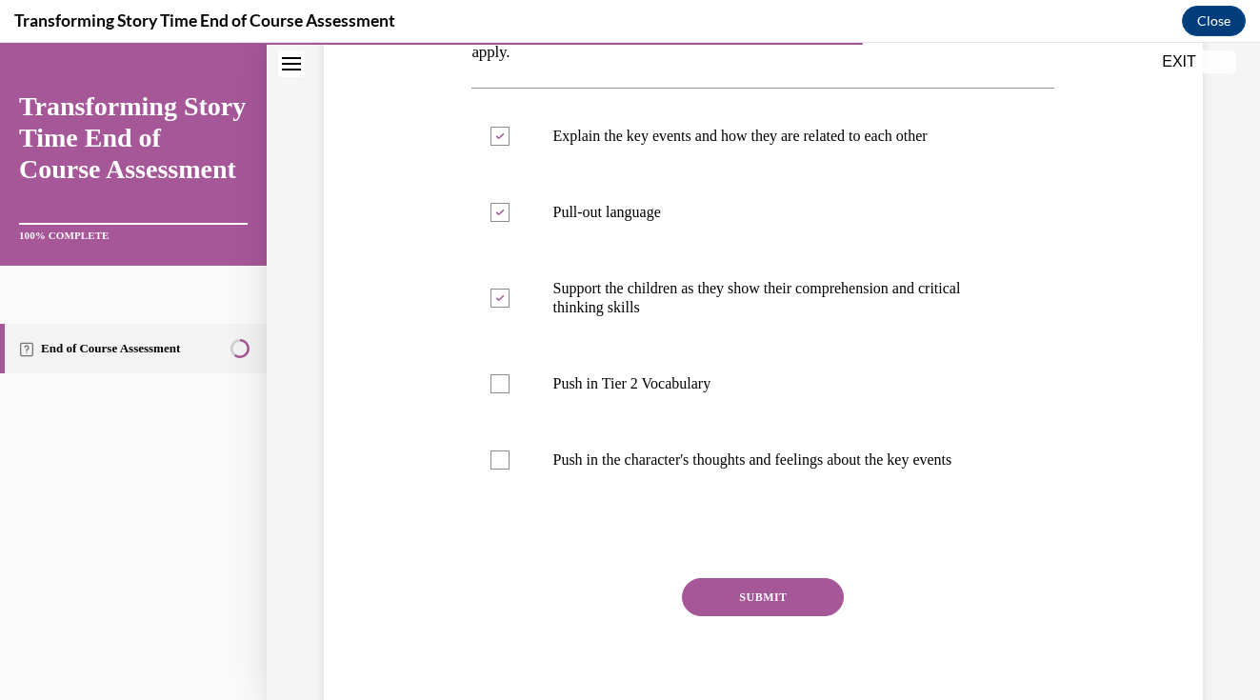
scroll to position [363, 0]
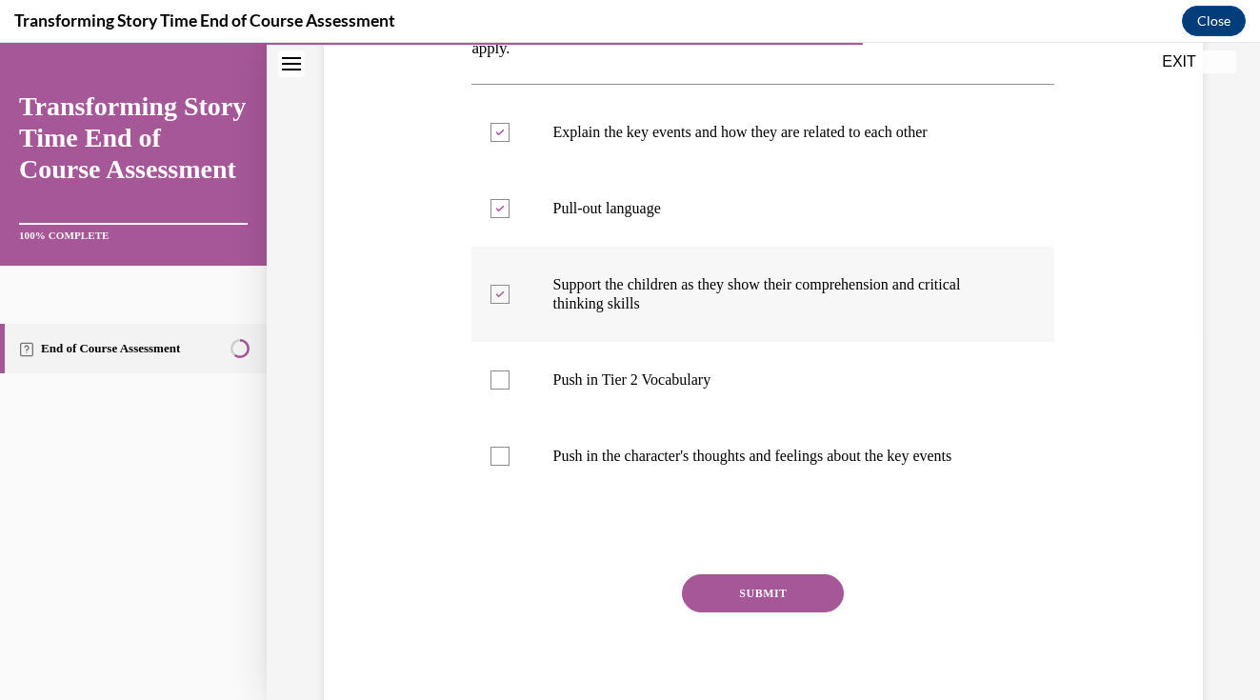
click at [484, 299] on label "Support the children as they show their comprehension and critical thinking ski…" at bounding box center [762, 294] width 583 height 95
click at [490, 299] on input "Support the children as they show their comprehension and critical thinking ski…" at bounding box center [499, 294] width 19 height 19
checkbox input "false"
click at [746, 589] on button "SUBMIT" at bounding box center [763, 593] width 162 height 38
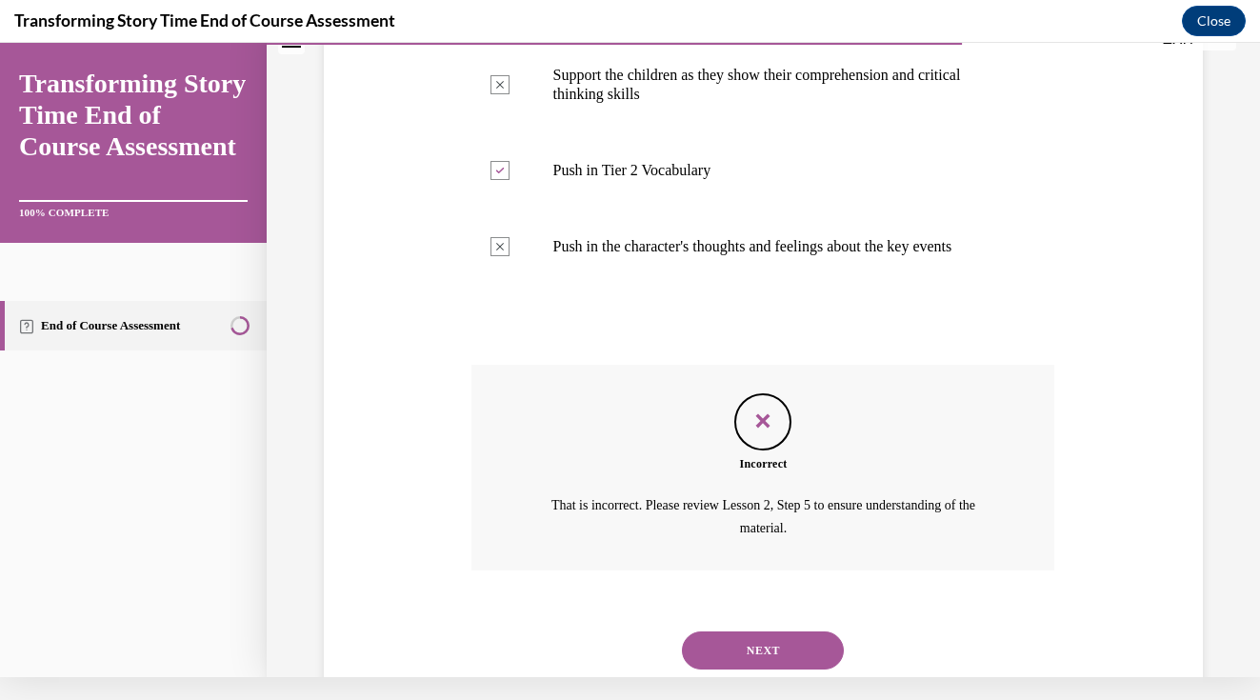
scroll to position [584, 0]
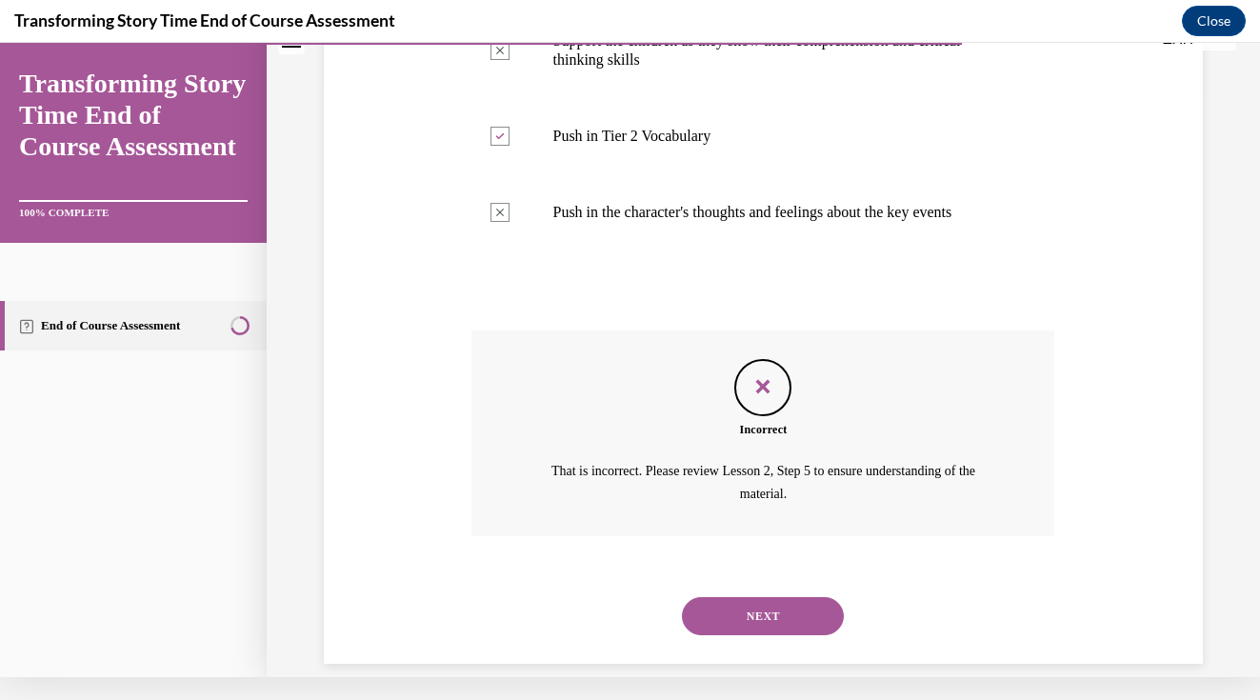
click at [770, 597] on button "NEXT" at bounding box center [763, 616] width 162 height 38
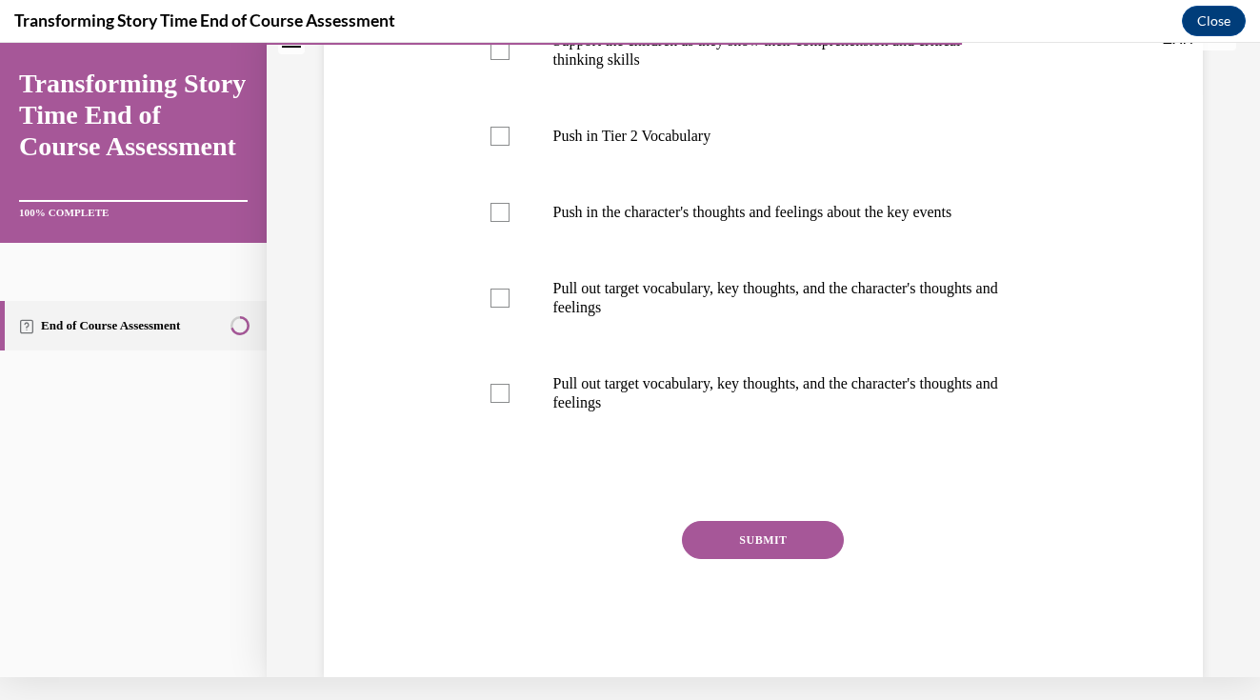
scroll to position [0, 0]
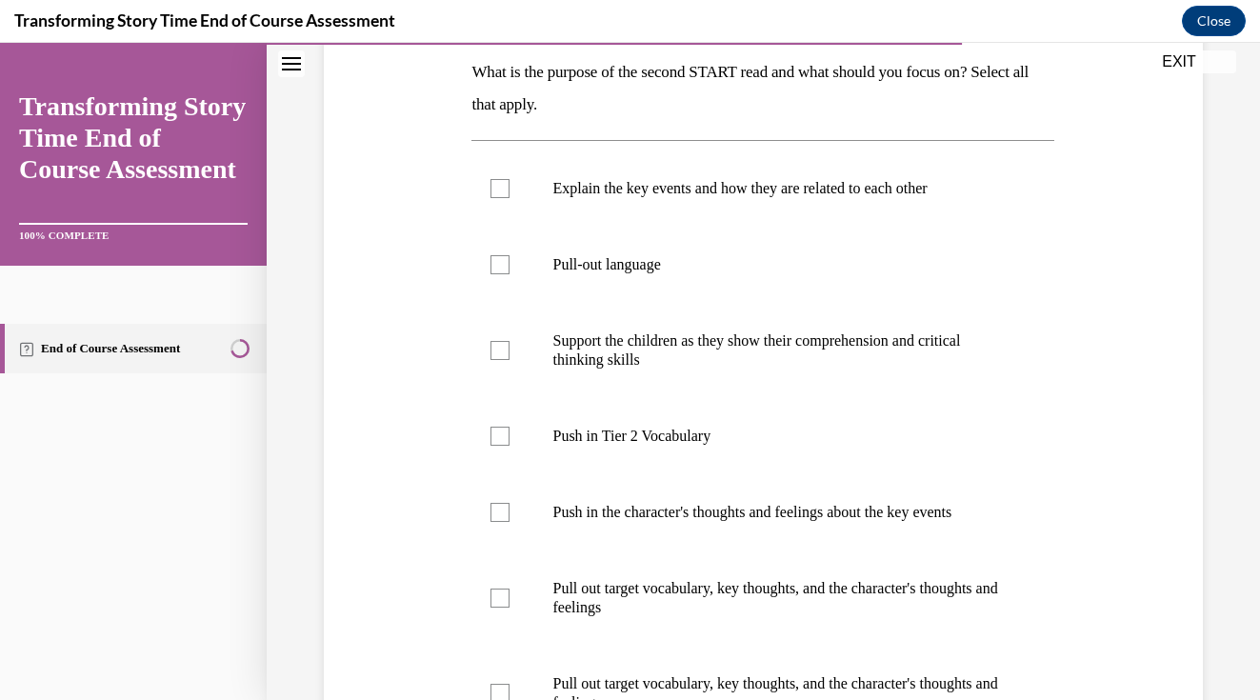
scroll to position [301, 0]
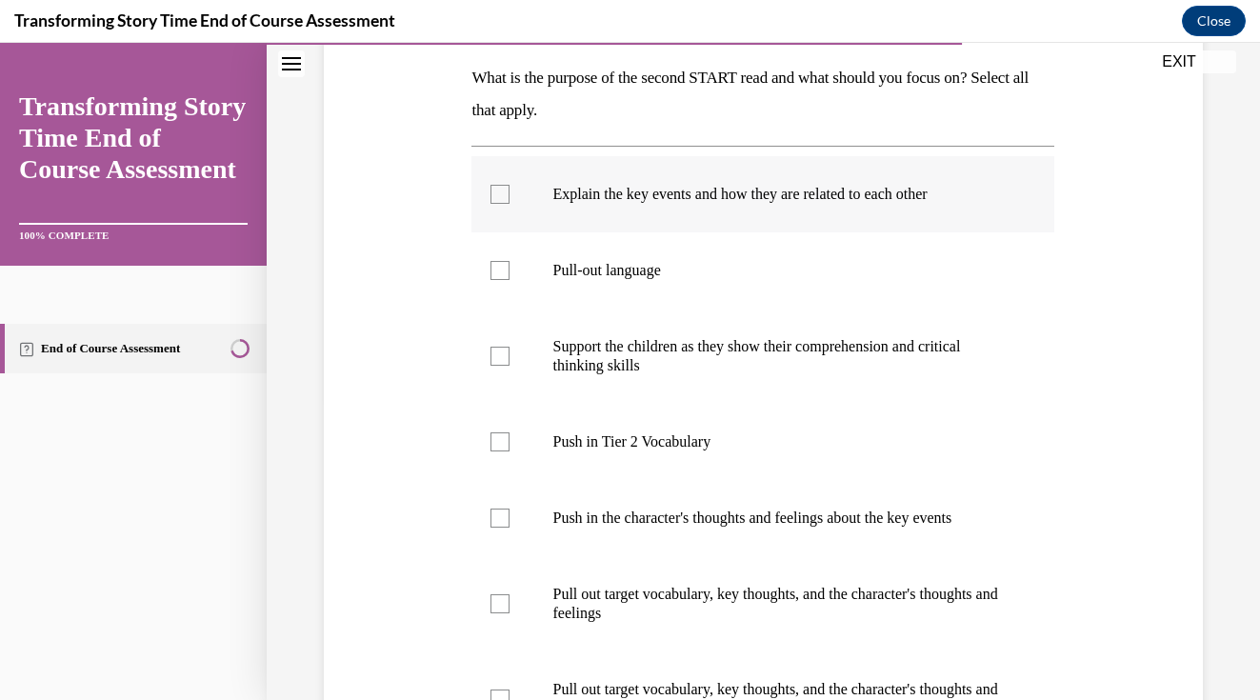
click at [505, 189] on div at bounding box center [499, 194] width 19 height 19
click at [505, 189] on input "Explain the key events and how they are related to each other" at bounding box center [499, 194] width 19 height 19
checkbox input "true"
click at [500, 276] on div at bounding box center [499, 270] width 19 height 19
click at [500, 276] on input "Pull-out language" at bounding box center [499, 270] width 19 height 19
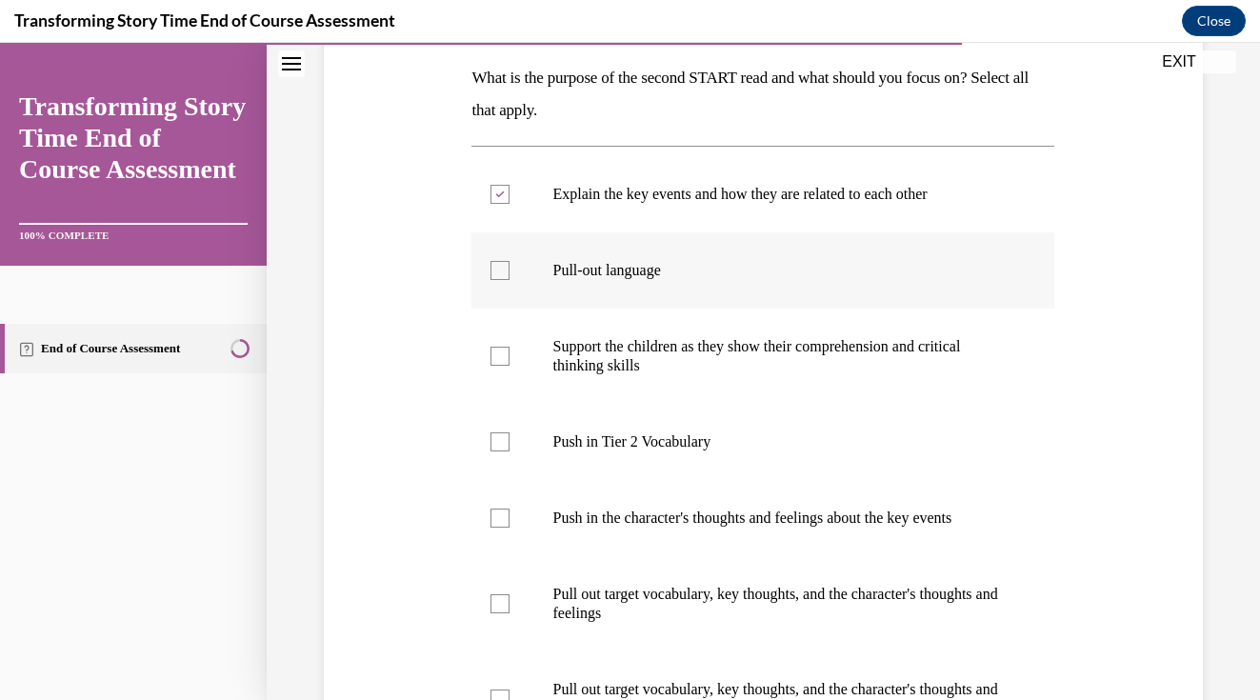
checkbox input "true"
click at [460, 331] on div "Question 08/10 What is the purpose of the second START read and what should you…" at bounding box center [763, 445] width 888 height 1076
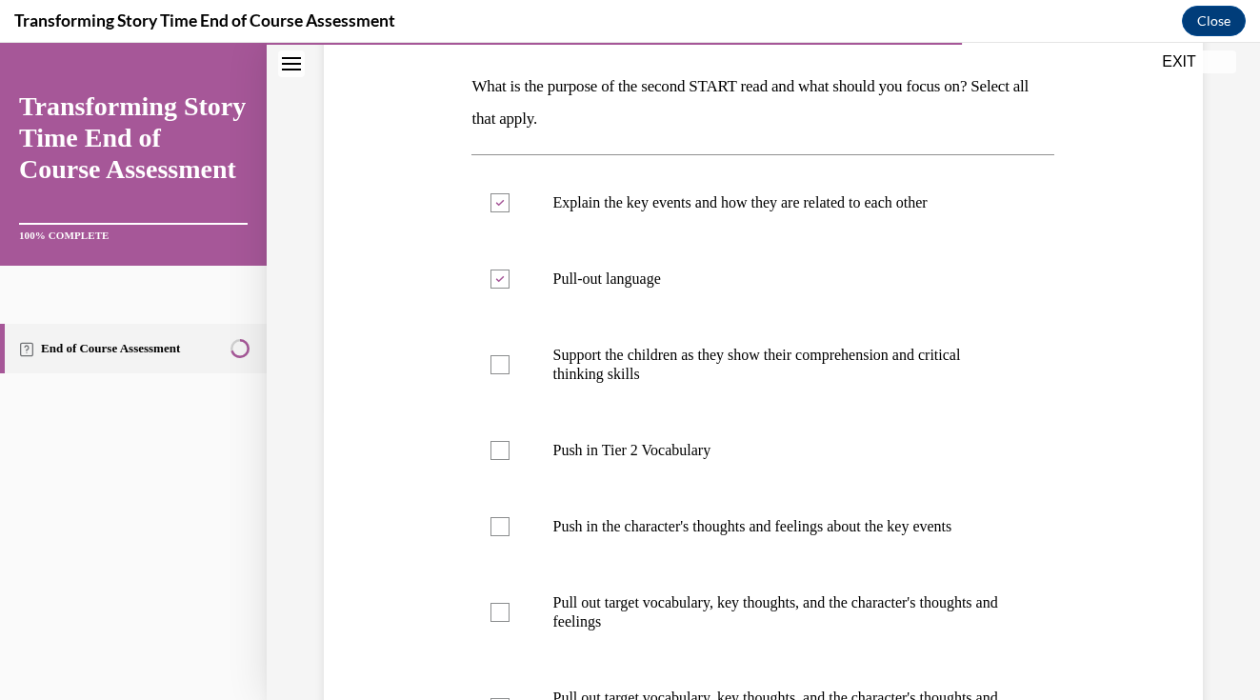
scroll to position [277, 0]
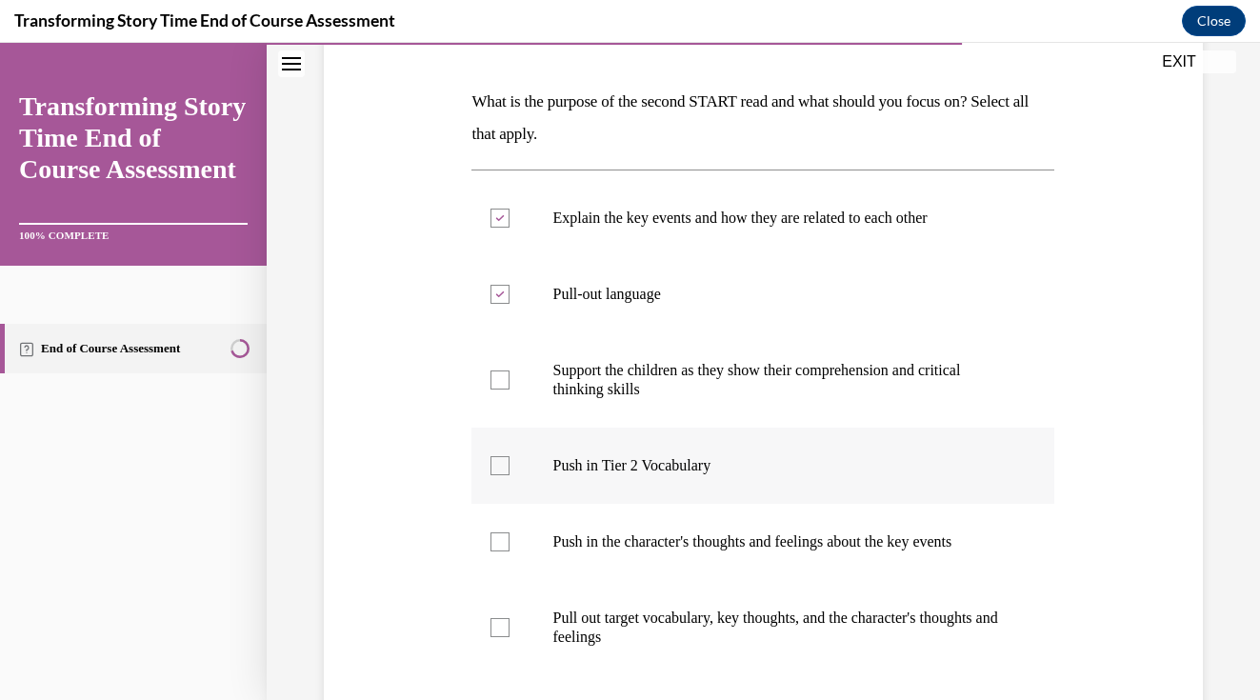
click at [501, 464] on div at bounding box center [499, 465] width 19 height 19
click at [501, 464] on input "Push in Tier 2 Vocabulary" at bounding box center [499, 465] width 19 height 19
checkbox input "true"
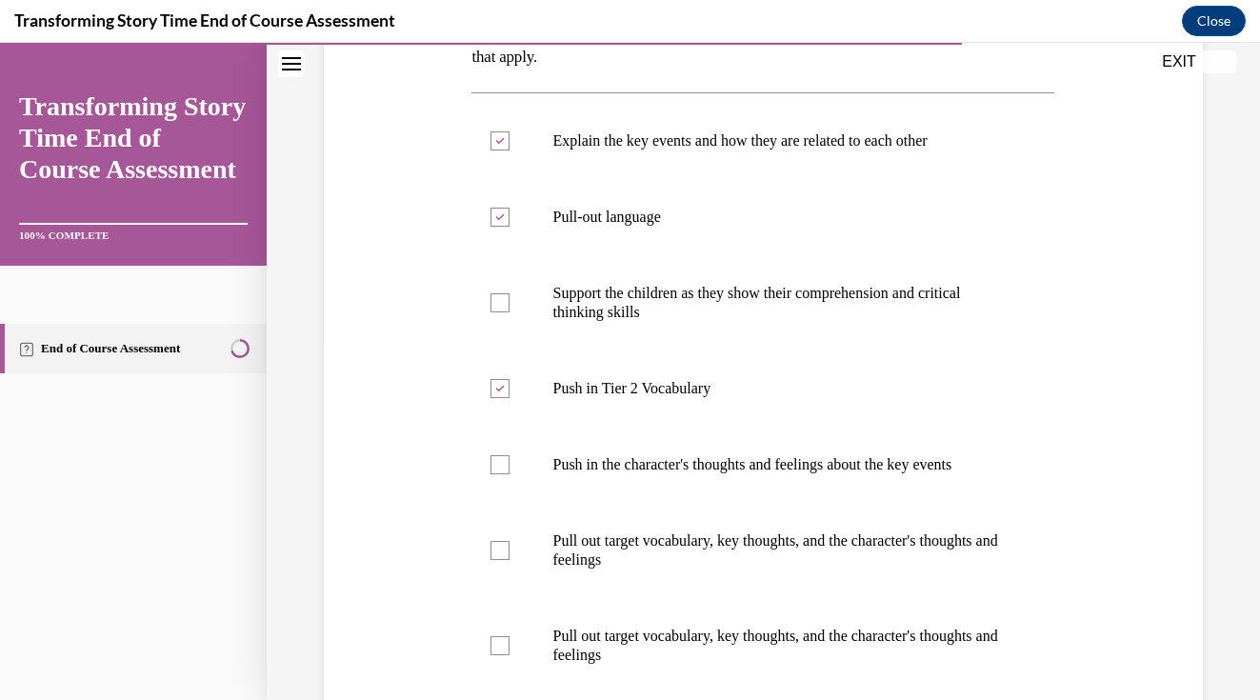
scroll to position [363, 0]
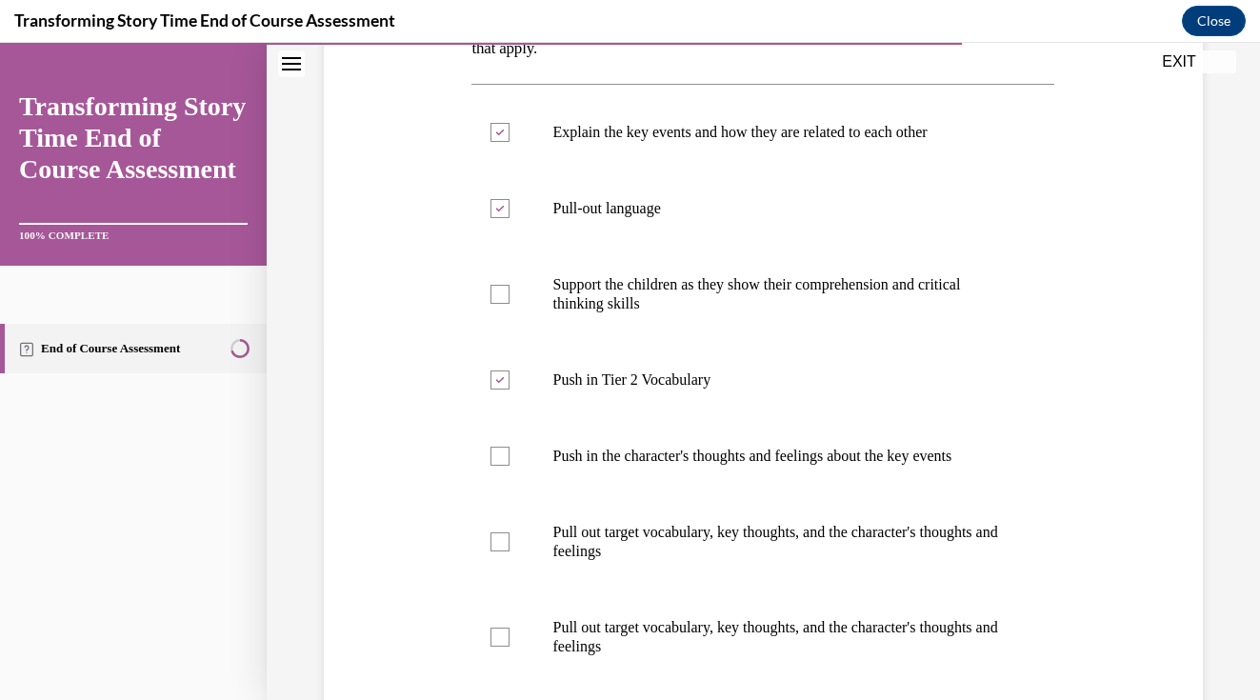
click at [1151, 418] on div "Question 08/10 What is the purpose of the second START read and what should you…" at bounding box center [763, 383] width 888 height 1076
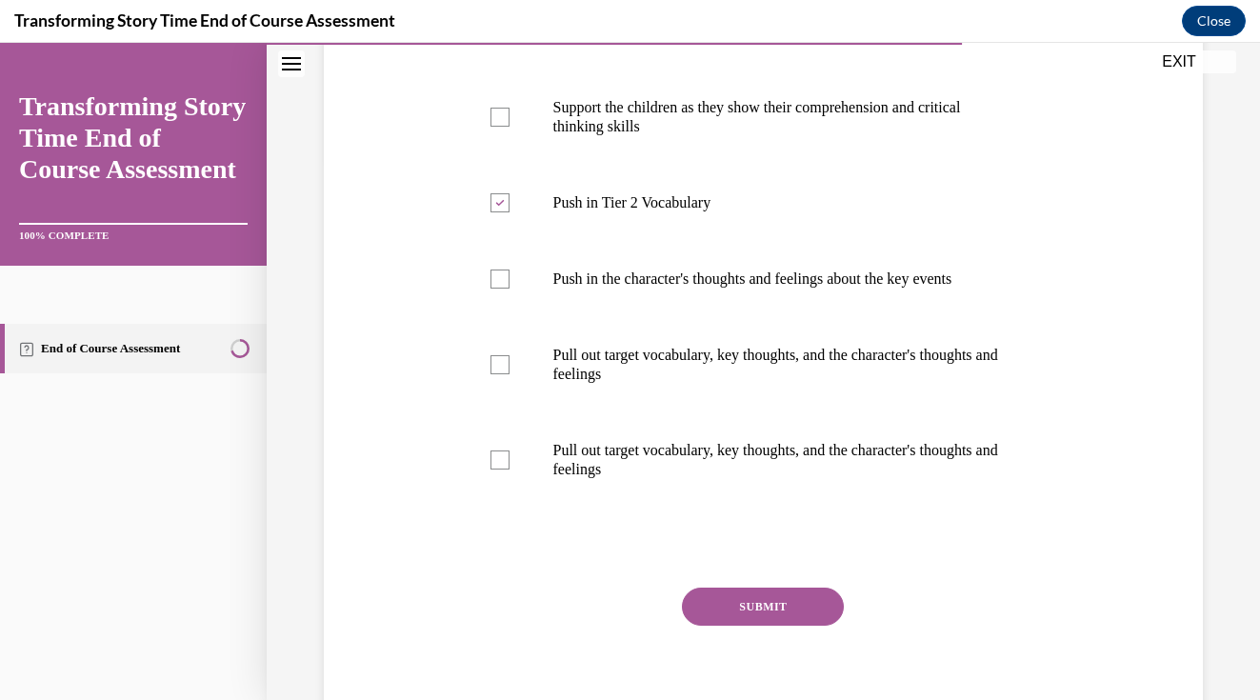
scroll to position [548, 0]
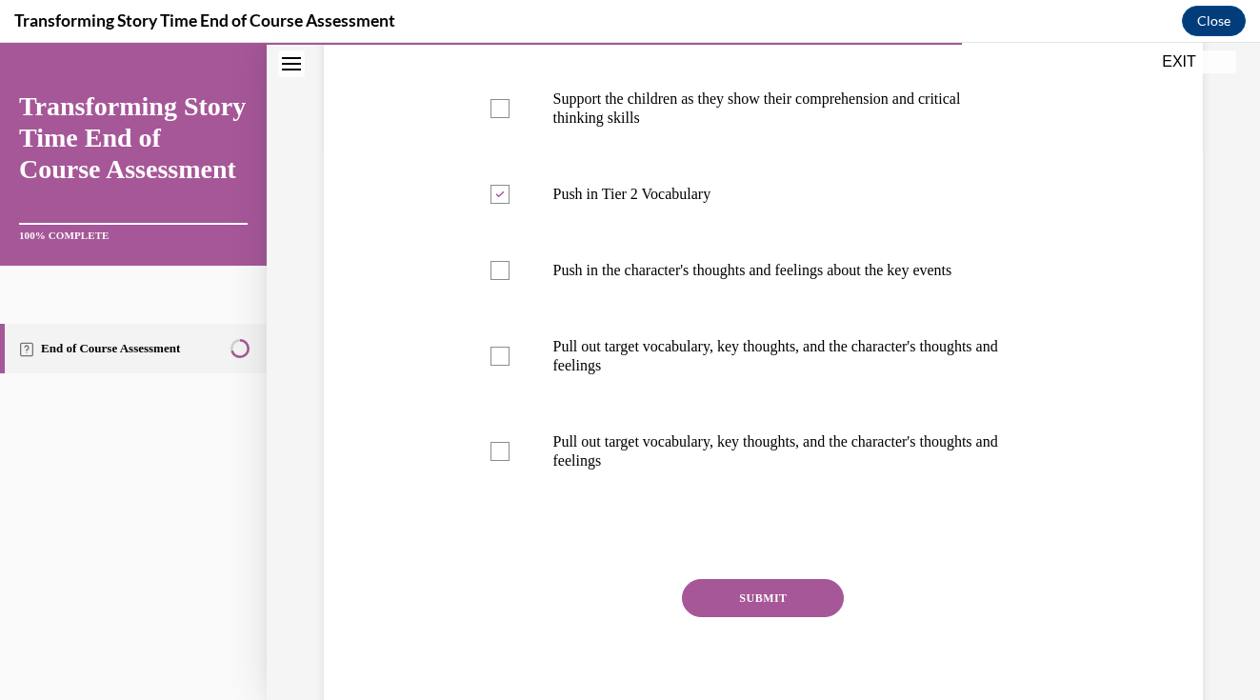
click at [827, 599] on button "SUBMIT" at bounding box center [763, 598] width 162 height 38
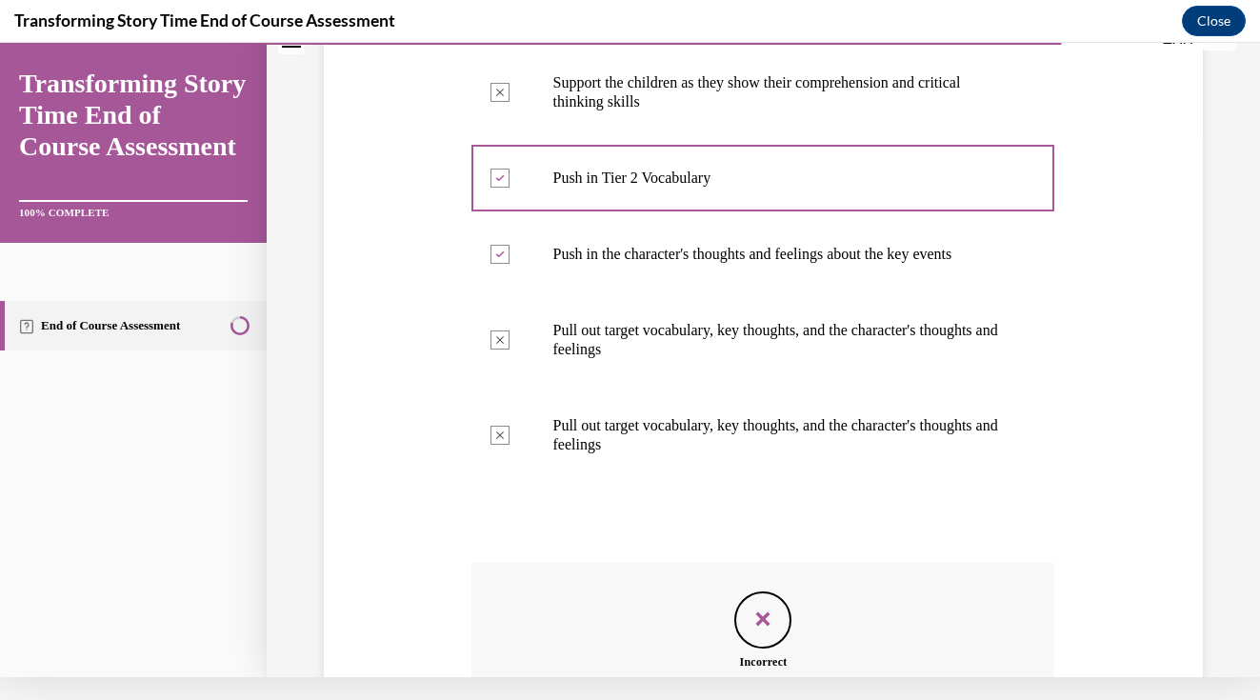
scroll to position [774, 0]
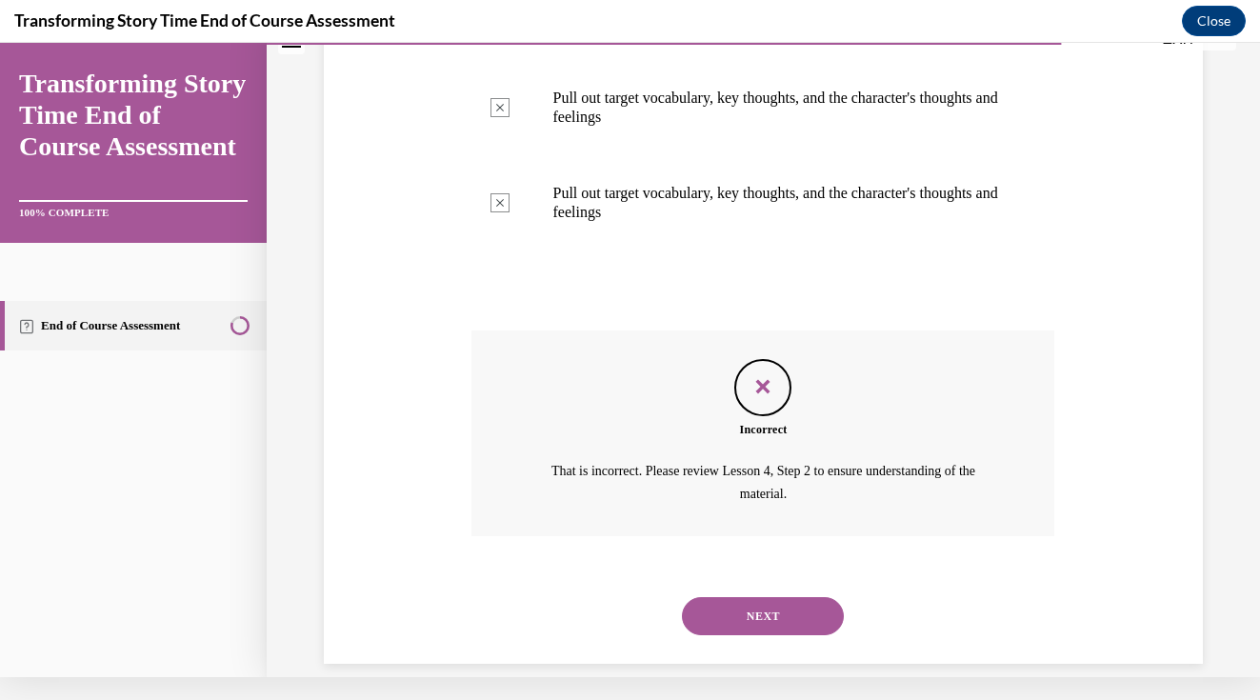
click at [803, 597] on button "NEXT" at bounding box center [763, 616] width 162 height 38
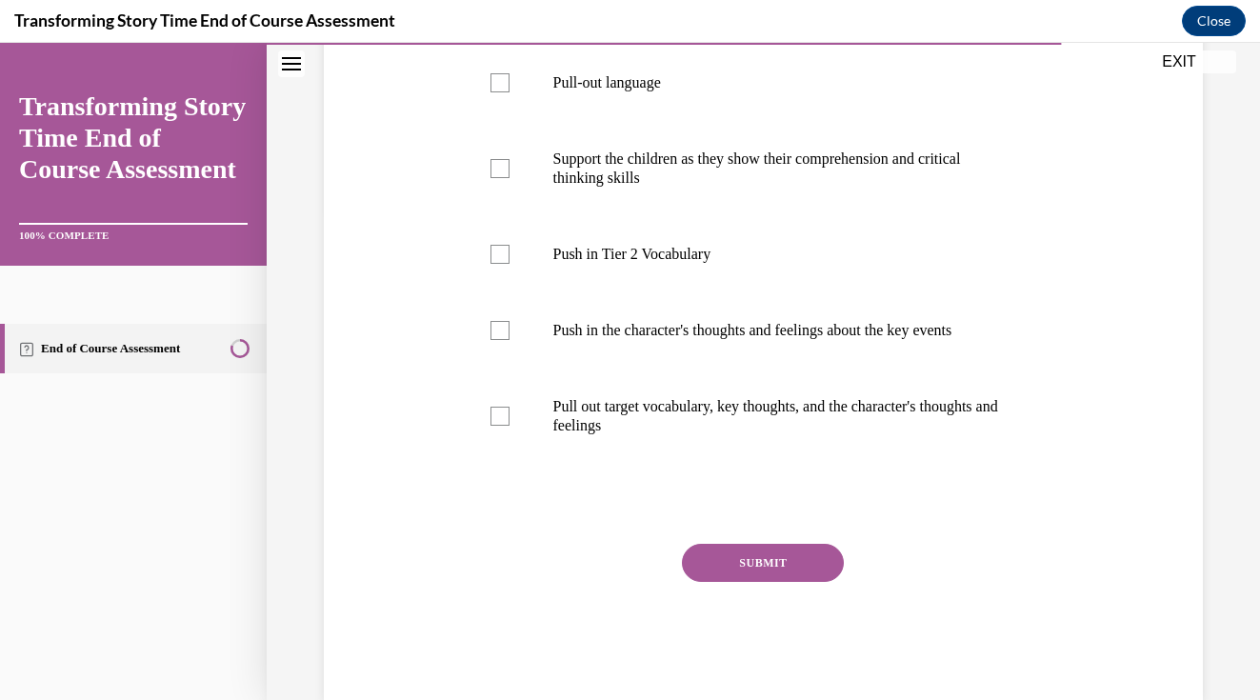
click at [1142, 360] on div "Question 09/10 What is the purpose of the third START read and what should you …" at bounding box center [763, 209] width 888 height 981
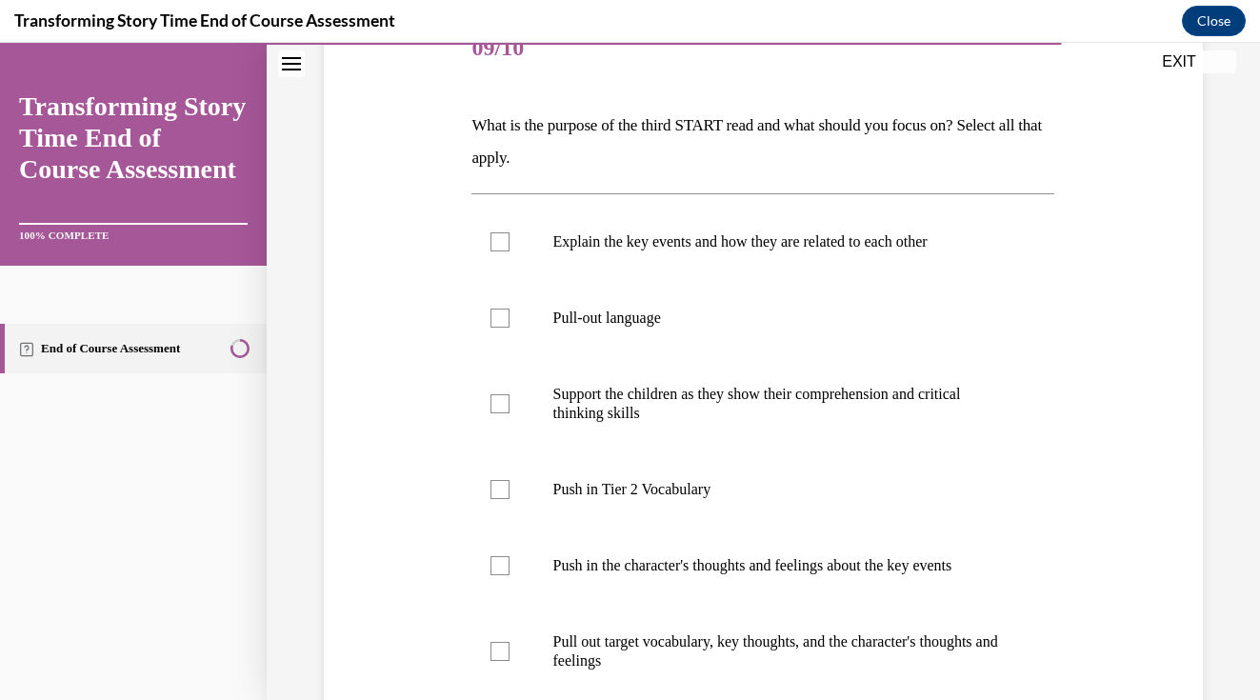
scroll to position [240, 0]
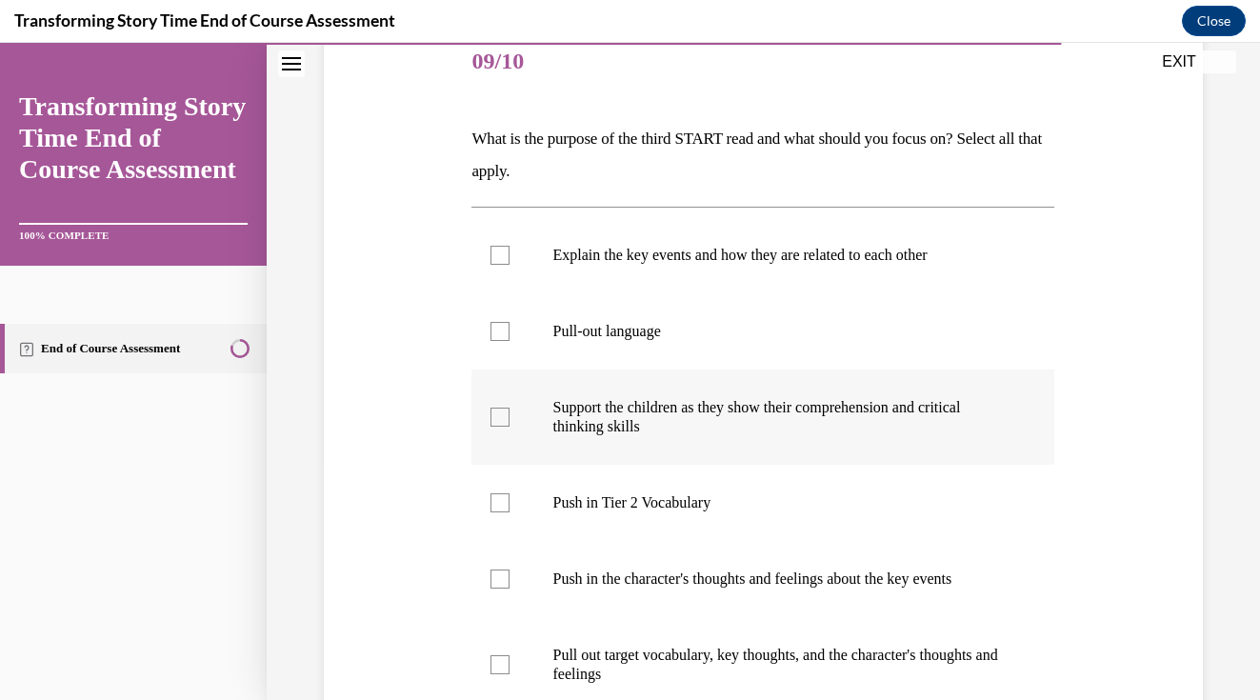
click at [494, 419] on div at bounding box center [499, 417] width 19 height 19
click at [494, 419] on input "Support the children as they show their comprehension and critical thinking ski…" at bounding box center [499, 417] width 19 height 19
checkbox input "true"
click at [432, 444] on div "Question 09/10 What is the purpose of the third START read and what should you …" at bounding box center [763, 458] width 888 height 981
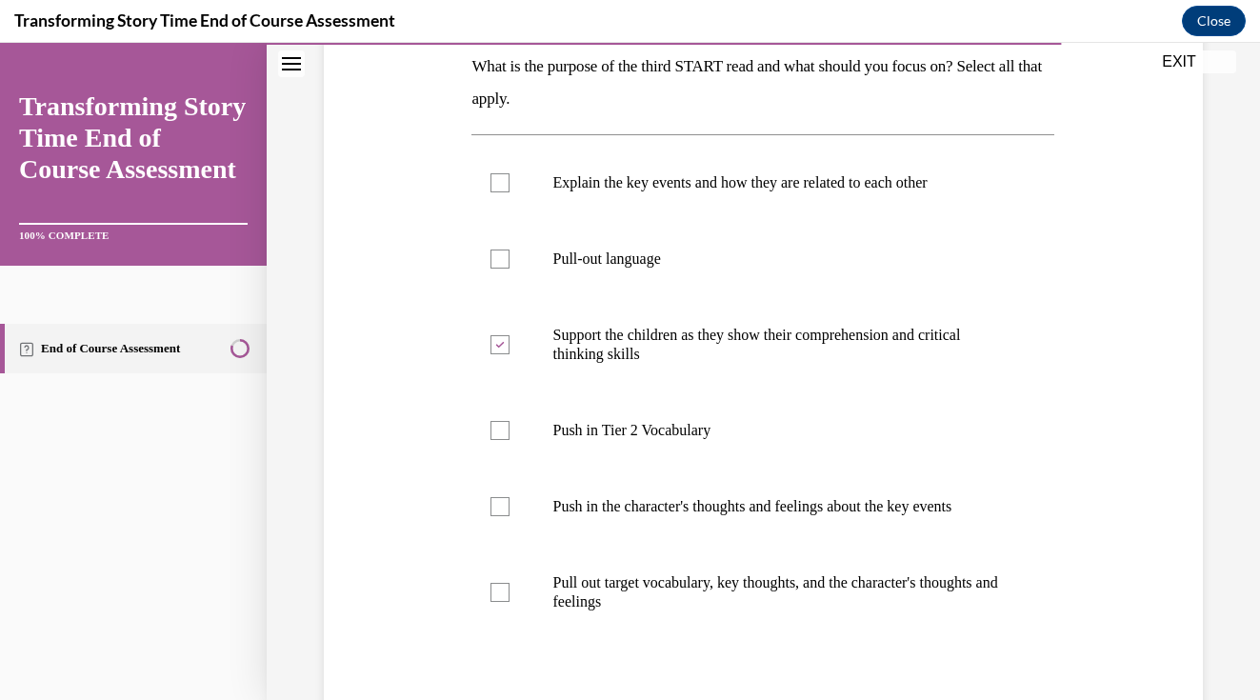
scroll to position [329, 0]
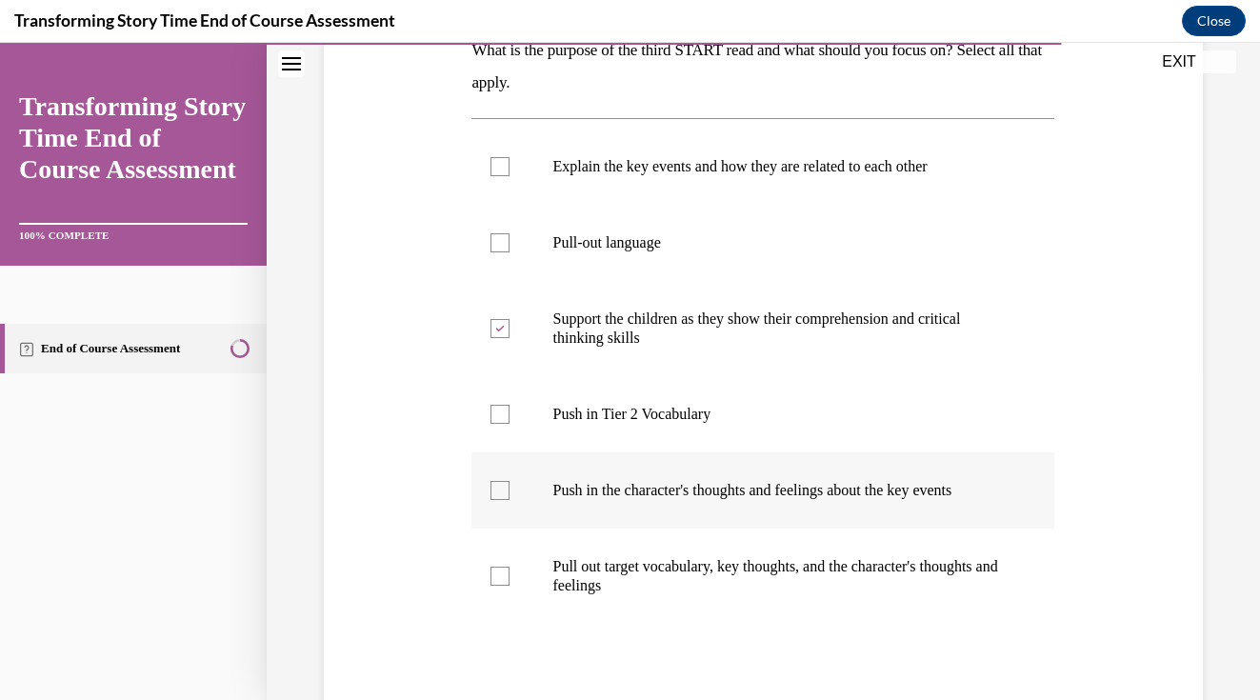
click at [488, 498] on label "Push in the character's thoughts and feelings about the key events" at bounding box center [762, 490] width 583 height 76
click at [490, 498] on input "Push in the character's thoughts and feelings about the key events" at bounding box center [499, 490] width 19 height 19
checkbox input "true"
click at [500, 585] on div at bounding box center [499, 576] width 19 height 19
click at [500, 585] on input "Pull out target vocabulary, key thoughts, and the character's thoughts and feel…" at bounding box center [499, 576] width 19 height 19
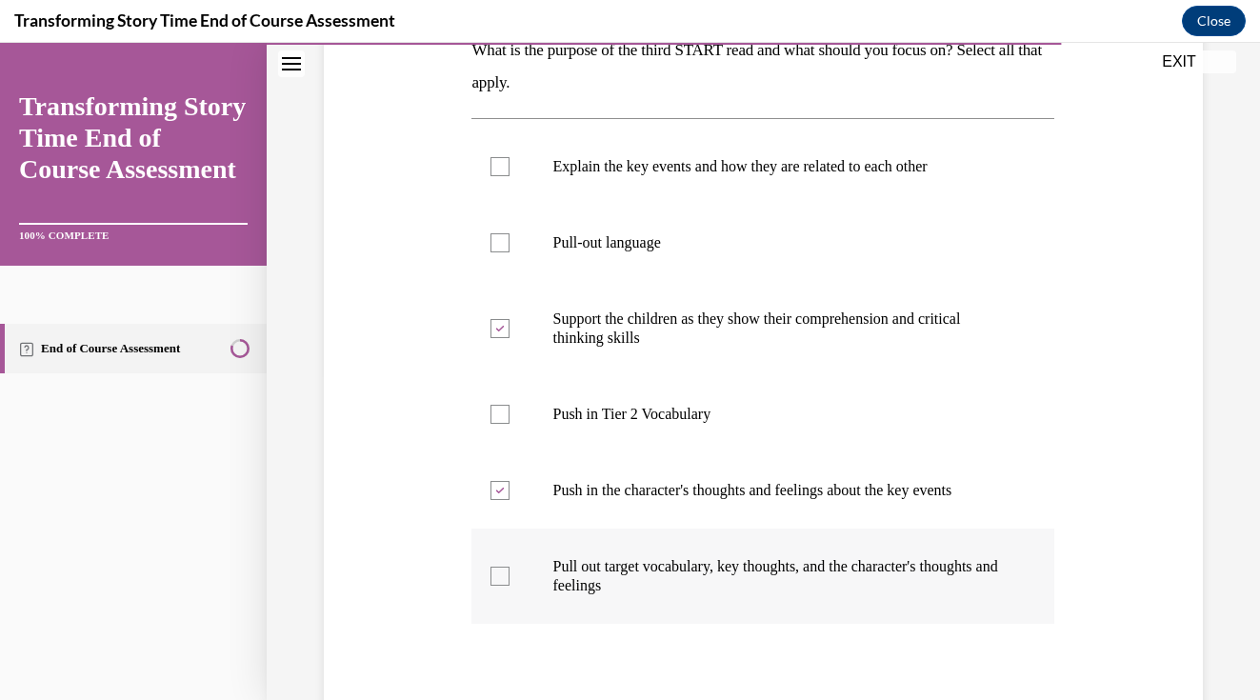
checkbox input "true"
click at [1100, 518] on div "Question 09/10 What is the purpose of the third START read and what should you …" at bounding box center [763, 369] width 888 height 981
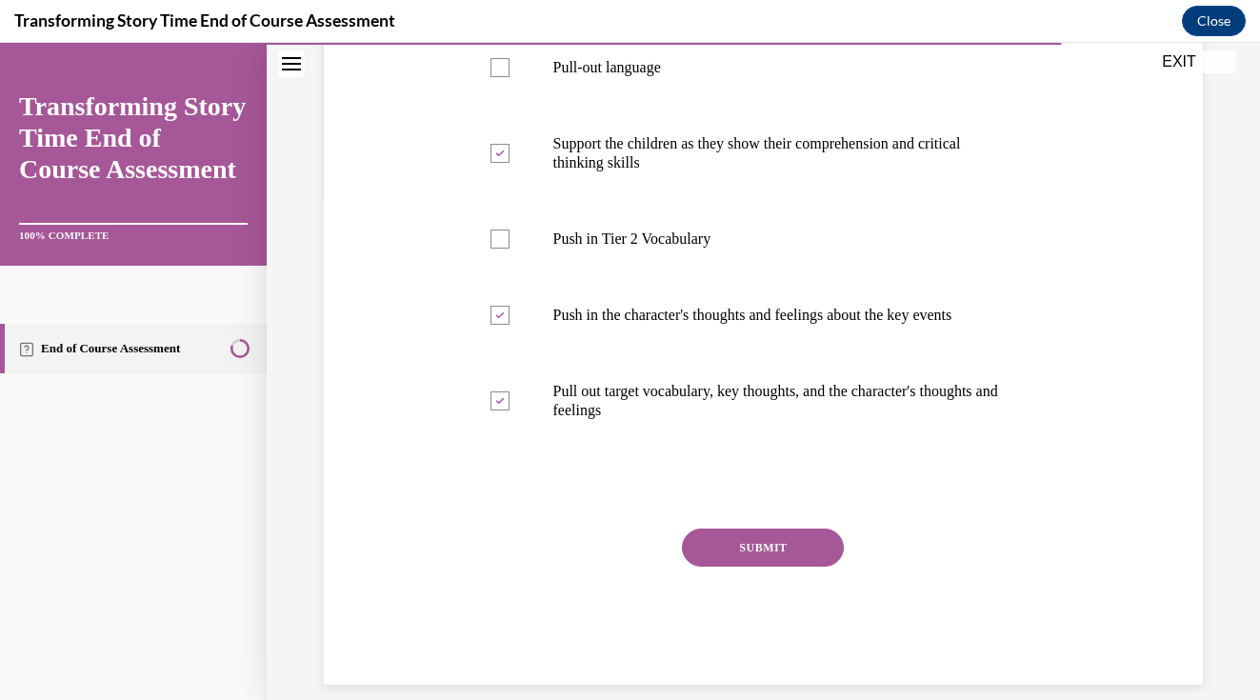
click at [772, 535] on button "SUBMIT" at bounding box center [763, 547] width 162 height 38
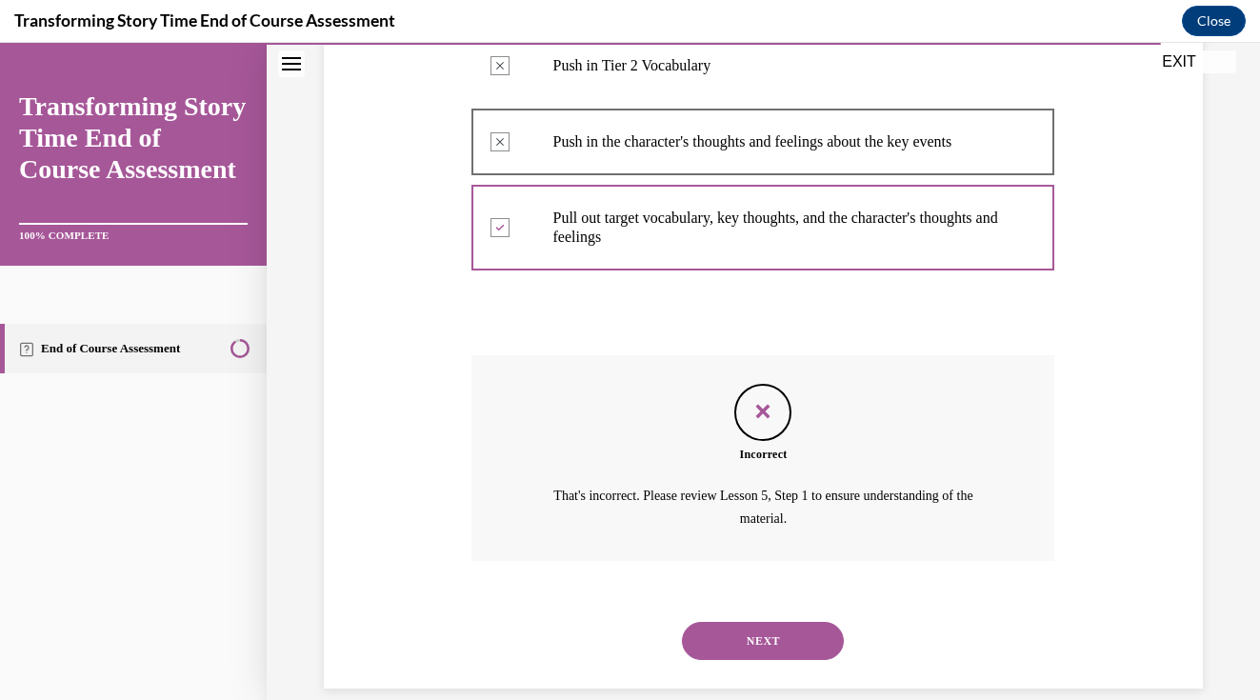
scroll to position [679, 0]
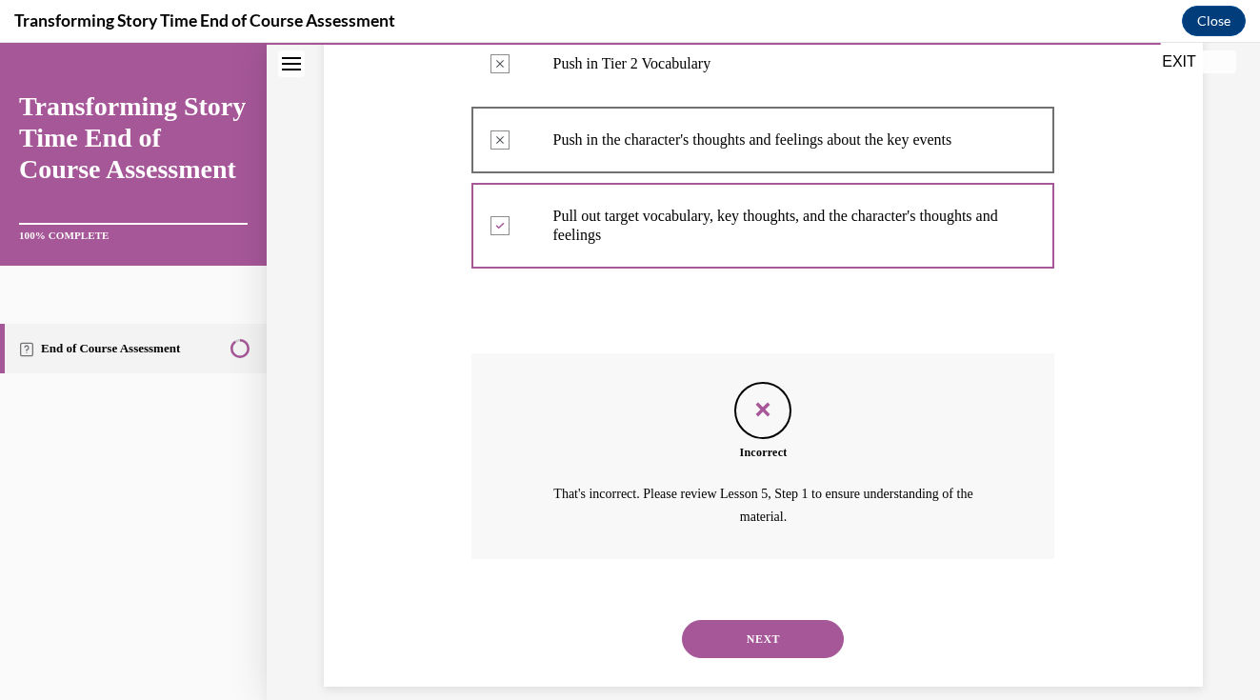
click at [738, 620] on button "NEXT" at bounding box center [763, 639] width 162 height 38
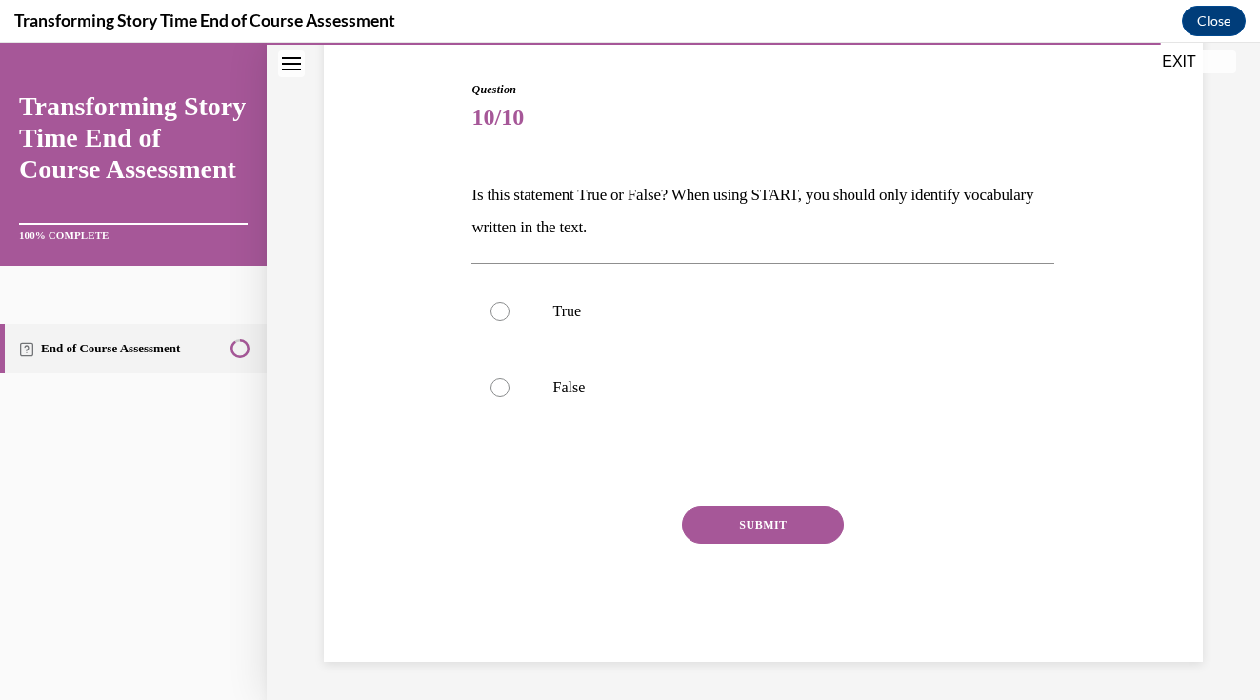
scroll to position [147, 0]
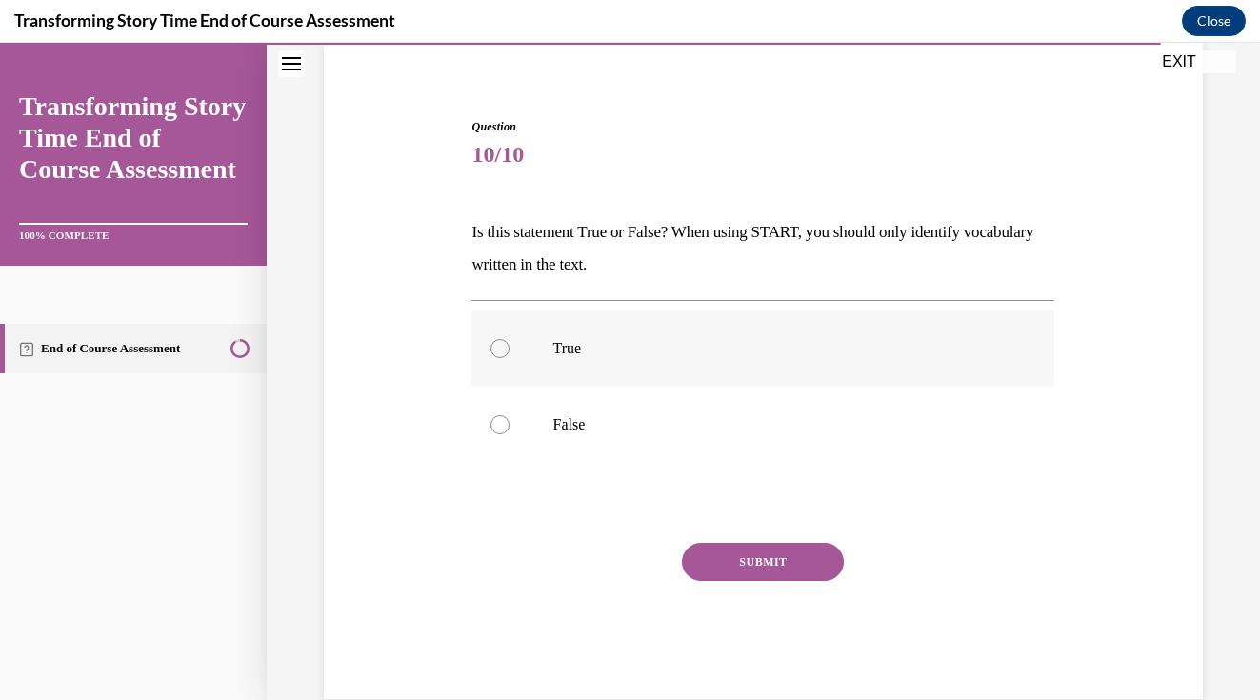
click at [500, 339] on div at bounding box center [499, 348] width 19 height 19
click at [500, 339] on input "True" at bounding box center [499, 348] width 19 height 19
radio input "true"
click at [784, 568] on button "SUBMIT" at bounding box center [763, 562] width 162 height 38
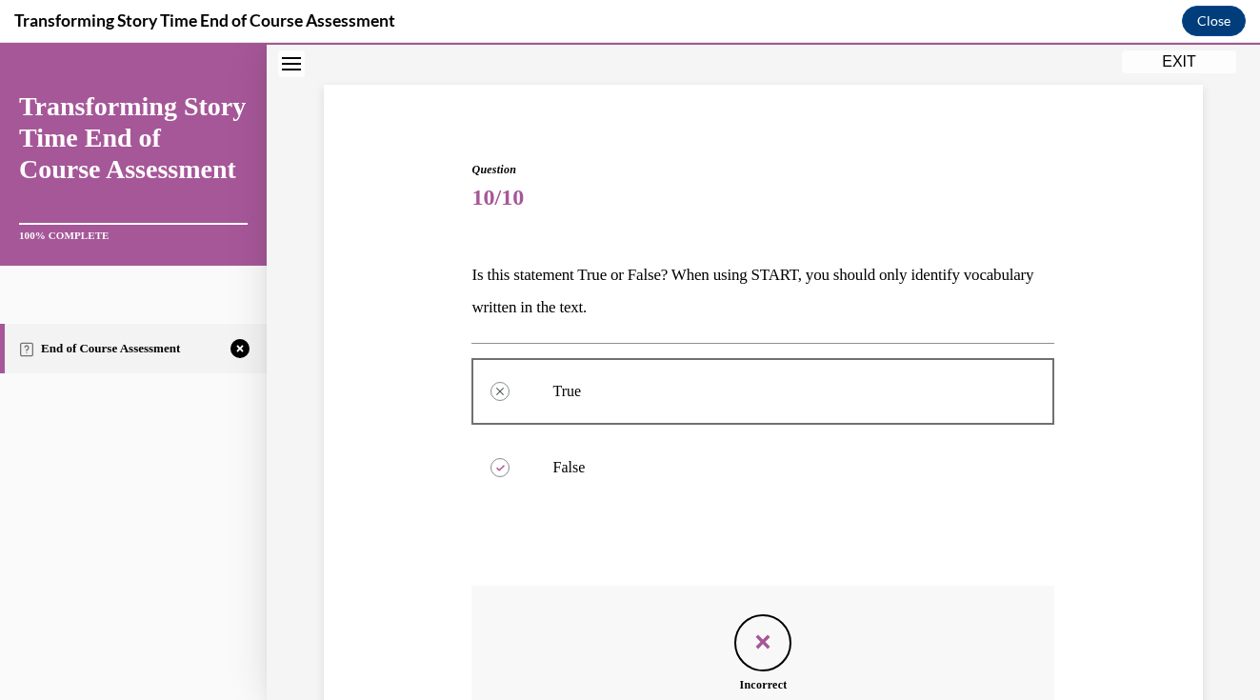
scroll to position [336, 0]
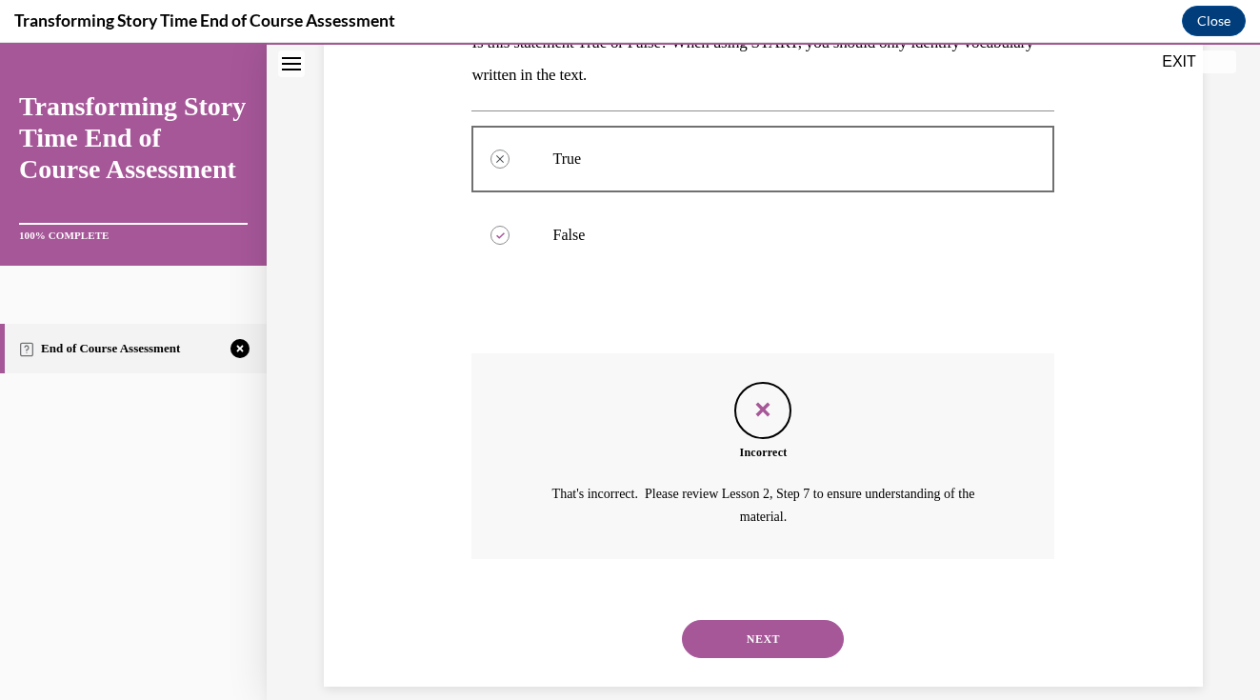
click at [761, 620] on button "NEXT" at bounding box center [763, 639] width 162 height 38
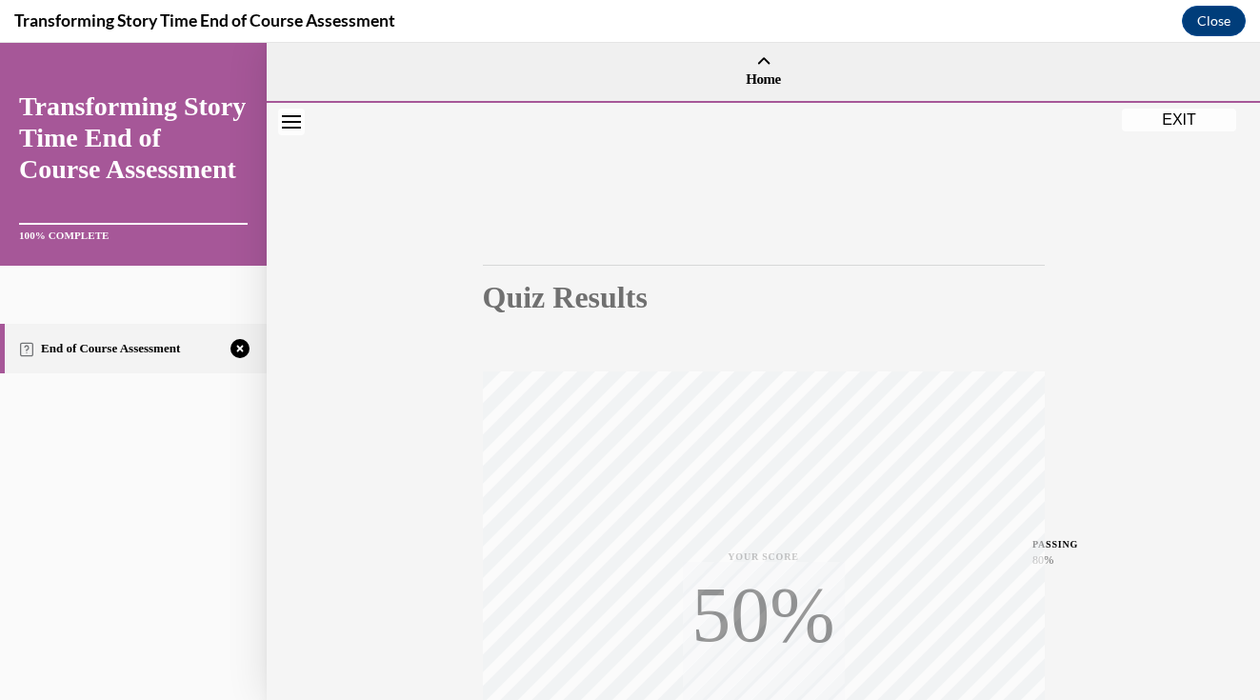
click at [1178, 431] on div "Quiz Results PASSING 80% Your score 50% Failed PASSING 80% Your score Your scor…" at bounding box center [763, 561] width 993 height 916
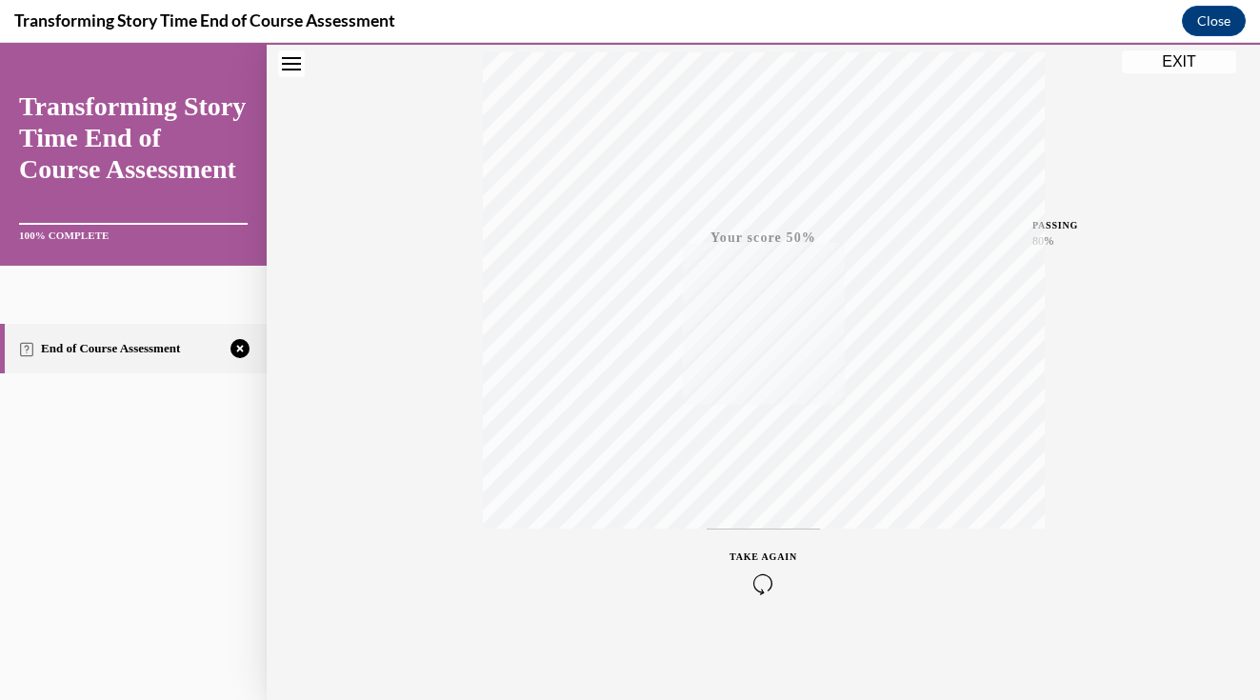
scroll to position [319, 0]
click at [753, 552] on span "TAKE AGAIN" at bounding box center [763, 556] width 68 height 10
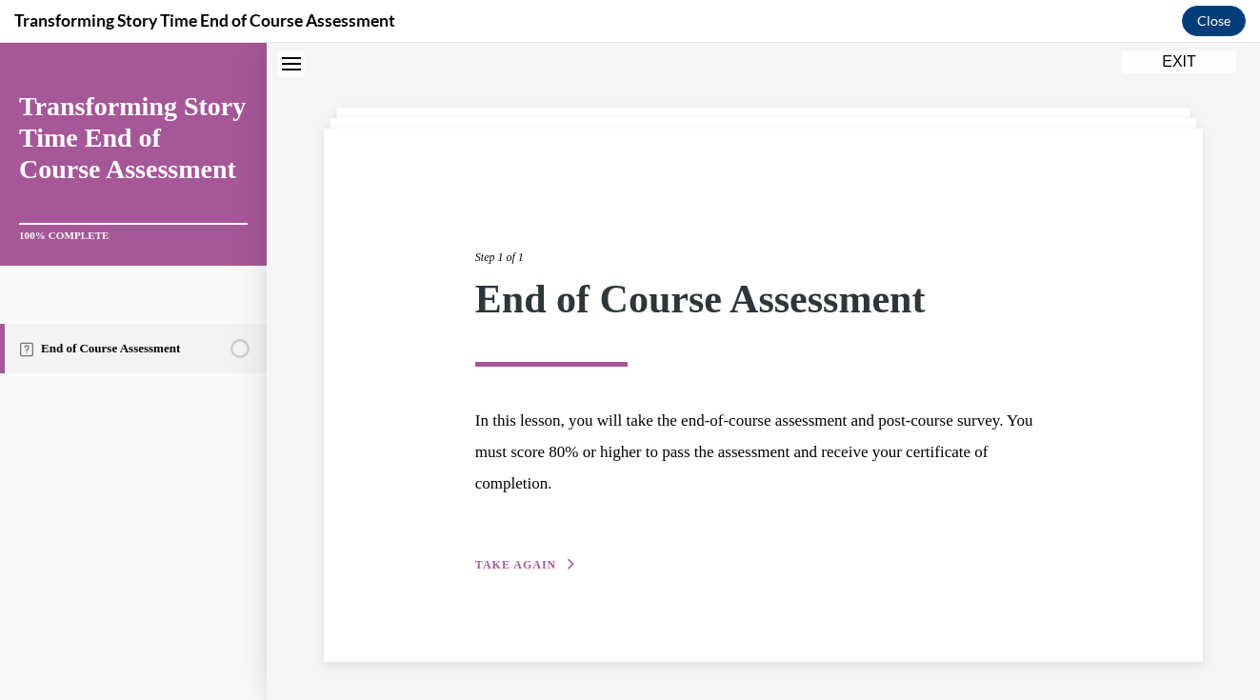
scroll to position [60, 0]
click at [541, 559] on span "TAKE AGAIN" at bounding box center [515, 564] width 81 height 13
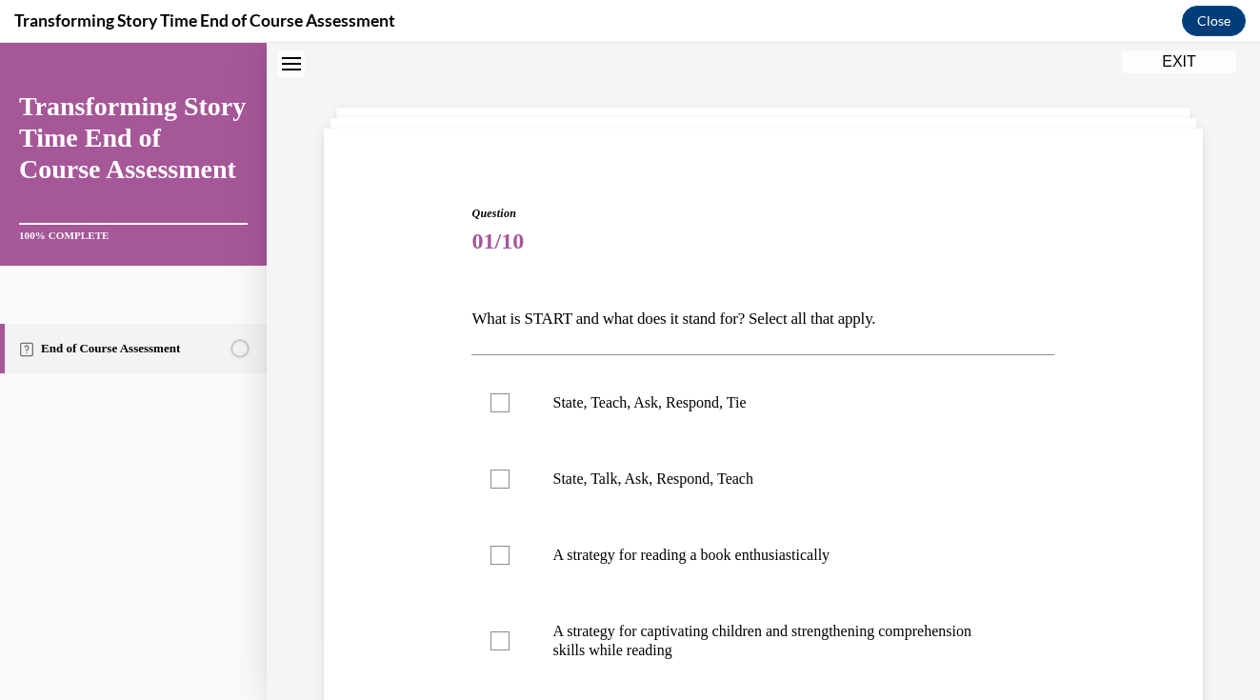
click at [1162, 368] on div "Question 01/10 What is START and what does it stand for? Select all that apply.…" at bounding box center [763, 536] width 888 height 777
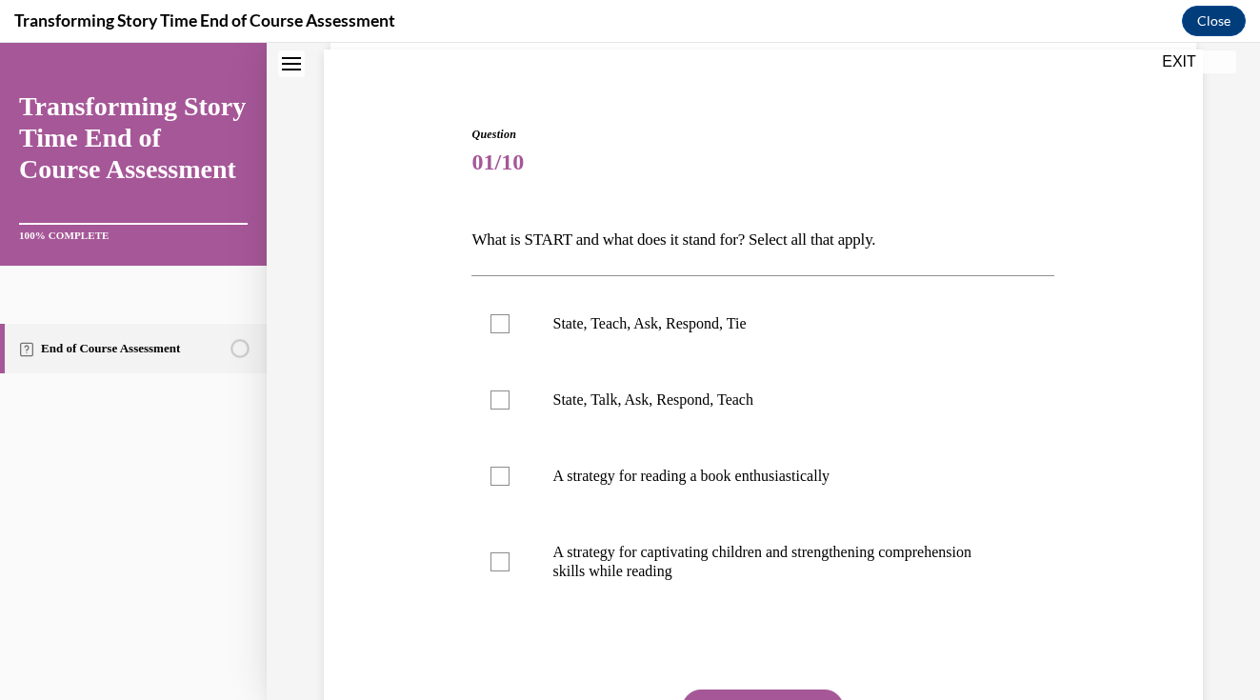
scroll to position [148, 0]
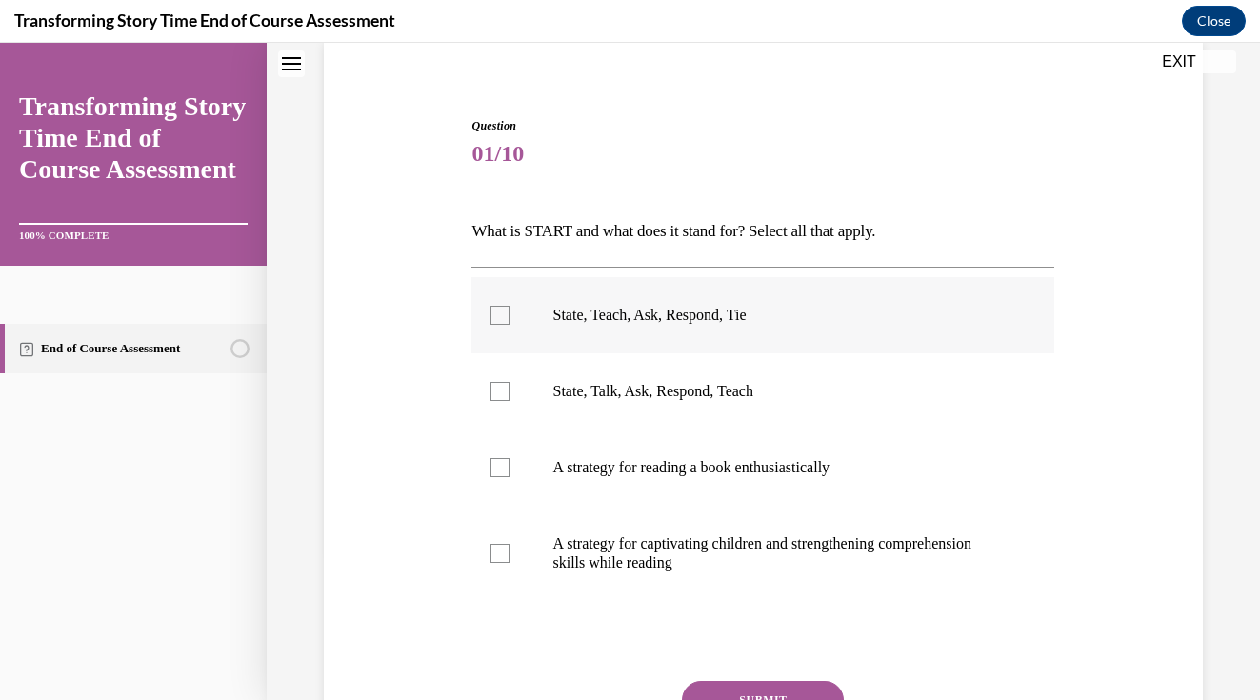
click at [517, 310] on label "State, Teach, Ask, Respond, Tie" at bounding box center [762, 315] width 583 height 76
click at [509, 310] on input "State, Teach, Ask, Respond, Tie" at bounding box center [499, 315] width 19 height 19
checkbox input "true"
click at [527, 554] on label "A strategy for captivating children and strengthening comprehension skills whil…" at bounding box center [762, 553] width 583 height 95
click at [509, 554] on input "A strategy for captivating children and strengthening comprehension skills whil…" at bounding box center [499, 553] width 19 height 19
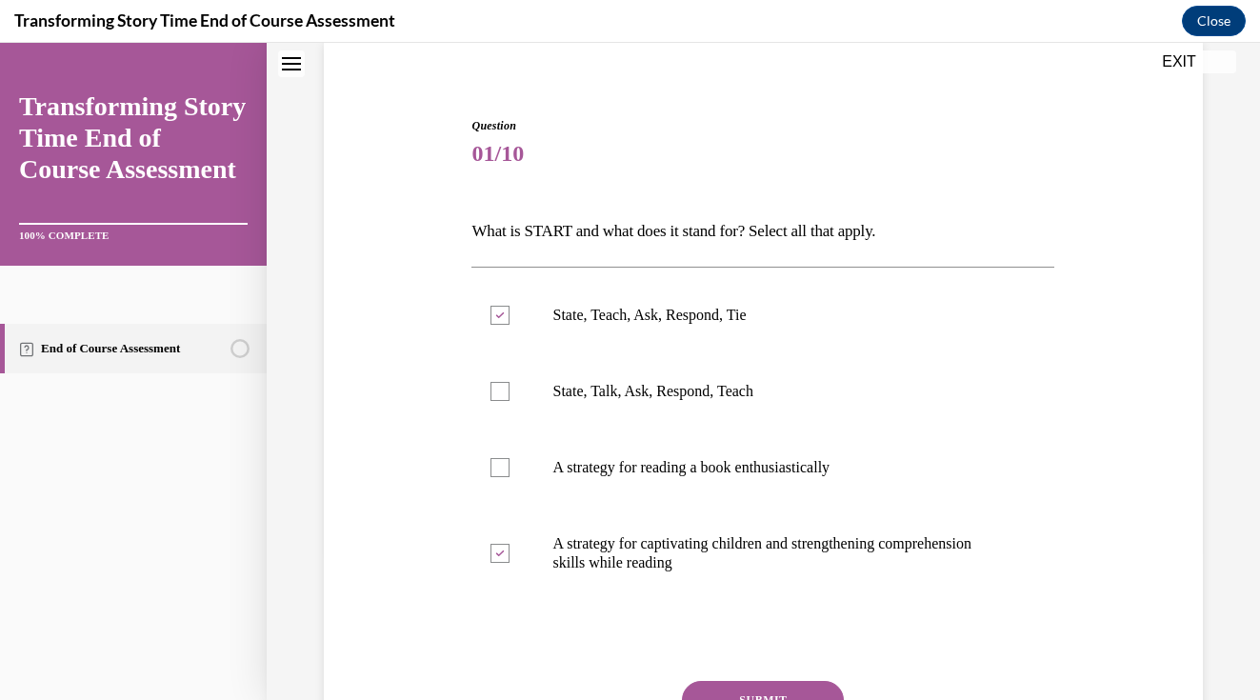
click at [805, 680] on div "Question 01/10 What is START and what does it stand for? Select all that apply.…" at bounding box center [762, 477] width 583 height 720
click at [1010, 557] on label "A strategy for captivating children and strengthening comprehension skills whil…" at bounding box center [762, 553] width 583 height 95
click at [509, 557] on input "A strategy for captivating children and strengthening comprehension skills whil…" at bounding box center [499, 553] width 19 height 19
click at [1175, 467] on div "Question 01/10 What is START and what does it stand for? Select all that apply.…" at bounding box center [763, 448] width 888 height 777
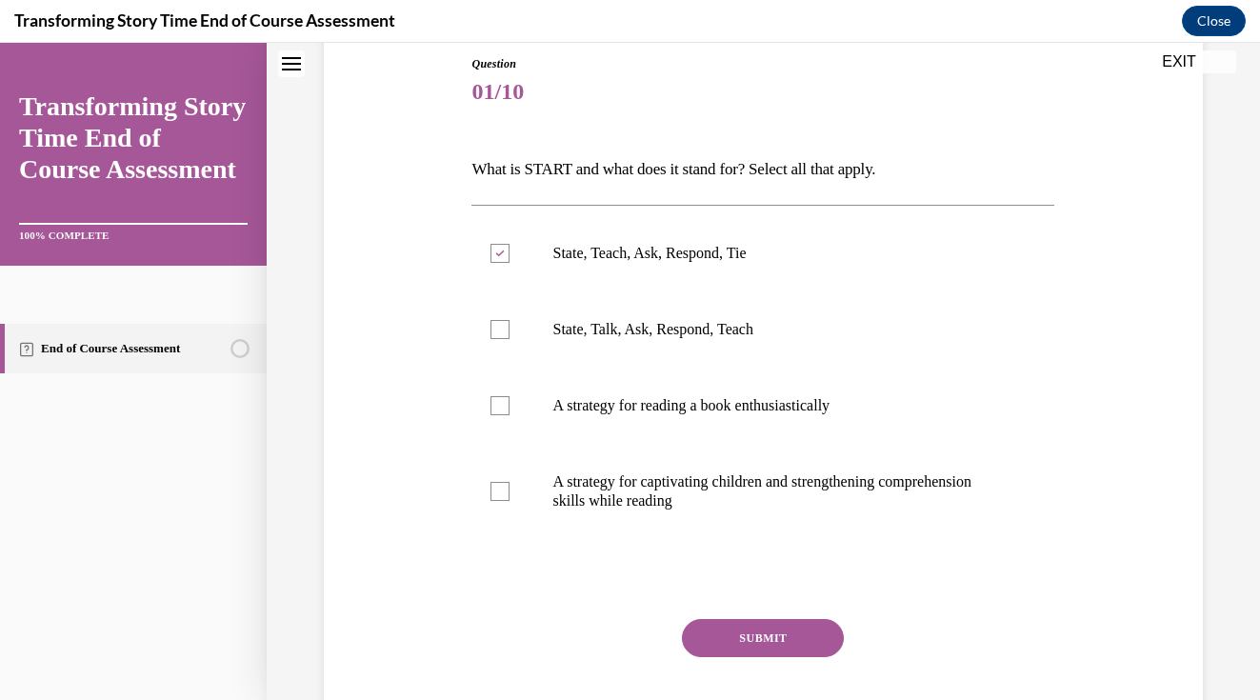
scroll to position [220, 0]
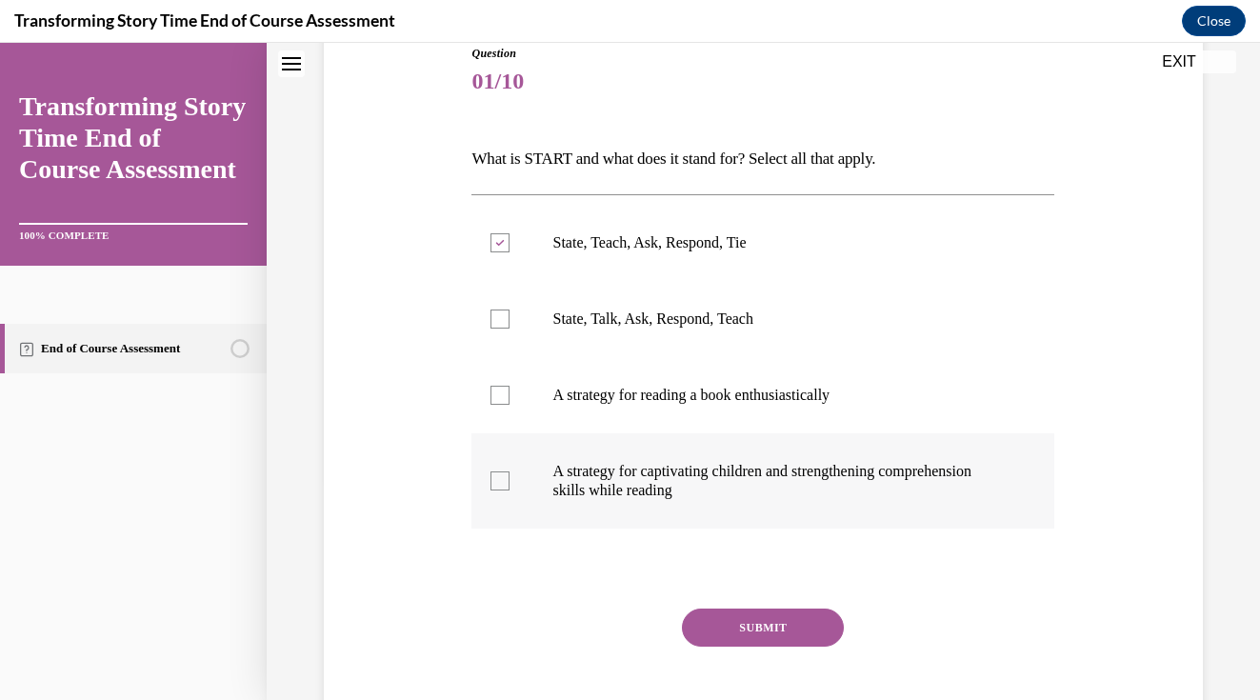
click at [504, 475] on div at bounding box center [499, 480] width 19 height 19
click at [504, 475] on input "A strategy for captivating children and strengthening comprehension skills whil…" at bounding box center [499, 480] width 19 height 19
checkbox input "true"
click at [782, 632] on button "SUBMIT" at bounding box center [763, 627] width 162 height 38
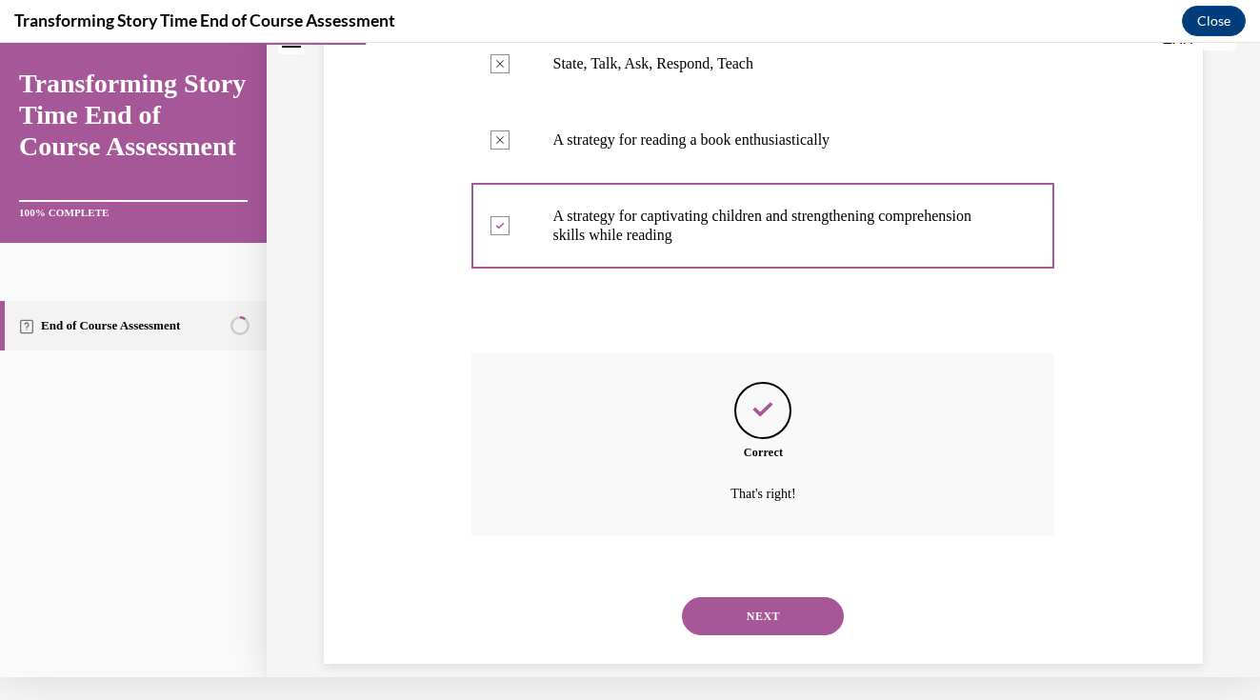
scroll to position [453, 0]
click at [1119, 477] on div "Question 01/10 What is START and what does it stand for? Select all that apply.…" at bounding box center [763, 196] width 888 height 931
click at [718, 607] on button "NEXT" at bounding box center [763, 615] width 162 height 38
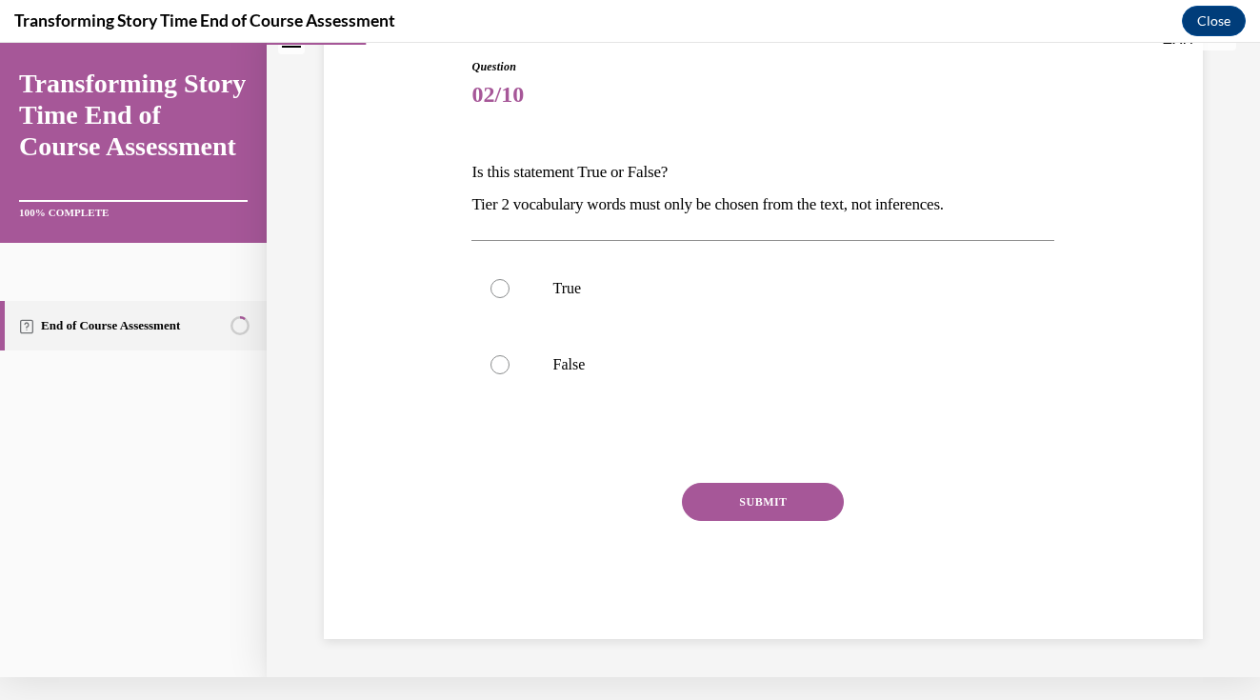
scroll to position [158, 0]
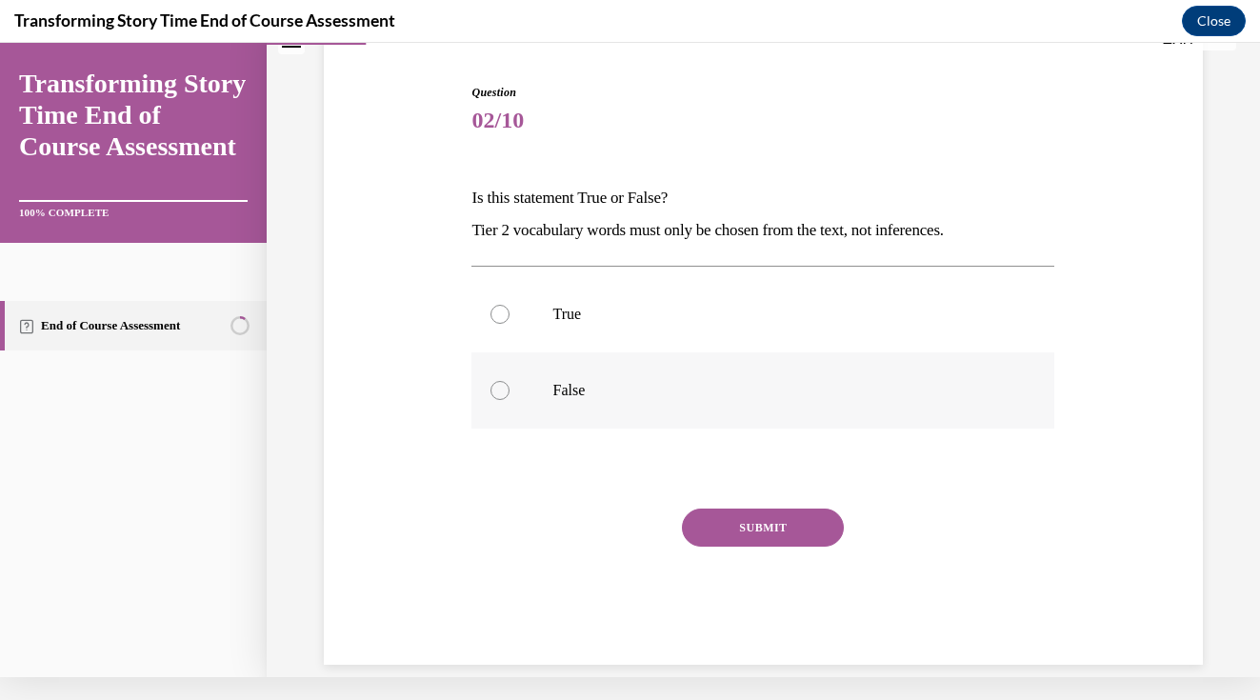
click at [500, 388] on div at bounding box center [499, 390] width 19 height 19
click at [500, 388] on input "False" at bounding box center [499, 390] width 19 height 19
radio input "true"
click at [745, 536] on button "SUBMIT" at bounding box center [763, 527] width 162 height 38
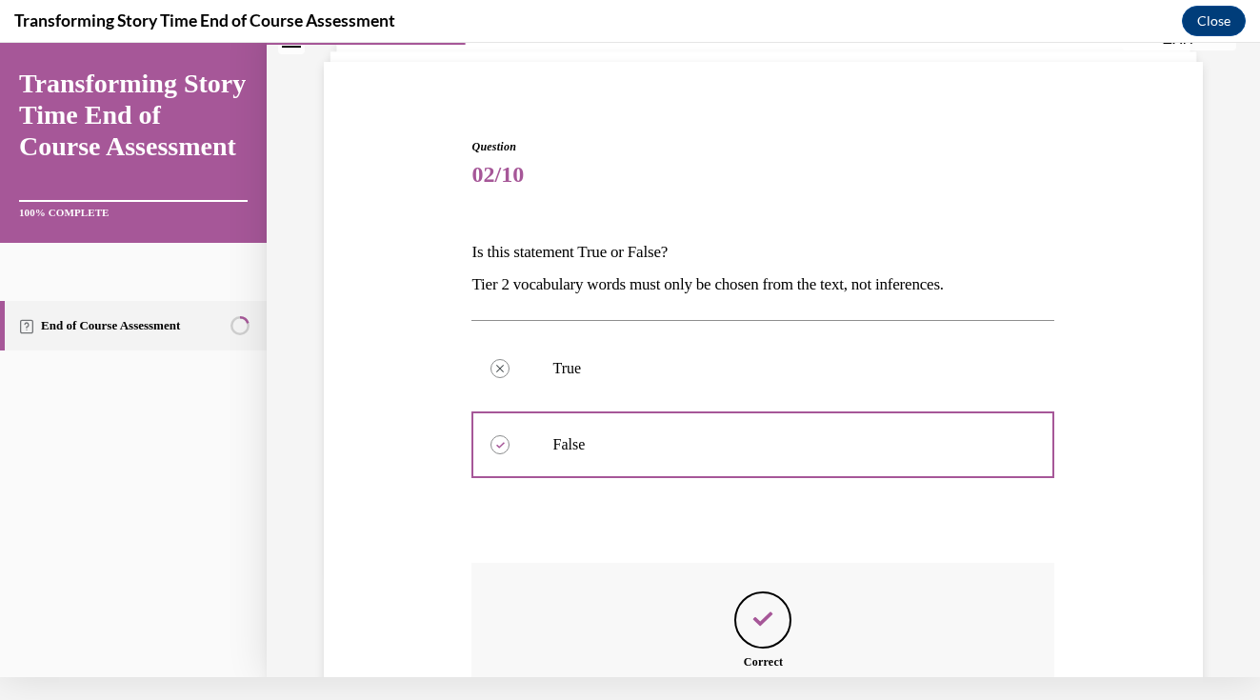
scroll to position [314, 0]
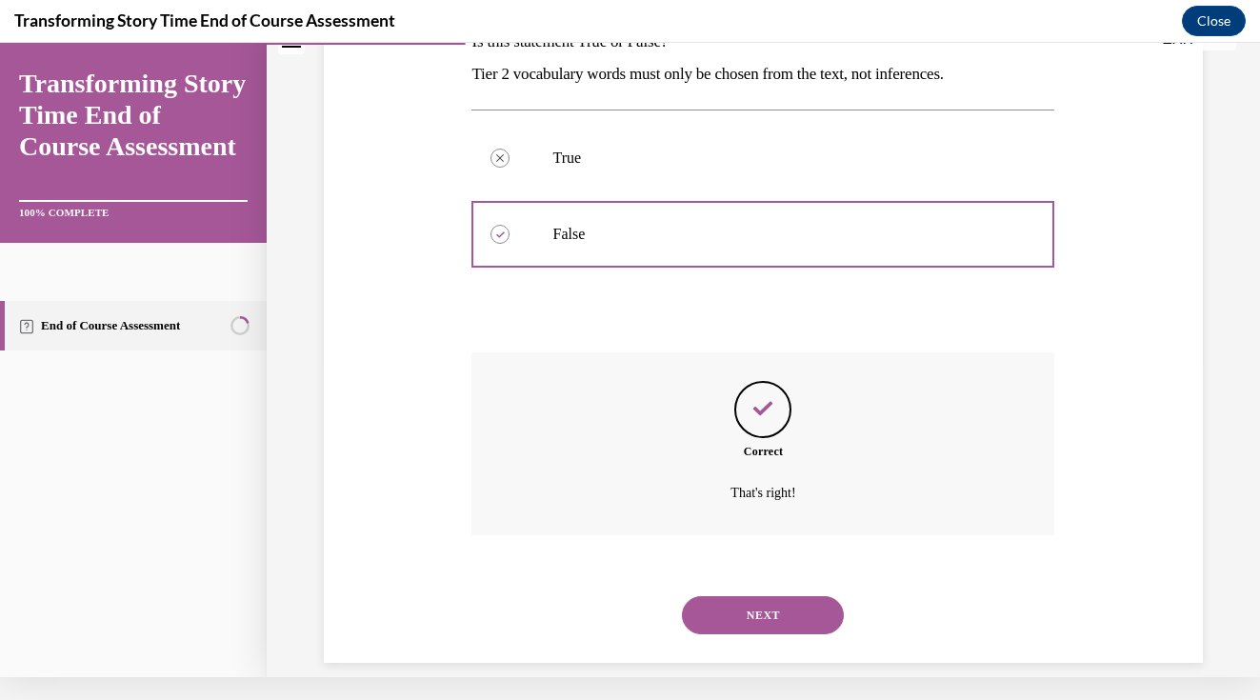
click at [746, 596] on button "NEXT" at bounding box center [763, 615] width 162 height 38
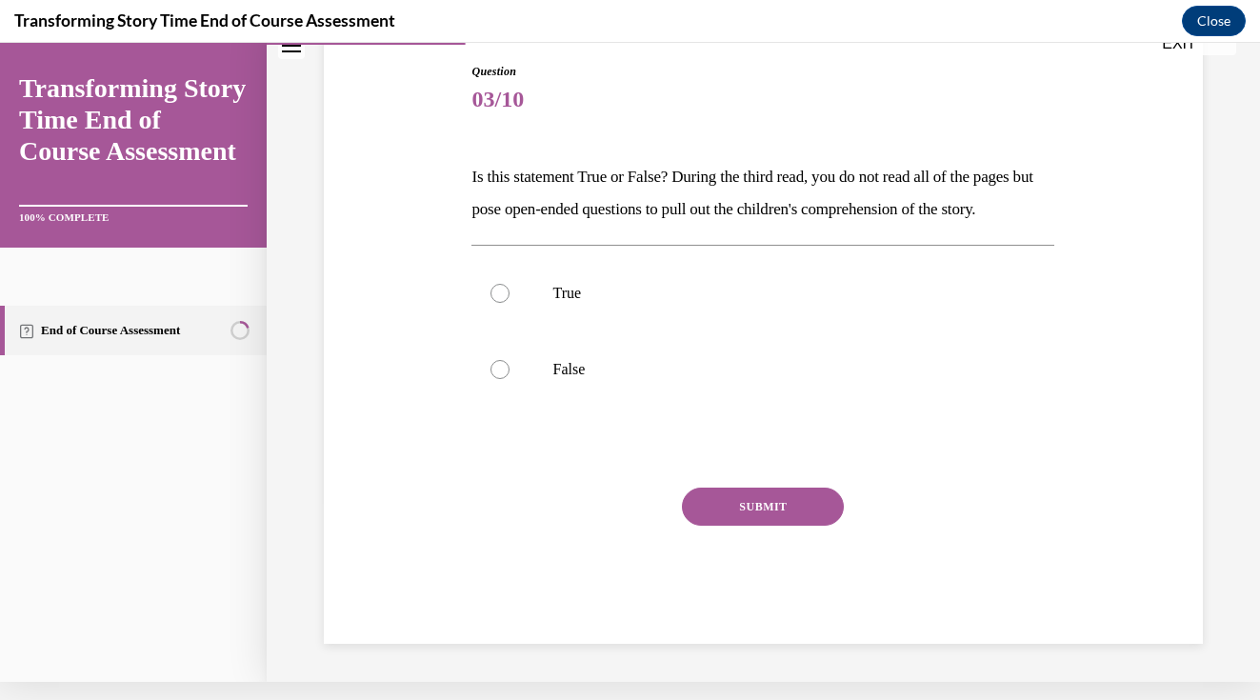
click at [1163, 310] on div "Question 03/10 Is this statement True or False? During the third read, you do n…" at bounding box center [763, 325] width 888 height 638
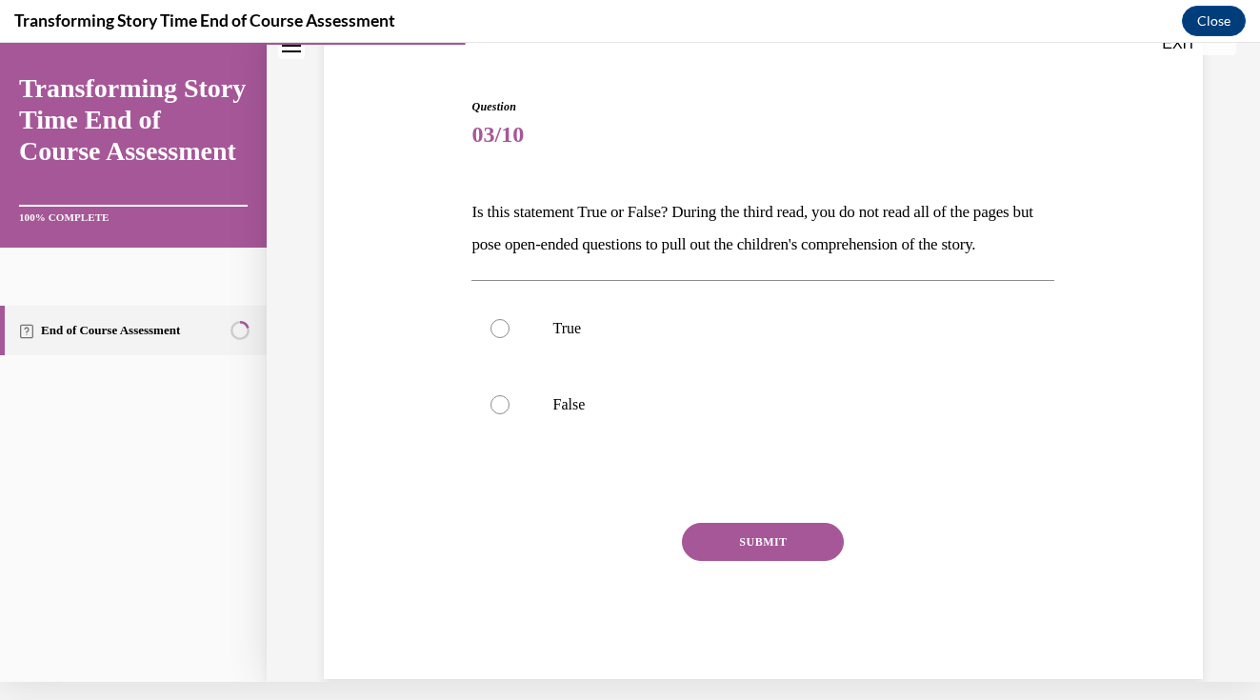
scroll to position [146, 0]
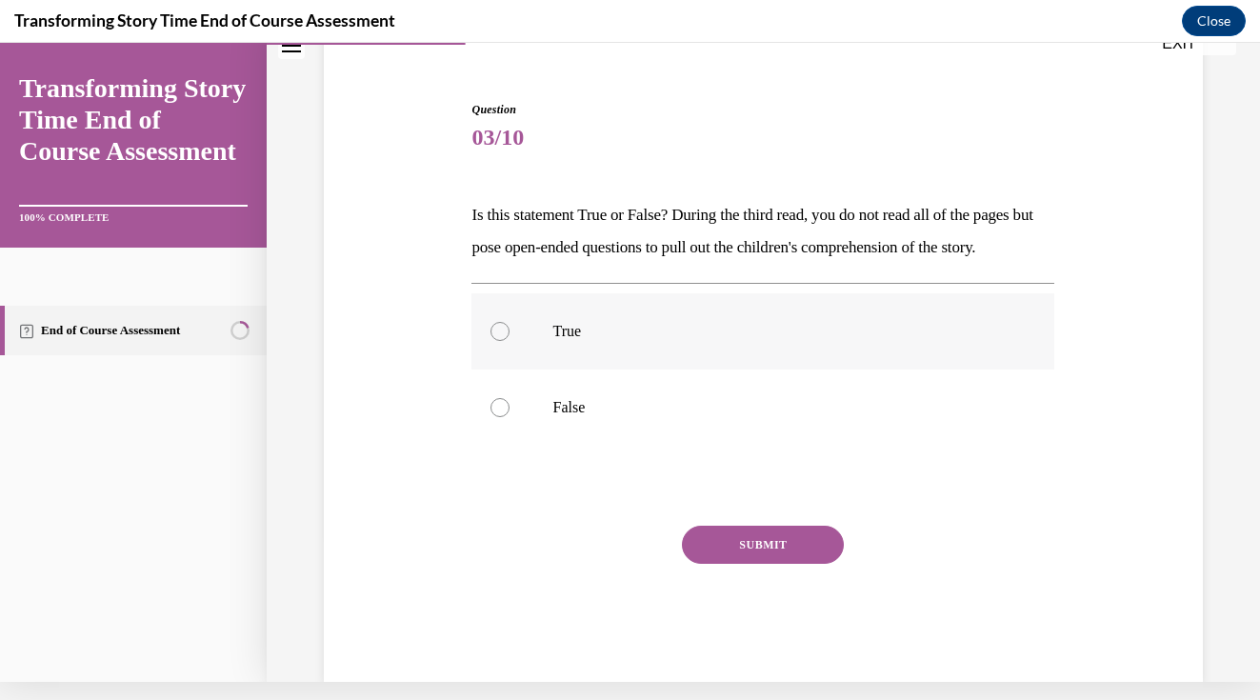
click at [508, 341] on div at bounding box center [499, 331] width 19 height 19
click at [508, 341] on input "True" at bounding box center [499, 331] width 19 height 19
radio input "true"
click at [767, 564] on button "SUBMIT" at bounding box center [763, 545] width 162 height 38
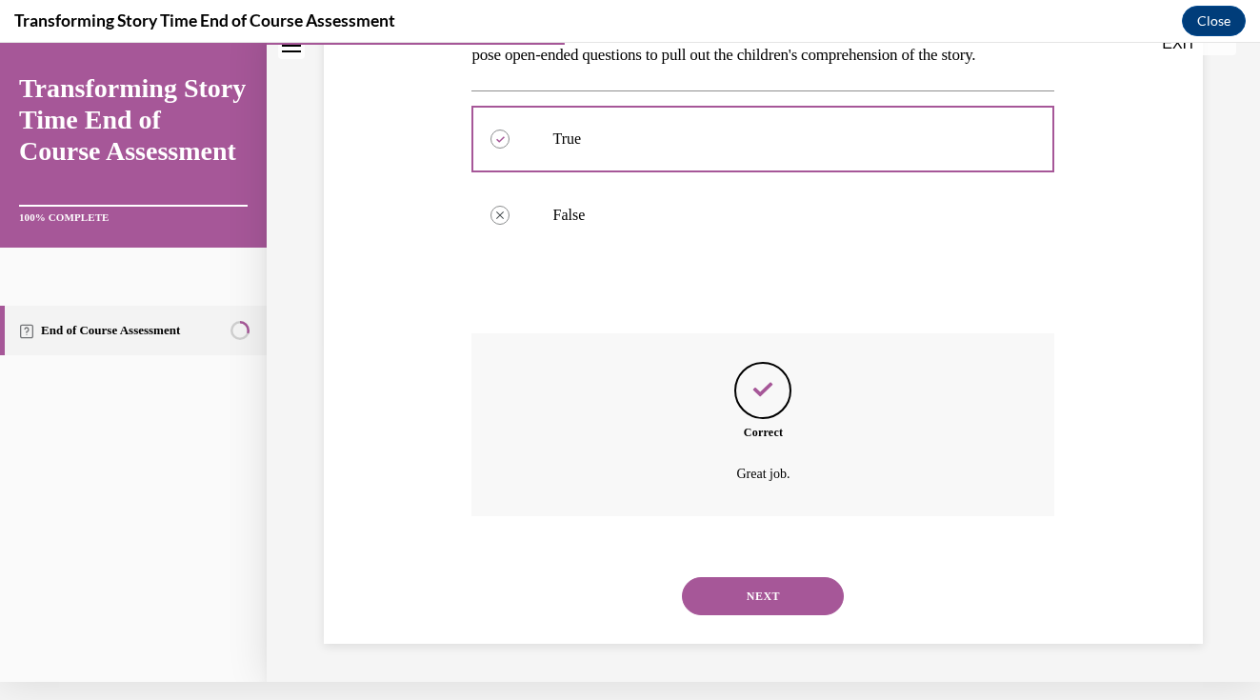
scroll to position [347, 0]
click at [736, 607] on button "NEXT" at bounding box center [763, 596] width 162 height 38
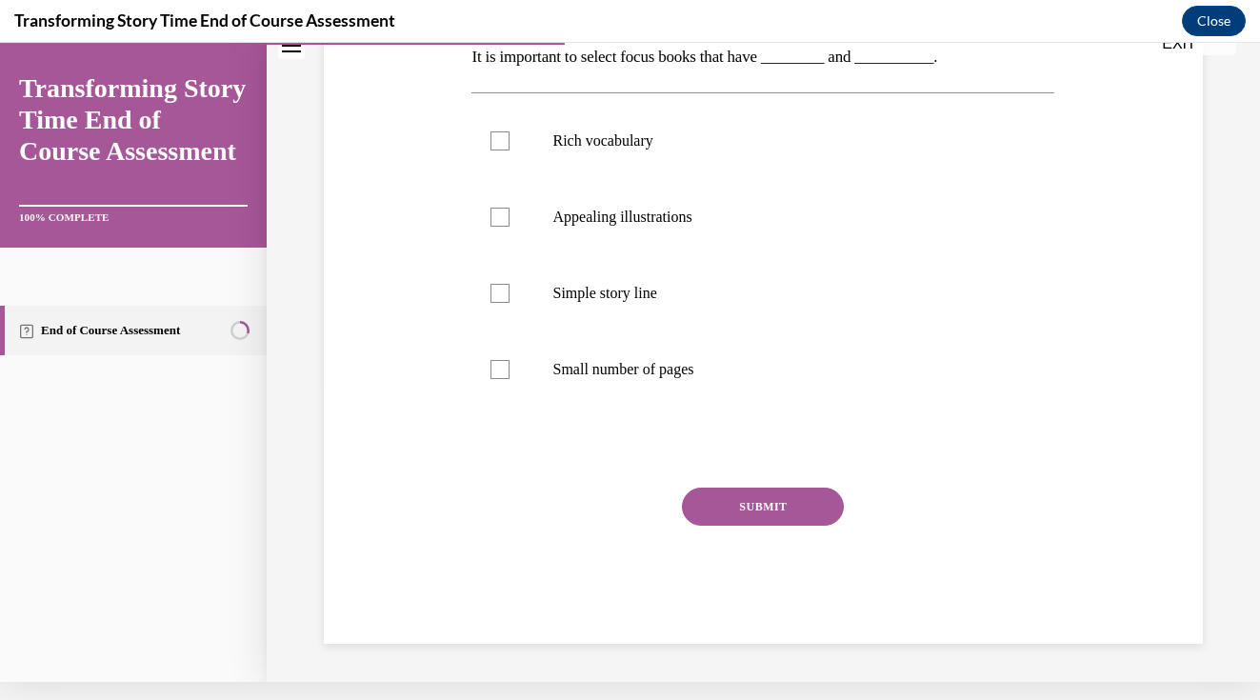
scroll to position [0, 0]
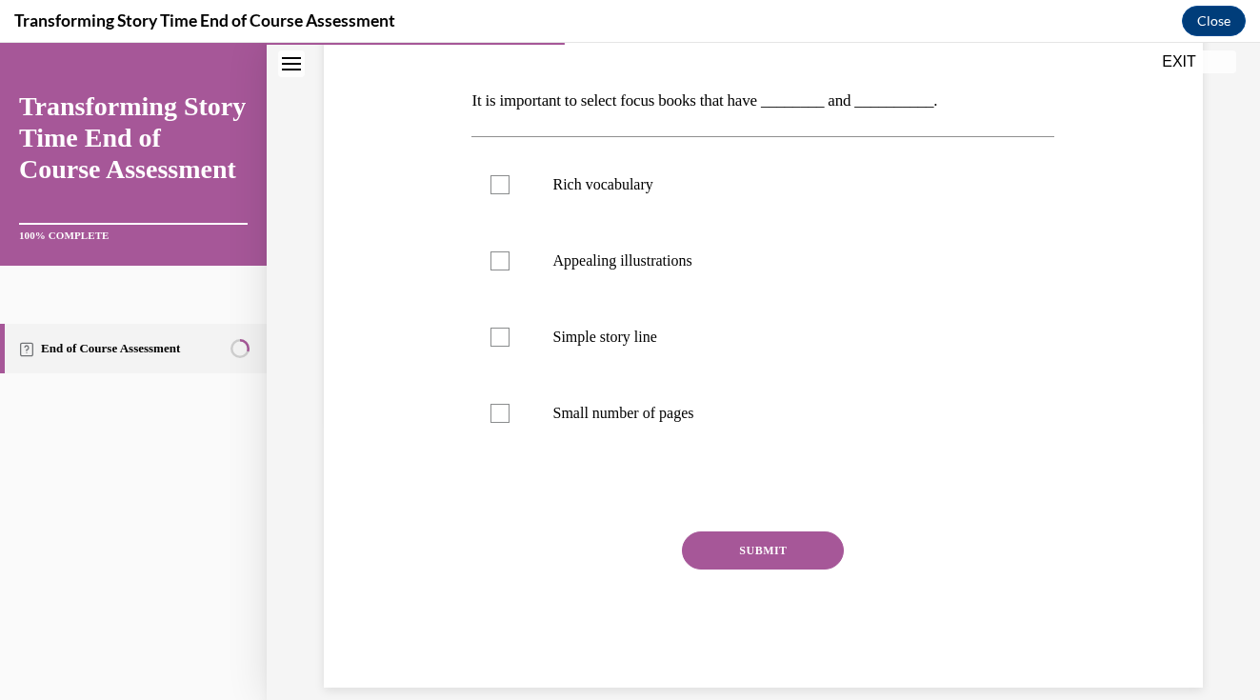
click at [1154, 484] on div "Question 04/10 It is important to select focus books that have ________ and ___…" at bounding box center [763, 309] width 888 height 758
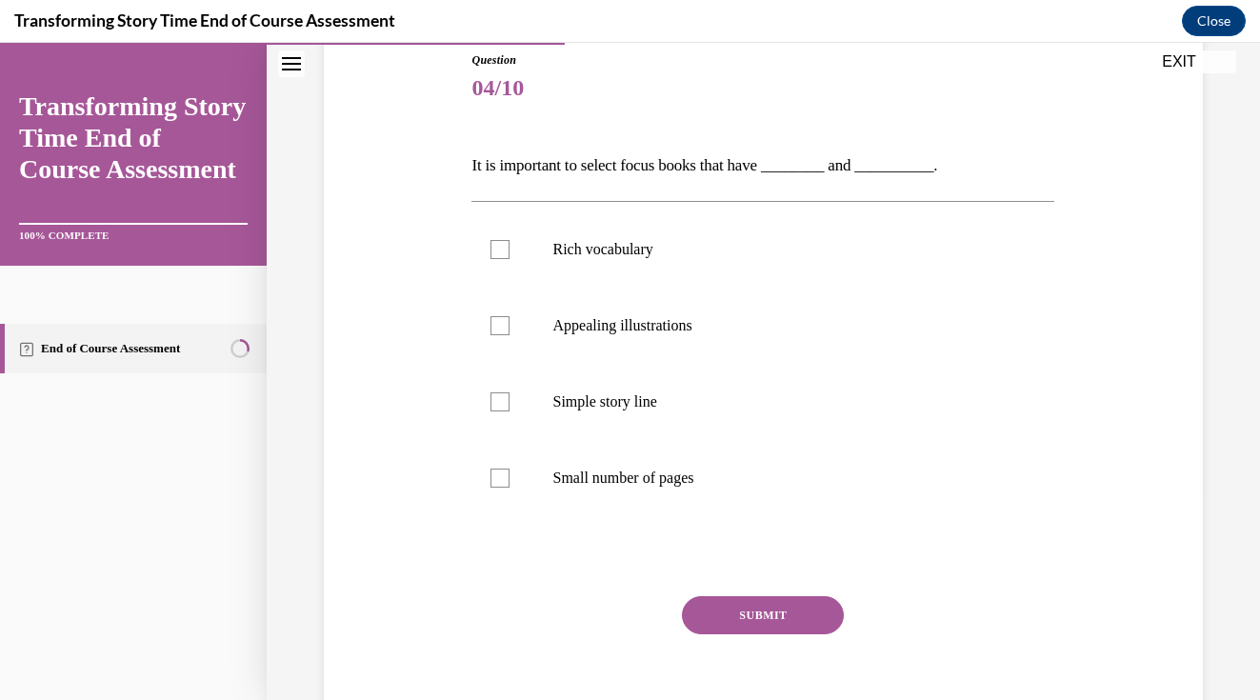
scroll to position [217, 0]
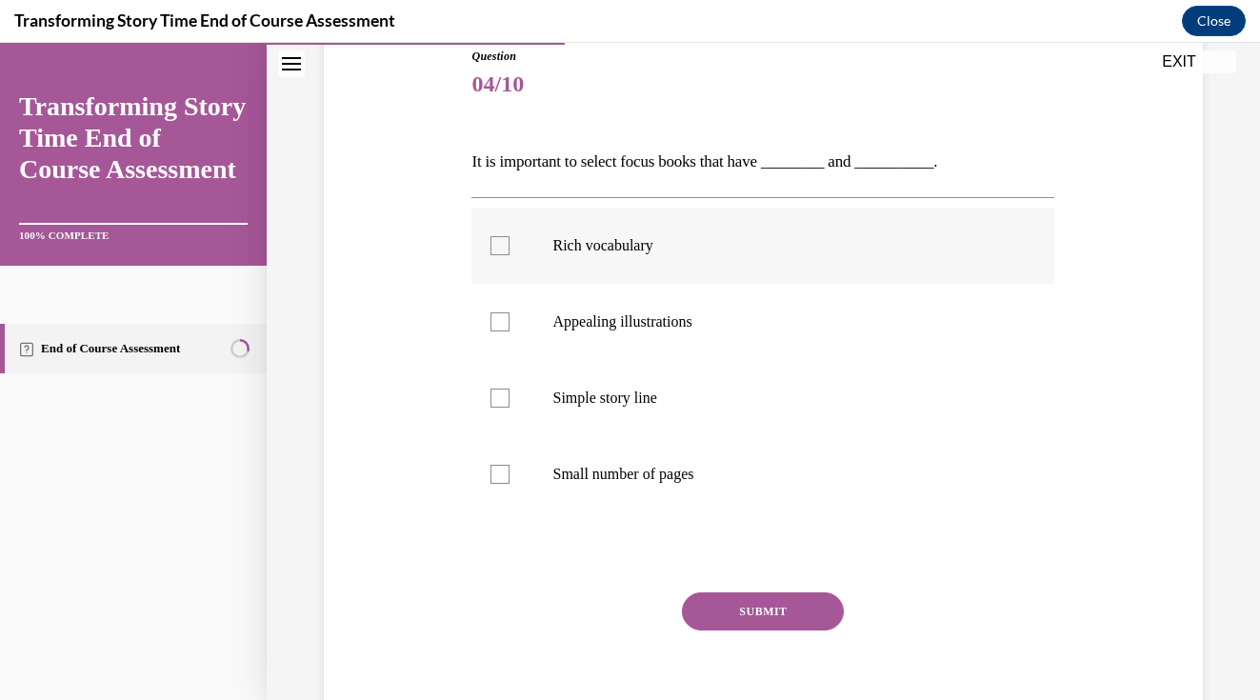
click at [515, 239] on label "Rich vocabulary" at bounding box center [762, 246] width 583 height 76
click at [509, 239] on input "Rich vocabulary" at bounding box center [499, 245] width 19 height 19
checkbox input "true"
click at [495, 308] on label "Appealing illustrations" at bounding box center [762, 322] width 583 height 76
click at [495, 312] on input "Appealing illustrations" at bounding box center [499, 321] width 19 height 19
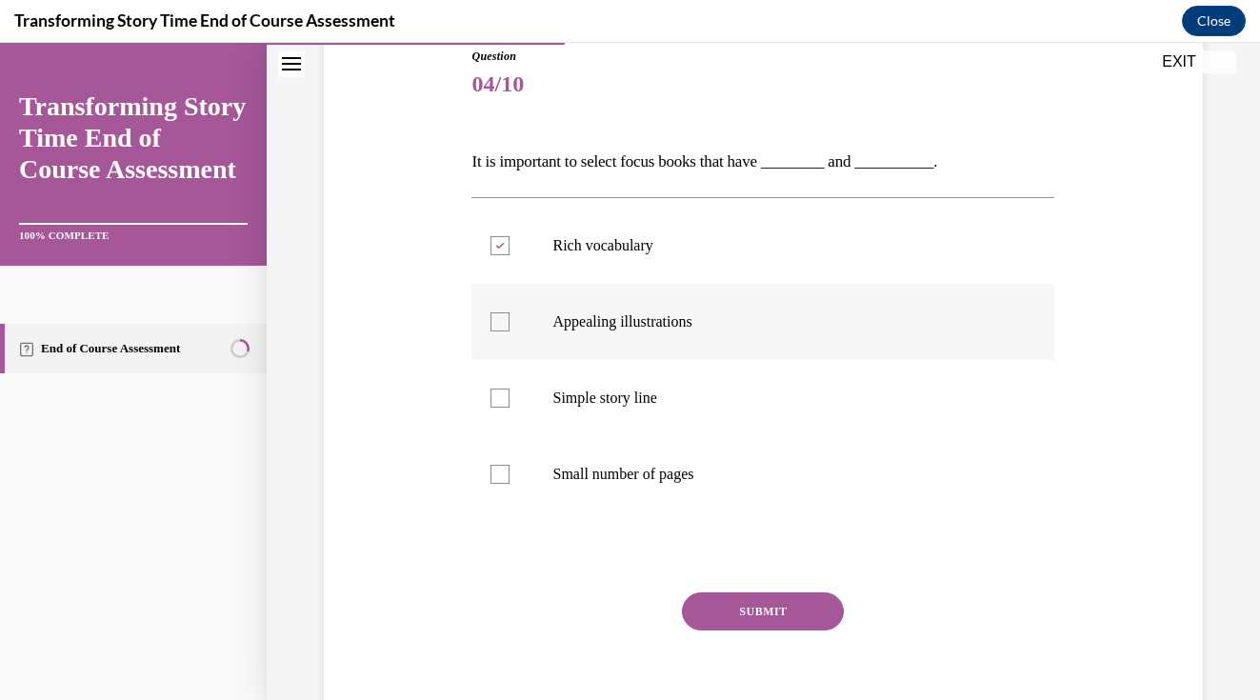
checkbox input "true"
click at [775, 607] on button "SUBMIT" at bounding box center [763, 611] width 162 height 38
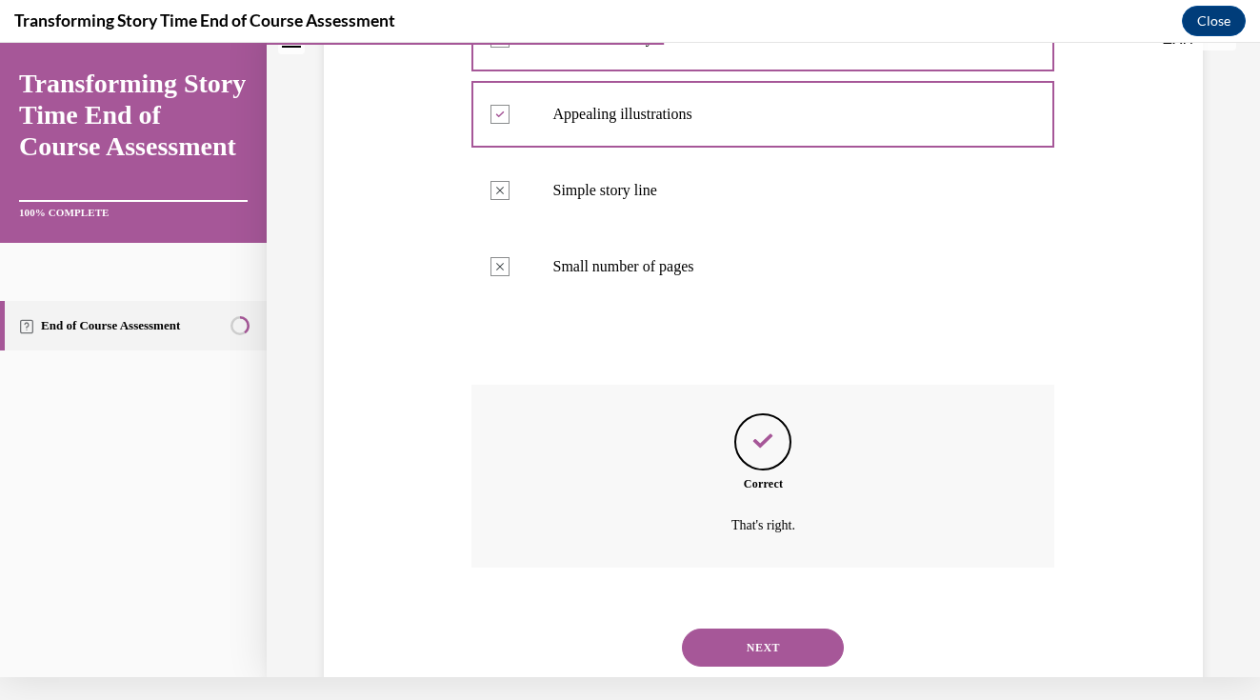
scroll to position [434, 0]
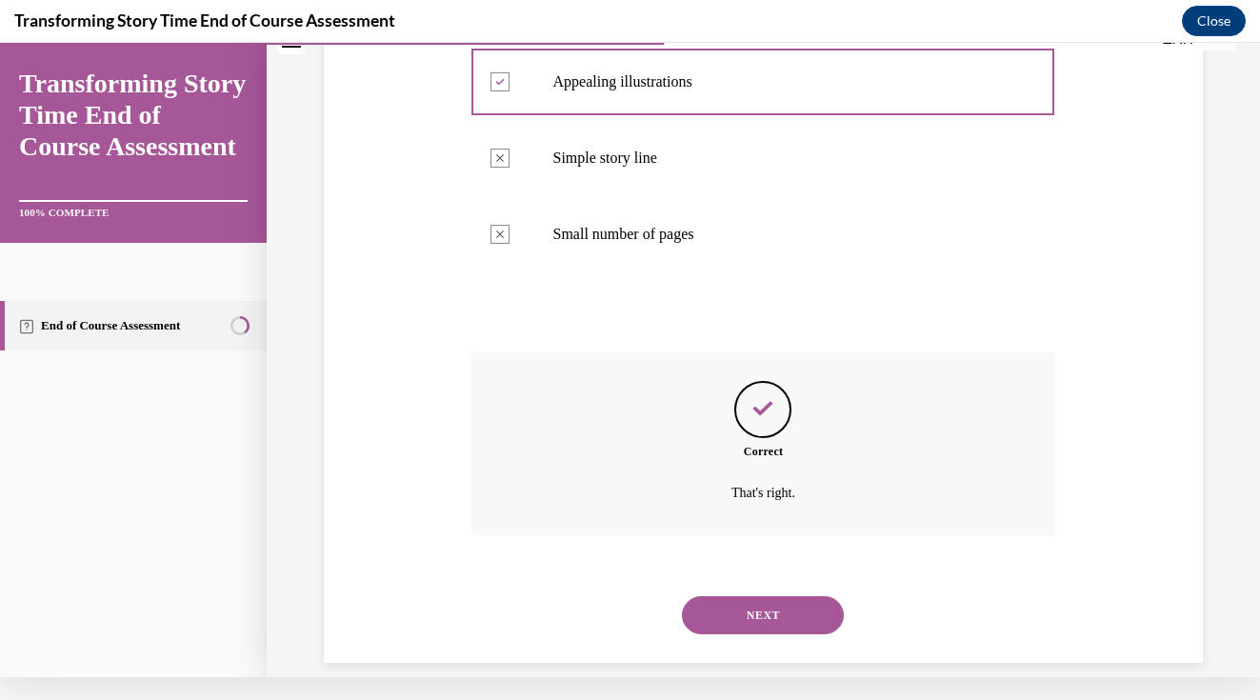
click at [774, 596] on button "NEXT" at bounding box center [763, 615] width 162 height 38
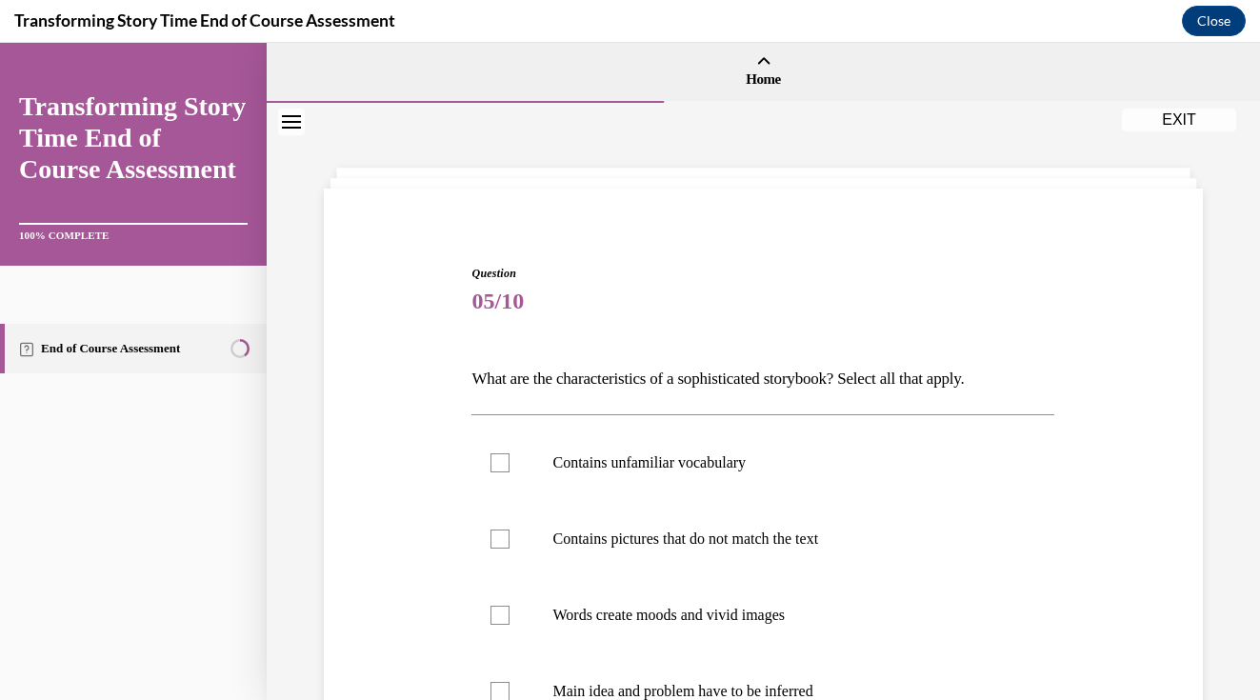
click at [1130, 436] on div "Question 05/10 What are the characteristics of a sophisticated storybook? Selec…" at bounding box center [763, 625] width 888 height 834
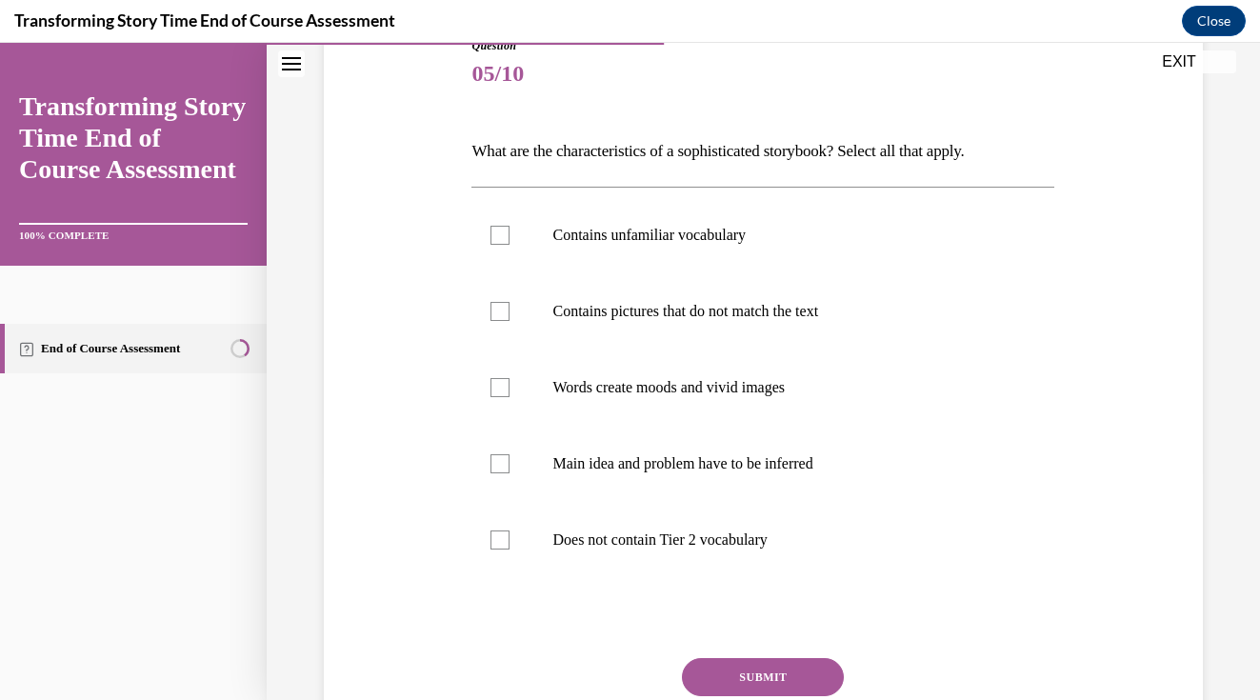
scroll to position [241, 0]
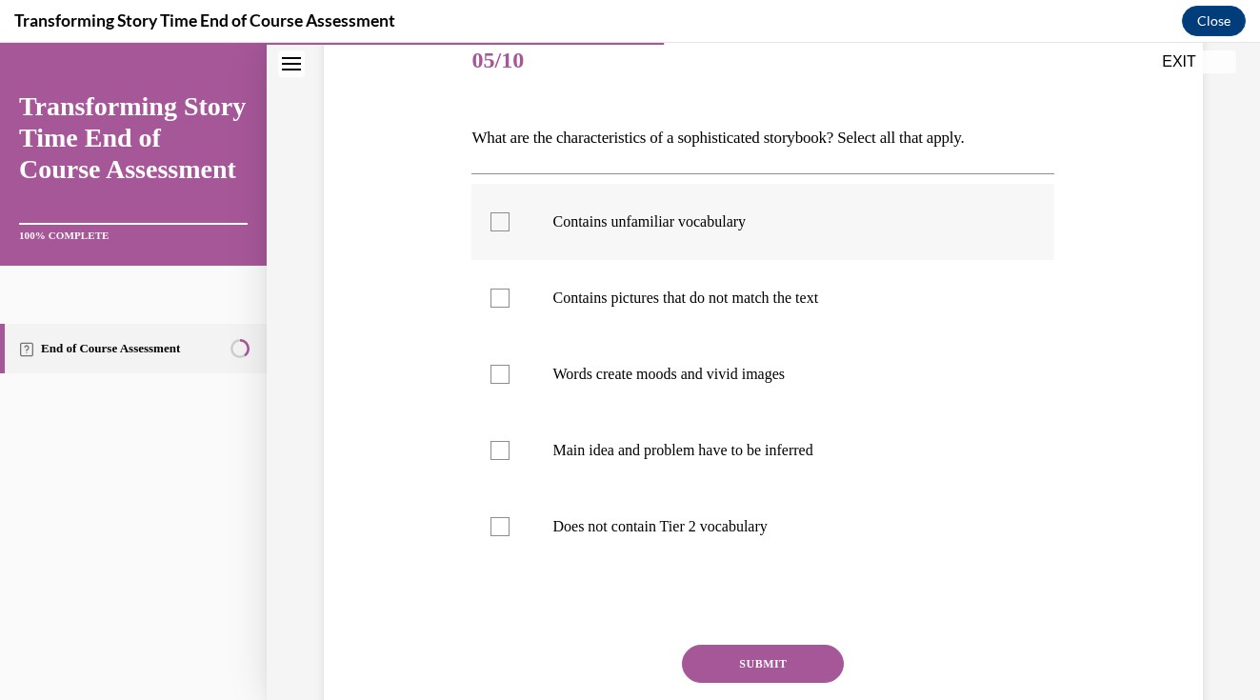
click at [496, 213] on div at bounding box center [499, 221] width 19 height 19
click at [496, 213] on input "Contains unfamiliar vocabulary" at bounding box center [499, 221] width 19 height 19
checkbox input "true"
click at [498, 373] on div at bounding box center [499, 374] width 19 height 19
click at [498, 373] on input "Words create moods and vivid images" at bounding box center [499, 374] width 19 height 19
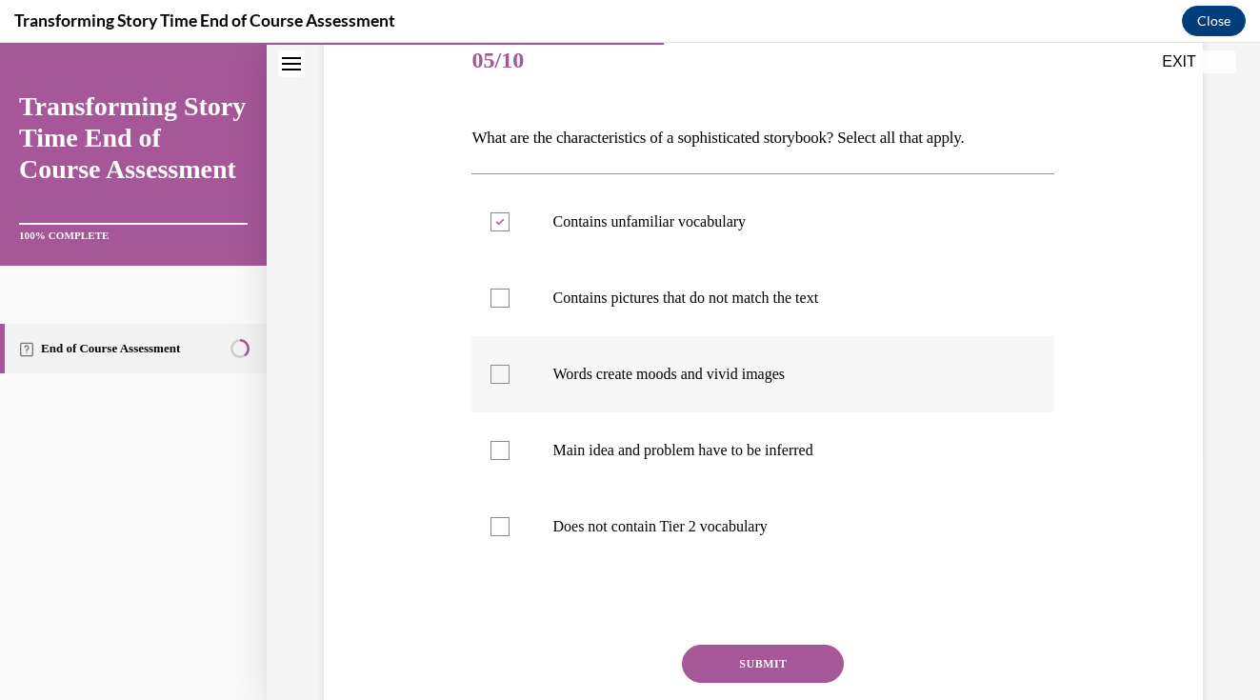
checkbox input "true"
click at [504, 448] on div at bounding box center [499, 450] width 19 height 19
click at [504, 448] on input "Main idea and problem have to be inferred" at bounding box center [499, 450] width 19 height 19
checkbox input "true"
click at [742, 648] on button "SUBMIT" at bounding box center [763, 664] width 162 height 38
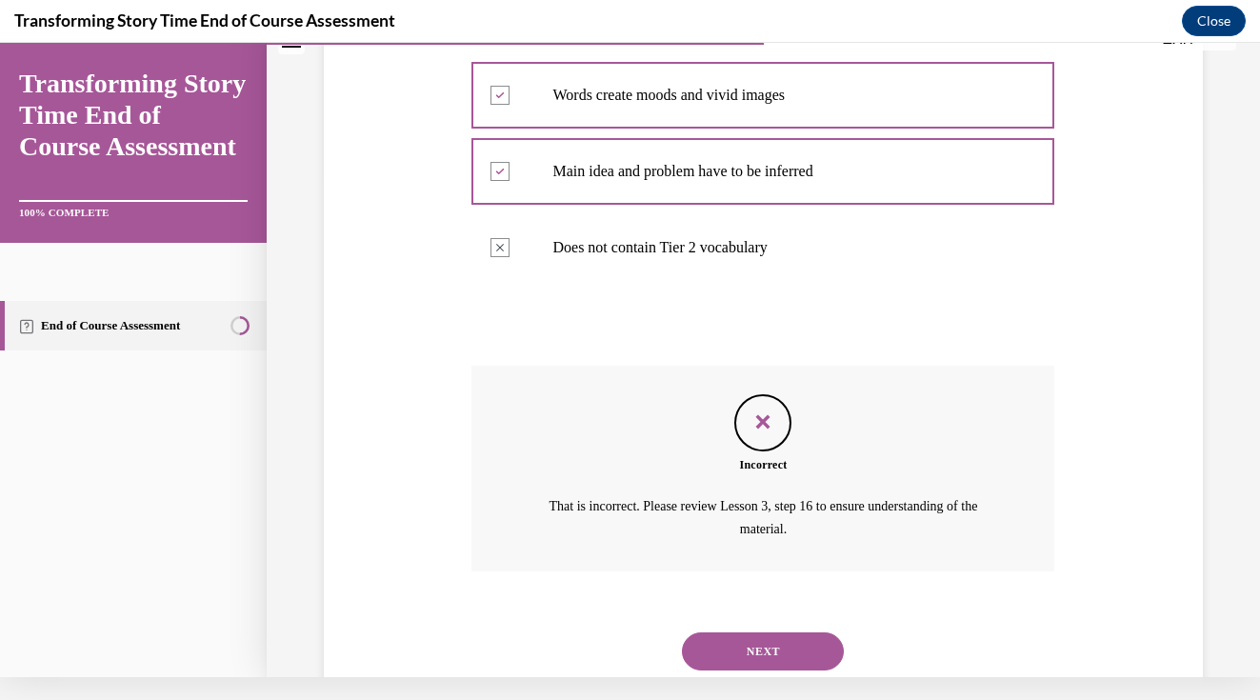
scroll to position [532, 0]
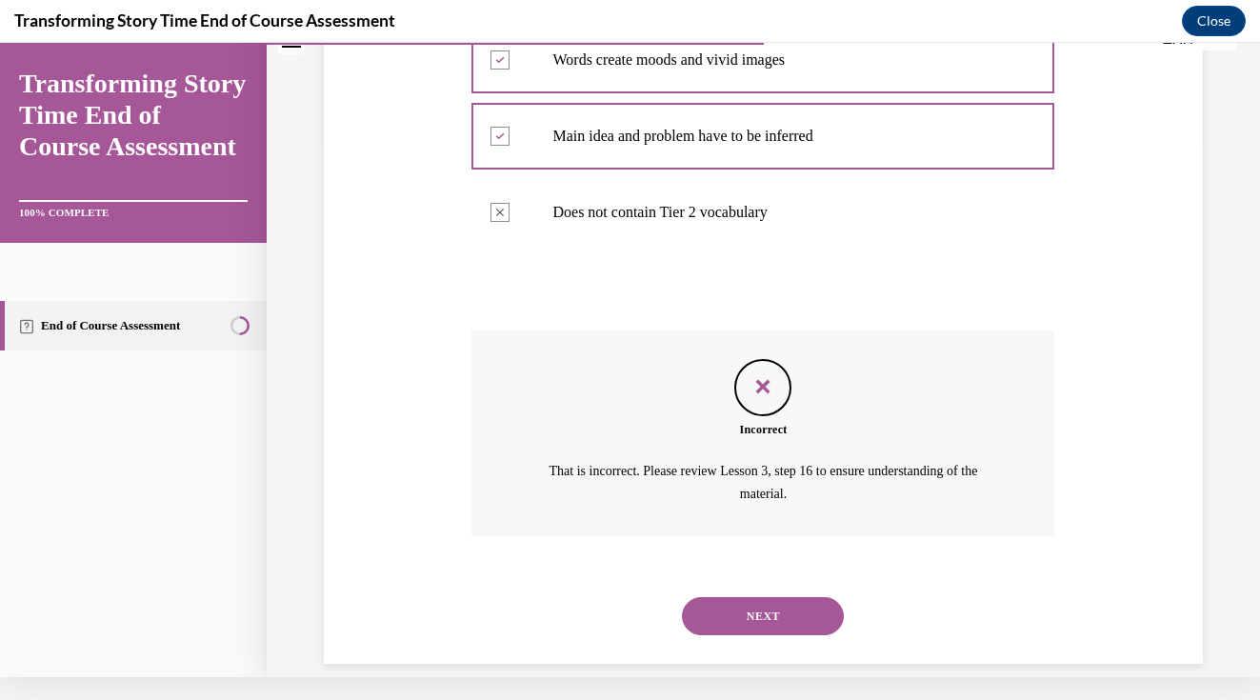
click at [1084, 282] on div "Question 05/10 What are the characteristics of a sophisticated storybook? Selec…" at bounding box center [763, 157] width 888 height 1011
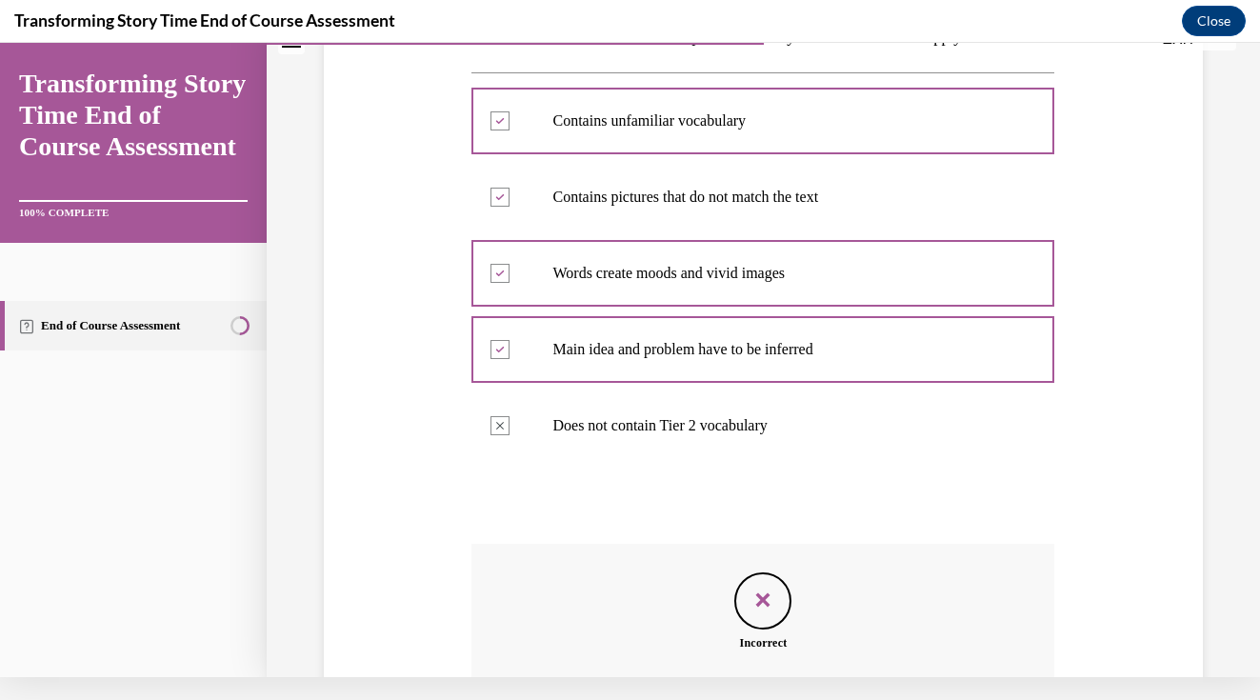
scroll to position [309, 0]
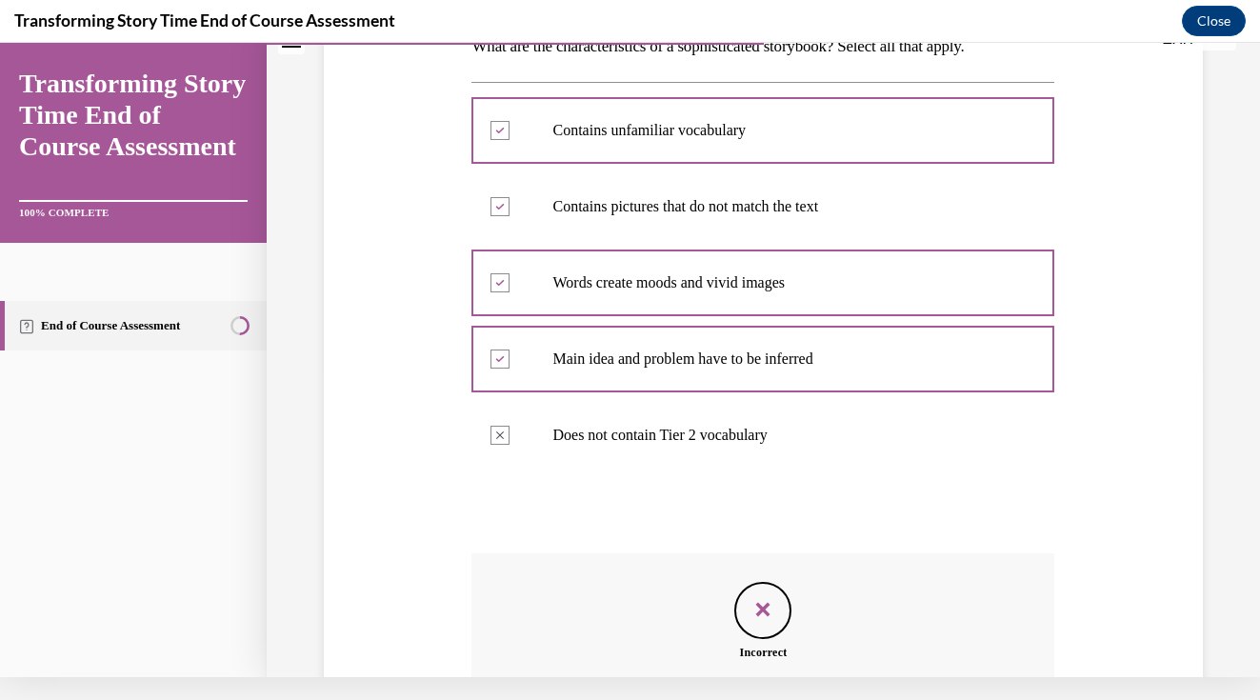
click at [1117, 455] on div "Question 05/10 What are the characteristics of a sophisticated storybook? Selec…" at bounding box center [763, 380] width 888 height 1011
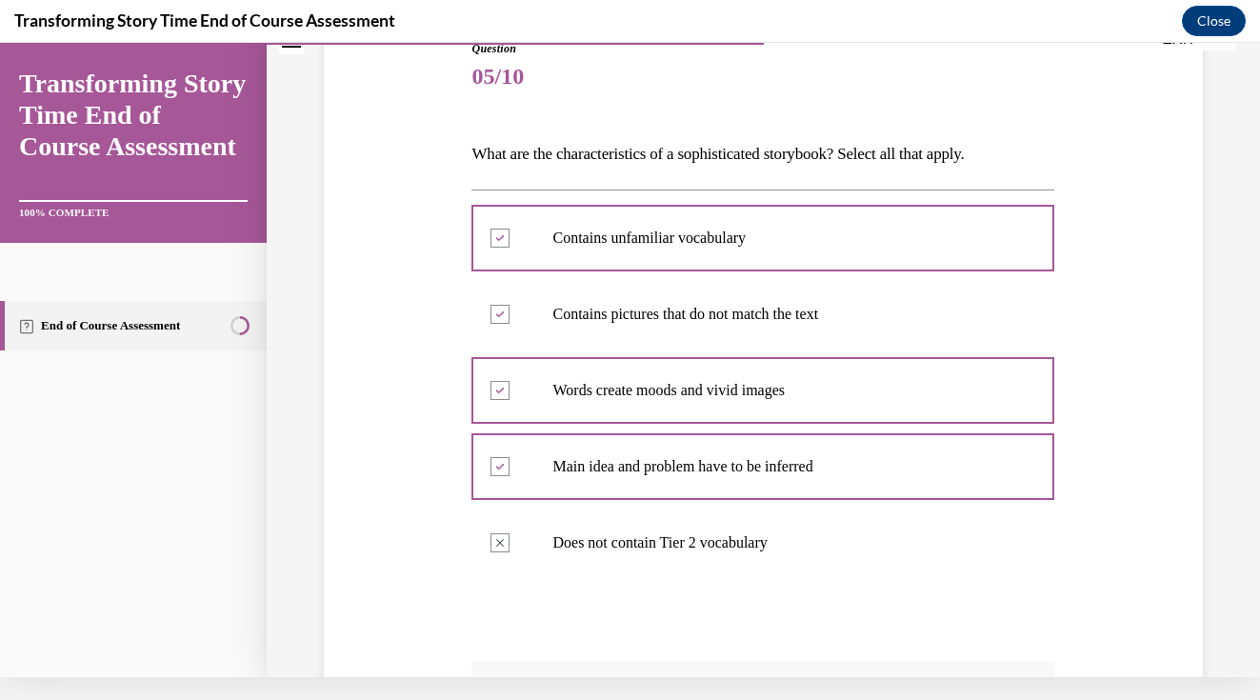
scroll to position [199, 0]
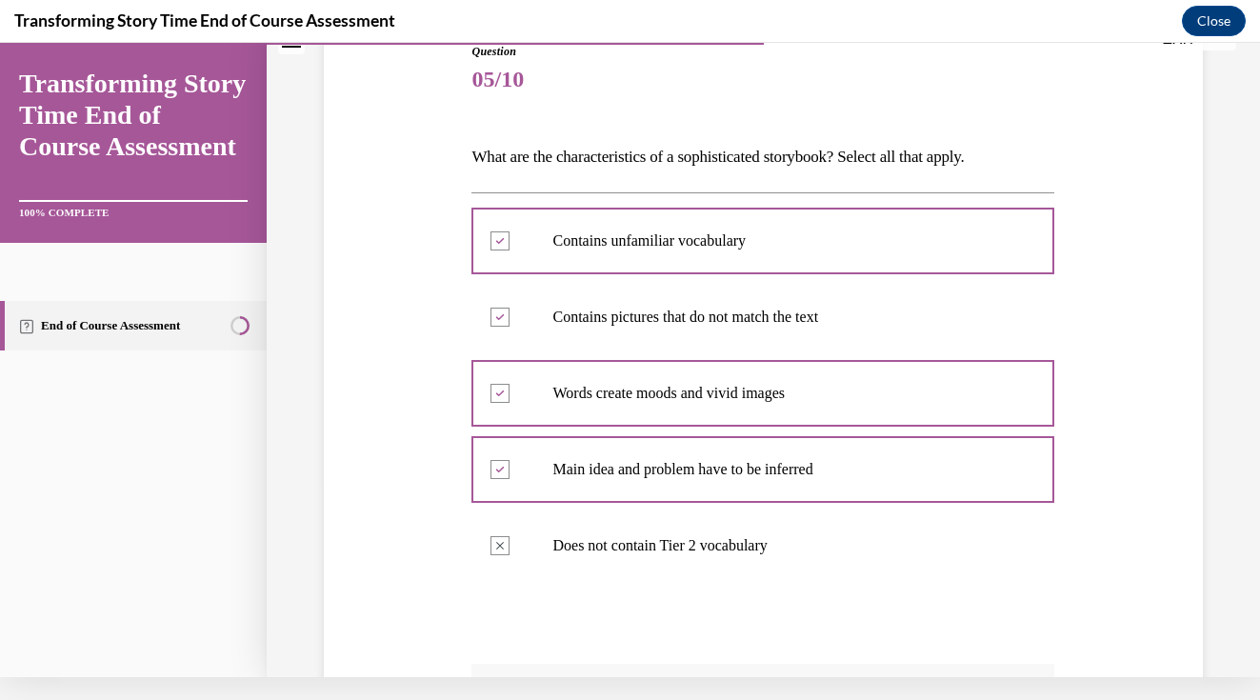
click at [1153, 420] on div "Question 05/10 What are the characteristics of a sophisticated storybook? Selec…" at bounding box center [763, 491] width 888 height 1011
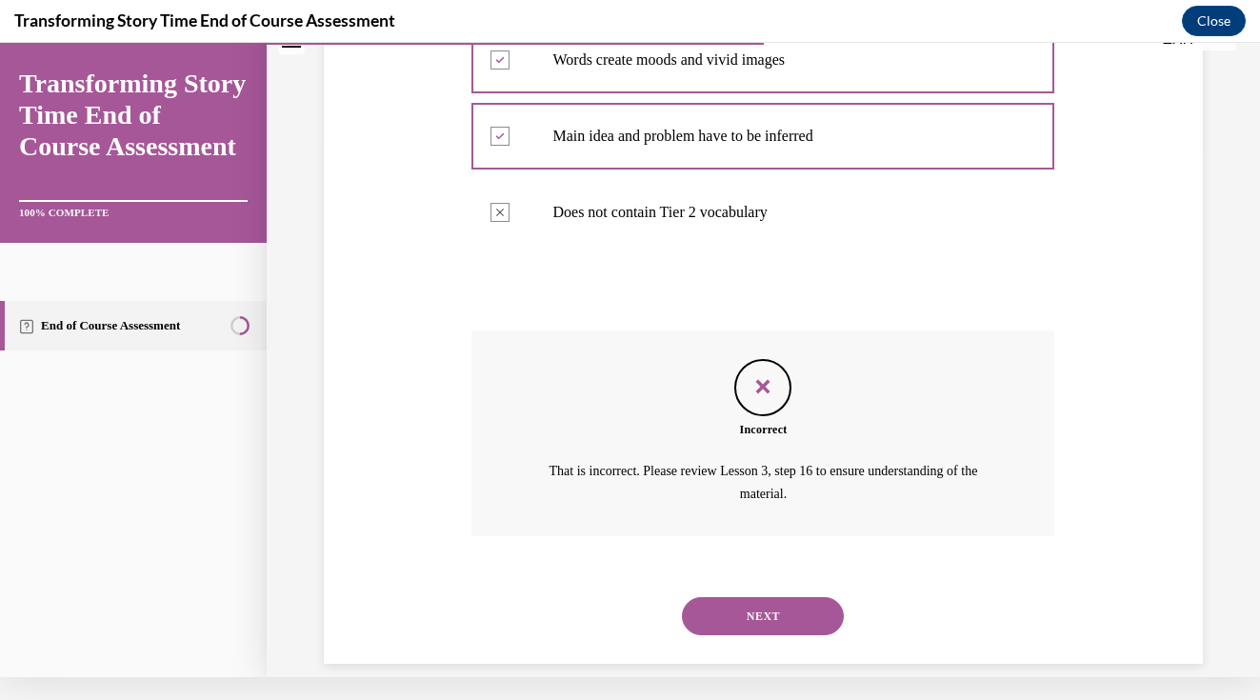
click at [721, 597] on button "NEXT" at bounding box center [763, 616] width 162 height 38
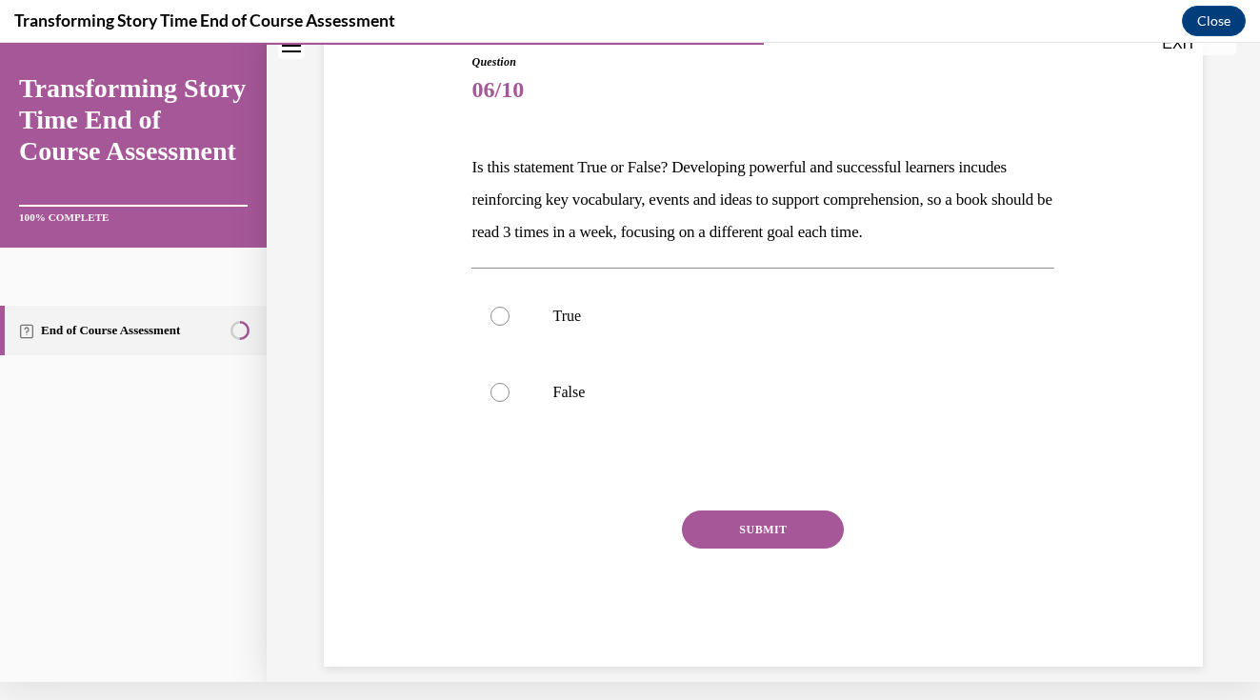
click at [1078, 244] on div "Question 06/10 Is this statement True or False? Developing powerful and success…" at bounding box center [763, 331] width 888 height 670
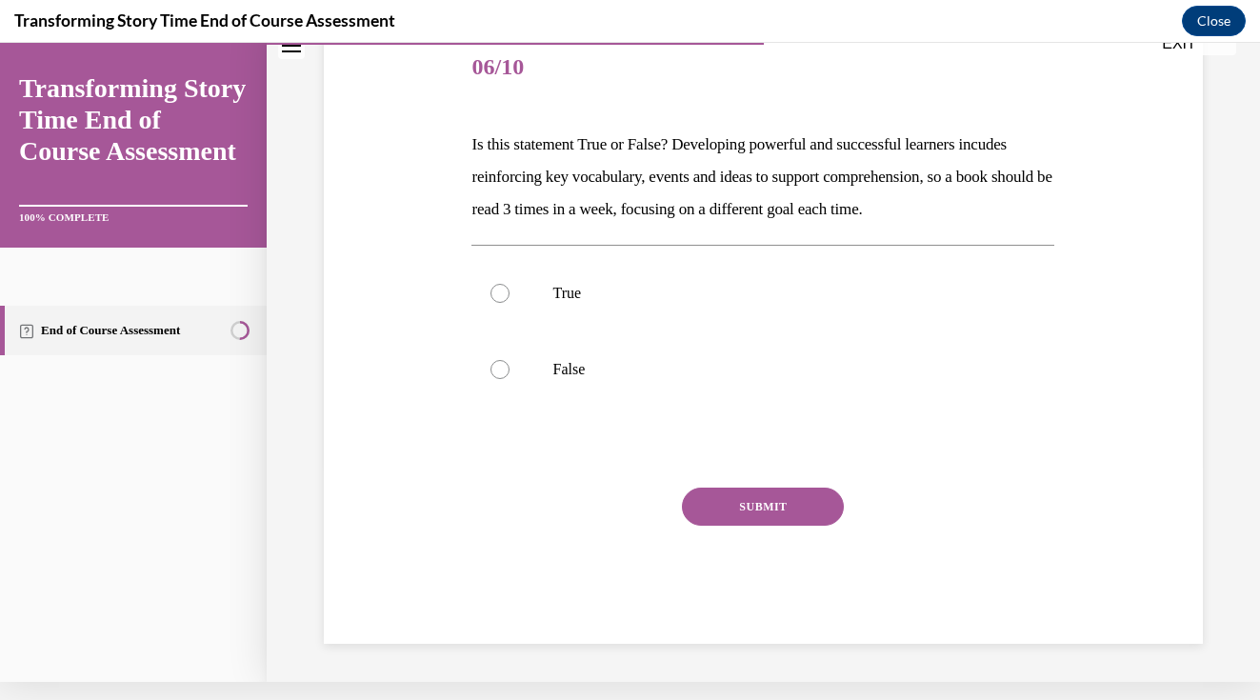
scroll to position [193, 0]
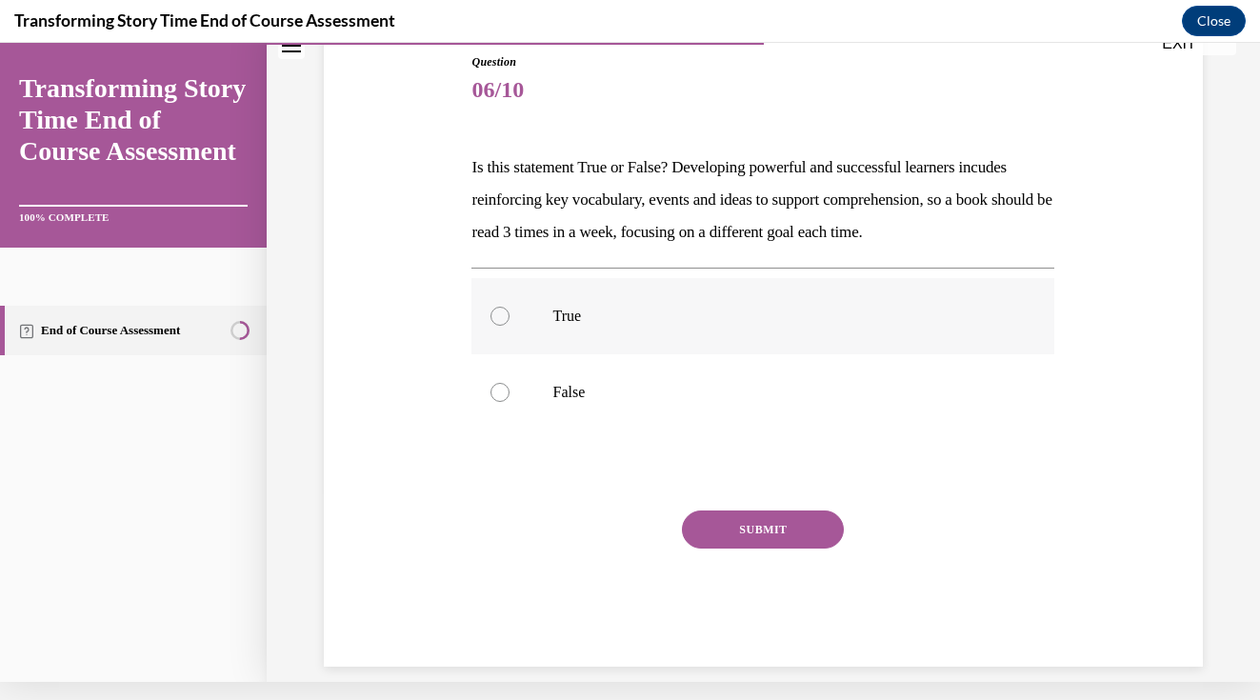
click at [492, 331] on label "True" at bounding box center [762, 316] width 583 height 76
click at [492, 326] on input "True" at bounding box center [499, 316] width 19 height 19
radio input "true"
click at [799, 519] on button "SUBMIT" at bounding box center [763, 529] width 162 height 38
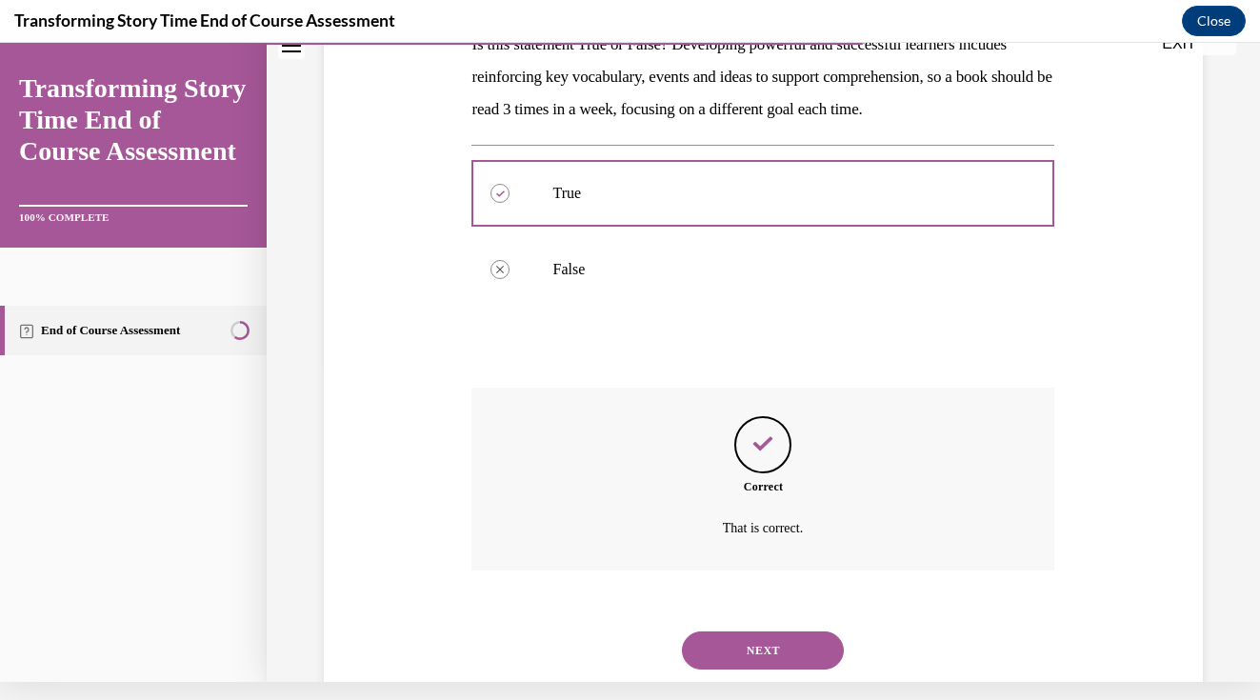
scroll to position [347, 0]
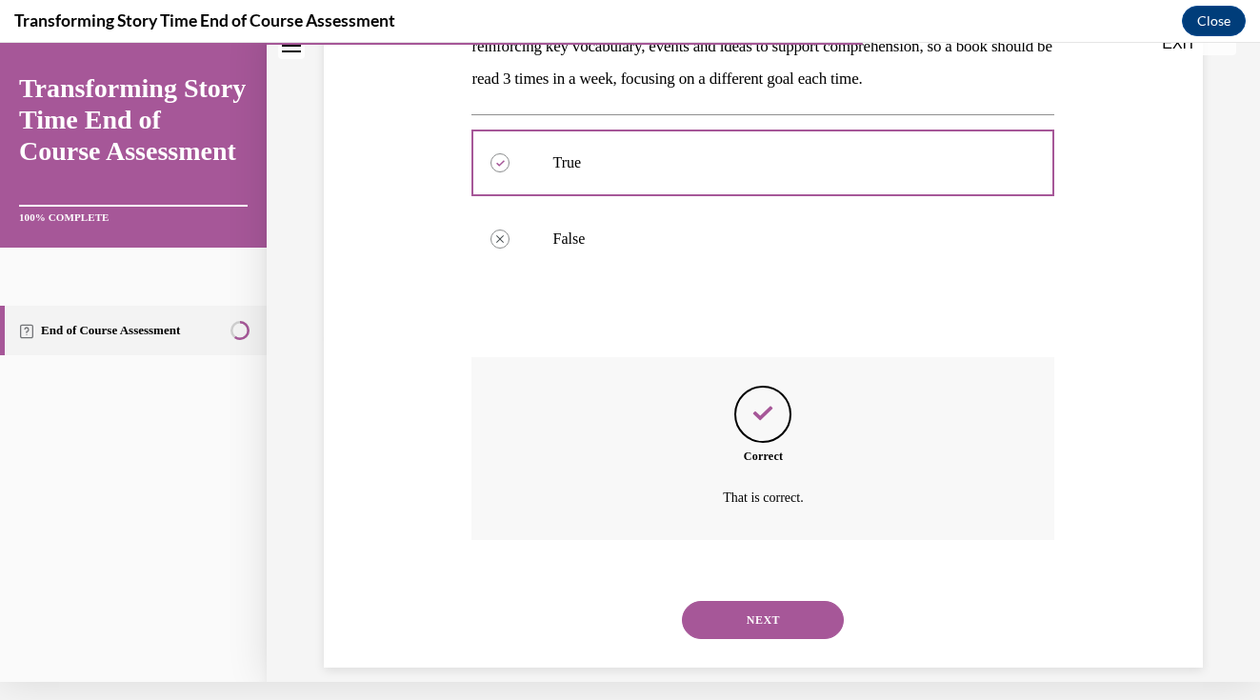
click at [747, 601] on button "NEXT" at bounding box center [763, 620] width 162 height 38
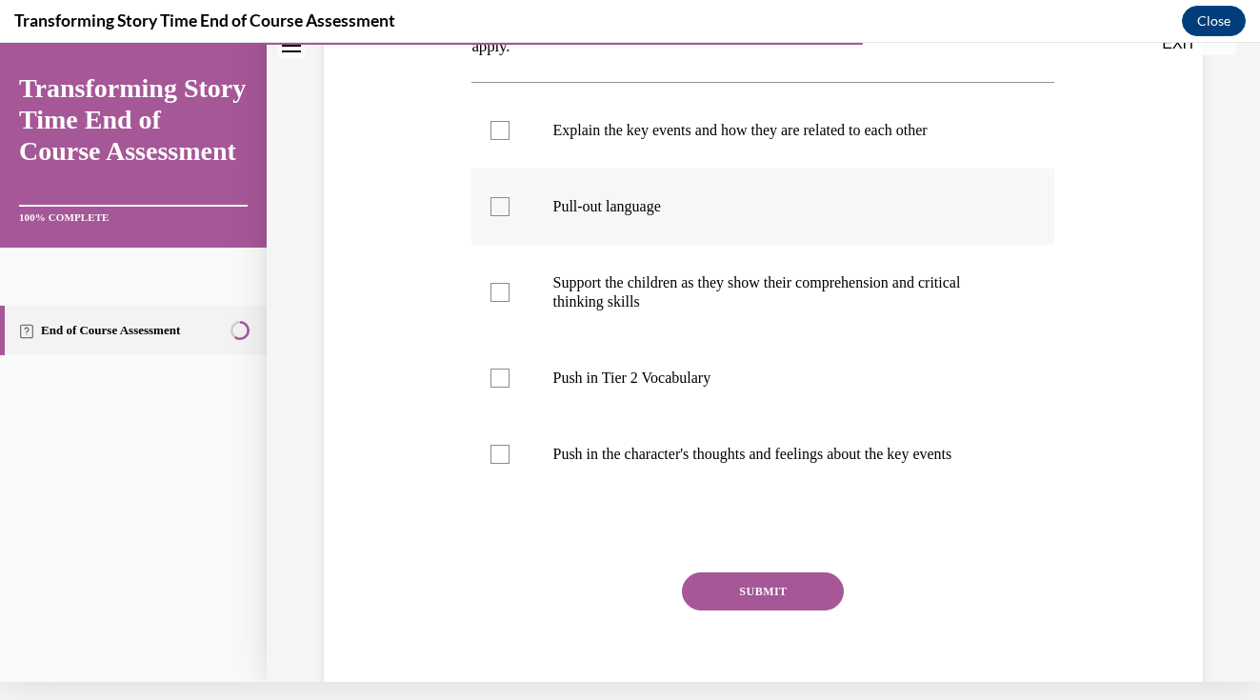
scroll to position [0, 0]
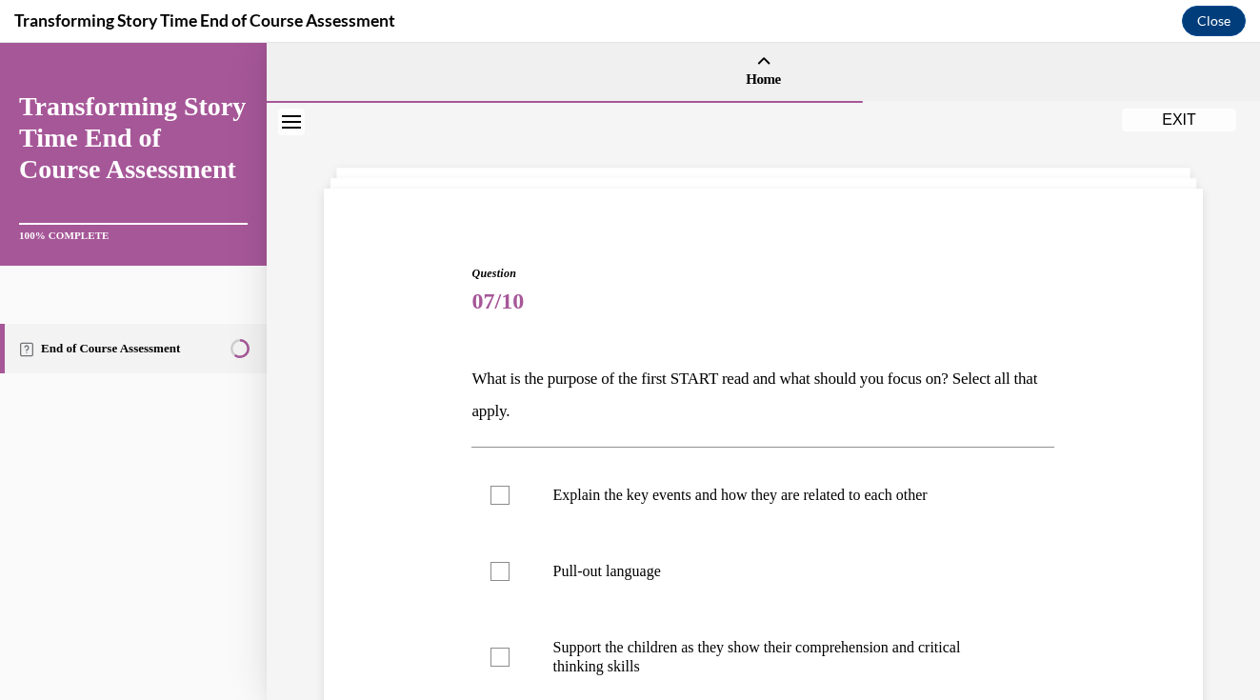
click at [1145, 377] on div "Question 07/10 What is the purpose of the first START read and what should you …" at bounding box center [763, 651] width 888 height 886
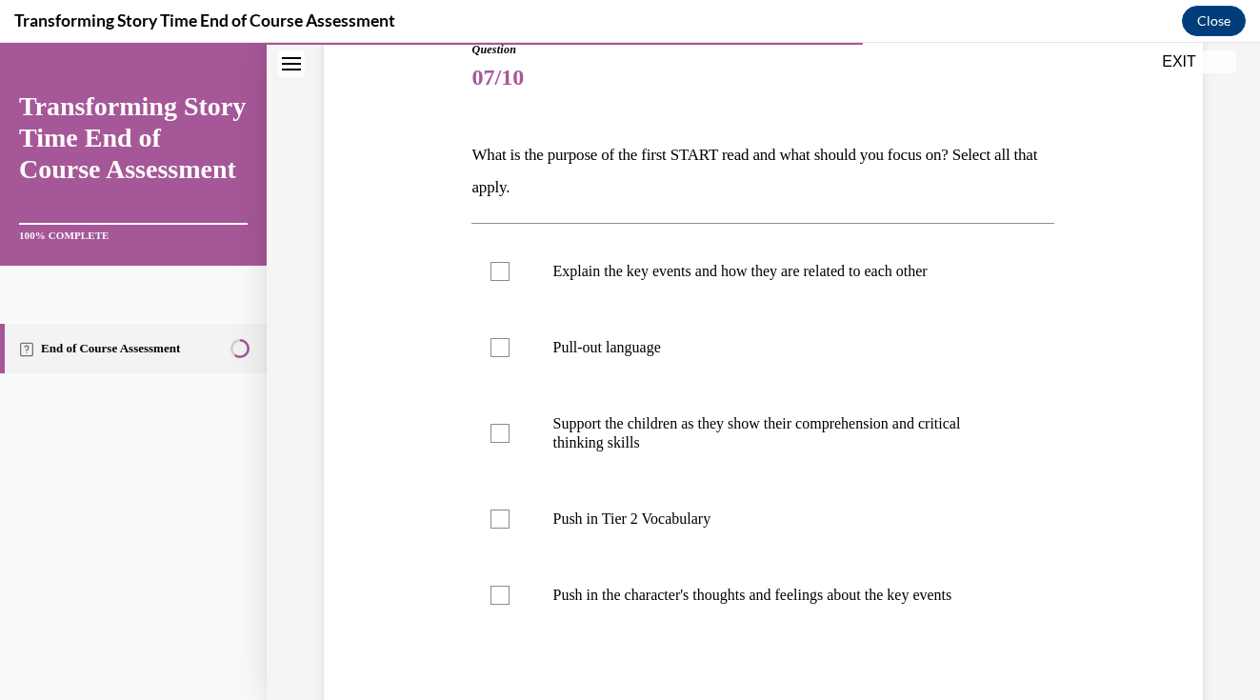
scroll to position [226, 0]
click at [508, 269] on div at bounding box center [499, 269] width 19 height 19
click at [508, 269] on input "Explain the key events and how they are related to each other" at bounding box center [499, 269] width 19 height 19
checkbox input "true"
click at [500, 331] on label "Pull-out language" at bounding box center [762, 346] width 583 height 76
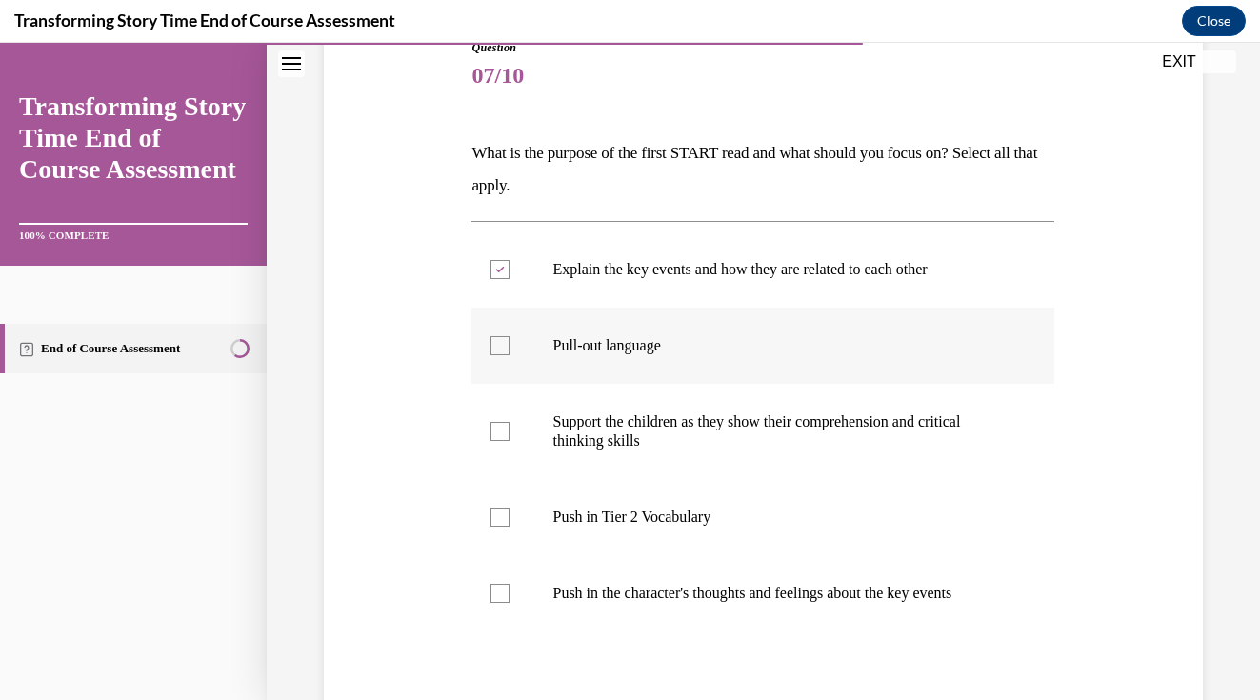
click at [500, 336] on input "Pull-out language" at bounding box center [499, 345] width 19 height 19
checkbox input "true"
click at [509, 528] on label "Push in Tier 2 Vocabulary" at bounding box center [762, 517] width 583 height 76
click at [509, 527] on input "Push in Tier 2 Vocabulary" at bounding box center [499, 517] width 19 height 19
checkbox input "true"
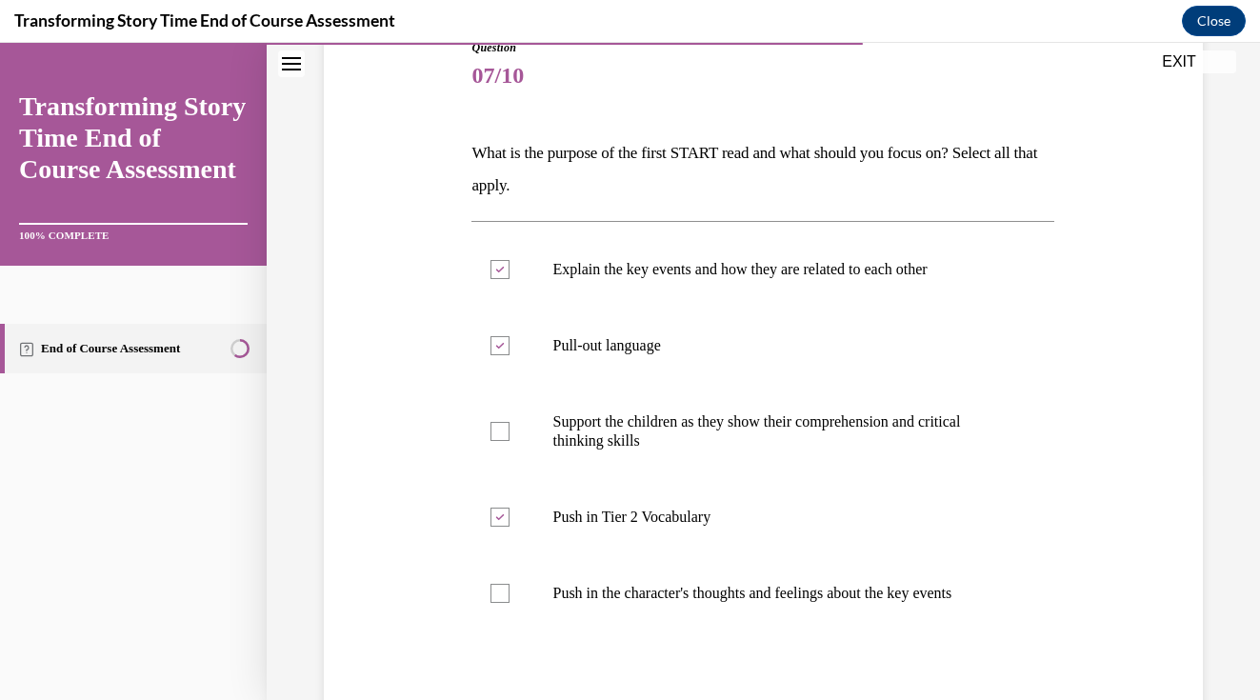
click at [1155, 568] on div "Question 07/10 What is the purpose of the first START read and what should you …" at bounding box center [763, 425] width 888 height 886
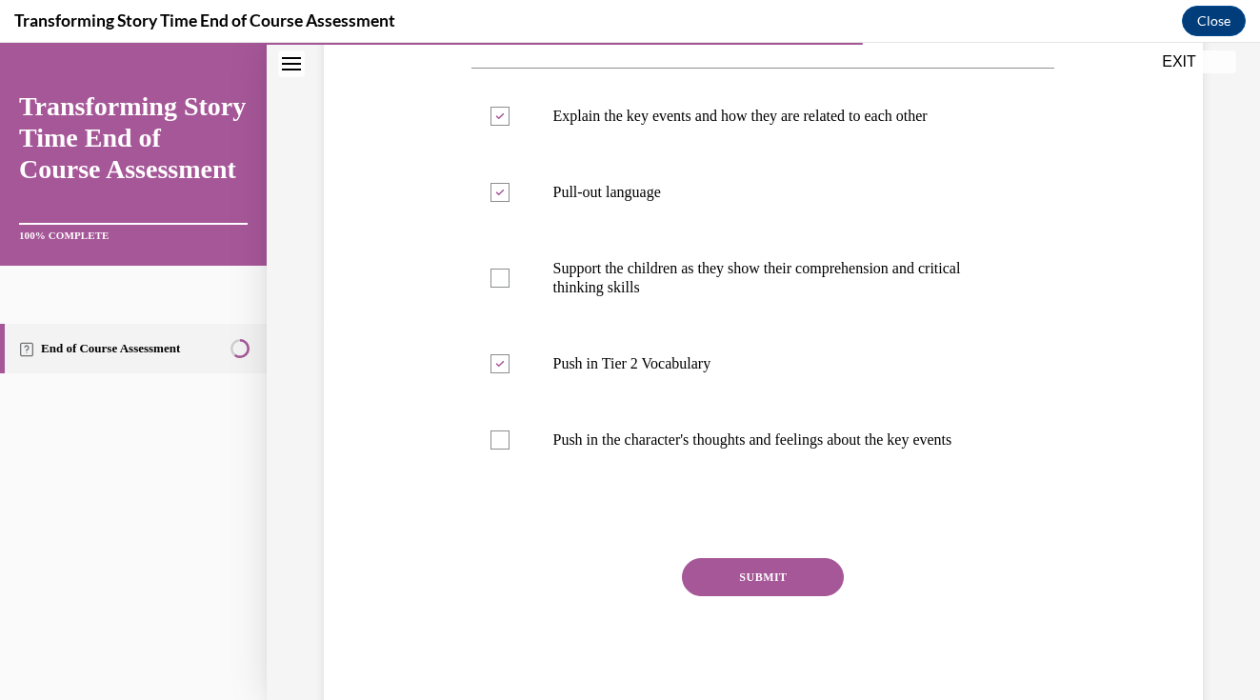
scroll to position [408, 0]
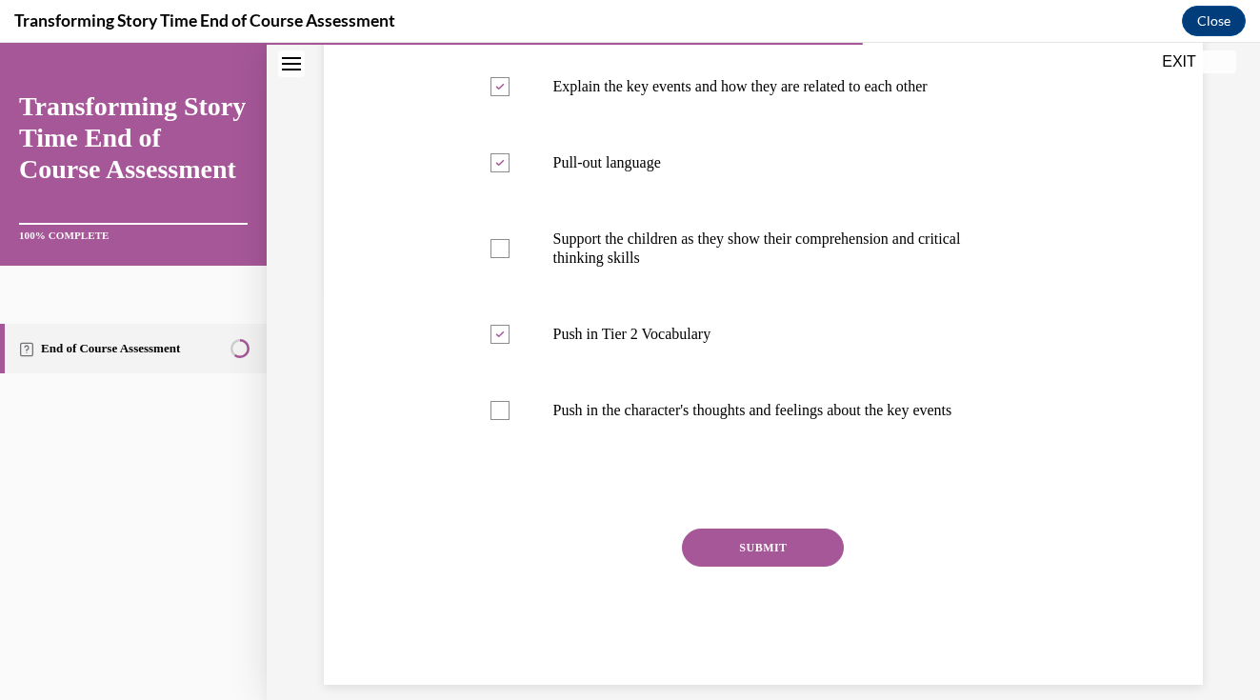
click at [827, 558] on button "SUBMIT" at bounding box center [763, 547] width 162 height 38
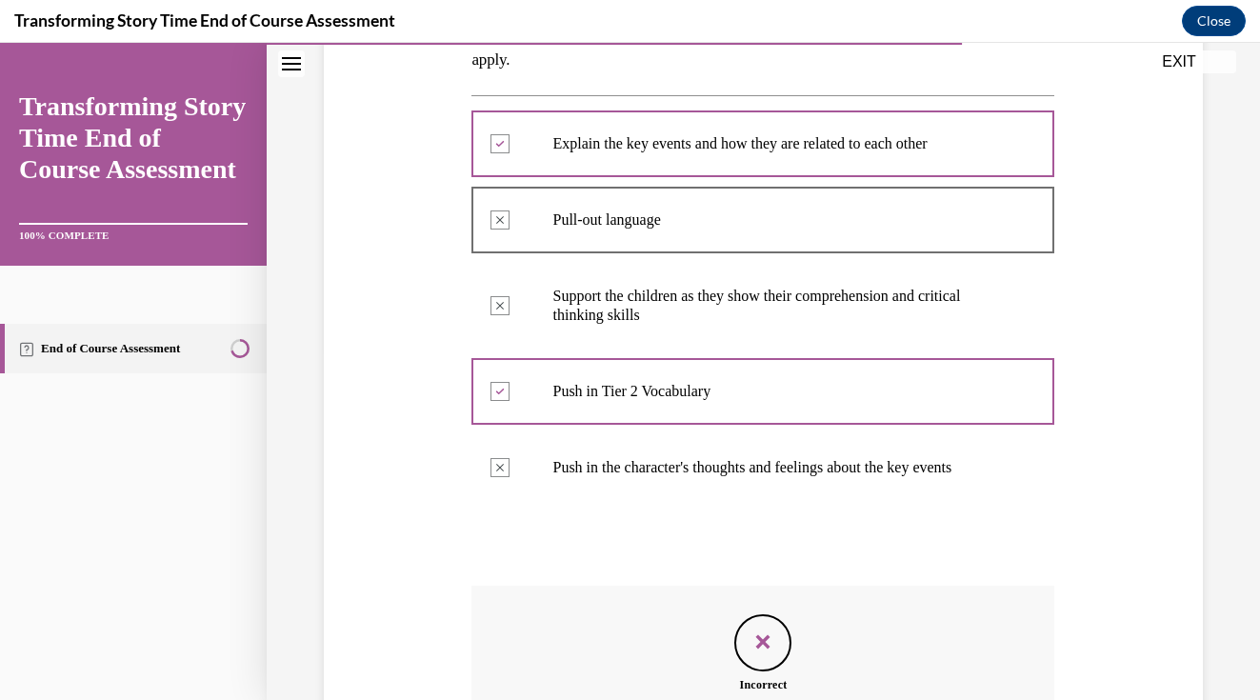
scroll to position [584, 0]
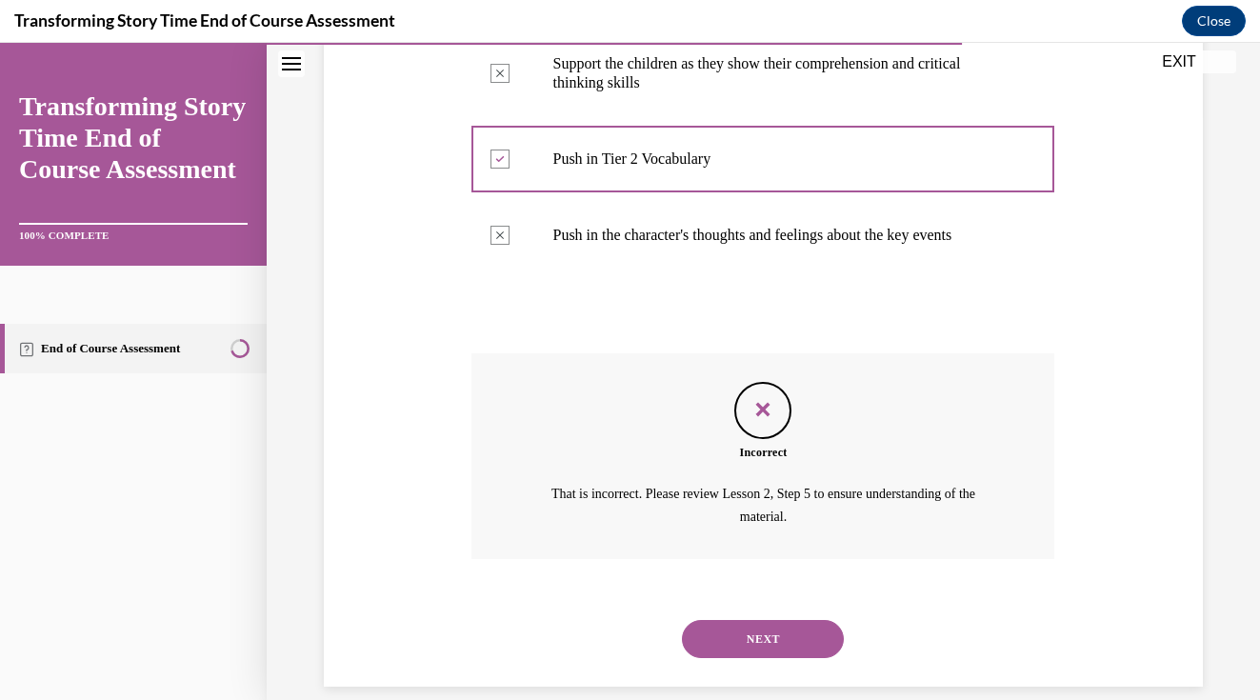
click at [748, 620] on button "NEXT" at bounding box center [763, 639] width 162 height 38
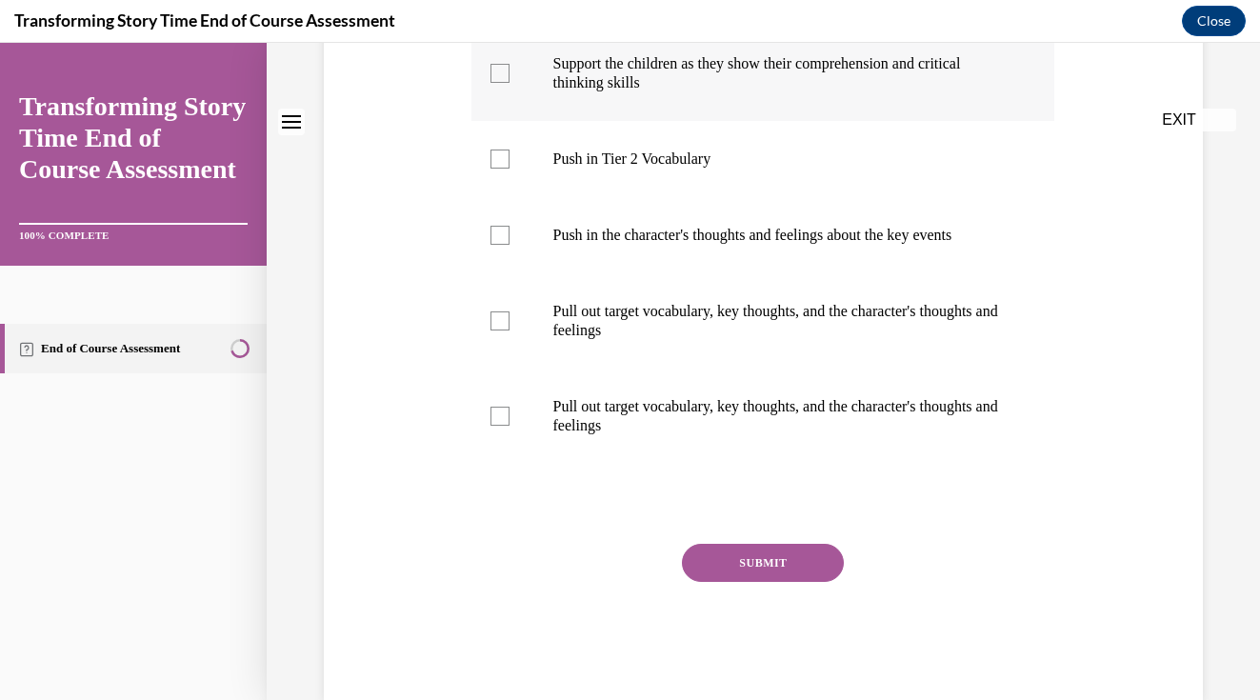
scroll to position [0, 0]
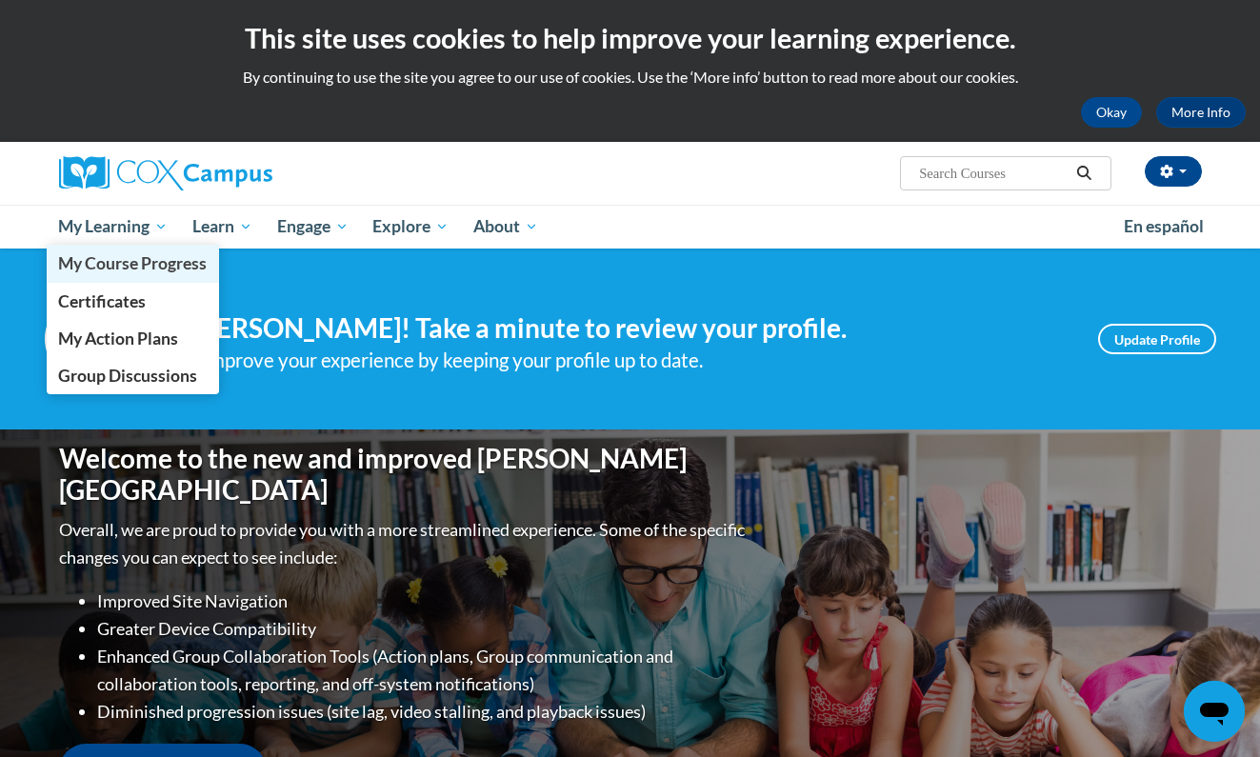
click at [120, 263] on span "My Course Progress" at bounding box center [132, 263] width 149 height 20
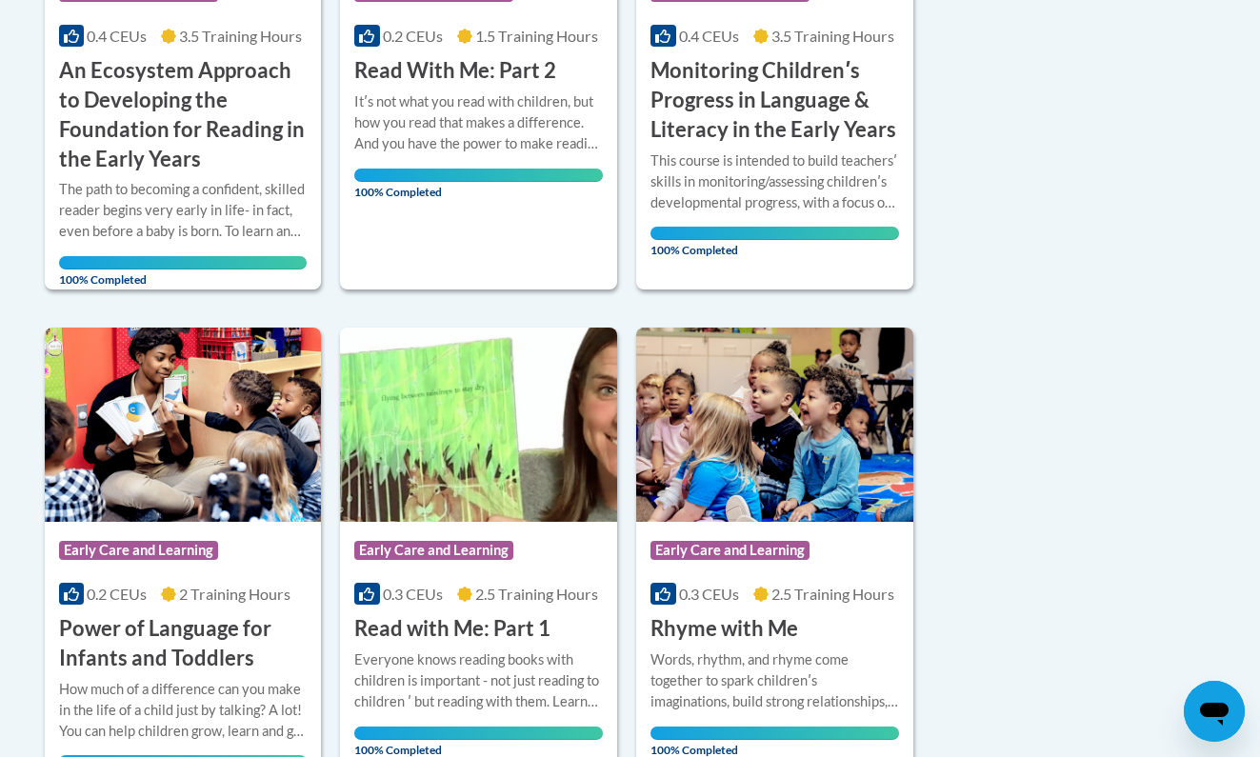
scroll to position [1438, 0]
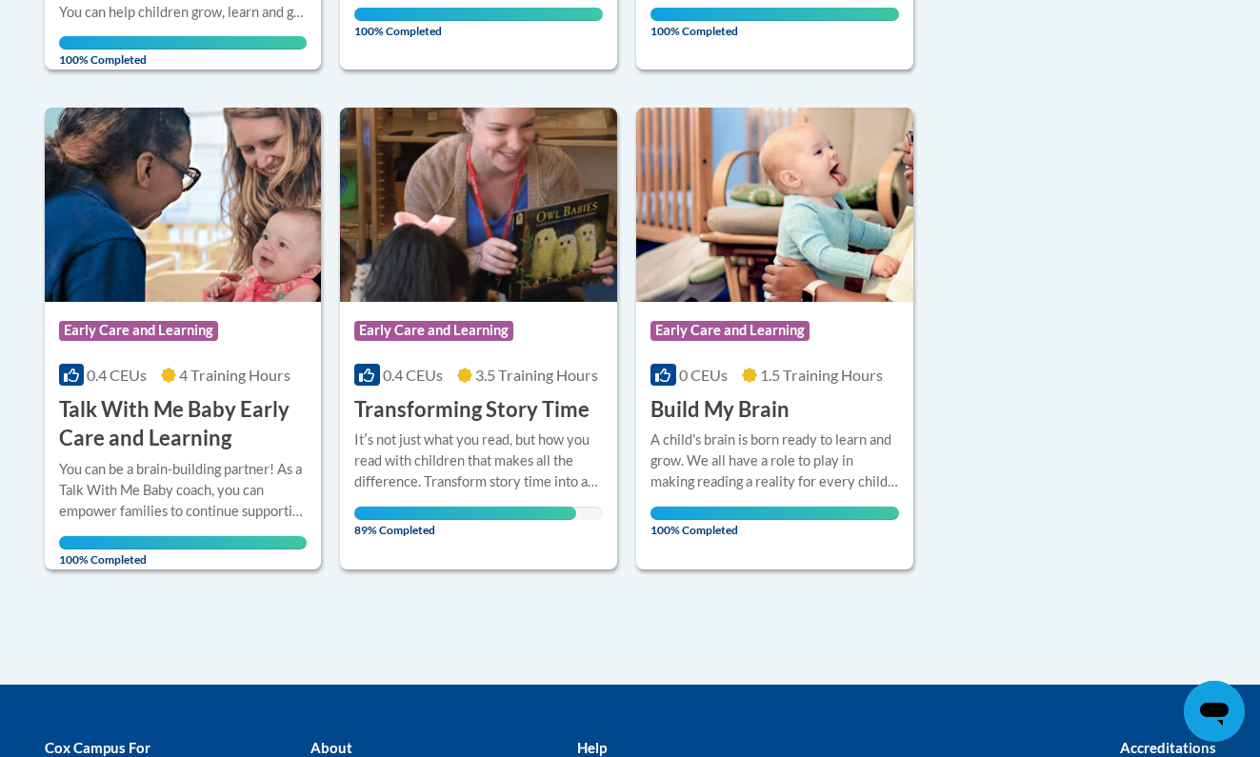
click at [529, 396] on h3 "Transforming Story Time" at bounding box center [471, 410] width 235 height 30
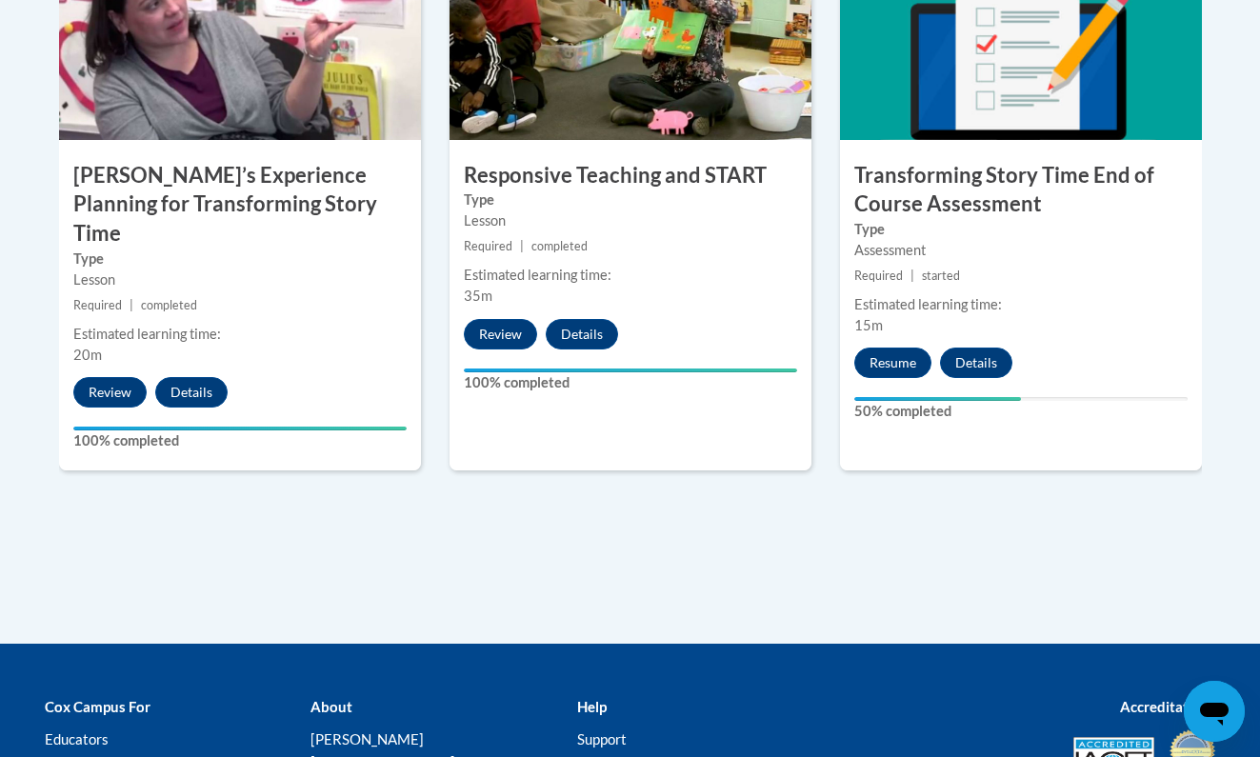
scroll to position [1838, 0]
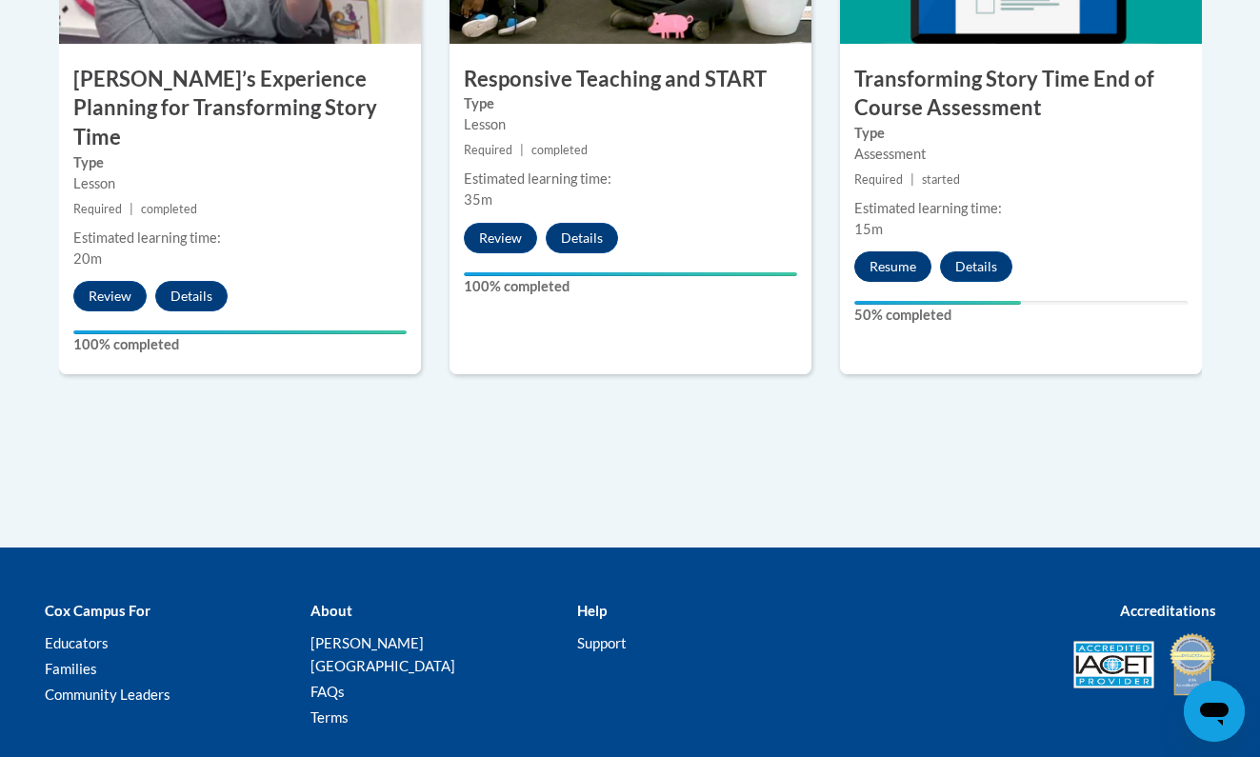
click at [896, 269] on button "Resume" at bounding box center [892, 266] width 77 height 30
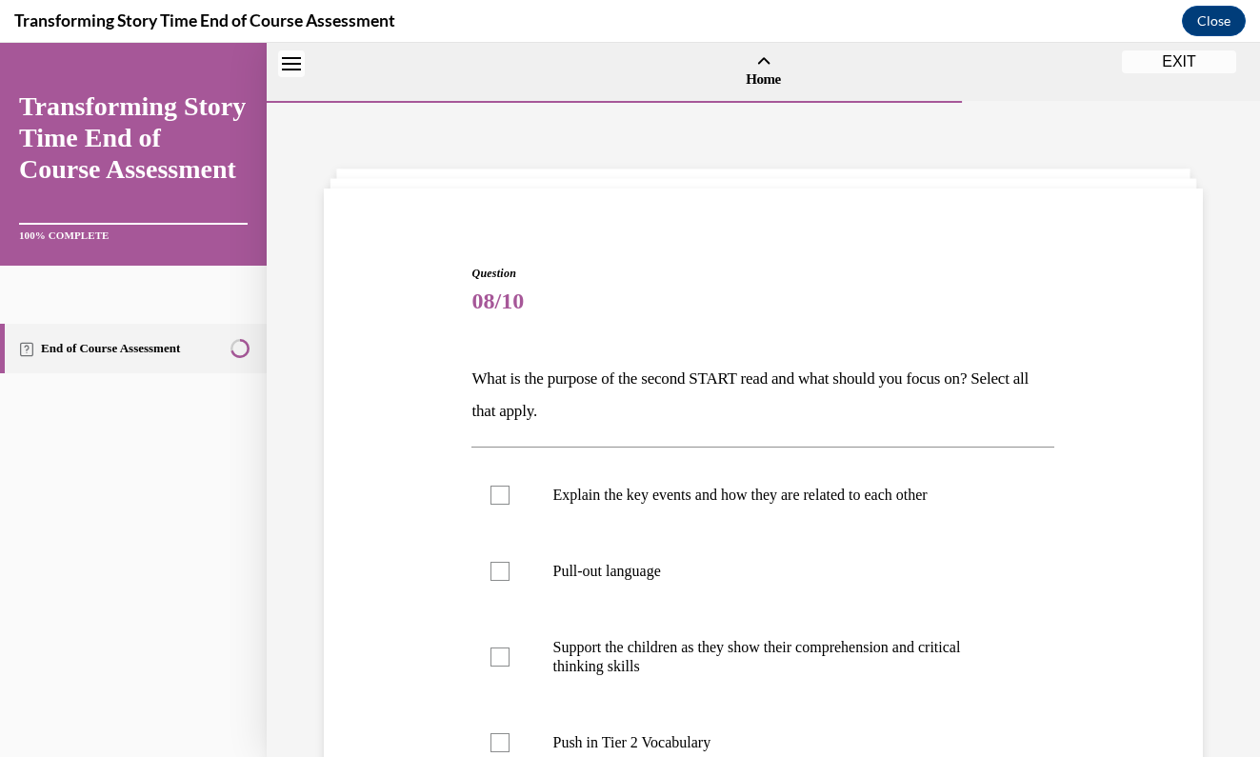
scroll to position [59, 0]
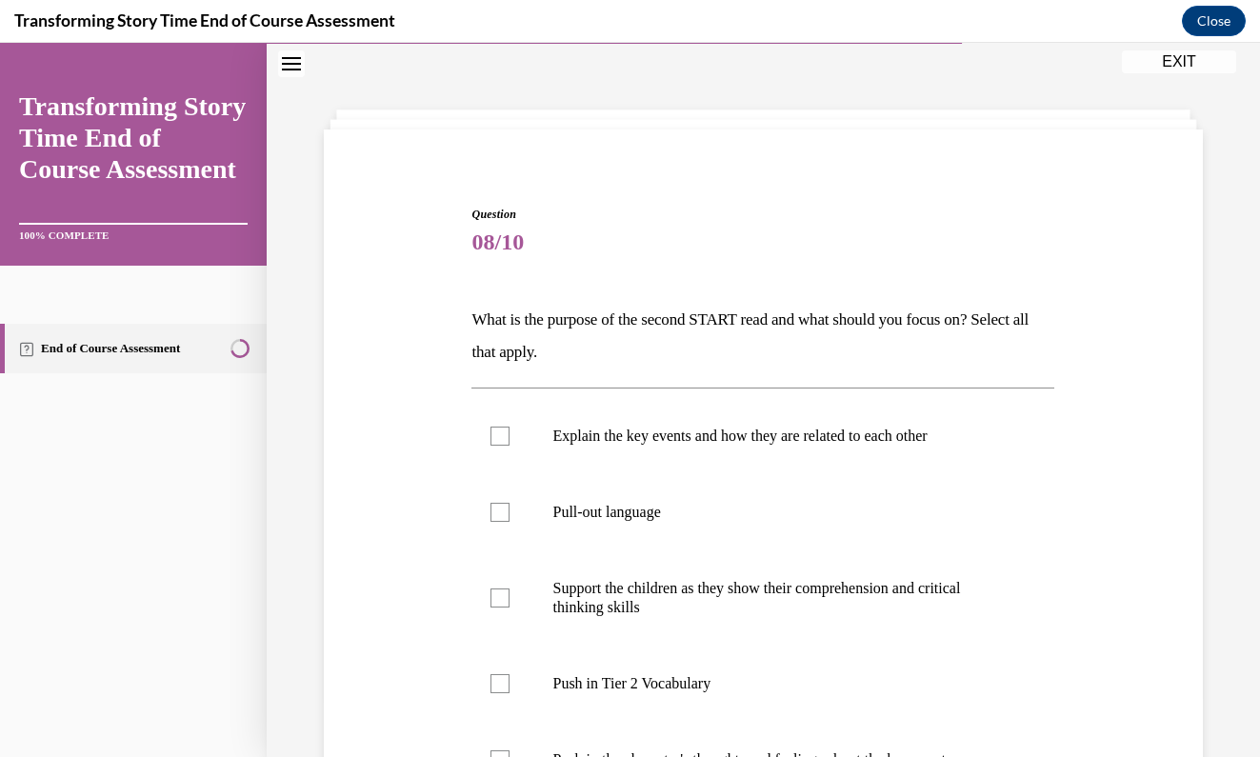
click at [685, 214] on span "Question" at bounding box center [762, 214] width 583 height 17
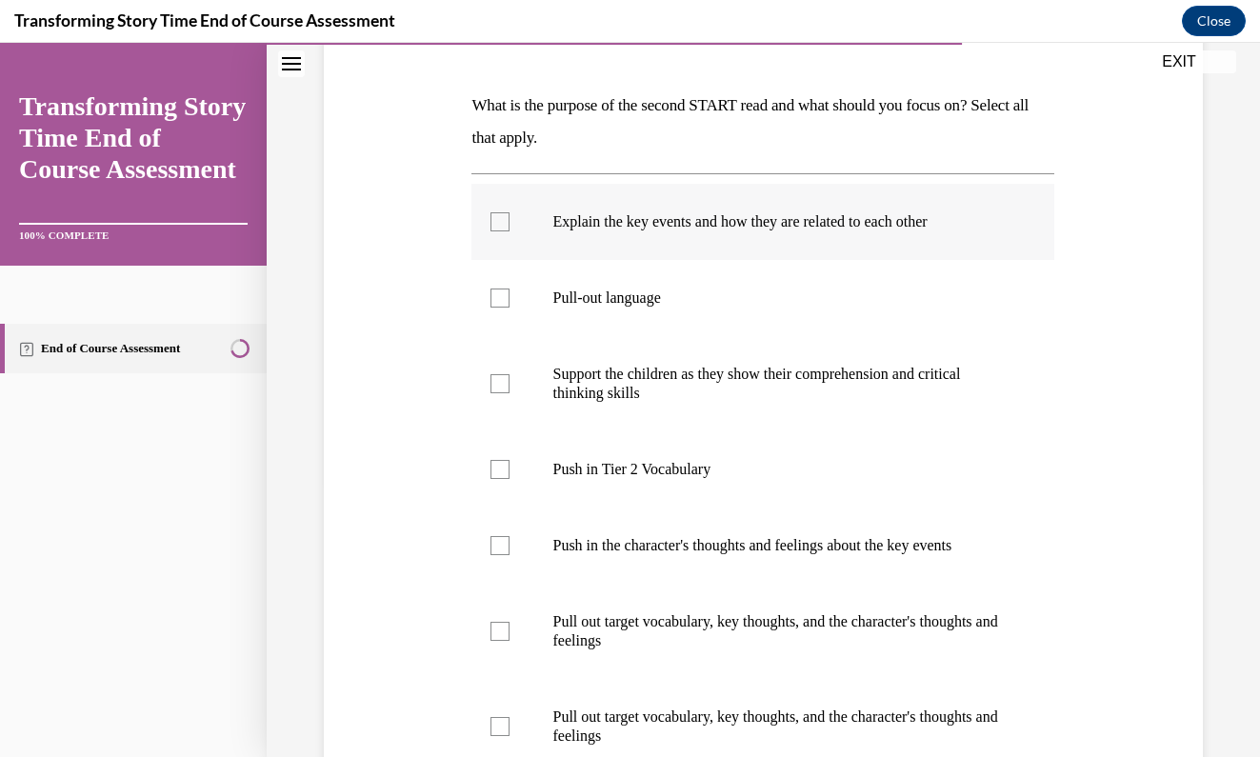
scroll to position [274, 0]
click at [502, 214] on div at bounding box center [499, 220] width 19 height 19
click at [502, 214] on input "Explain the key events and how they are related to each other" at bounding box center [499, 220] width 19 height 19
checkbox input "true"
click at [1103, 286] on div "Question 08/10 What is the purpose of the second START read and what should you…" at bounding box center [763, 471] width 888 height 1076
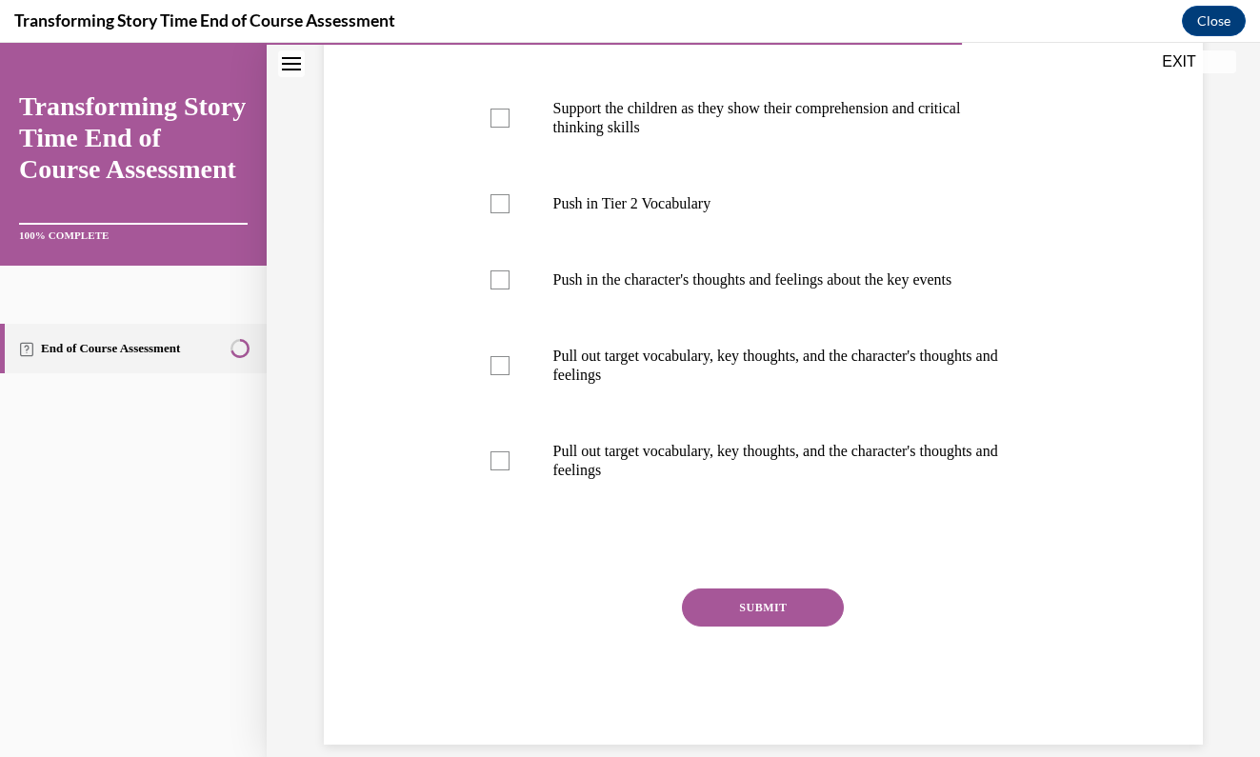
scroll to position [542, 0]
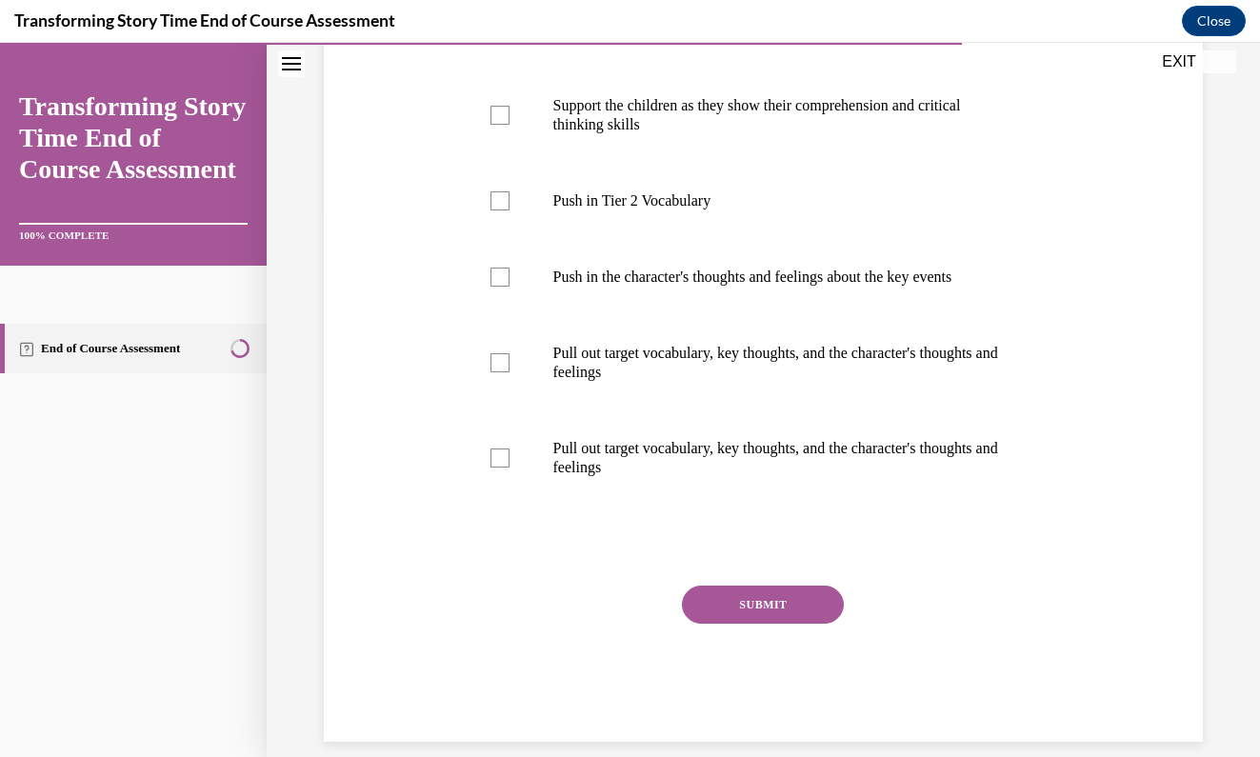
click at [787, 592] on button "SUBMIT" at bounding box center [763, 605] width 162 height 38
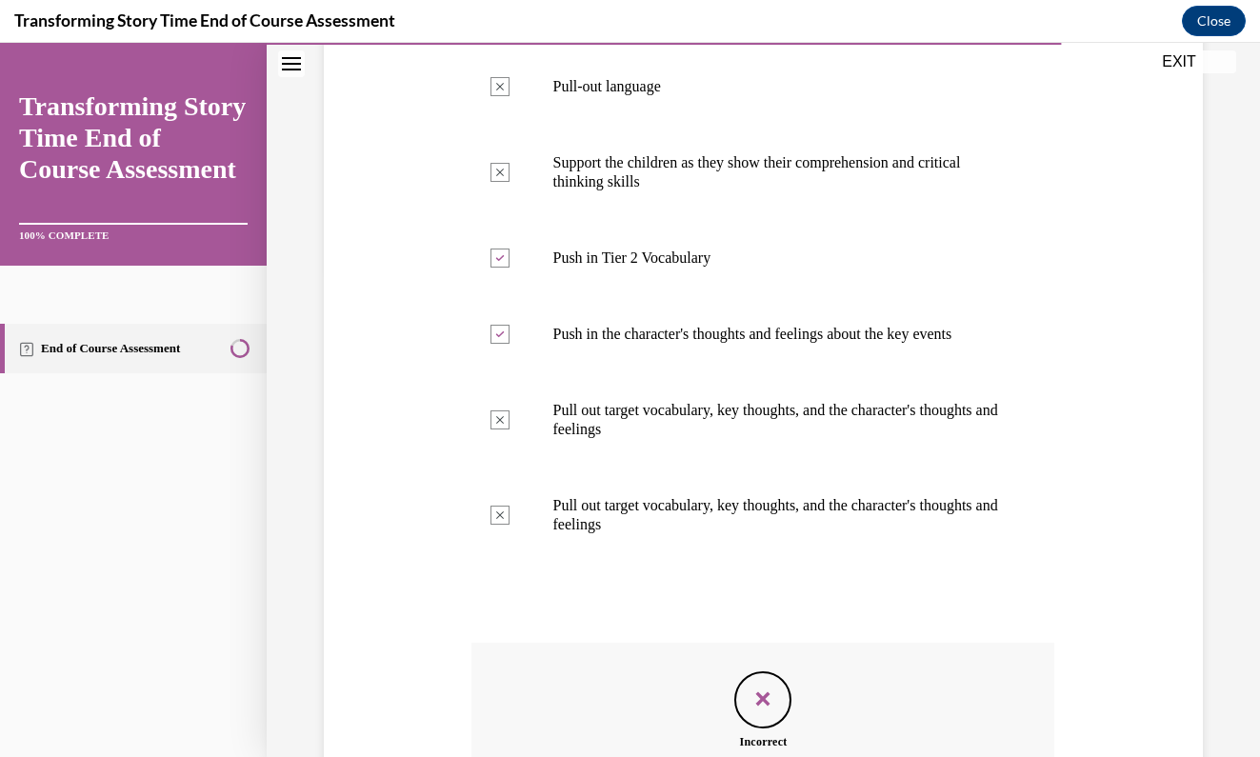
scroll to position [717, 0]
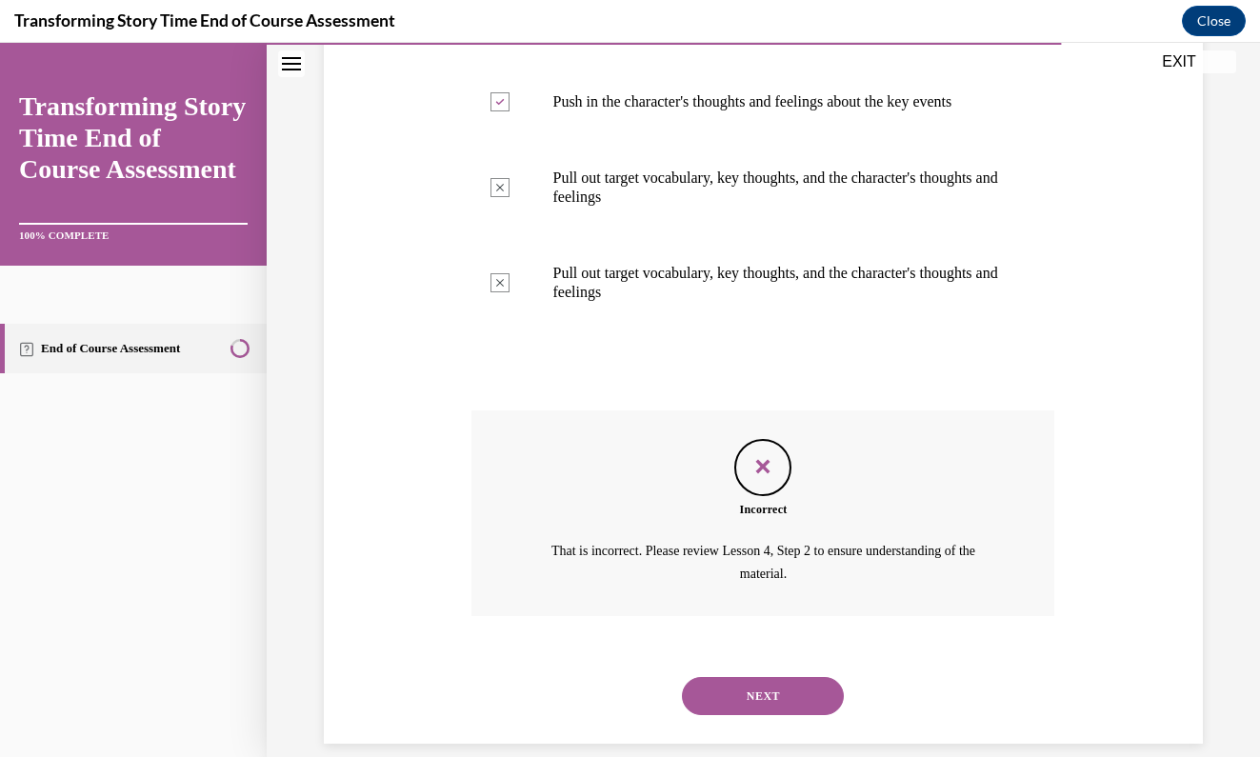
click at [1131, 434] on div "Question 08/10 What is the purpose of the second START read and what should you…" at bounding box center [763, 117] width 888 height 1253
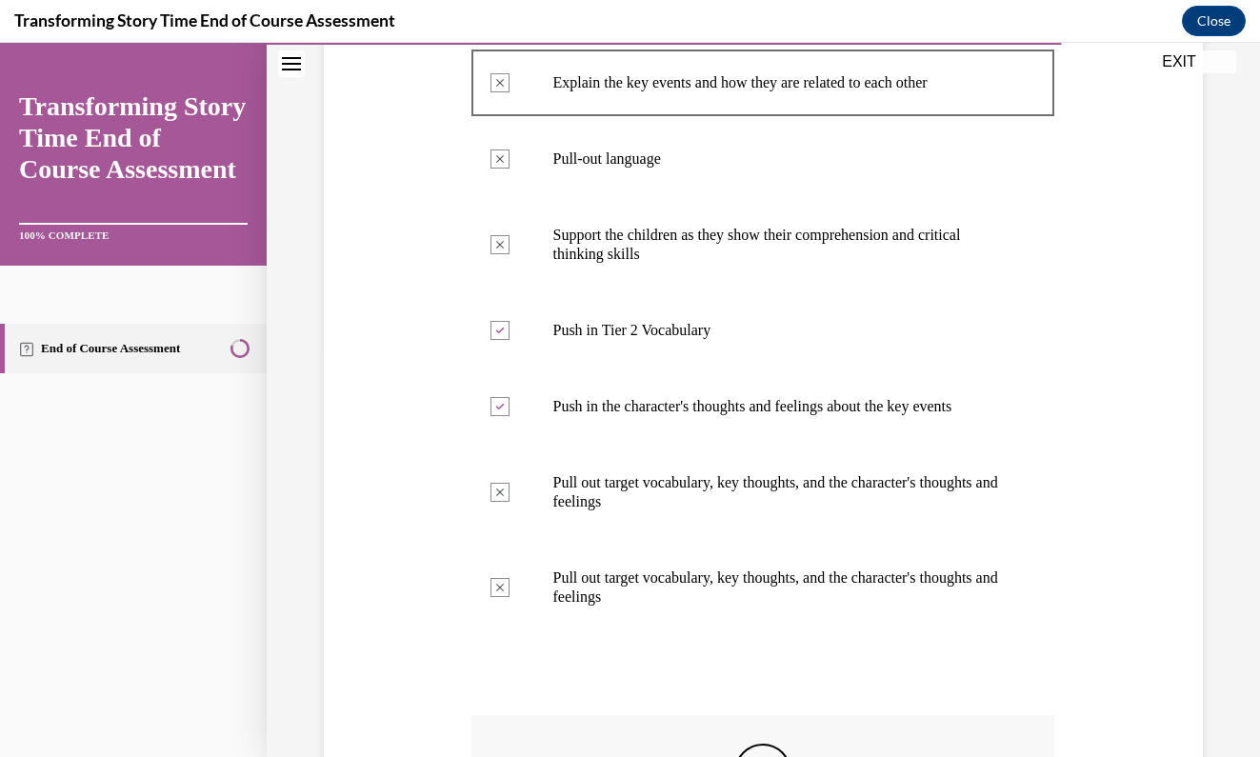
scroll to position [373, 0]
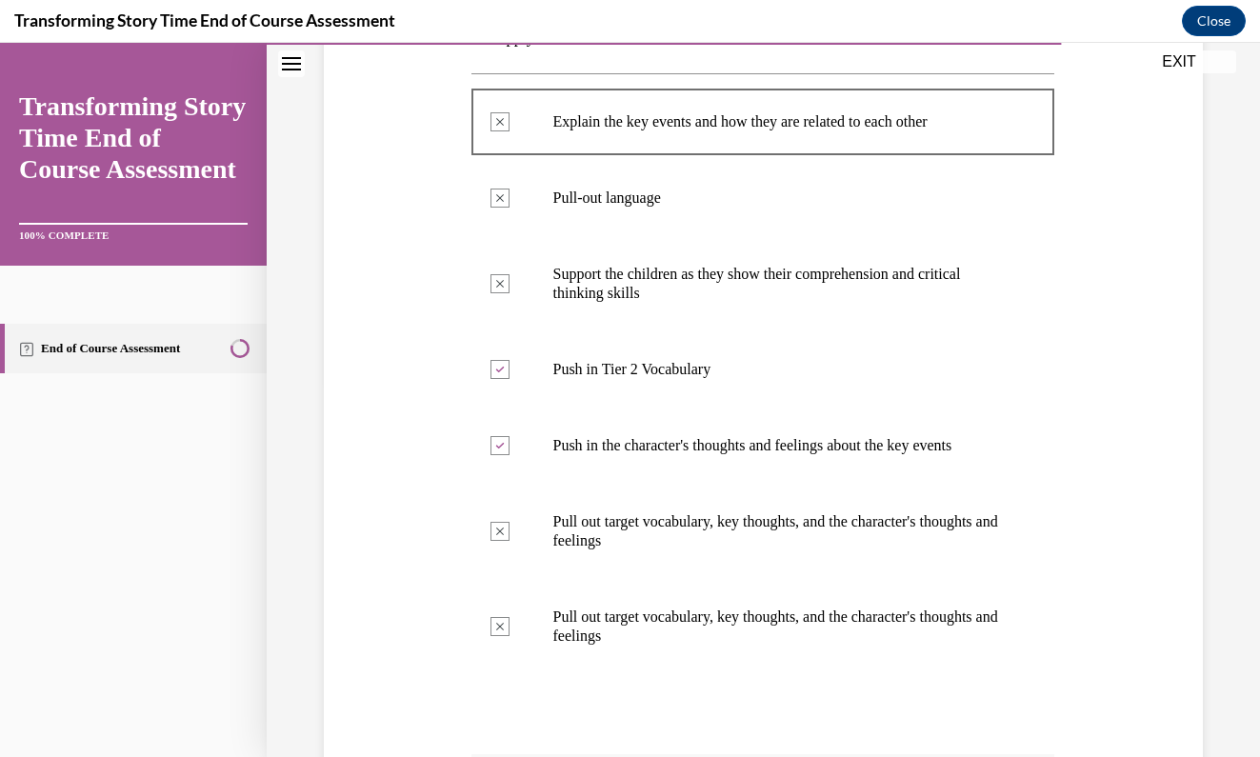
click at [1164, 338] on div "Question 08/10 What is the purpose of the second START read and what should you…" at bounding box center [763, 460] width 888 height 1253
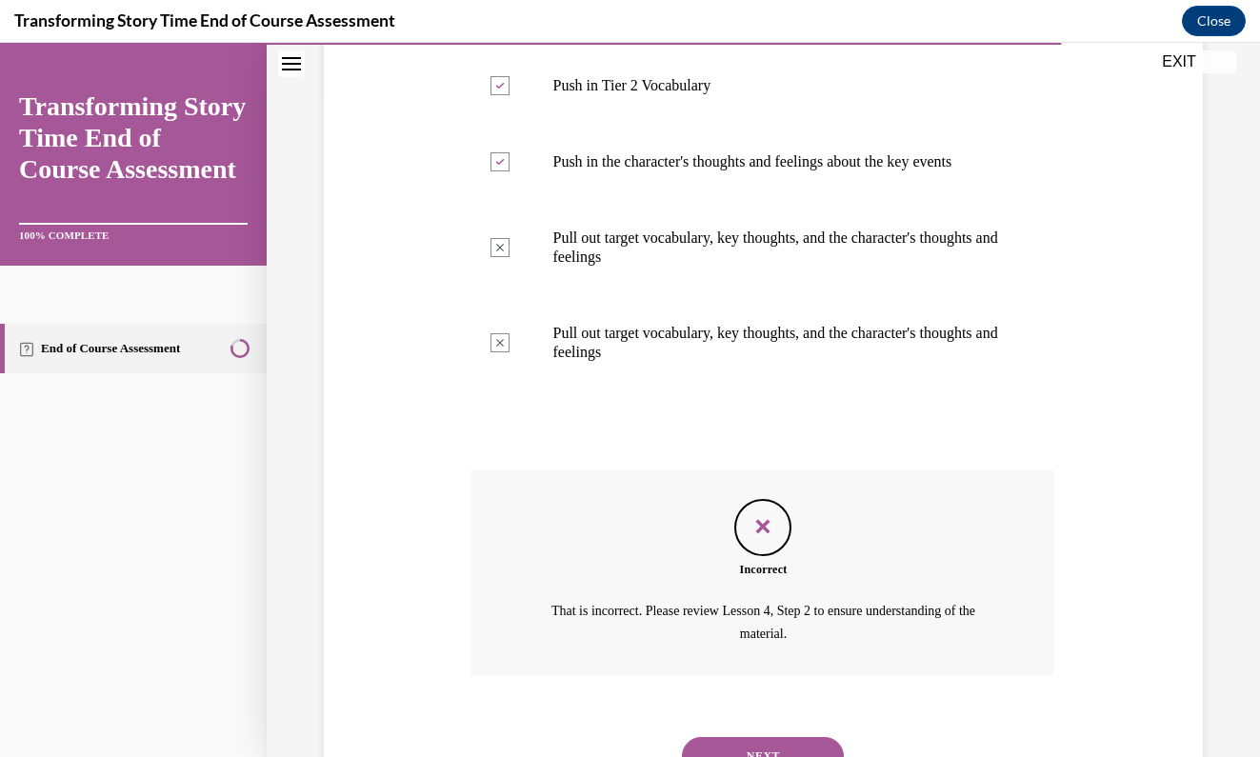
scroll to position [717, 0]
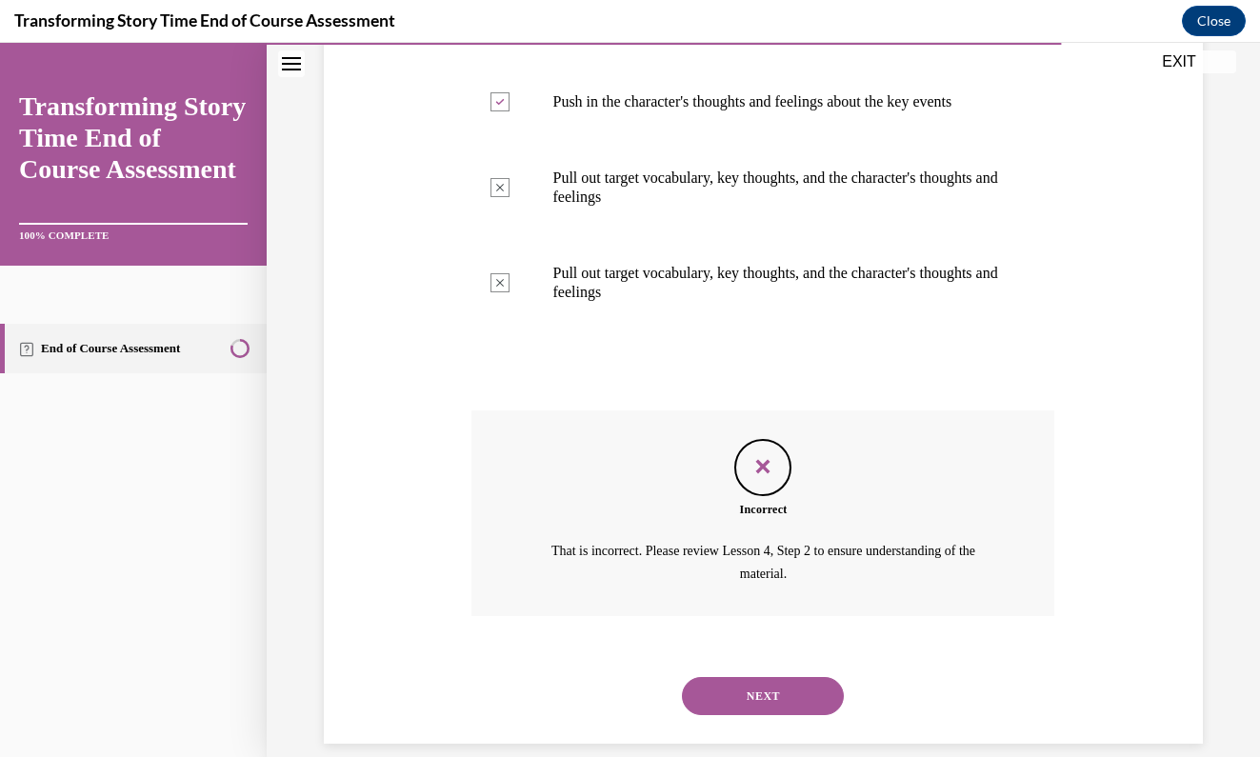
click at [762, 677] on button "NEXT" at bounding box center [763, 696] width 162 height 38
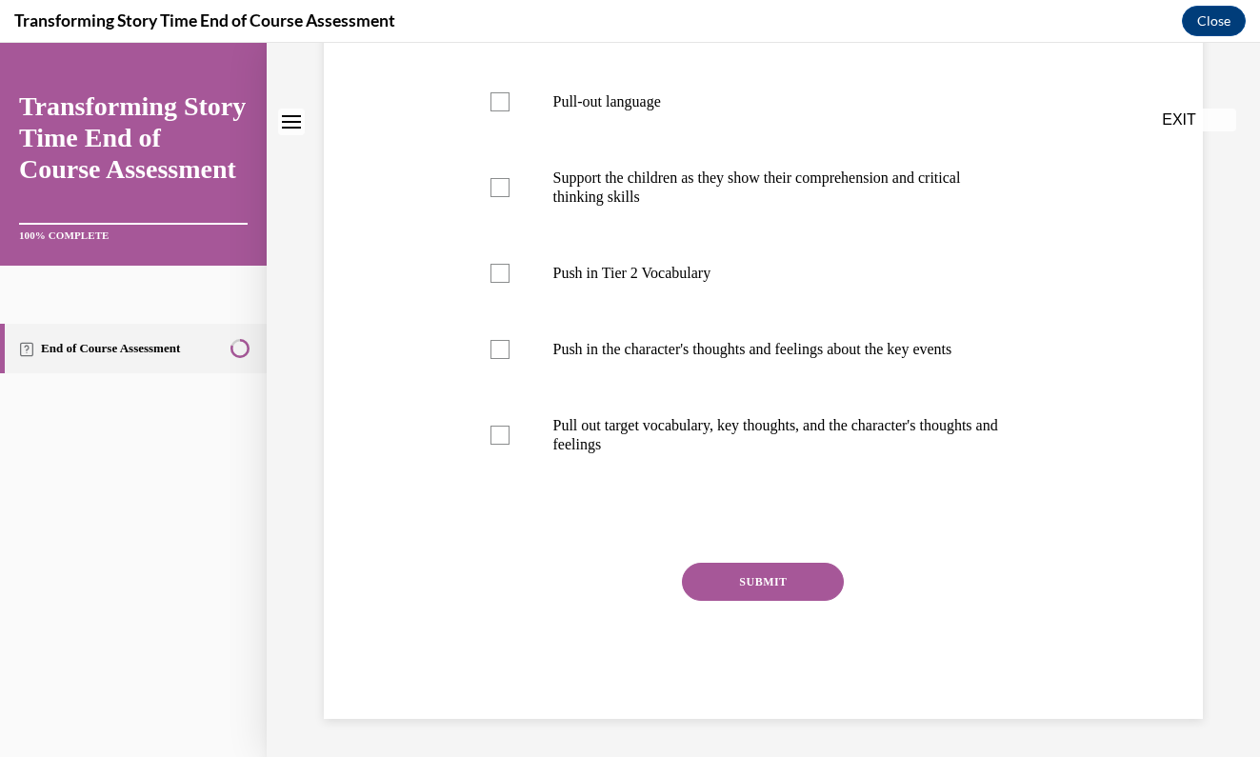
scroll to position [0, 0]
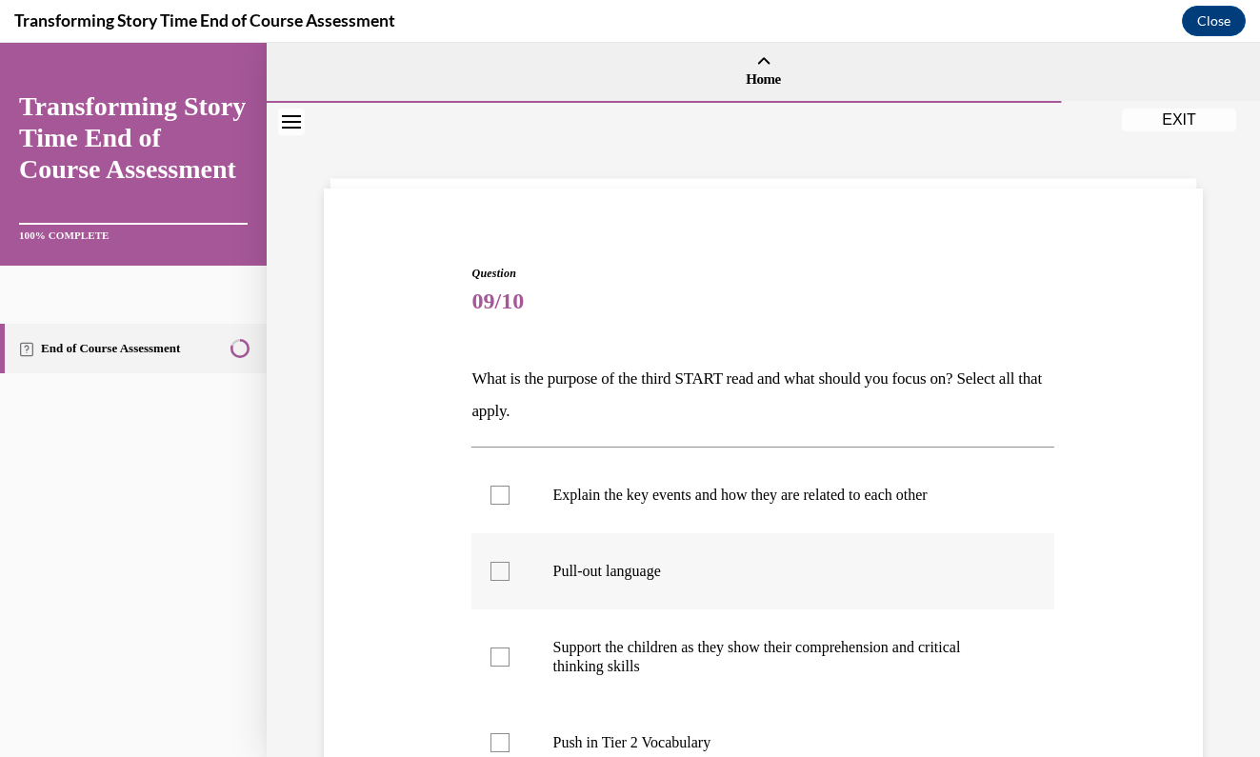
click at [627, 569] on p "Pull-out language" at bounding box center [779, 571] width 454 height 19
click at [509, 569] on input "Pull-out language" at bounding box center [499, 571] width 19 height 19
checkbox input "true"
click at [1152, 505] on div "Question 09/10 What is the purpose of the third START read and what should you …" at bounding box center [763, 698] width 888 height 981
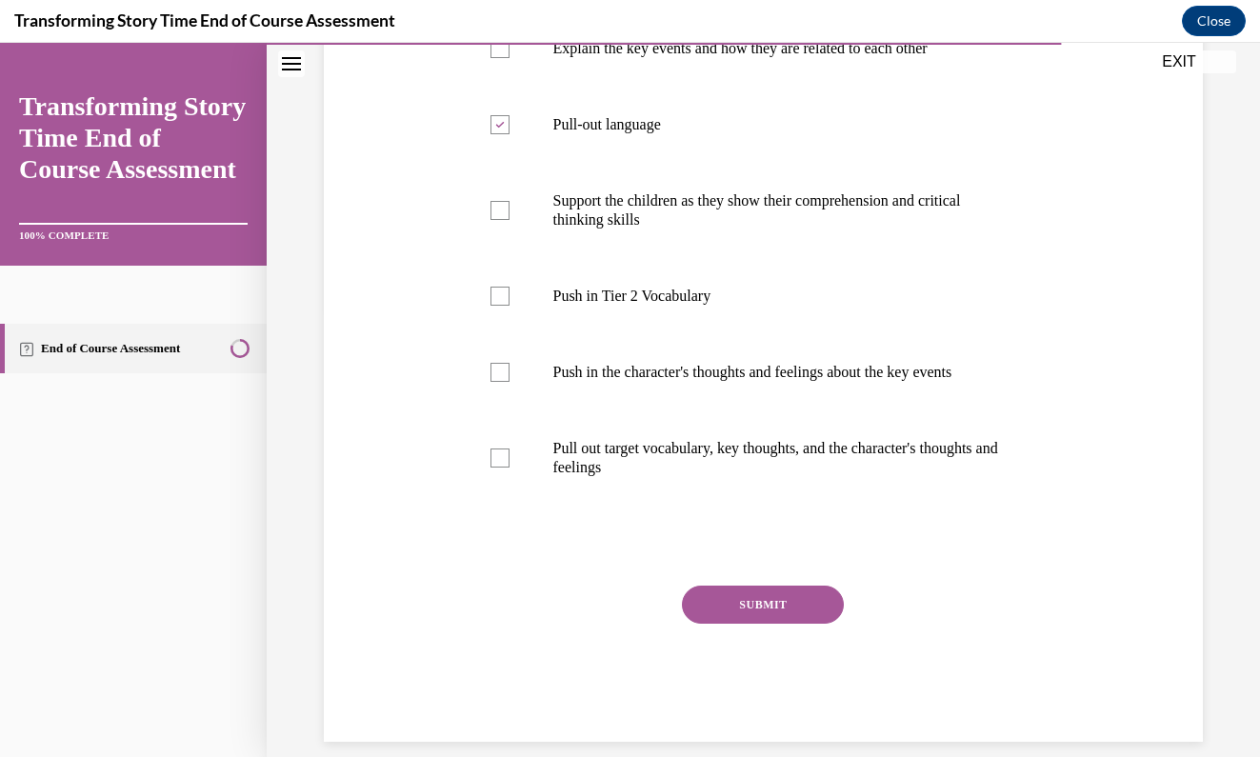
click at [815, 614] on button "SUBMIT" at bounding box center [763, 605] width 162 height 38
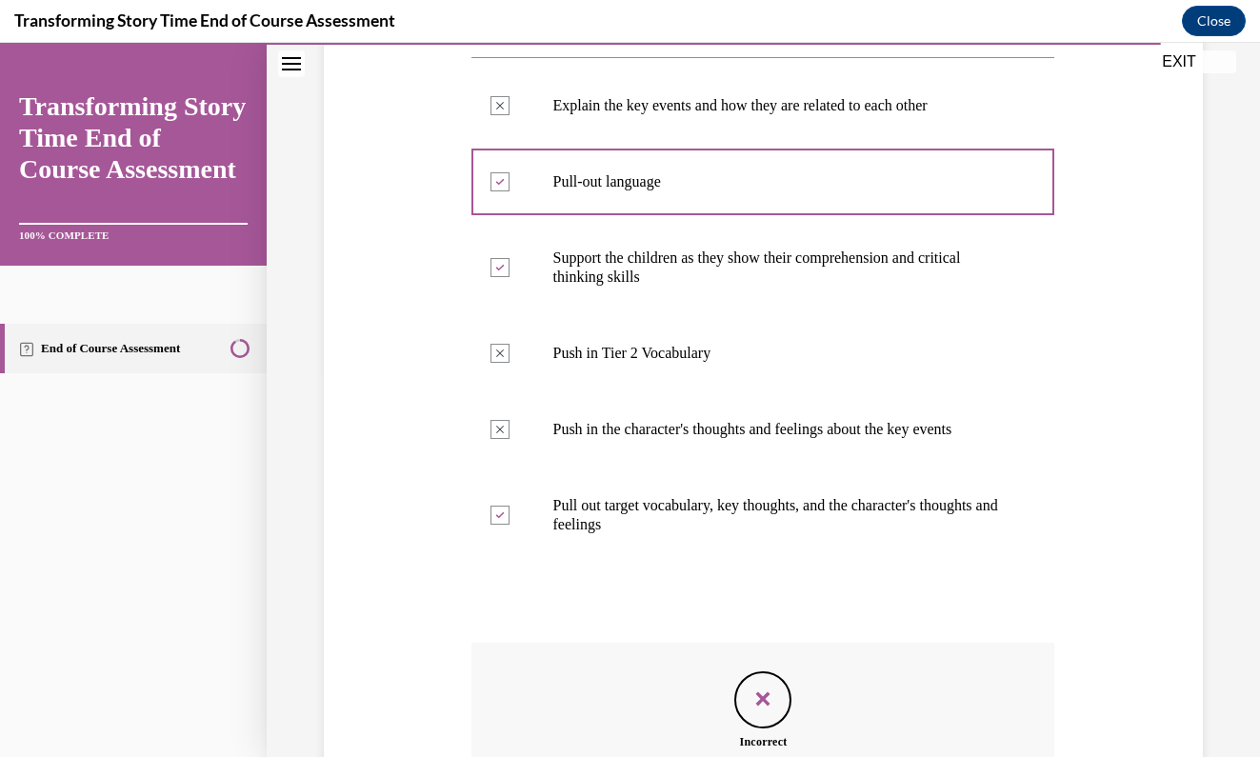
scroll to position [622, 0]
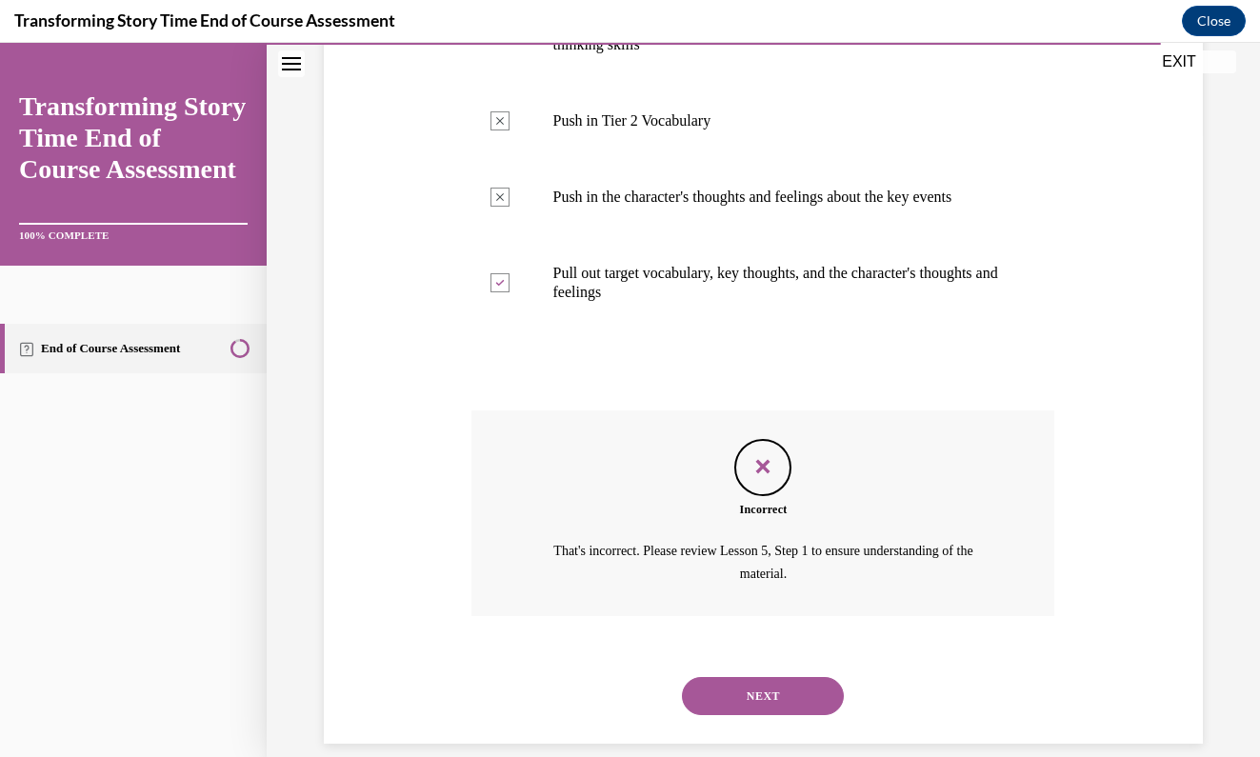
click at [1086, 507] on div "Question 09/10 What is the purpose of the third START read and what should you …" at bounding box center [763, 165] width 888 height 1158
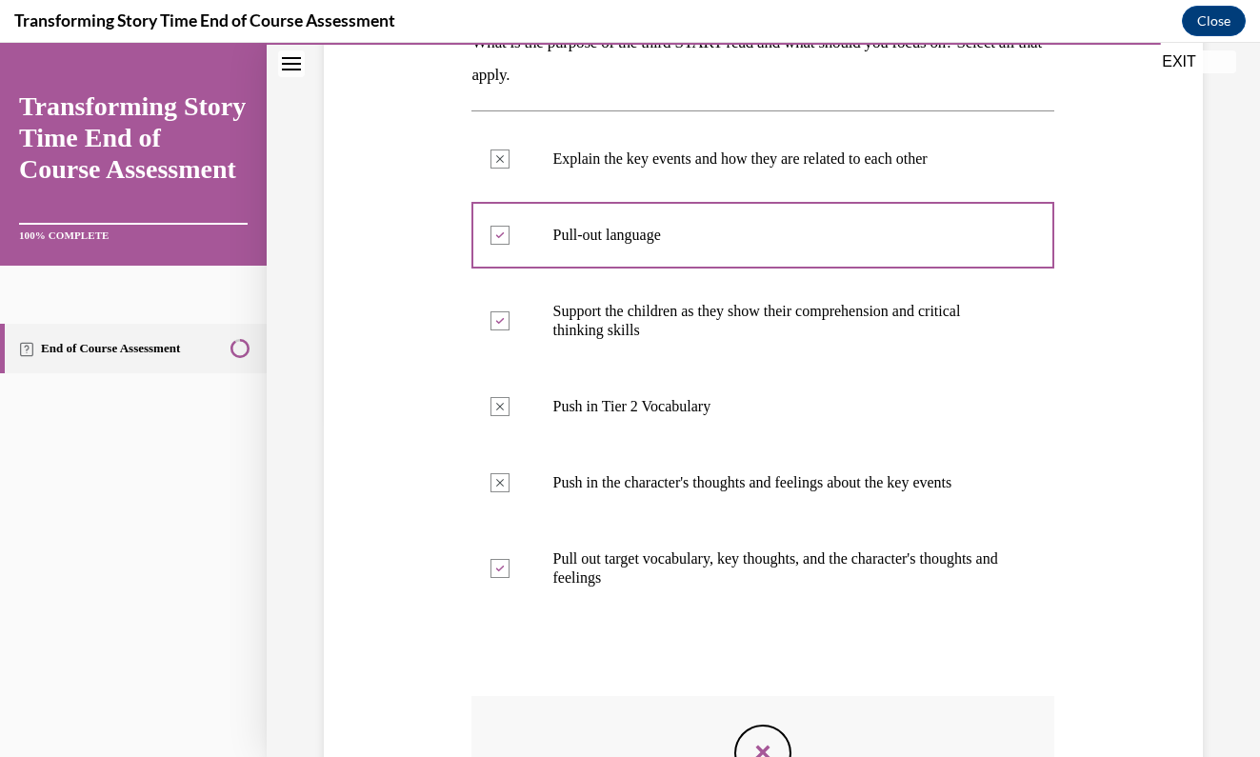
scroll to position [337, 0]
click at [1072, 390] on div "Question 09/10 What is the purpose of the third START read and what should you …" at bounding box center [763, 450] width 888 height 1158
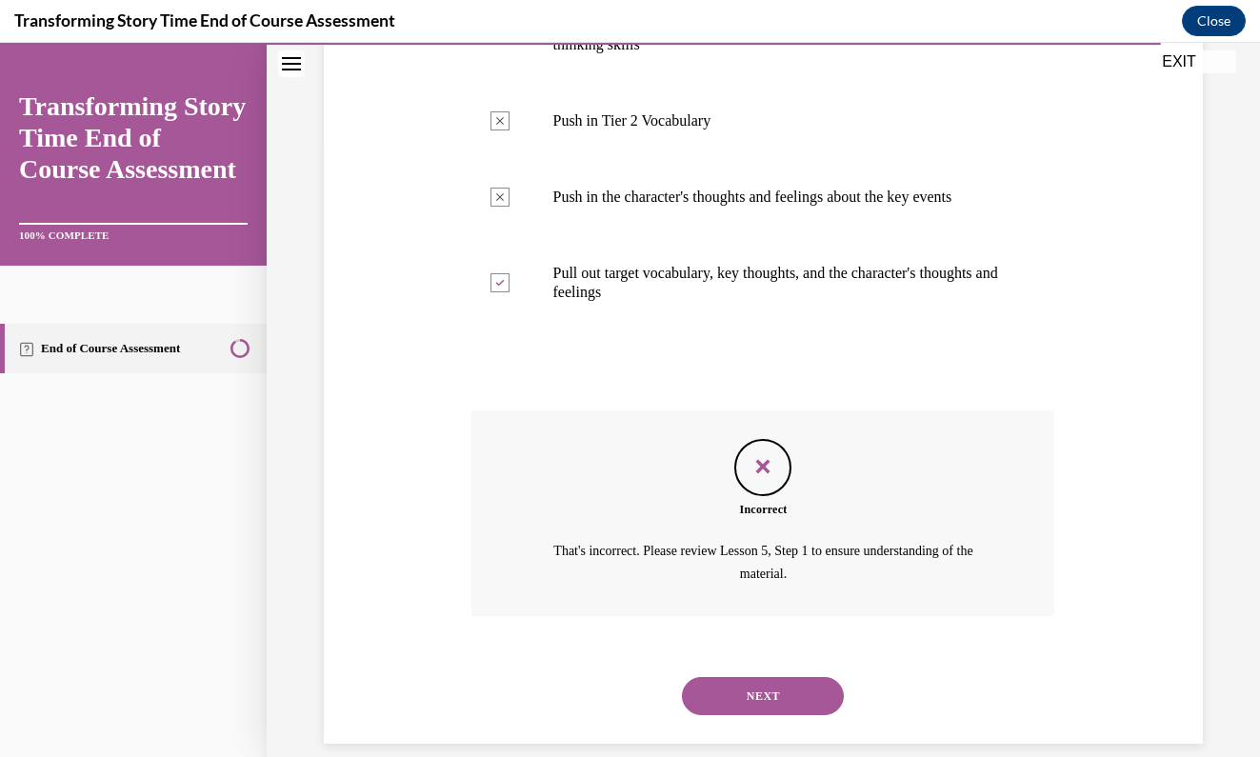
click at [757, 677] on button "NEXT" at bounding box center [763, 696] width 162 height 38
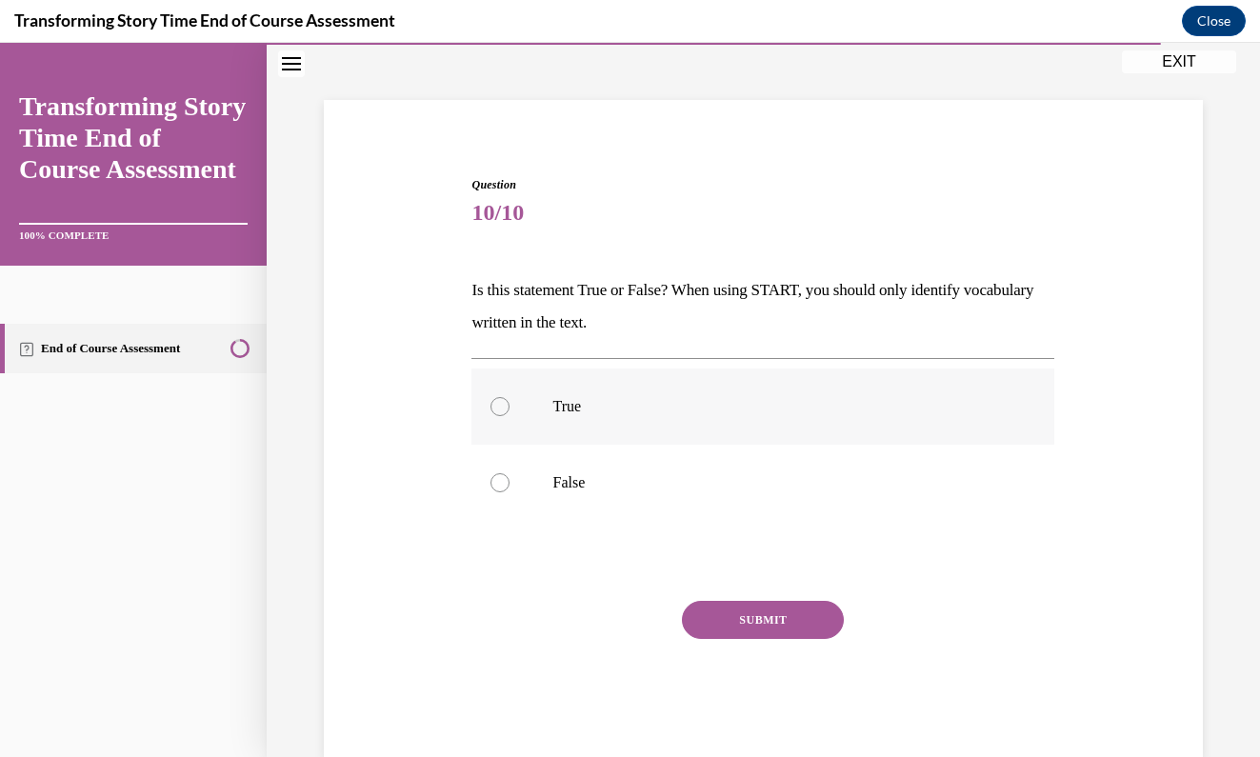
click at [519, 423] on label "True" at bounding box center [762, 406] width 583 height 76
click at [509, 416] on input "True" at bounding box center [499, 406] width 19 height 19
radio input "true"
click at [751, 619] on button "SUBMIT" at bounding box center [763, 620] width 162 height 38
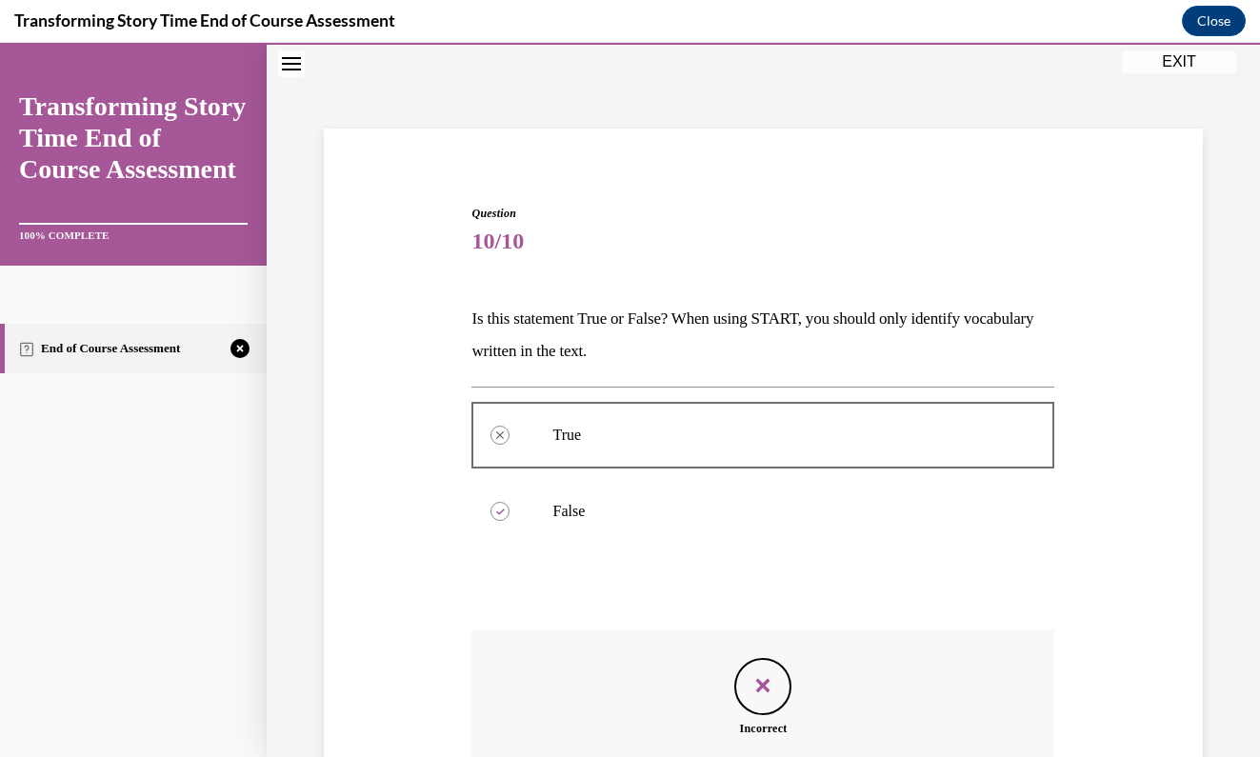
scroll to position [279, 0]
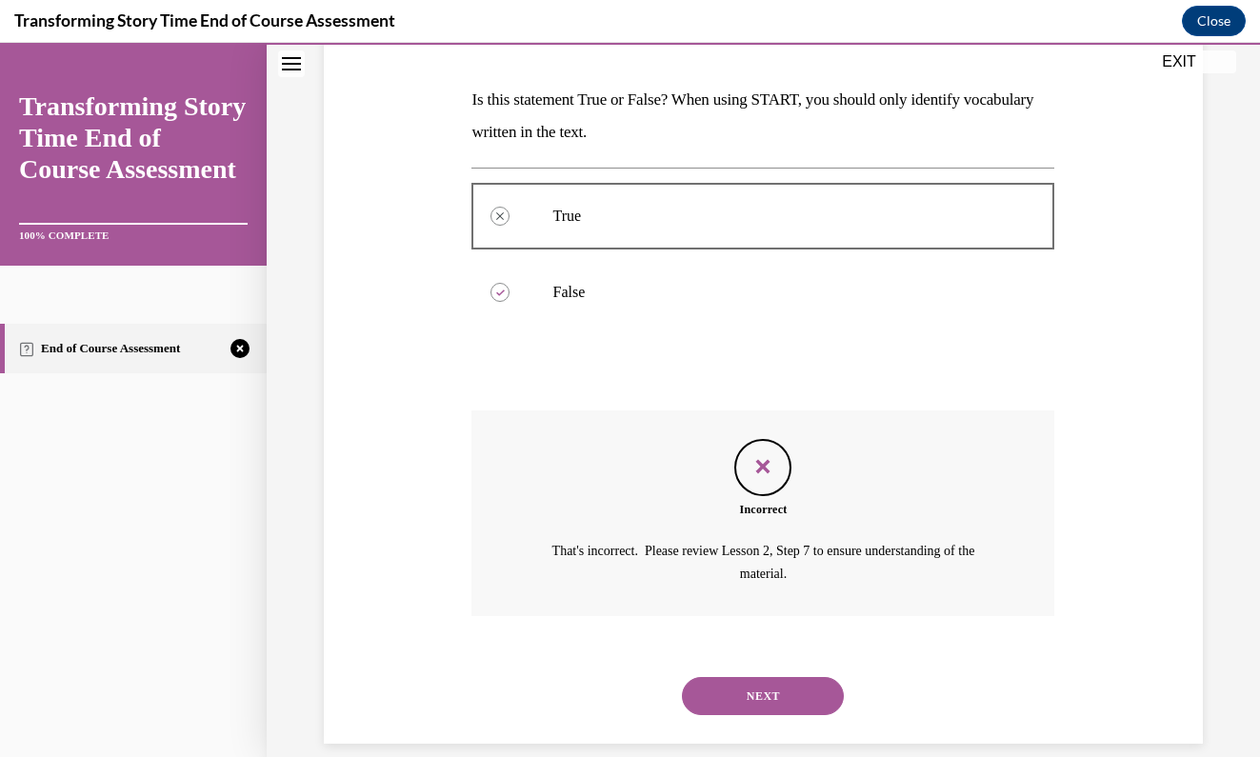
click at [753, 694] on div "NEXT" at bounding box center [762, 696] width 583 height 76
click at [753, 687] on button "NEXT" at bounding box center [763, 696] width 162 height 38
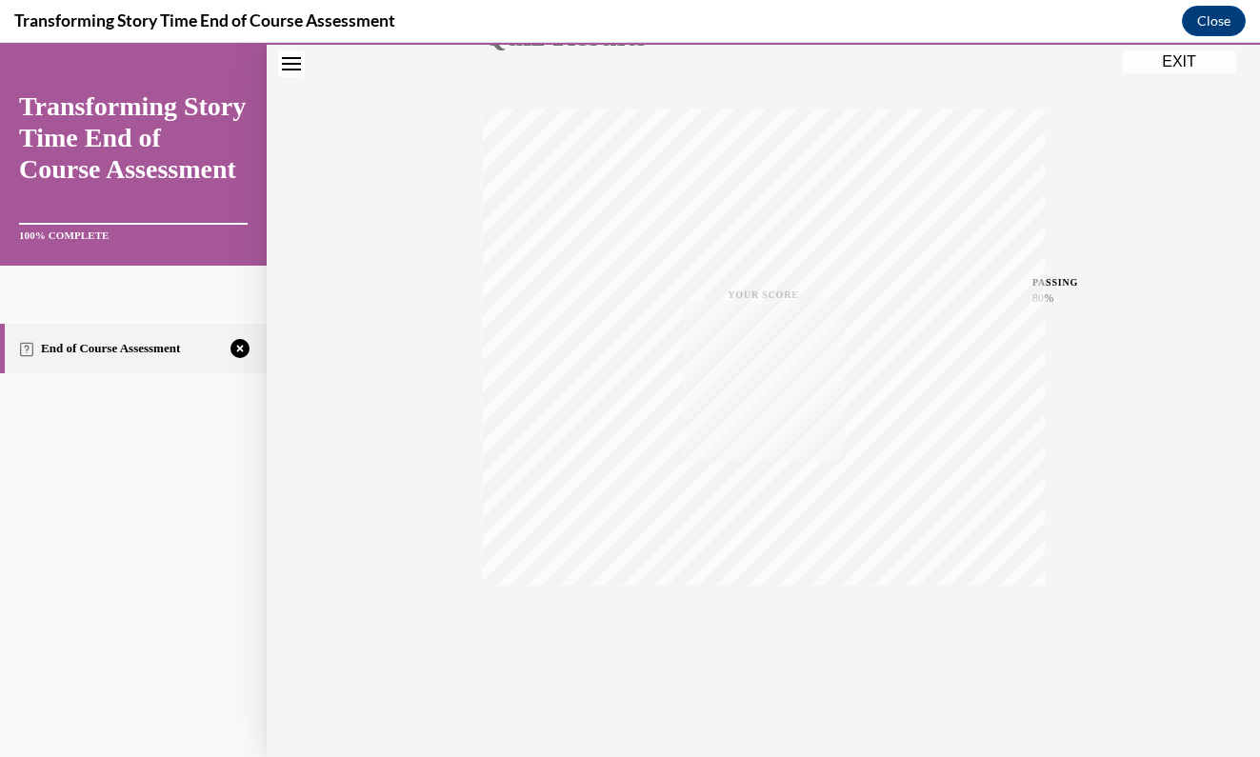
scroll to position [237, 0]
click at [1082, 537] on div "Quiz Results PASSING 80% Your score 50% Failed PASSING 80% Your score Your scor…" at bounding box center [763, 324] width 993 height 916
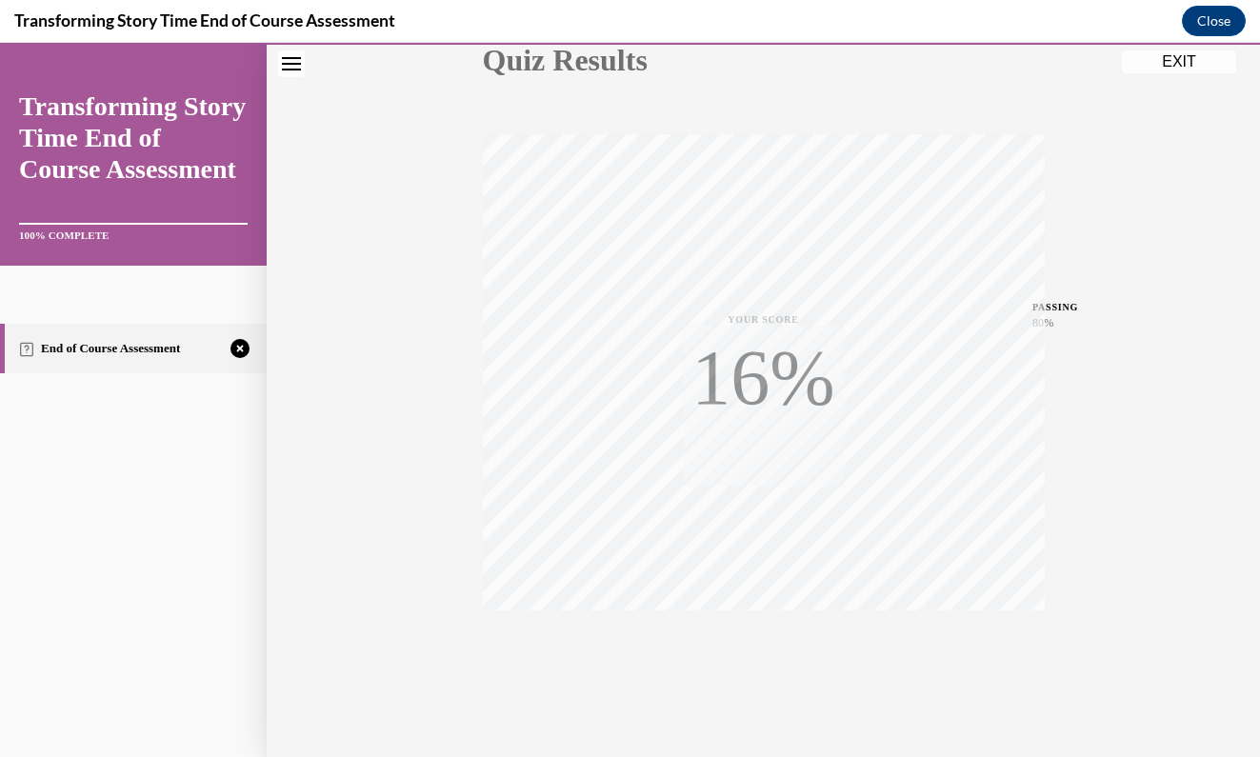
click at [1082, 537] on div "Quiz Results PASSING 80% Your score 50% Failed PASSING 80% Your score Your scor…" at bounding box center [763, 324] width 993 height 916
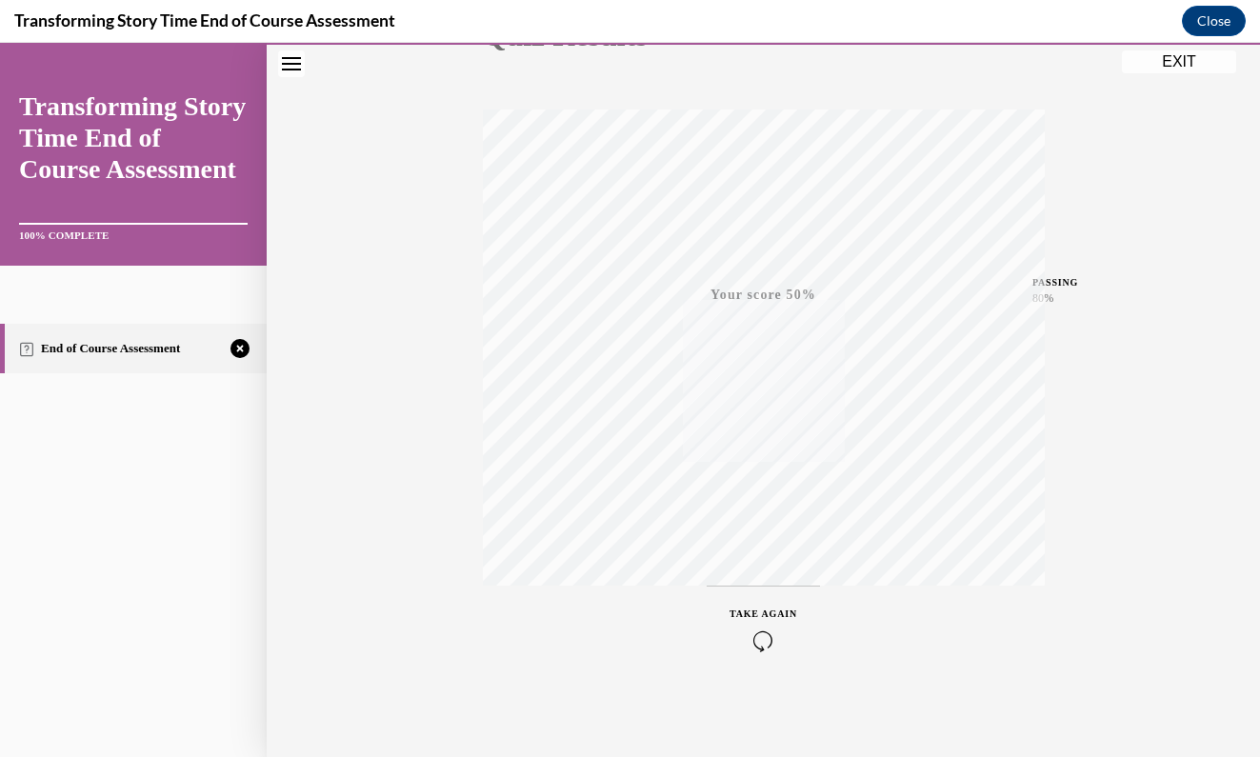
click at [747, 611] on span "TAKE AGAIN" at bounding box center [763, 613] width 68 height 10
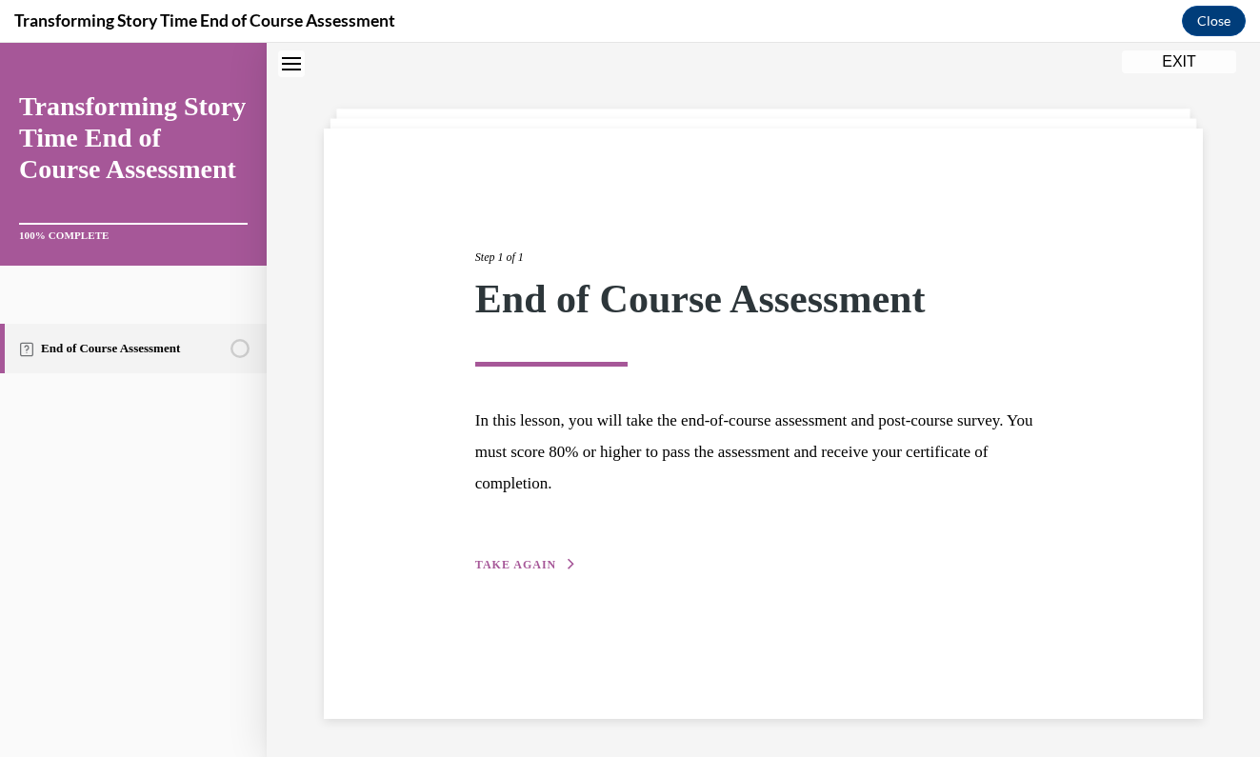
click at [518, 551] on div "Step 1 of 1 End of Course Assessment In this lesson, you will take the end-of-c…" at bounding box center [763, 390] width 605 height 370
click at [517, 553] on div "Step 1 of 1 End of Course Assessment In this lesson, you will take the end-of-c…" at bounding box center [763, 390] width 605 height 370
click at [517, 566] on span "TAKE AGAIN" at bounding box center [515, 564] width 81 height 13
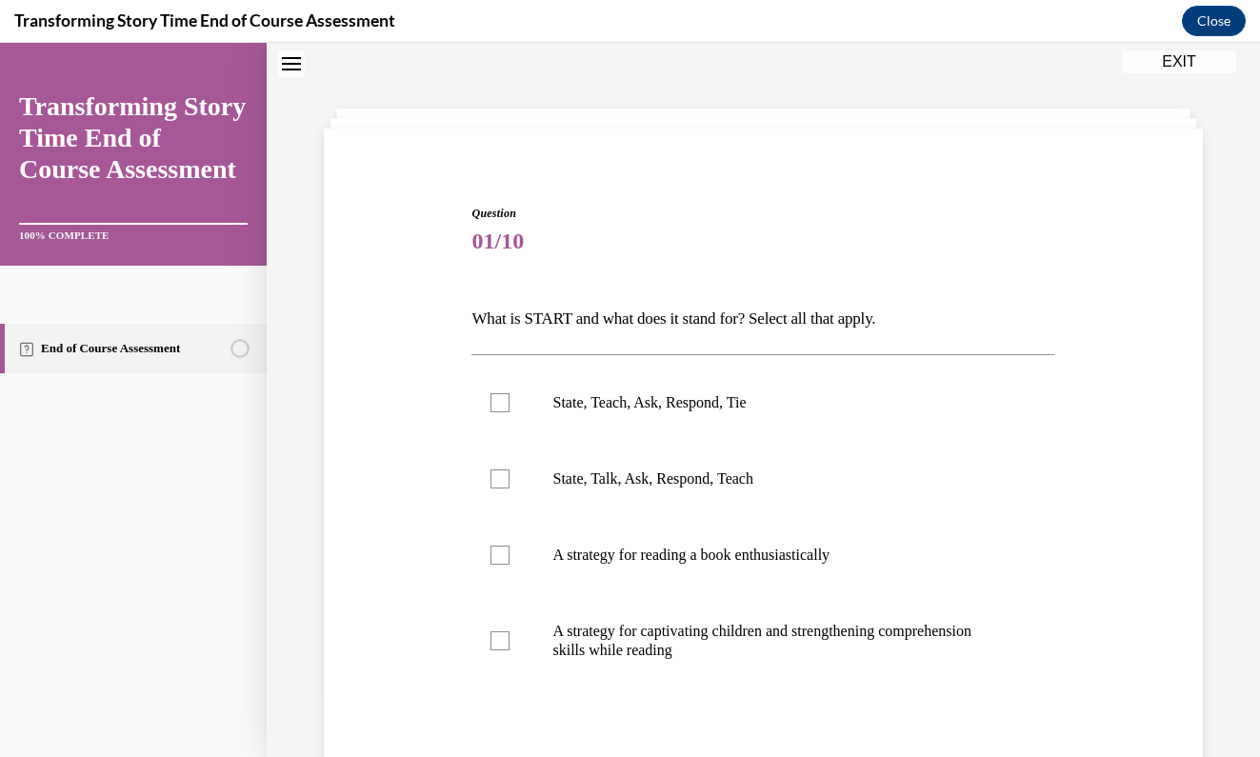
click at [1149, 426] on div "Question 01/10 What is START and what does it stand for? Select all that apply.…" at bounding box center [763, 536] width 888 height 777
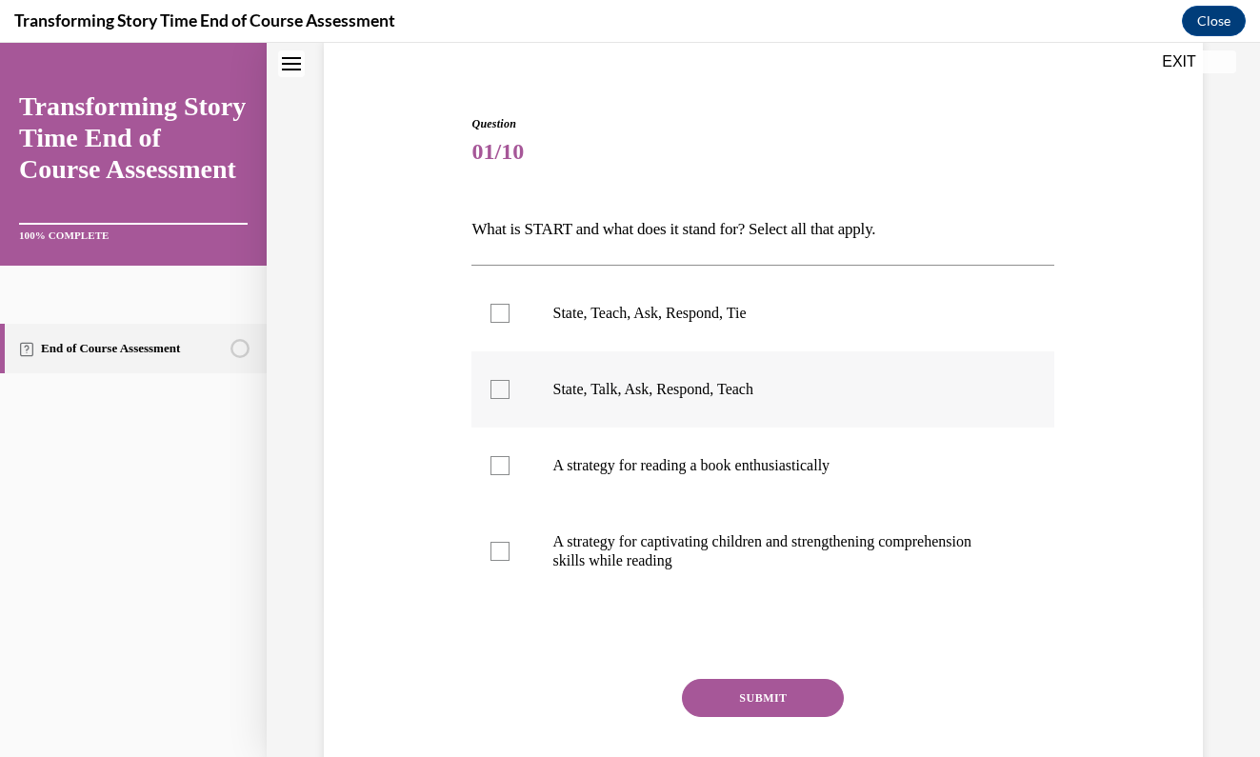
scroll to position [151, 0]
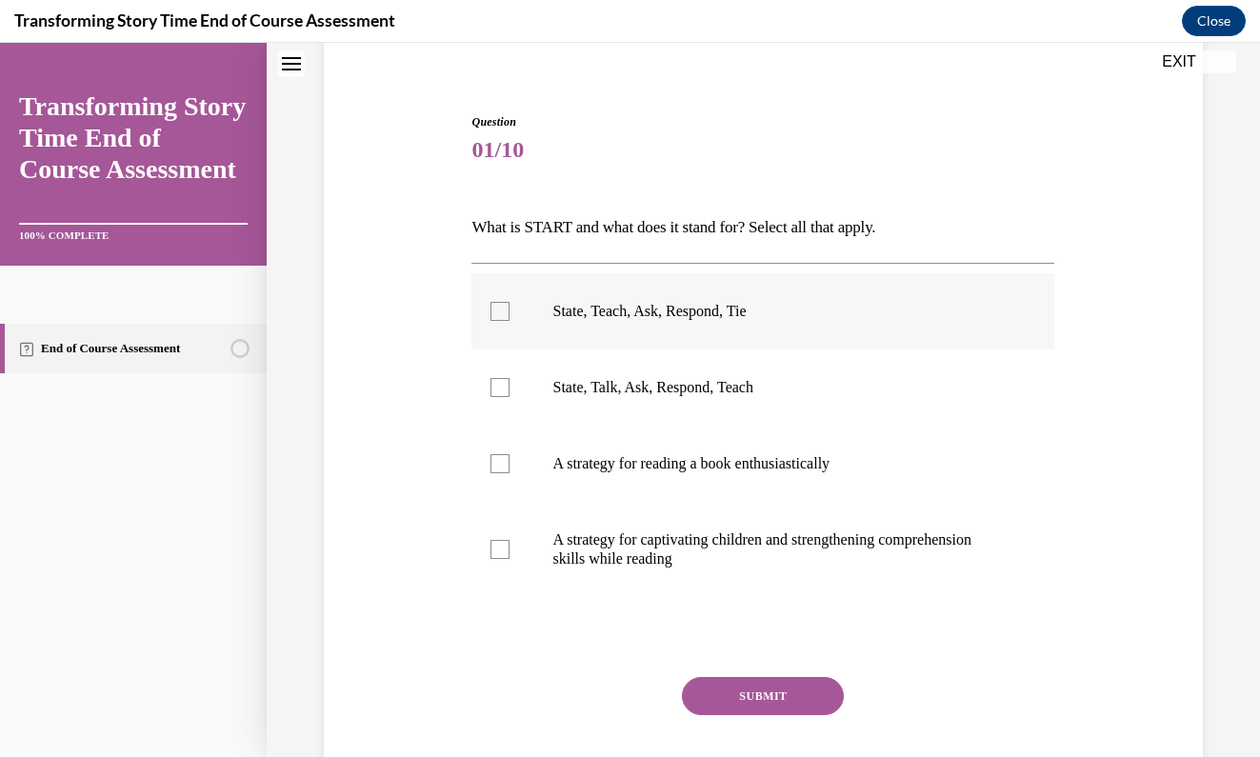
click at [506, 312] on div at bounding box center [499, 311] width 19 height 19
click at [506, 312] on input "State, Teach, Ask, Respond, Tie" at bounding box center [499, 311] width 19 height 19
checkbox input "true"
click at [509, 557] on div at bounding box center [499, 549] width 19 height 19
click at [509, 557] on input "A strategy for captivating children and strengthening comprehension skills whil…" at bounding box center [499, 549] width 19 height 19
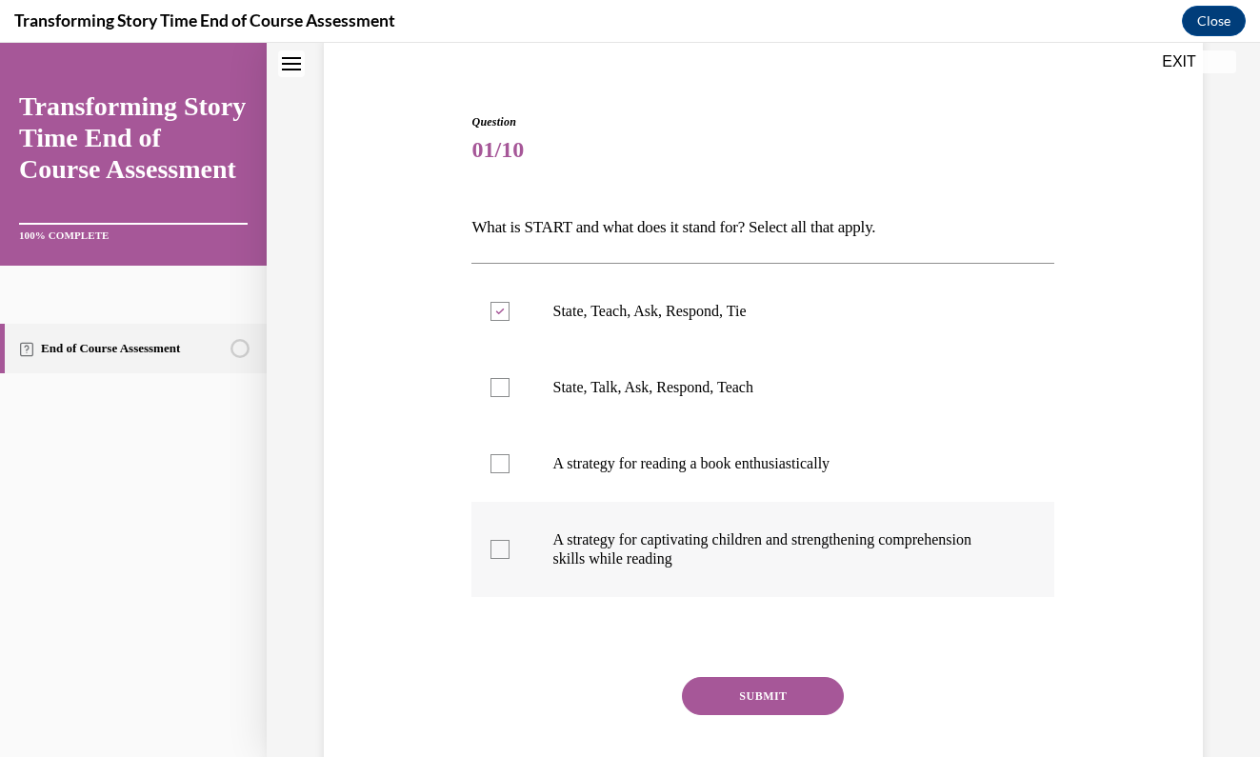
checkbox input "true"
click at [779, 687] on button "SUBMIT" at bounding box center [763, 696] width 162 height 38
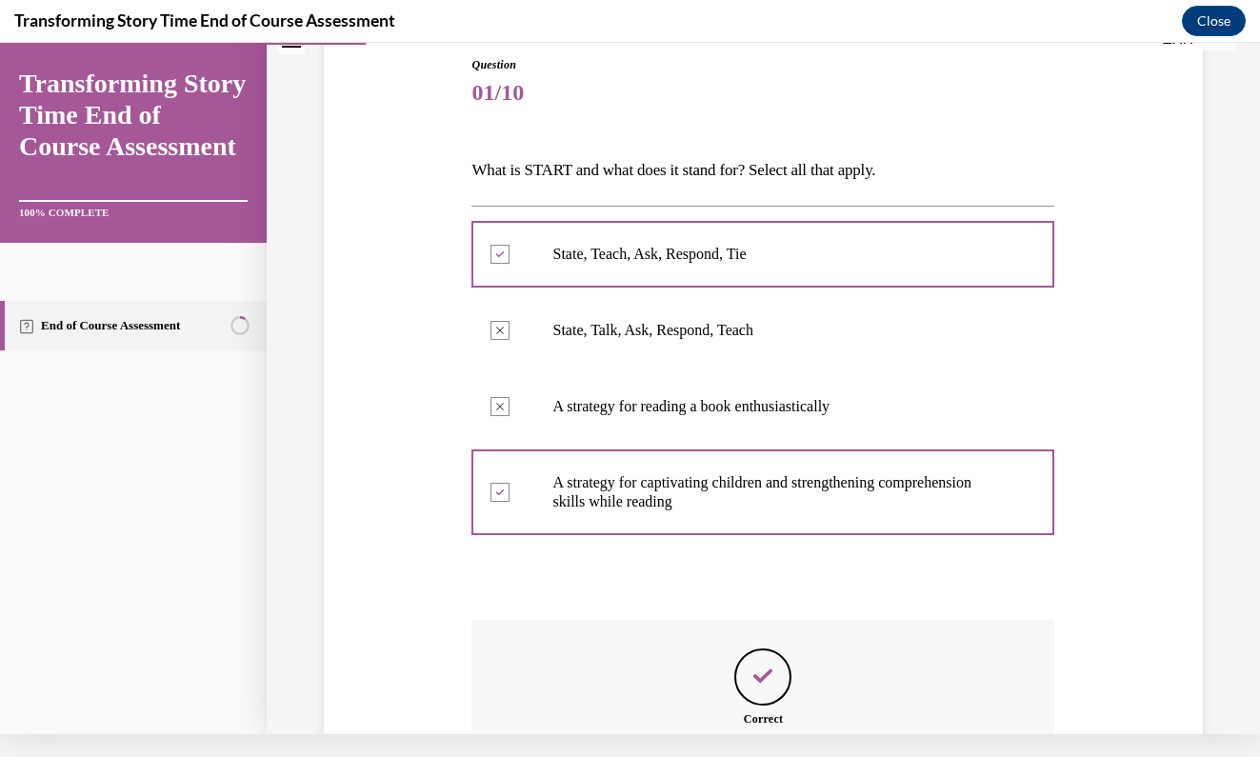
scroll to position [396, 0]
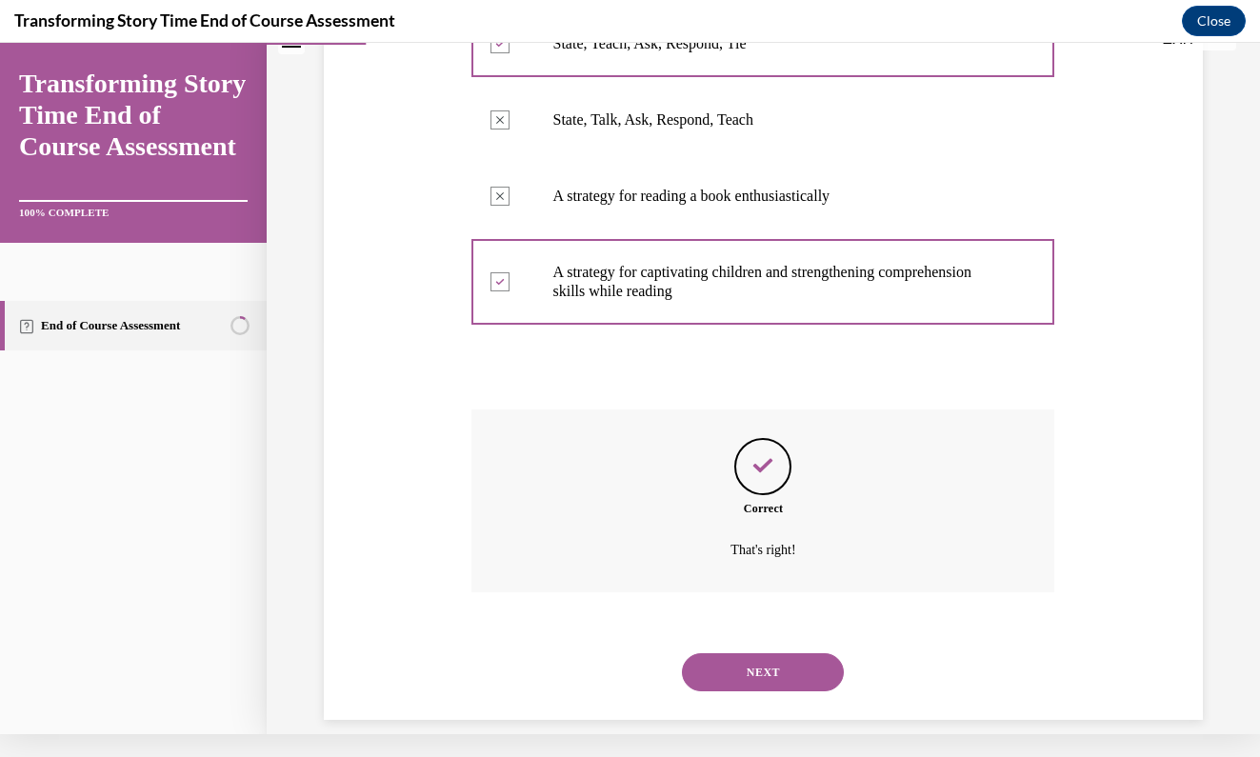
click at [769, 634] on div "NEXT" at bounding box center [762, 672] width 583 height 76
click at [769, 653] on button "NEXT" at bounding box center [763, 672] width 162 height 38
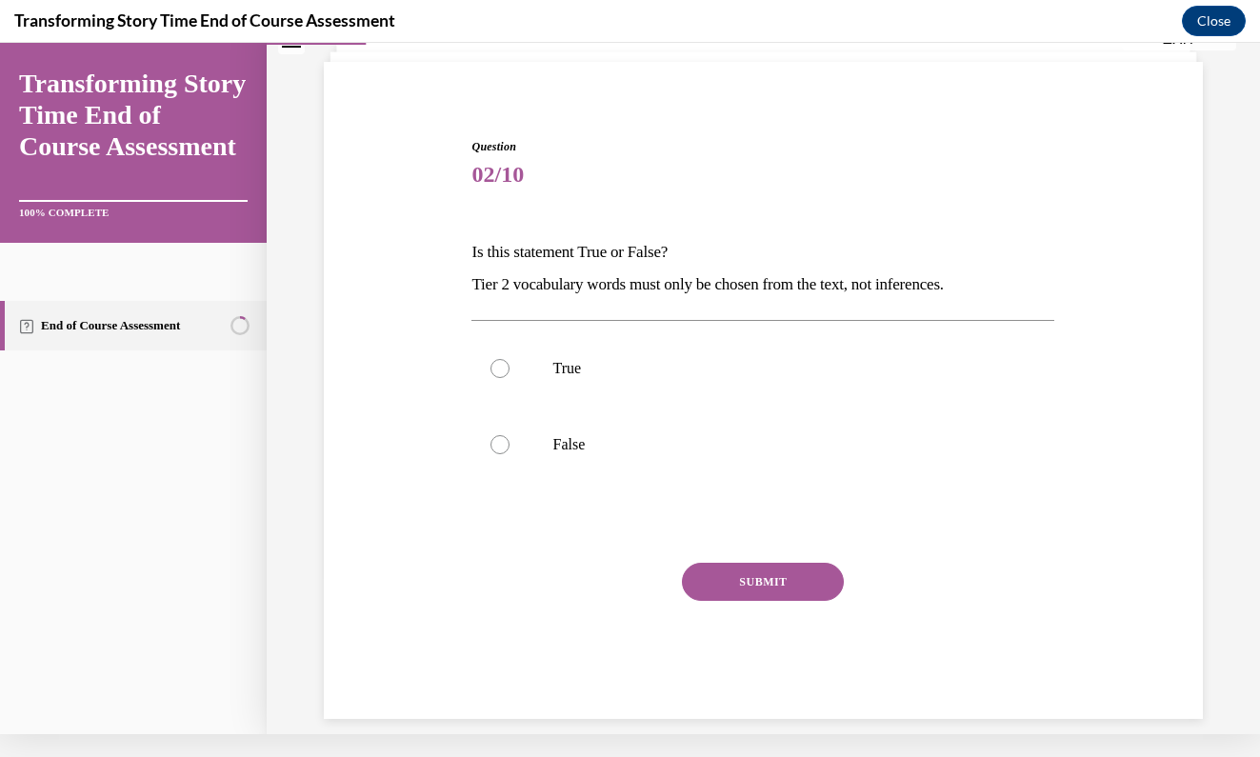
click at [1056, 329] on div "Question 02/10 Is this statement True or False? Tier 2 vocabulary words must on…" at bounding box center [763, 414] width 592 height 609
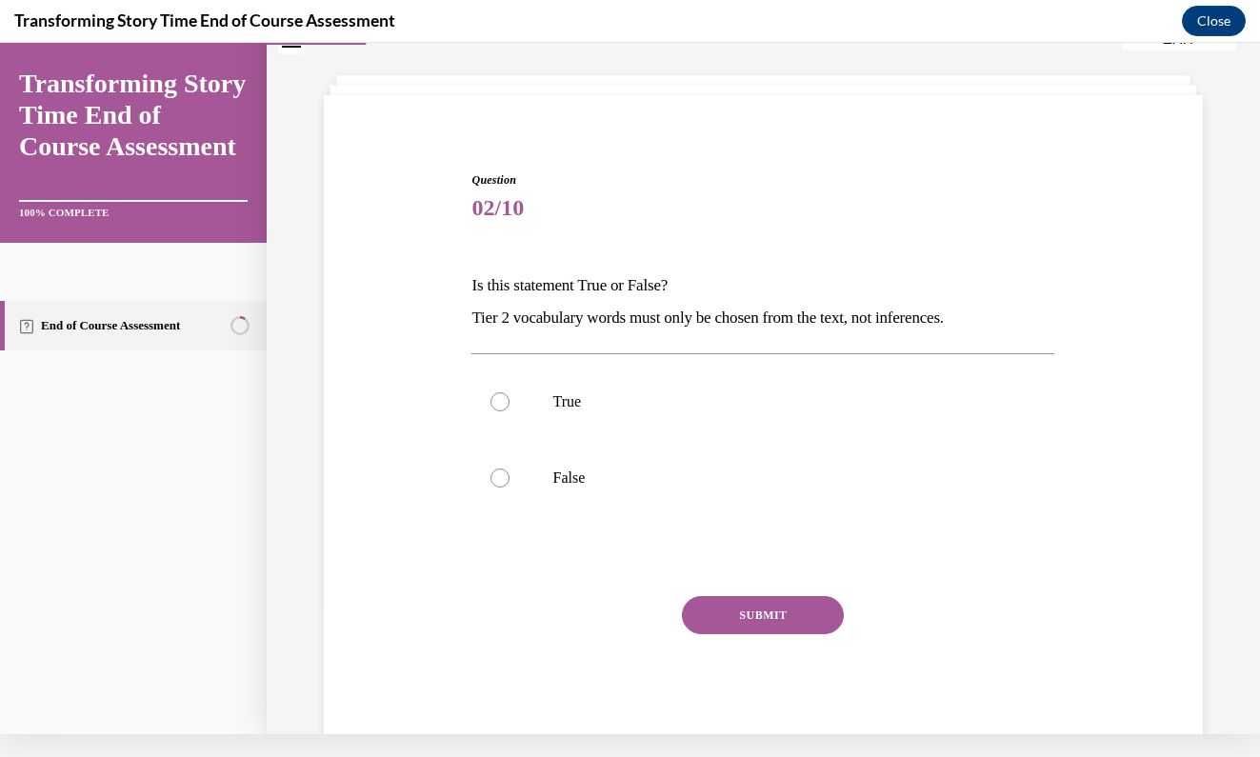
scroll to position [66, 0]
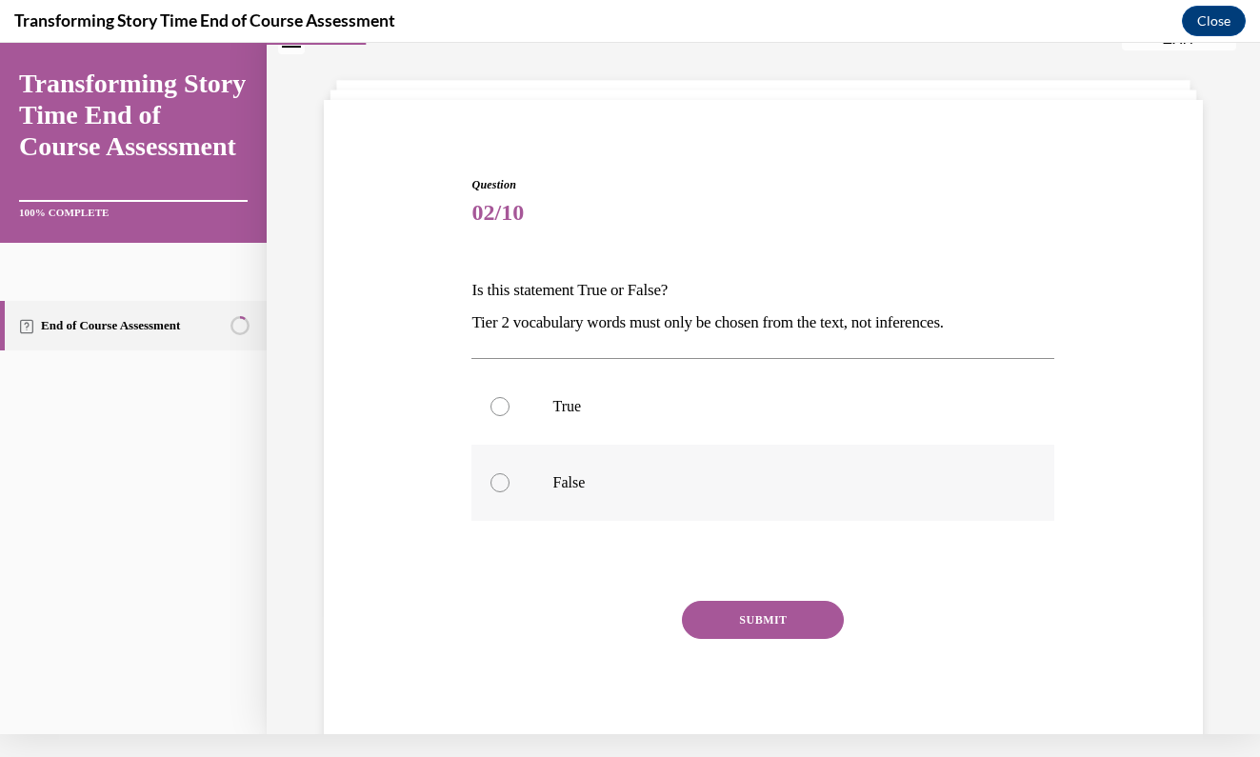
click at [523, 472] on label "False" at bounding box center [762, 483] width 583 height 76
click at [509, 473] on input "False" at bounding box center [499, 482] width 19 height 19
radio input "true"
click at [756, 611] on button "SUBMIT" at bounding box center [763, 620] width 162 height 38
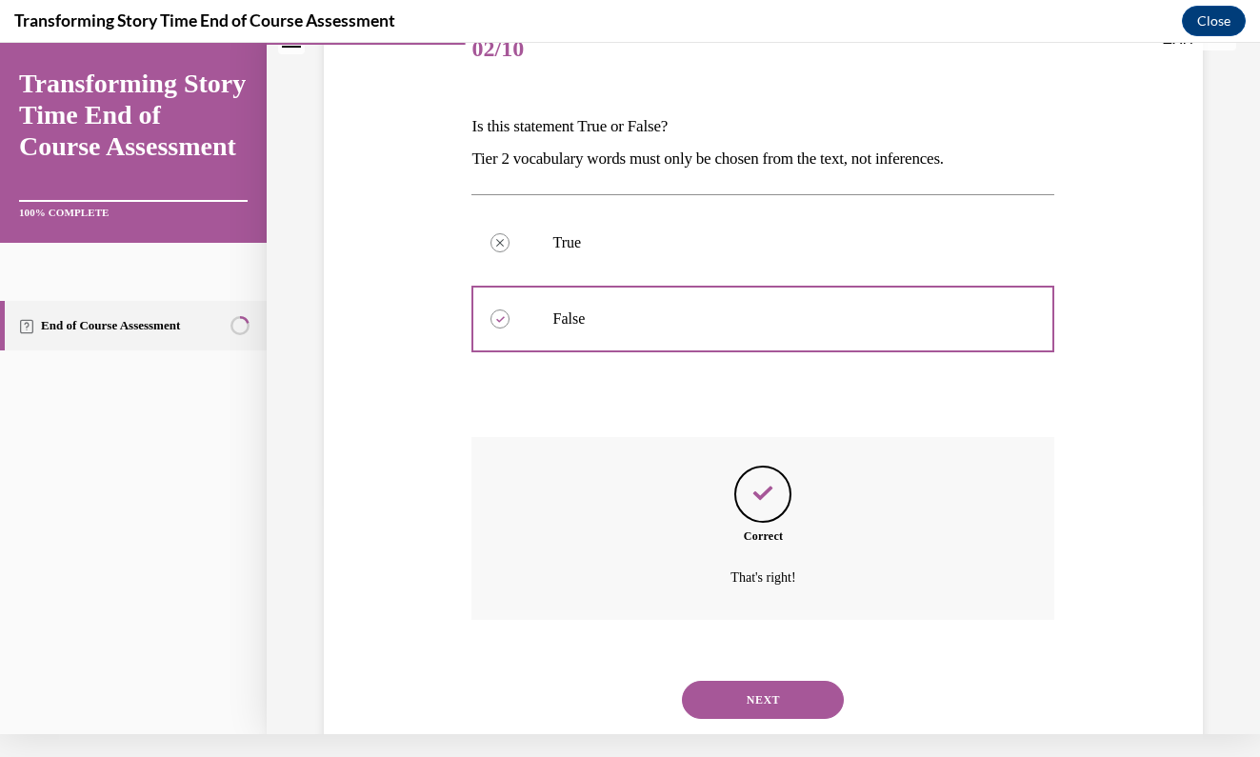
scroll to position [257, 0]
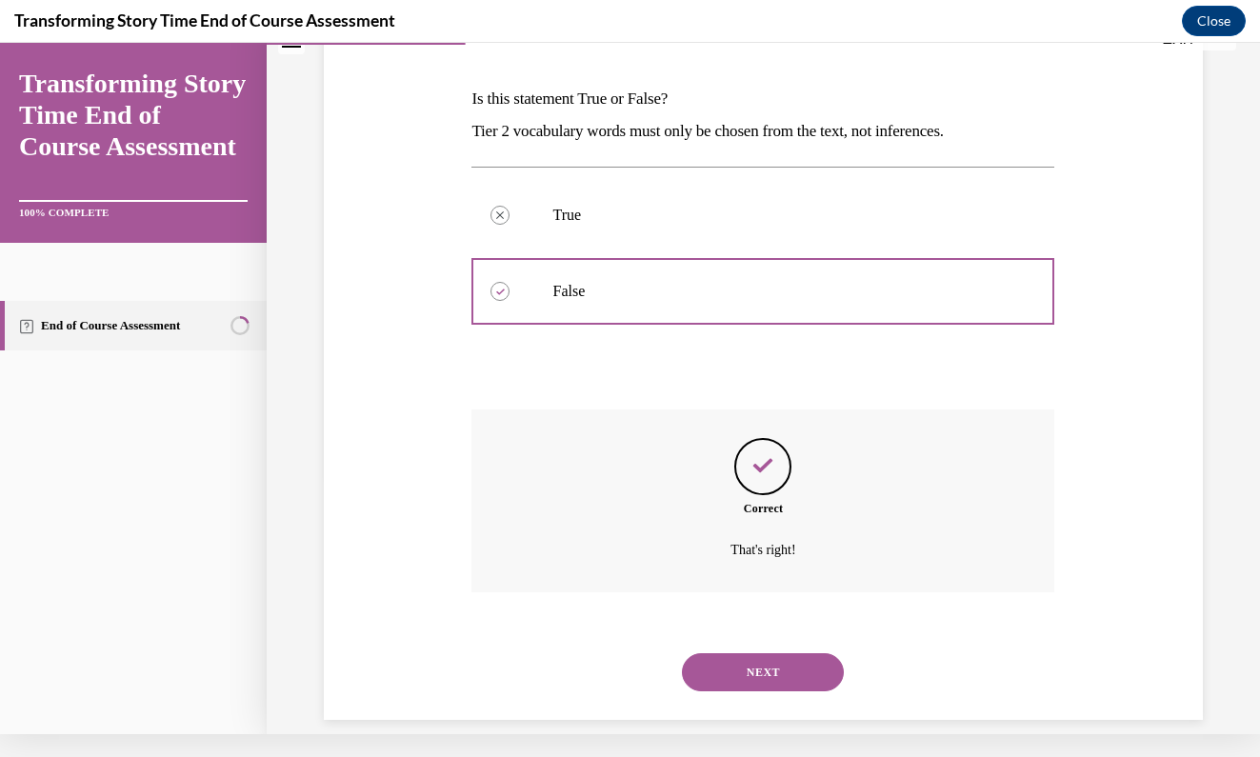
click at [776, 653] on button "NEXT" at bounding box center [763, 672] width 162 height 38
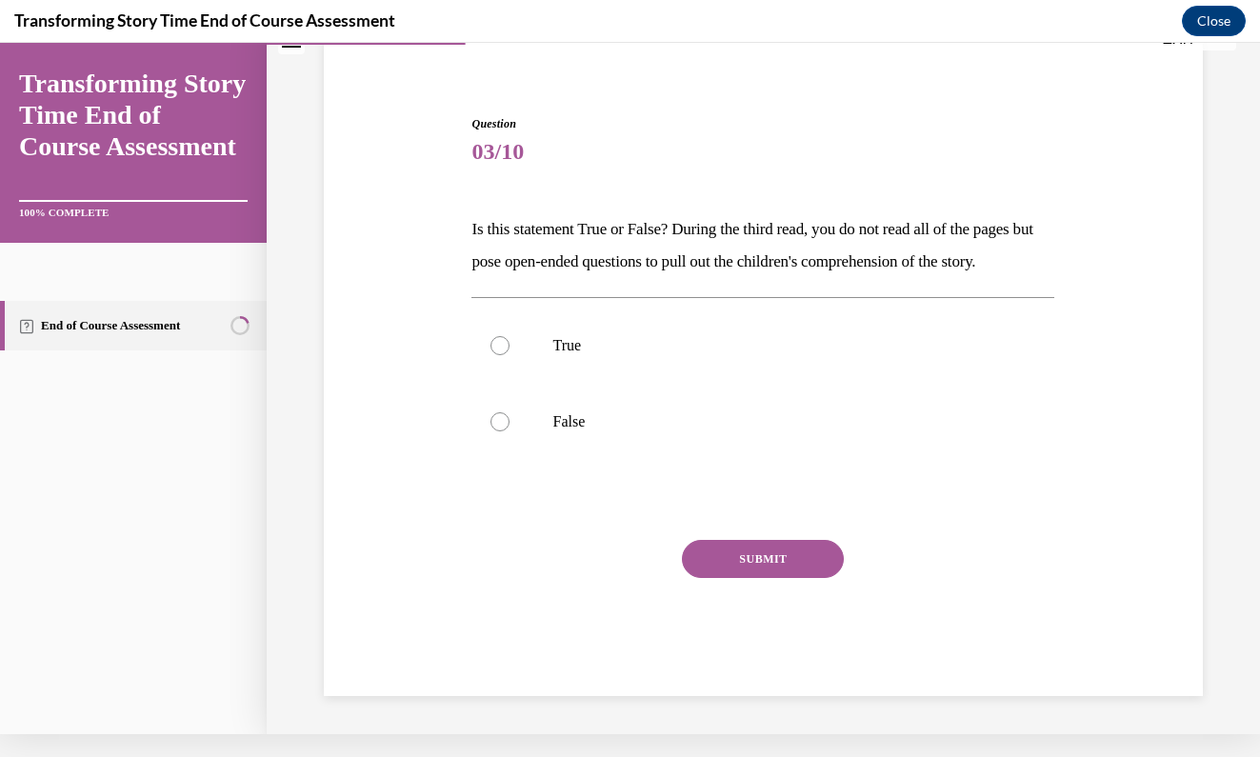
click at [504, 242] on p "Is this statement True or False? During the third read, you do not read all of …" at bounding box center [762, 245] width 583 height 65
click at [499, 252] on p "Is this statement True or False? During the third read, you do not read all of …" at bounding box center [762, 245] width 583 height 65
click at [555, 251] on p "Is this statement True or False? During the third read, you do not read all of …" at bounding box center [762, 245] width 583 height 65
click at [503, 255] on p "Is this statement True or False? During the third read, you do not read all of …" at bounding box center [762, 245] width 583 height 65
click at [502, 249] on p "Is this statement True or False? During the third read, you do not read all of …" at bounding box center [762, 245] width 583 height 65
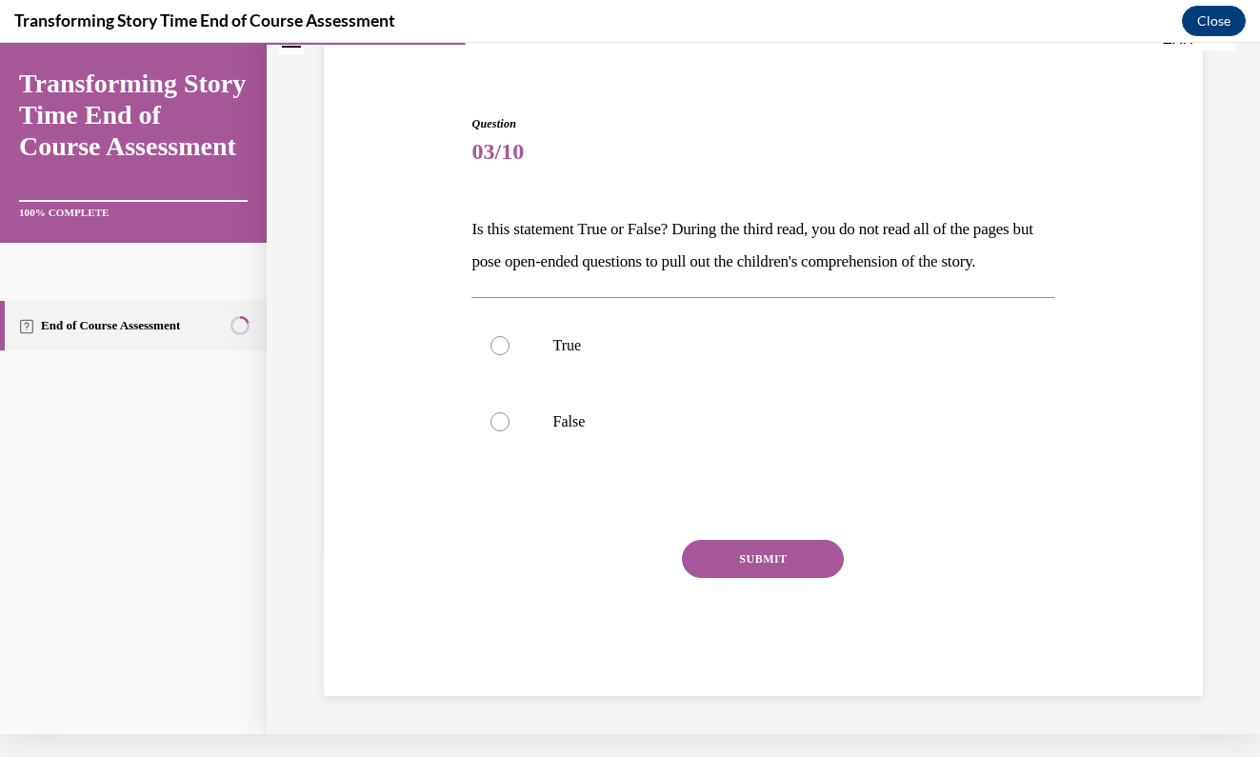
click at [679, 174] on div "Question 03/10 Is this statement True or False? During the third read, you do n…" at bounding box center [762, 405] width 583 height 581
click at [419, 273] on div "Question 03/10 Is this statement True or False? During the third read, you do n…" at bounding box center [763, 377] width 888 height 638
click at [420, 272] on div "Question 03/10 Is this statement True or False? During the third read, you do n…" at bounding box center [763, 377] width 888 height 638
click at [496, 355] on div at bounding box center [499, 345] width 19 height 19
click at [496, 355] on input "True" at bounding box center [499, 345] width 19 height 19
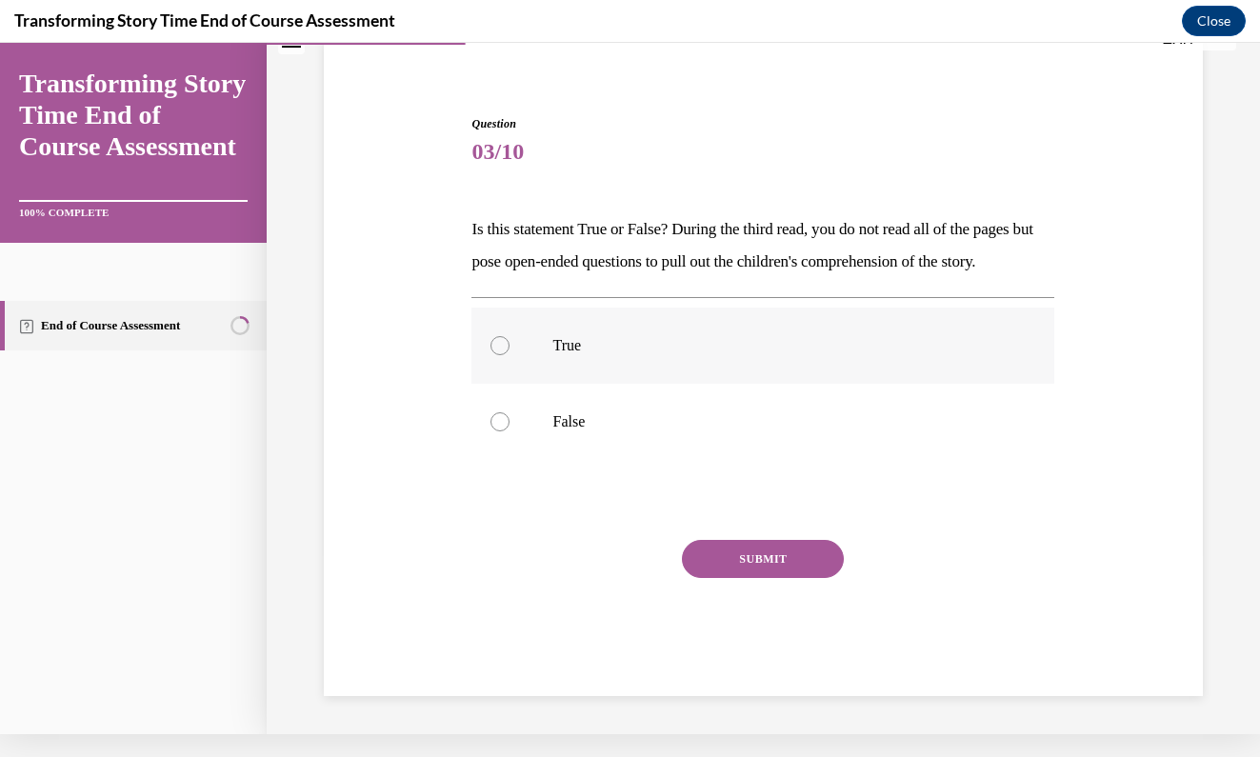
radio input "true"
click at [712, 578] on button "SUBMIT" at bounding box center [763, 559] width 162 height 38
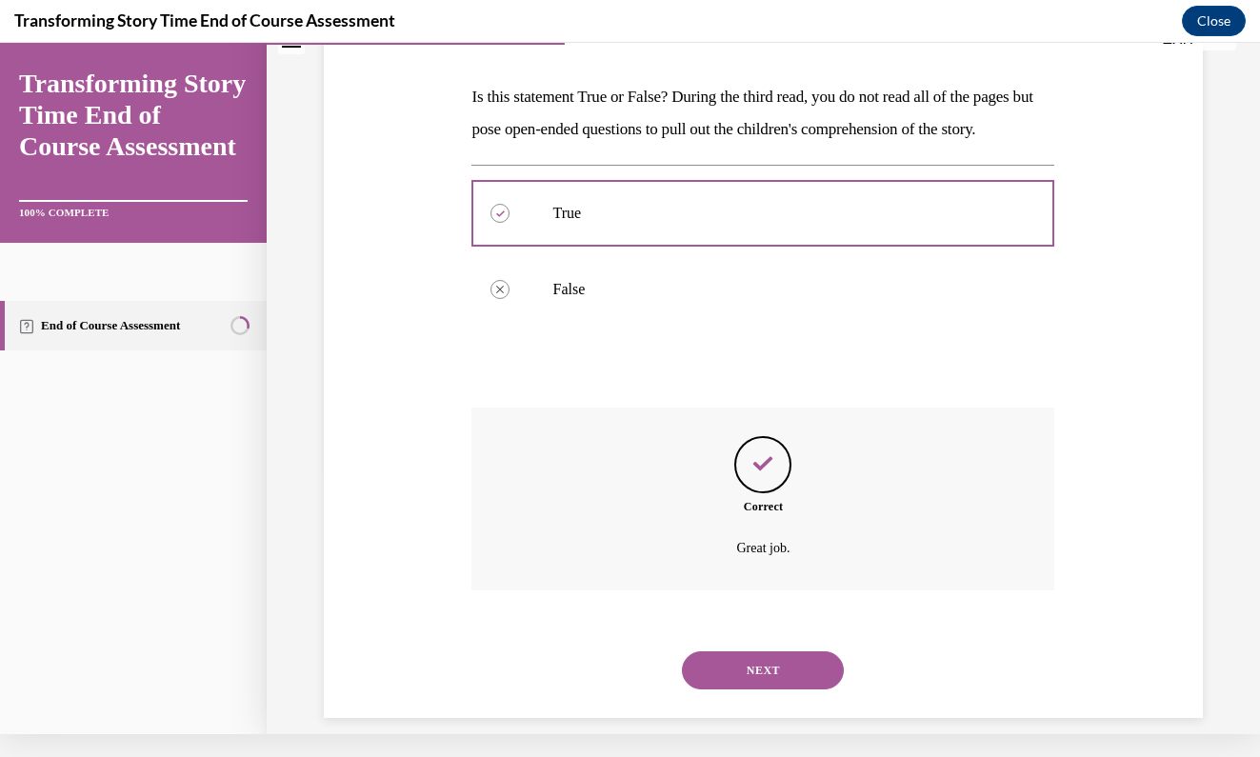
scroll to position [289, 0]
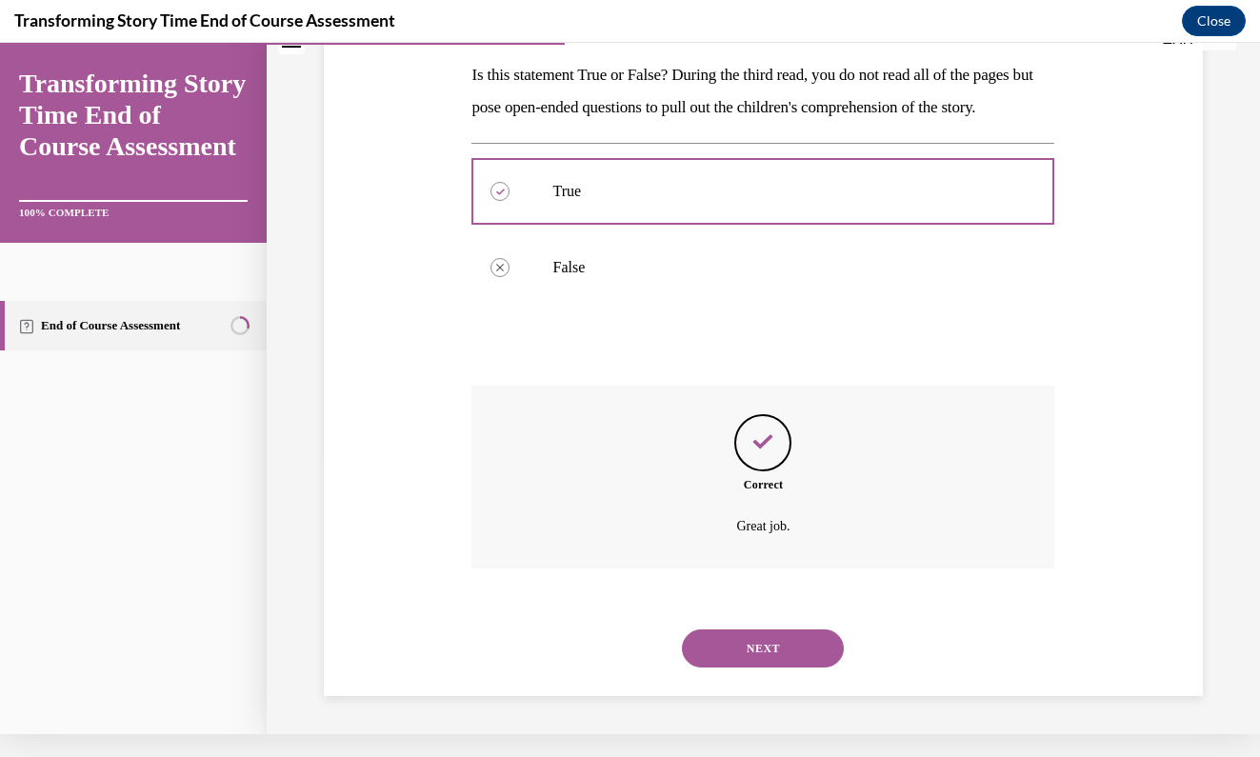
click at [757, 664] on button "NEXT" at bounding box center [763, 648] width 162 height 38
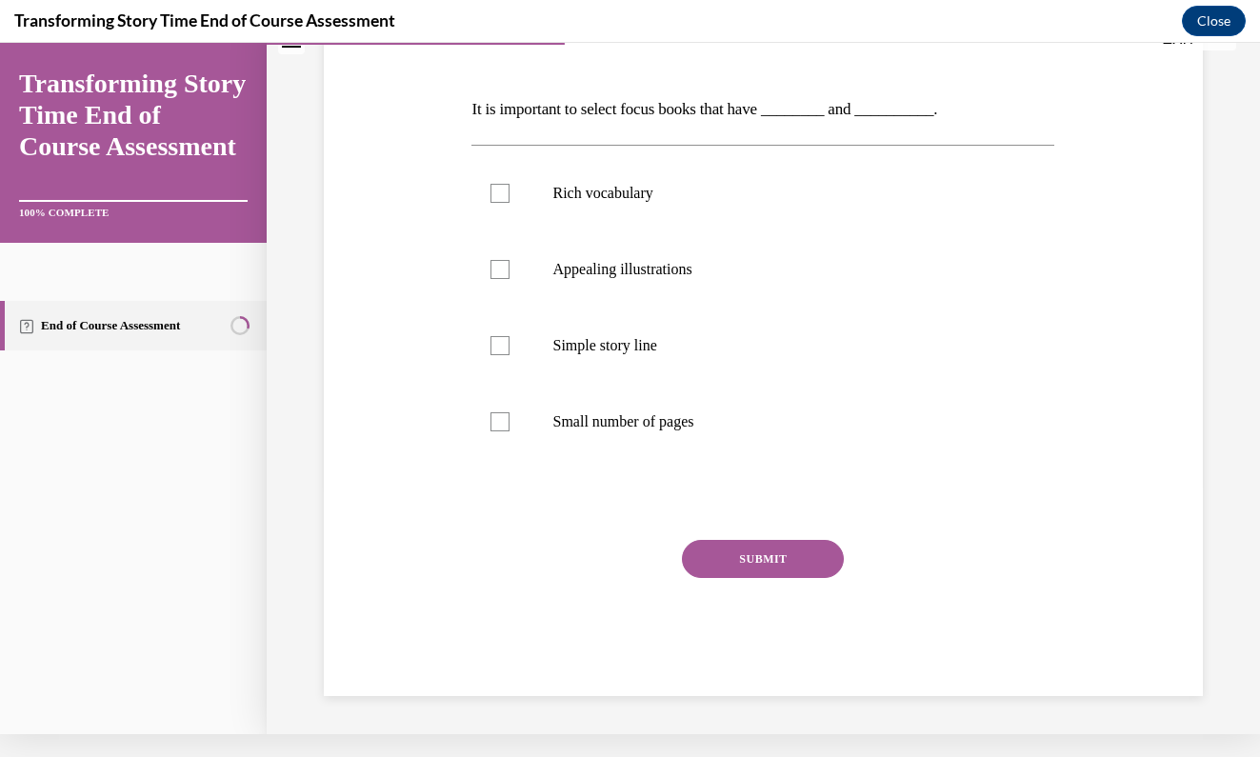
scroll to position [0, 0]
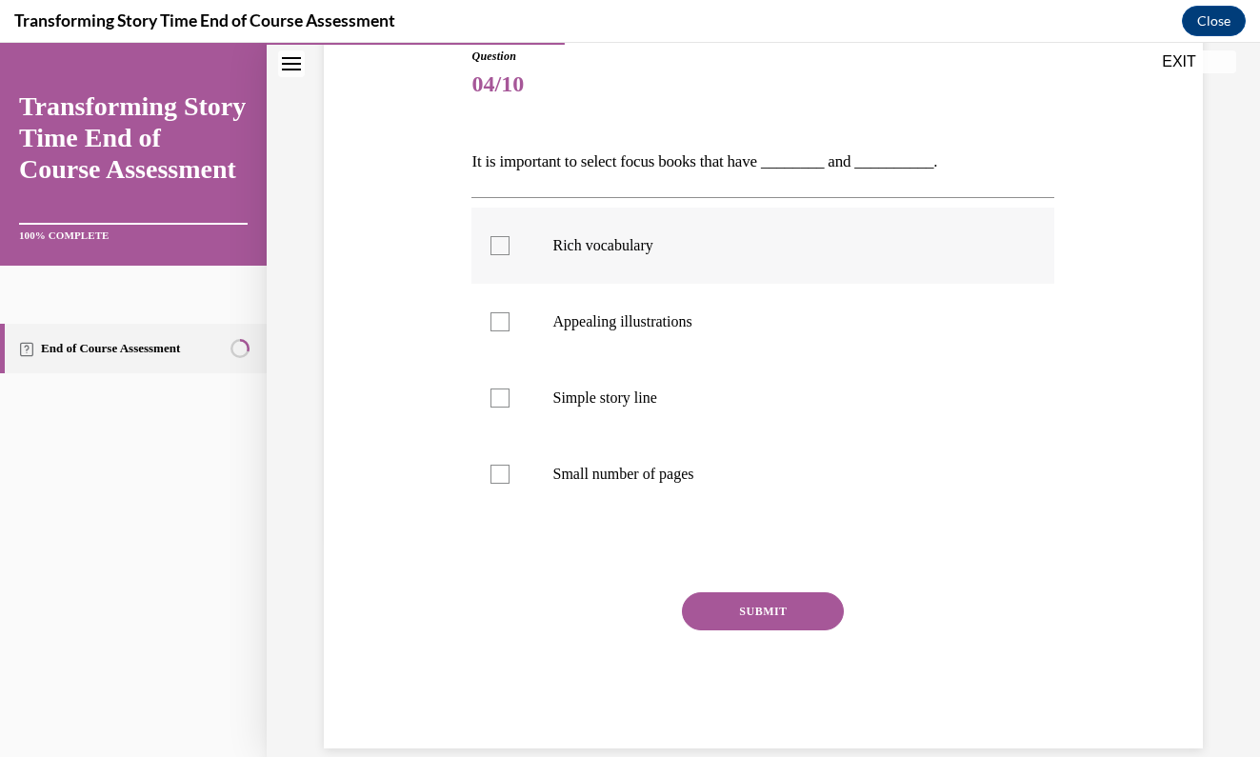
click at [505, 265] on label "Rich vocabulary" at bounding box center [762, 246] width 583 height 76
click at [505, 255] on input "Rich vocabulary" at bounding box center [499, 245] width 19 height 19
checkbox input "true"
click at [506, 339] on label "Appealing illustrations" at bounding box center [762, 322] width 583 height 76
click at [506, 331] on input "Appealing illustrations" at bounding box center [499, 321] width 19 height 19
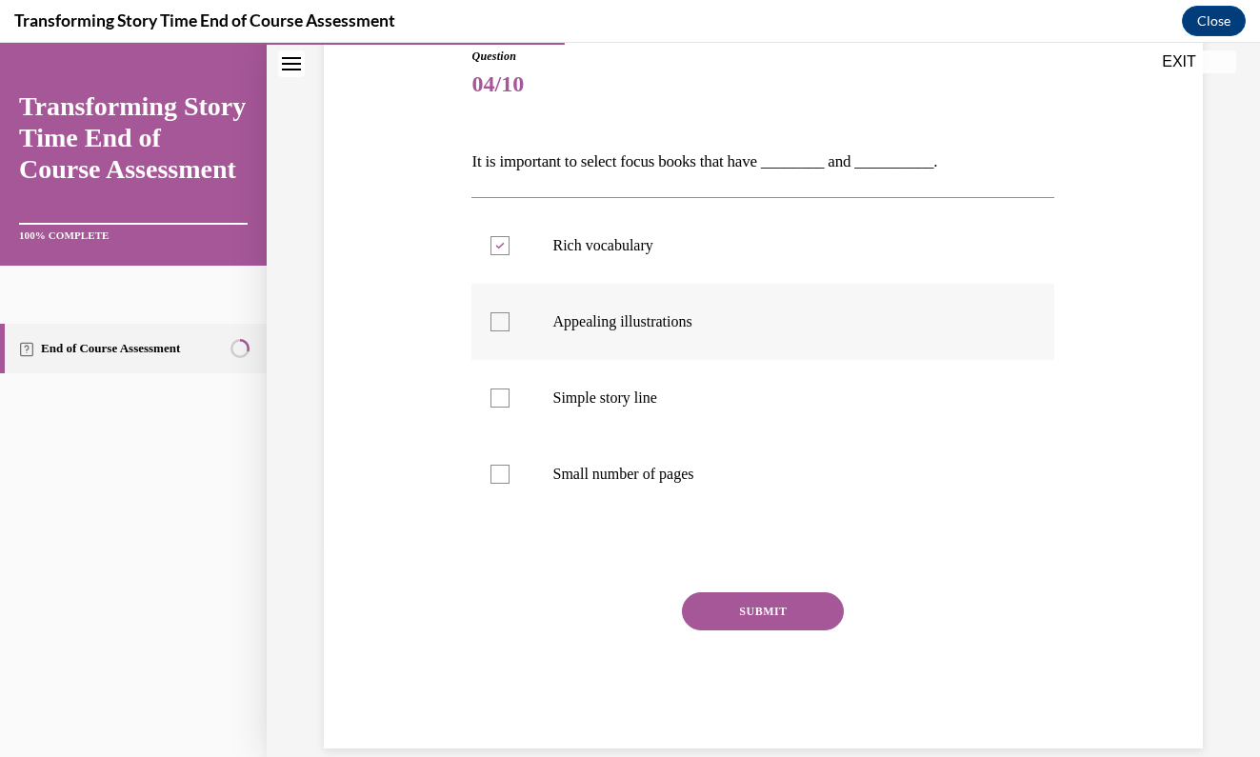
checkbox input "true"
click at [726, 609] on button "SUBMIT" at bounding box center [763, 611] width 162 height 38
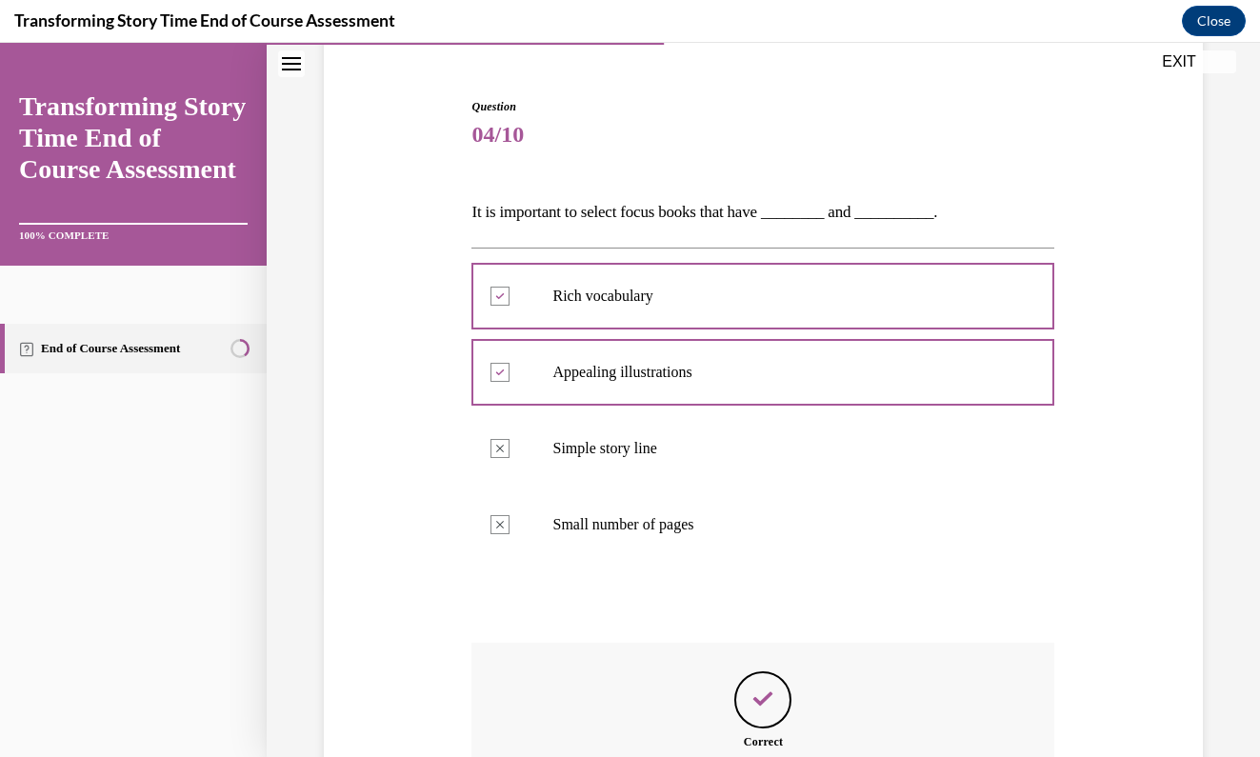
scroll to position [377, 0]
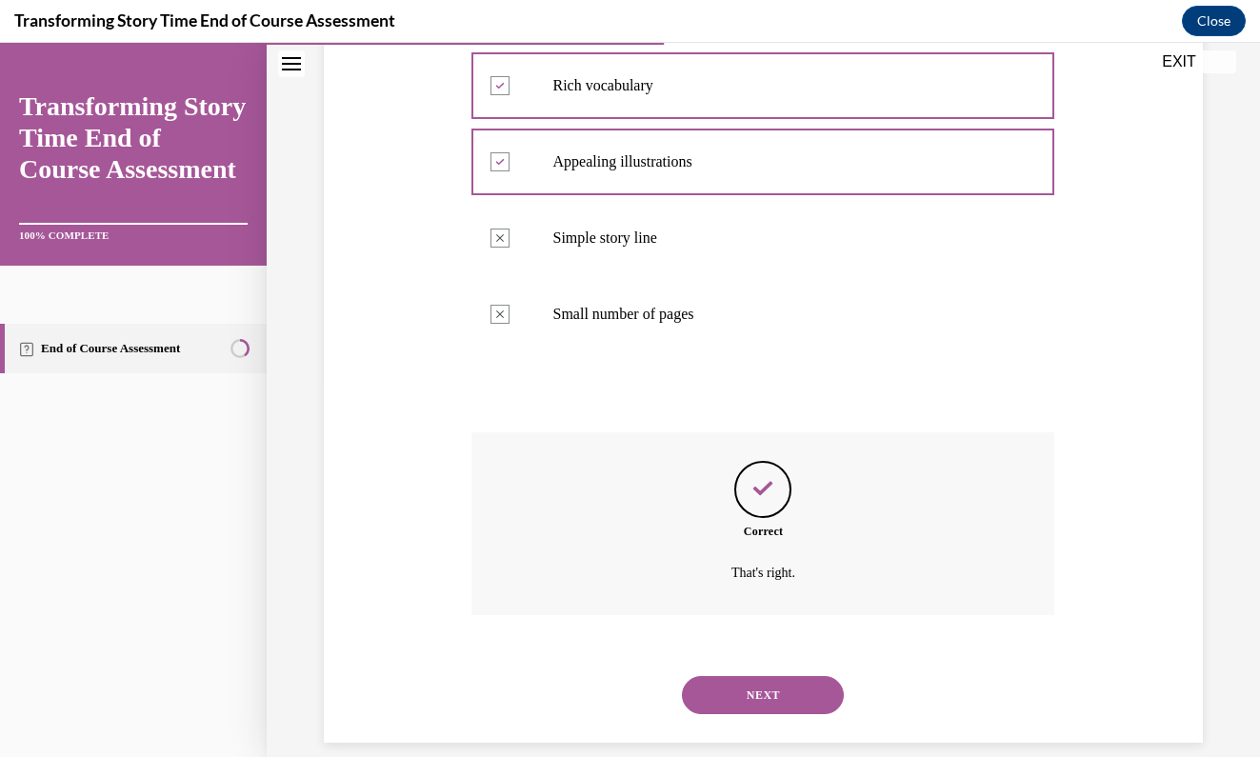
click at [750, 676] on button "NEXT" at bounding box center [763, 695] width 162 height 38
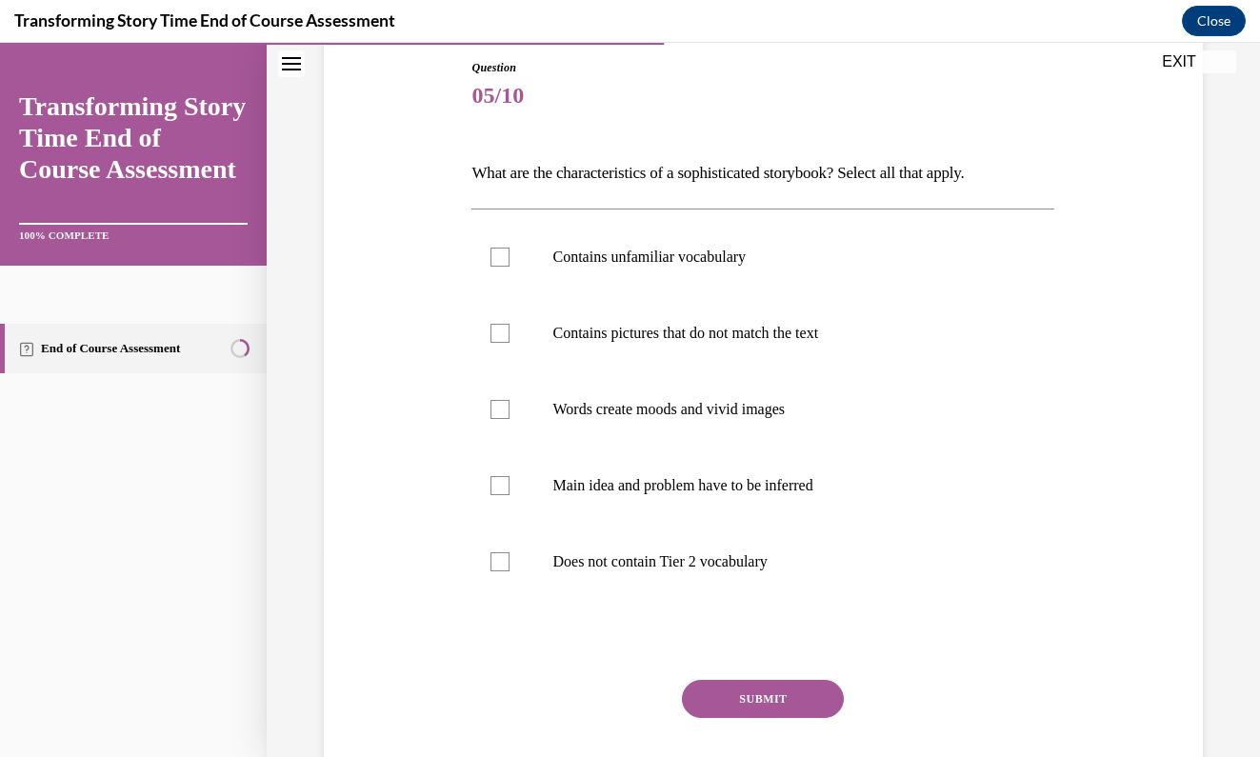
scroll to position [200, 0]
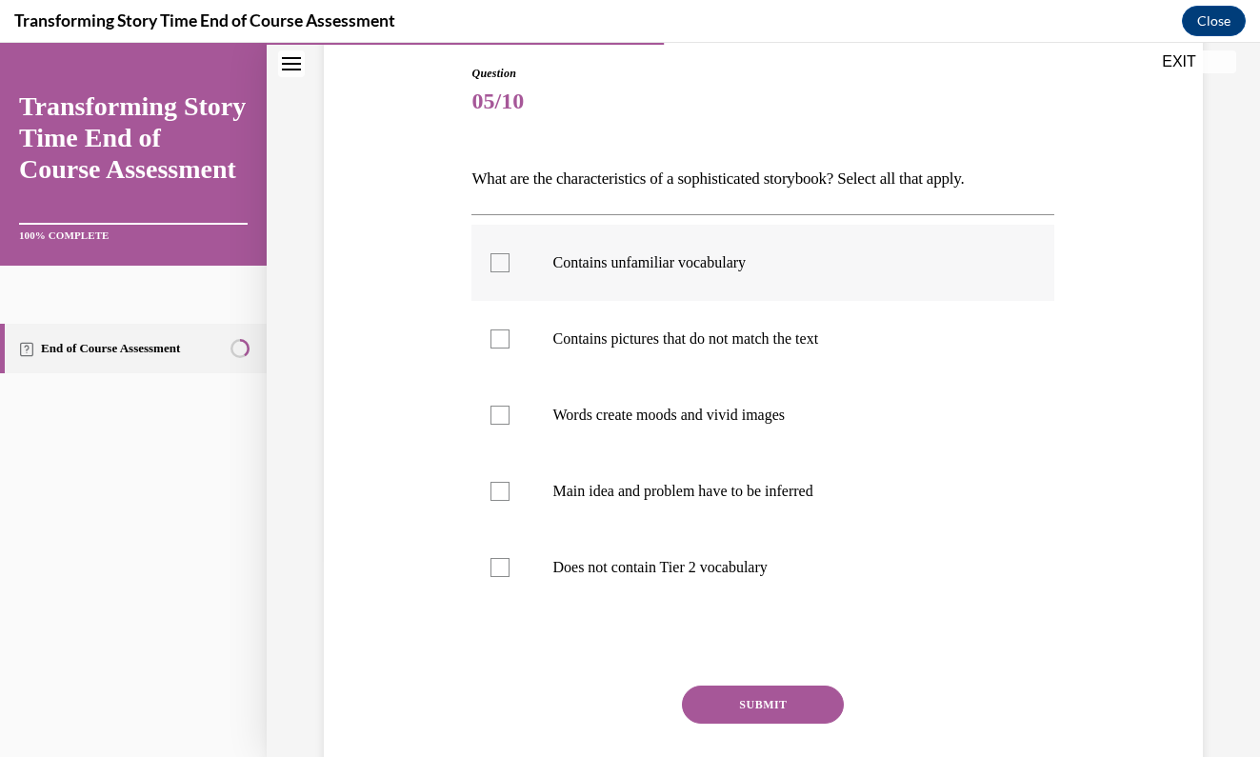
click at [509, 272] on label "Contains unfamiliar vocabulary" at bounding box center [762, 263] width 583 height 76
click at [509, 272] on input "Contains unfamiliar vocabulary" at bounding box center [499, 262] width 19 height 19
checkbox input "true"
click at [500, 328] on label "Contains pictures that do not match the text" at bounding box center [762, 339] width 583 height 76
click at [500, 329] on input "Contains pictures that do not match the text" at bounding box center [499, 338] width 19 height 19
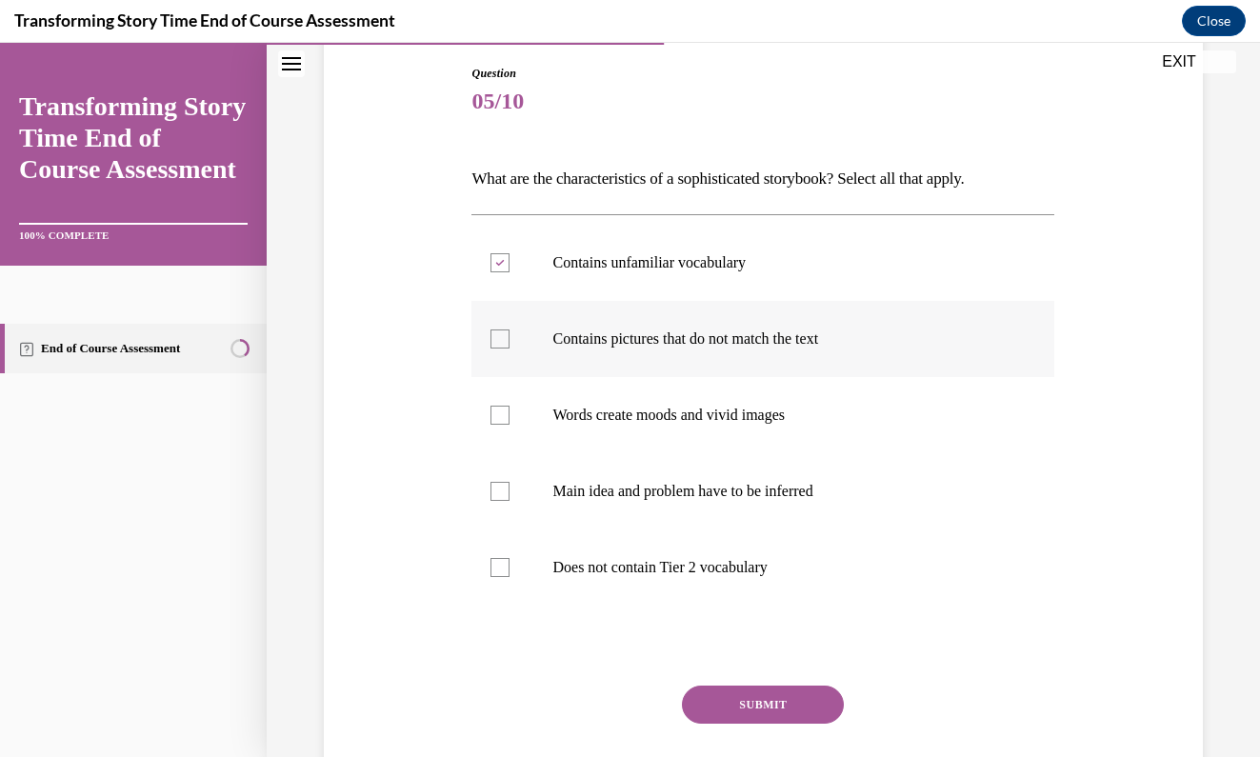
checkbox input "true"
click at [500, 407] on div at bounding box center [499, 415] width 19 height 19
click at [500, 407] on input "Words create moods and vivid images" at bounding box center [499, 415] width 19 height 19
checkbox input "true"
click at [506, 484] on div at bounding box center [499, 491] width 19 height 19
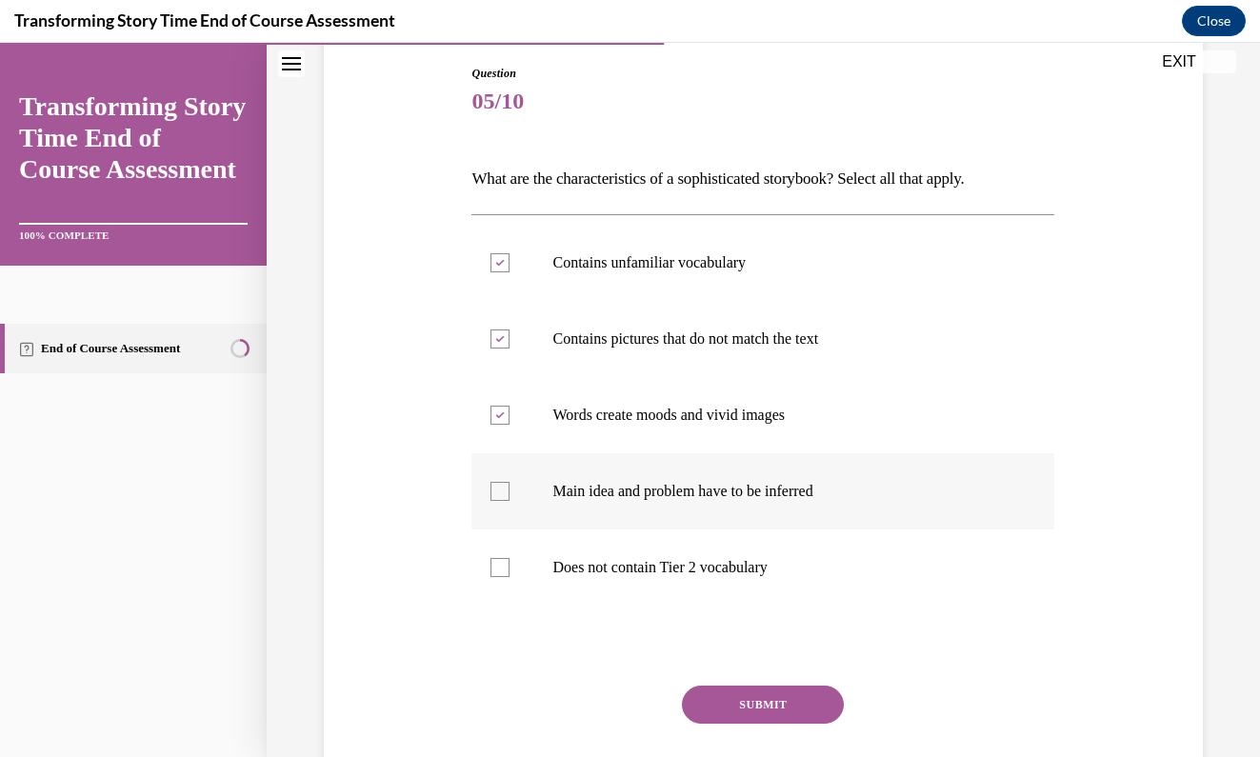
click at [506, 484] on input "Main idea and problem have to be inferred" at bounding box center [499, 491] width 19 height 19
checkbox input "true"
click at [760, 690] on button "SUBMIT" at bounding box center [763, 705] width 162 height 38
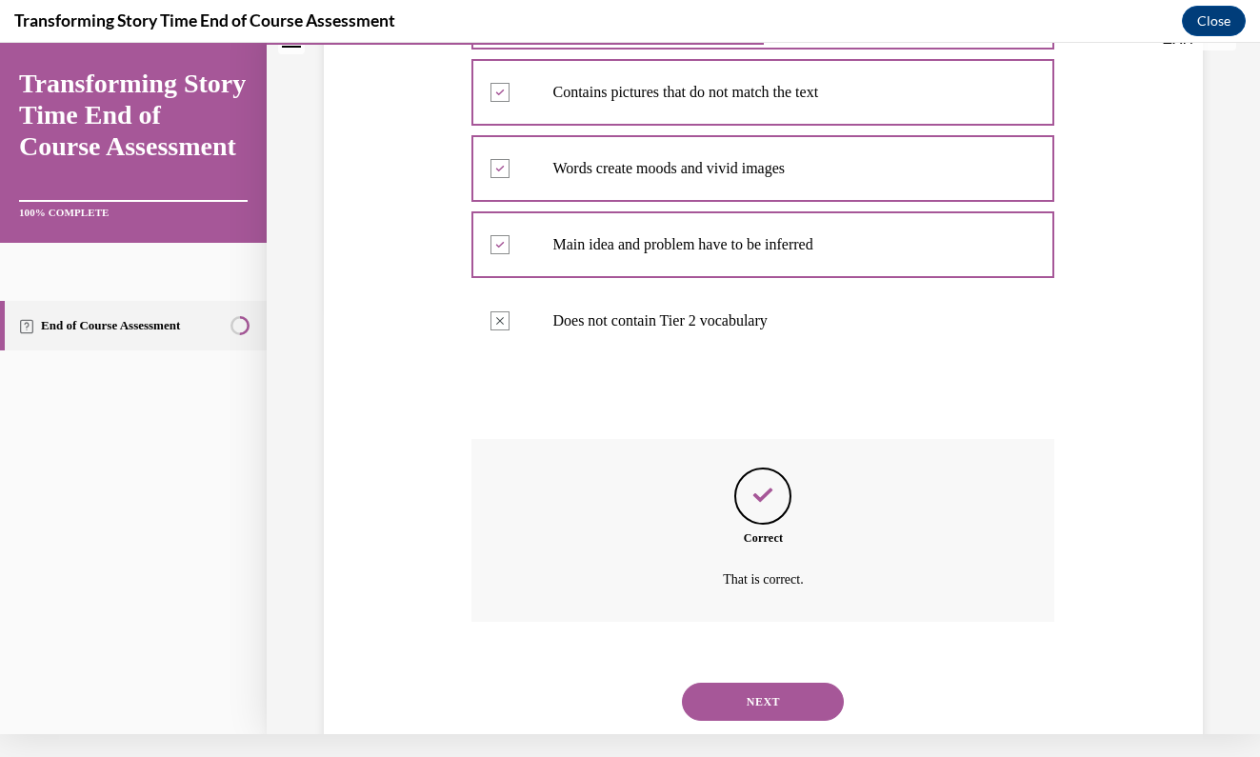
scroll to position [453, 0]
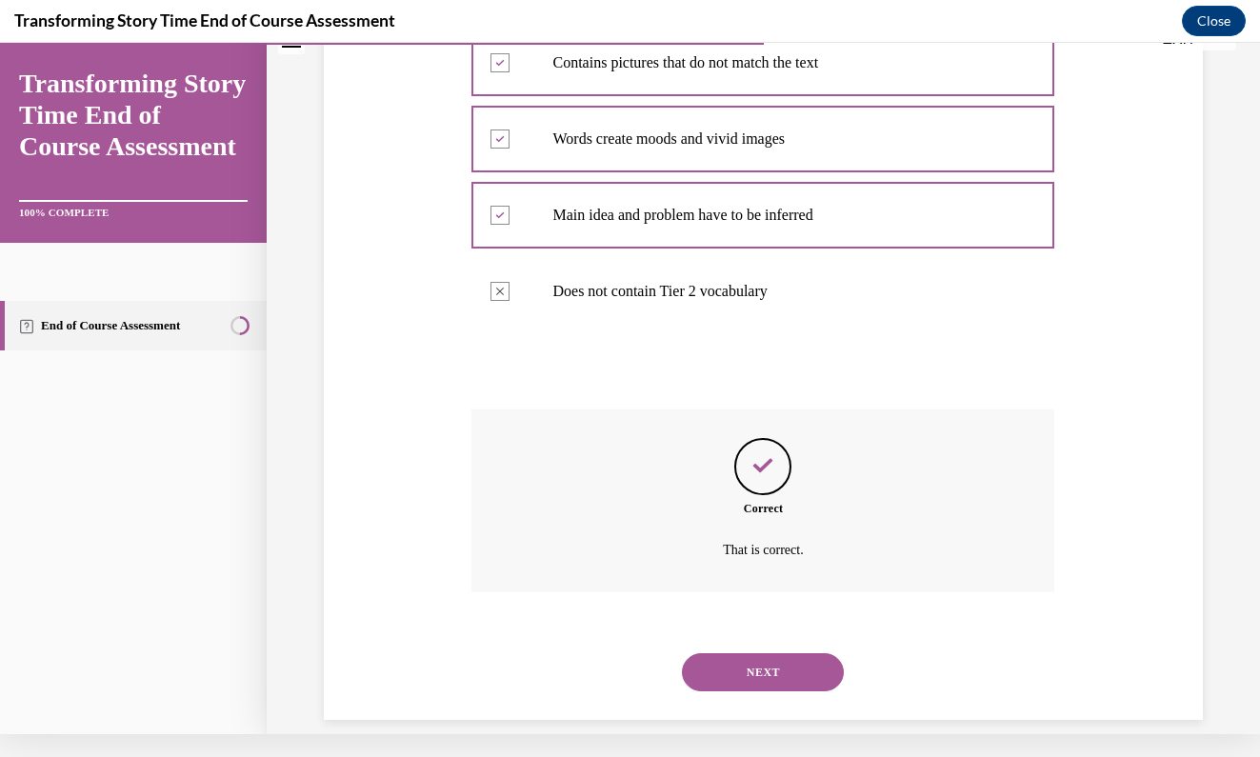
click at [770, 653] on button "NEXT" at bounding box center [763, 672] width 162 height 38
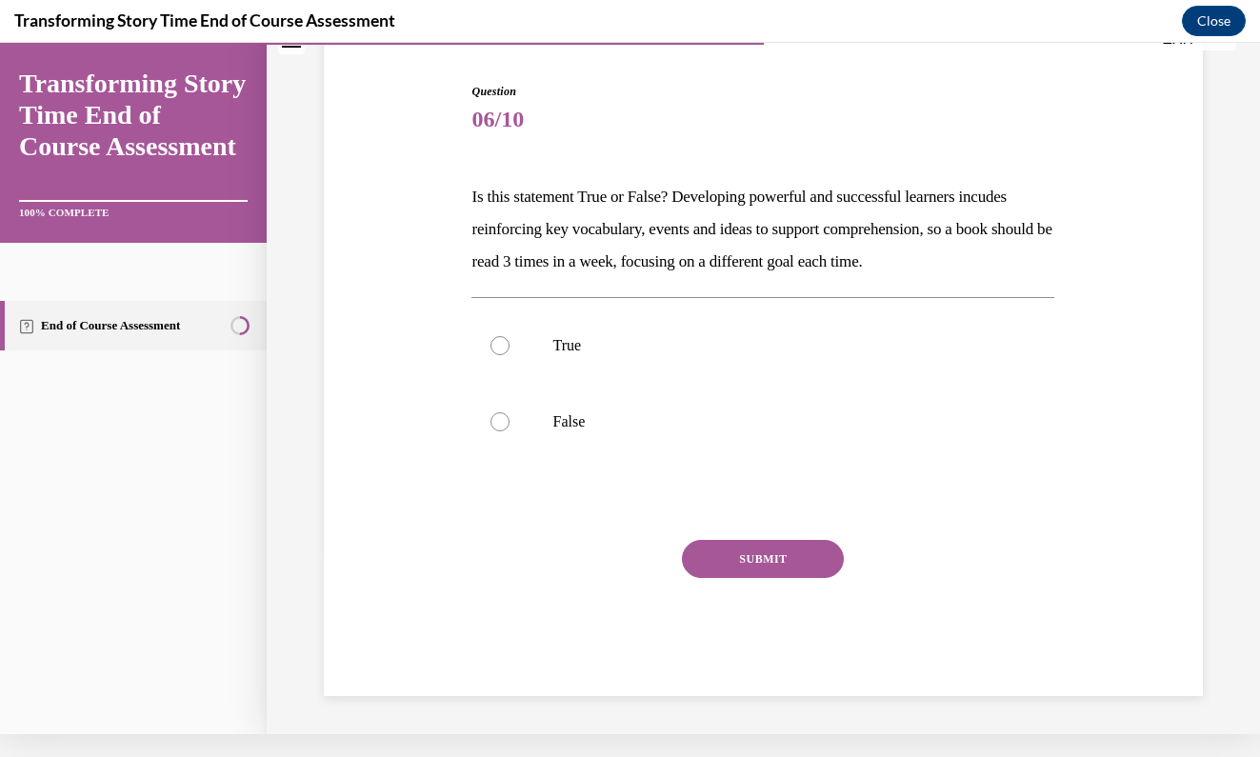
scroll to position [119, 0]
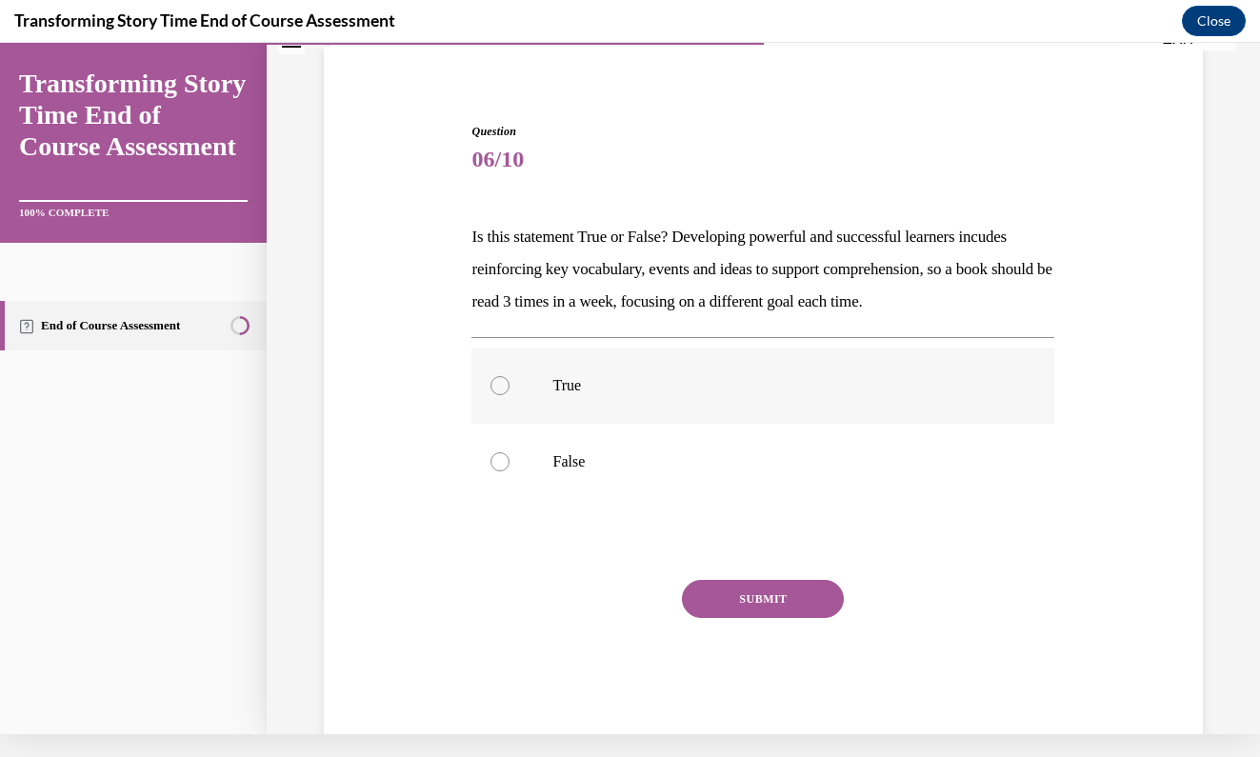
click at [495, 377] on div at bounding box center [499, 385] width 19 height 19
click at [495, 377] on input "True" at bounding box center [499, 385] width 19 height 19
radio input "true"
click at [738, 591] on button "SUBMIT" at bounding box center [763, 599] width 162 height 38
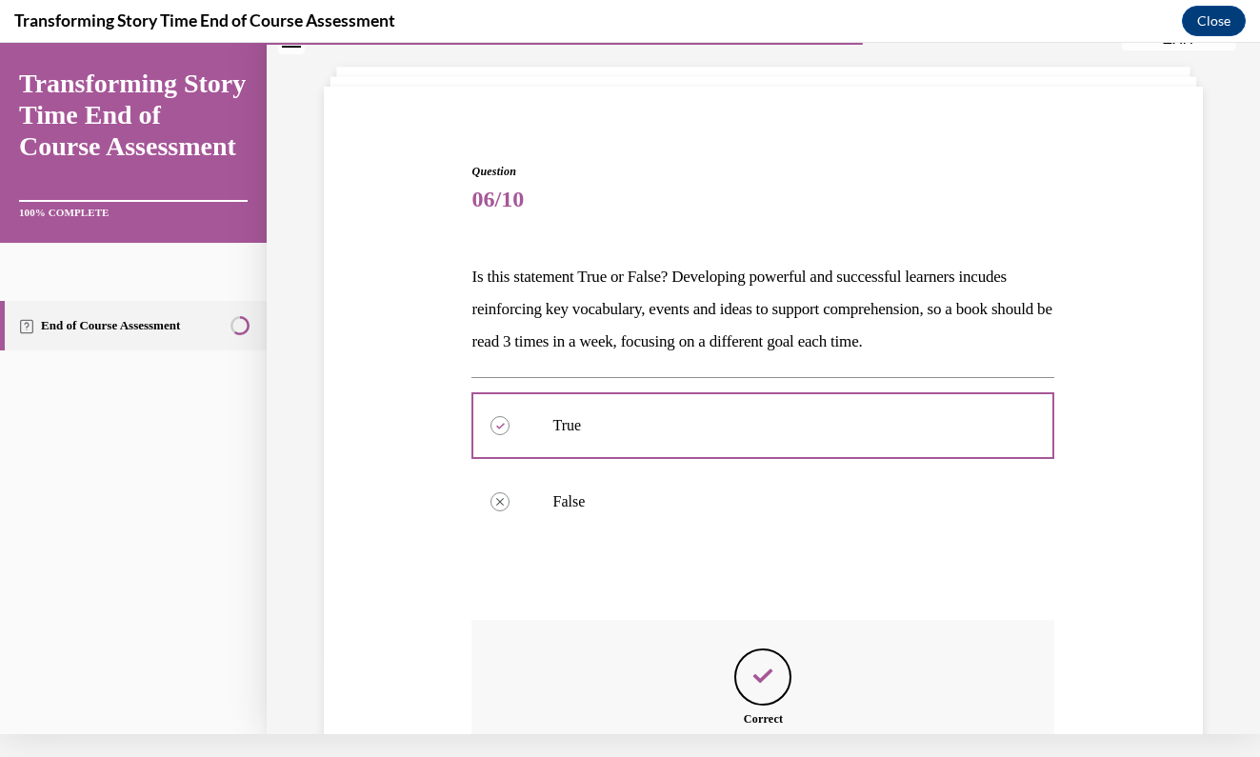
scroll to position [289, 0]
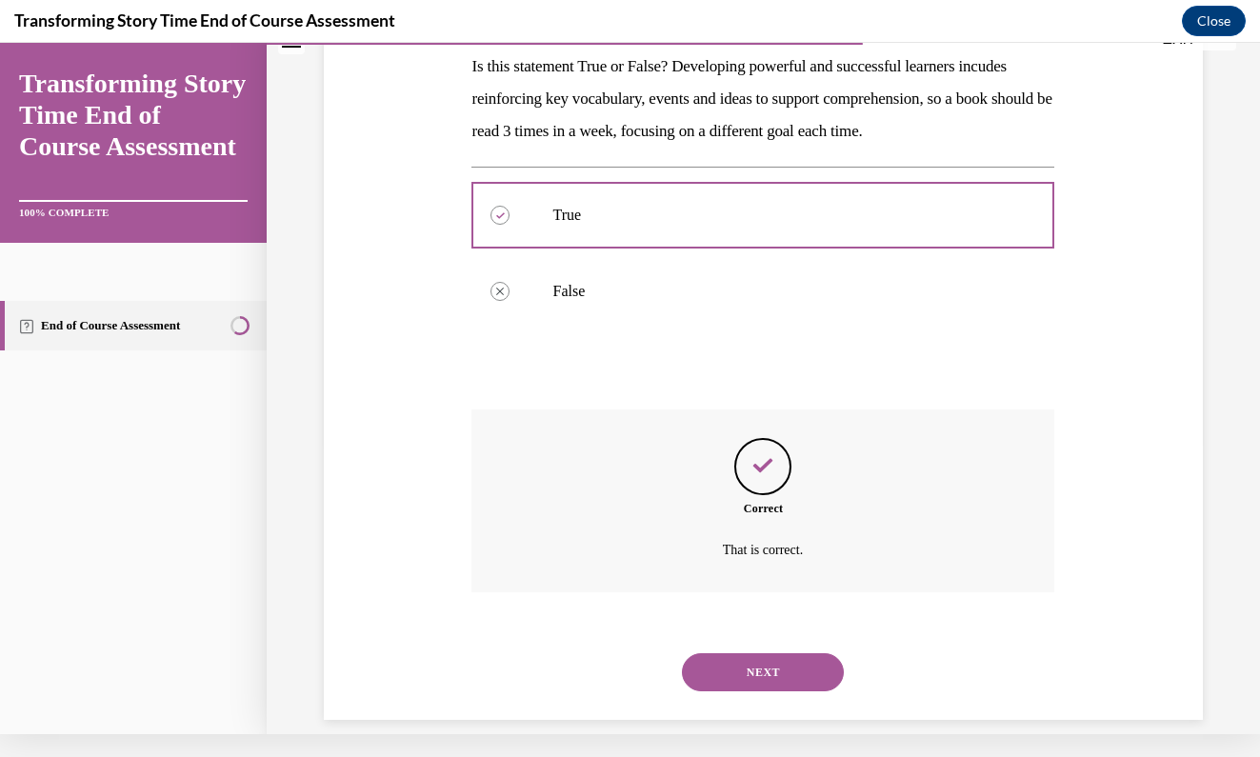
click at [757, 653] on button "NEXT" at bounding box center [763, 672] width 162 height 38
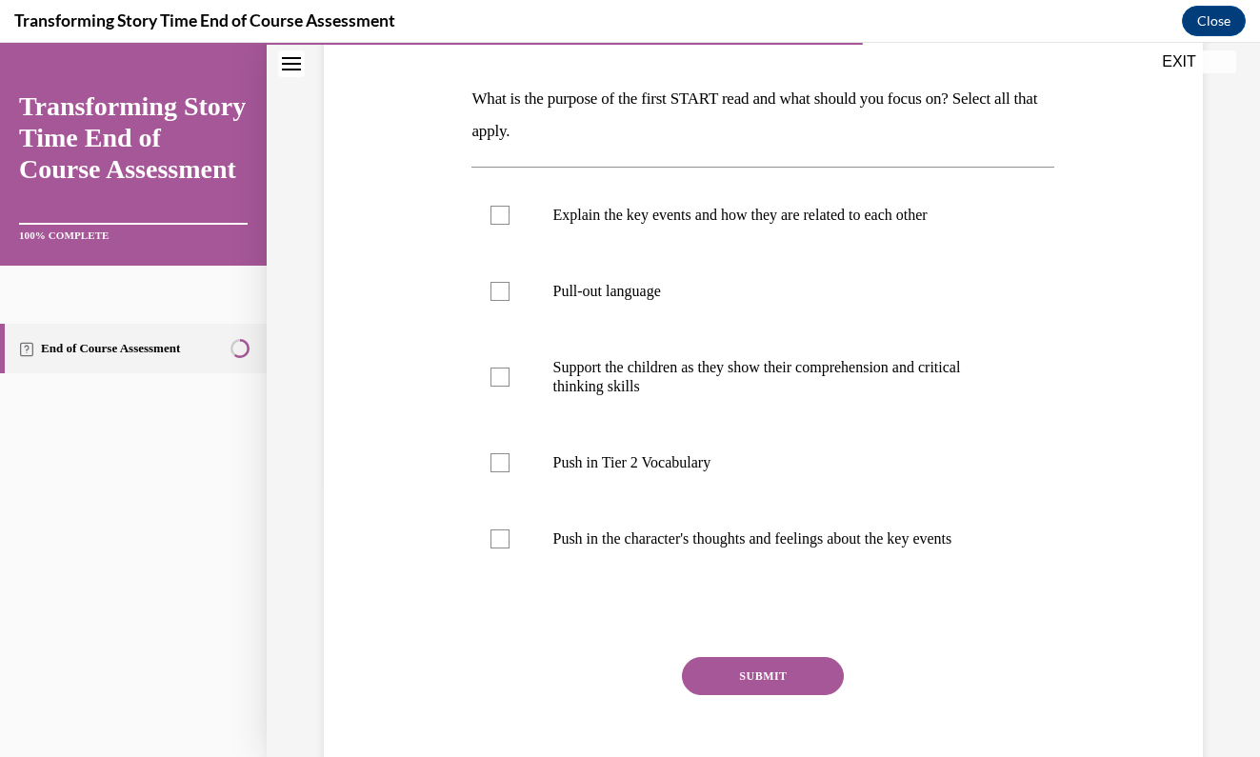
click at [1113, 506] on div "Question 07/10 What is the purpose of the first START read and what should you …" at bounding box center [763, 371] width 888 height 886
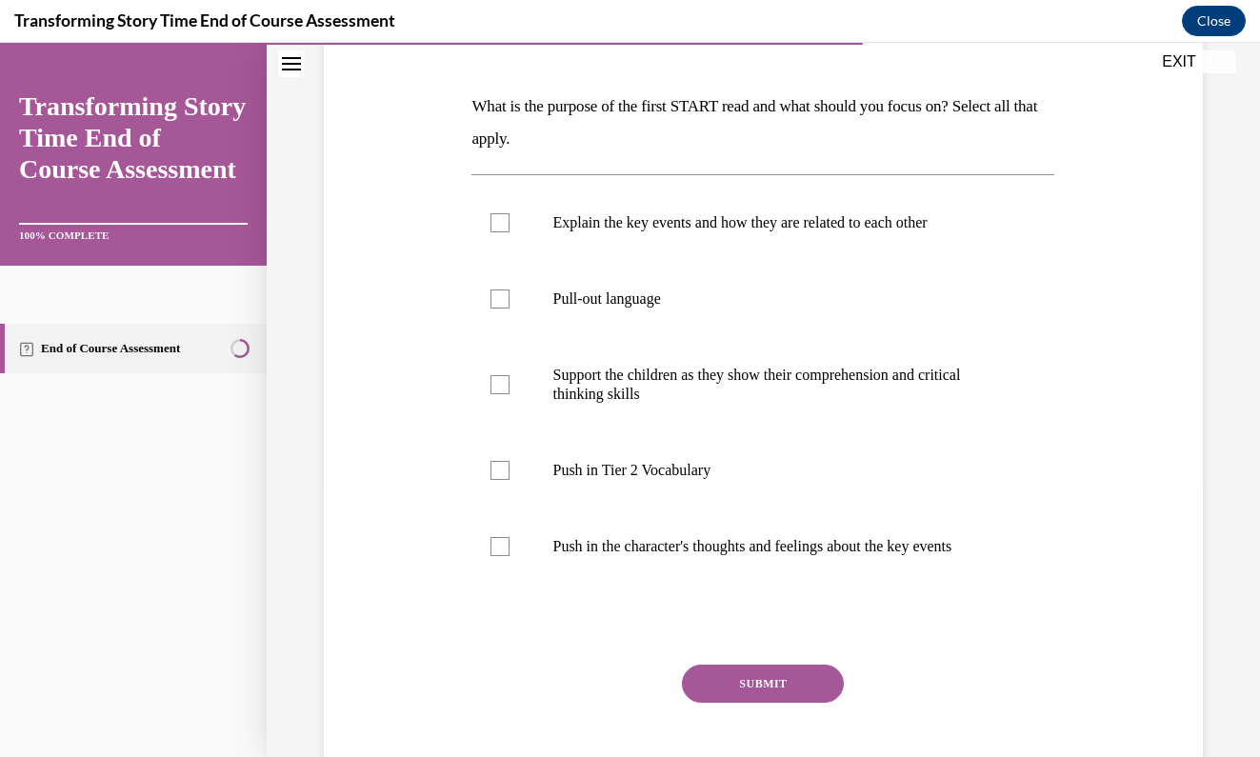
scroll to position [293, 0]
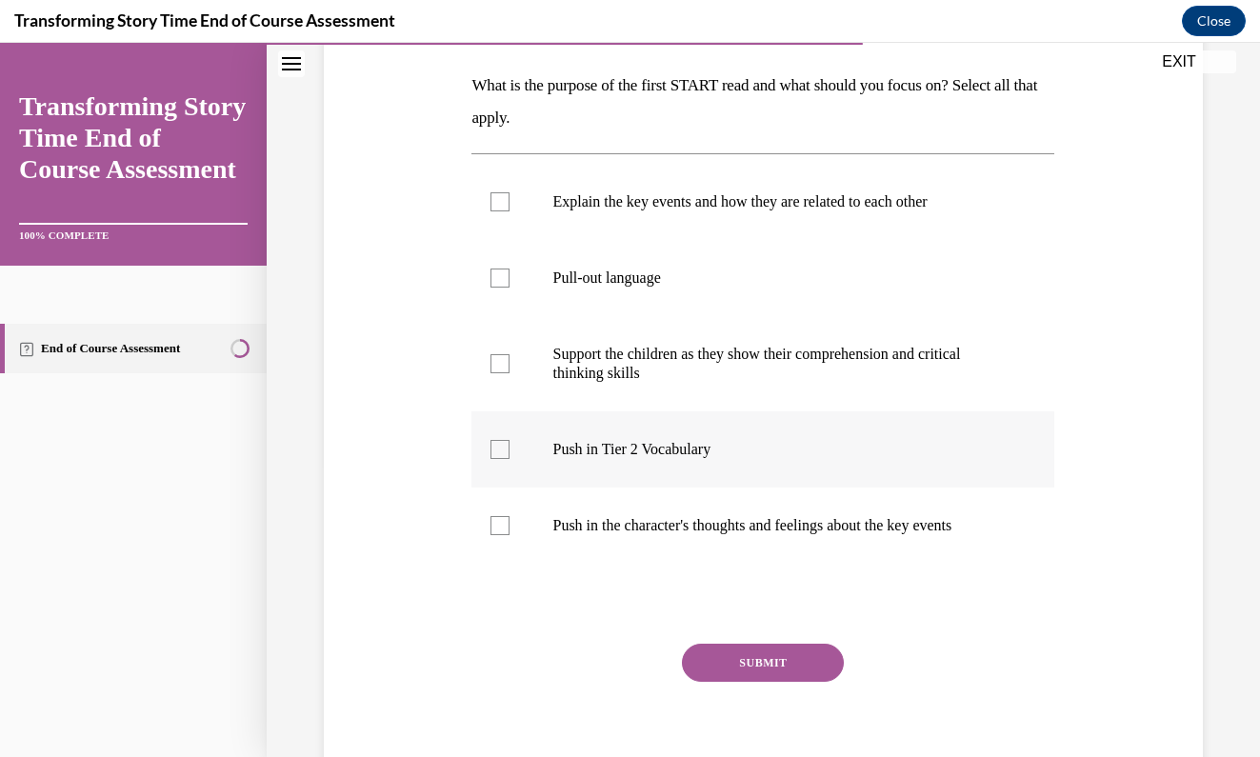
click at [495, 450] on div at bounding box center [499, 449] width 19 height 19
click at [495, 450] on input "Push in Tier 2 Vocabulary" at bounding box center [499, 449] width 19 height 19
click at [421, 450] on div "Question 07/10 What is the purpose of the first START read and what should you …" at bounding box center [763, 357] width 888 height 886
click at [498, 442] on div at bounding box center [499, 449] width 19 height 19
click at [498, 442] on input "Push in Tier 2 Vocabulary" at bounding box center [499, 449] width 19 height 19
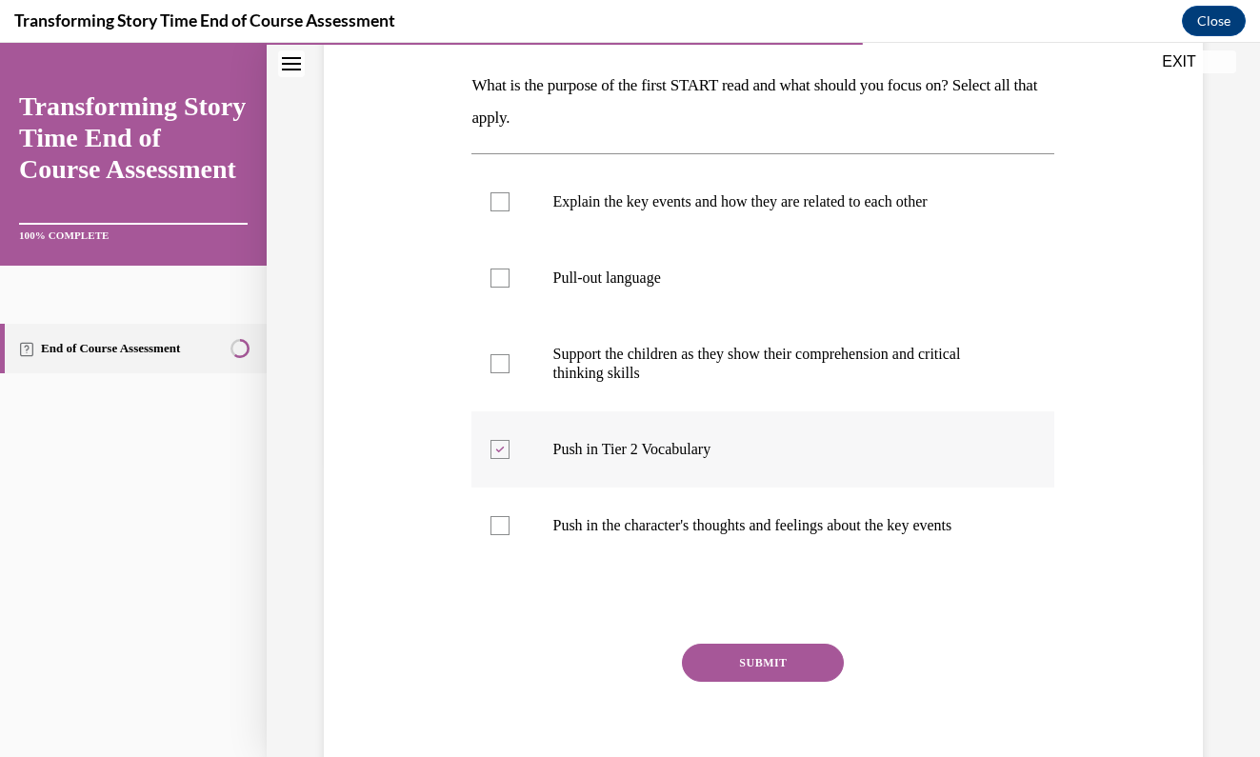
checkbox input "false"
click at [454, 475] on div "Question 07/10 What is the purpose of the first START read and what should you …" at bounding box center [763, 357] width 888 height 886
click at [504, 205] on div at bounding box center [499, 201] width 19 height 19
click at [504, 205] on input "Explain the key events and how they are related to each other" at bounding box center [499, 201] width 19 height 19
checkbox input "true"
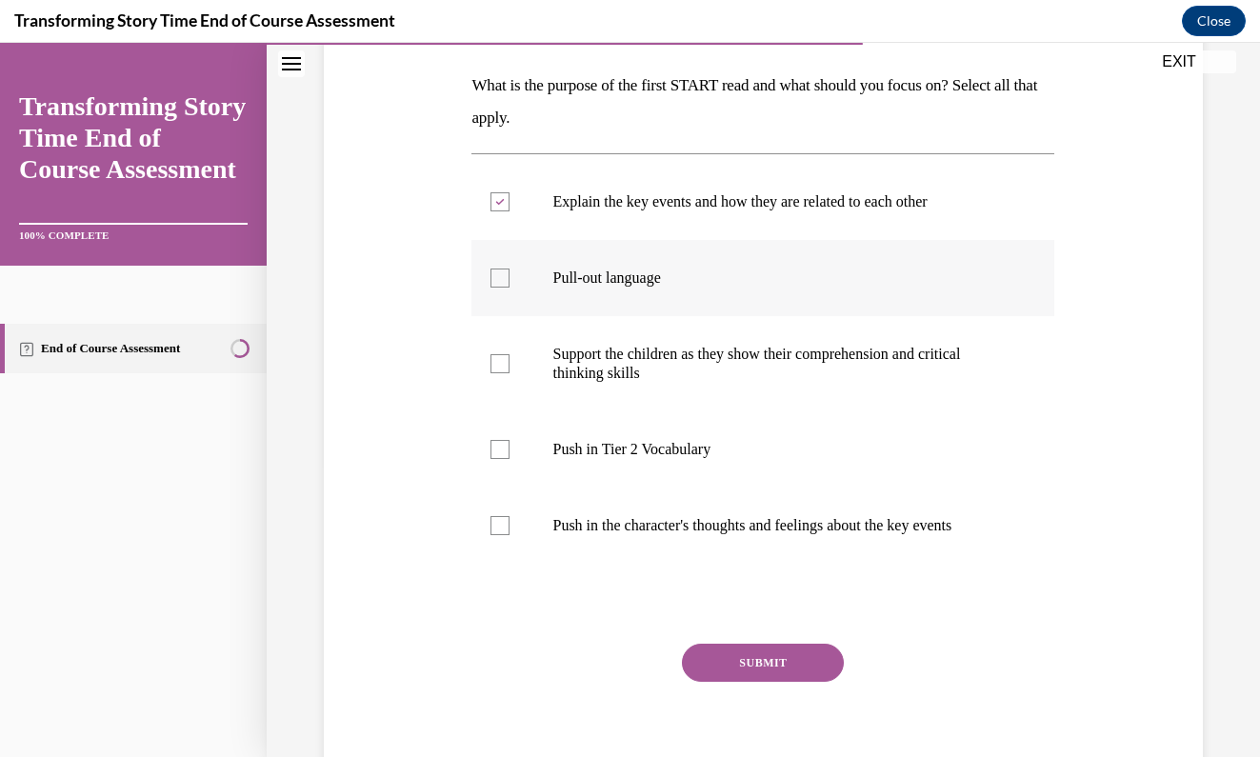
click at [503, 287] on div at bounding box center [499, 278] width 19 height 19
click at [503, 287] on input "Pull-out language" at bounding box center [499, 278] width 19 height 19
checkbox input "true"
click at [495, 360] on div at bounding box center [499, 363] width 19 height 19
click at [495, 360] on input "Support the children as they show their comprehension and critical thinking ski…" at bounding box center [499, 363] width 19 height 19
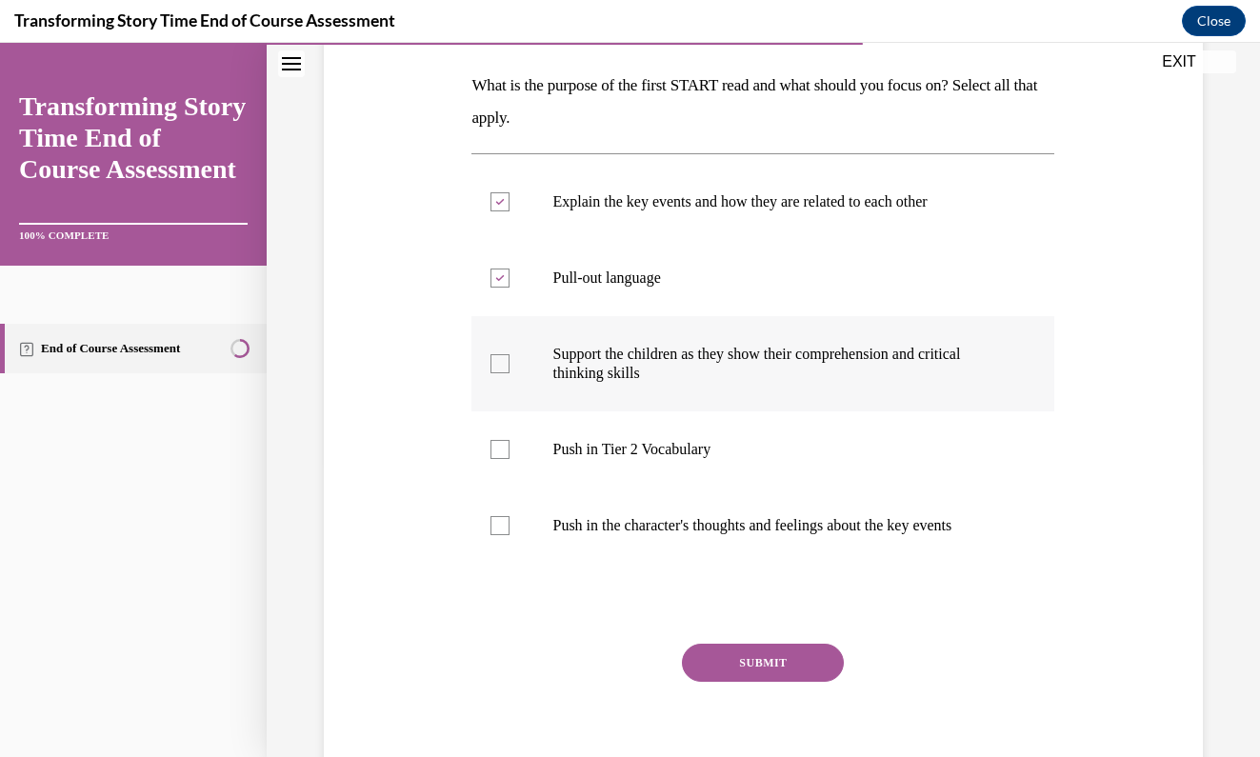
checkbox input "true"
click at [753, 661] on button "SUBMIT" at bounding box center [763, 663] width 162 height 38
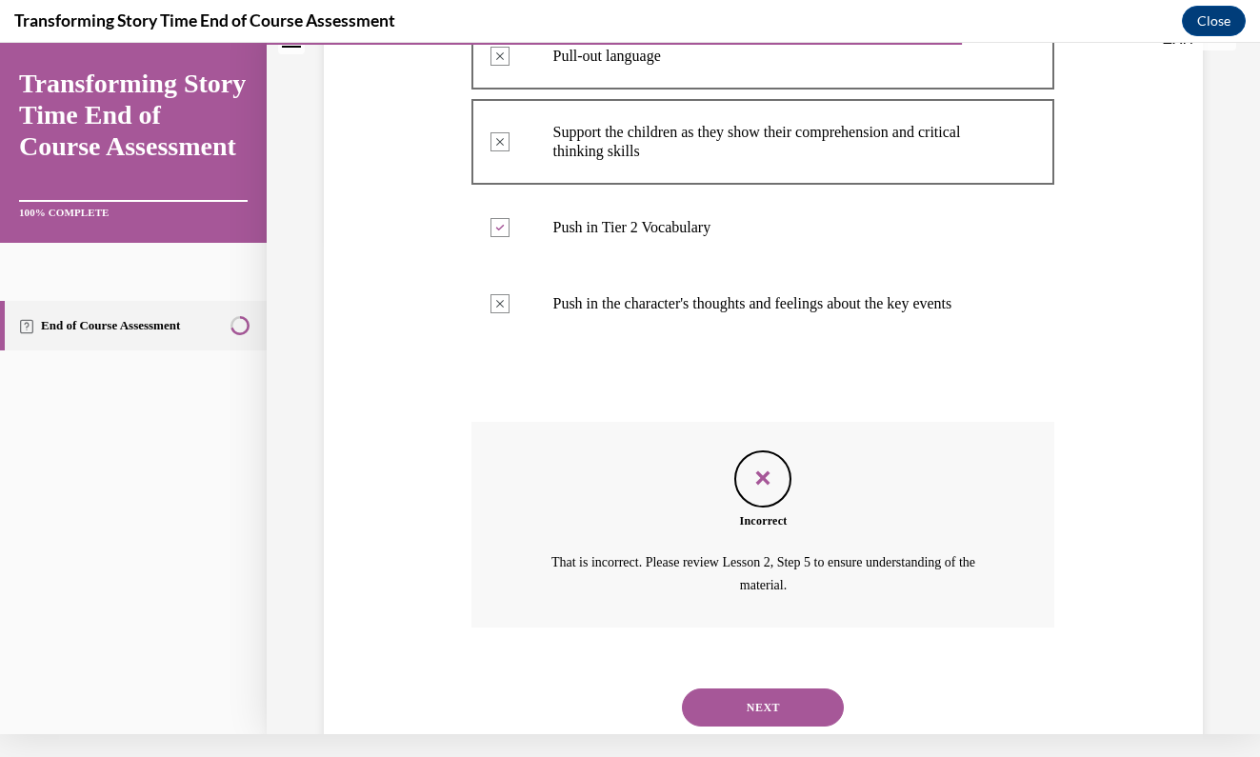
scroll to position [527, 0]
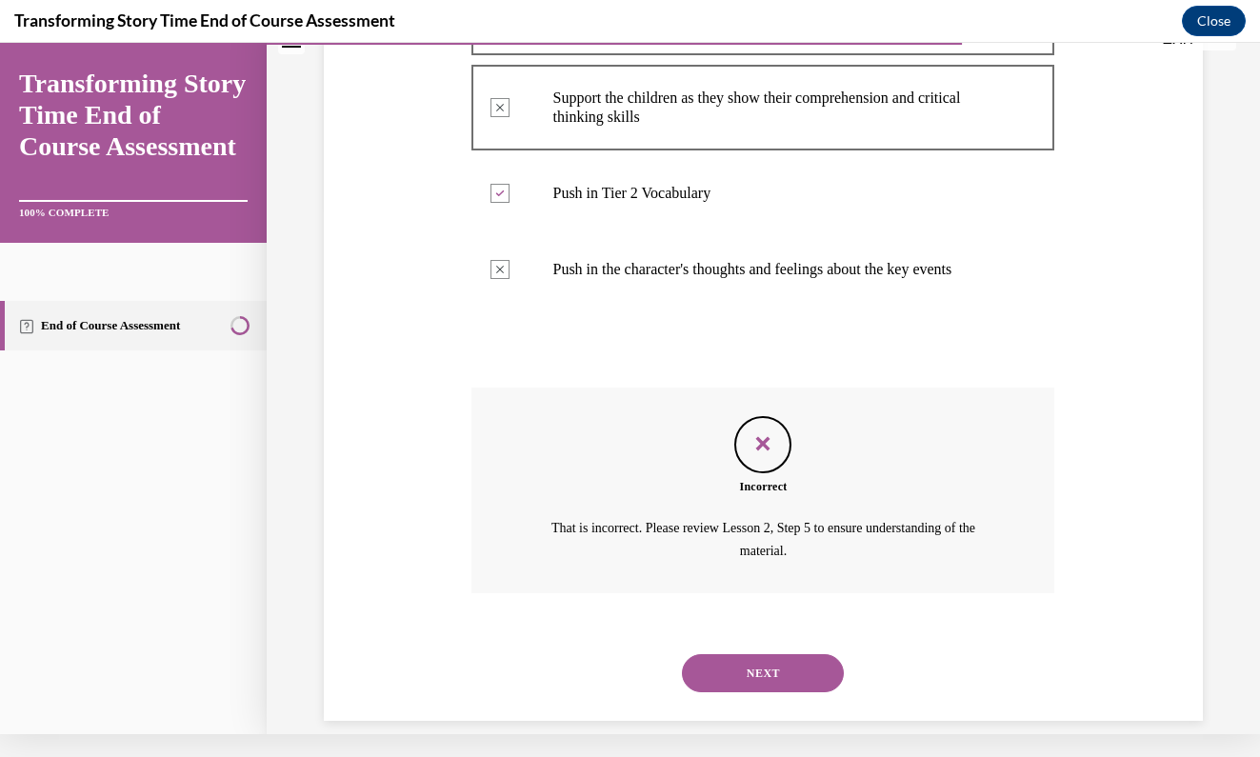
click at [755, 654] on button "NEXT" at bounding box center [763, 673] width 162 height 38
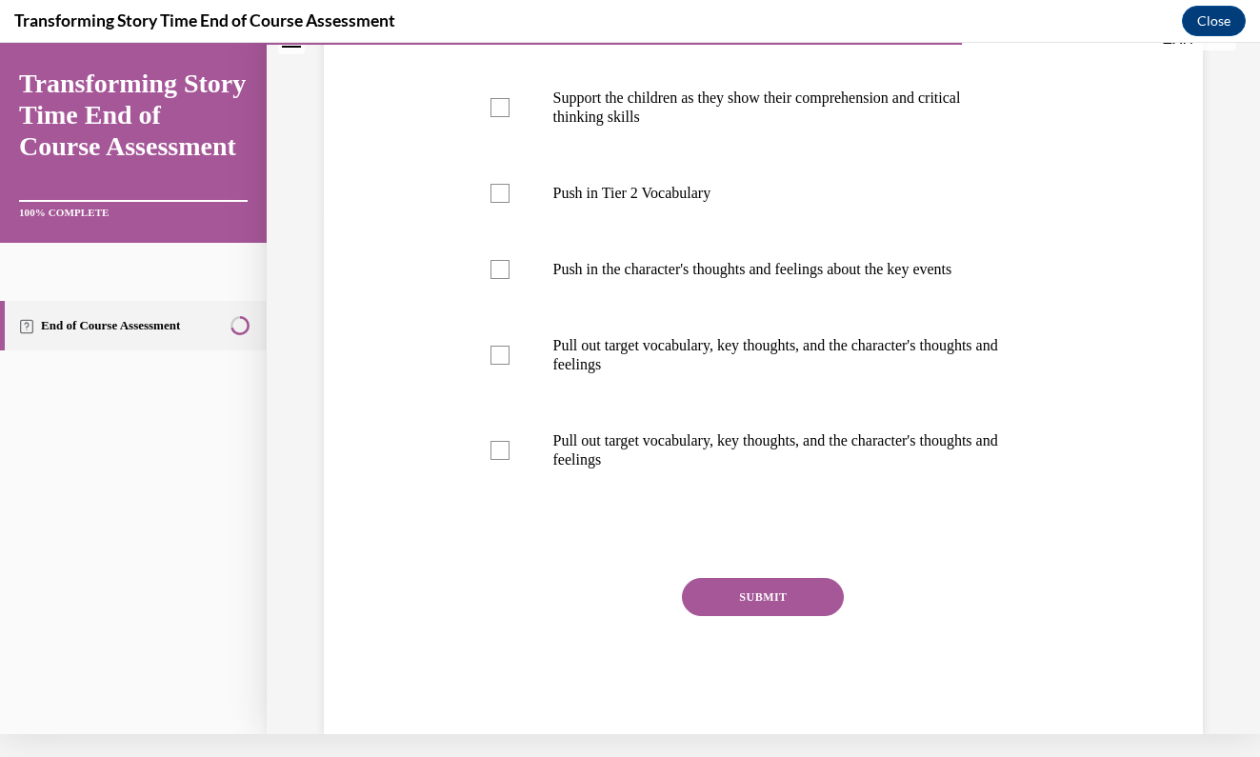
scroll to position [0, 0]
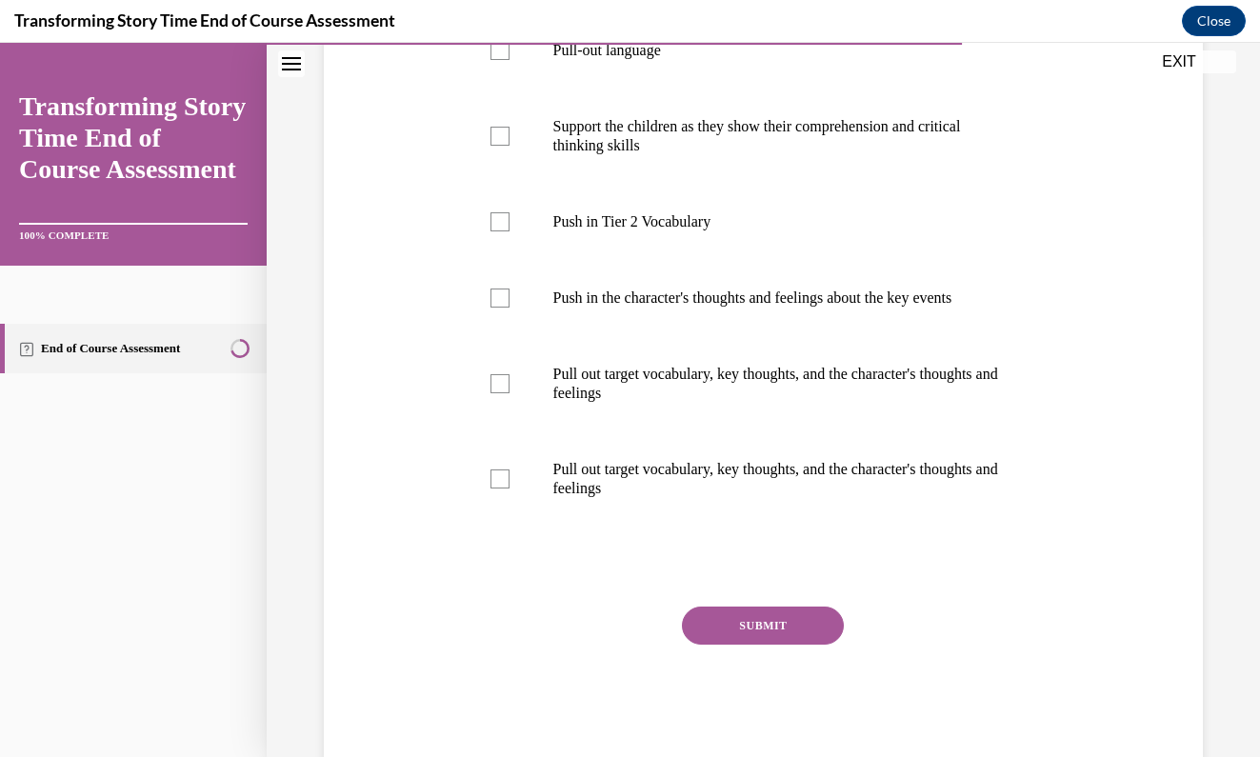
click at [1126, 420] on div "Question 08/10 What is the purpose of the second START read and what should you…" at bounding box center [763, 225] width 888 height 1076
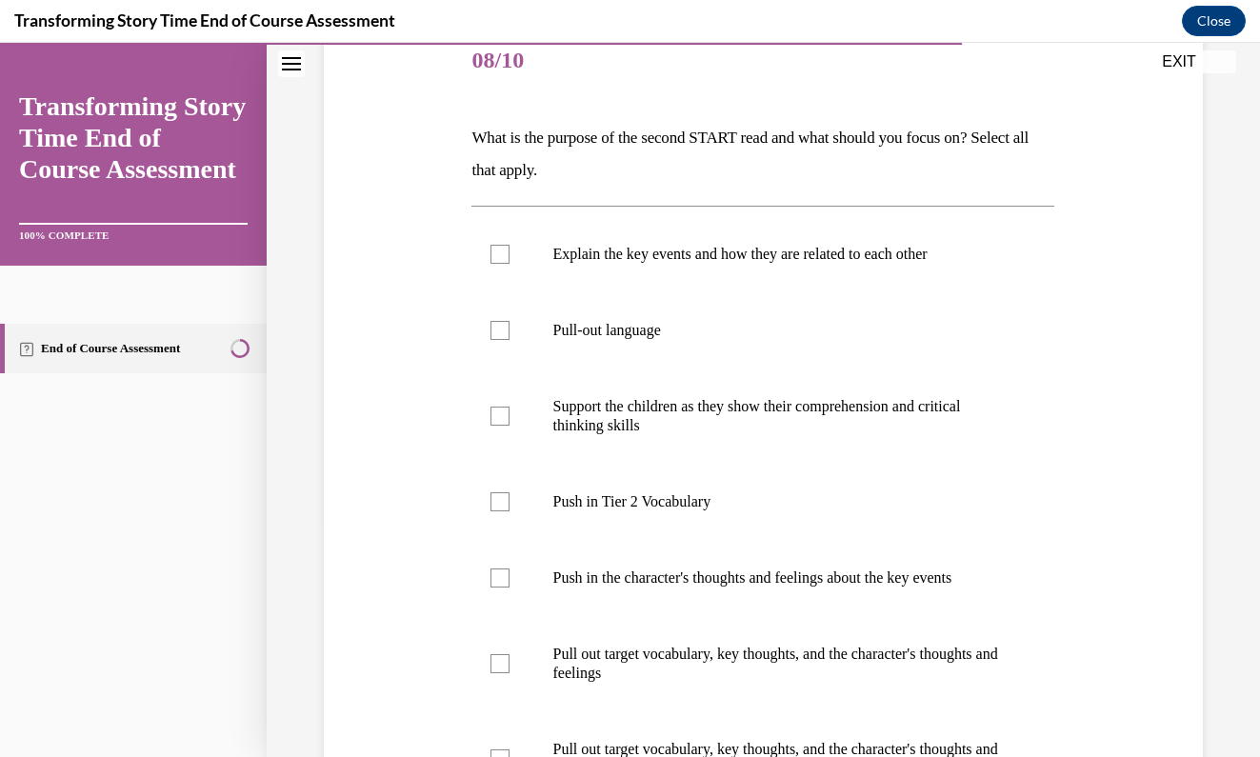
scroll to position [228, 0]
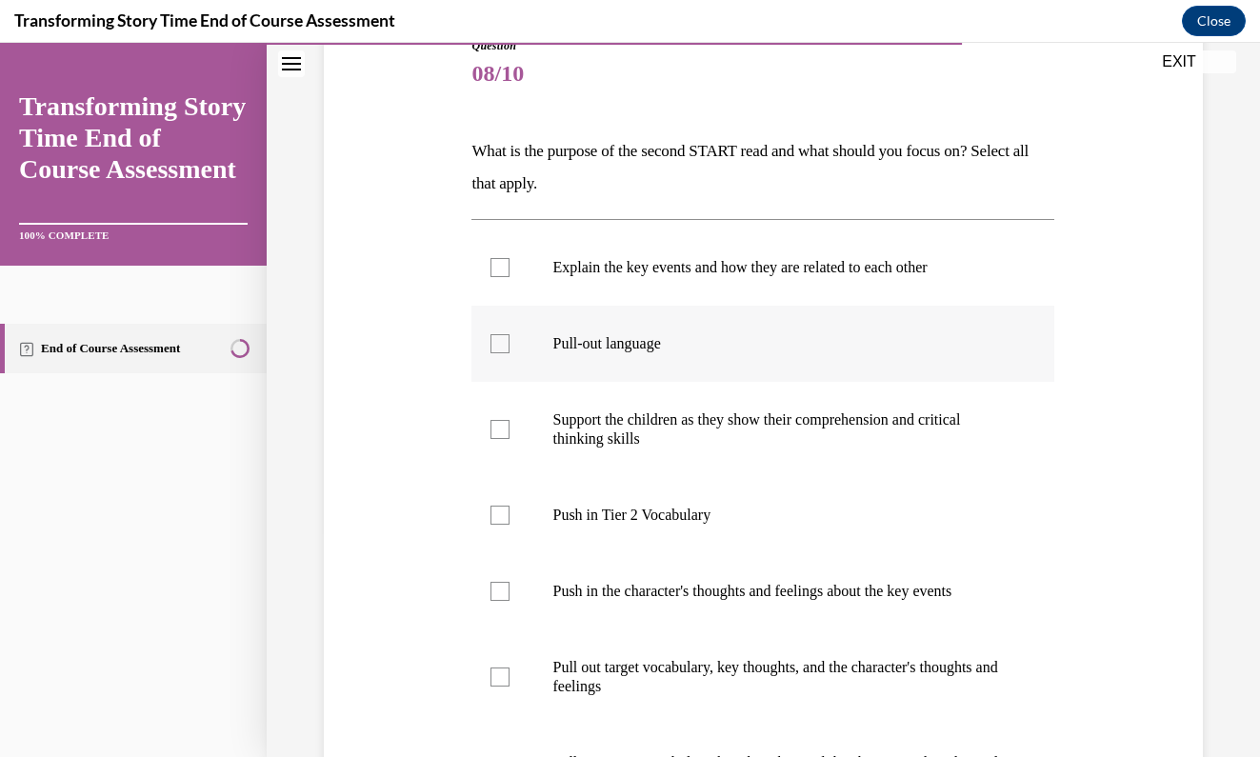
click at [513, 339] on label "Pull-out language" at bounding box center [762, 344] width 583 height 76
click at [509, 339] on input "Pull-out language" at bounding box center [499, 343] width 19 height 19
checkbox input "true"
click at [500, 428] on div at bounding box center [499, 429] width 19 height 19
click at [500, 428] on input "Support the children as they show their comprehension and critical thinking ski…" at bounding box center [499, 429] width 19 height 19
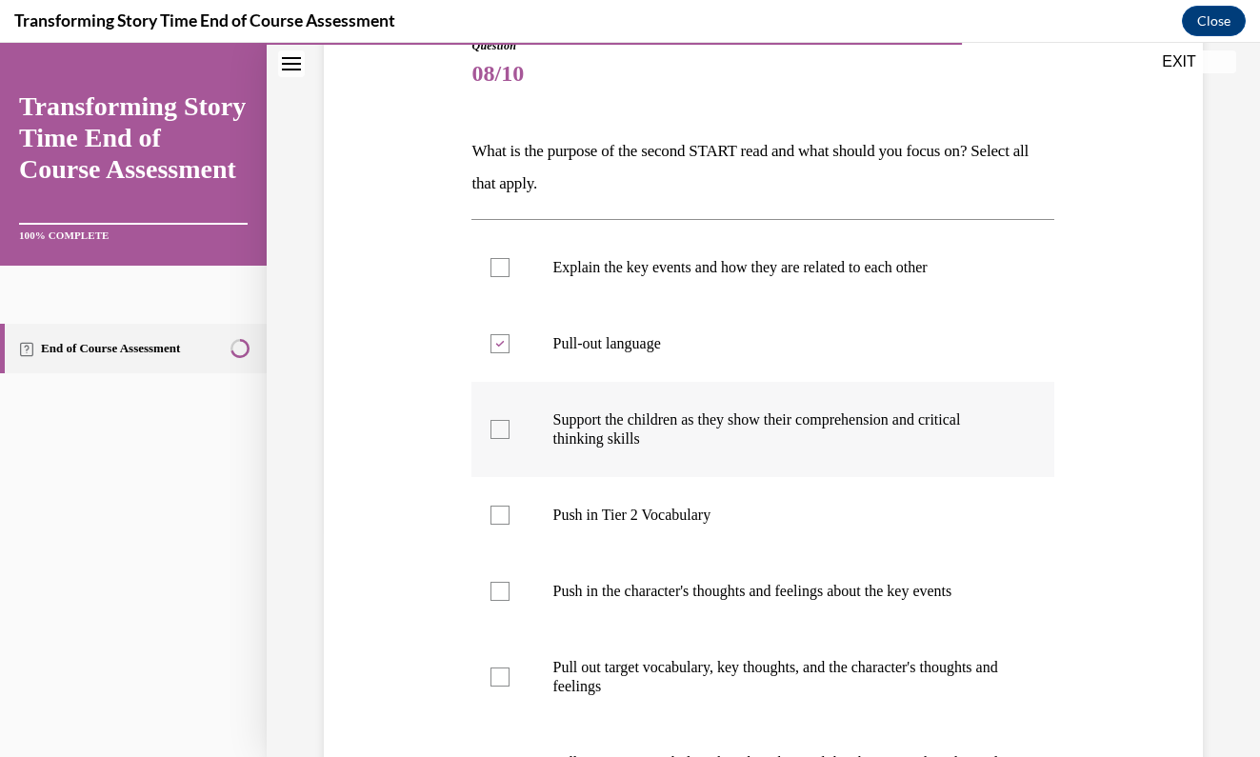
checkbox input "true"
click at [501, 683] on div at bounding box center [499, 676] width 19 height 19
click at [501, 683] on input "Pull out target vocabulary, key thoughts, and the character's thoughts and feel…" at bounding box center [499, 676] width 19 height 19
checkbox input "true"
click at [1155, 616] on div "Question 08/10 What is the purpose of the second START read and what should you…" at bounding box center [763, 518] width 888 height 1076
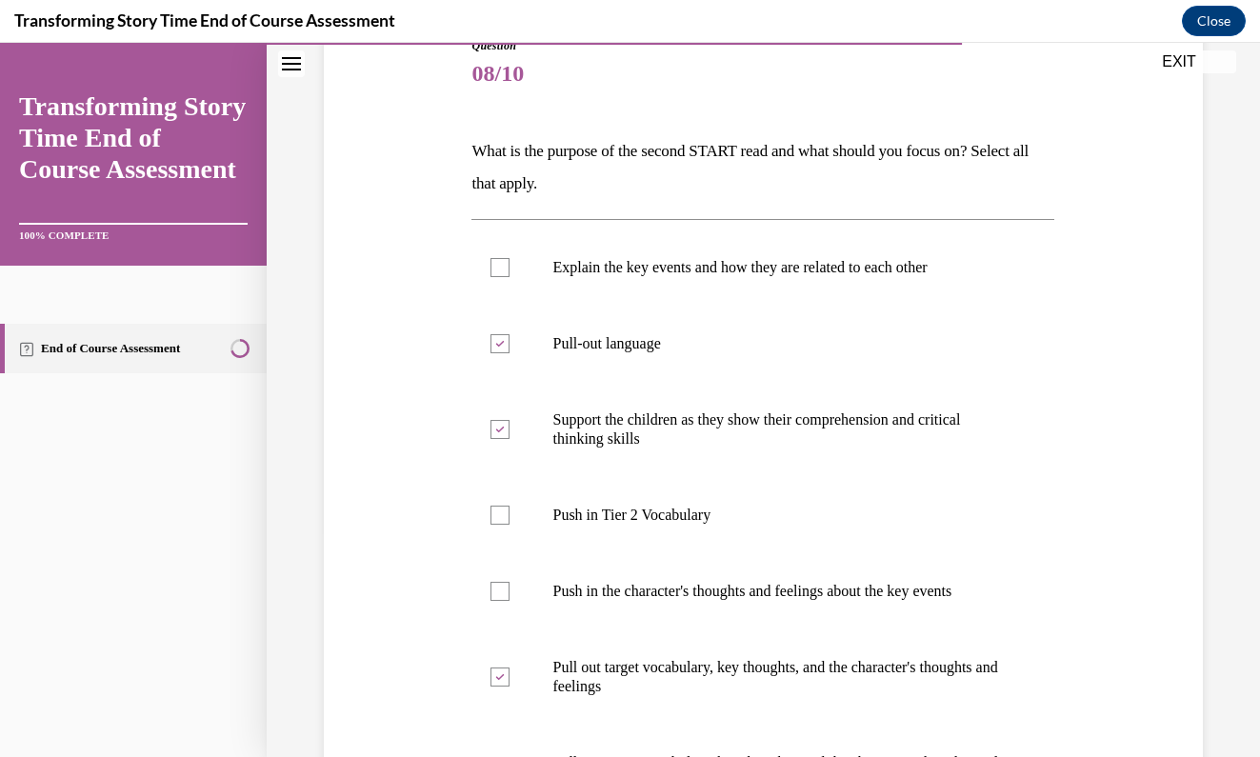
scroll to position [542, 0]
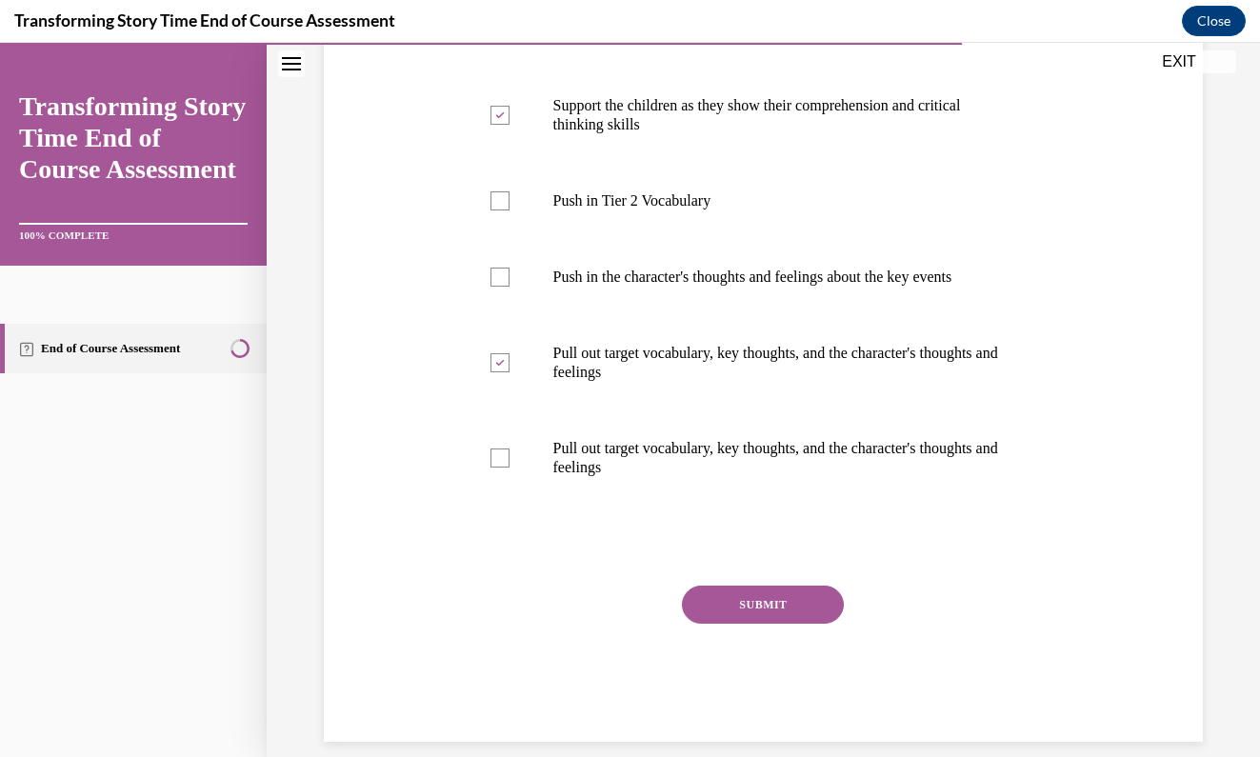
click at [808, 608] on button "SUBMIT" at bounding box center [763, 605] width 162 height 38
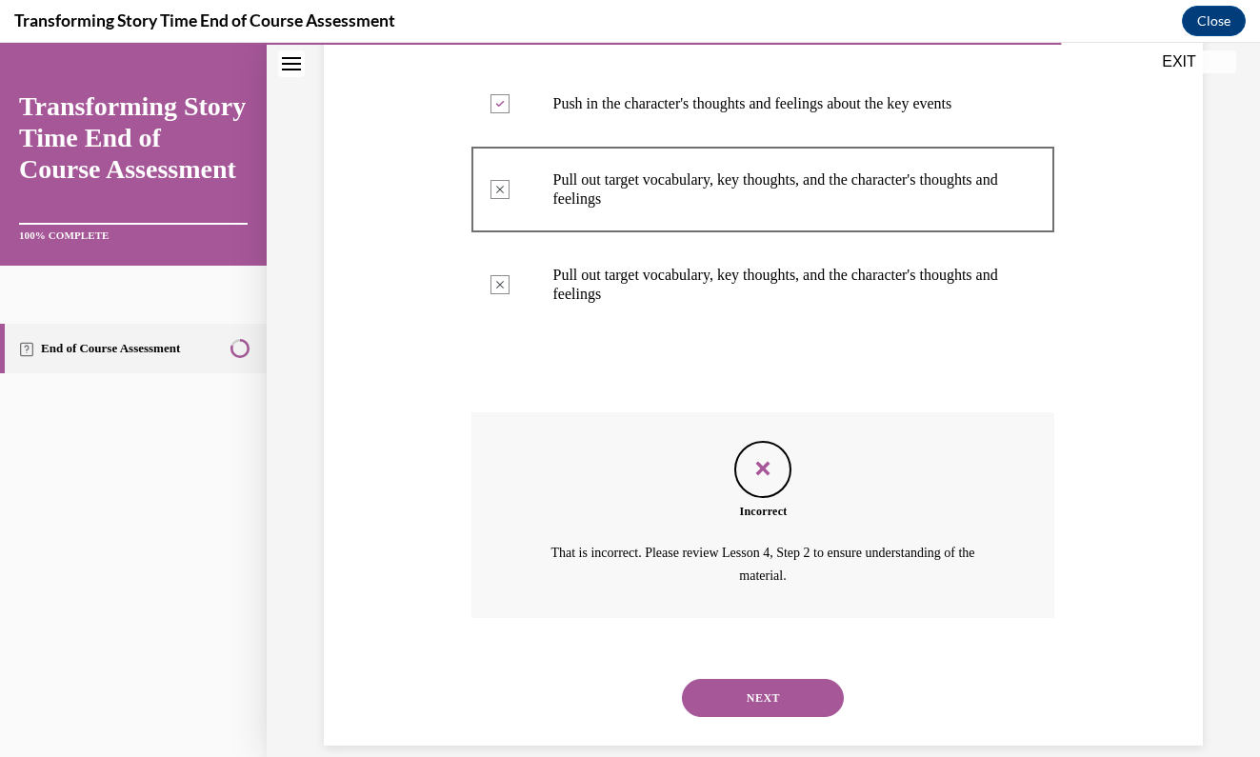
scroll to position [717, 0]
click at [766, 677] on button "NEXT" at bounding box center [763, 696] width 162 height 38
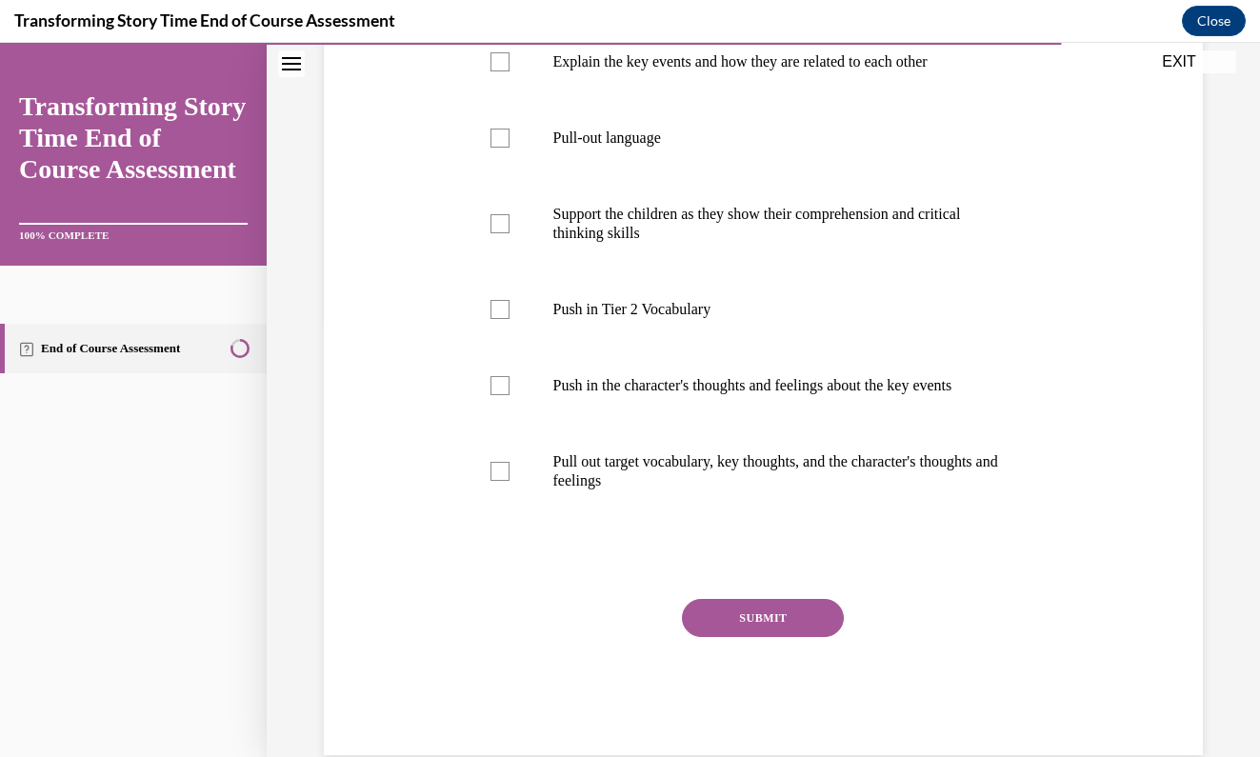
click at [1106, 444] on div "Question 09/10 What is the purpose of the third START read and what should you …" at bounding box center [763, 264] width 888 height 981
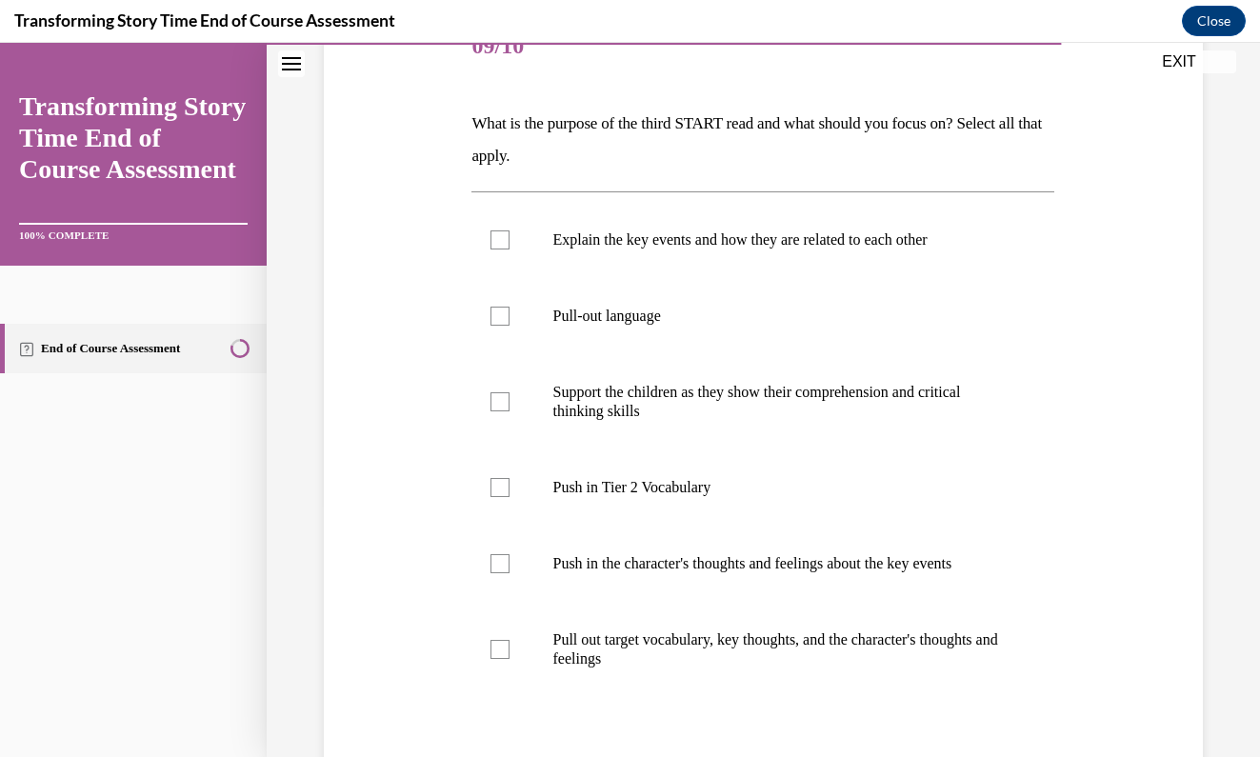
scroll to position [256, 0]
click at [492, 236] on div at bounding box center [499, 238] width 19 height 19
click at [492, 236] on input "Explain the key events and how they are related to each other" at bounding box center [499, 238] width 19 height 19
click at [497, 241] on icon at bounding box center [500, 239] width 9 height 7
click at [497, 241] on input "Explain the key events and how they are related to each other" at bounding box center [499, 238] width 19 height 19
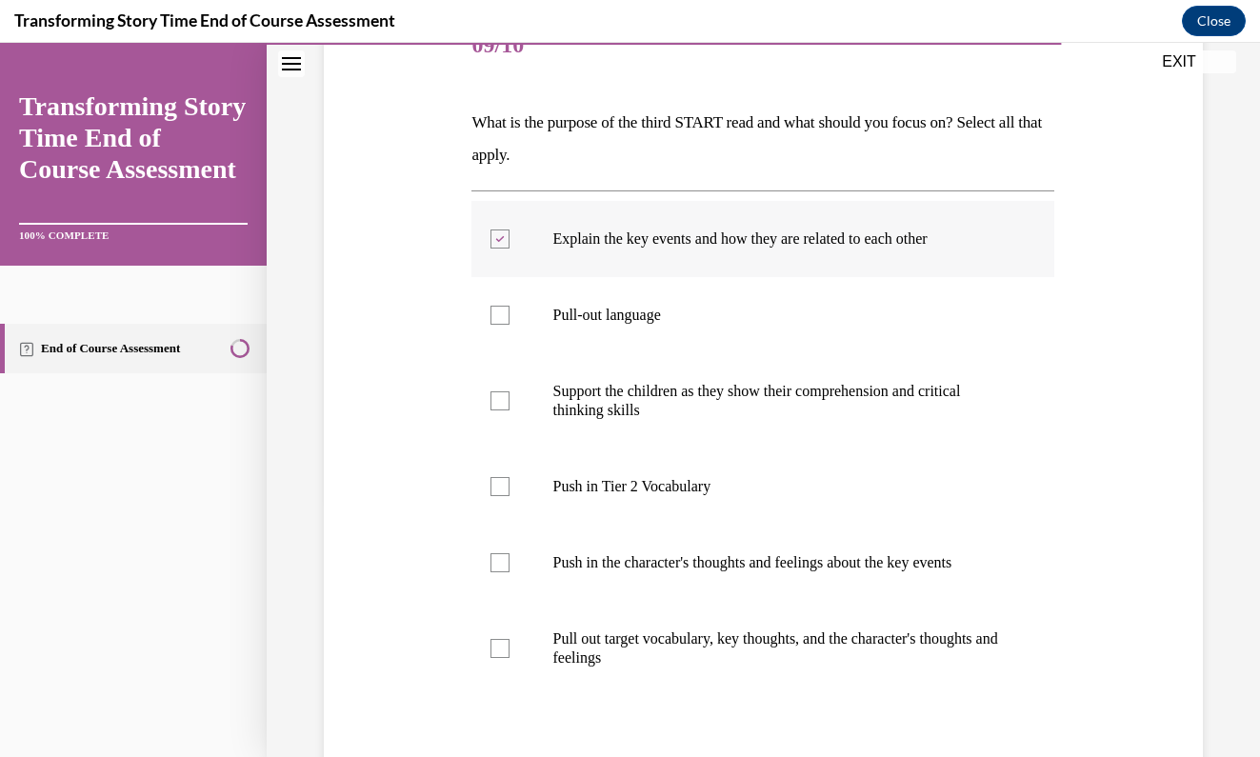
checkbox input "false"
click at [498, 302] on label "Pull-out language" at bounding box center [762, 315] width 583 height 76
click at [498, 306] on input "Pull-out language" at bounding box center [499, 315] width 19 height 19
checkbox input "true"
click at [499, 385] on label "Support the children as they show their comprehension and critical thinking ski…" at bounding box center [762, 400] width 583 height 95
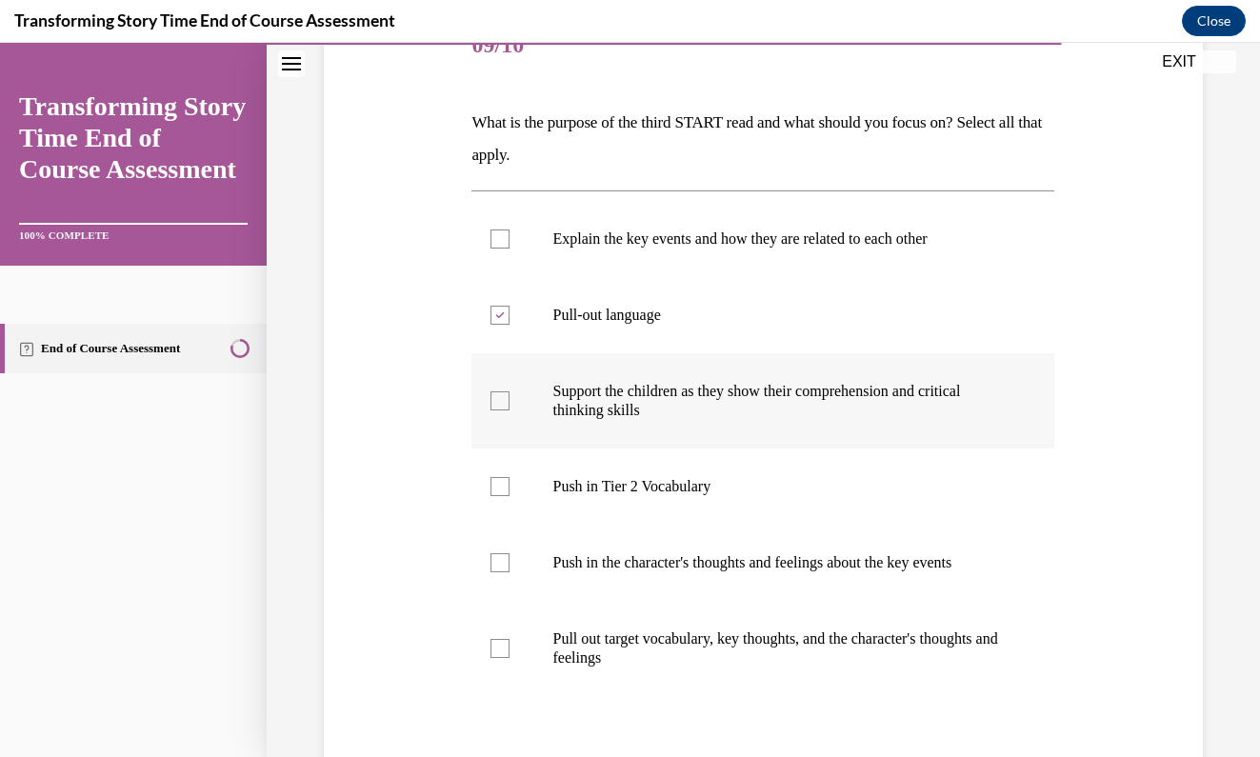
click at [499, 391] on input "Support the children as they show their comprehension and critical thinking ski…" at bounding box center [499, 400] width 19 height 19
checkbox input "true"
click at [496, 647] on div at bounding box center [499, 648] width 19 height 19
click at [496, 647] on input "Pull out target vocabulary, key thoughts, and the character's thoughts and feel…" at bounding box center [499, 648] width 19 height 19
checkbox input "true"
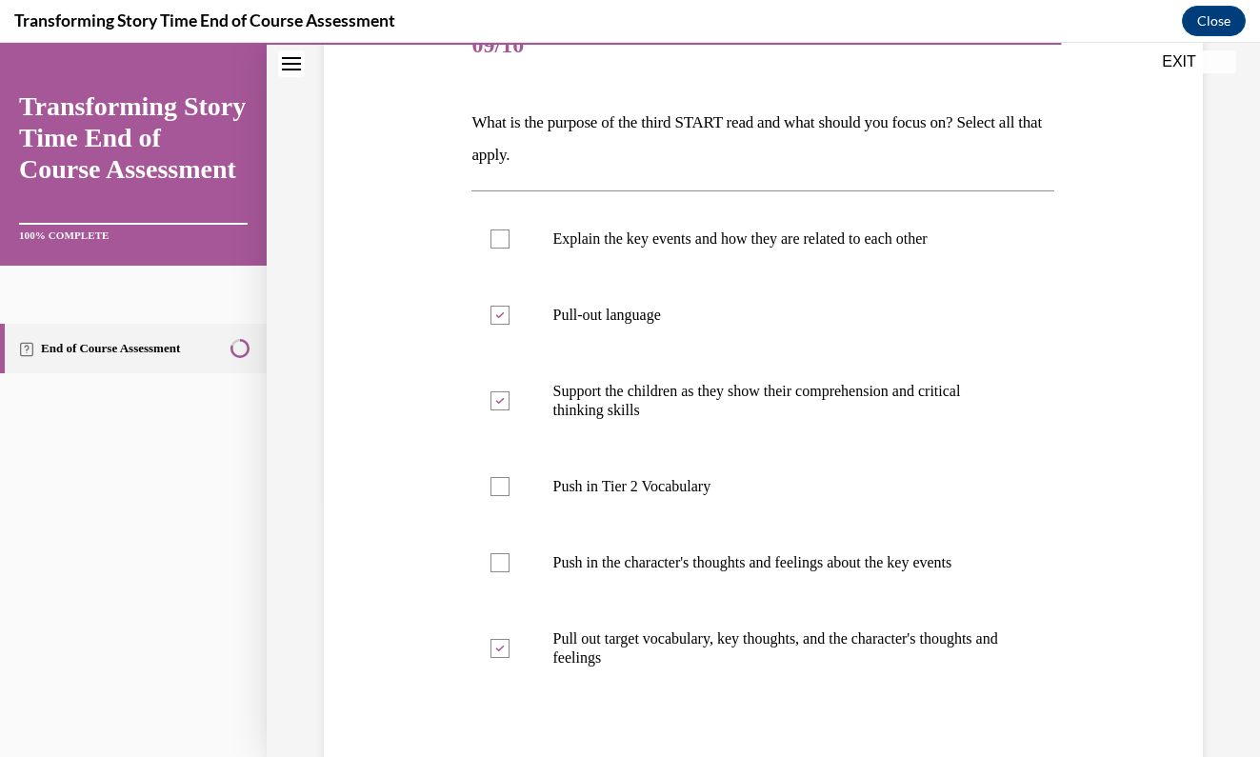
click at [1164, 650] on div "Question 09/10 What is the purpose of the third START read and what should you …" at bounding box center [763, 441] width 888 height 981
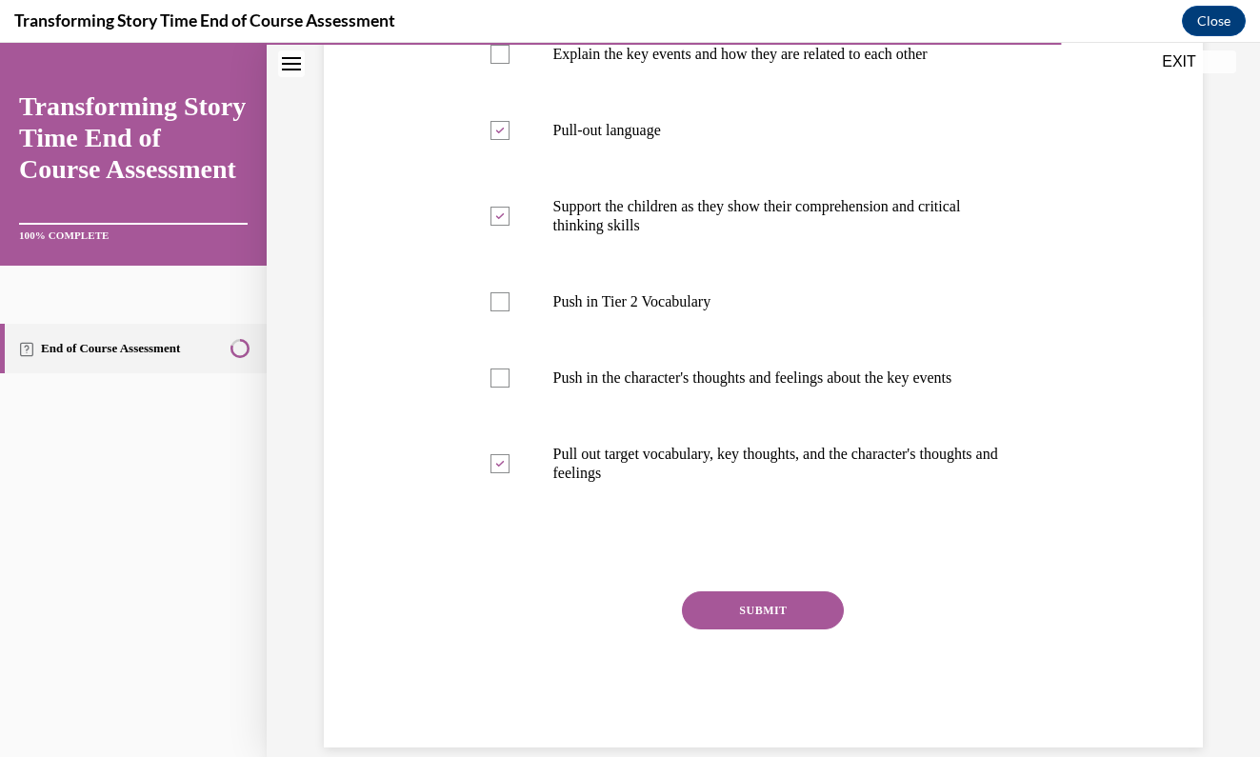
scroll to position [447, 0]
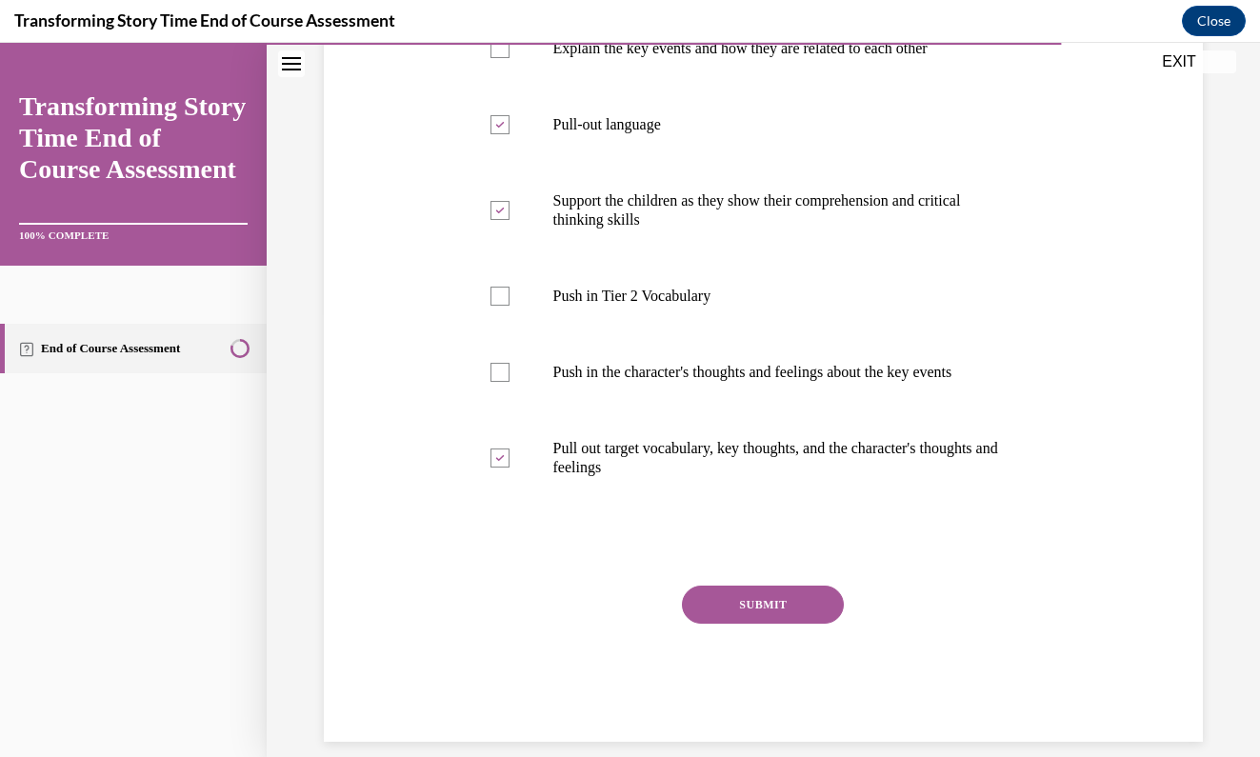
click at [816, 607] on button "SUBMIT" at bounding box center [763, 605] width 162 height 38
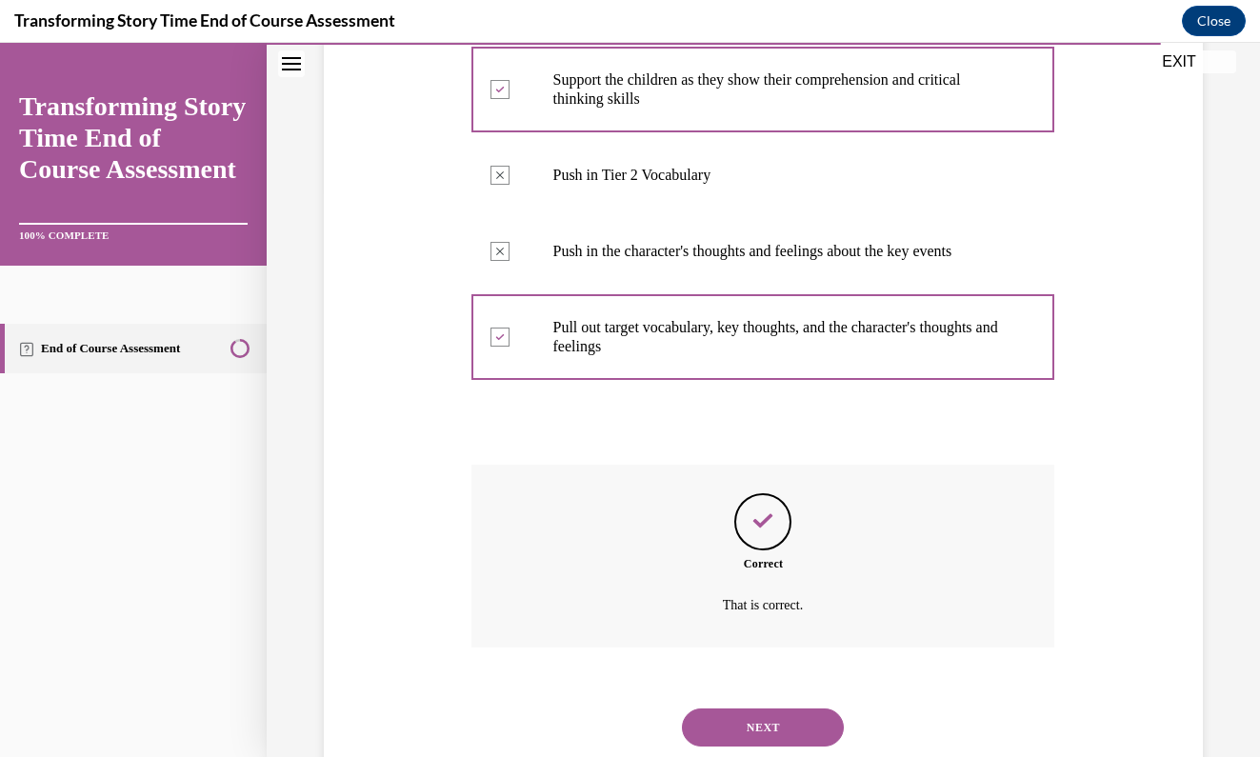
scroll to position [600, 0]
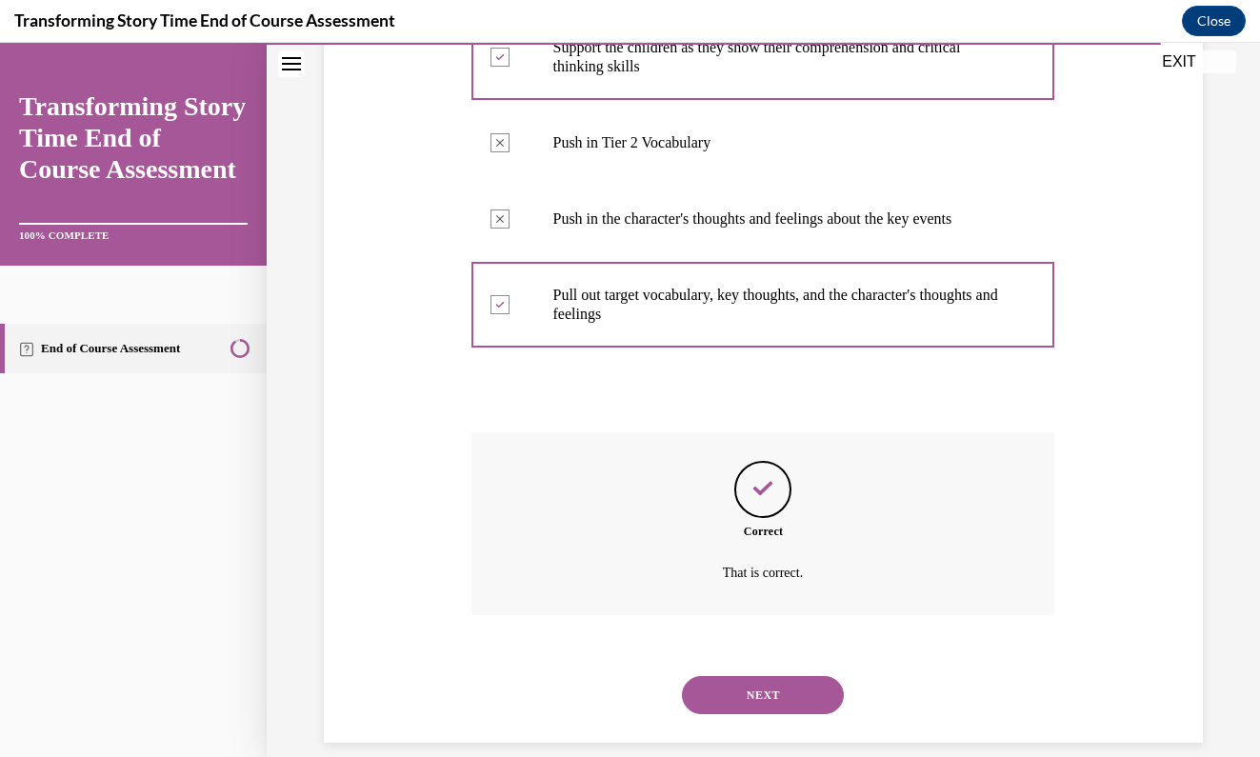
click at [770, 678] on button "NEXT" at bounding box center [763, 695] width 162 height 38
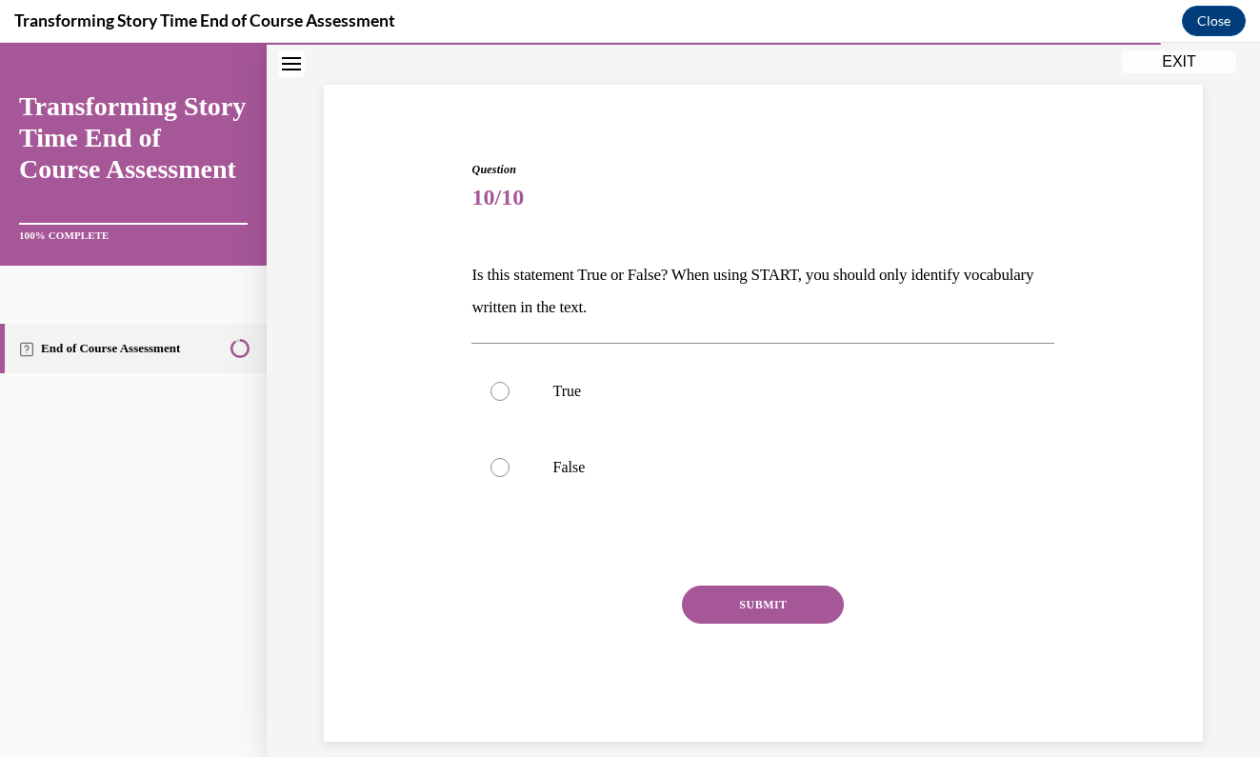
click at [1146, 384] on div "Question 10/10 Is this statement True or False? When using START, you should on…" at bounding box center [763, 423] width 888 height 638
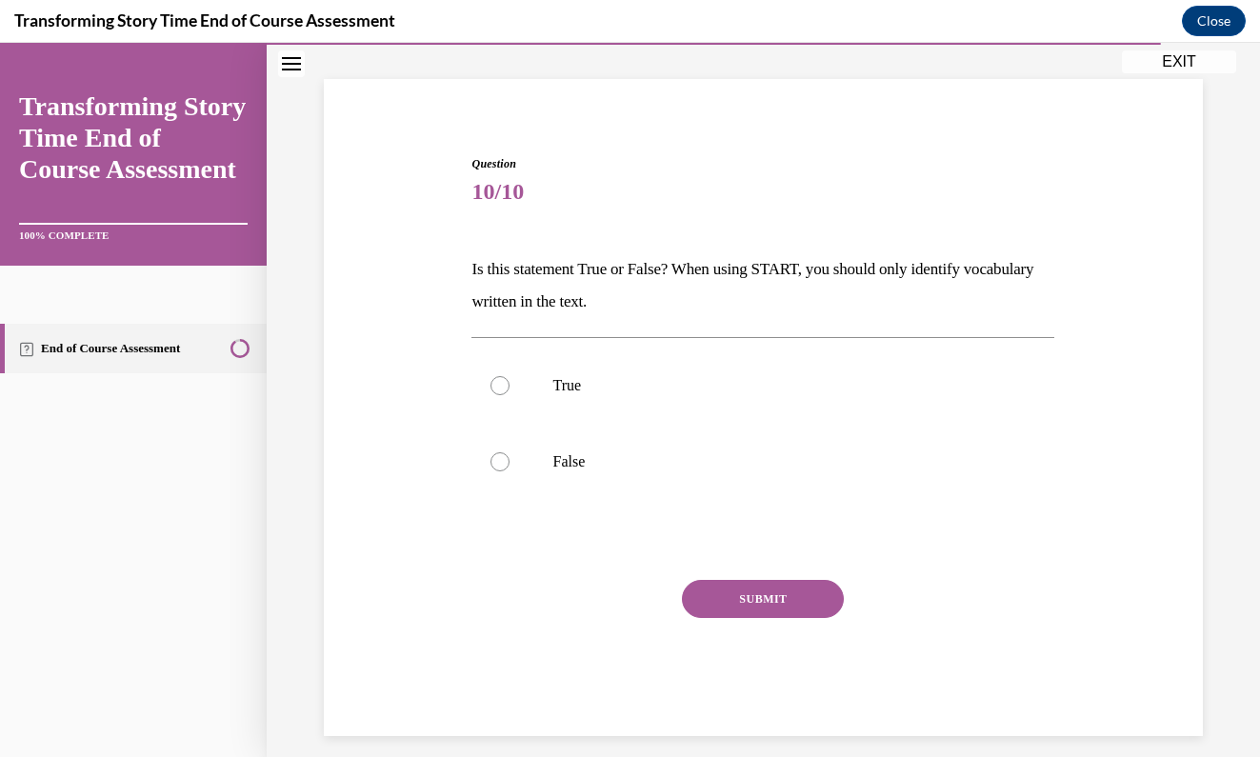
scroll to position [103, 0]
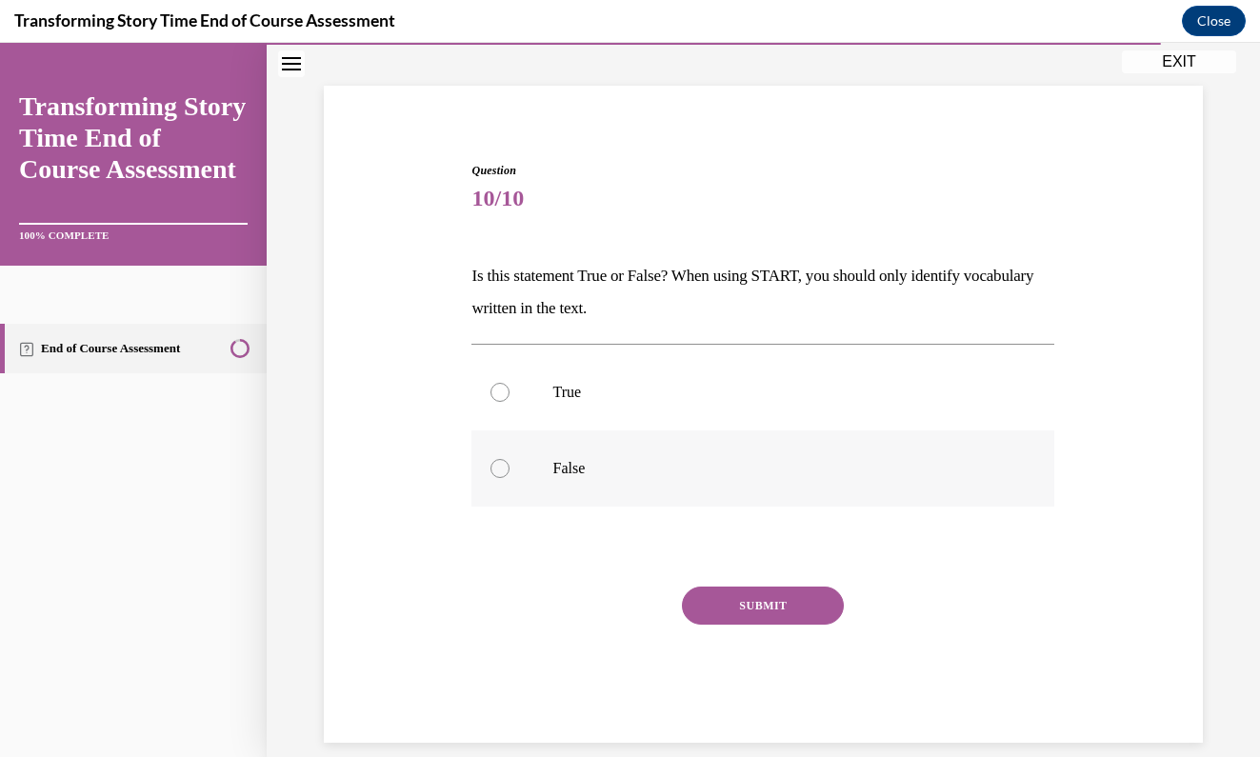
click at [508, 472] on div at bounding box center [499, 468] width 19 height 19
click at [508, 472] on input "False" at bounding box center [499, 468] width 19 height 19
radio input "true"
click at [746, 613] on button "SUBMIT" at bounding box center [763, 606] width 162 height 38
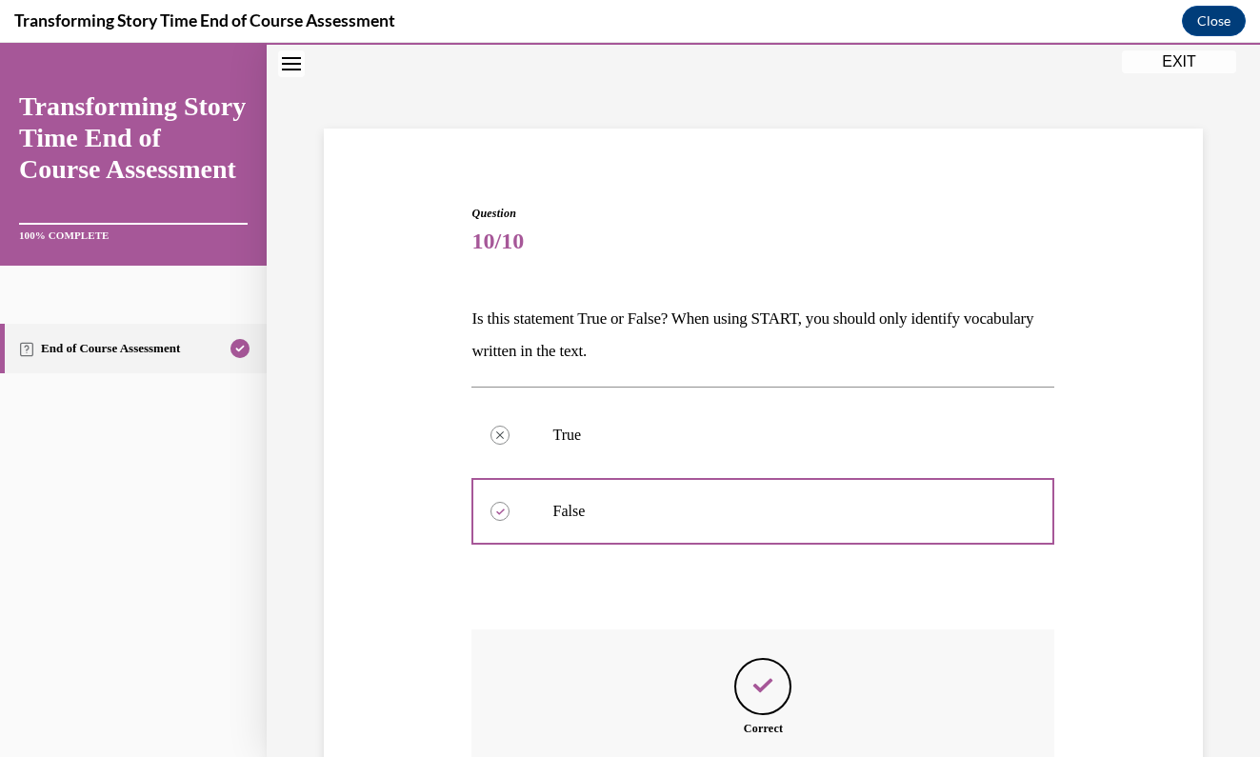
scroll to position [257, 0]
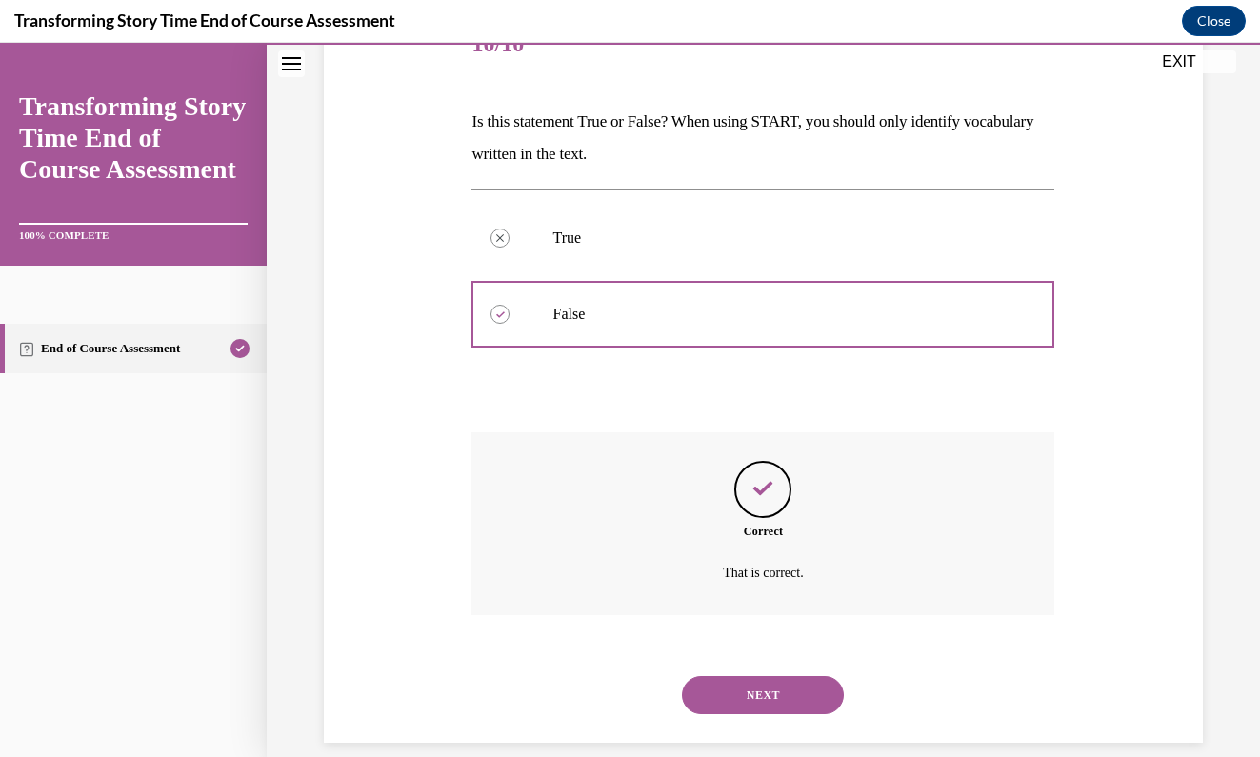
click at [756, 676] on button "NEXT" at bounding box center [763, 695] width 162 height 38
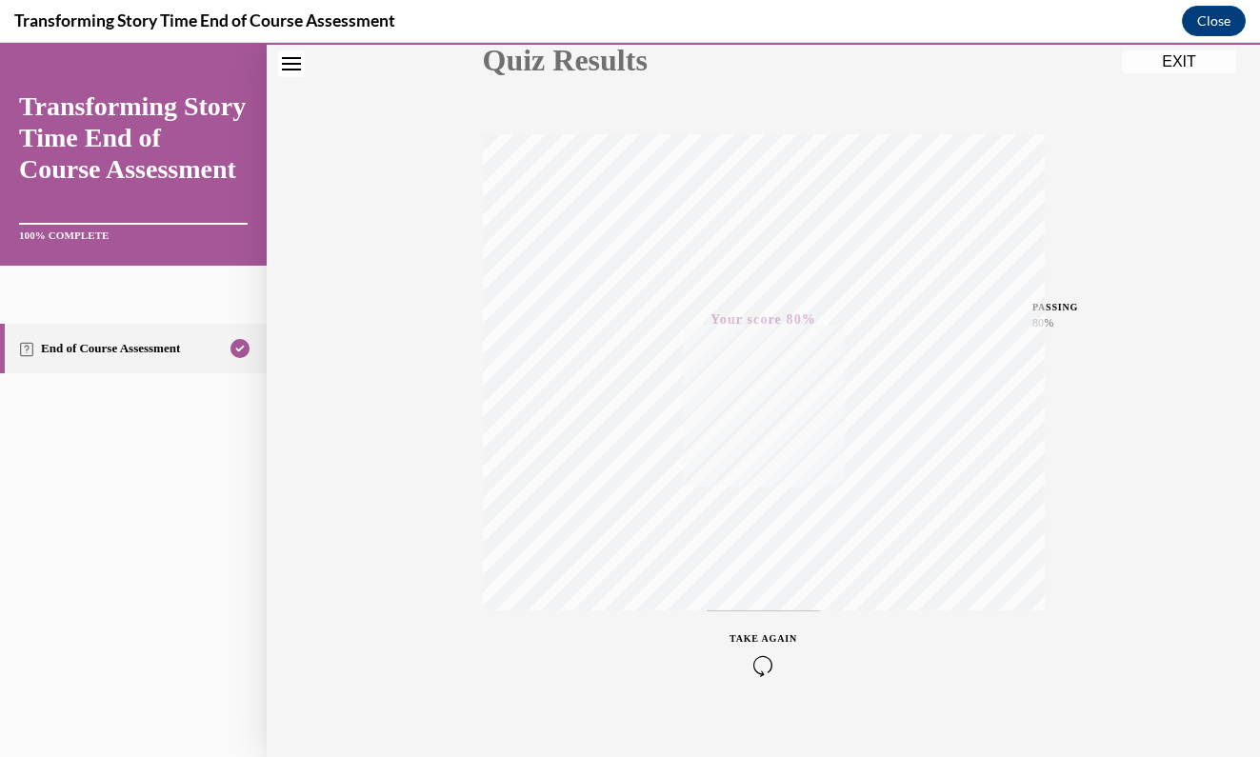
scroll to position [262, 0]
click at [1193, 382] on div "Quiz Results PASSING 80% Your score 80% Passed PASSING 80% Your score Your scor…" at bounding box center [763, 299] width 993 height 916
click at [1210, 27] on button "Close" at bounding box center [1214, 21] width 64 height 30
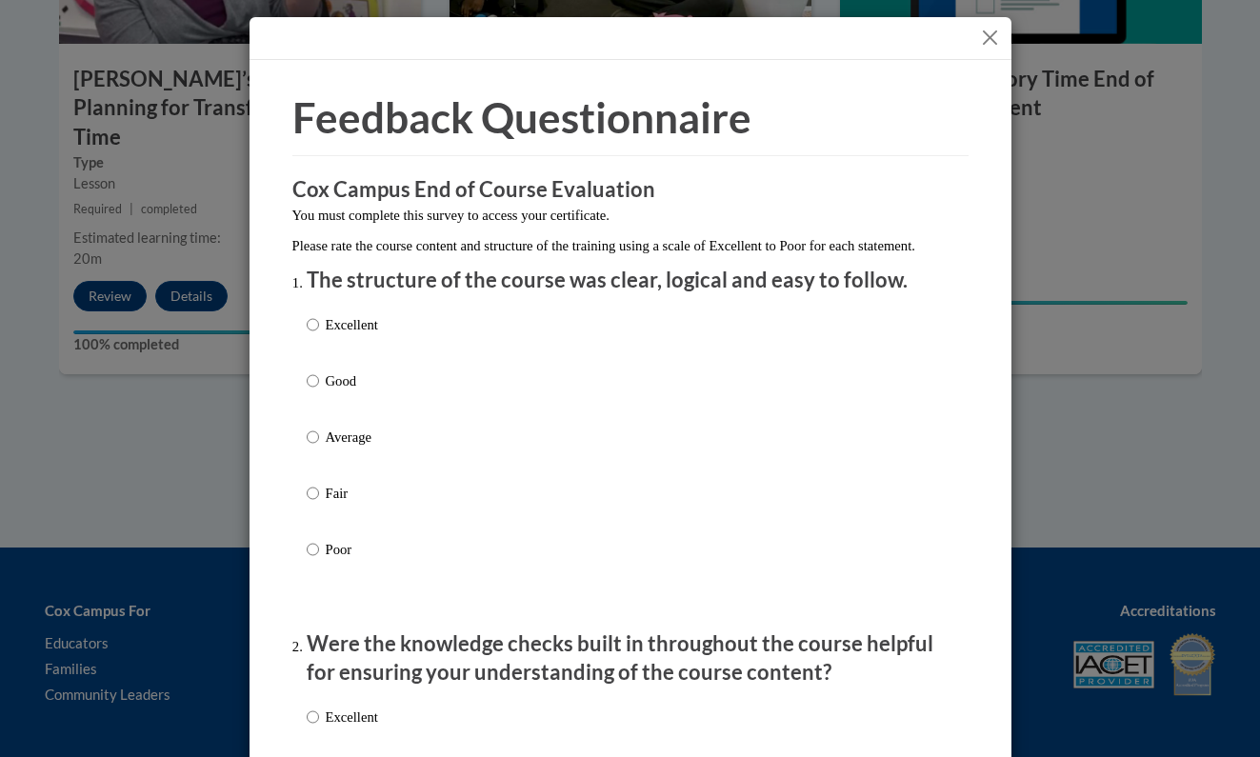
click at [312, 560] on input "Poor" at bounding box center [313, 549] width 12 height 21
radio input "true"
click at [247, 577] on div "Feedback Questionnaire Rate Course Comments Cox Campus End of Course Evaluation…" at bounding box center [630, 378] width 1260 height 757
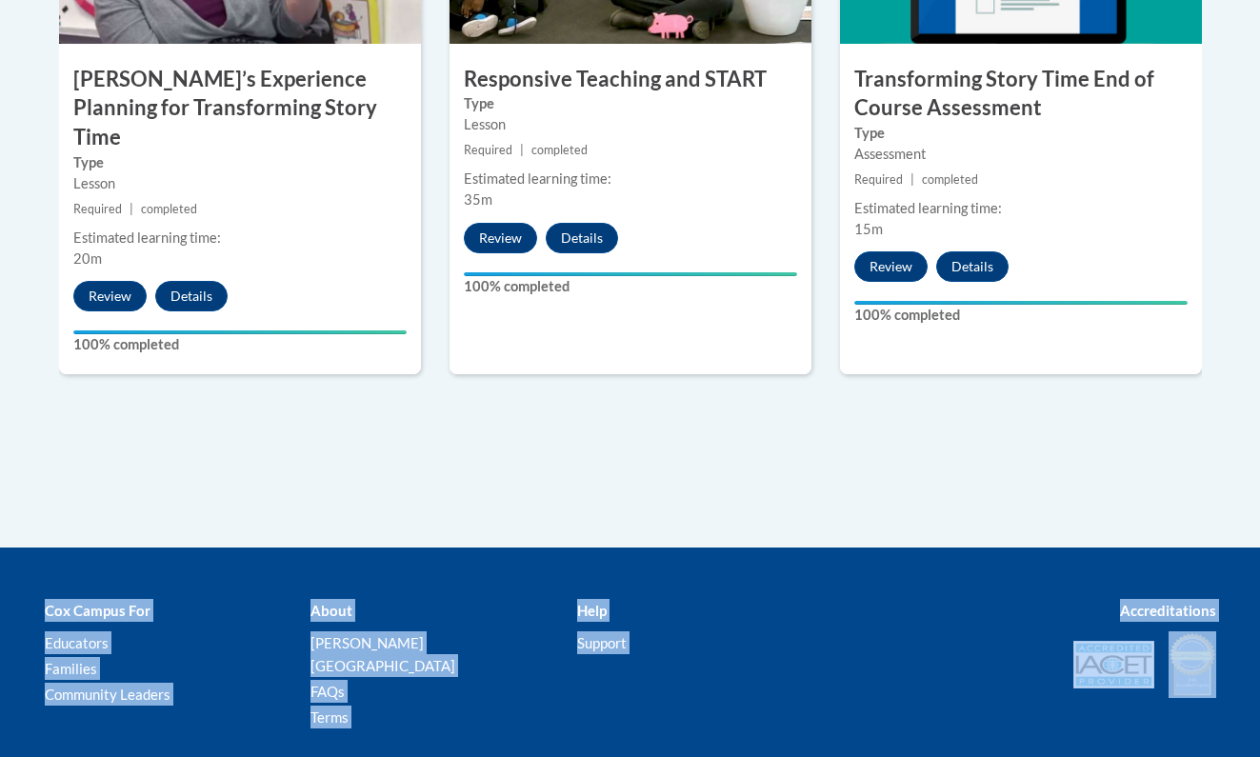
drag, startPoint x: 247, startPoint y: 577, endPoint x: 305, endPoint y: 541, distance: 68.4
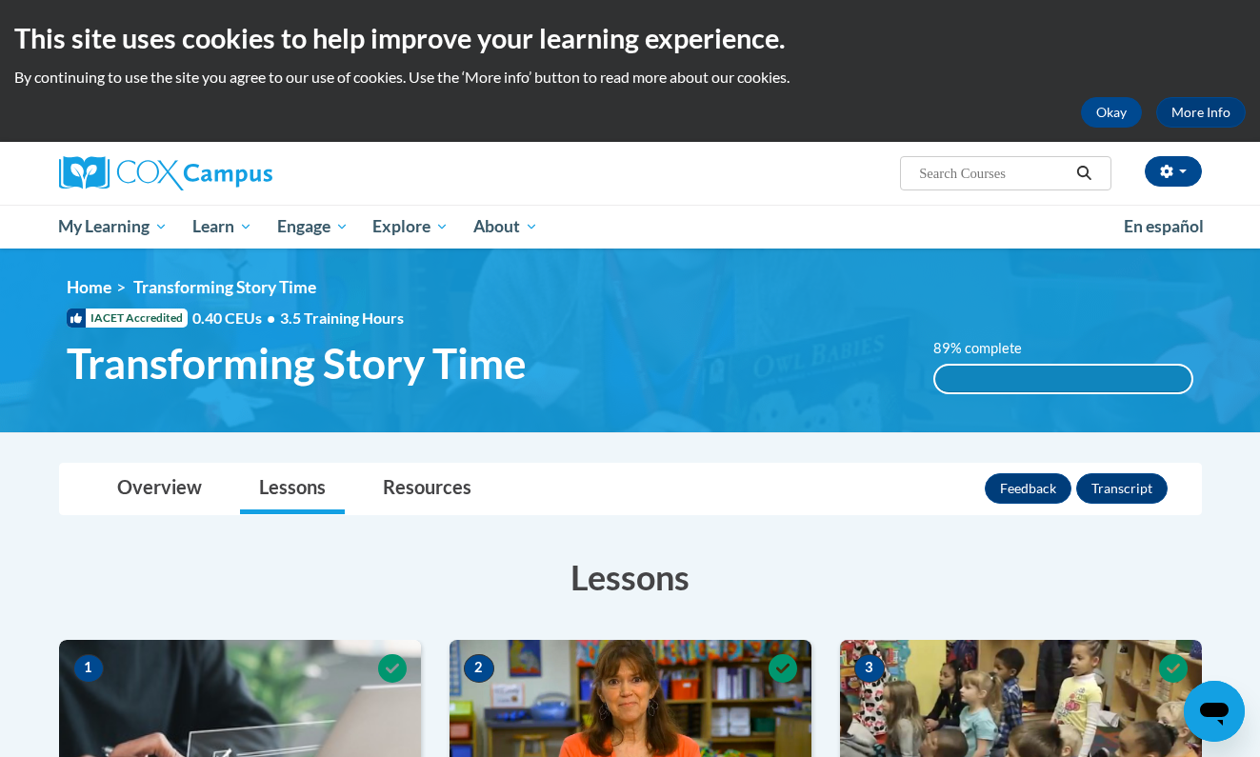
scroll to position [0, 0]
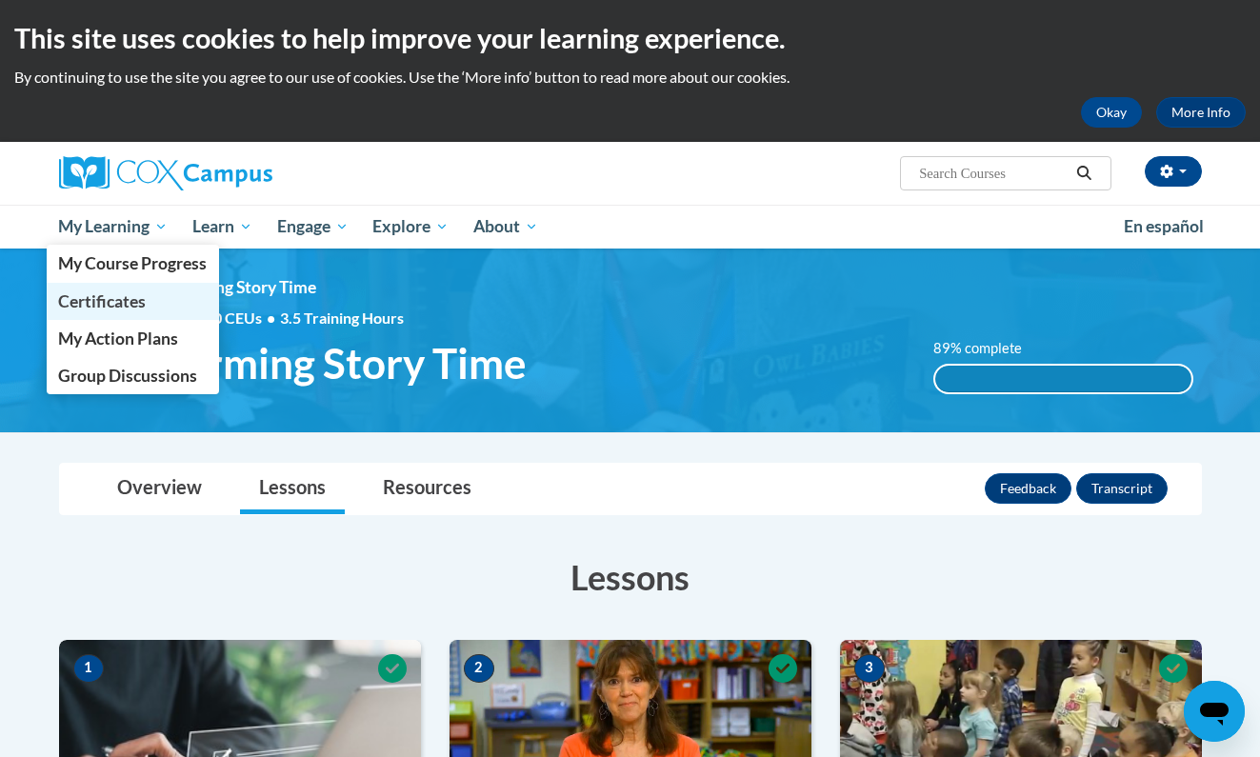
click at [144, 291] on span "Certificates" at bounding box center [102, 301] width 88 height 20
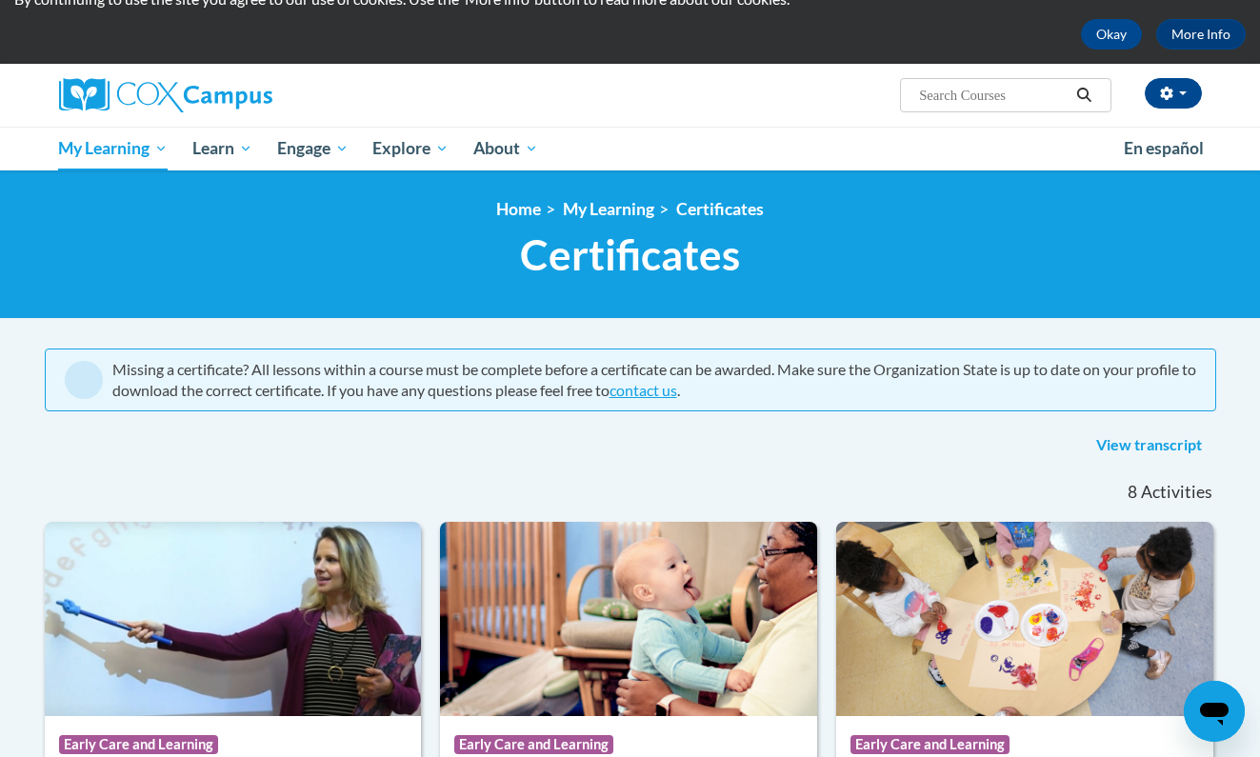
scroll to position [30, 0]
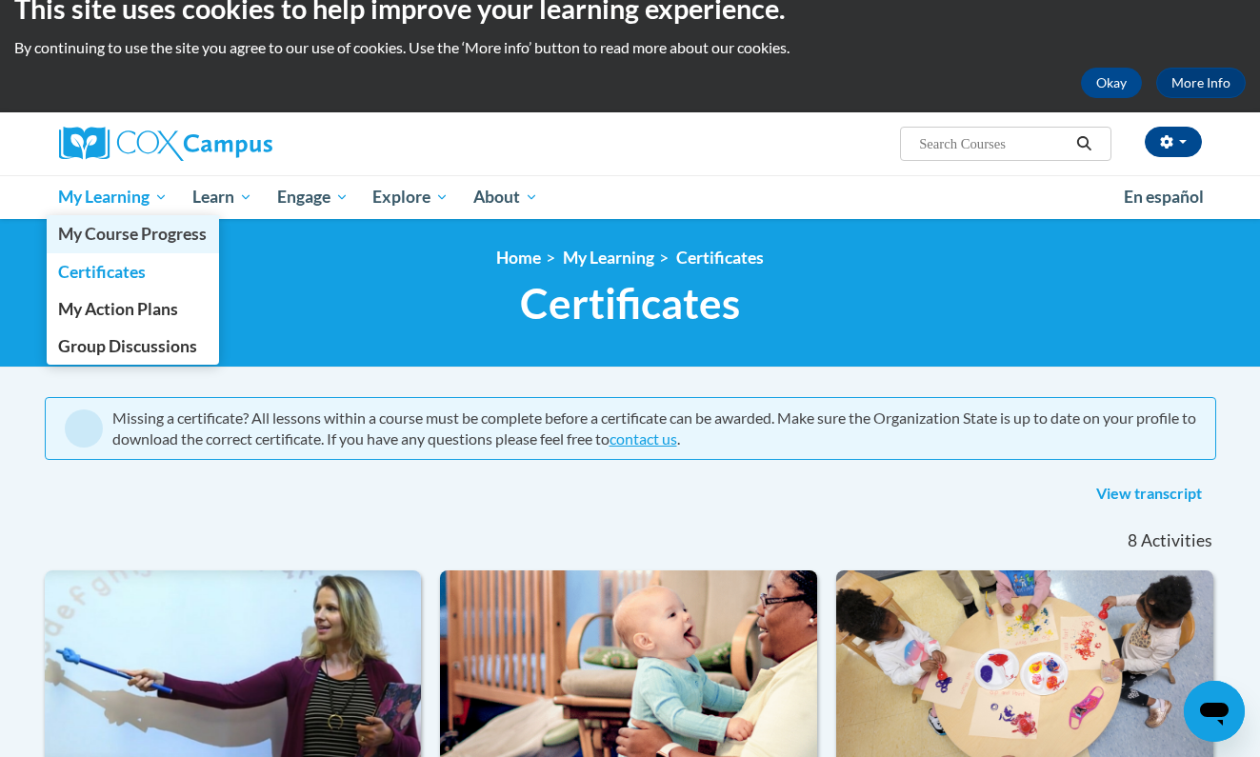
click at [128, 228] on span "My Course Progress" at bounding box center [132, 234] width 149 height 20
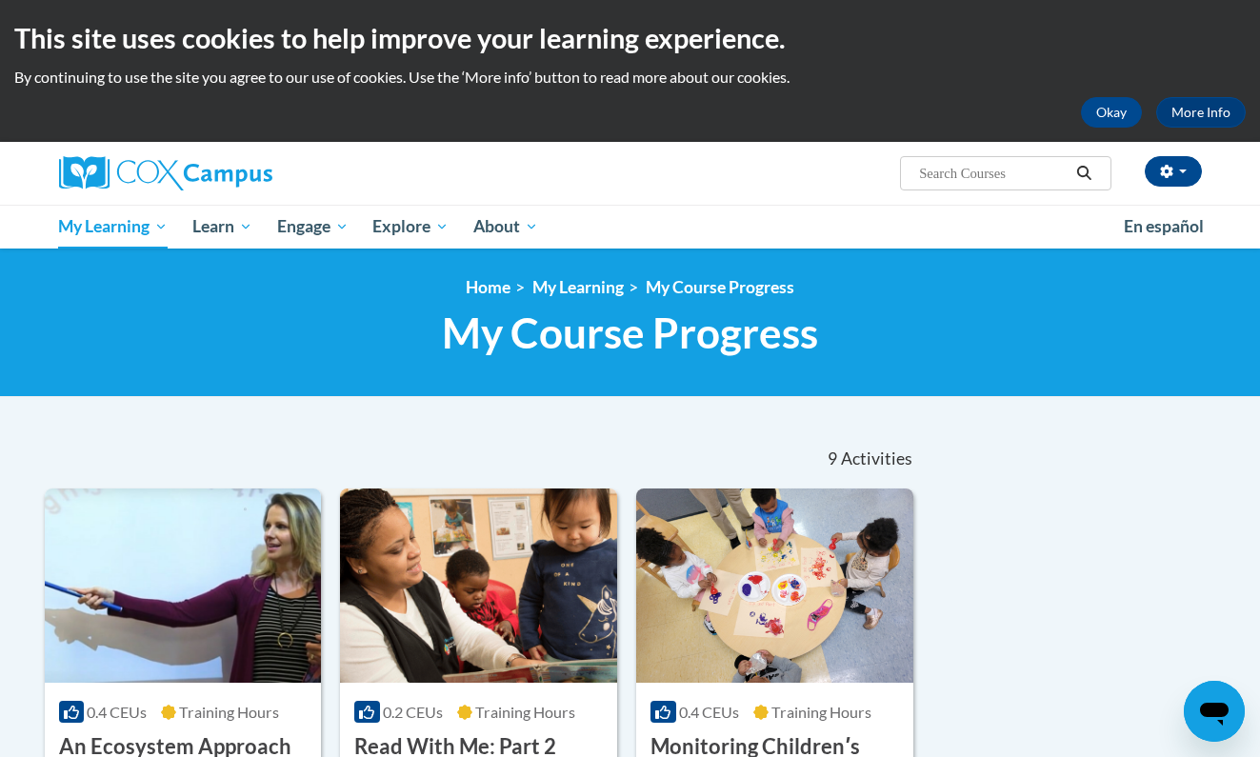
click at [608, 221] on ul "My Learning My Learning My Course Progress Certificates My Action Plans Group D…" at bounding box center [579, 227] width 1065 height 44
